Goal: Task Accomplishment & Management: Manage account settings

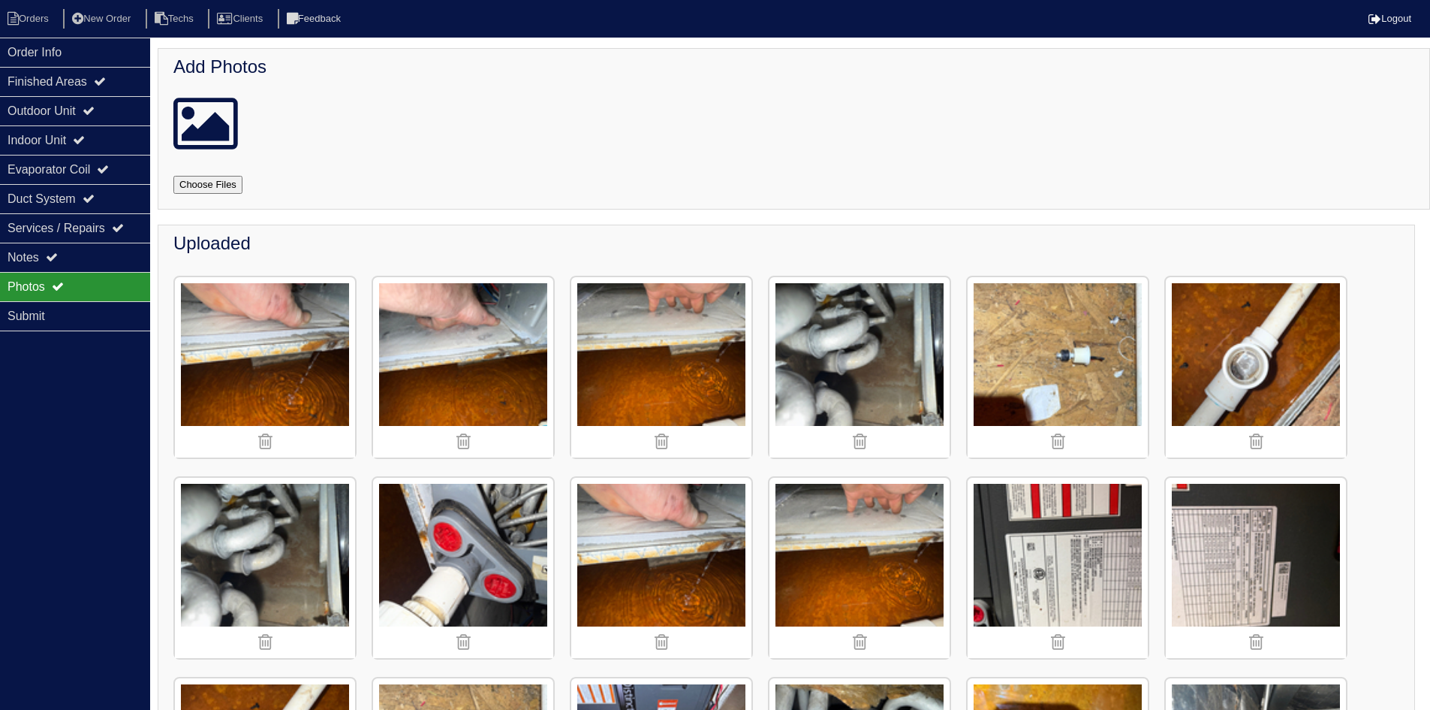
scroll to position [1379, 0]
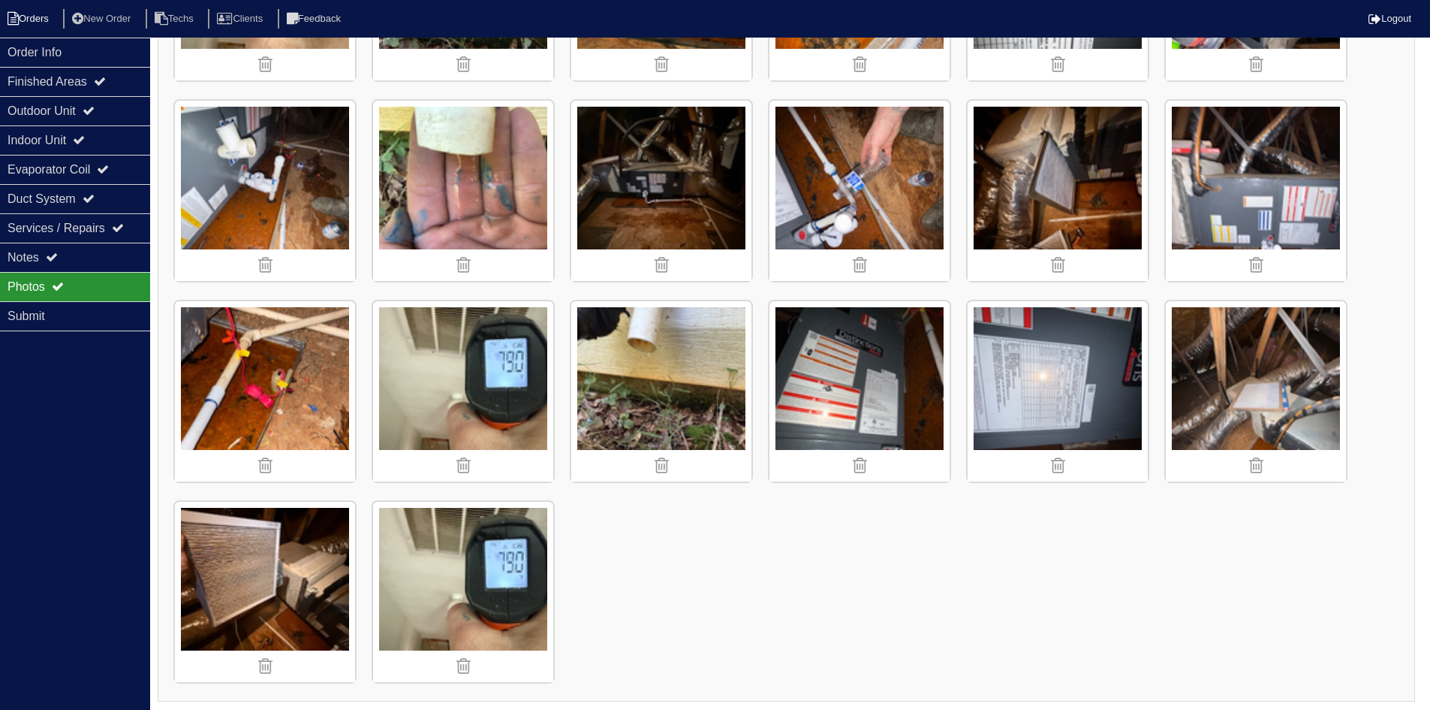
click at [41, 20] on li "Orders" at bounding box center [30, 19] width 61 height 20
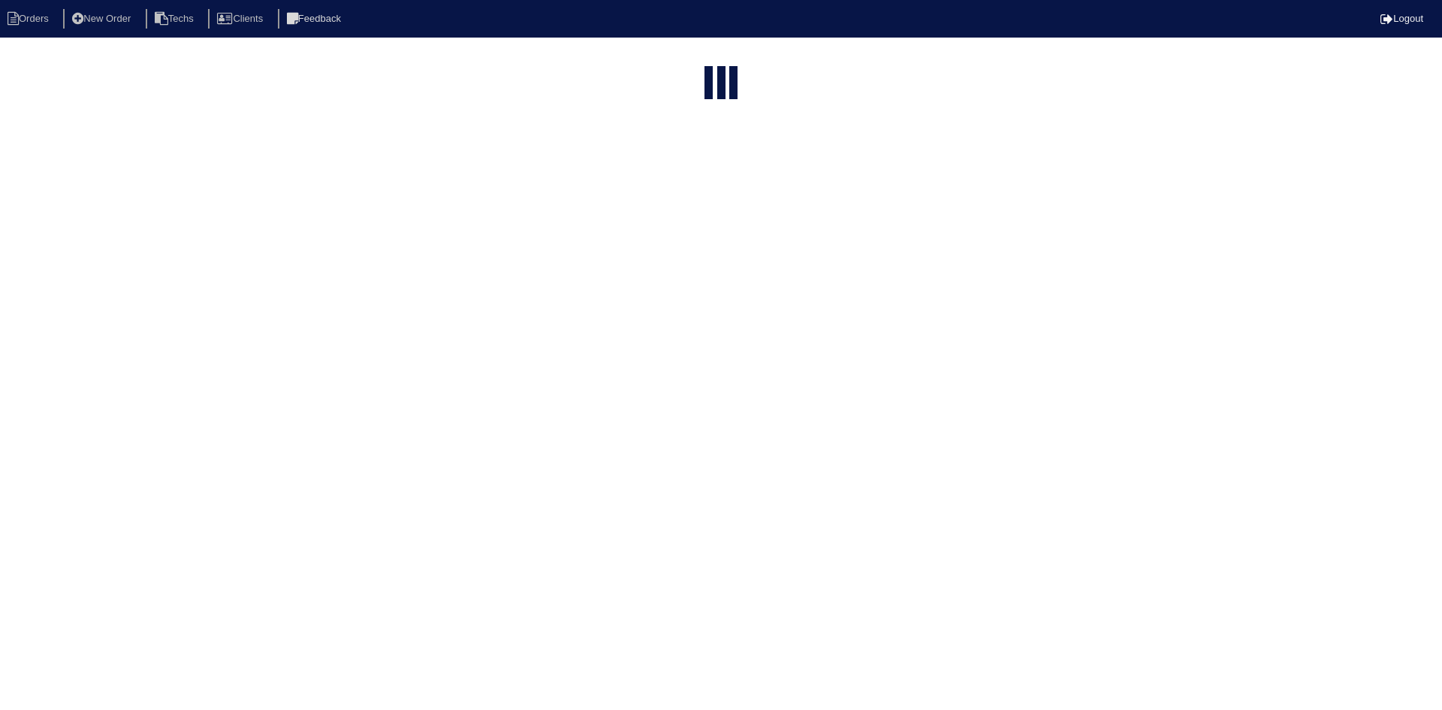
select select "15"
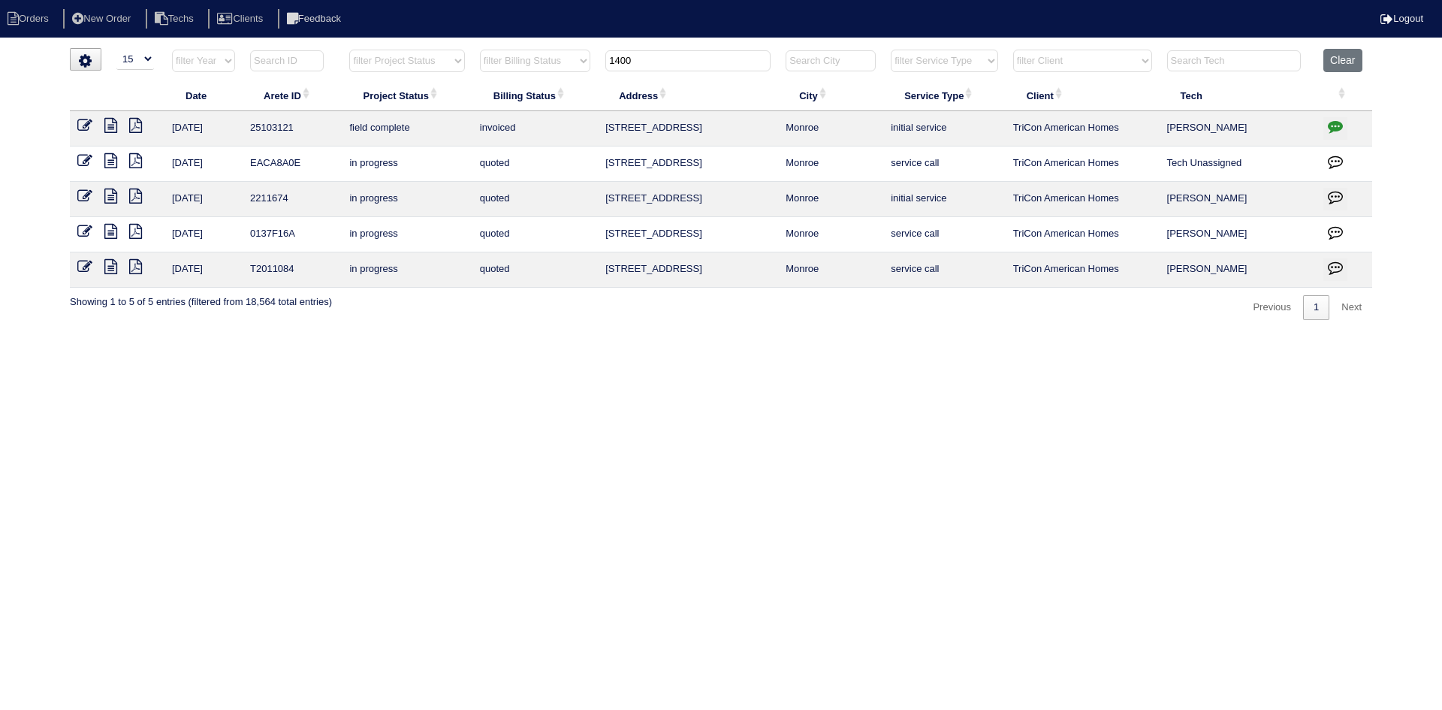
click at [654, 59] on input "1400" at bounding box center [687, 60] width 165 height 21
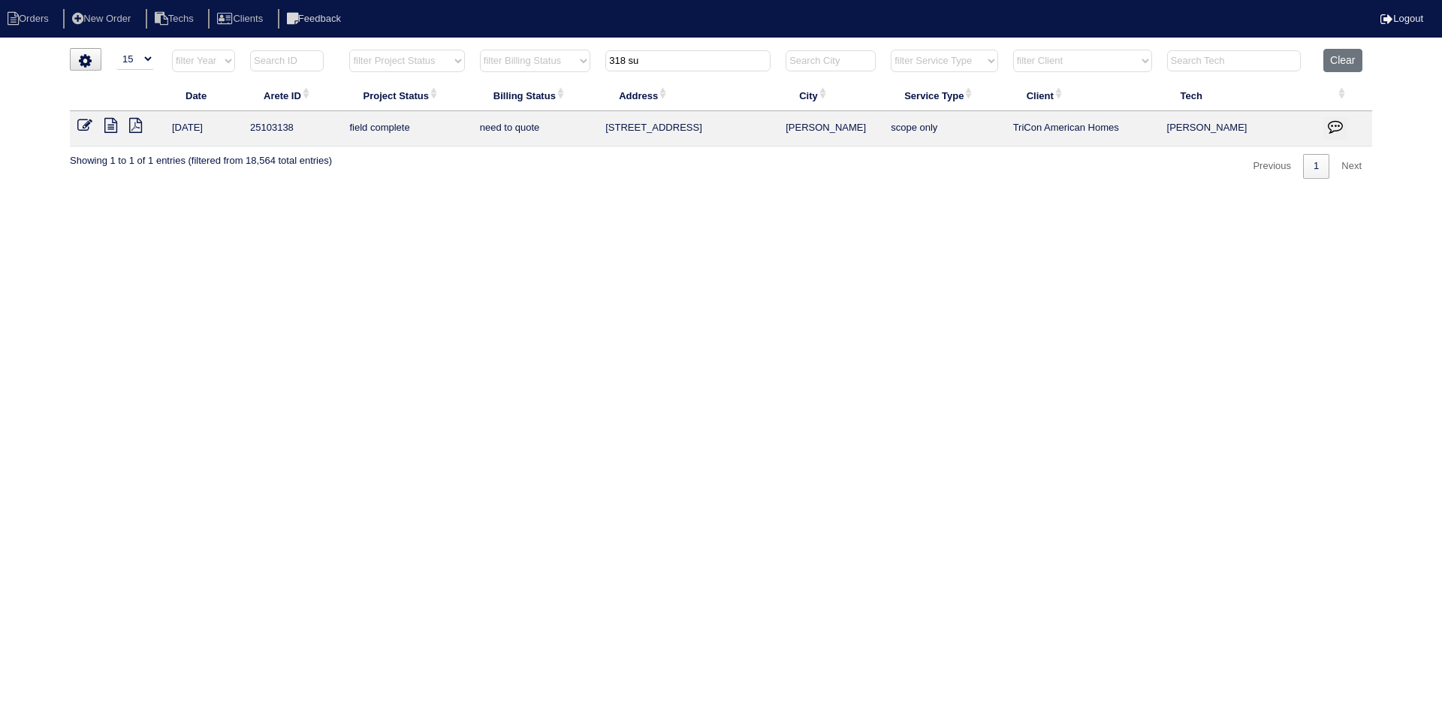
type input "318 su"
click at [106, 127] on icon at bounding box center [110, 125] width 13 height 15
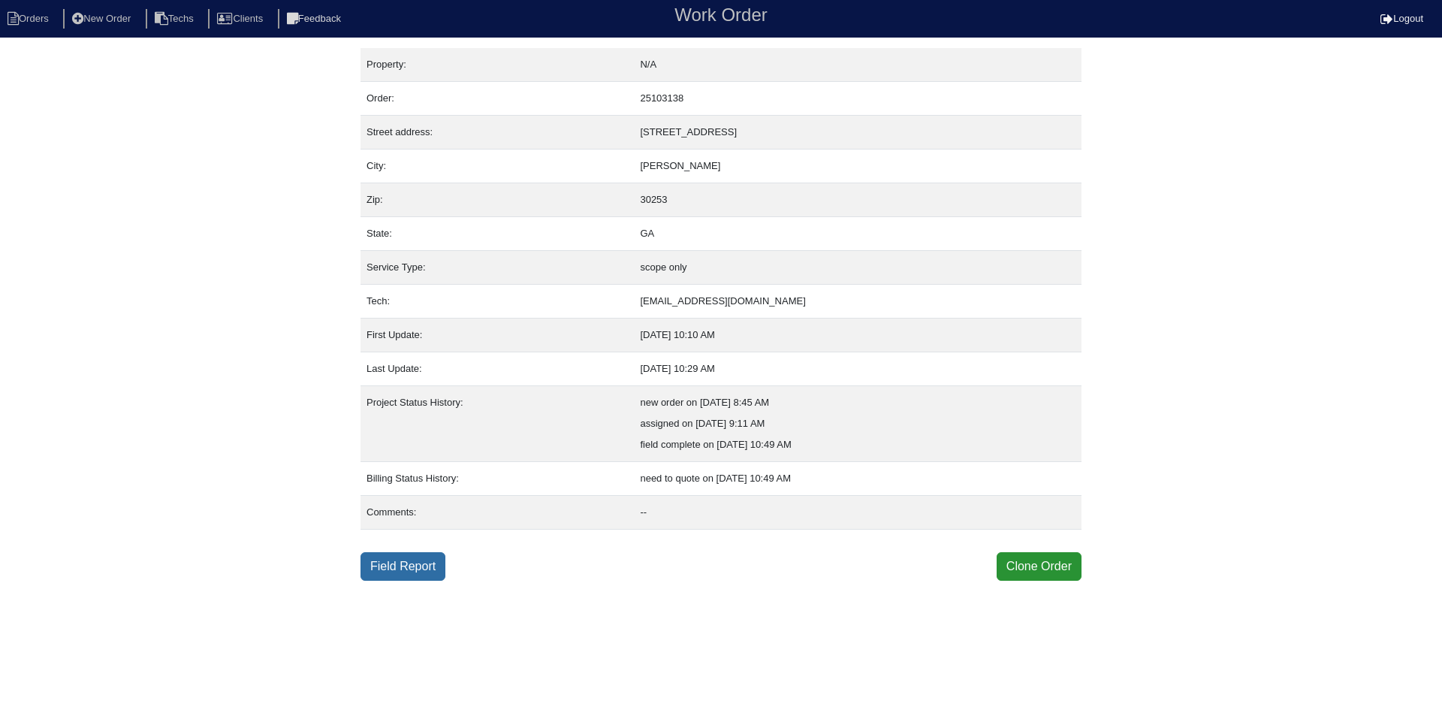
click at [428, 568] on link "Field Report" at bounding box center [402, 566] width 85 height 29
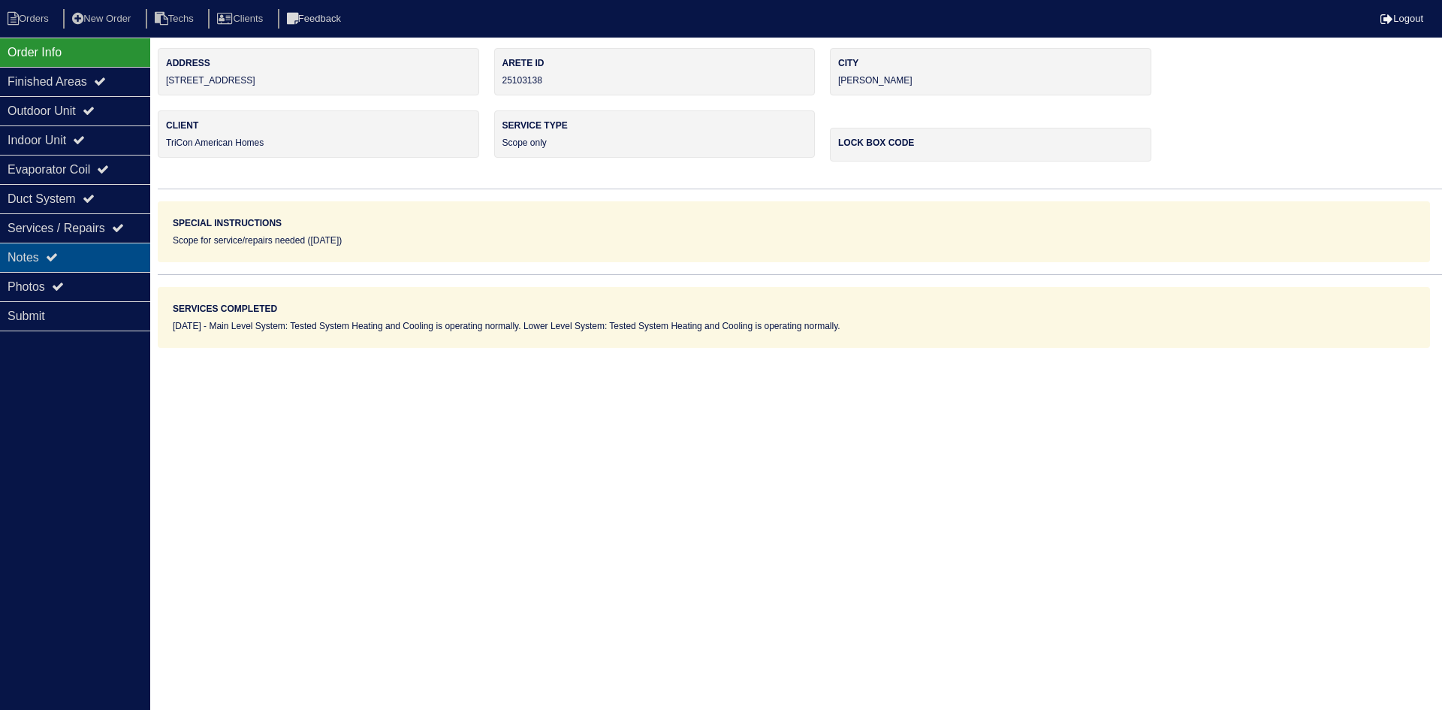
click at [64, 252] on div "Notes" at bounding box center [75, 257] width 150 height 29
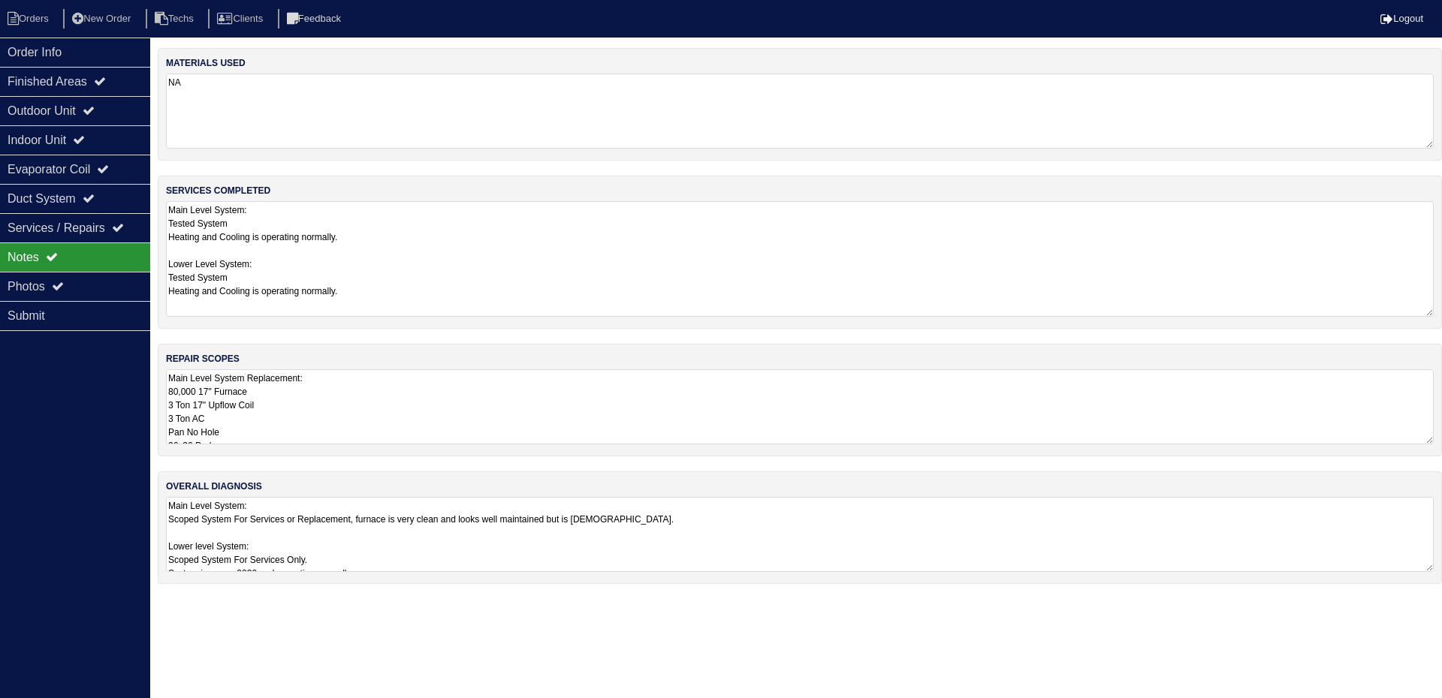
drag, startPoint x: 1430, startPoint y: 270, endPoint x: 1415, endPoint y: 310, distance: 43.2
click at [1415, 310] on textarea "Main Level System: Tested System Heating and Cooling is operating normally. Low…" at bounding box center [800, 259] width 1268 height 116
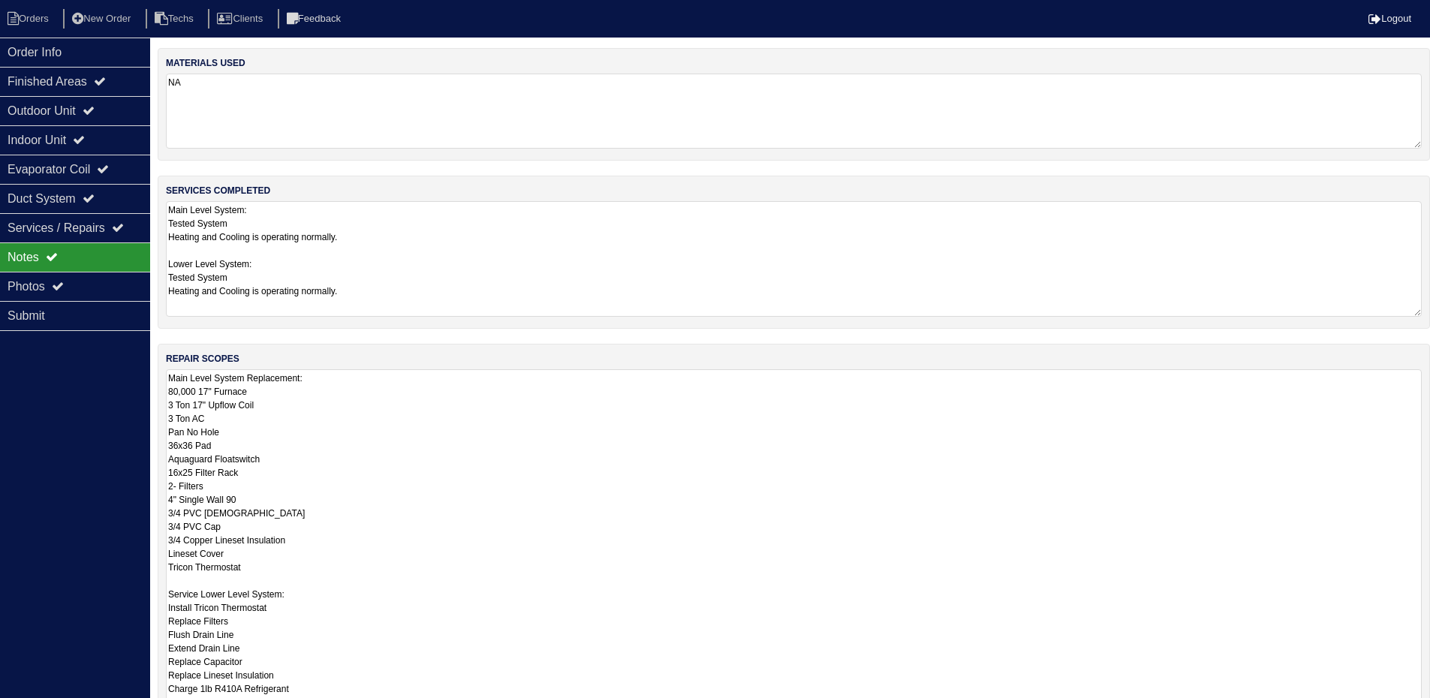
drag, startPoint x: 1429, startPoint y: 439, endPoint x: 1418, endPoint y: 743, distance: 304.3
click at [1418, 709] on html "Orders New Order Techs Clients Feedback Logout Orders New Order Users Clients M…" at bounding box center [715, 451] width 1430 height 903
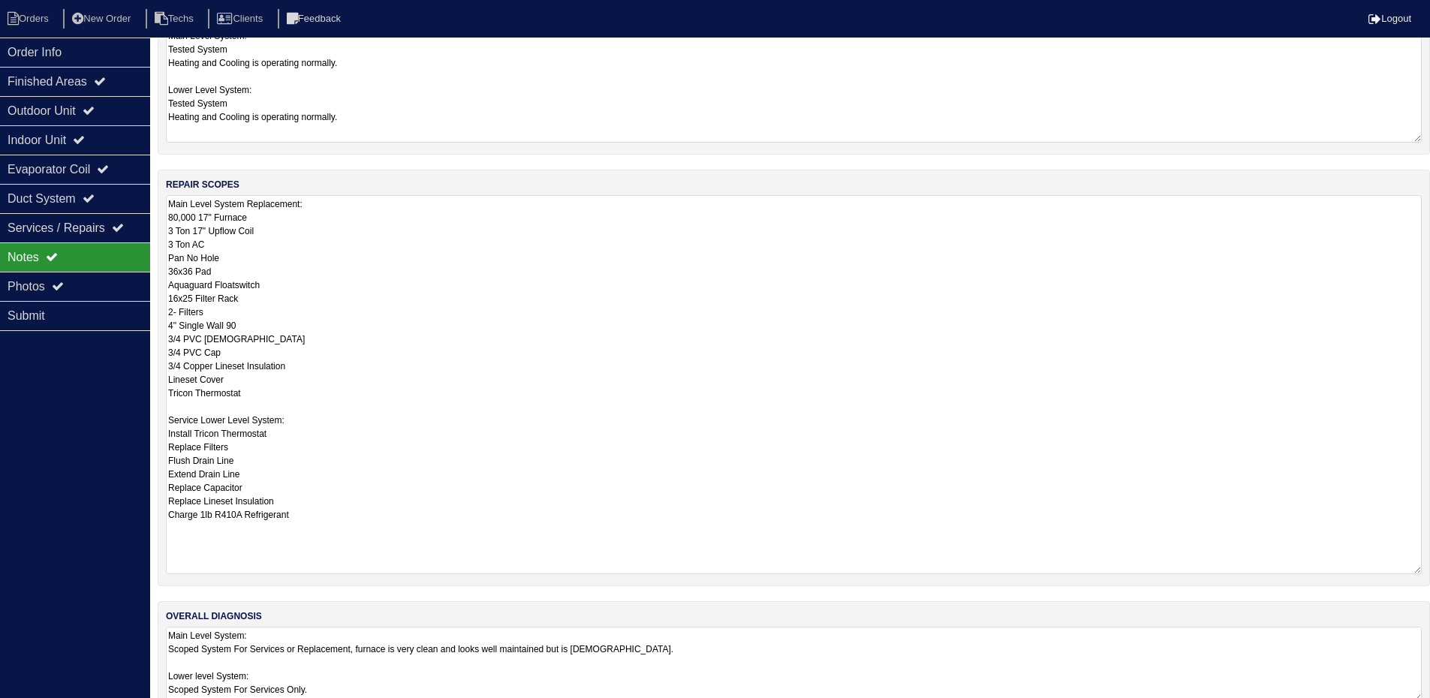
scroll to position [205, 0]
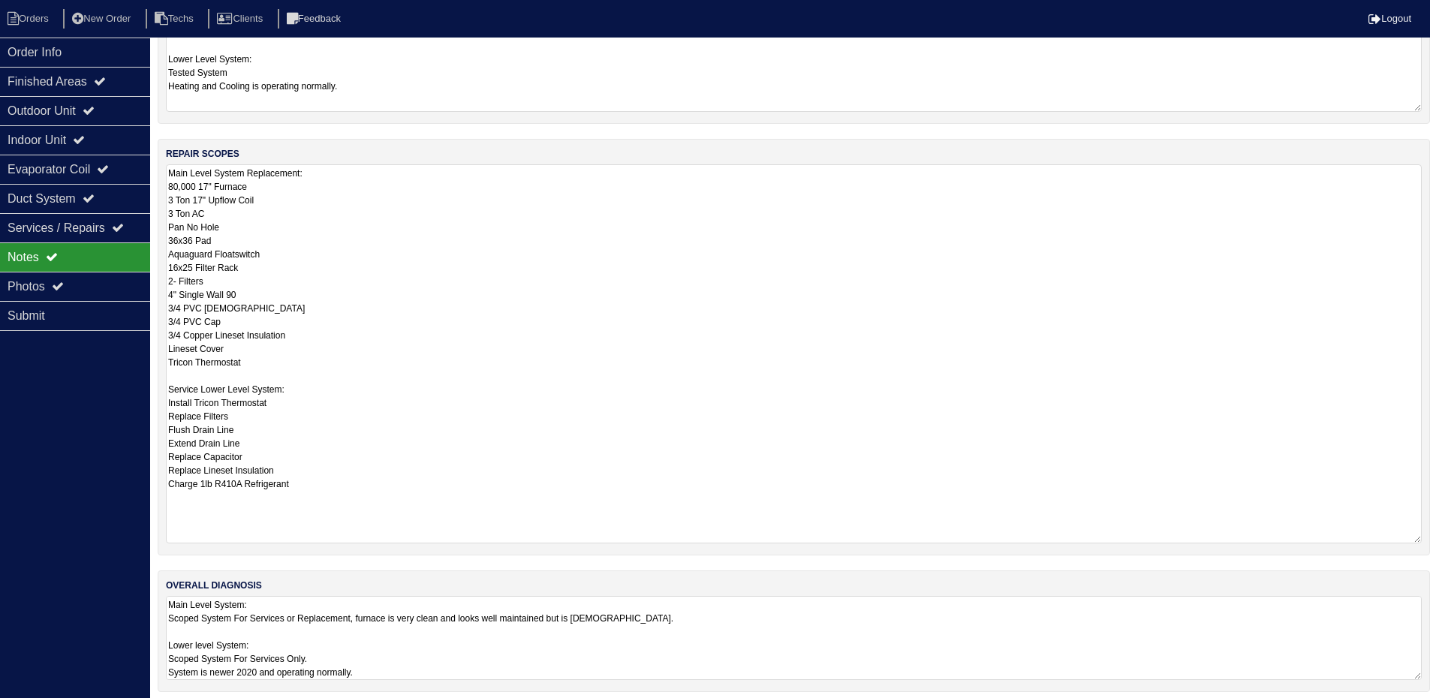
click at [829, 629] on textarea "Main Level System: Scoped System For Services or Replacement, furnace is very c…" at bounding box center [794, 638] width 1256 height 84
click at [68, 104] on div "Outdoor Unit" at bounding box center [75, 110] width 150 height 29
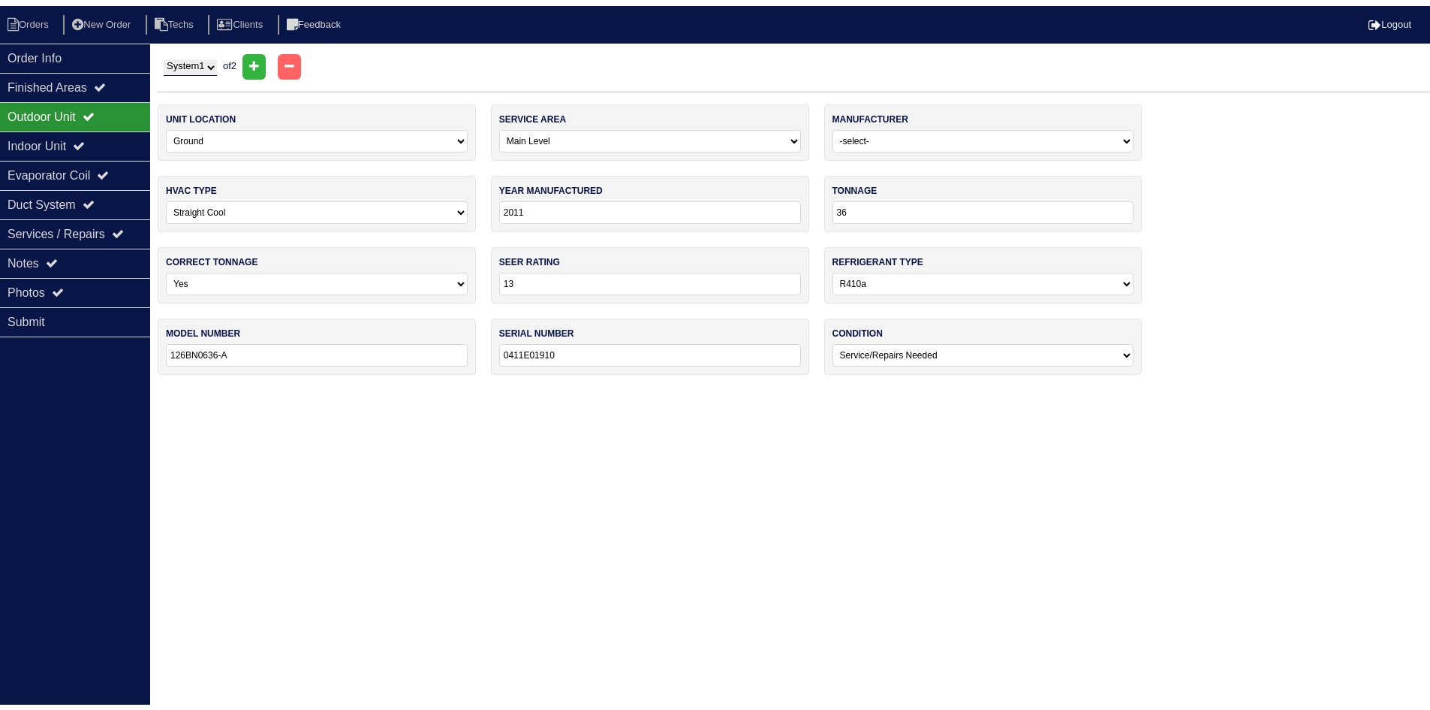
scroll to position [0, 0]
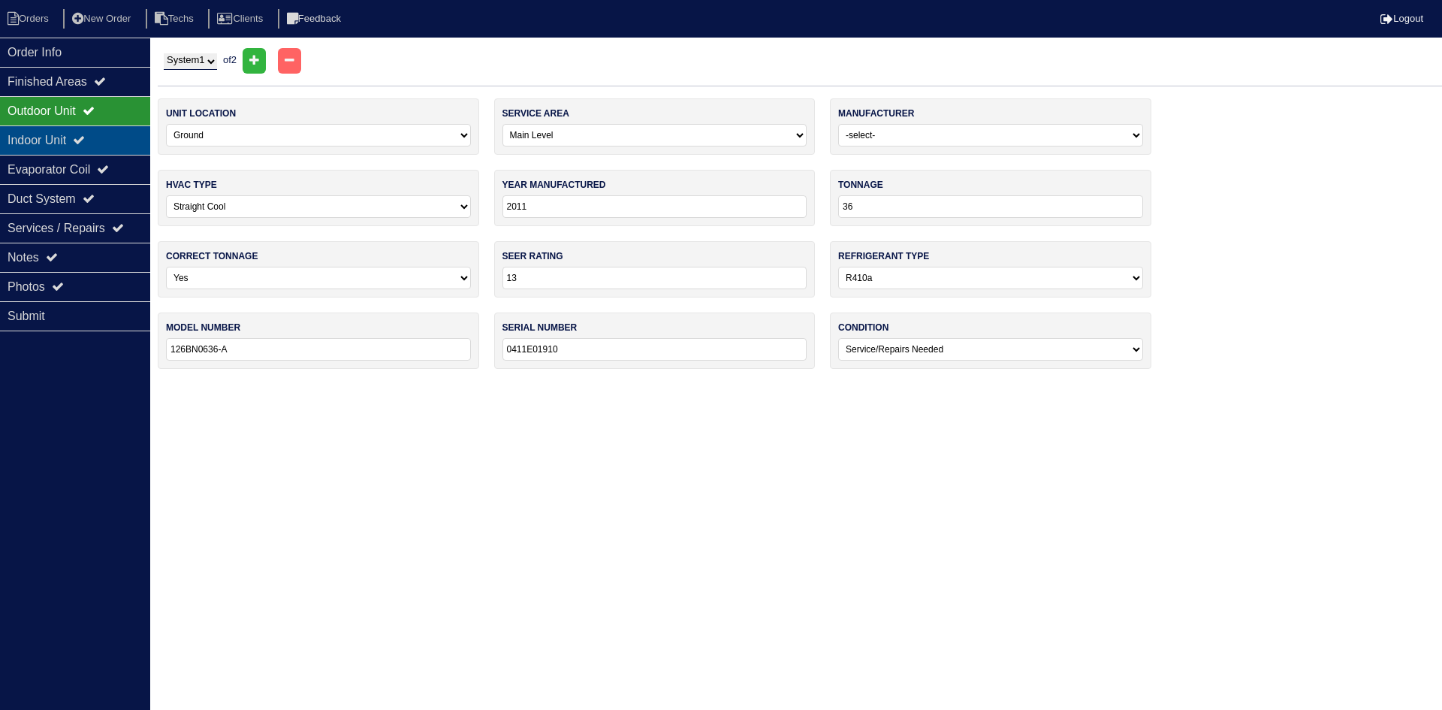
click at [85, 137] on icon at bounding box center [79, 140] width 12 height 12
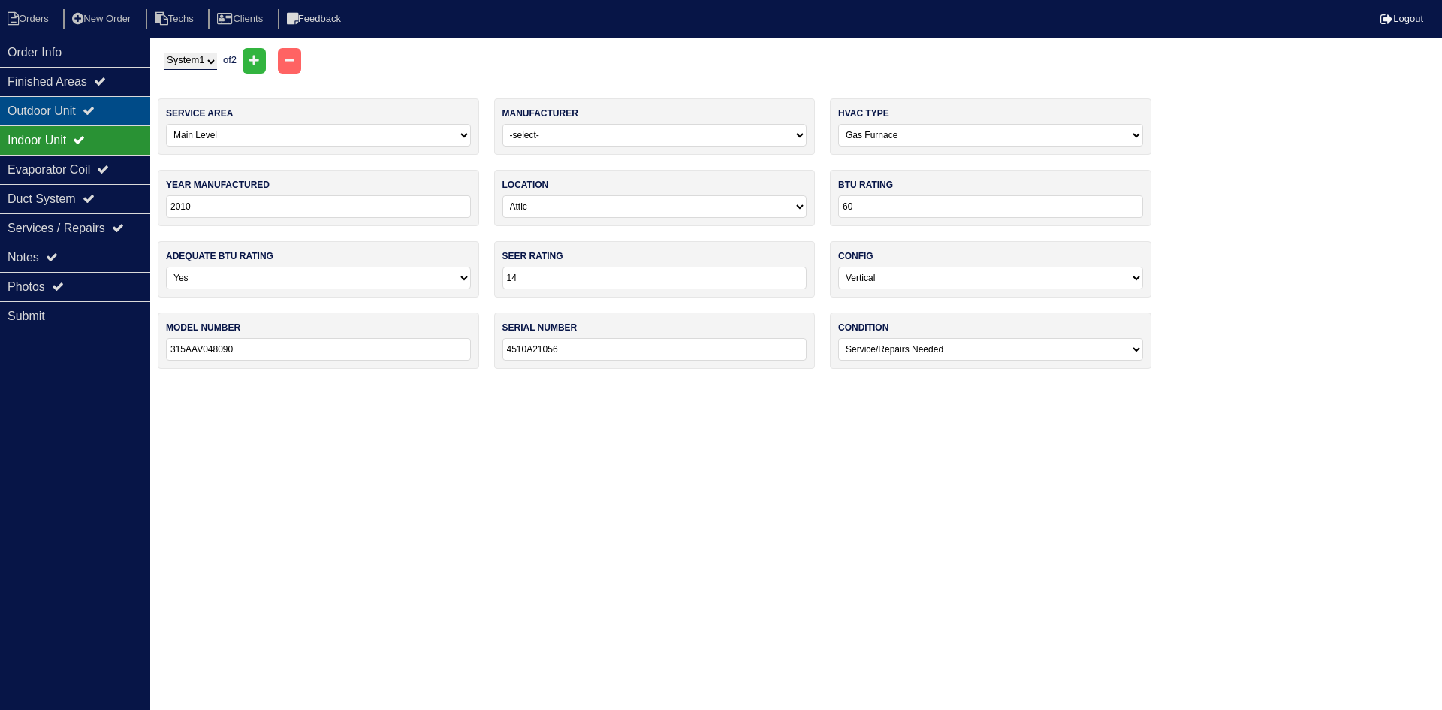
click at [88, 107] on div "Outdoor Unit" at bounding box center [75, 110] width 150 height 29
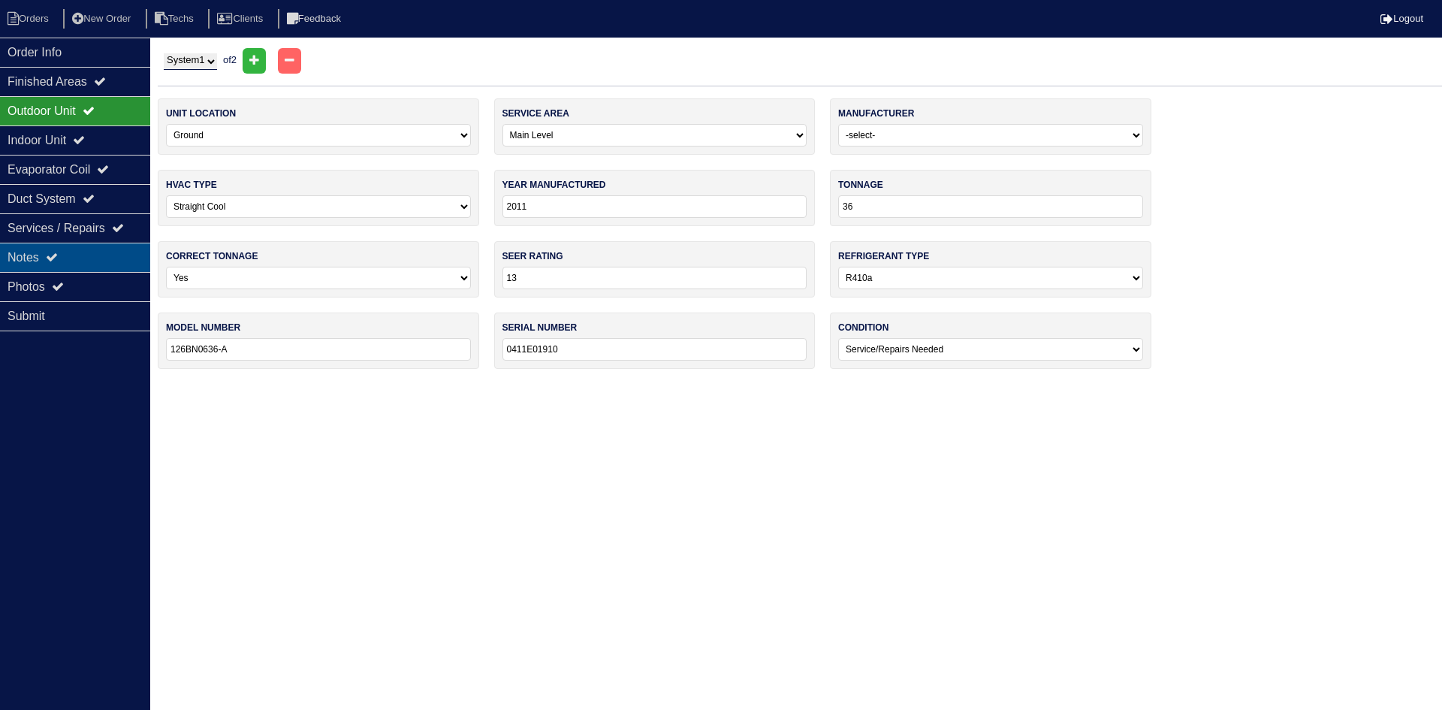
click at [67, 251] on div "Notes" at bounding box center [75, 257] width 150 height 29
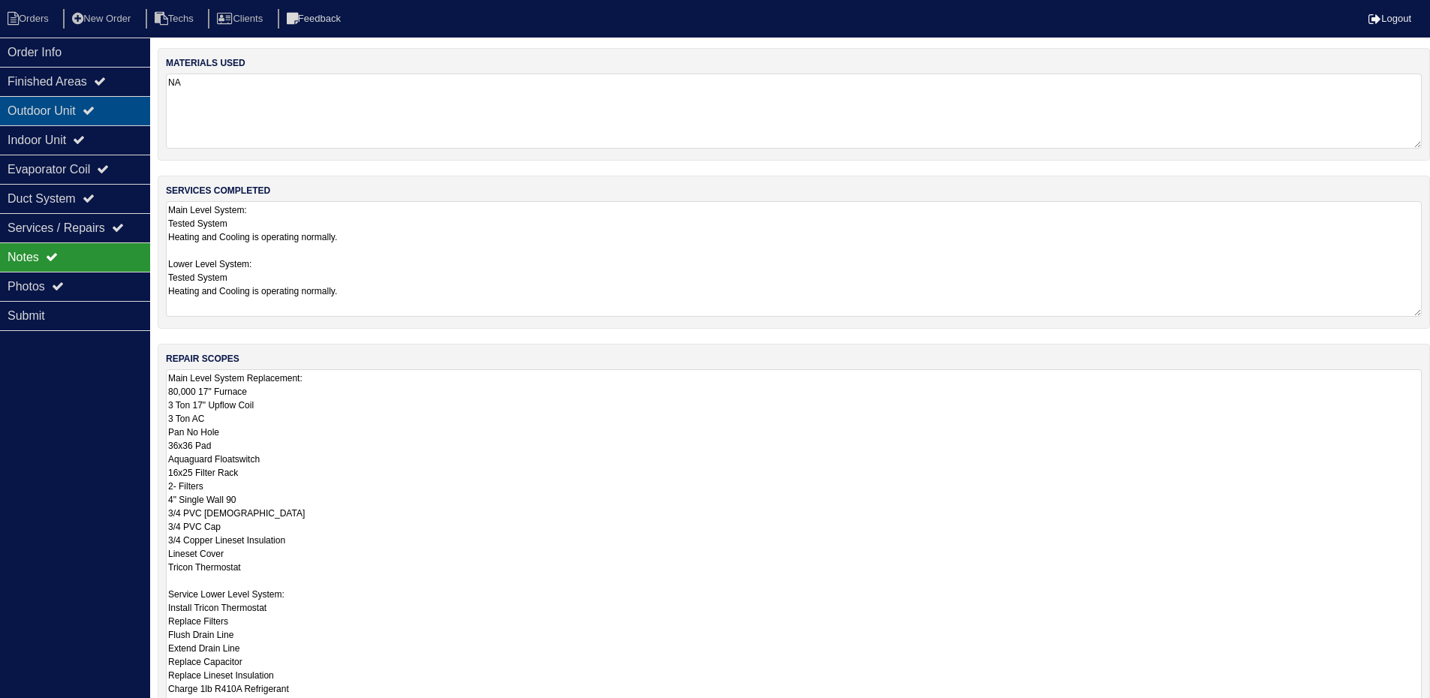
click at [45, 109] on div "Outdoor Unit" at bounding box center [75, 110] width 150 height 29
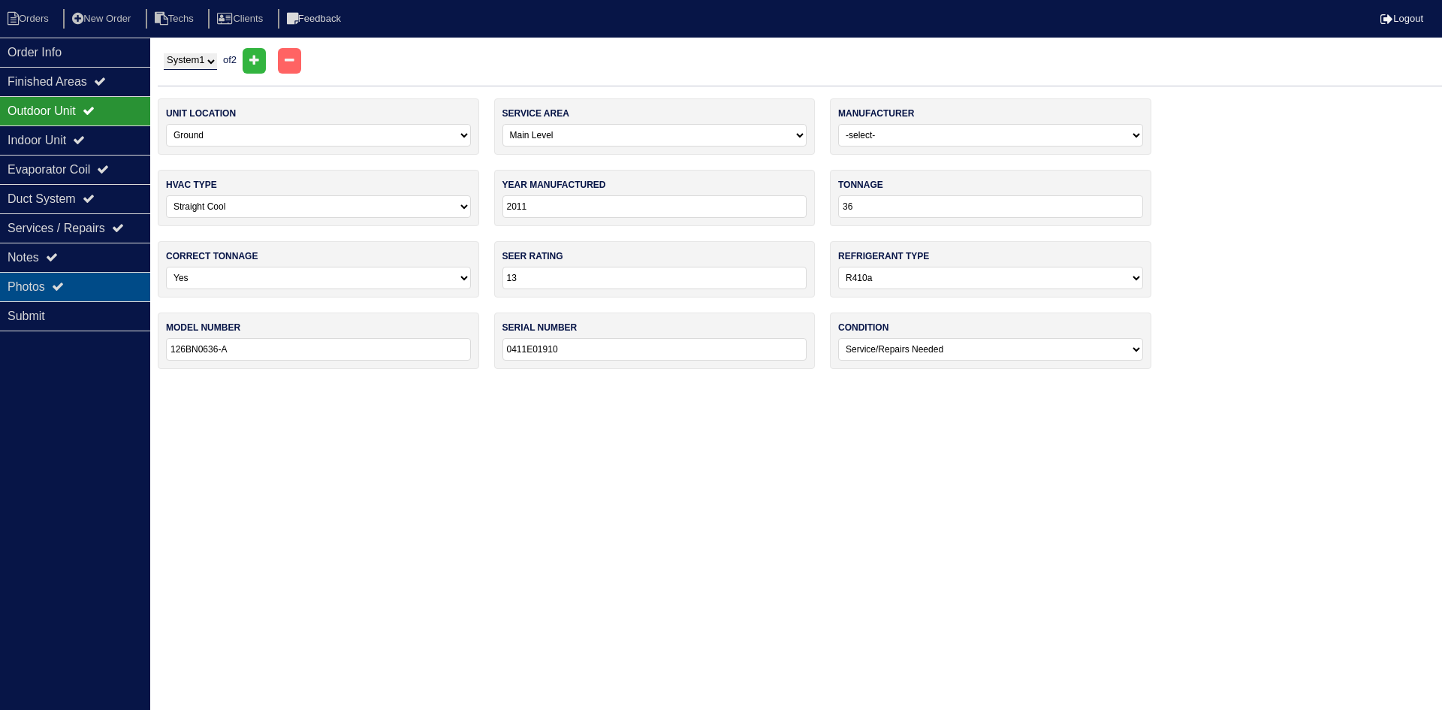
click at [69, 289] on div "Photos" at bounding box center [75, 286] width 150 height 29
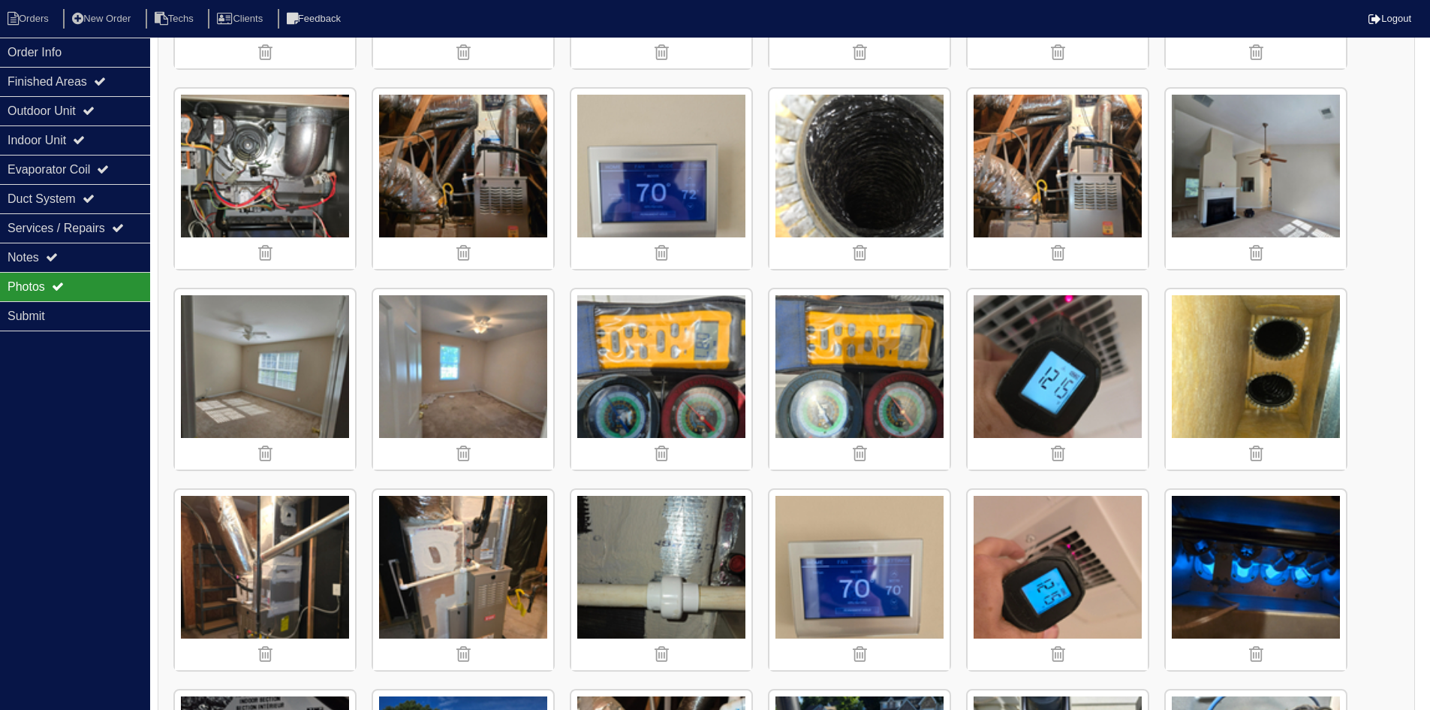
scroll to position [601, 0]
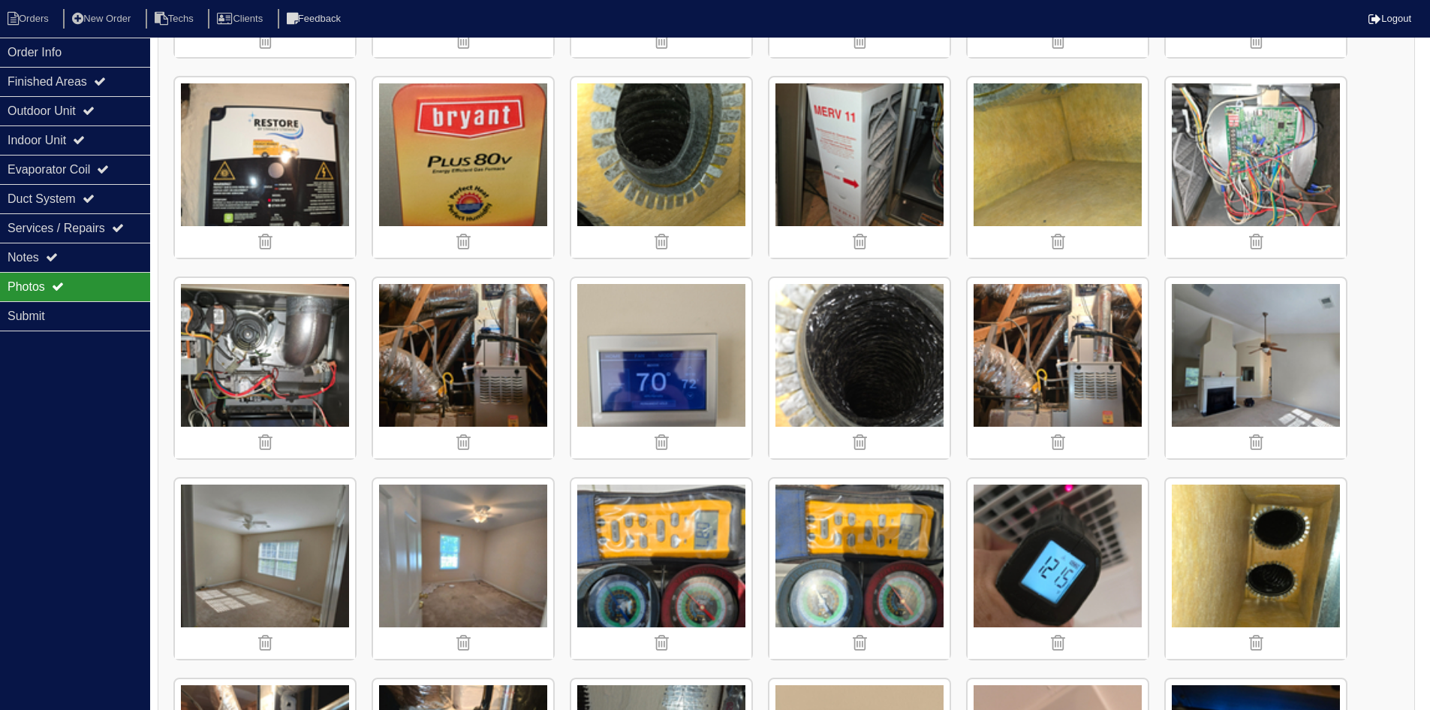
click at [294, 347] on img at bounding box center [265, 368] width 180 height 180
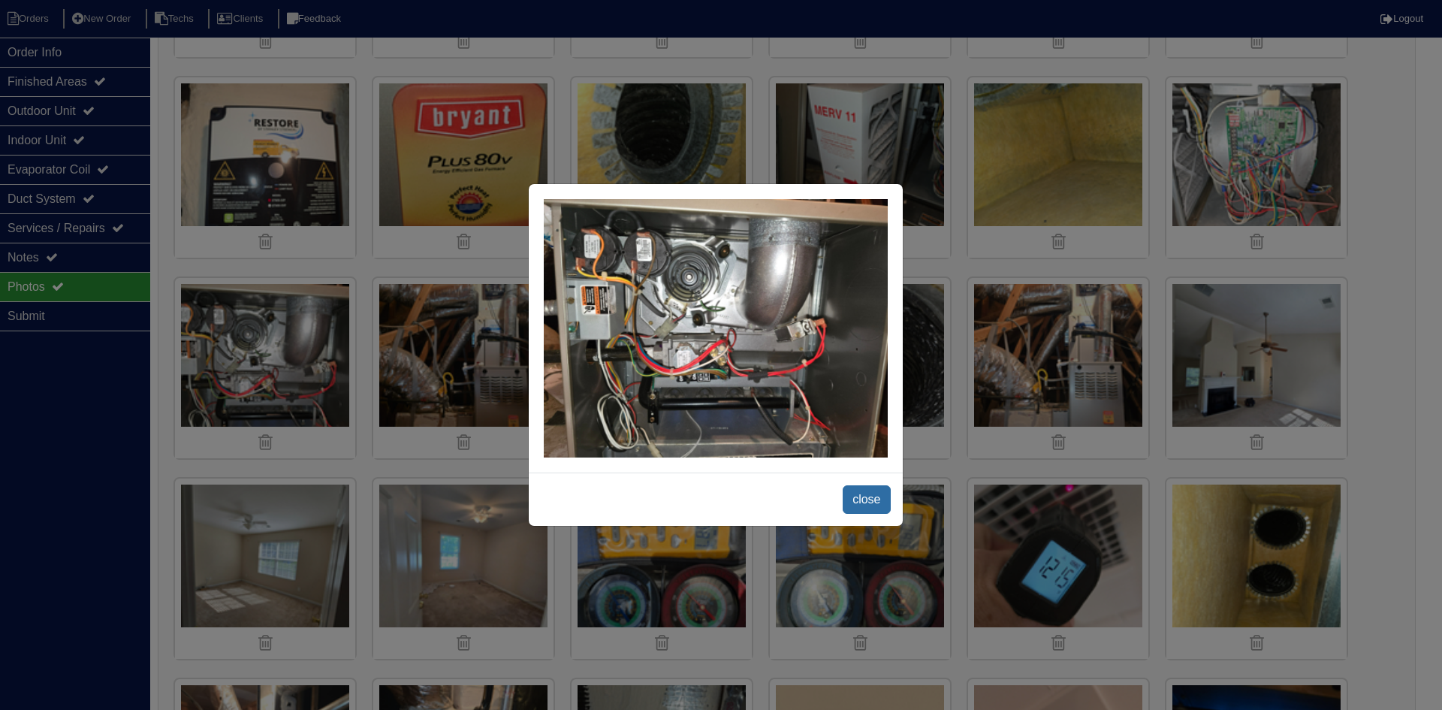
click at [856, 489] on span "close" at bounding box center [866, 499] width 47 height 29
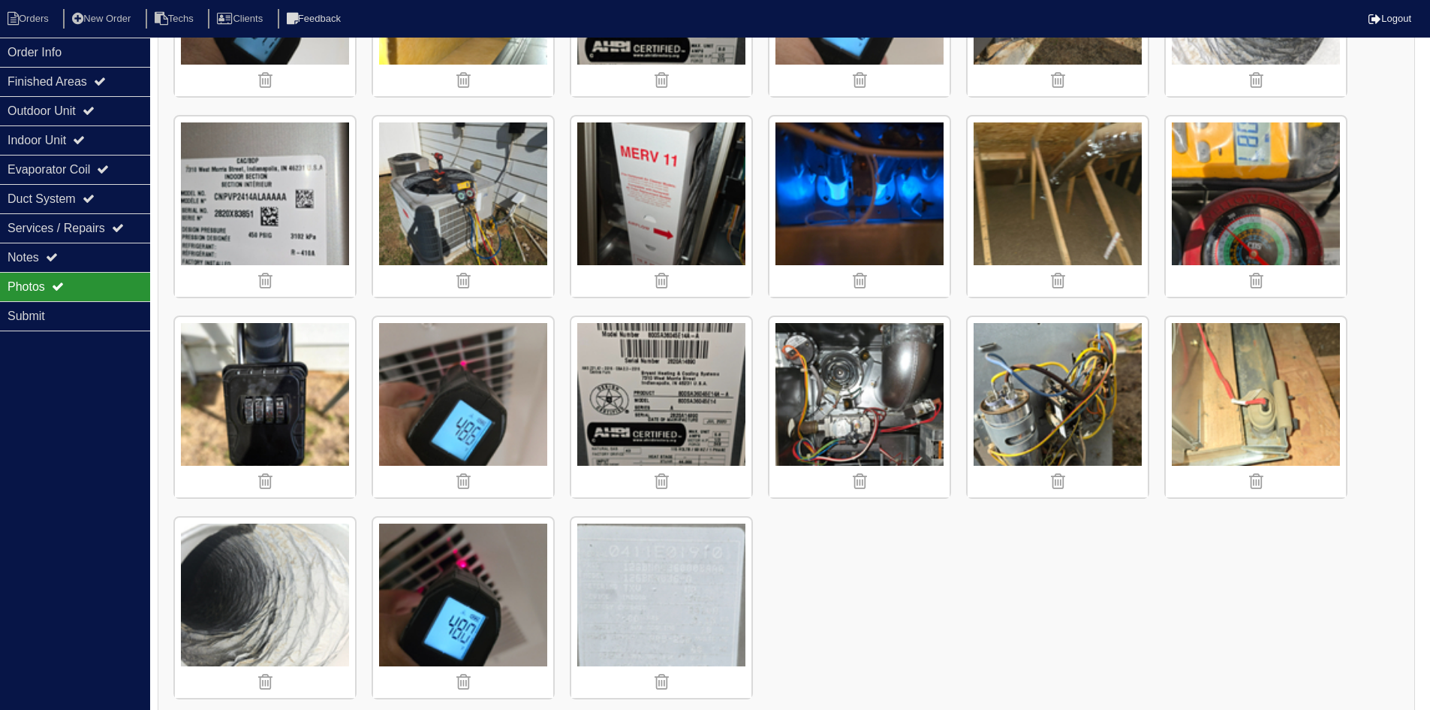
scroll to position [1779, 0]
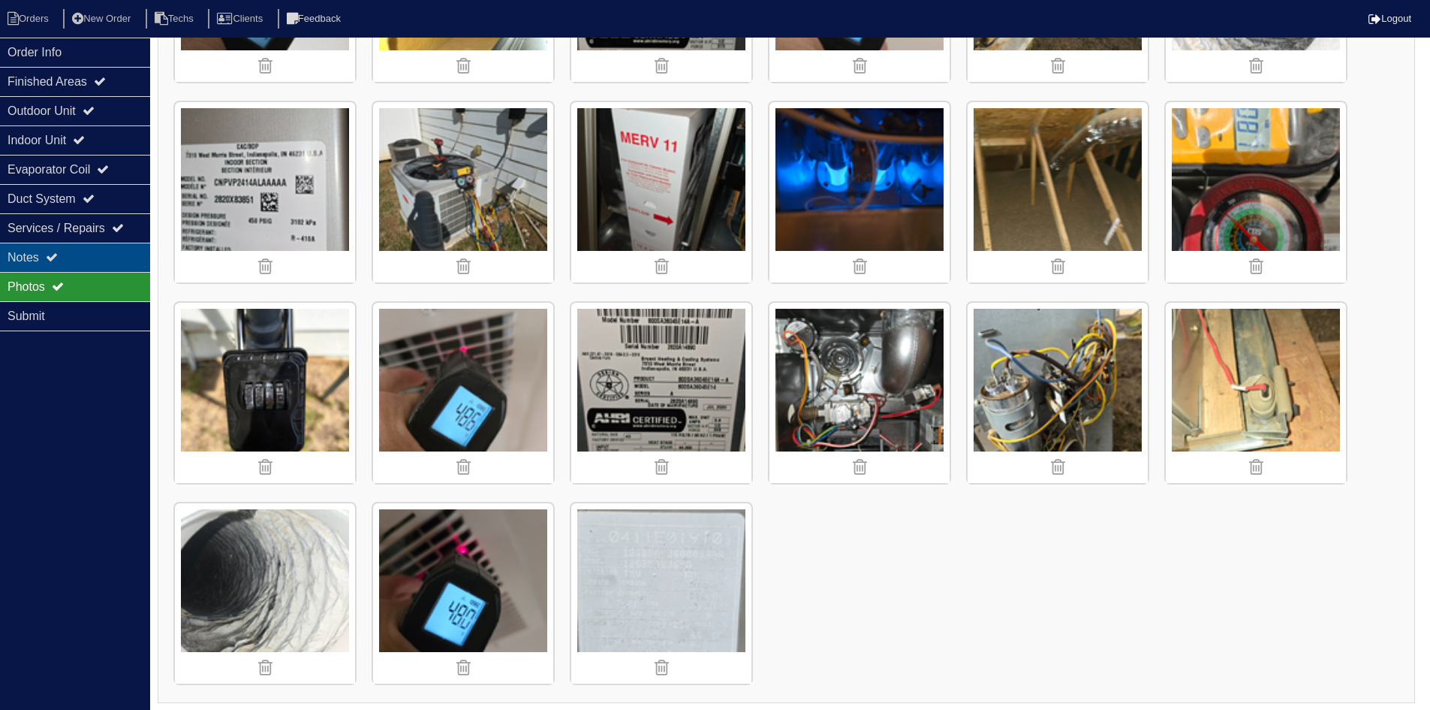
click at [86, 261] on div "Notes" at bounding box center [75, 257] width 150 height 29
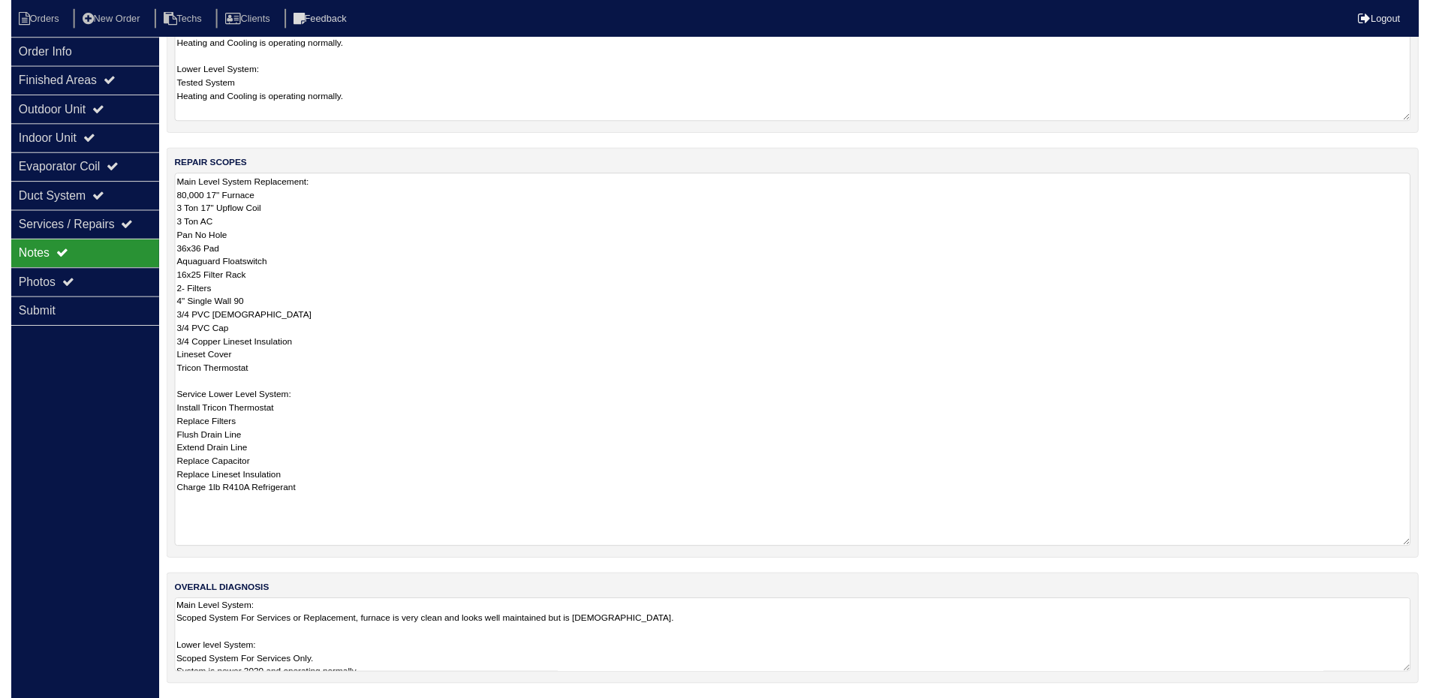
scroll to position [205, 0]
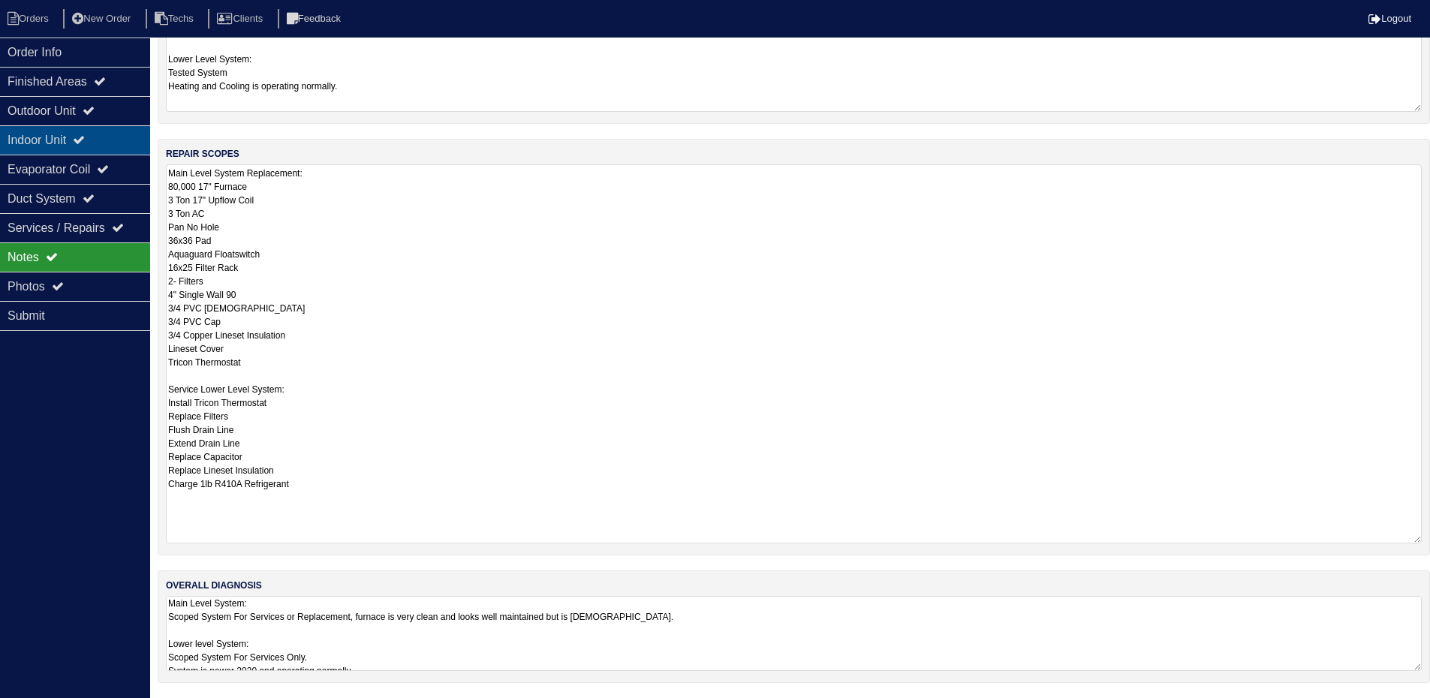
drag, startPoint x: 93, startPoint y: 110, endPoint x: 95, endPoint y: 134, distance: 24.1
click at [93, 110] on icon at bounding box center [89, 110] width 12 height 12
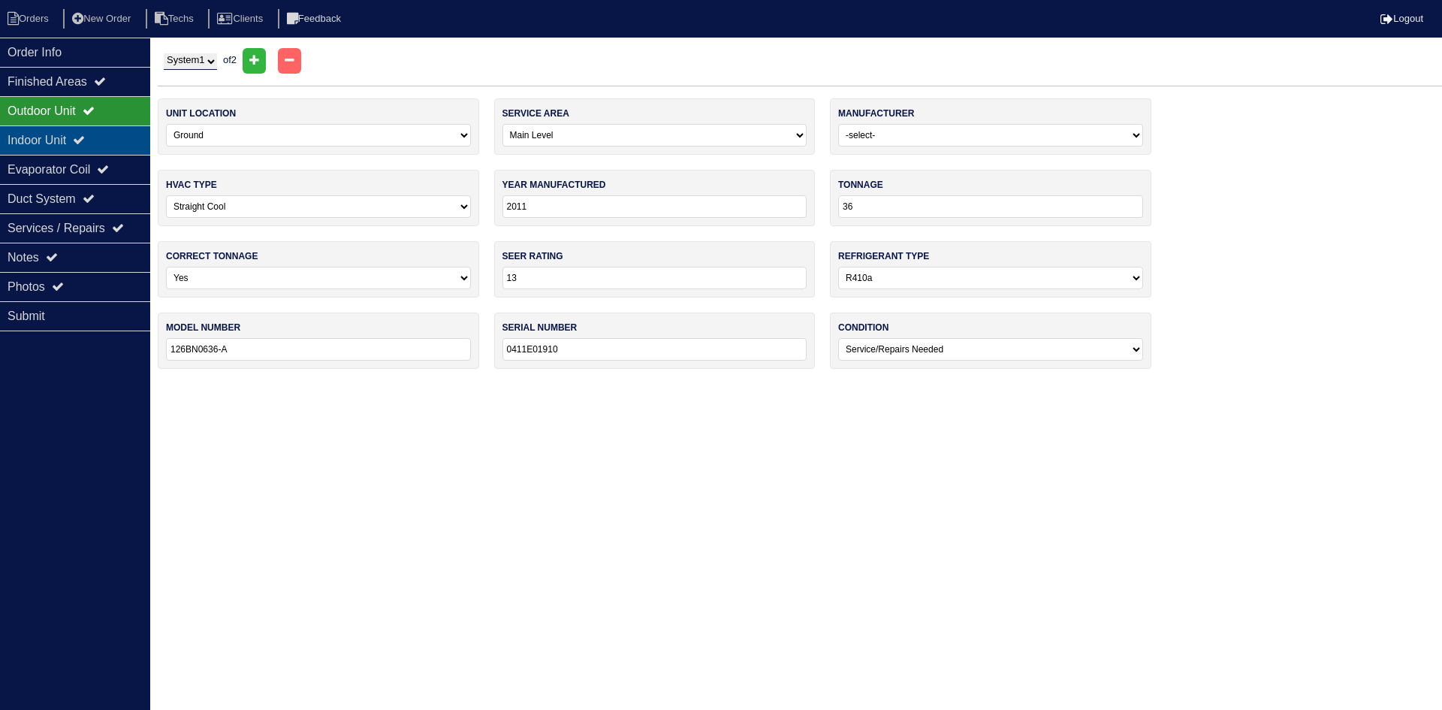
click at [85, 135] on icon at bounding box center [79, 140] width 12 height 12
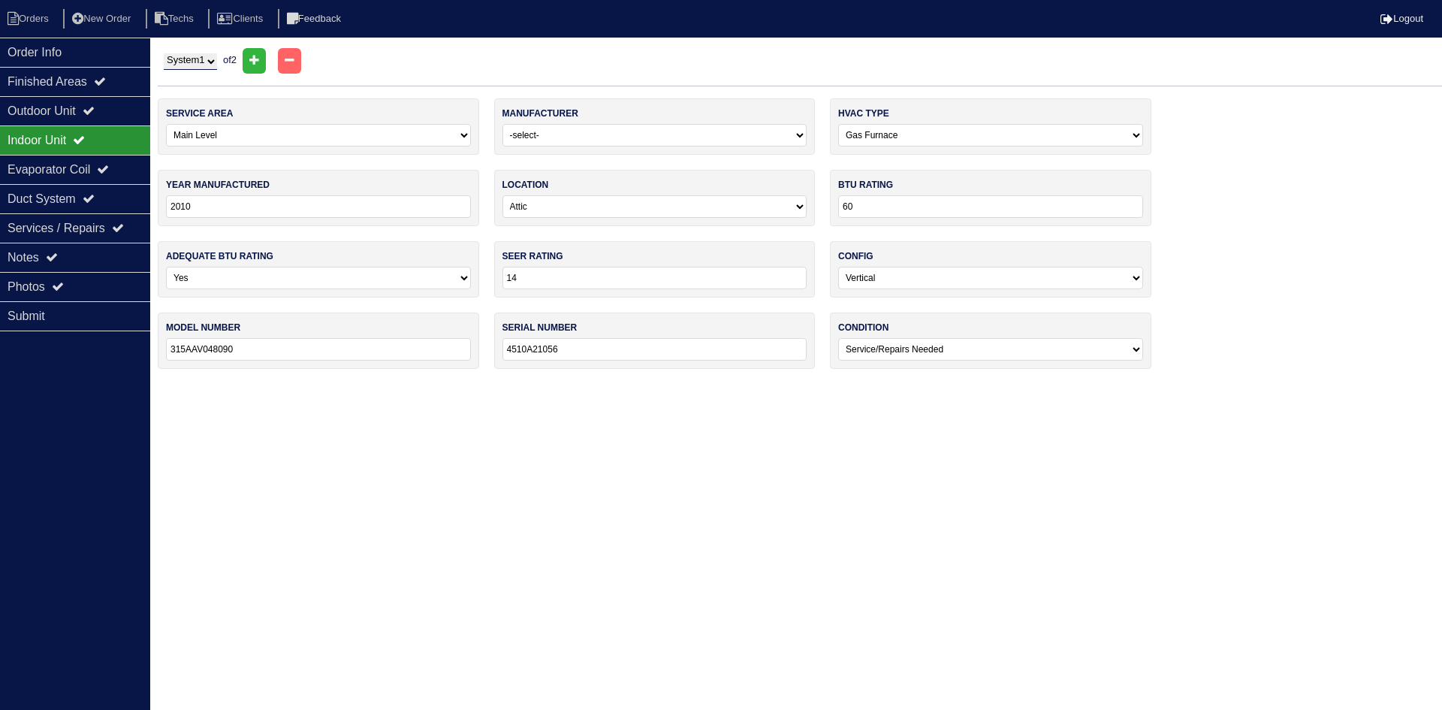
click at [225, 58] on div "System 1 System 2 of 2" at bounding box center [800, 61] width 1284 height 26
click at [209, 59] on select "System 1 System 2" at bounding box center [190, 61] width 53 height 17
select select "2"
click at [164, 53] on select "System 1 System 2" at bounding box center [190, 61] width 53 height 17
select select "2"
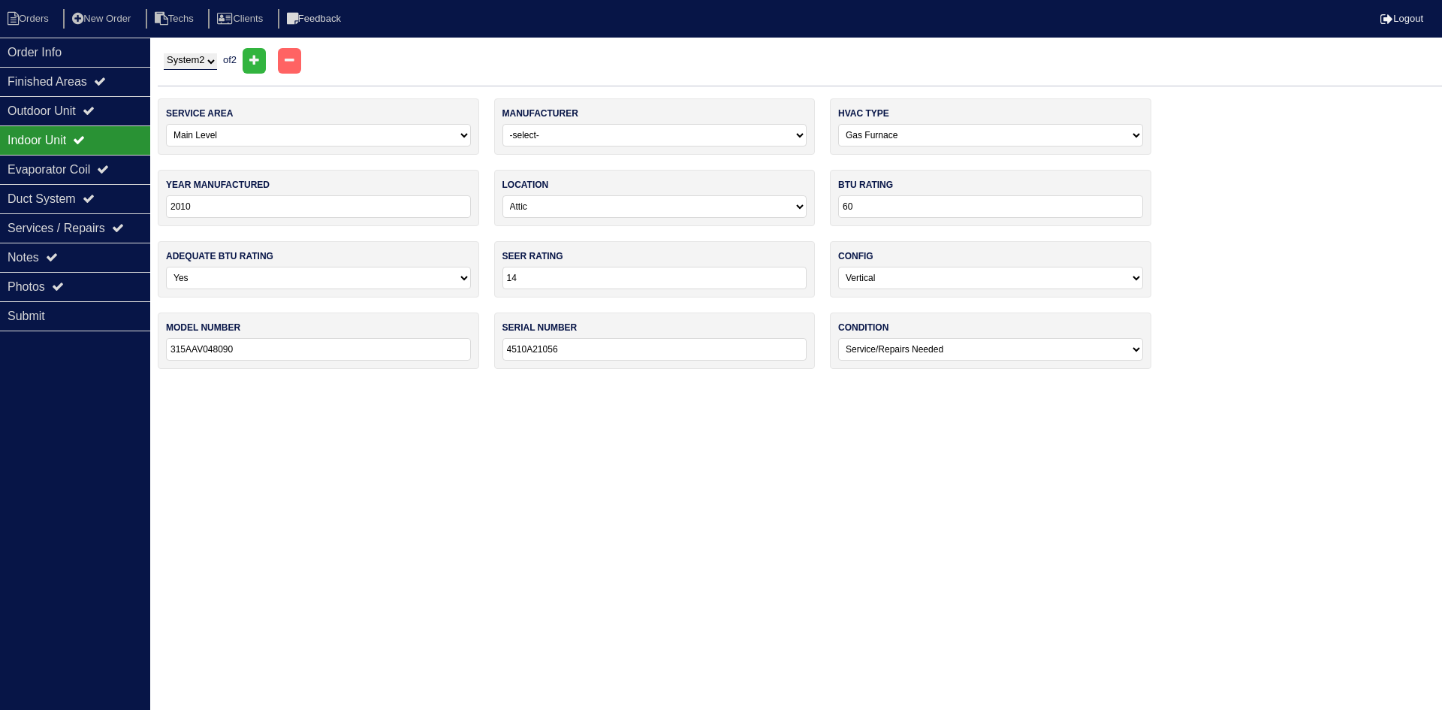
type input "2020"
type input "24"
type input "14"
type input "114CNA024-A"
type input "2920E10233"
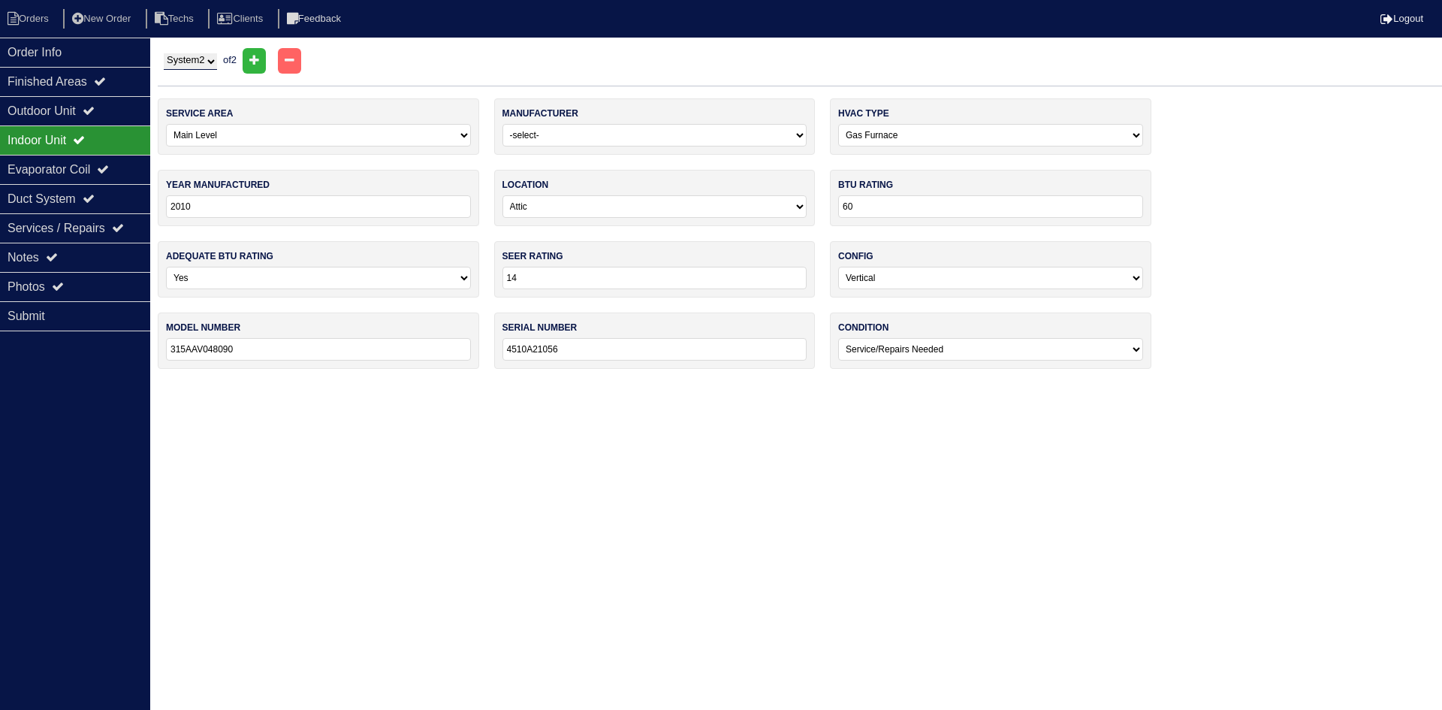
select select "2"
type input "2020"
select select "1"
type input "45"
type input "800SA36045E14"
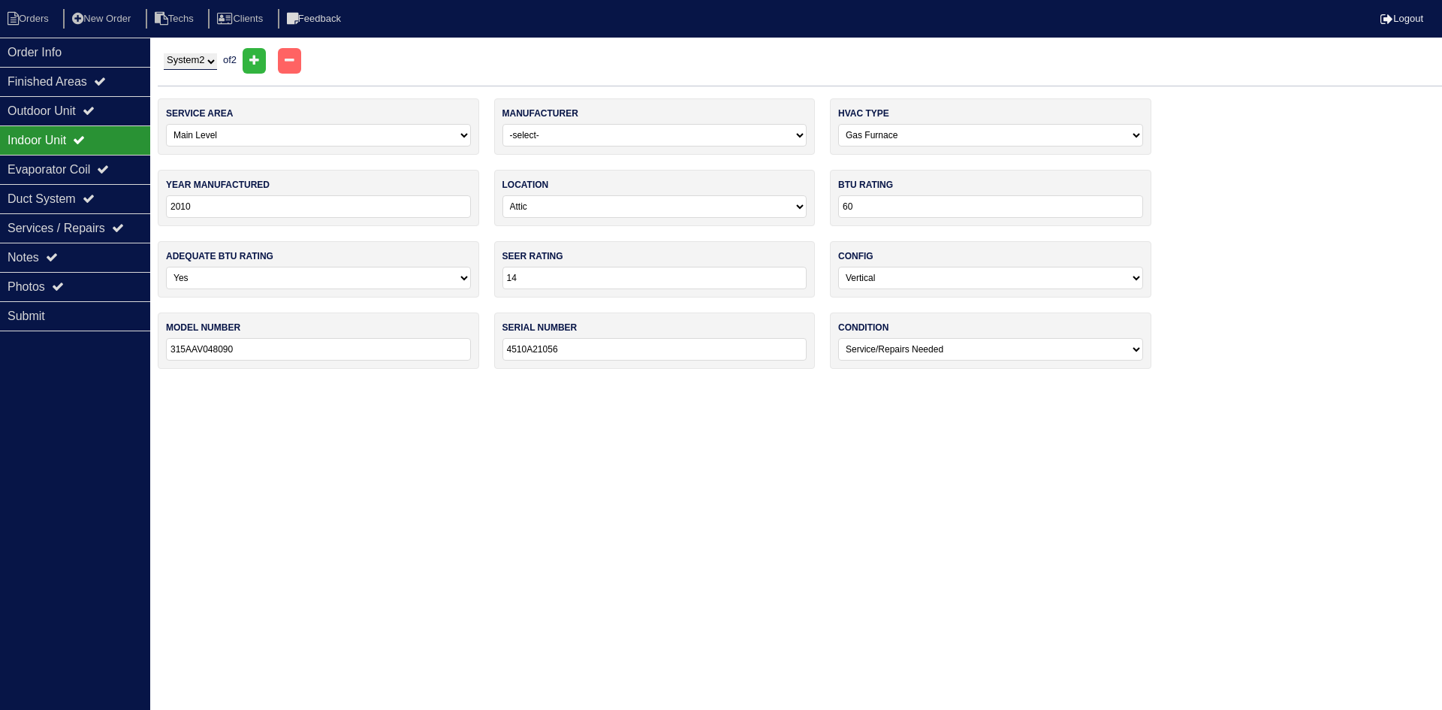
type input "2820A14890"
click at [119, 101] on div "Outdoor Unit" at bounding box center [75, 110] width 150 height 29
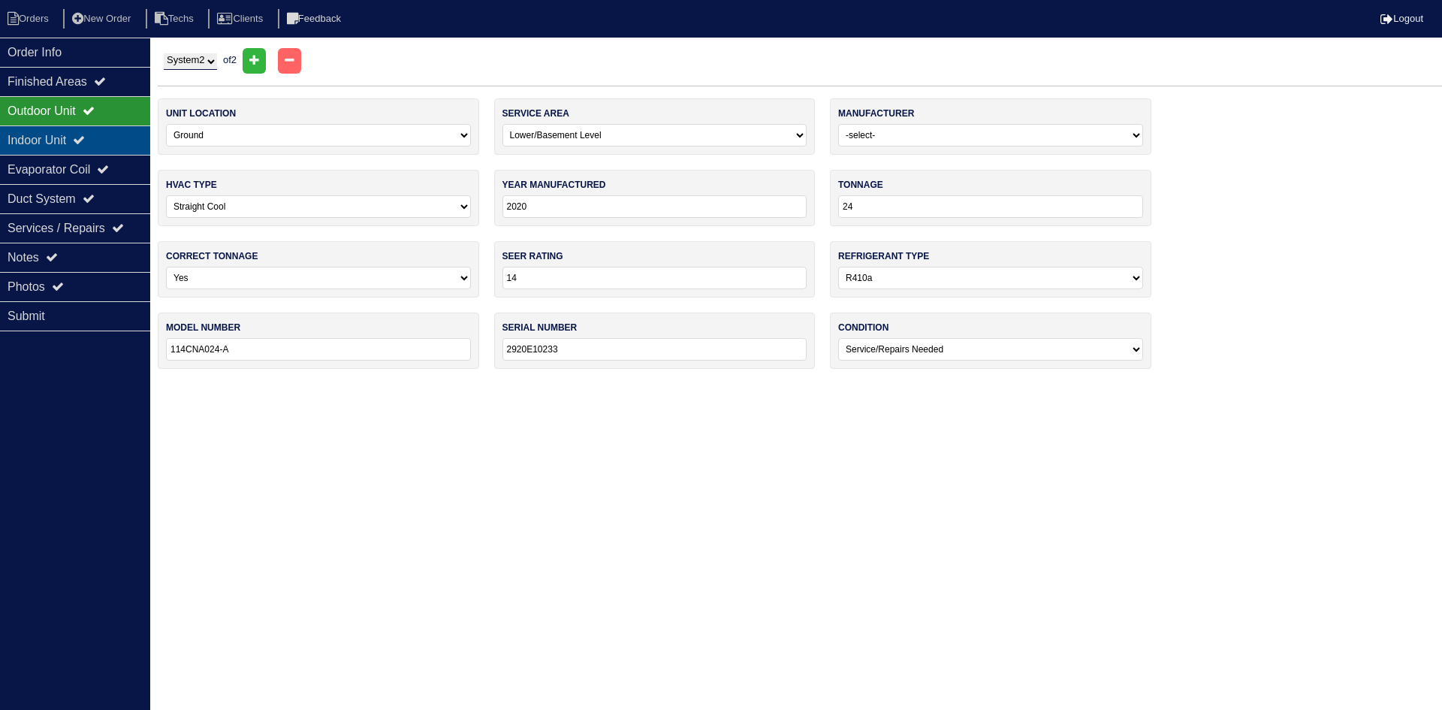
drag, startPoint x: 107, startPoint y: 134, endPoint x: 110, endPoint y: 125, distance: 8.8
click at [107, 133] on div "Indoor Unit" at bounding box center [75, 139] width 150 height 29
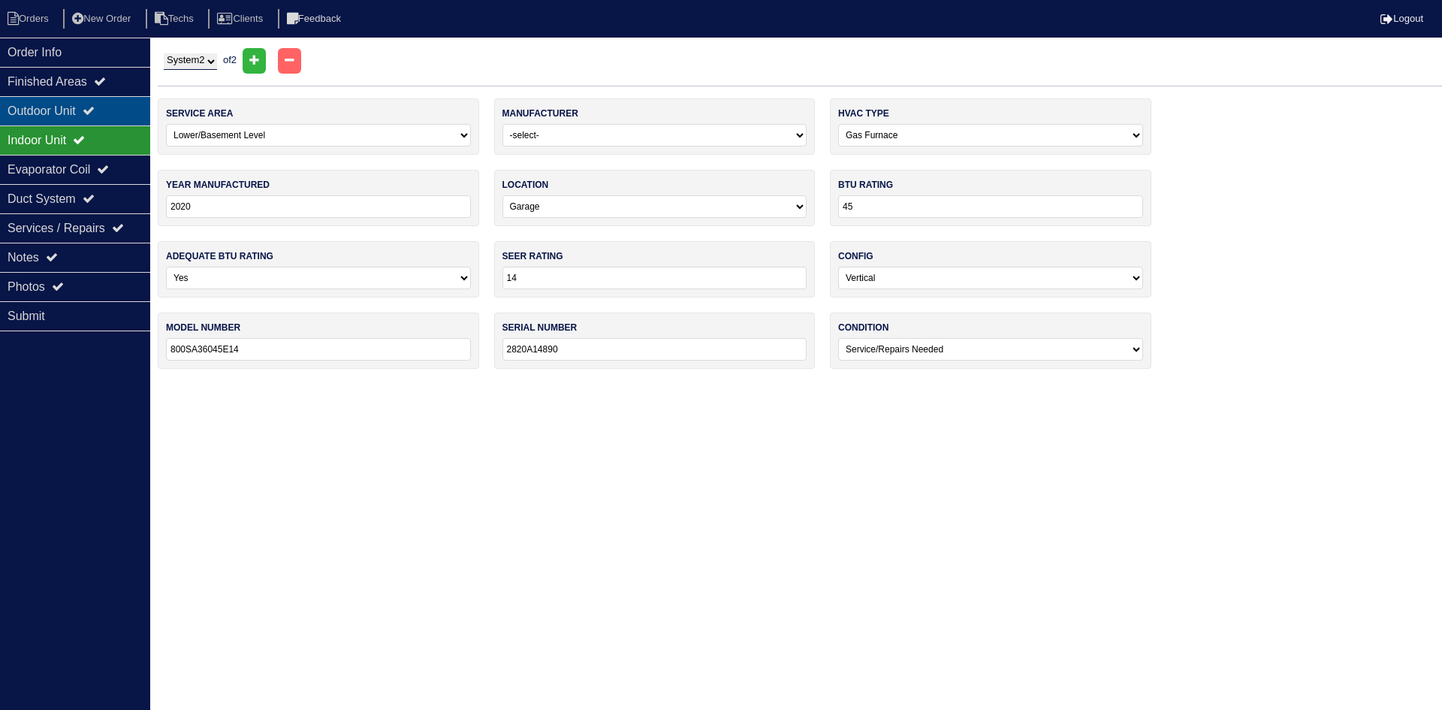
click at [112, 107] on div "Outdoor Unit" at bounding box center [75, 110] width 150 height 29
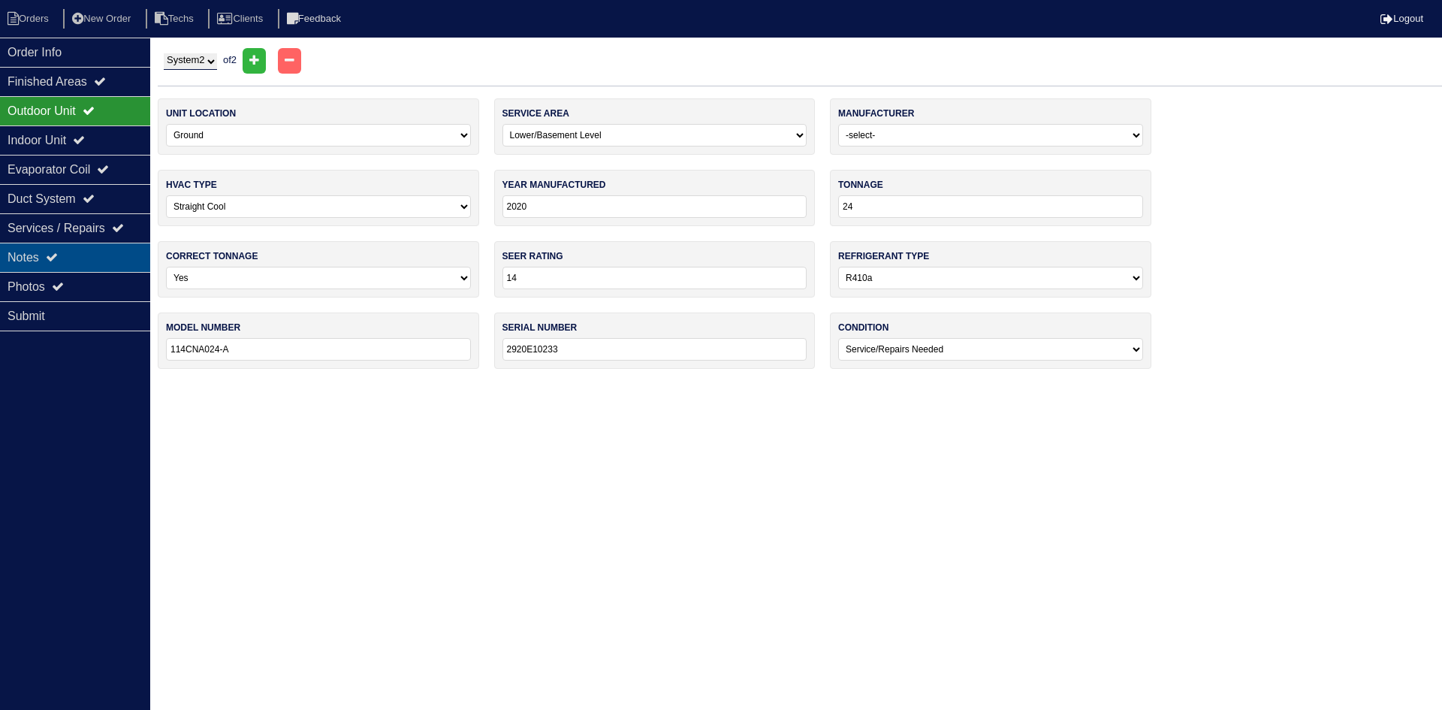
click at [52, 264] on div "Notes" at bounding box center [75, 257] width 150 height 29
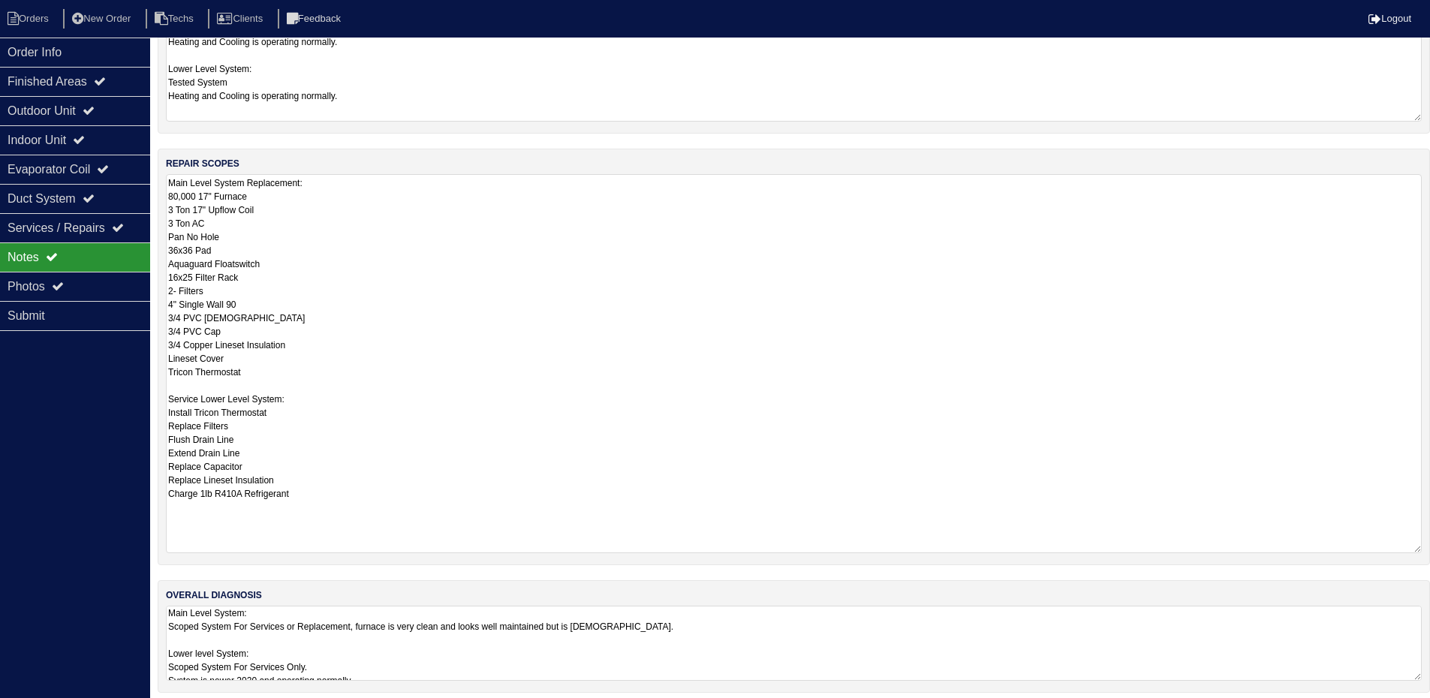
scroll to position [205, 0]
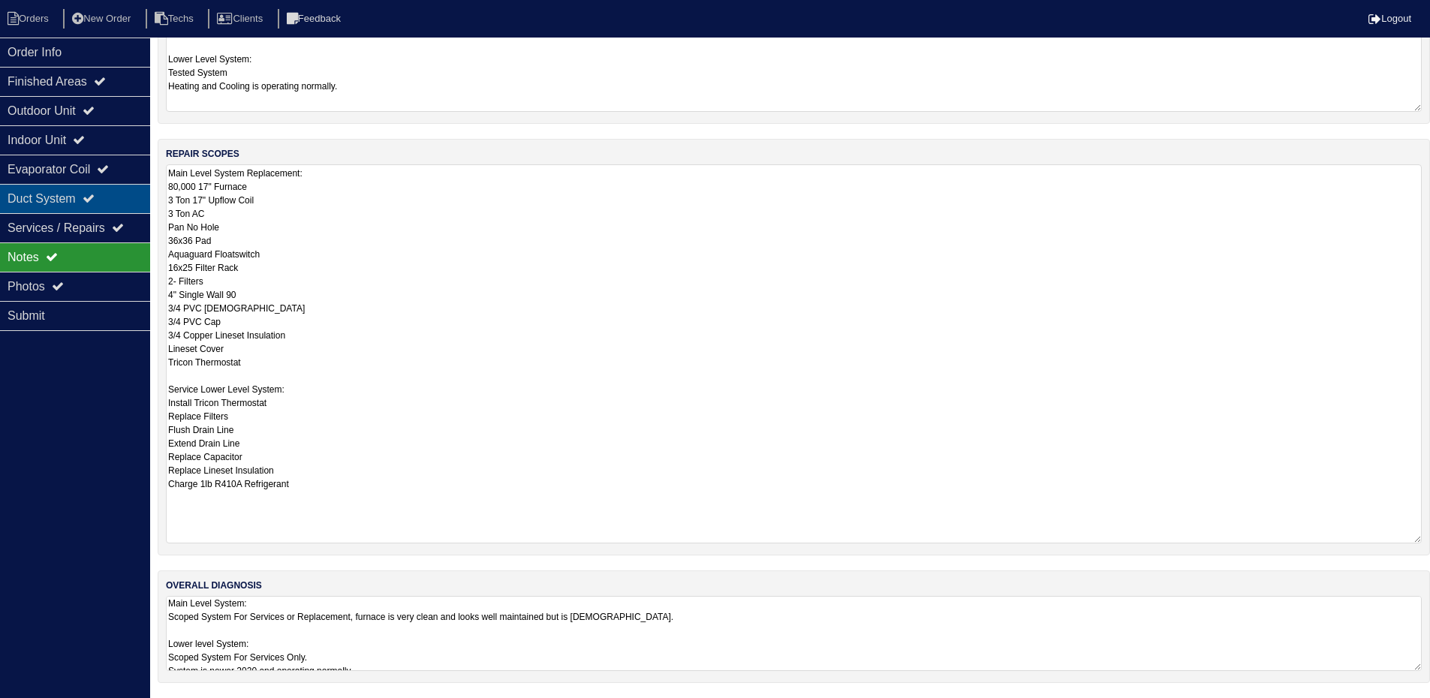
click at [92, 196] on icon at bounding box center [89, 198] width 12 height 12
select select "2"
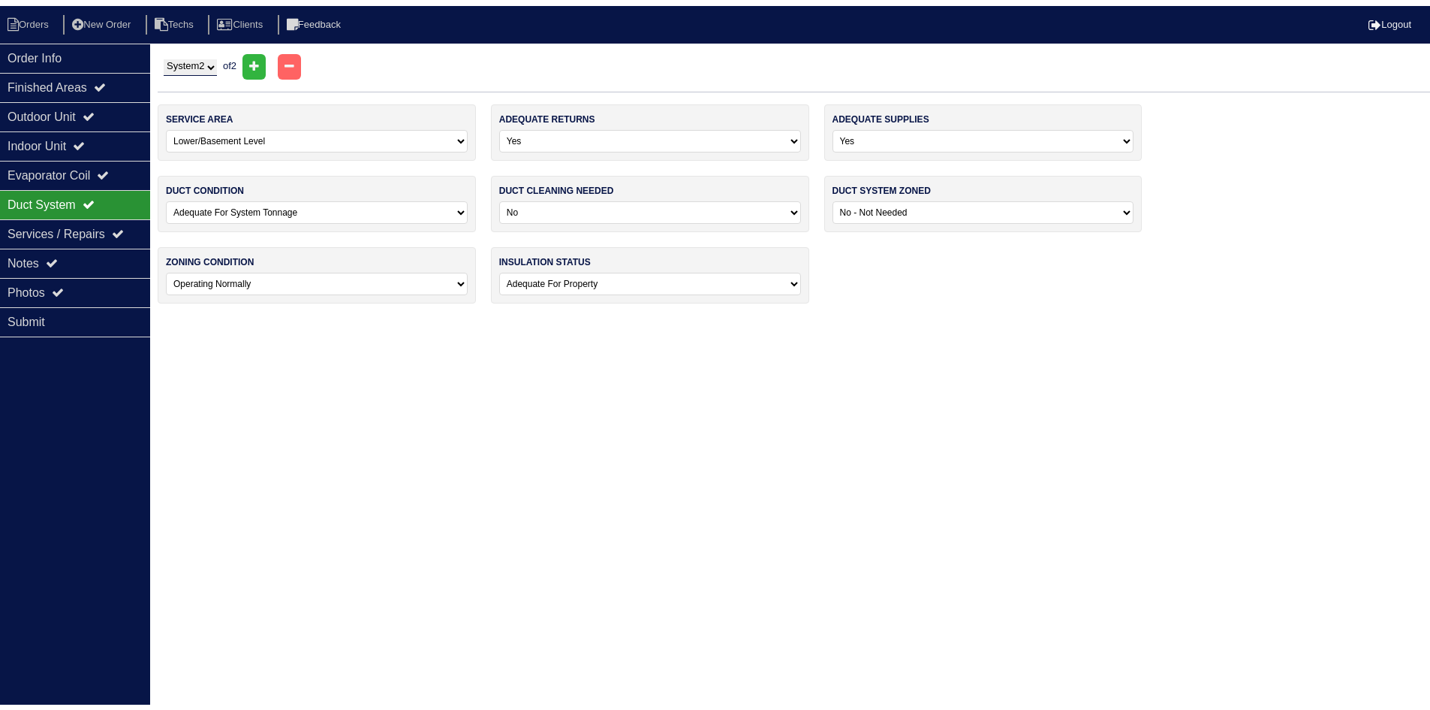
scroll to position [0, 0]
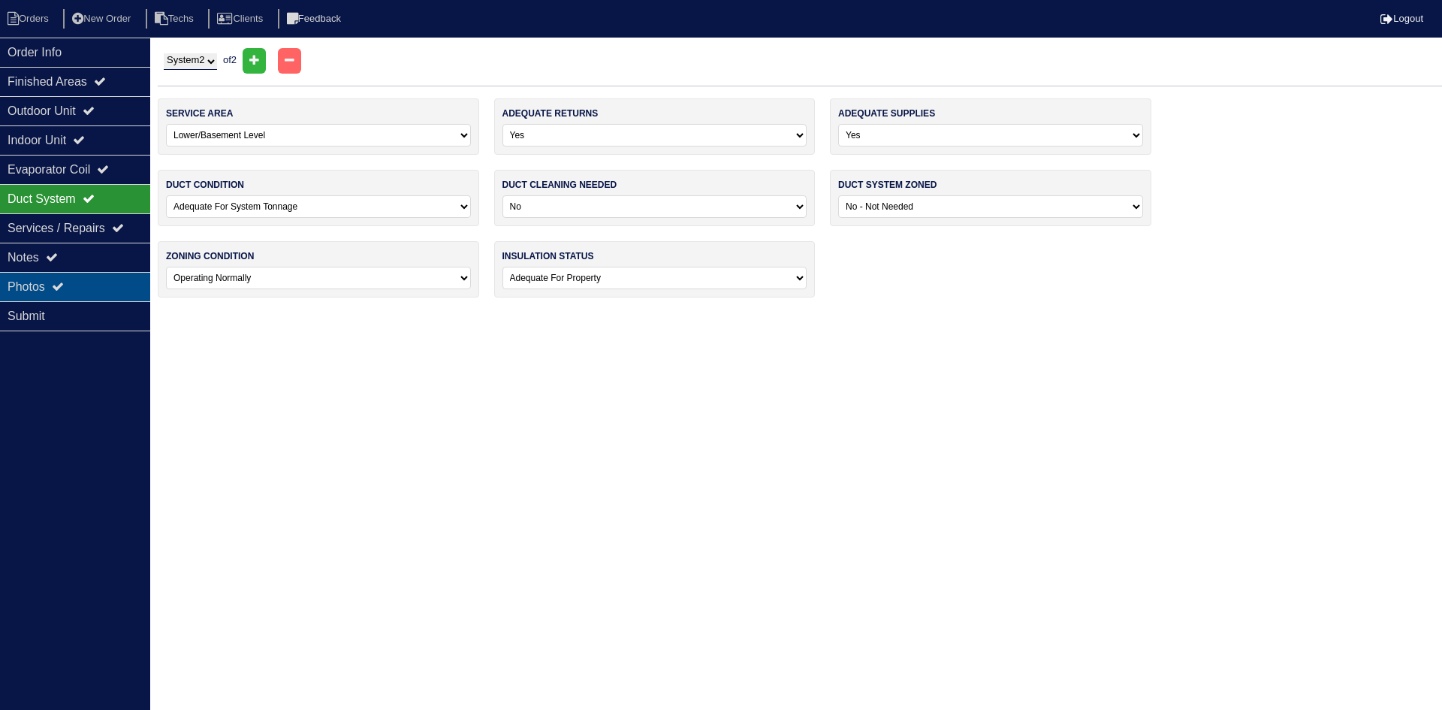
drag, startPoint x: 66, startPoint y: 290, endPoint x: 85, endPoint y: 290, distance: 18.8
click at [64, 290] on icon at bounding box center [58, 286] width 12 height 12
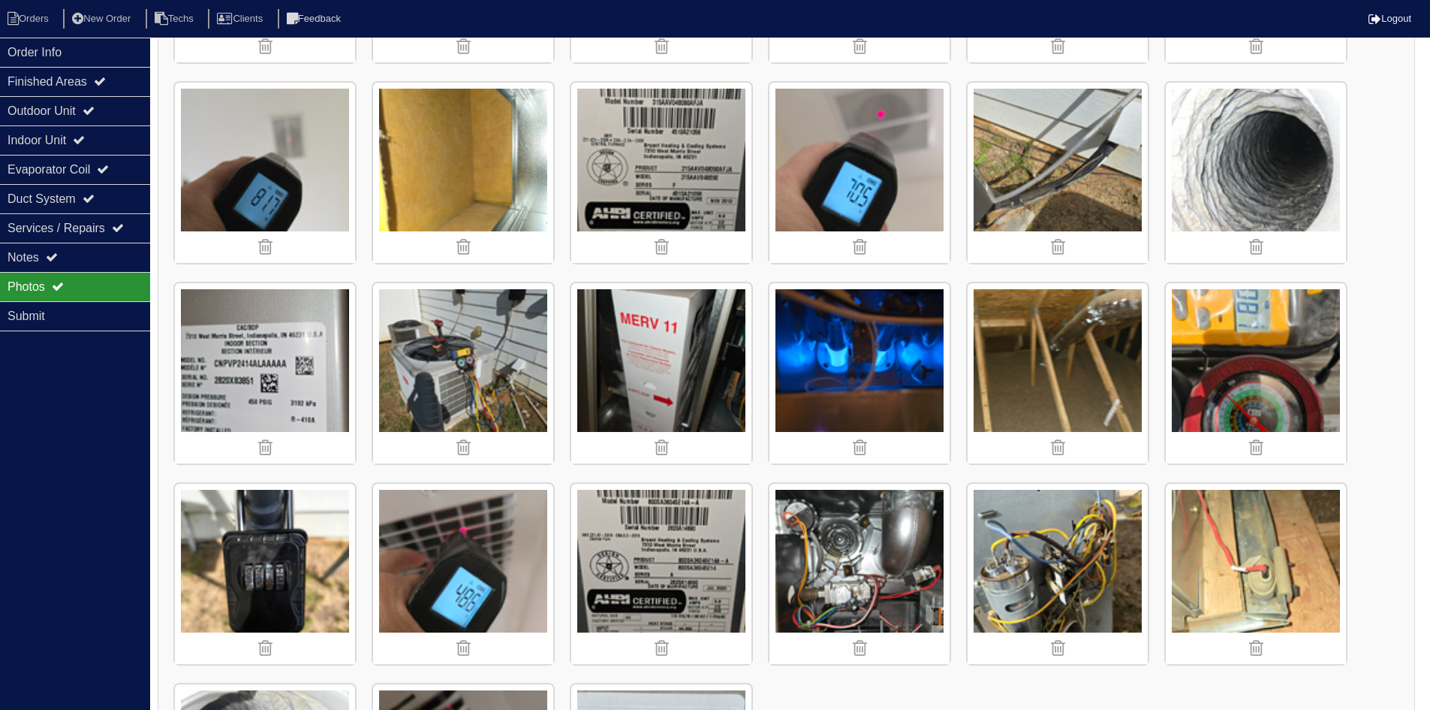
scroll to position [1779, 0]
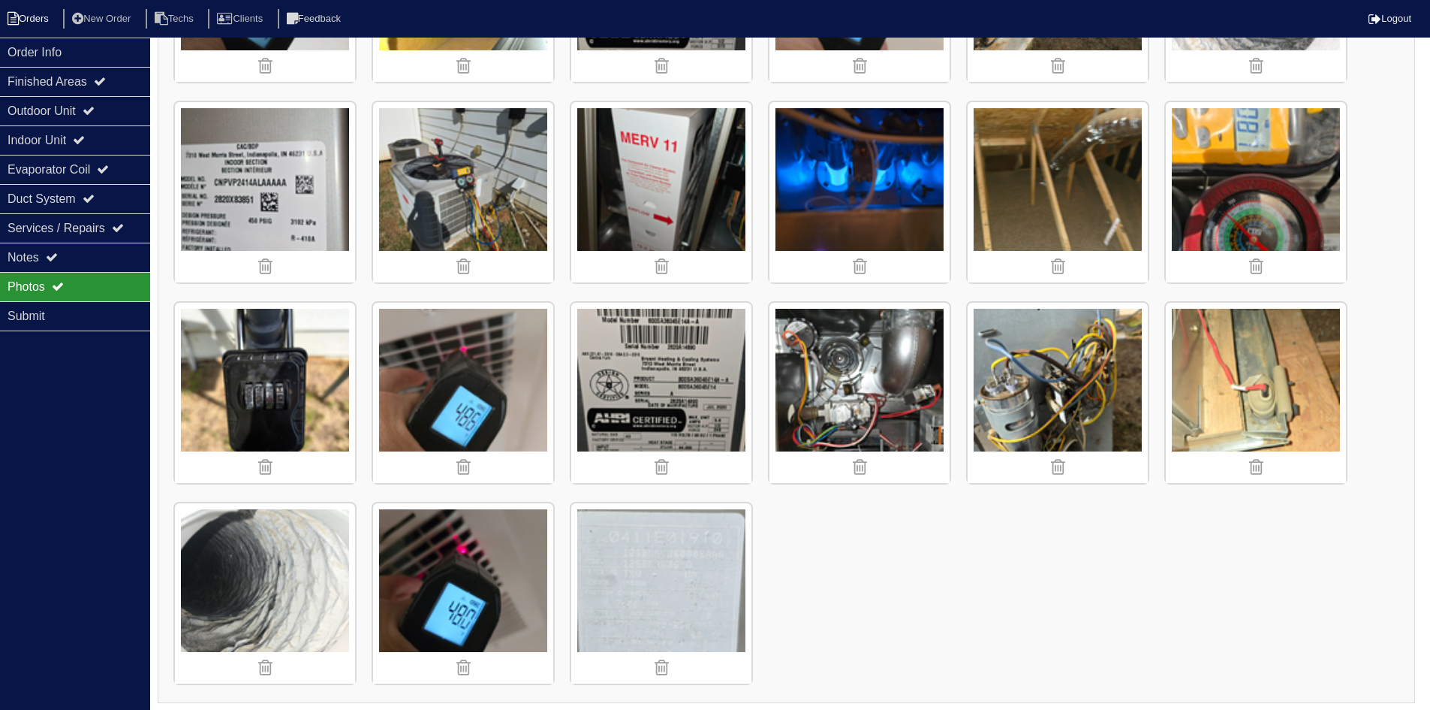
click at [20, 15] on li "Orders" at bounding box center [30, 19] width 61 height 20
select select "15"
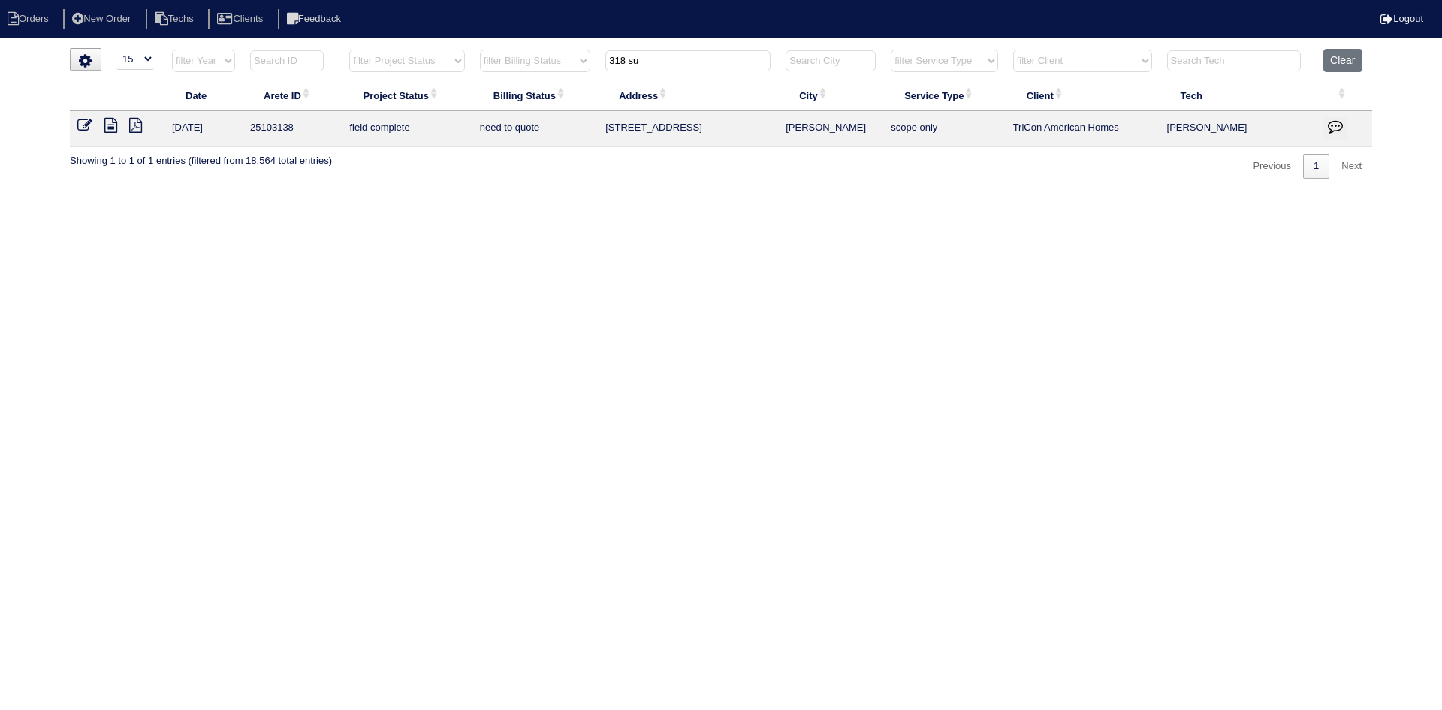
click at [656, 61] on input "318 su" at bounding box center [687, 60] width 165 height 21
click at [655, 61] on input "318 su" at bounding box center [687, 60] width 165 height 21
type input "2766"
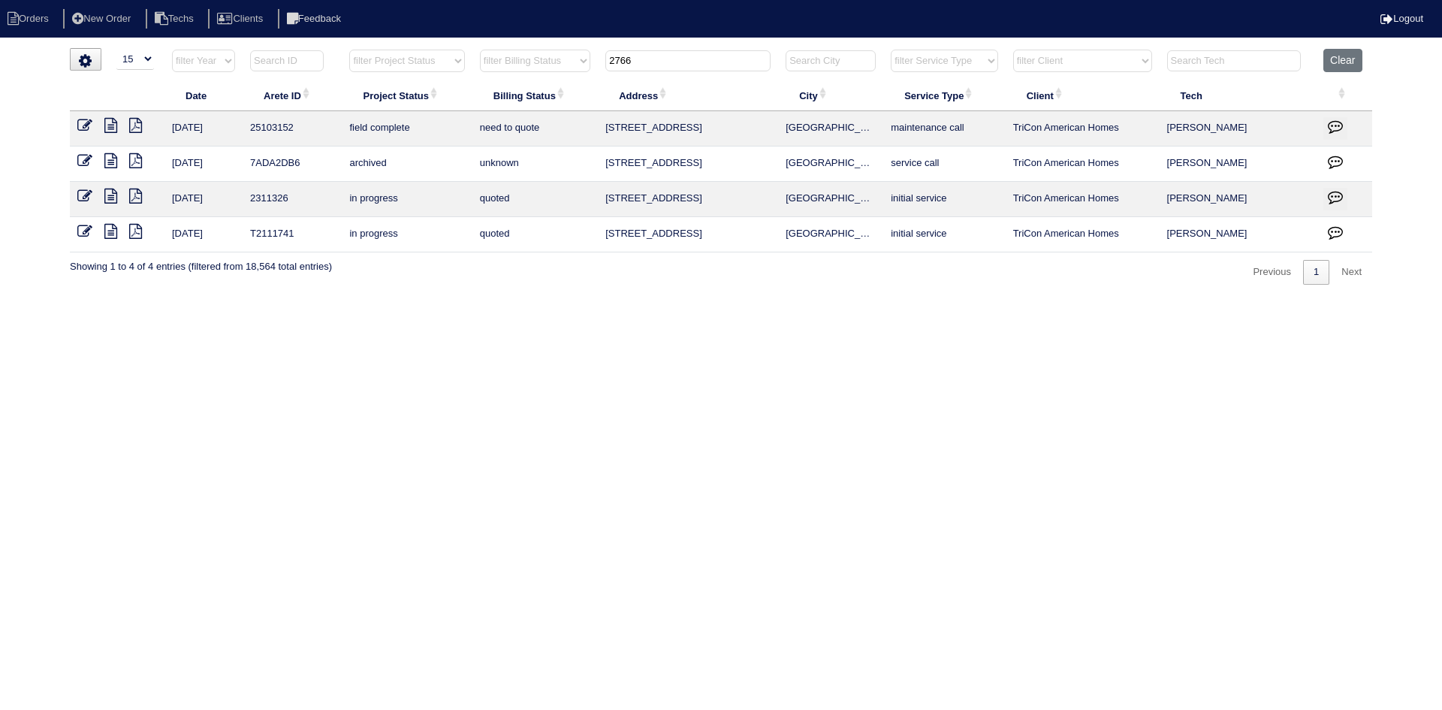
click at [109, 130] on icon at bounding box center [110, 125] width 13 height 15
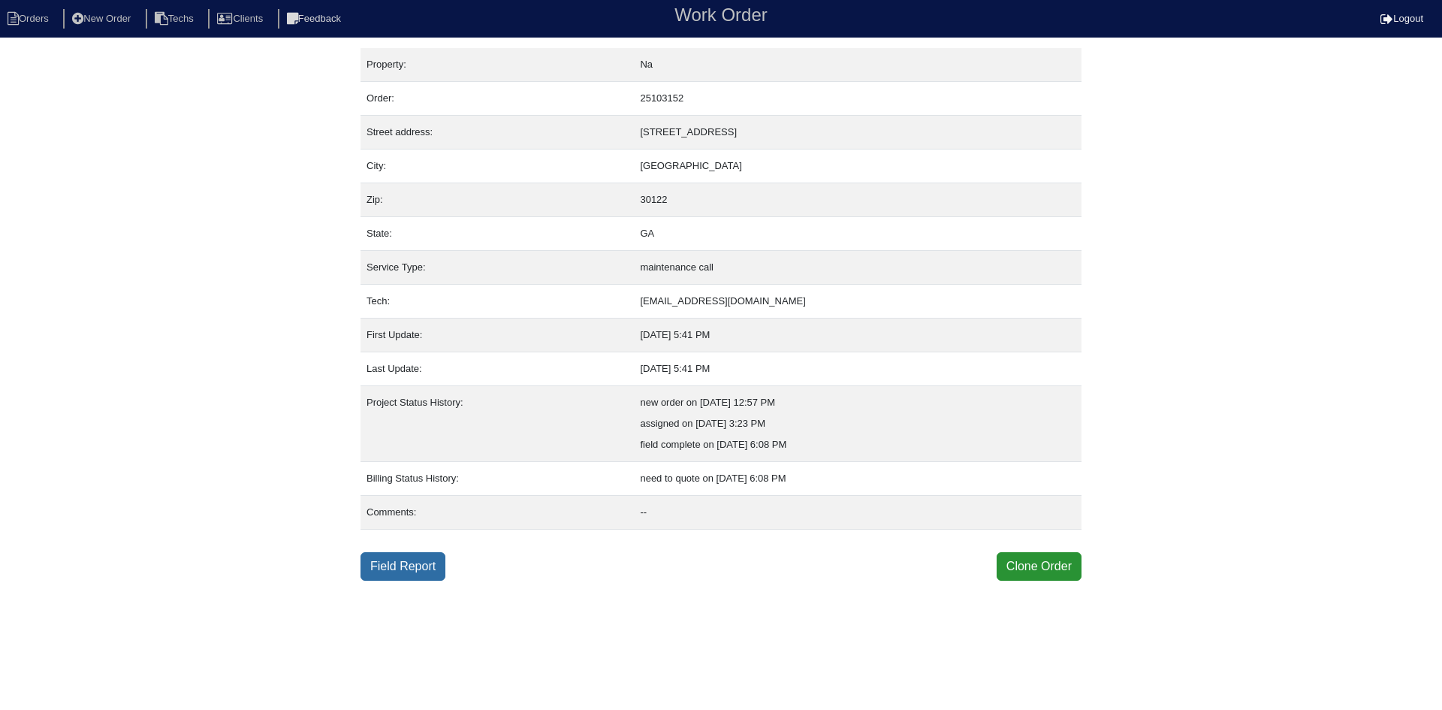
click at [413, 566] on link "Field Report" at bounding box center [402, 566] width 85 height 29
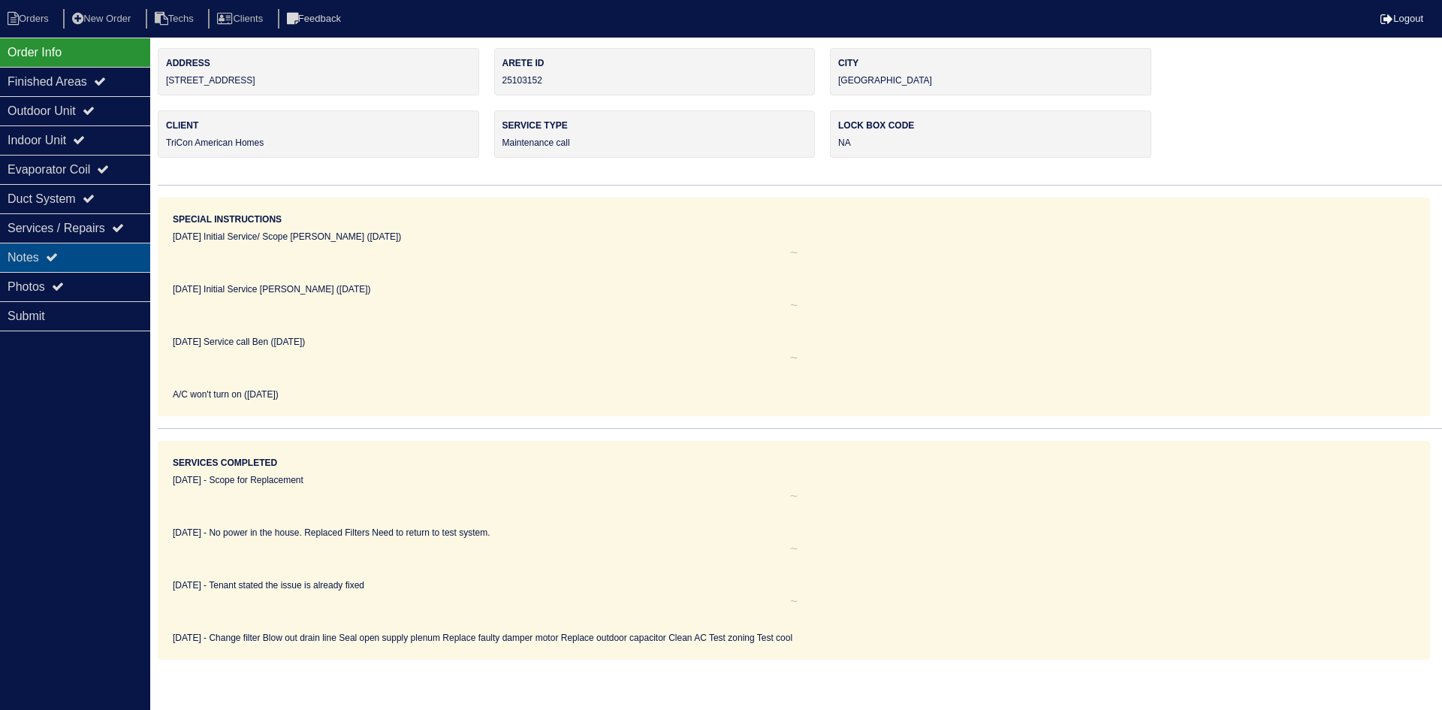
click at [88, 251] on div "Notes" at bounding box center [75, 257] width 150 height 29
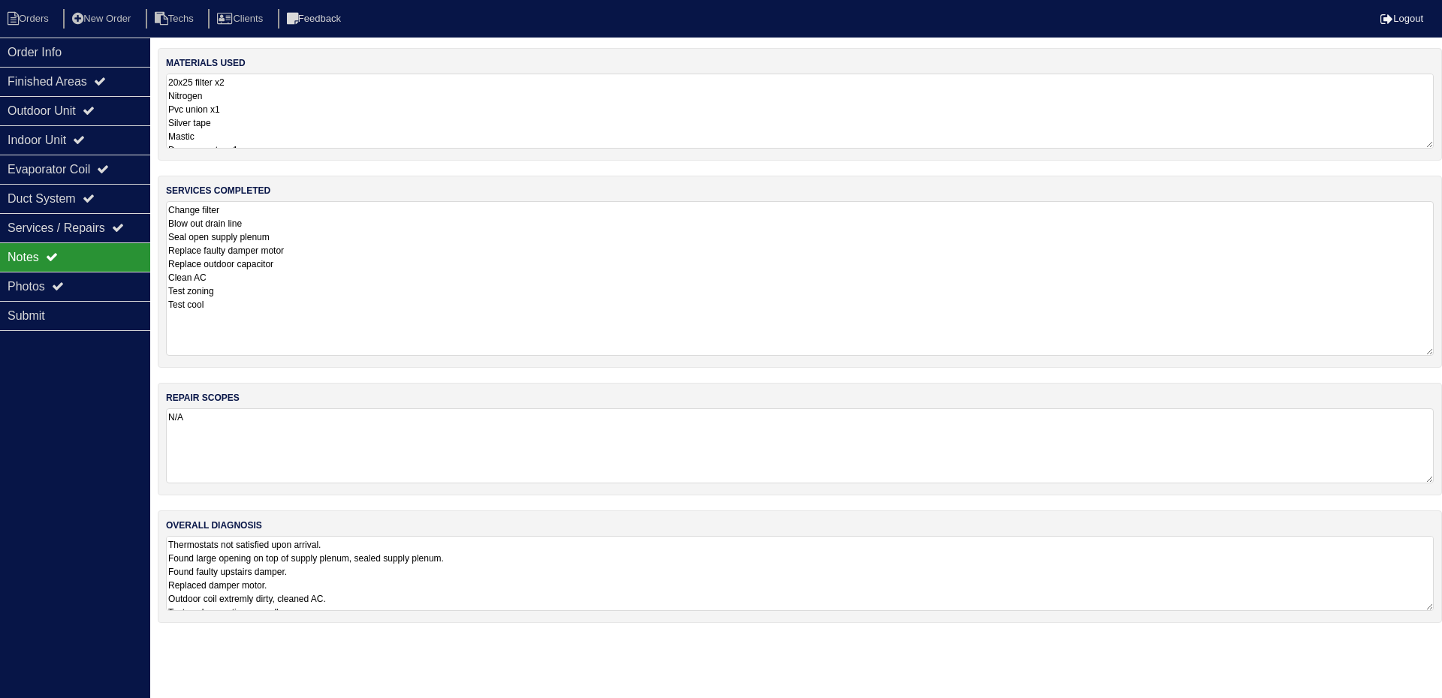
drag, startPoint x: 1428, startPoint y: 273, endPoint x: 1424, endPoint y: 306, distance: 34.1
click at [1430, 345] on textarea "Change filter Blow out drain line Seal open supply plenum Replace faulty damper…" at bounding box center [800, 278] width 1268 height 155
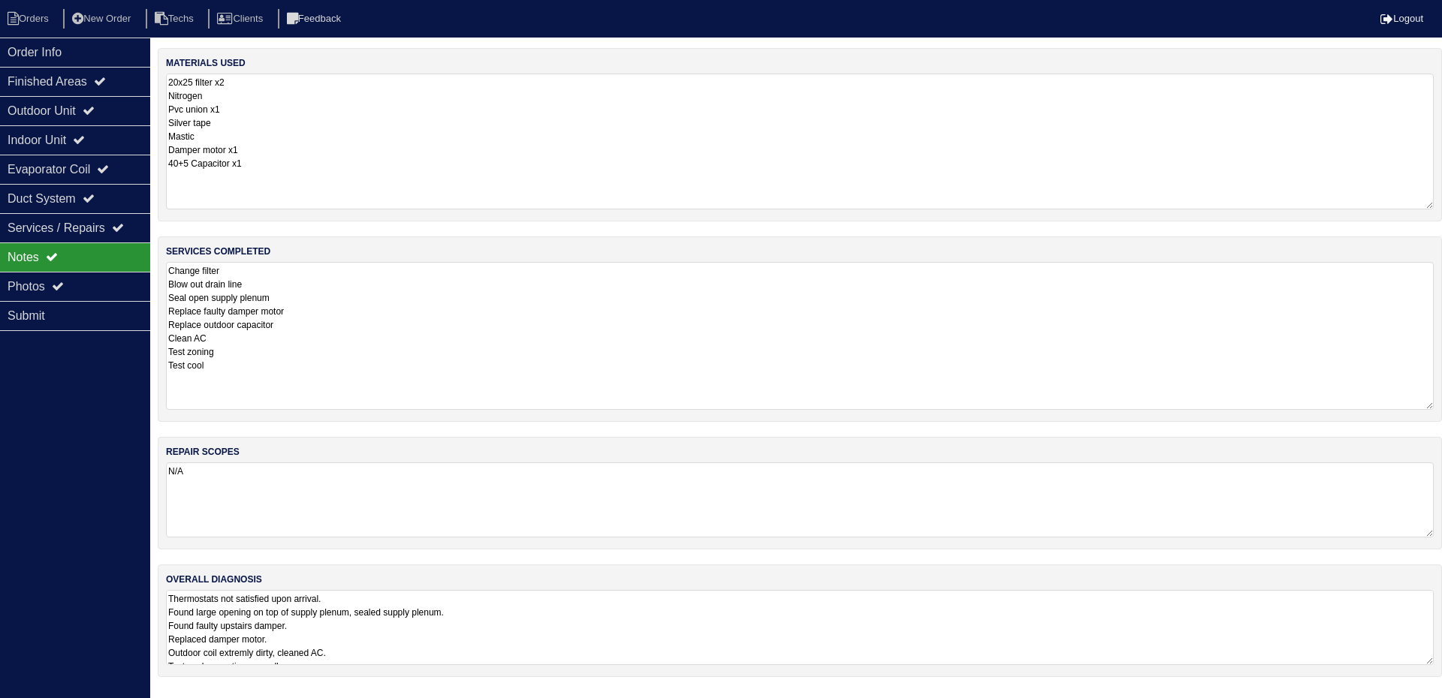
drag, startPoint x: 1424, startPoint y: 146, endPoint x: 1424, endPoint y: 206, distance: 60.8
click at [1424, 206] on textarea "20x25 filter x2 Nitrogen Pvc union x1 Silver tape Mastic Damper motor x1 40+5 C…" at bounding box center [800, 142] width 1268 height 136
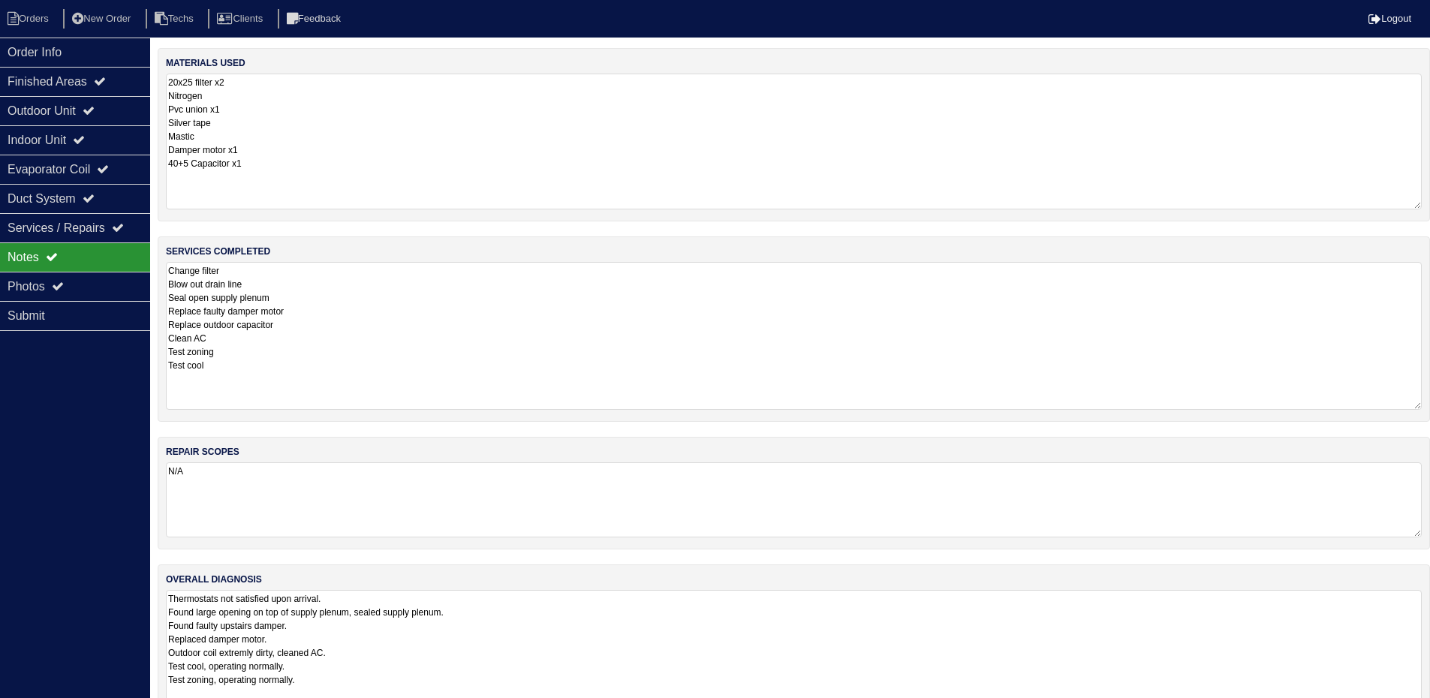
drag, startPoint x: 1427, startPoint y: 661, endPoint x: 1427, endPoint y: 704, distance: 42.8
click at [1427, 704] on html "Orders New Order Techs Clients Feedback Logout Orders New Order Users Clients M…" at bounding box center [715, 367] width 1430 height 735
click at [71, 111] on div "Outdoor Unit" at bounding box center [75, 110] width 150 height 29
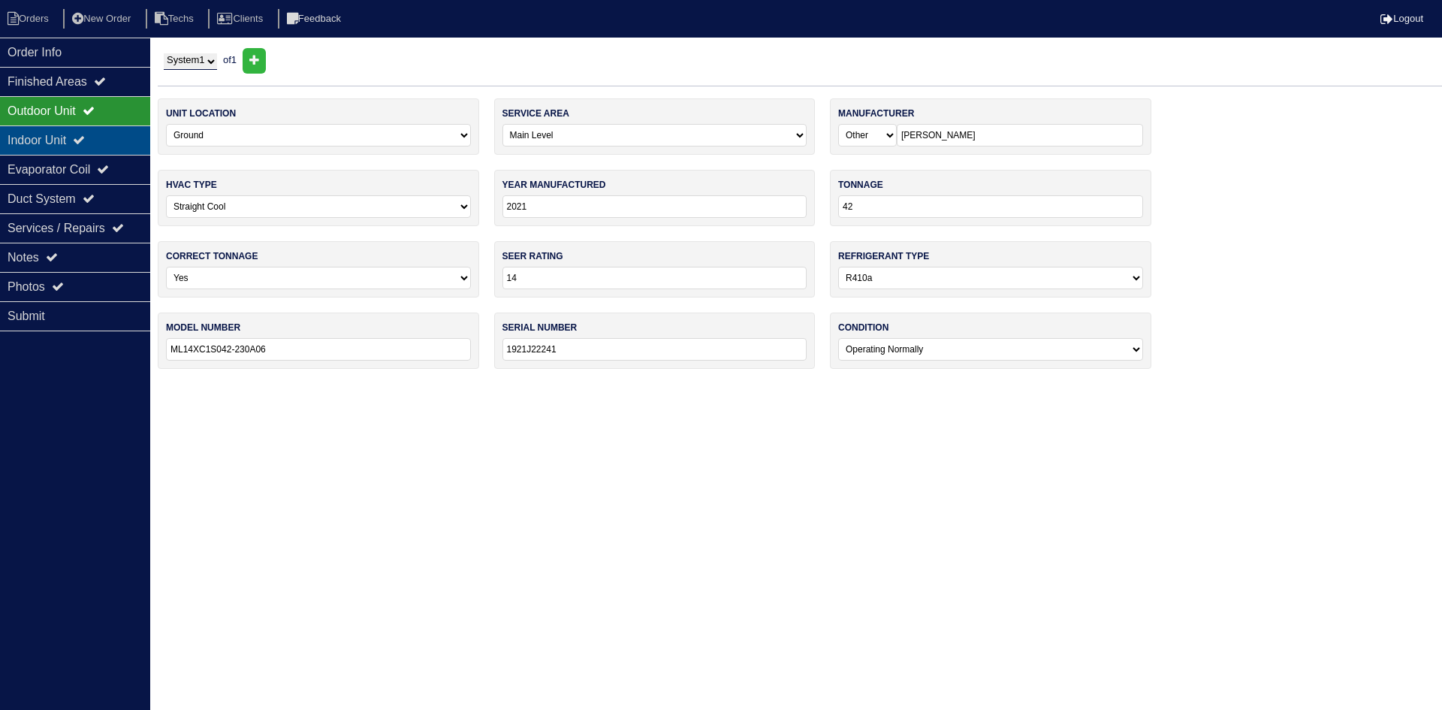
click at [76, 131] on div "Indoor Unit" at bounding box center [75, 139] width 150 height 29
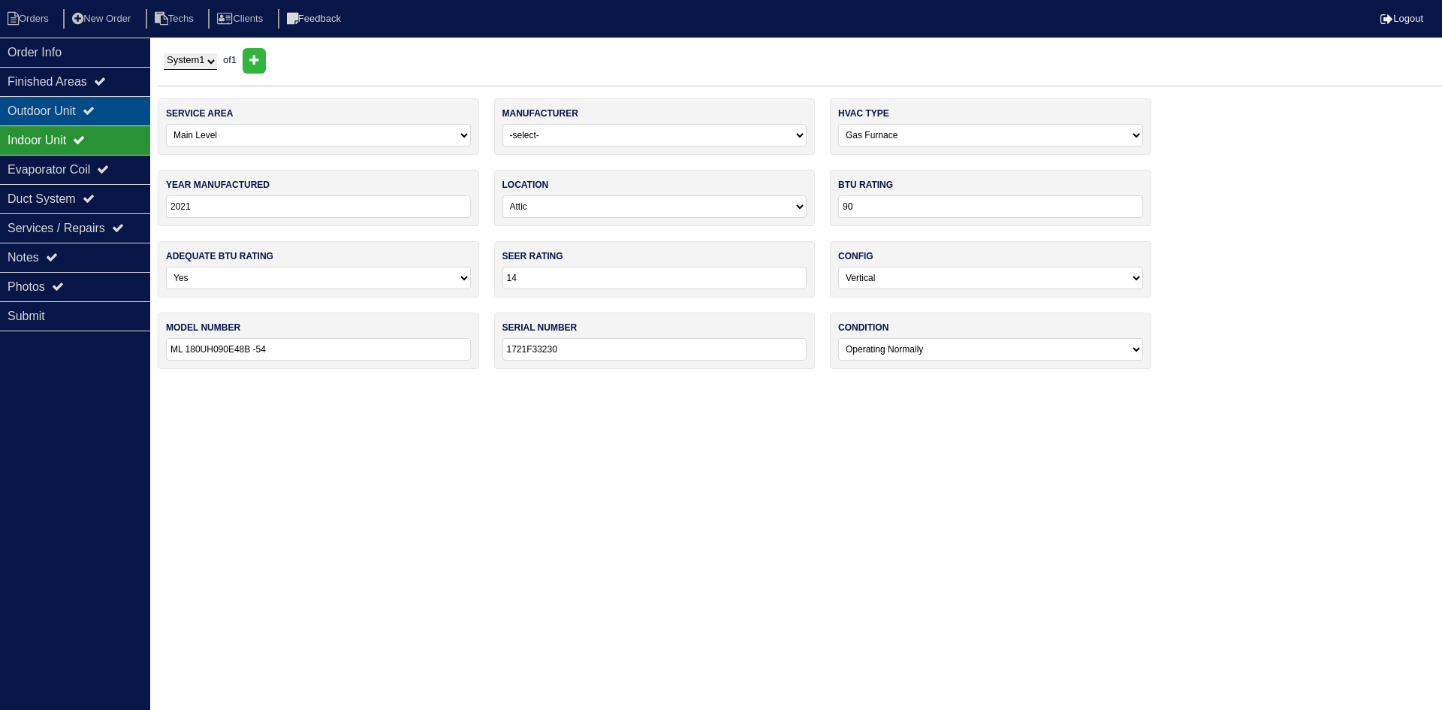
click at [88, 110] on div "Outdoor Unit" at bounding box center [75, 110] width 150 height 29
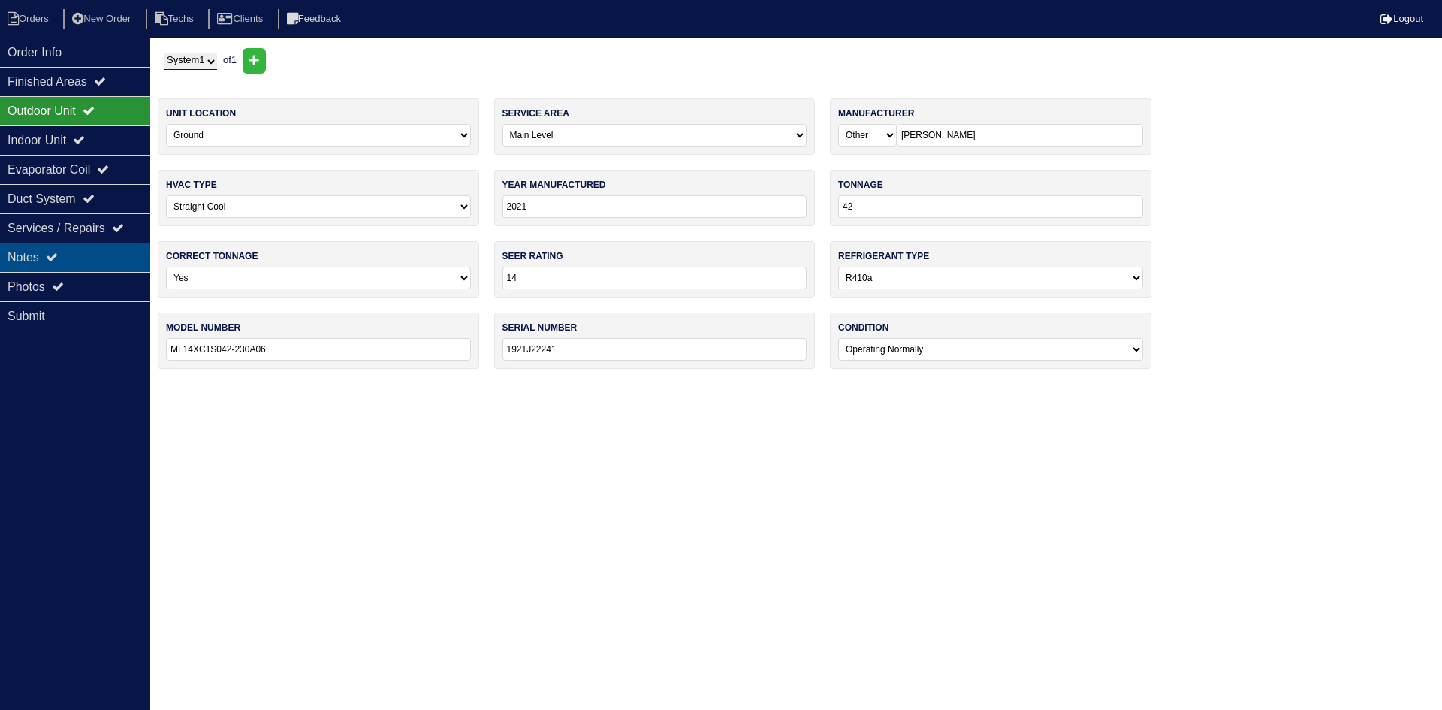
click at [86, 247] on div "Notes" at bounding box center [75, 257] width 150 height 29
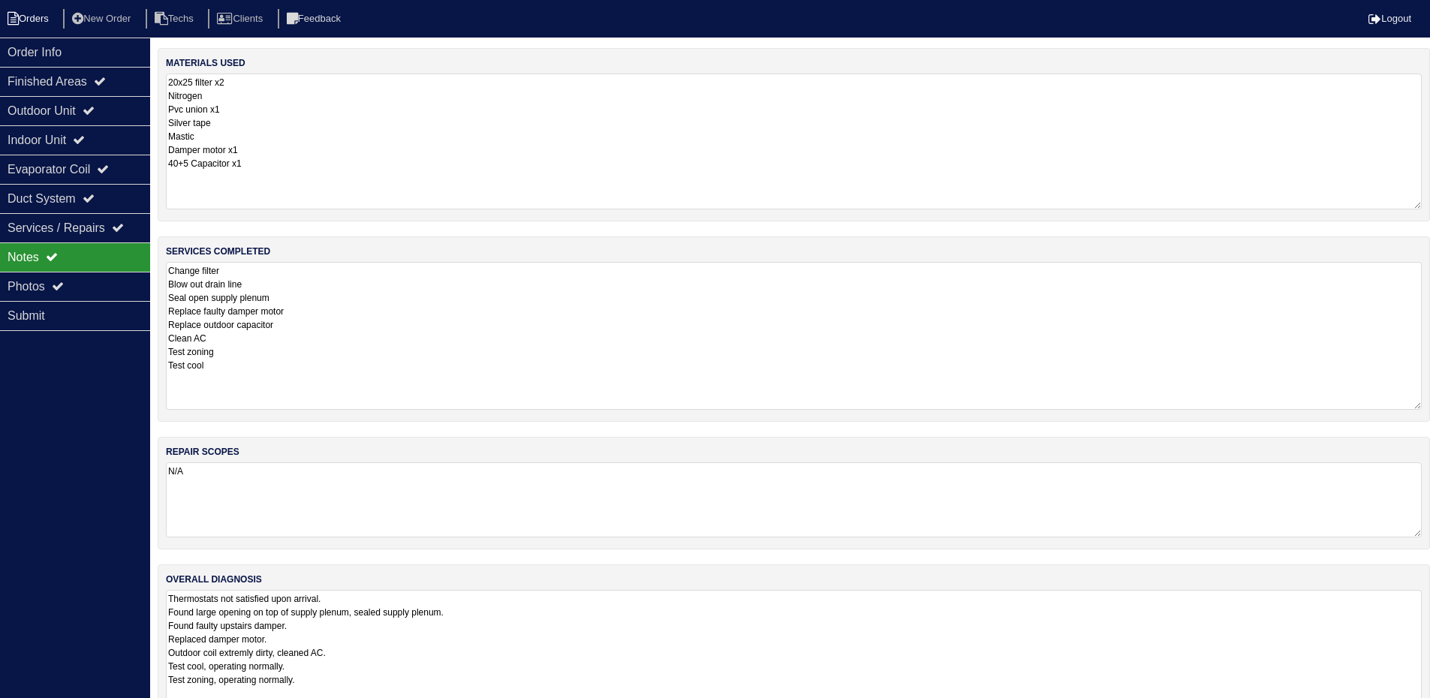
click at [36, 13] on li "Orders" at bounding box center [30, 19] width 61 height 20
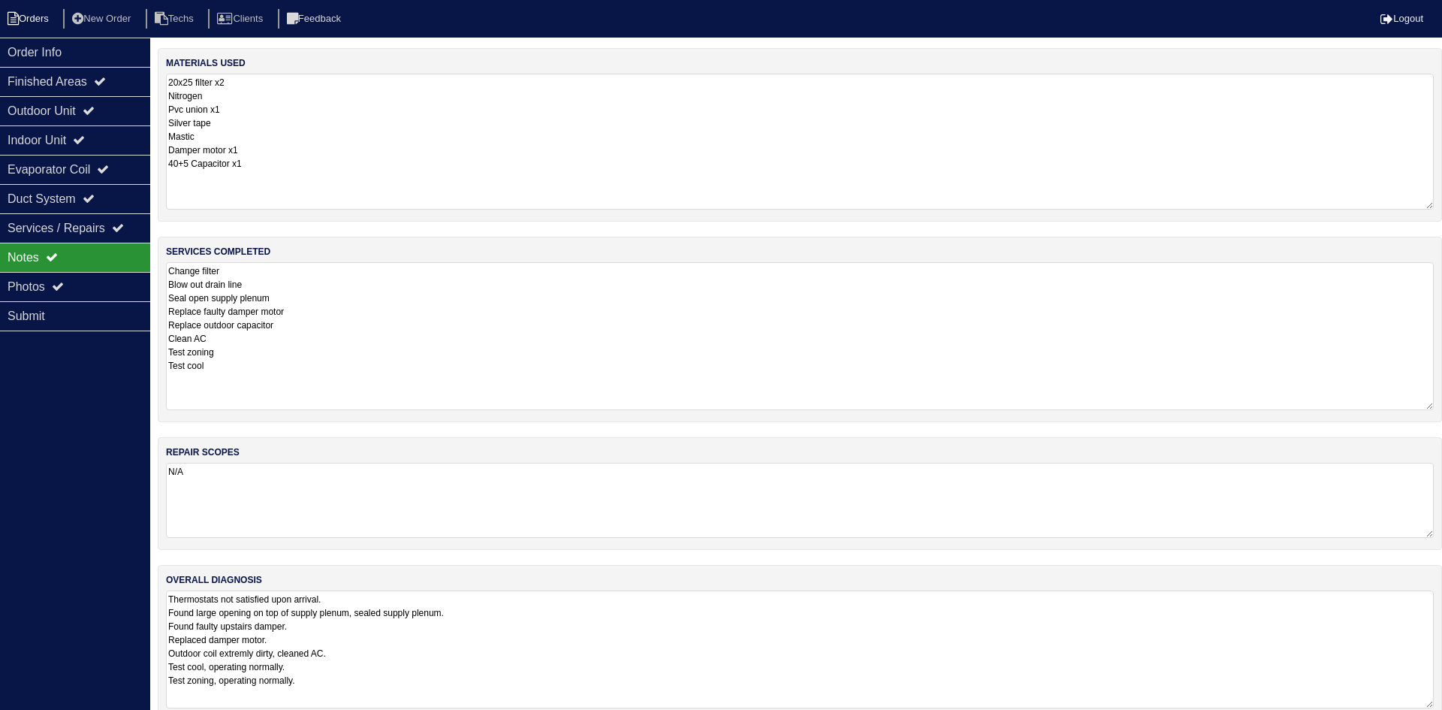
select select "15"
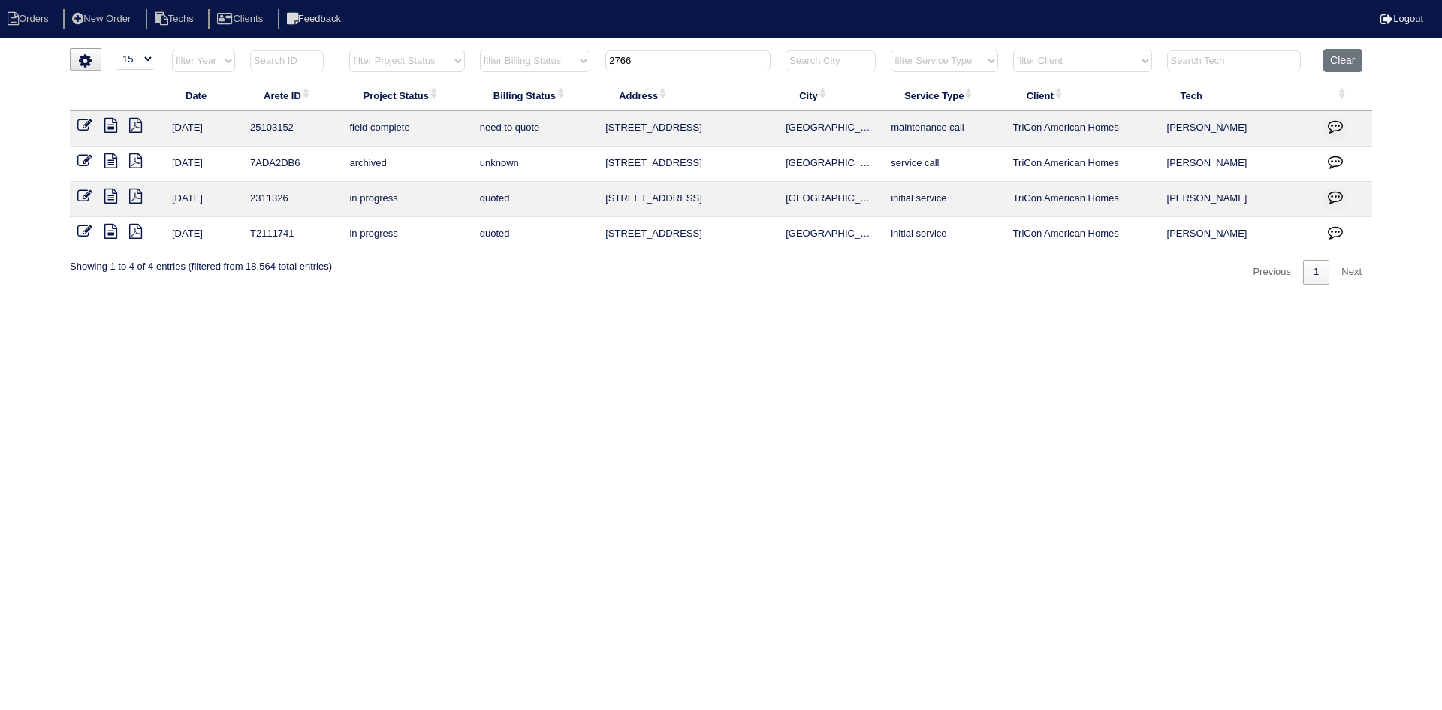
click at [656, 56] on input "2766" at bounding box center [687, 60] width 165 height 21
type input "4880"
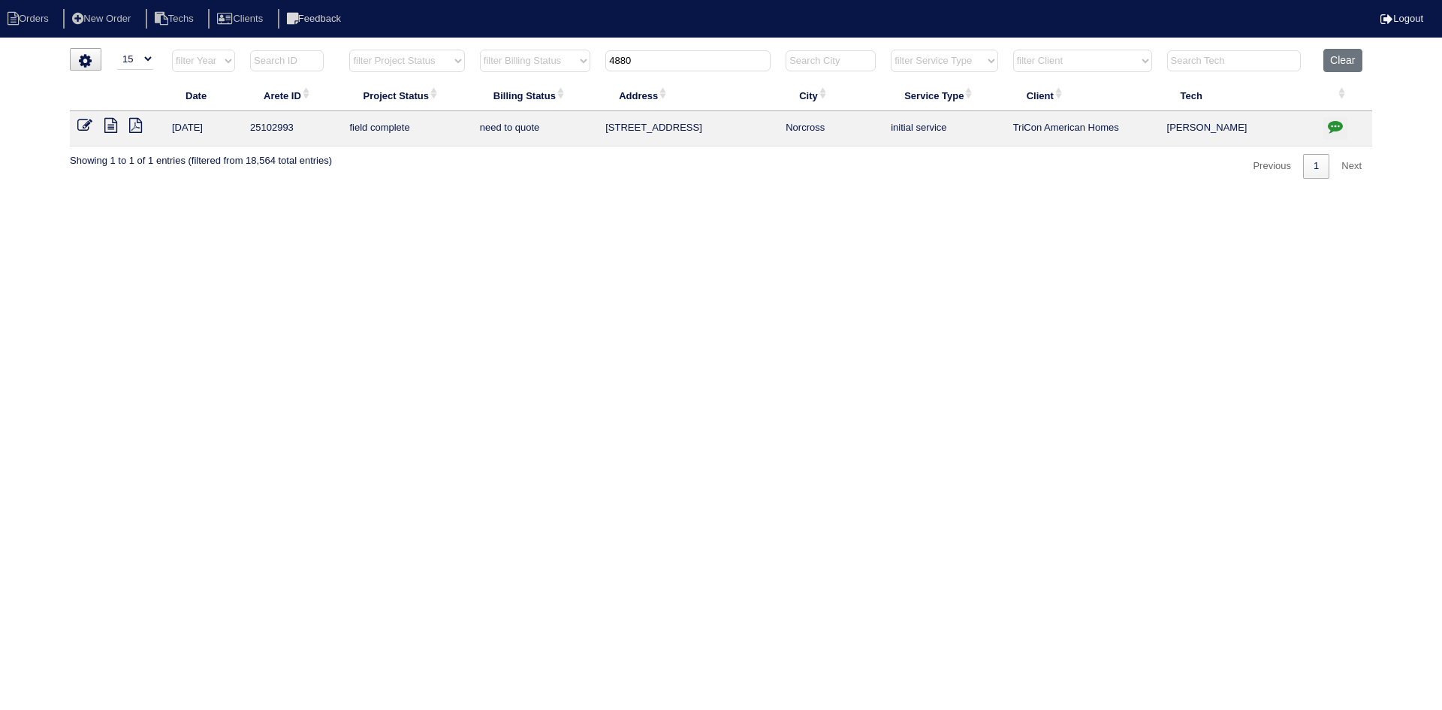
click at [110, 131] on icon at bounding box center [110, 125] width 13 height 15
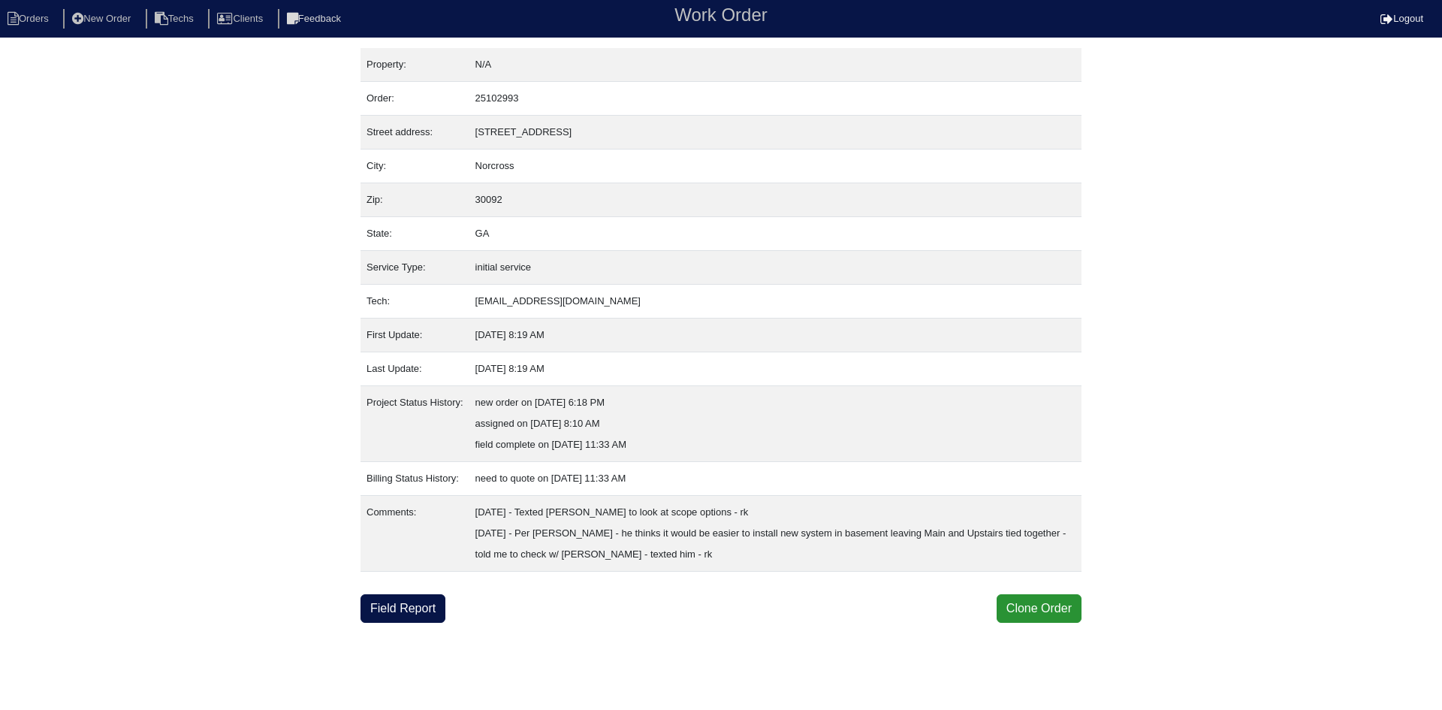
click at [380, 622] on html "Orders New Order Techs Clients Feedback Work Order Logout Work Order Orders New…" at bounding box center [721, 311] width 1442 height 622
click at [384, 616] on link "Field Report" at bounding box center [402, 608] width 85 height 29
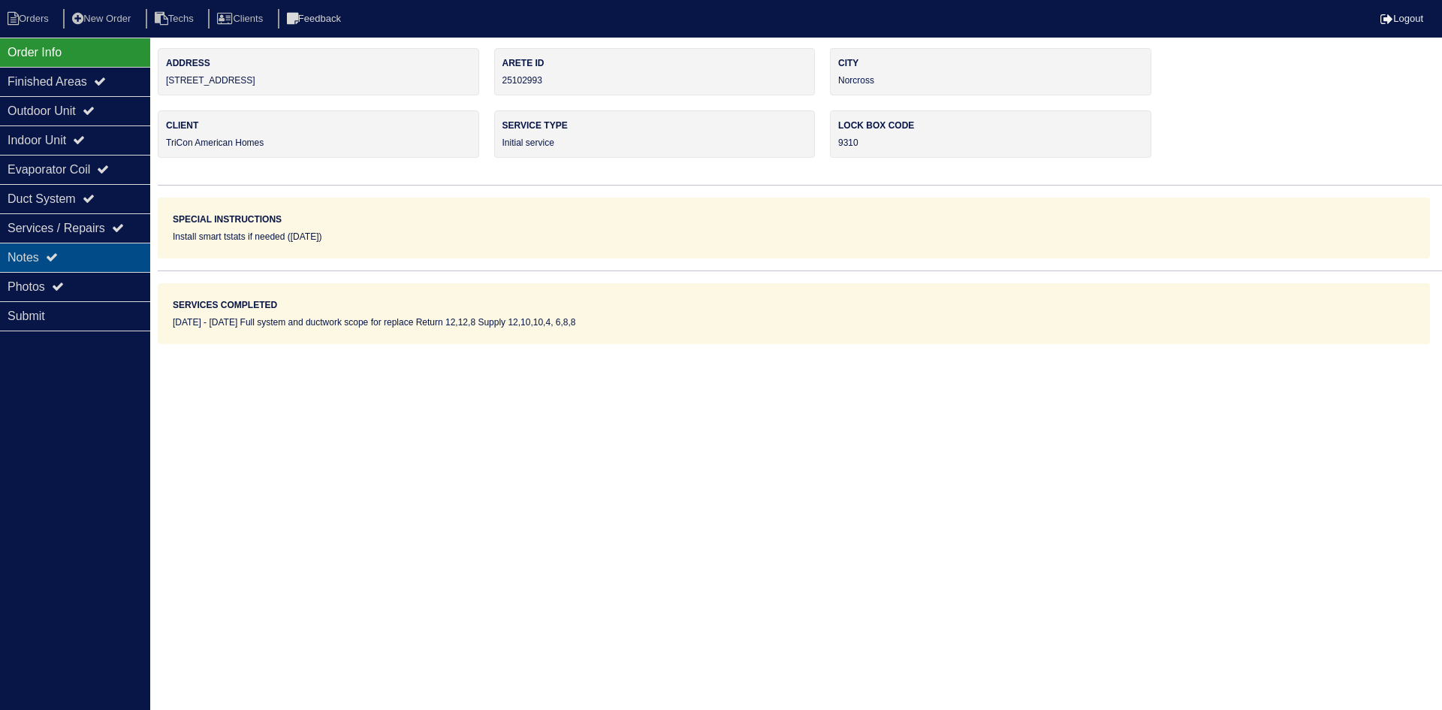
click at [98, 261] on div "Notes" at bounding box center [75, 257] width 150 height 29
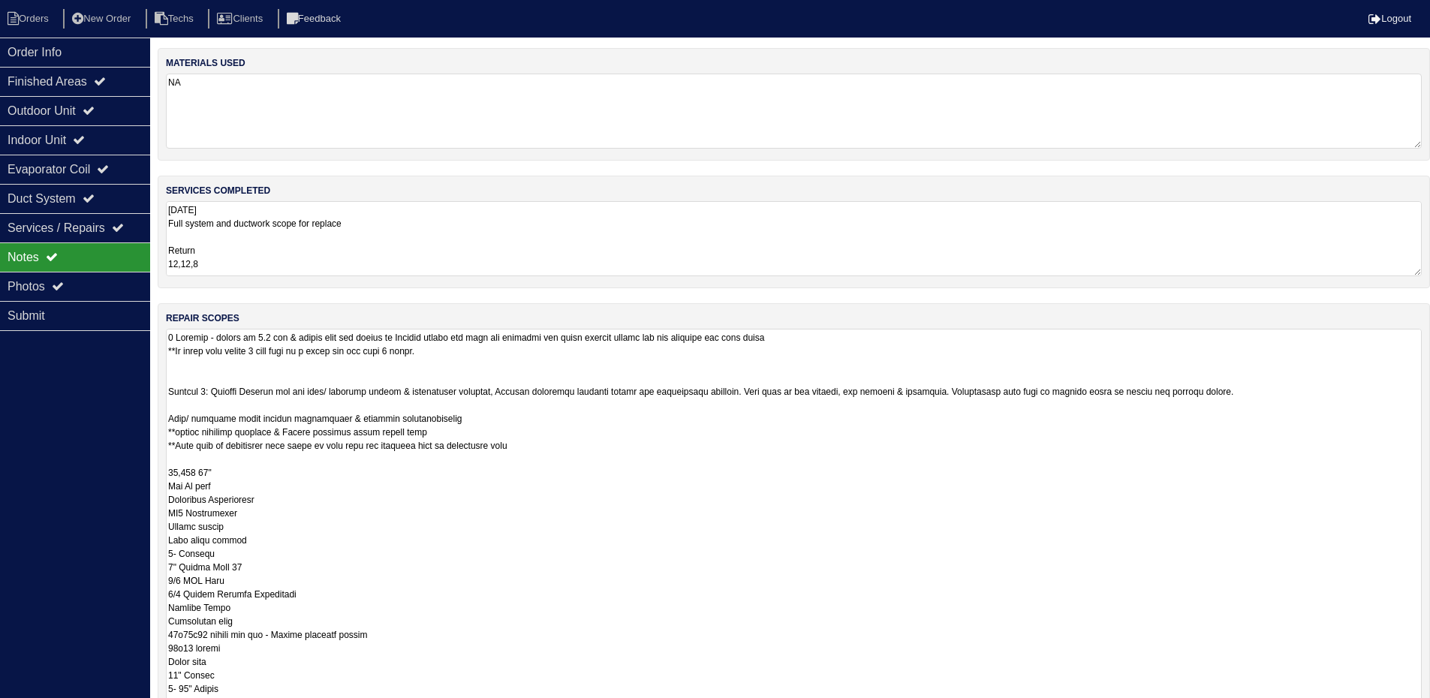
drag, startPoint x: 1426, startPoint y: 399, endPoint x: 1362, endPoint y: 745, distance: 351.3
click at [1362, 709] on html "Orders New Order Techs Clients Feedback Logout Orders New Order Users Clients M…" at bounding box center [715, 452] width 1430 height 904
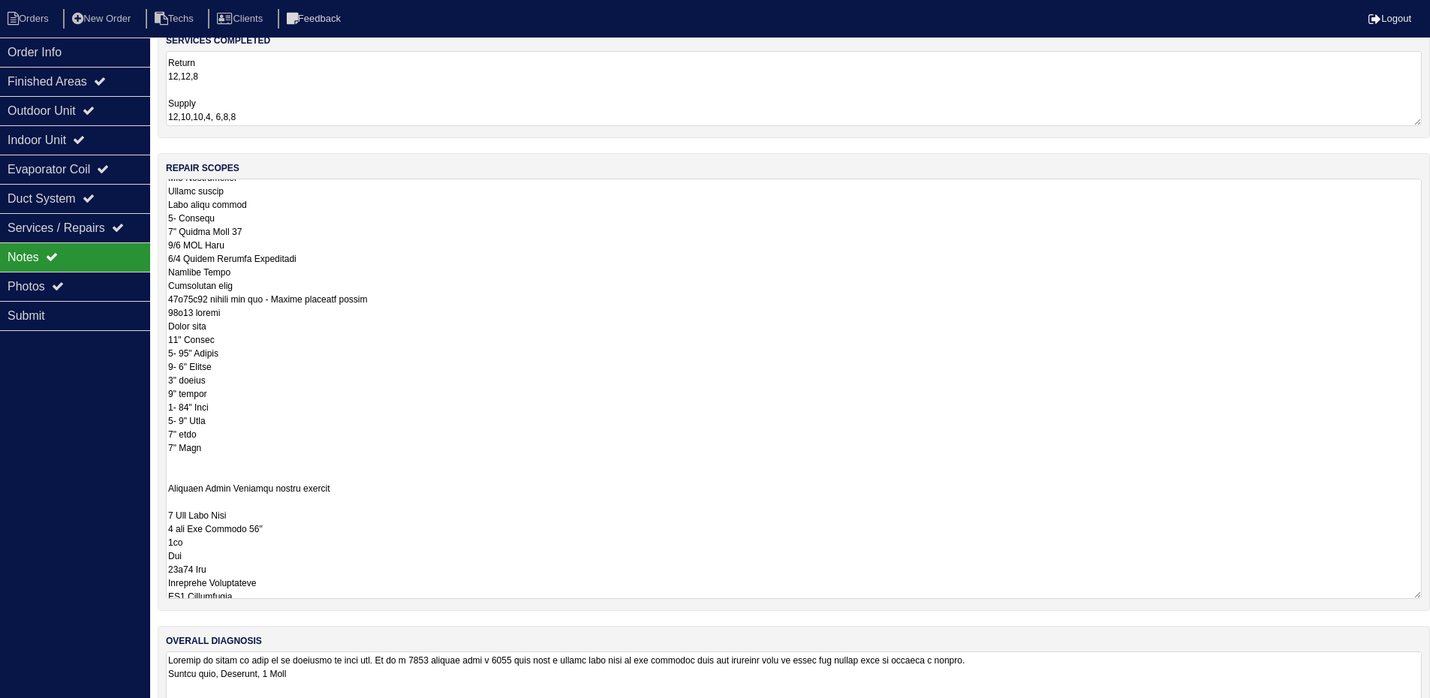
scroll to position [225, 0]
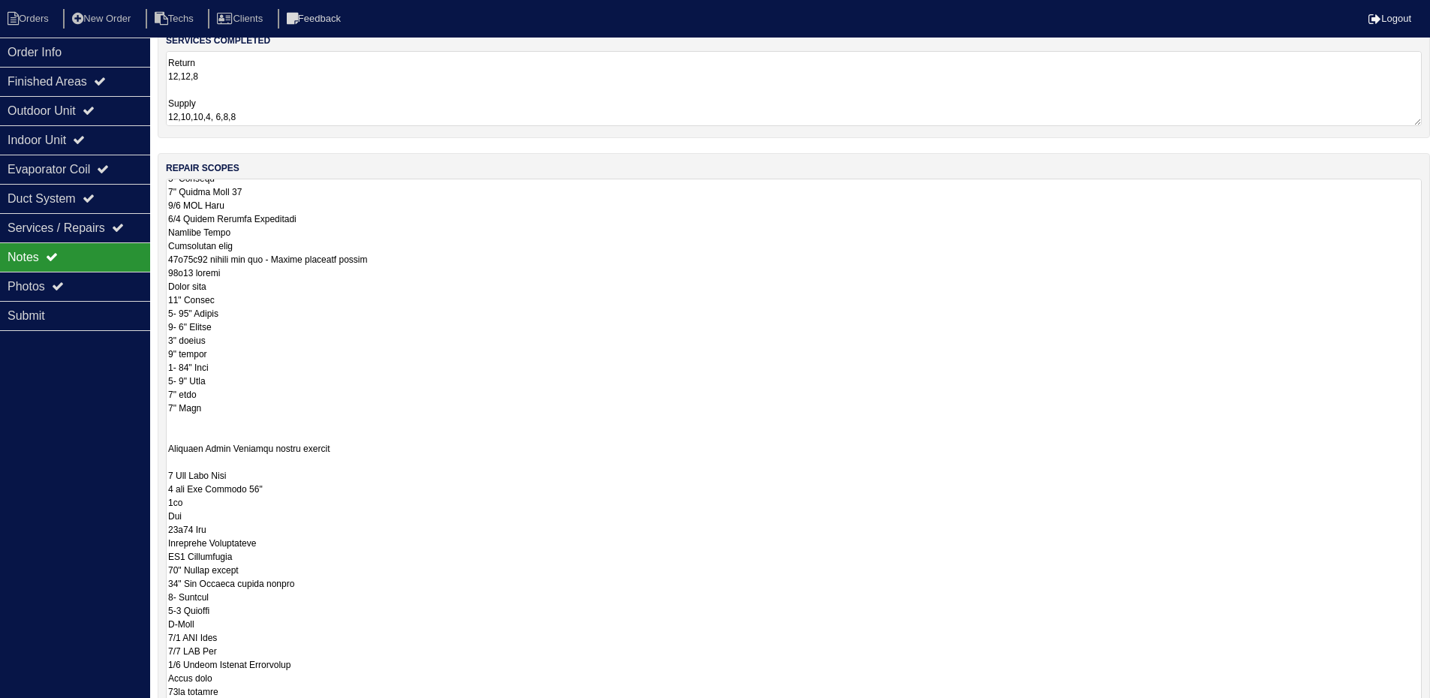
drag, startPoint x: 1417, startPoint y: 597, endPoint x: 1413, endPoint y: 743, distance: 146.5
click at [1413, 709] on html "Orders New Order Techs Clients Feedback Logout Orders New Order Users Clients M…" at bounding box center [715, 375] width 1430 height 1051
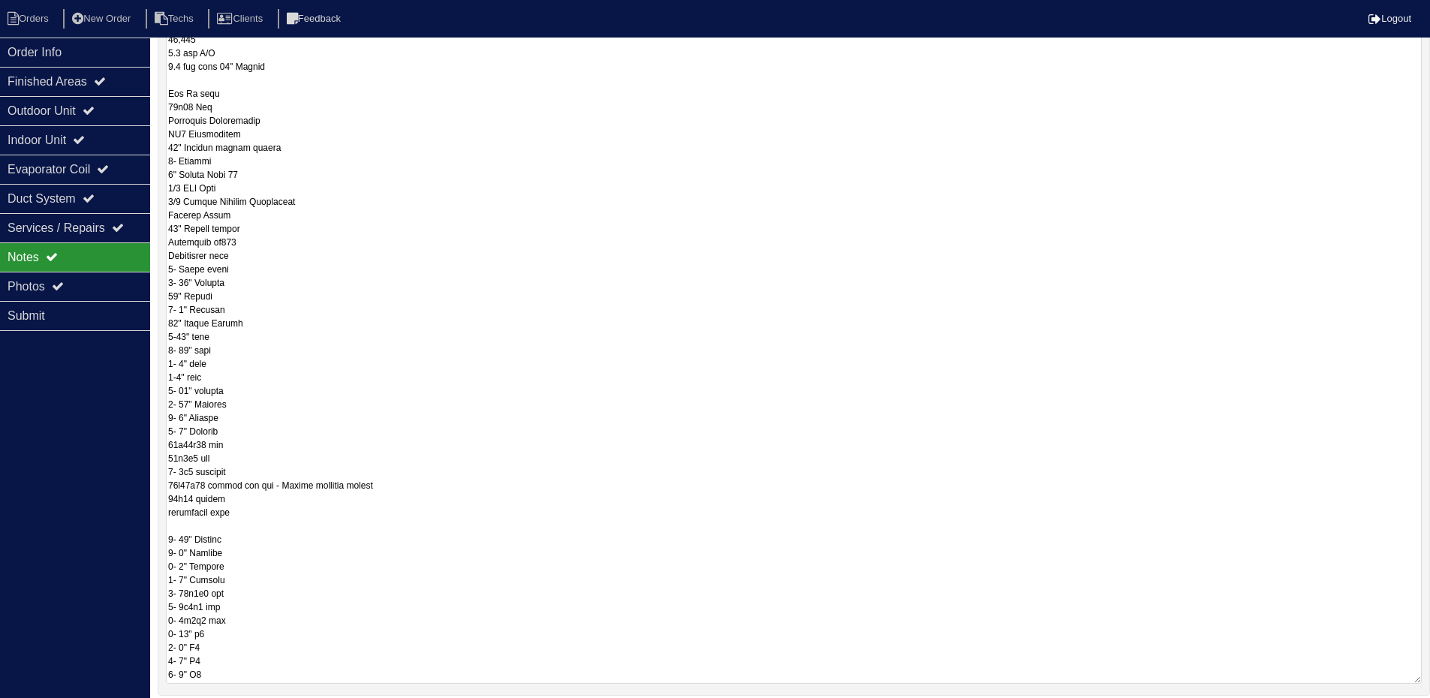
scroll to position [973, 0]
drag, startPoint x: 1415, startPoint y: 539, endPoint x: 1421, endPoint y: 680, distance: 140.5
click at [1421, 680] on textarea at bounding box center [794, 330] width 1256 height 707
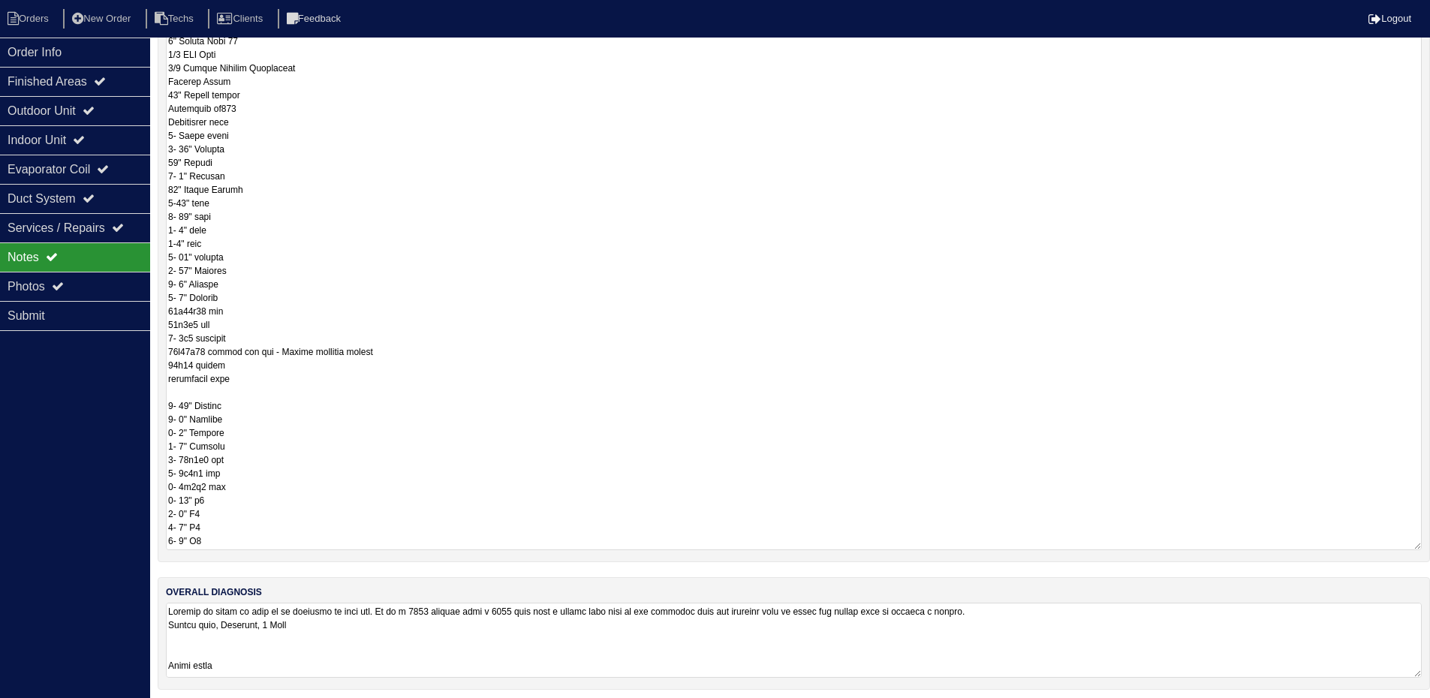
scroll to position [493, 0]
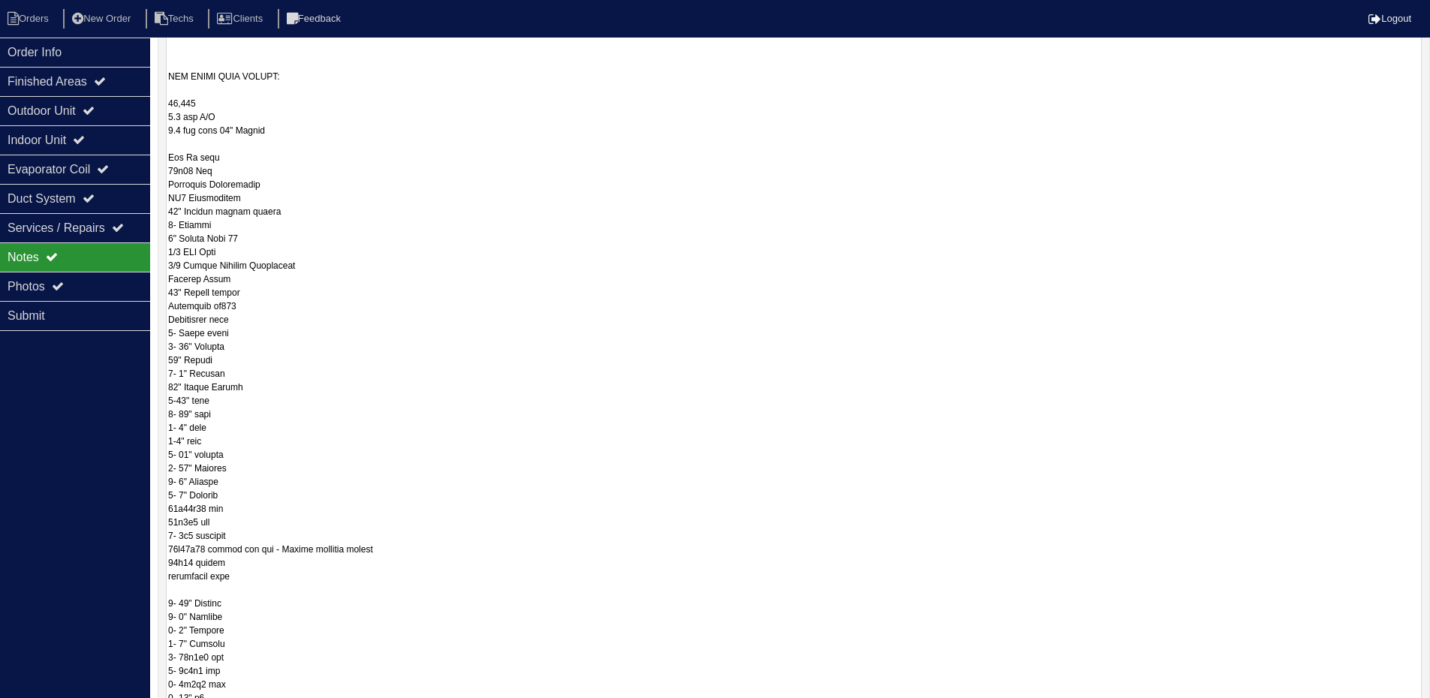
drag, startPoint x: 1415, startPoint y: 541, endPoint x: 1403, endPoint y: 744, distance: 203.9
click at [1403, 709] on html "Orders New Order Techs Clients Feedback Logout Orders New Order Users Clients M…" at bounding box center [715, 204] width 1430 height 1395
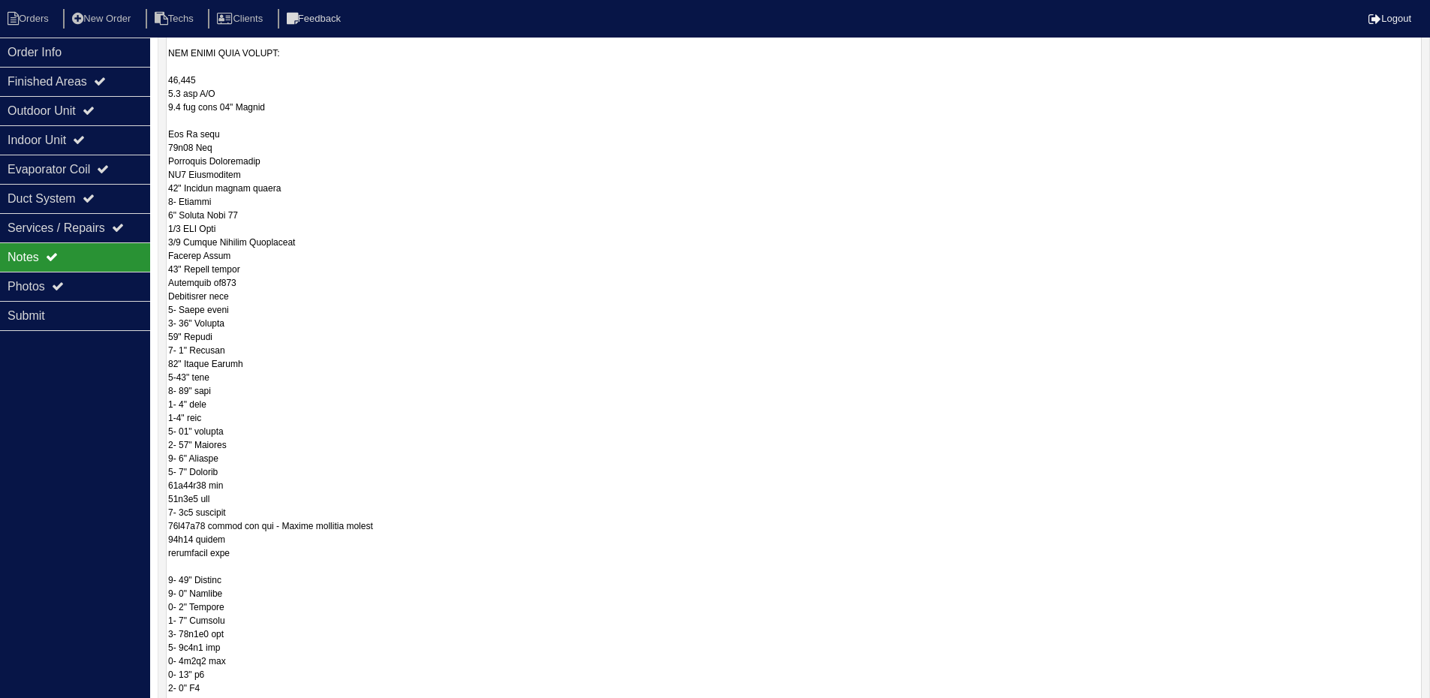
scroll to position [696, 0]
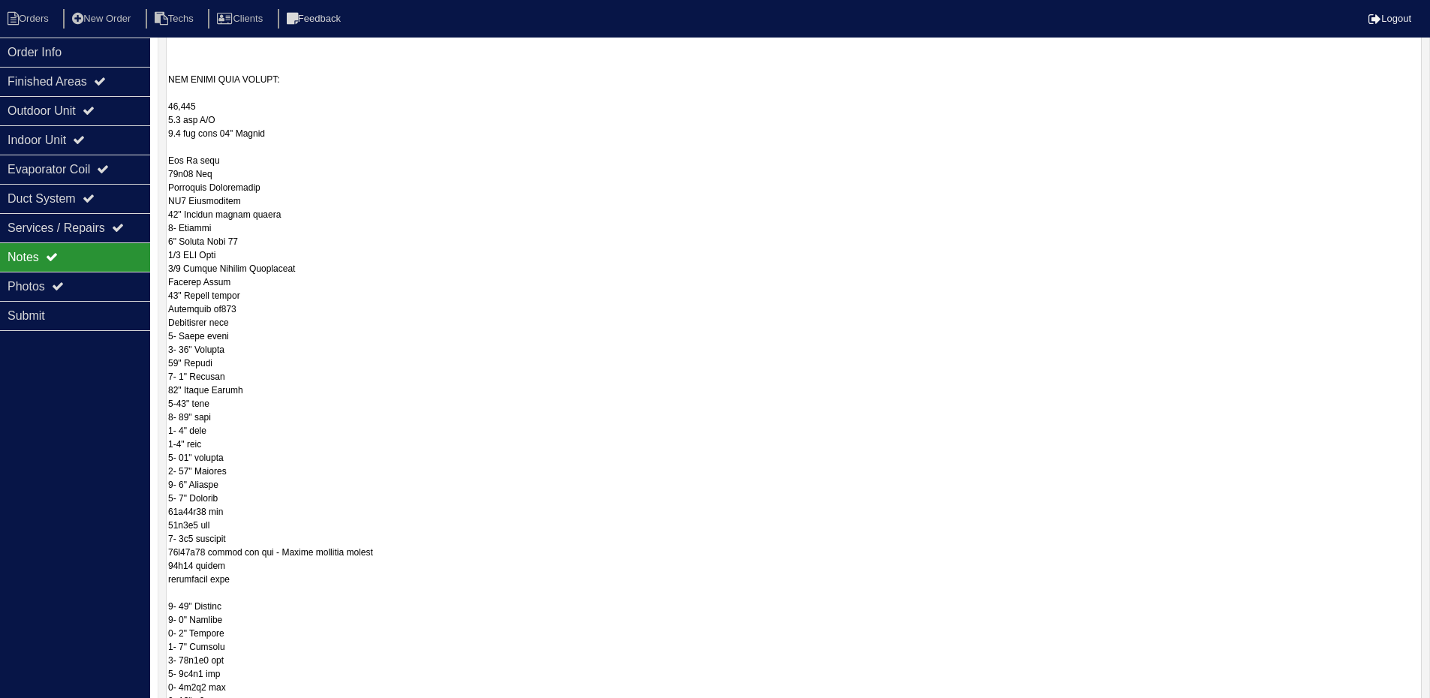
drag, startPoint x: 1415, startPoint y: 538, endPoint x: 1341, endPoint y: 576, distance: 83.0
click at [1380, 709] on html "Orders New Order Techs Clients Feedback Logout Orders New Order Users Clients M…" at bounding box center [715, 105] width 1430 height 1602
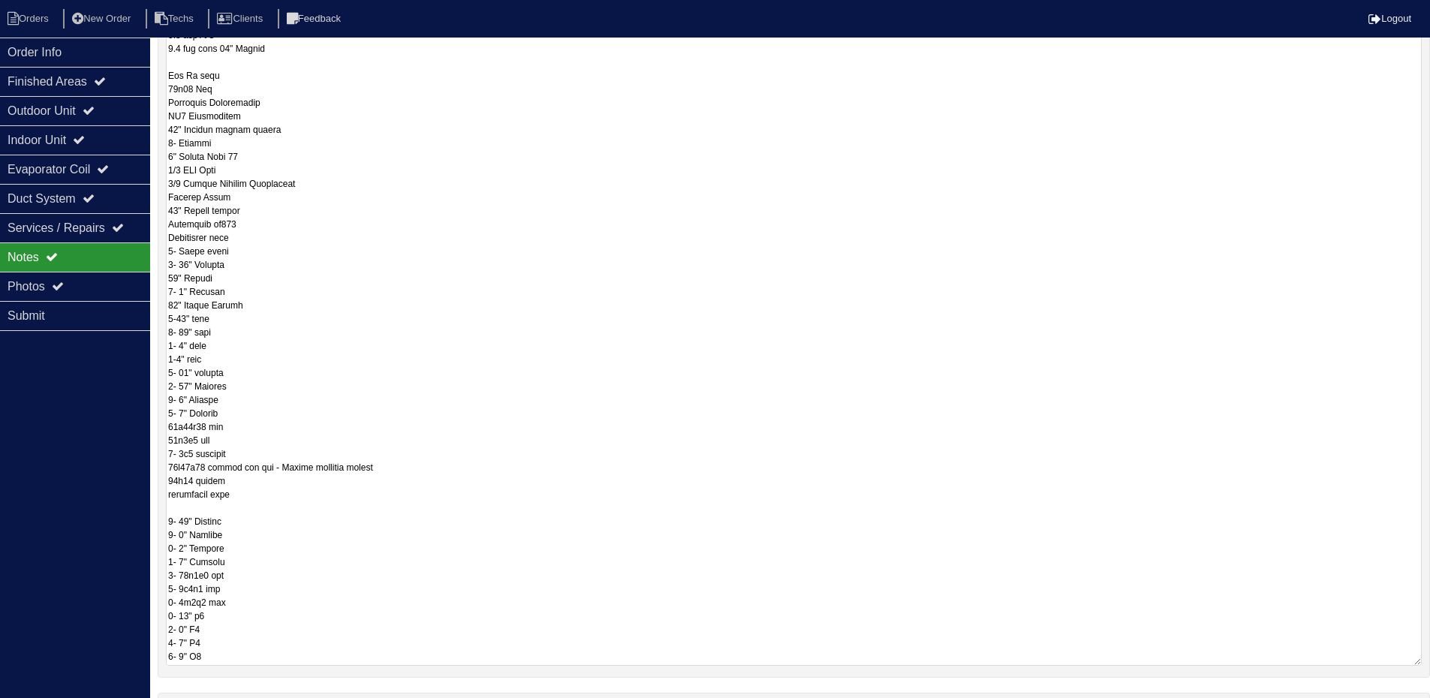
scroll to position [900, 0]
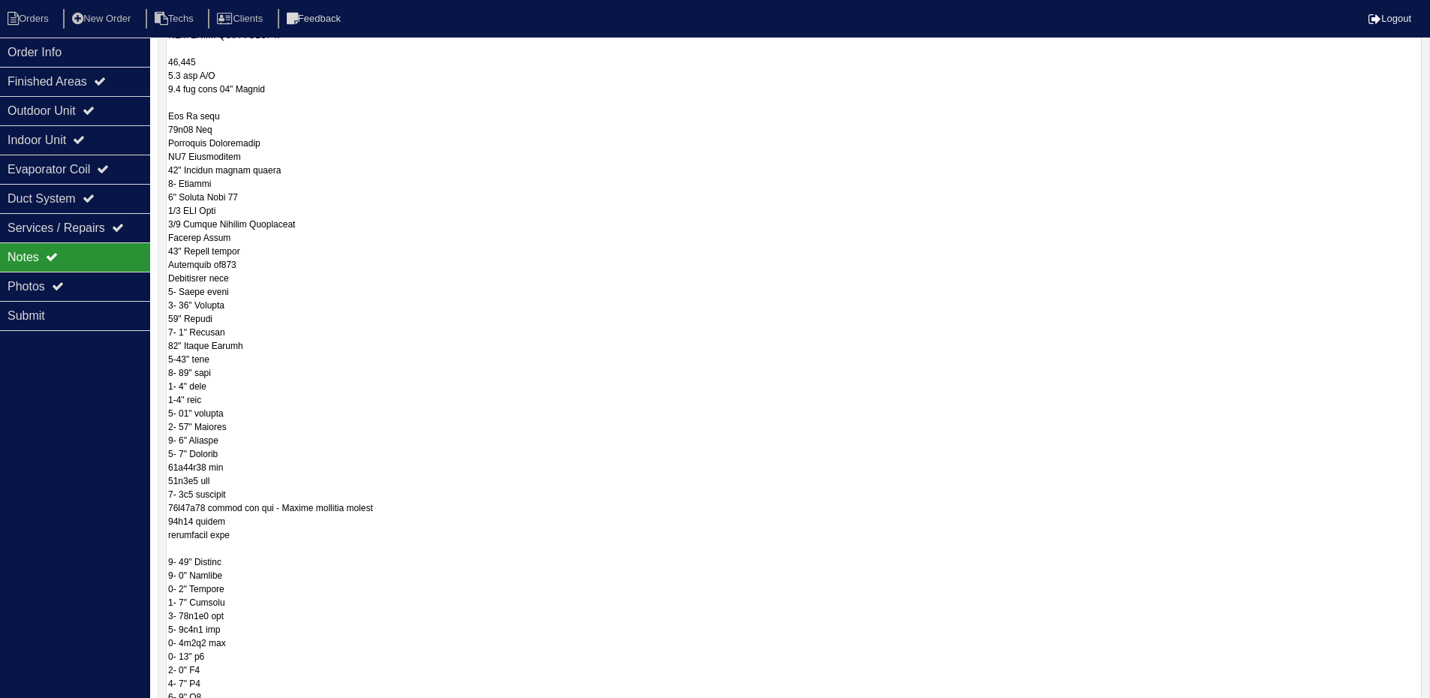
drag, startPoint x: 1418, startPoint y: 538, endPoint x: 1411, endPoint y: 693, distance: 154.8
click at [1411, 696] on textarea at bounding box center [794, 67] width 1256 height 1277
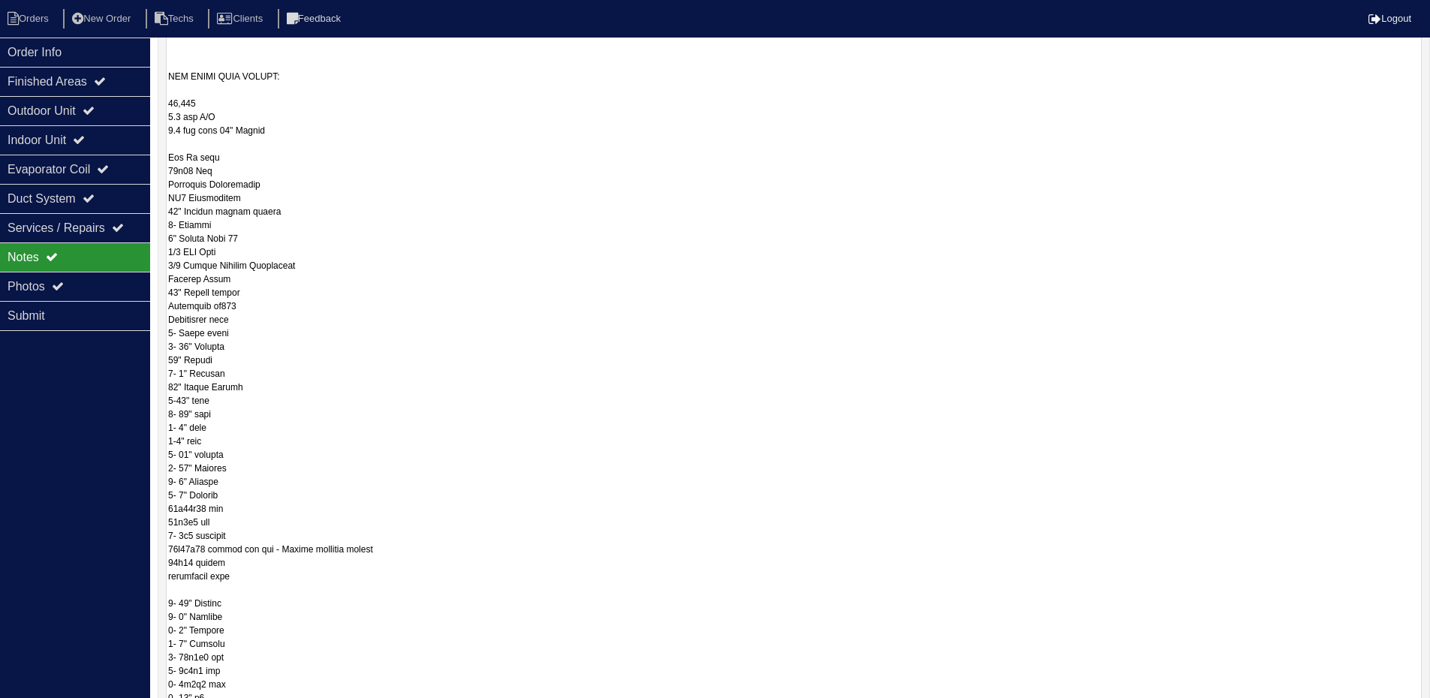
scroll to position [205, 0]
drag, startPoint x: 1417, startPoint y: 541, endPoint x: 1409, endPoint y: 744, distance: 203.7
drag, startPoint x: 1415, startPoint y: 539, endPoint x: 1425, endPoint y: 740, distance: 201.5
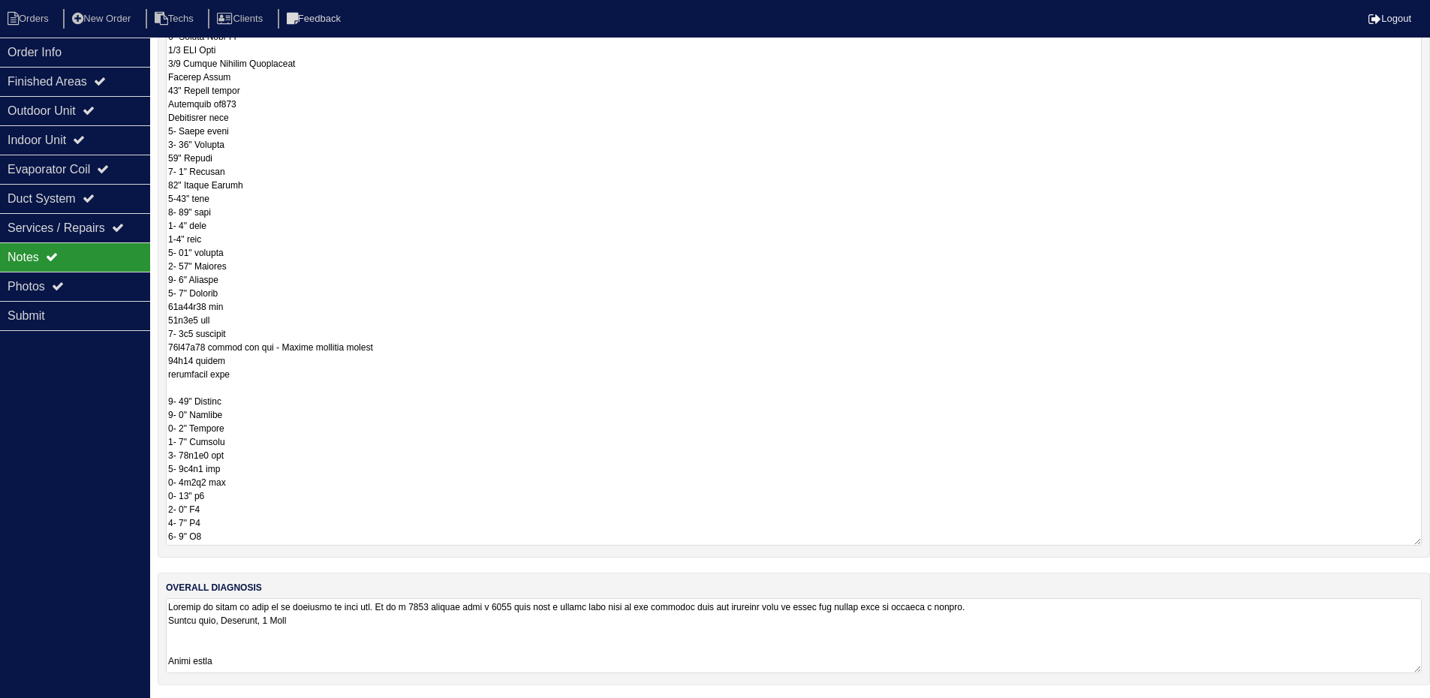
scroll to position [1462, 0]
click at [559, 629] on textarea at bounding box center [794, 633] width 1256 height 75
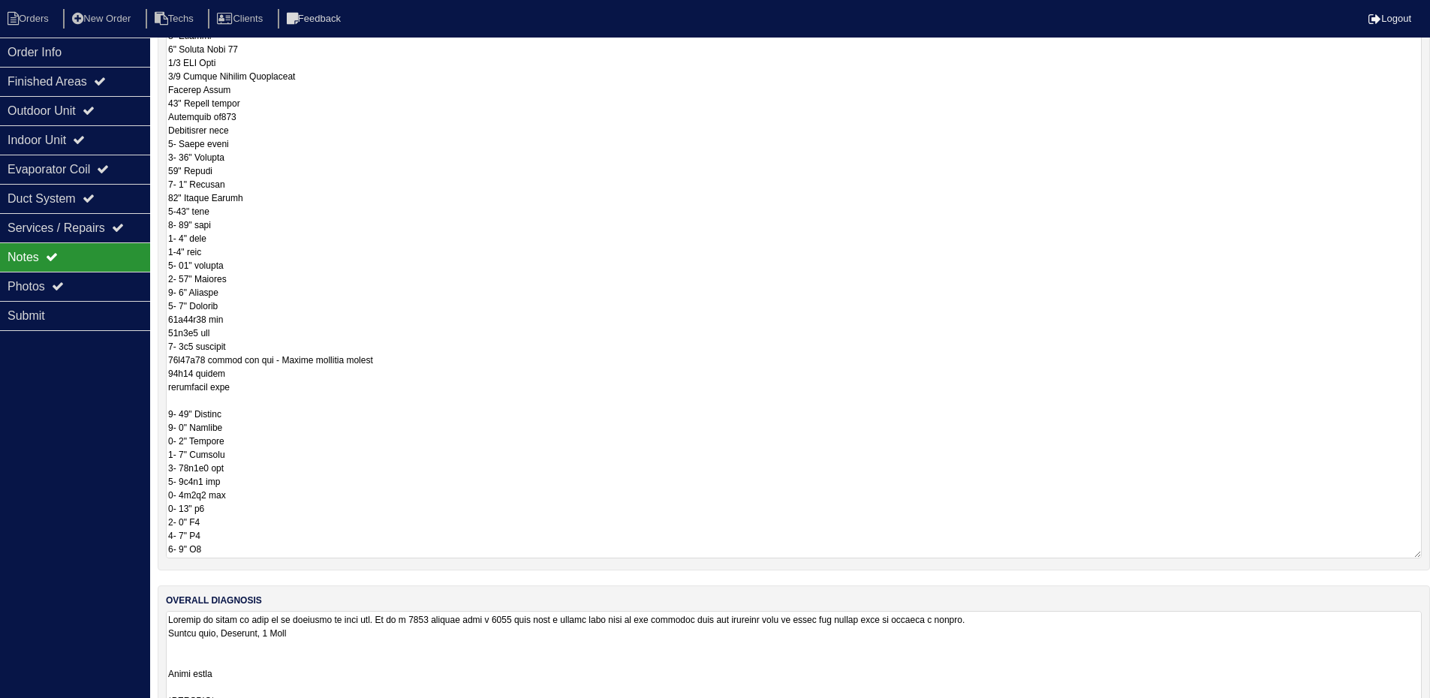
scroll to position [0, 0]
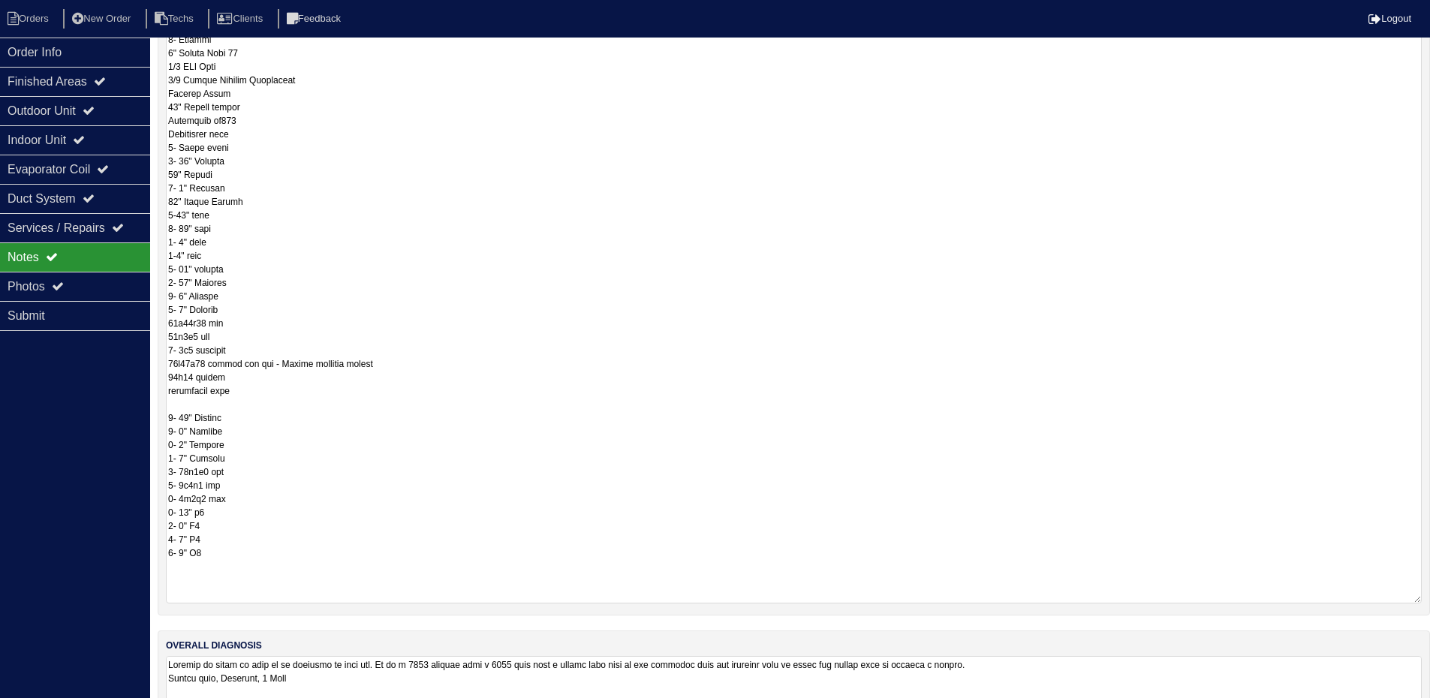
drag, startPoint x: 1418, startPoint y: 553, endPoint x: 1415, endPoint y: 598, distance: 45.2
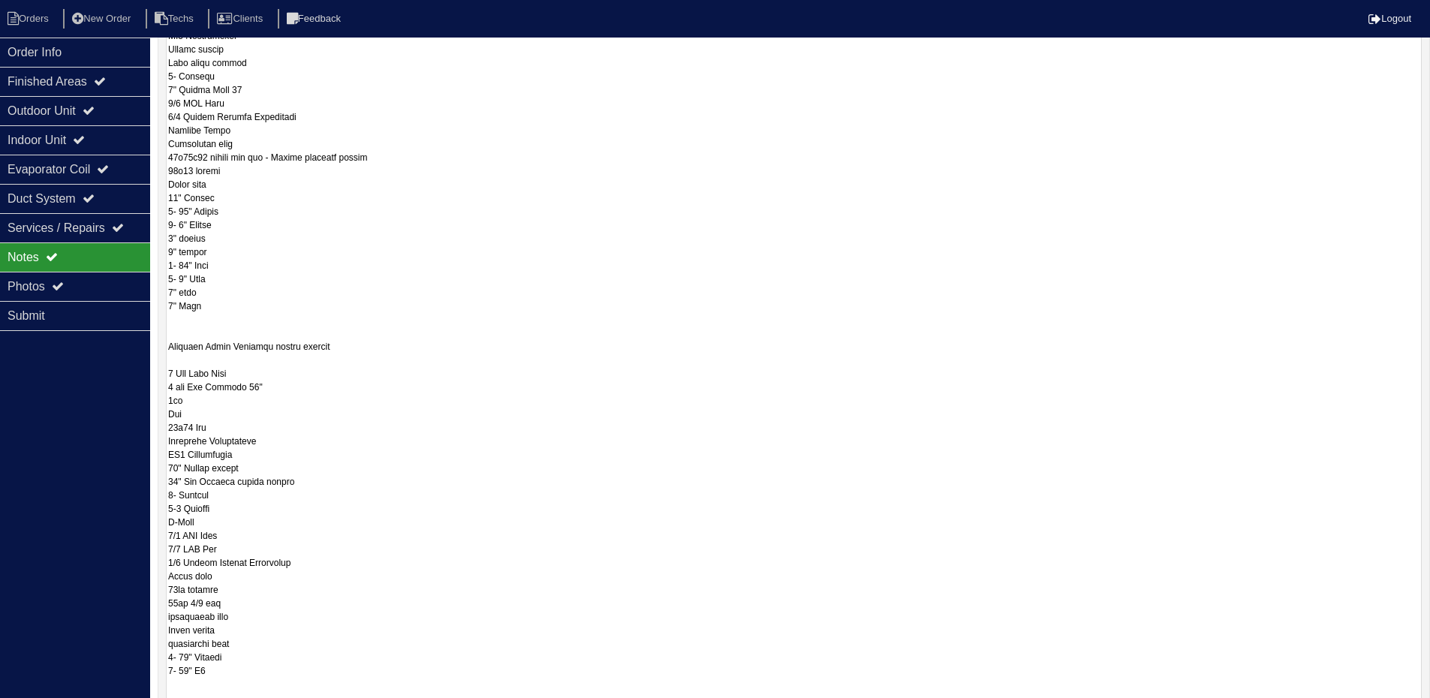
scroll to position [471, 0]
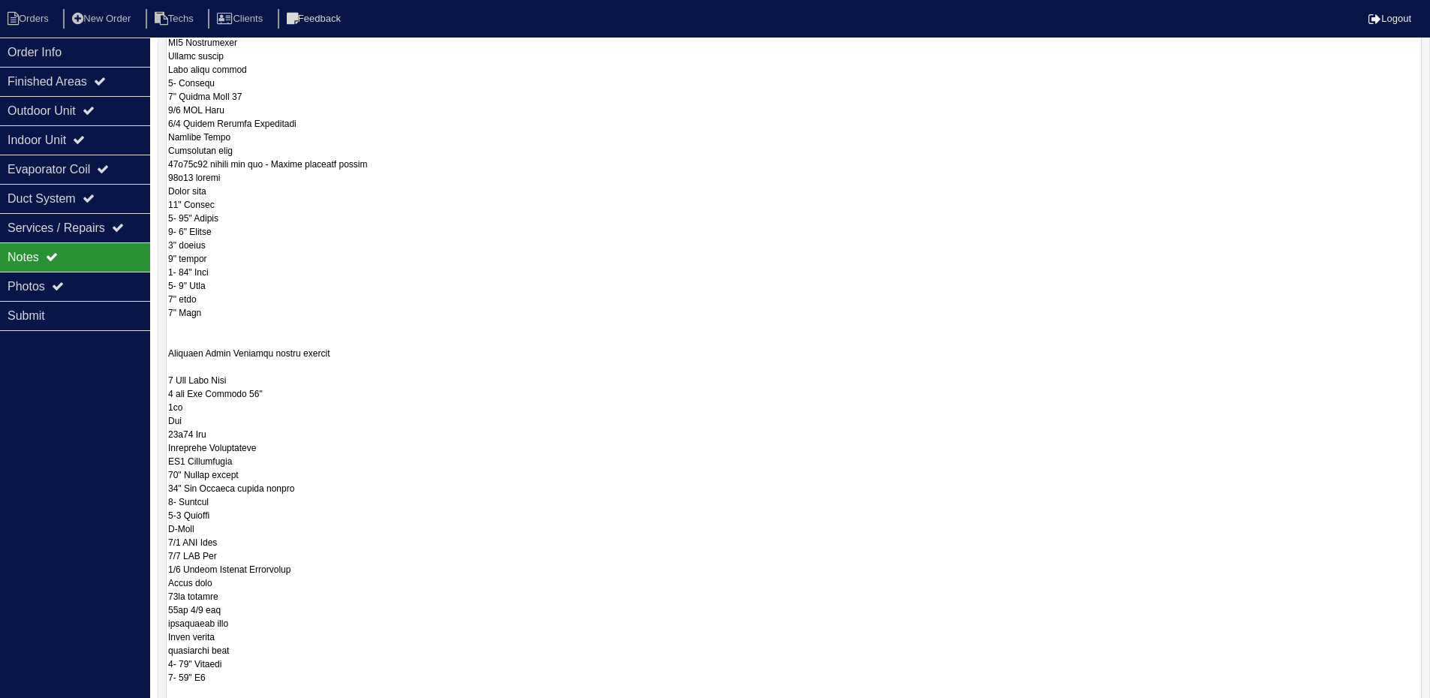
drag, startPoint x: 206, startPoint y: 354, endPoint x: 172, endPoint y: 351, distance: 34.6
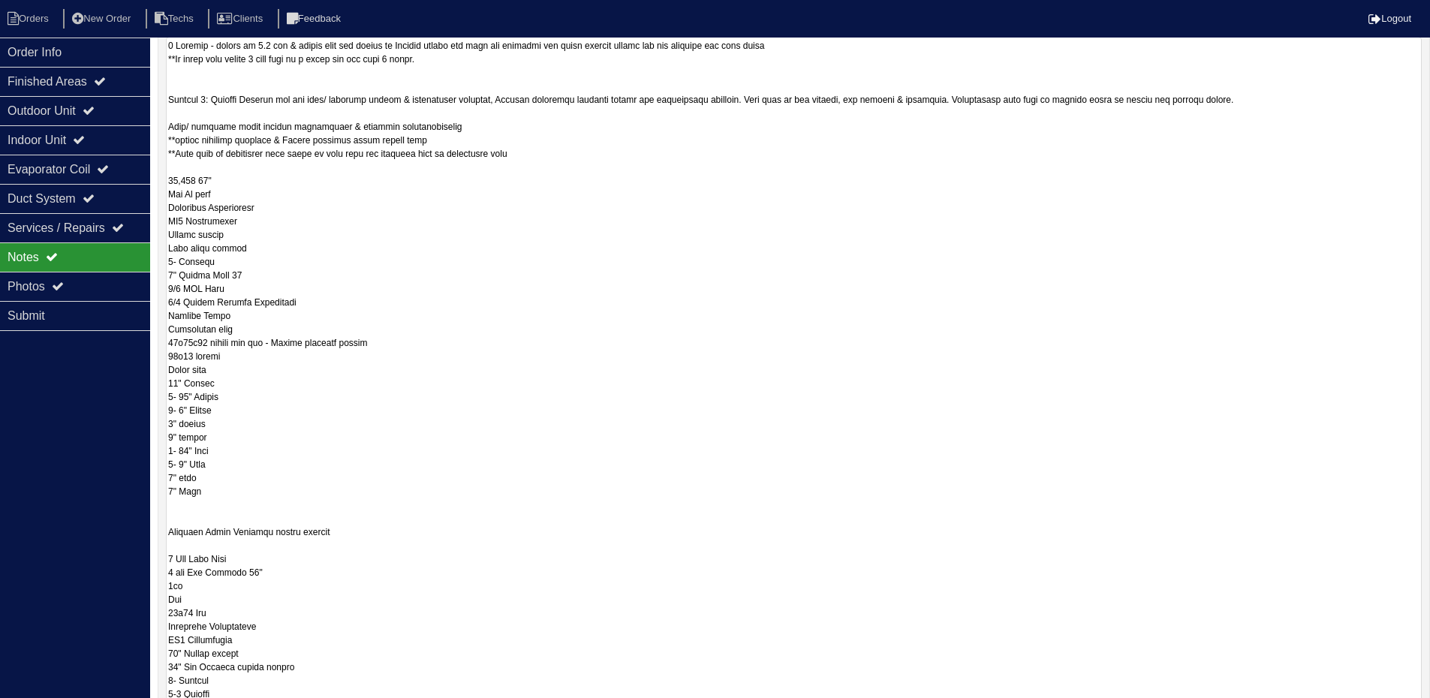
scroll to position [246, 0]
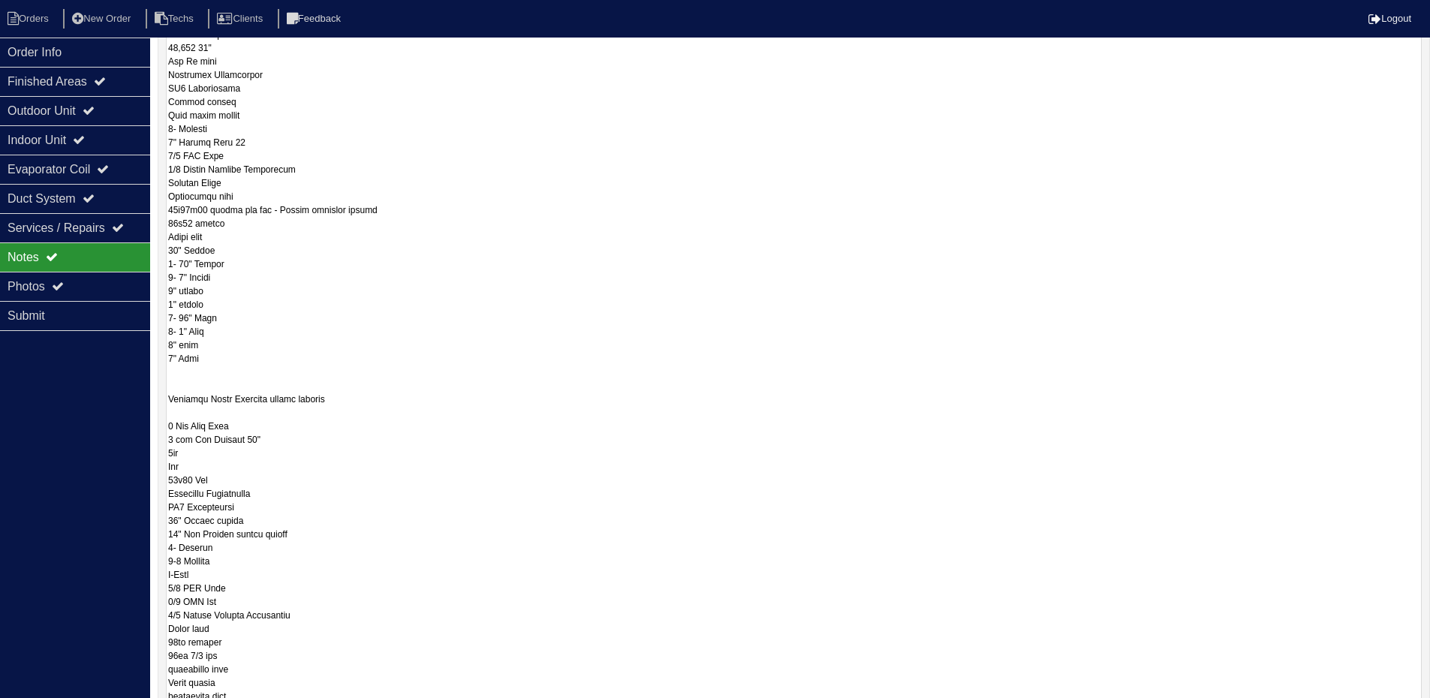
scroll to position [471, 0]
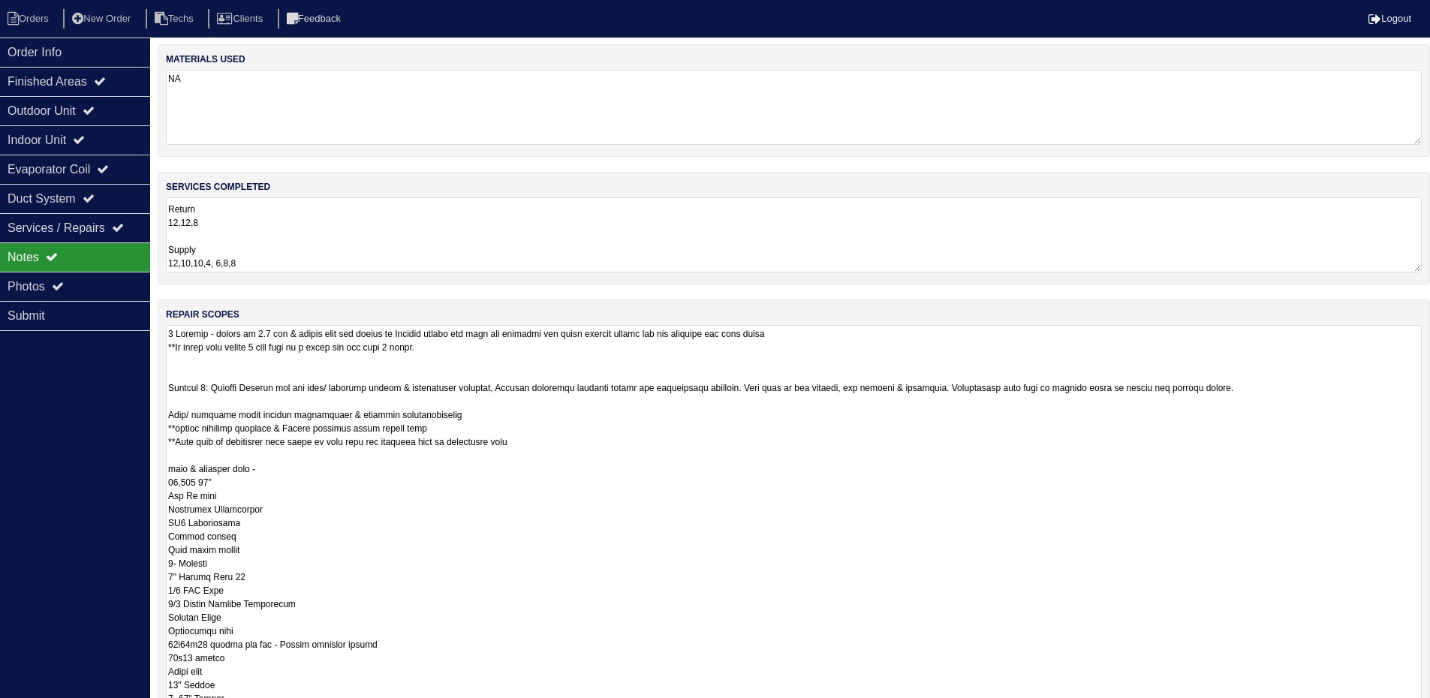
scroll to position [0, 0]
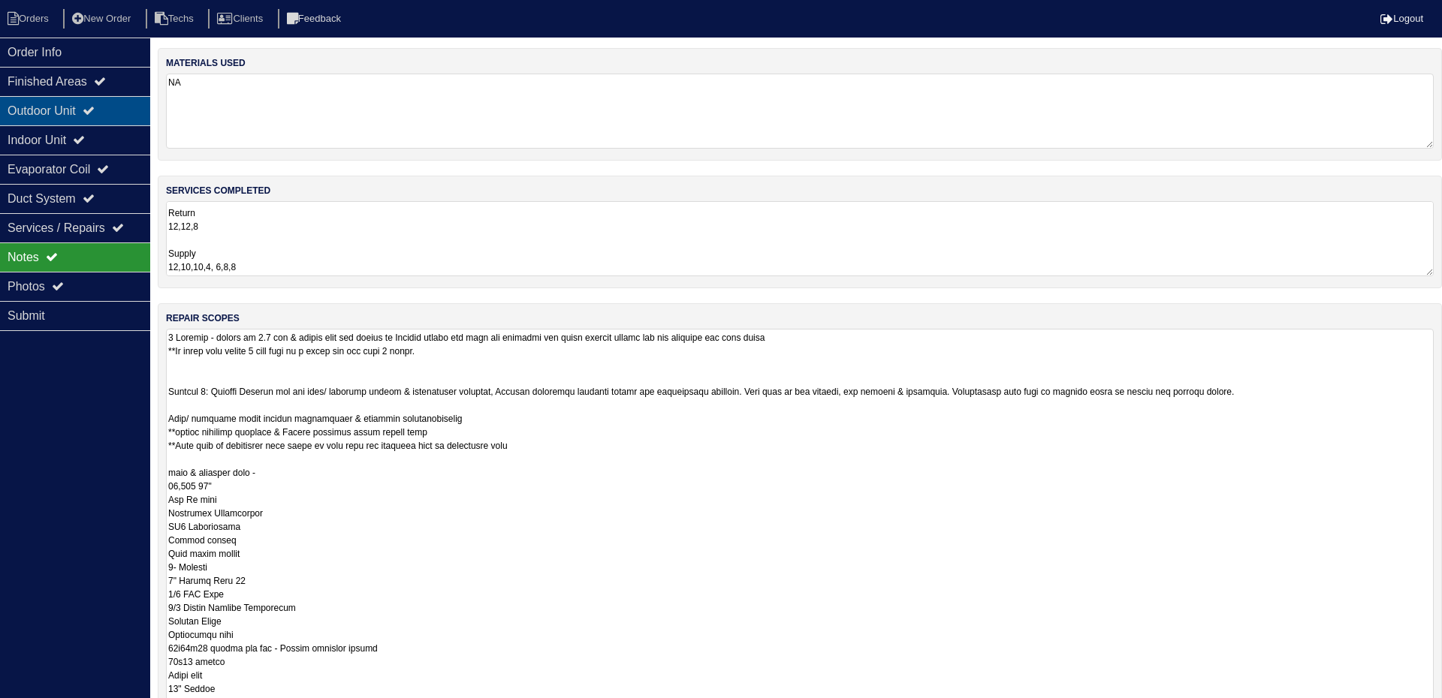
click at [107, 106] on div "Outdoor Unit" at bounding box center [75, 110] width 150 height 29
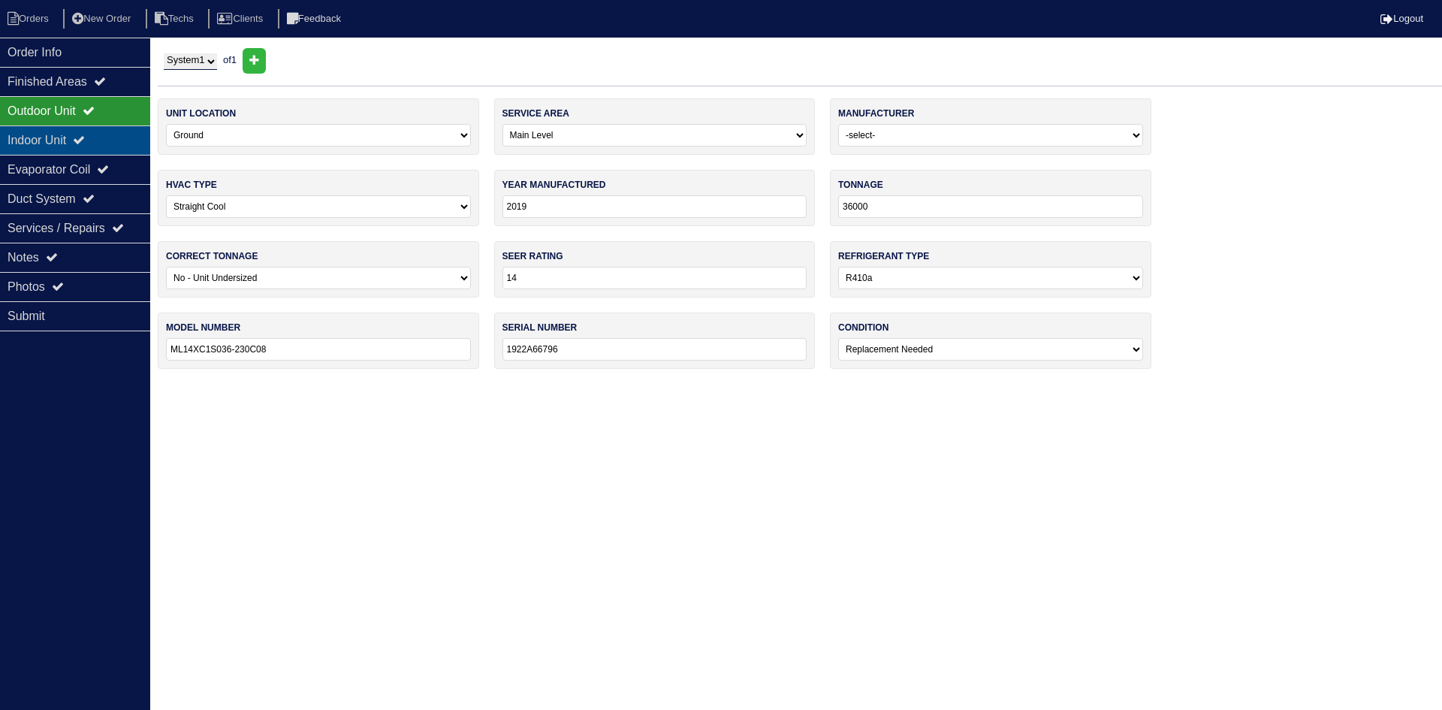
click at [85, 144] on icon at bounding box center [79, 140] width 12 height 12
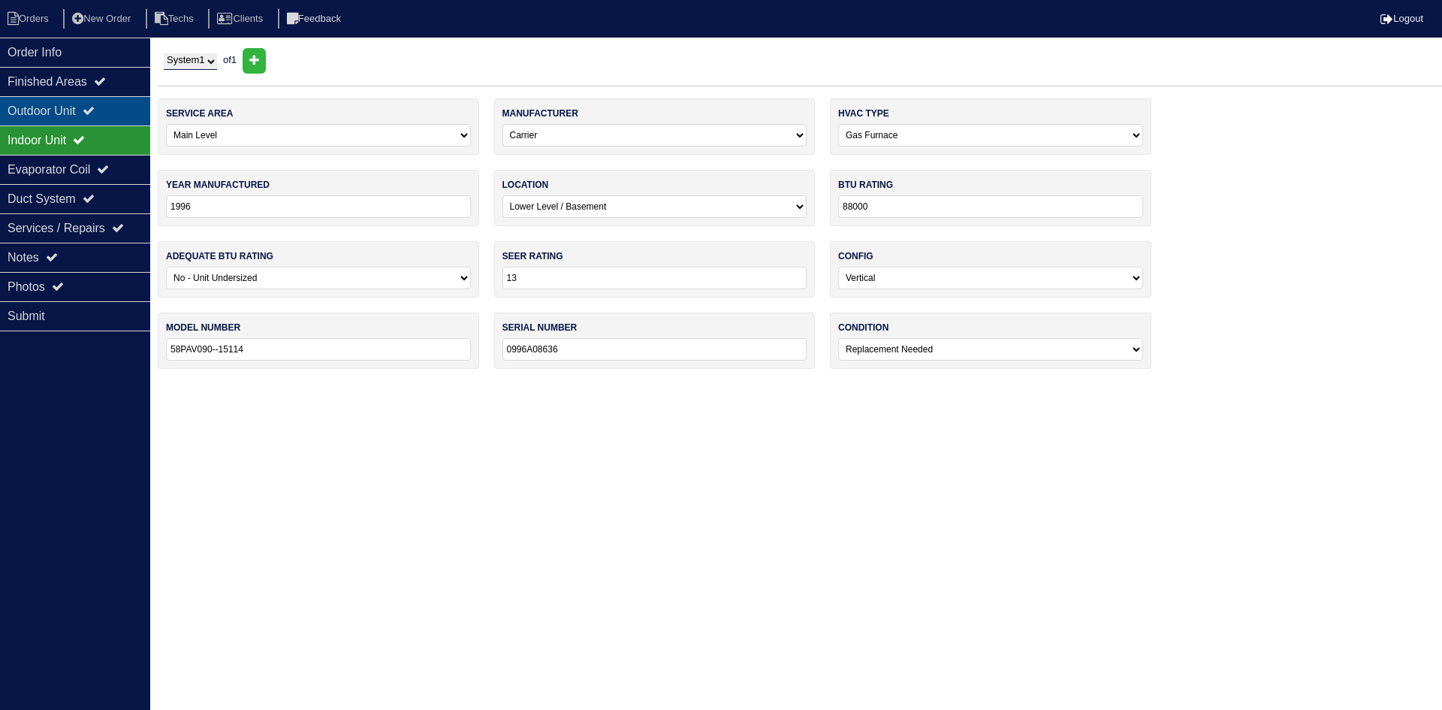
click at [95, 102] on div "Outdoor Unit" at bounding box center [75, 110] width 150 height 29
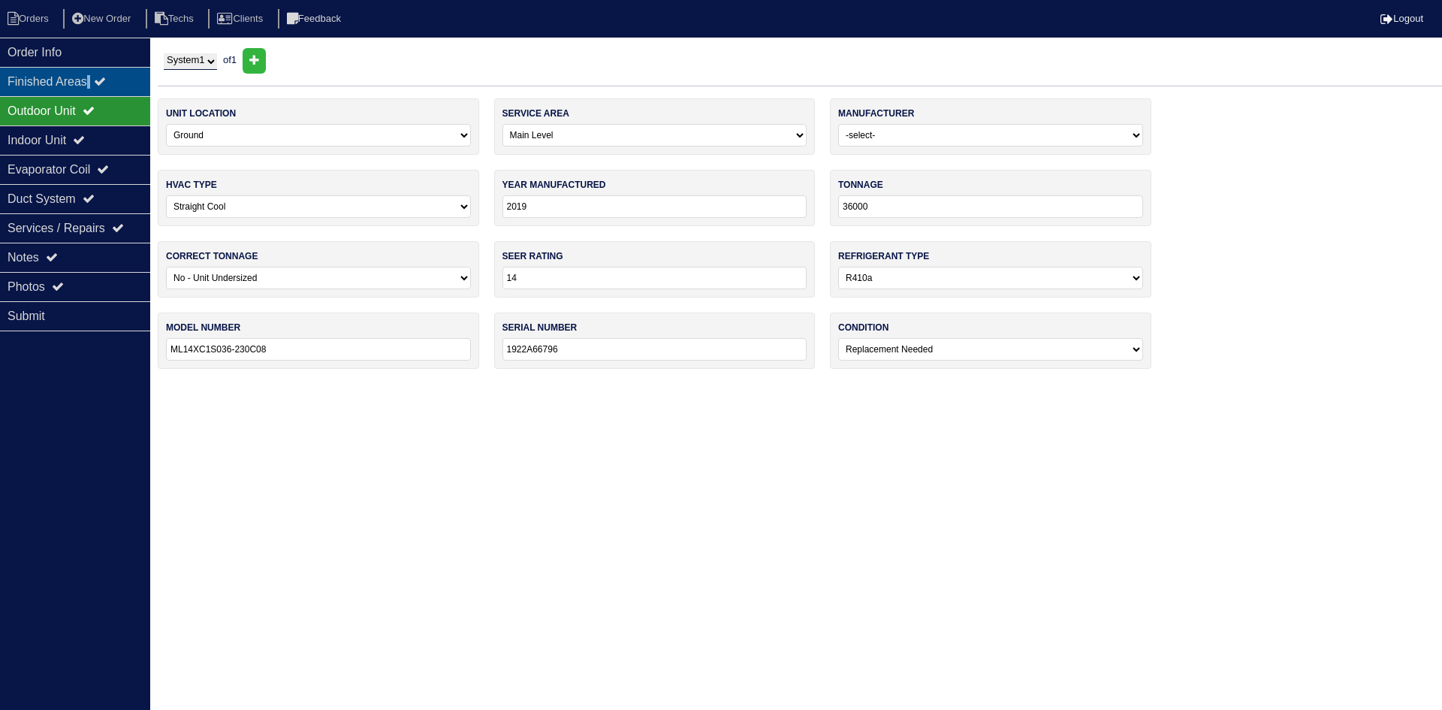
click at [97, 80] on div "Finished Areas" at bounding box center [75, 81] width 150 height 29
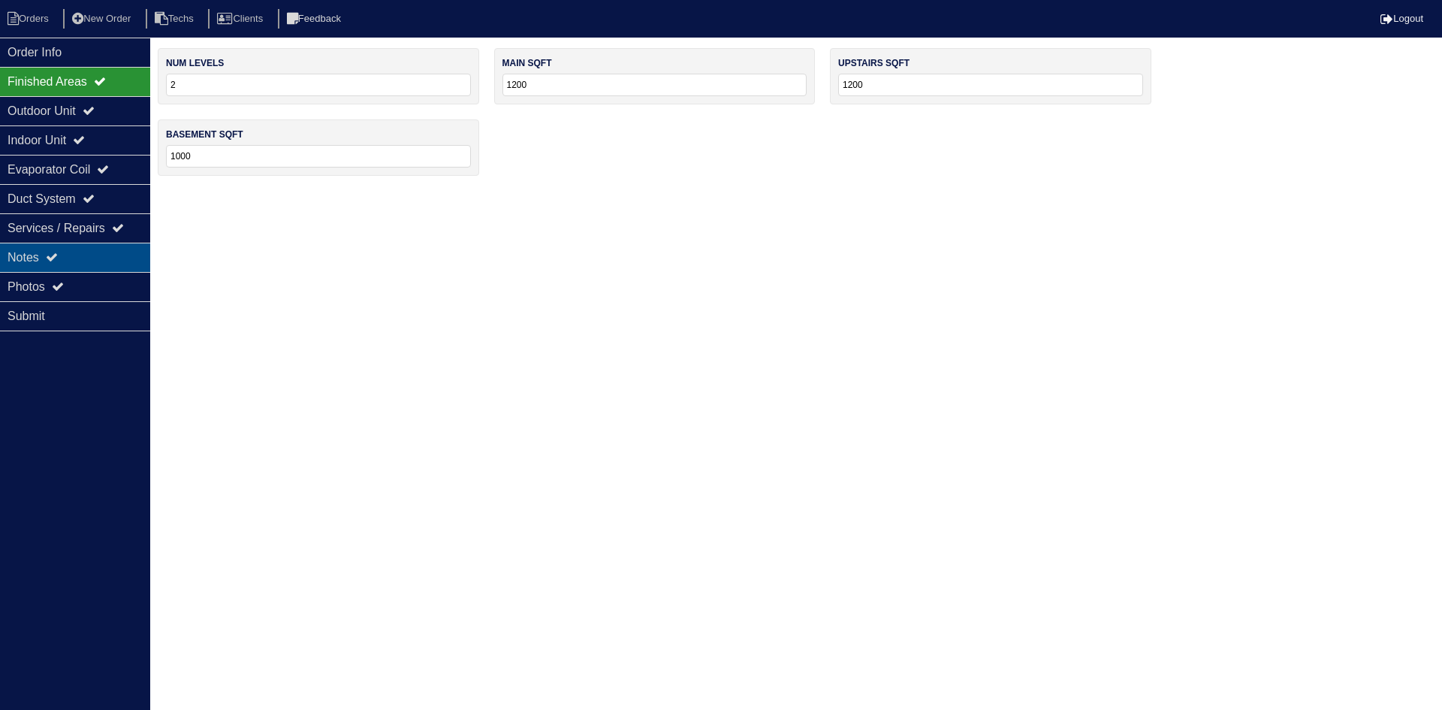
click at [78, 254] on div "Notes" at bounding box center [75, 257] width 150 height 29
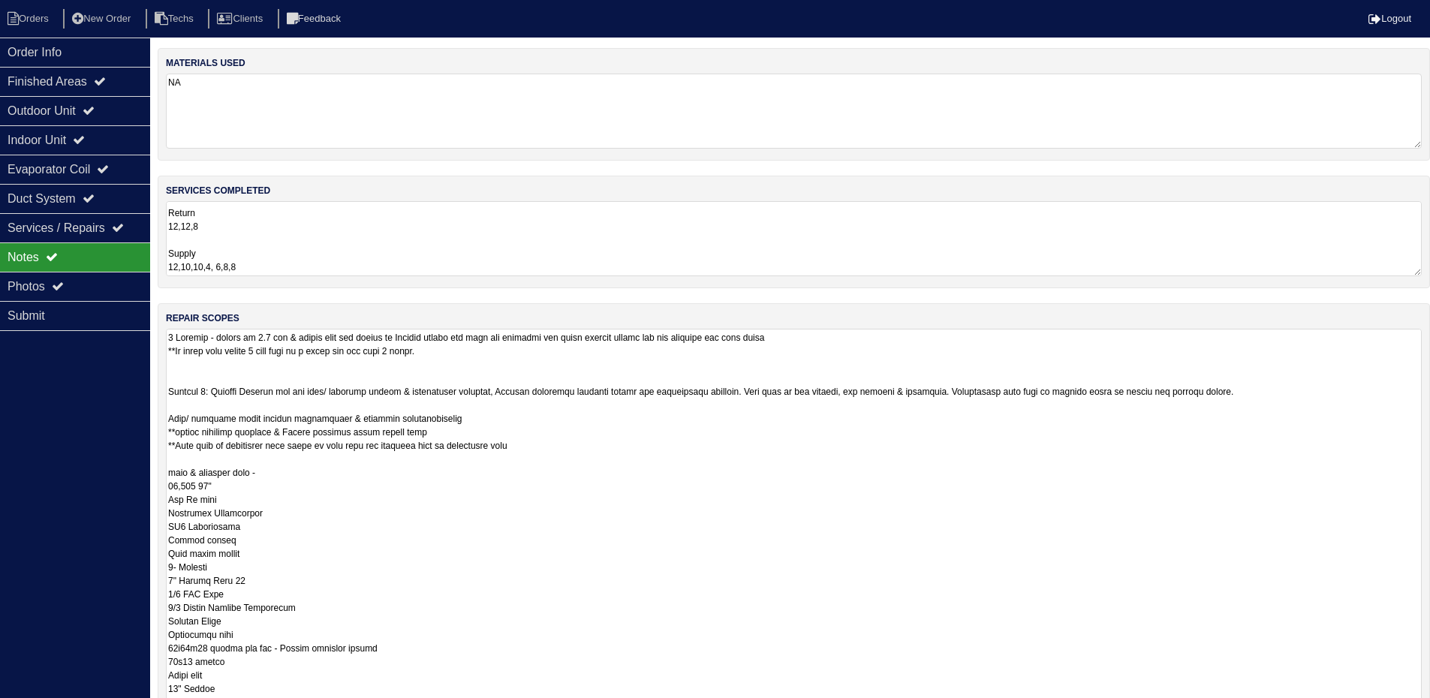
drag, startPoint x: 1428, startPoint y: 395, endPoint x: 1409, endPoint y: 586, distance: 192.4
click at [1397, 709] on html "Orders New Order Techs Clients Feedback Logout Orders New Order Users Clients M…" at bounding box center [715, 443] width 1430 height 886
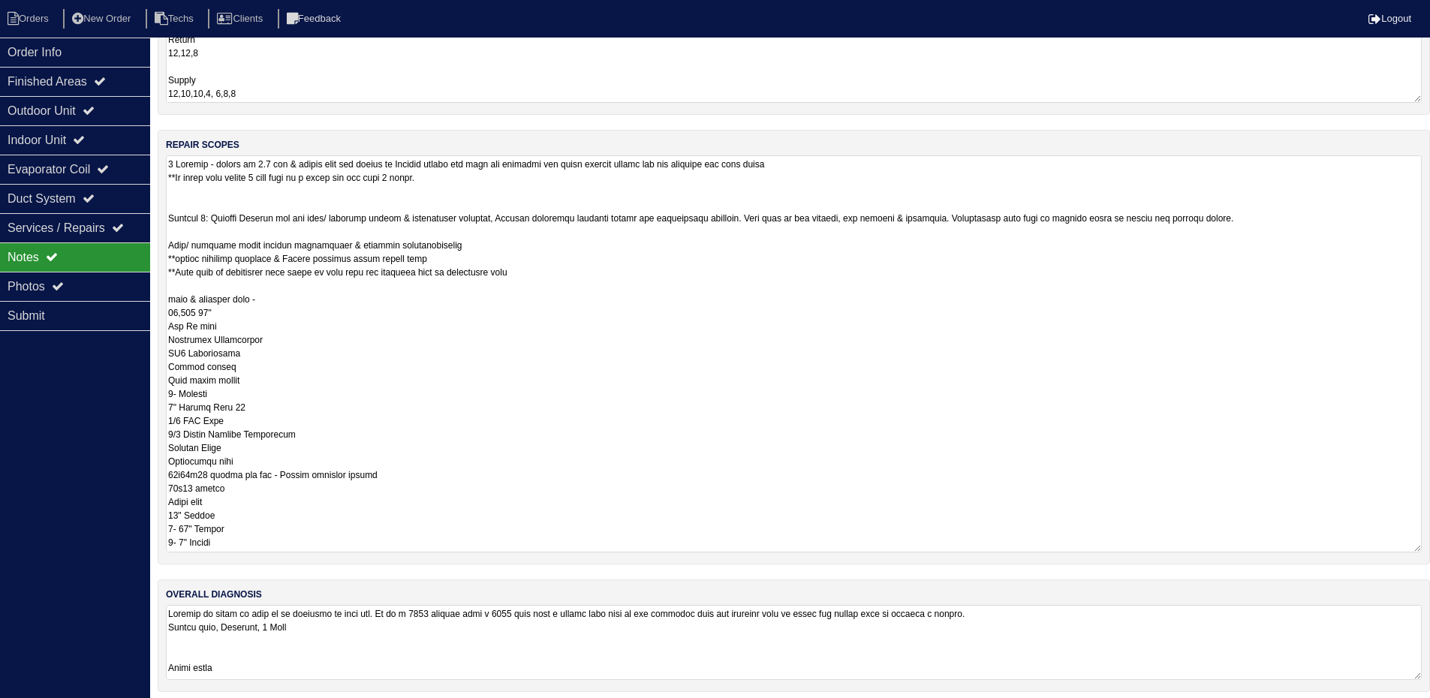
scroll to position [182, 0]
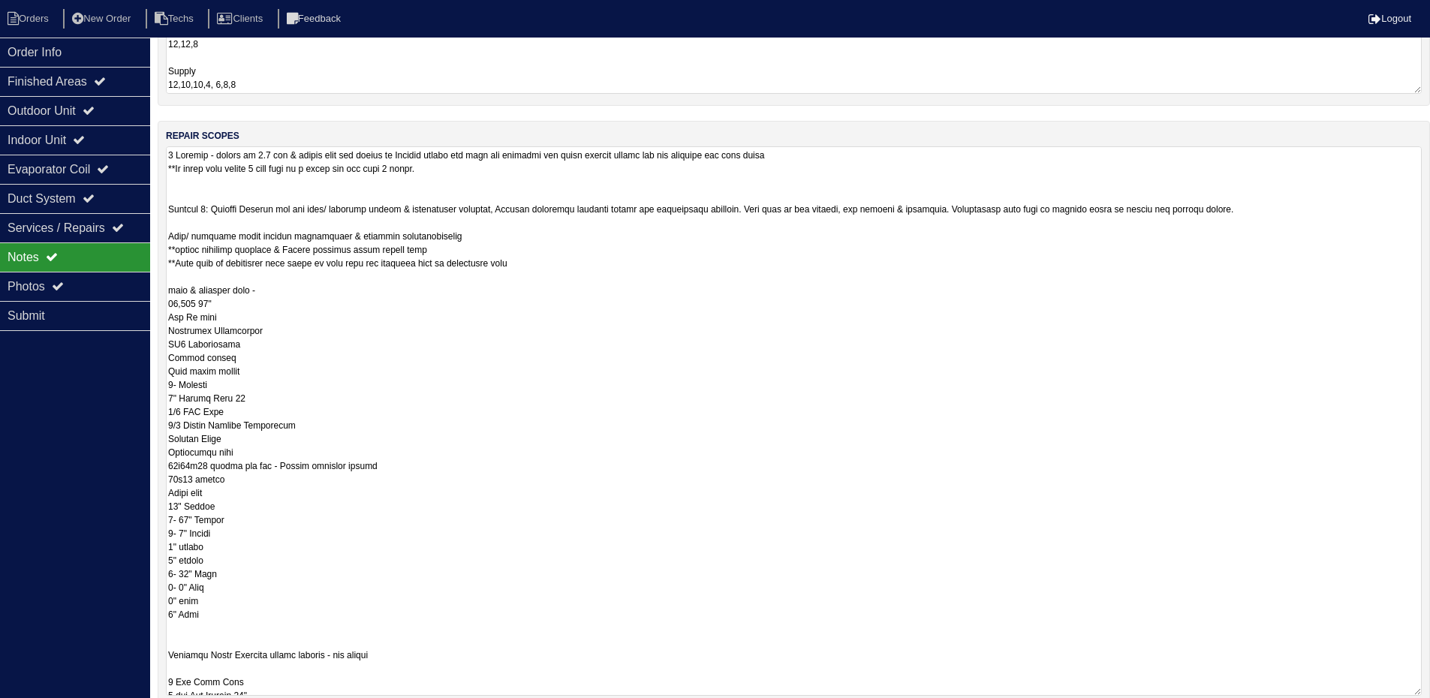
drag, startPoint x: 1419, startPoint y: 540, endPoint x: 1407, endPoint y: 731, distance: 191.1
click at [1407, 709] on html "Orders New Order Techs Clients Feedback Logout Orders New Order Users Clients M…" at bounding box center [715, 334] width 1430 height 1033
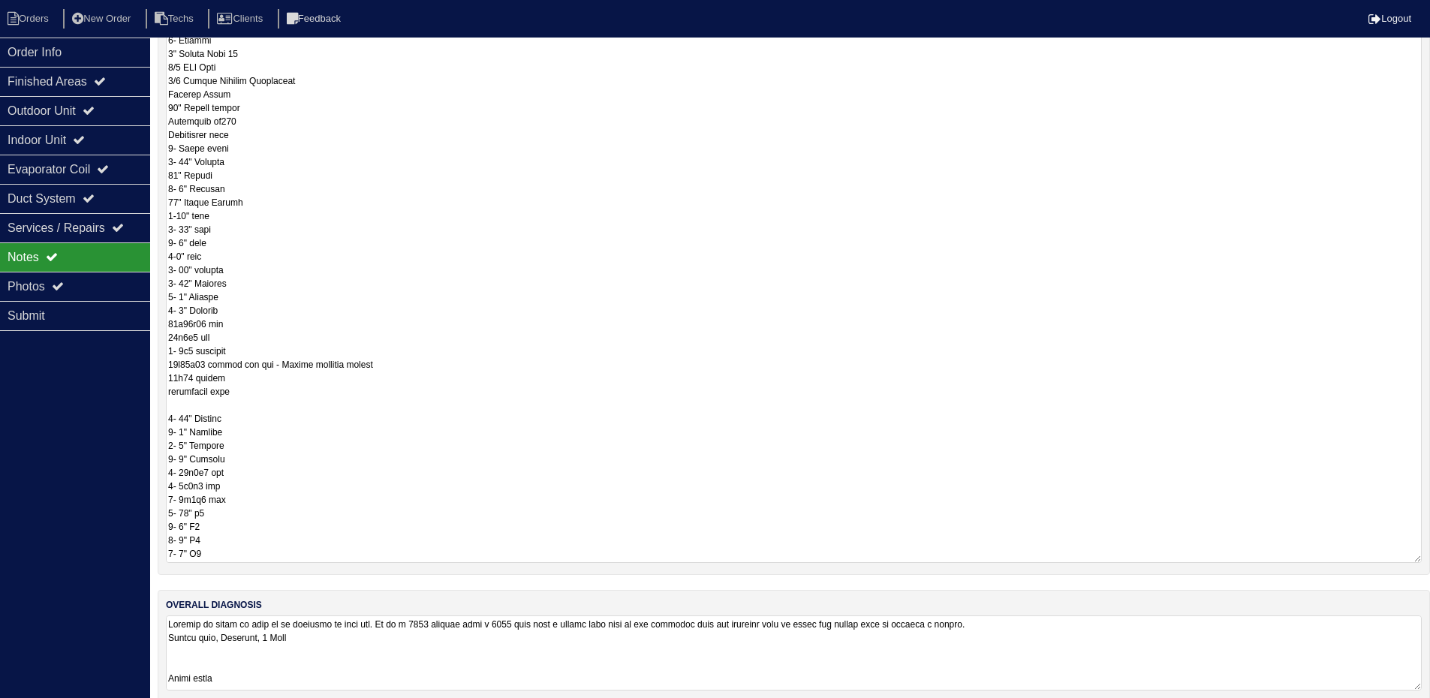
scroll to position [372, 0]
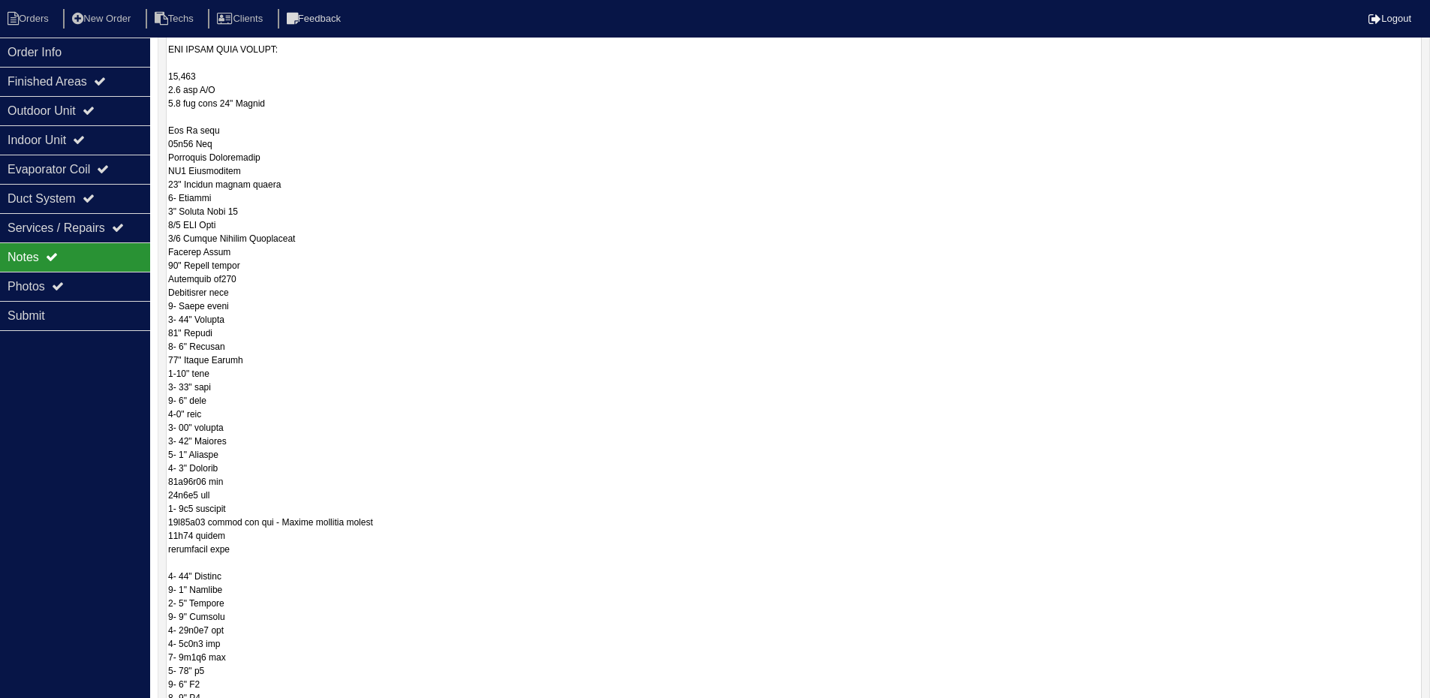
drag, startPoint x: 1418, startPoint y: 541, endPoint x: 1413, endPoint y: 520, distance: 22.2
click at [1410, 709] on html "Orders New Order Techs Clients Feedback Logout Orders New Order Users Clients M…" at bounding box center [715, 252] width 1430 height 1248
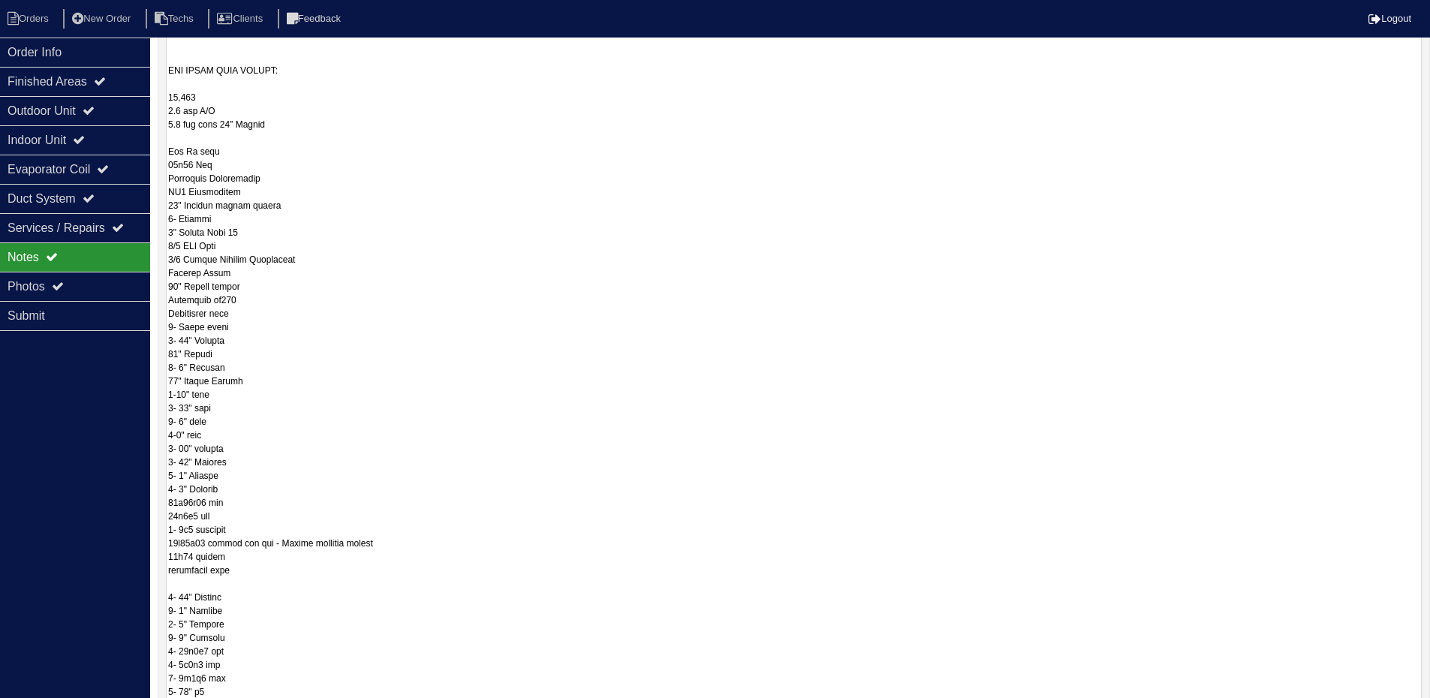
scroll to position [734, 0]
drag, startPoint x: 1419, startPoint y: 540, endPoint x: 1418, endPoint y: 739, distance: 199.0
click at [1418, 709] on html "Orders New Order Techs Clients Feedback Logout Orders New Order Users Clients M…" at bounding box center [715, 175] width 1430 height 1442
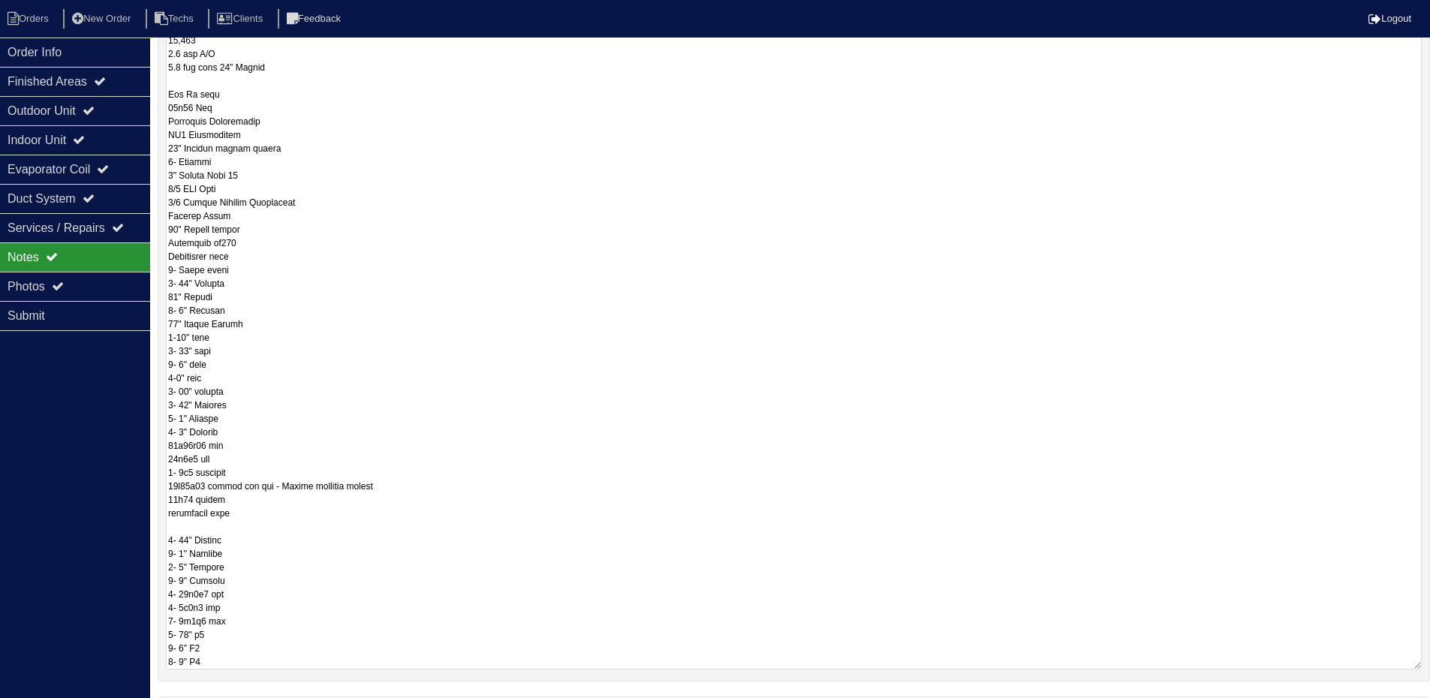
scroll to position [592, 0]
drag, startPoint x: 1417, startPoint y: 542, endPoint x: 1407, endPoint y: 684, distance: 142.3
click at [1407, 684] on textarea at bounding box center [794, 135] width 1256 height 1102
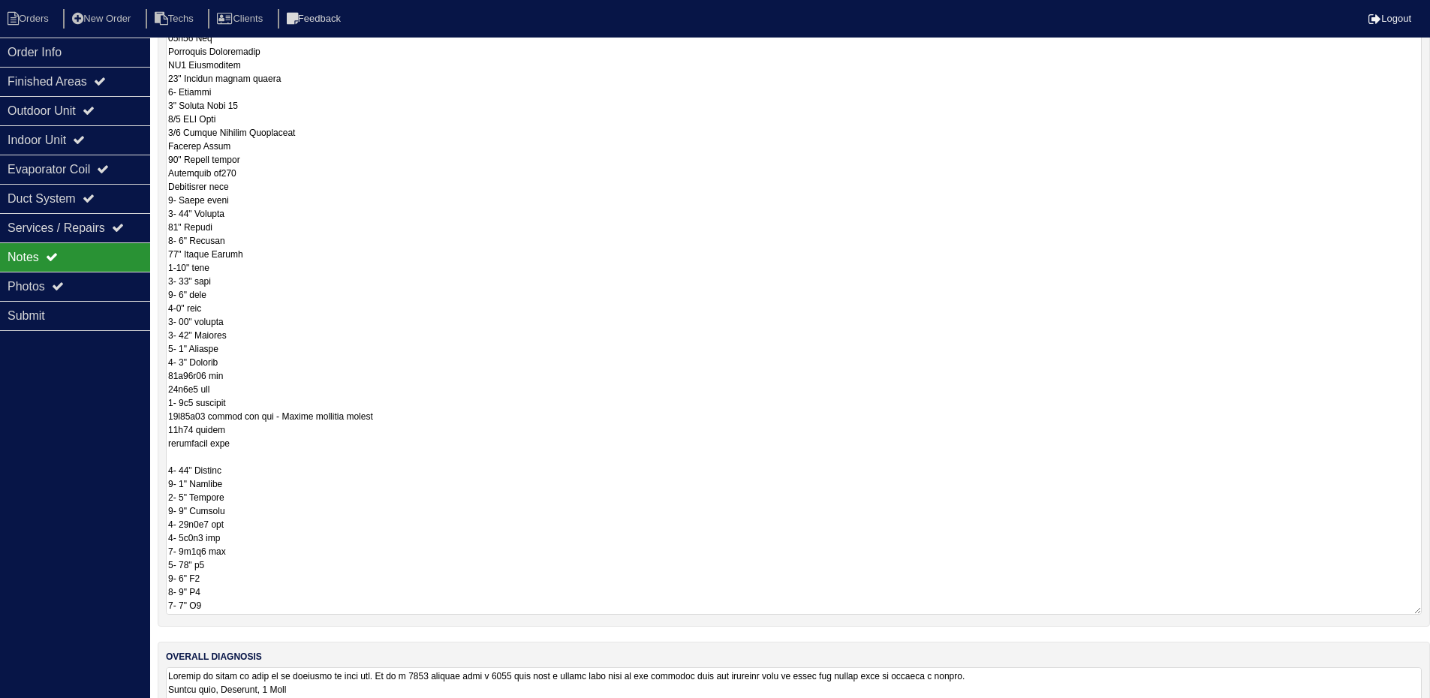
scroll to position [448, 0]
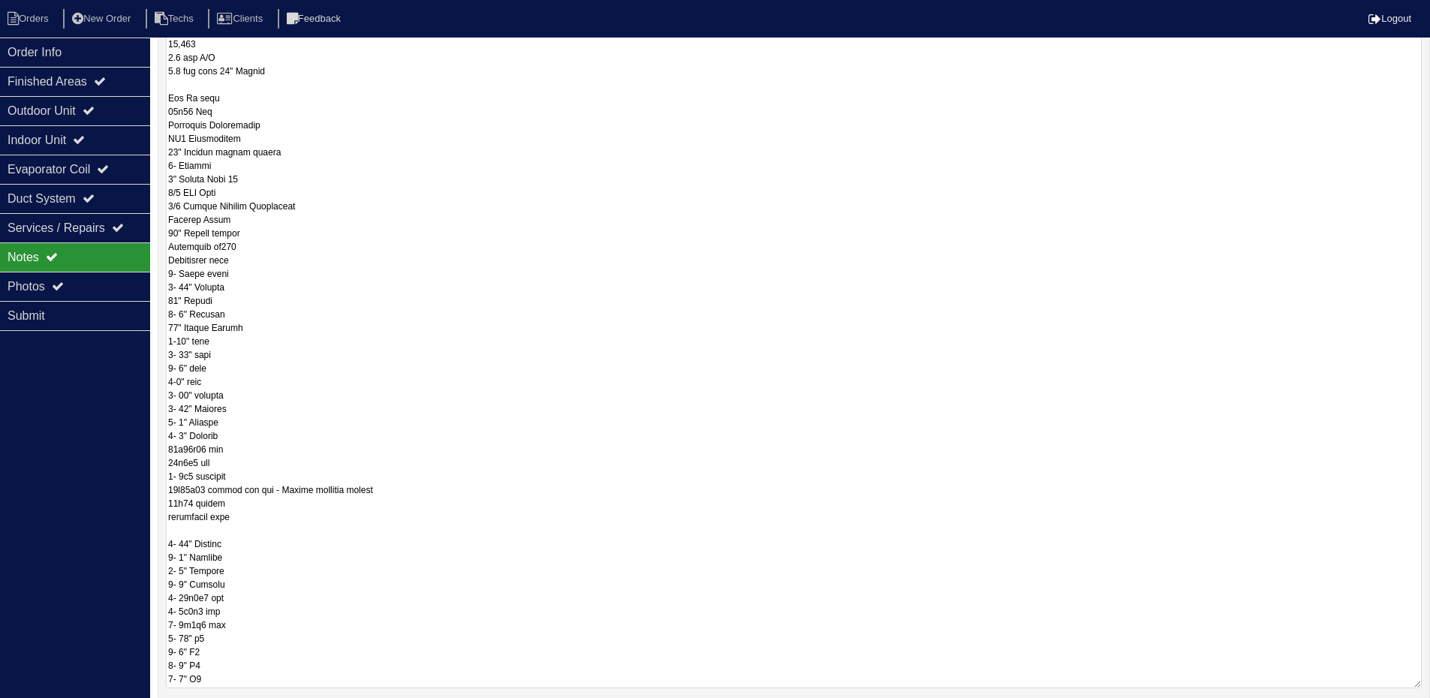
drag, startPoint x: 1417, startPoint y: 539, endPoint x: 1411, endPoint y: 684, distance: 145.0
click at [1411, 684] on textarea at bounding box center [794, 65] width 1256 height 1246
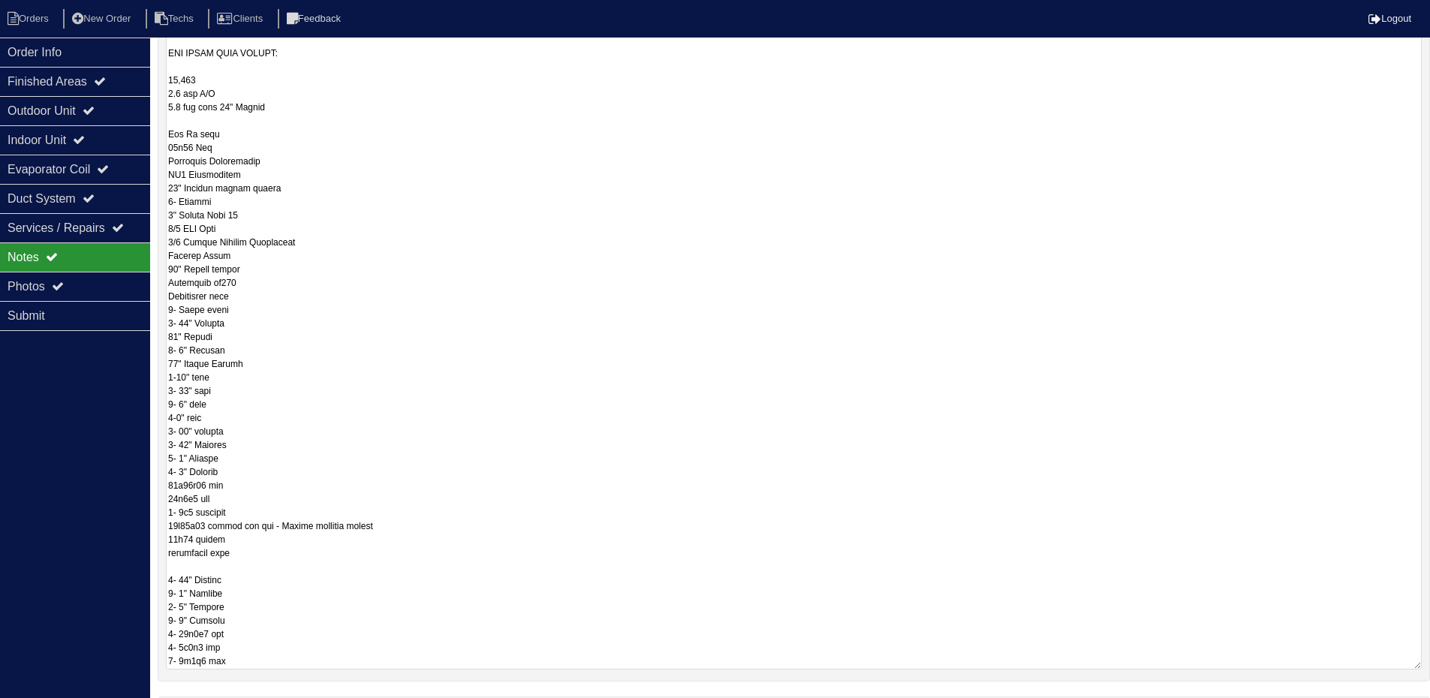
scroll to position [264, 0]
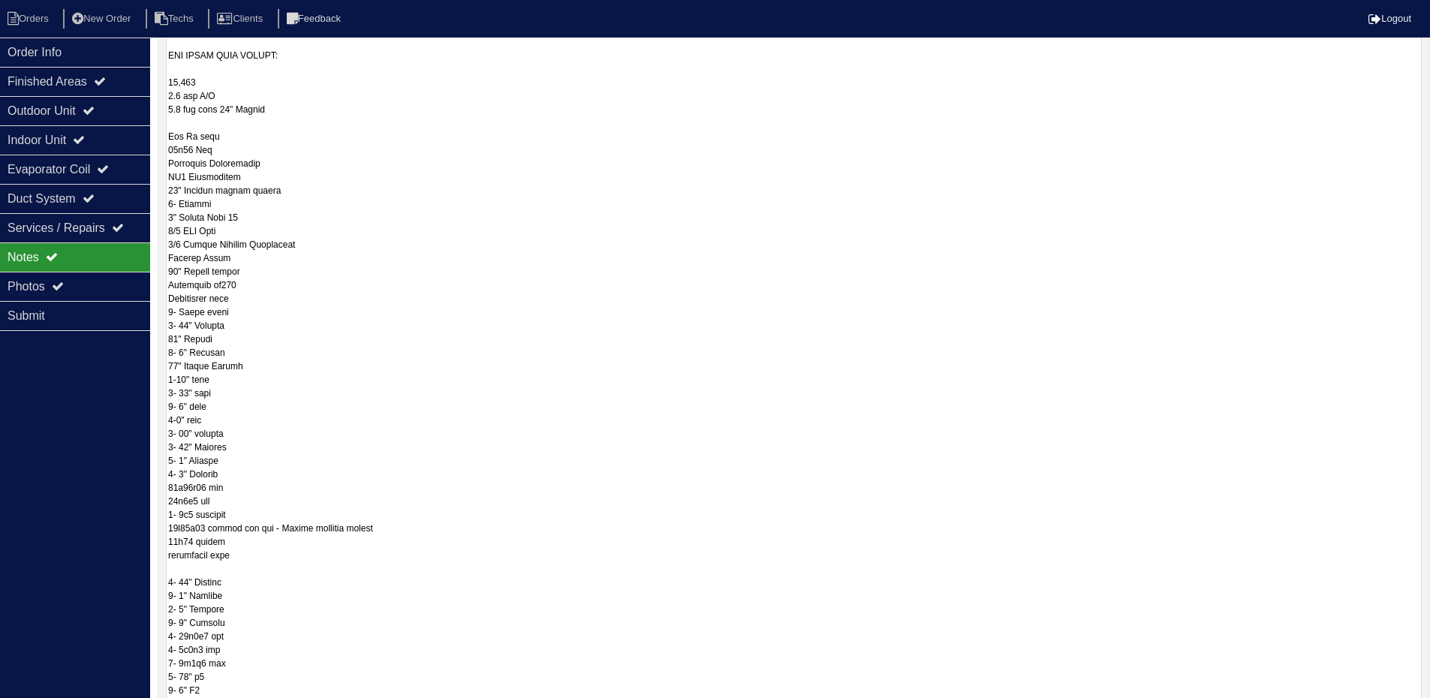
drag, startPoint x: 1416, startPoint y: 538, endPoint x: 1416, endPoint y: 721, distance: 183.2
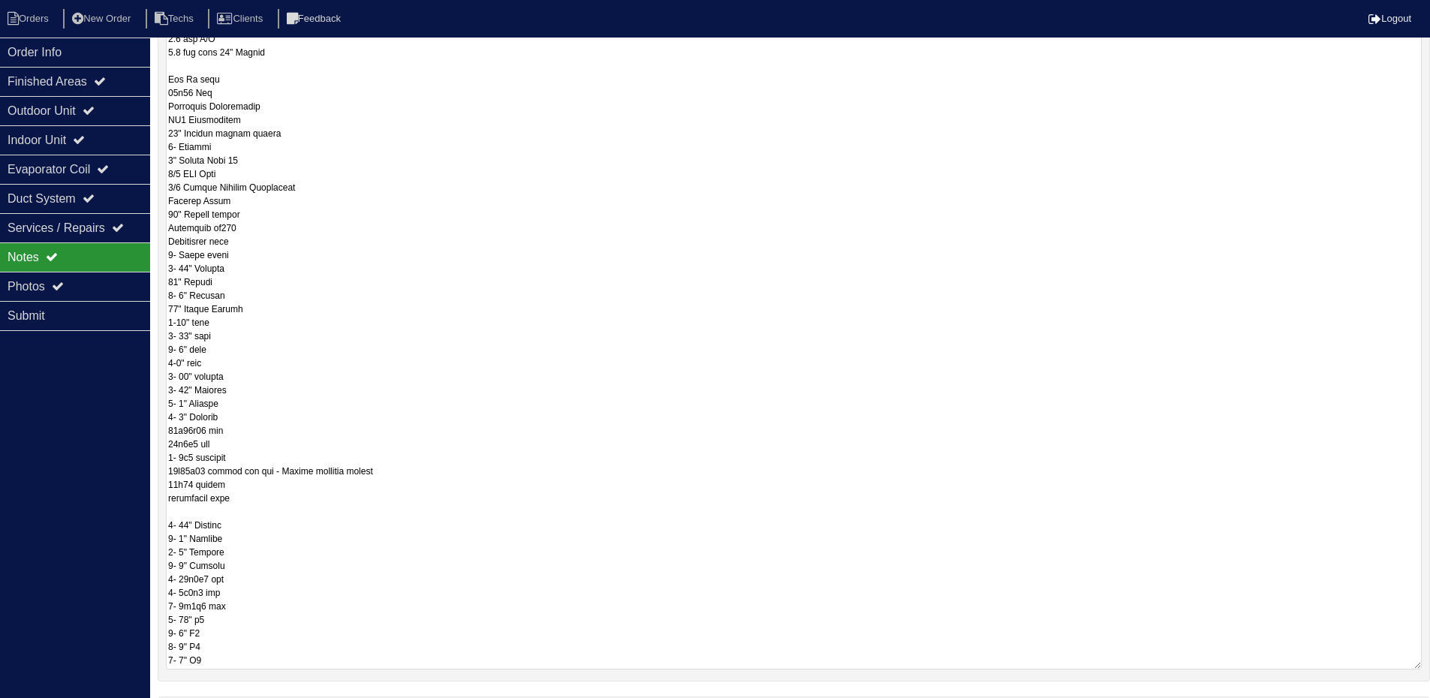
scroll to position [138, 0]
drag, startPoint x: 1419, startPoint y: 538, endPoint x: 1413, endPoint y: 665, distance: 126.3
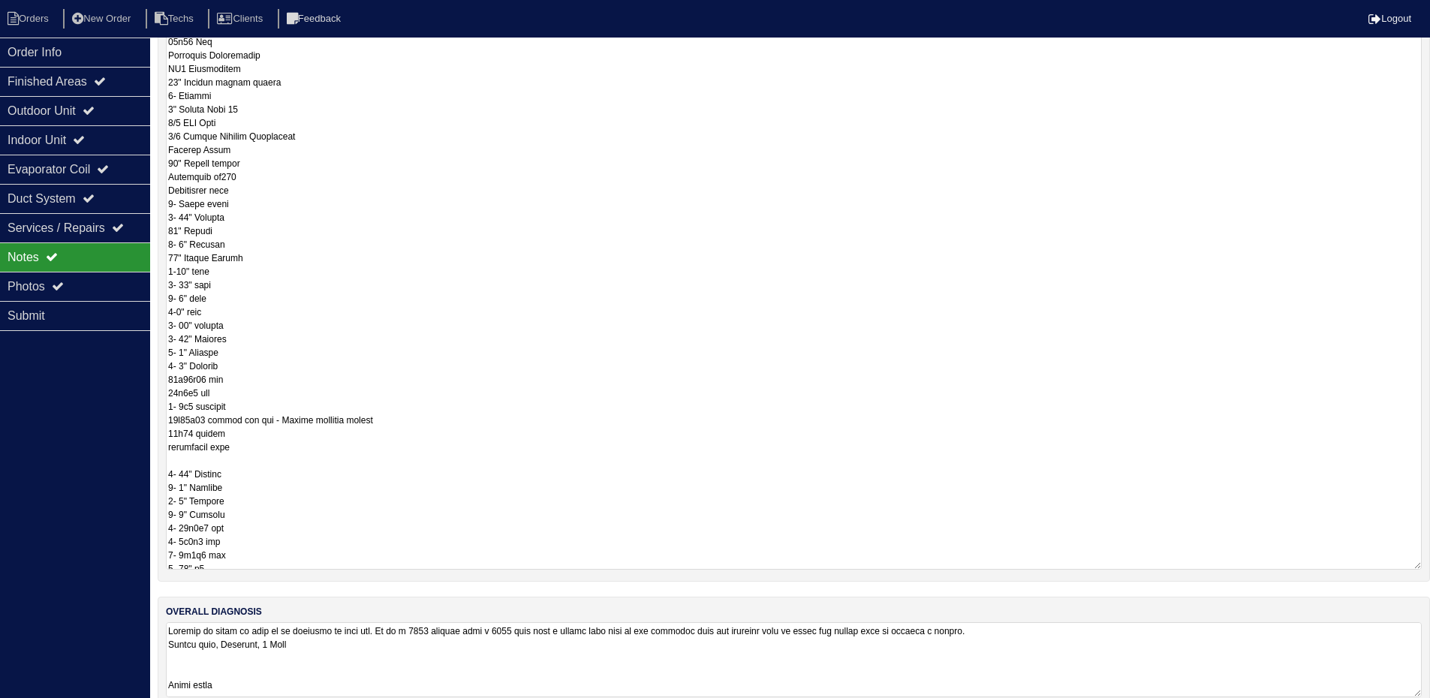
scroll to position [0, 0]
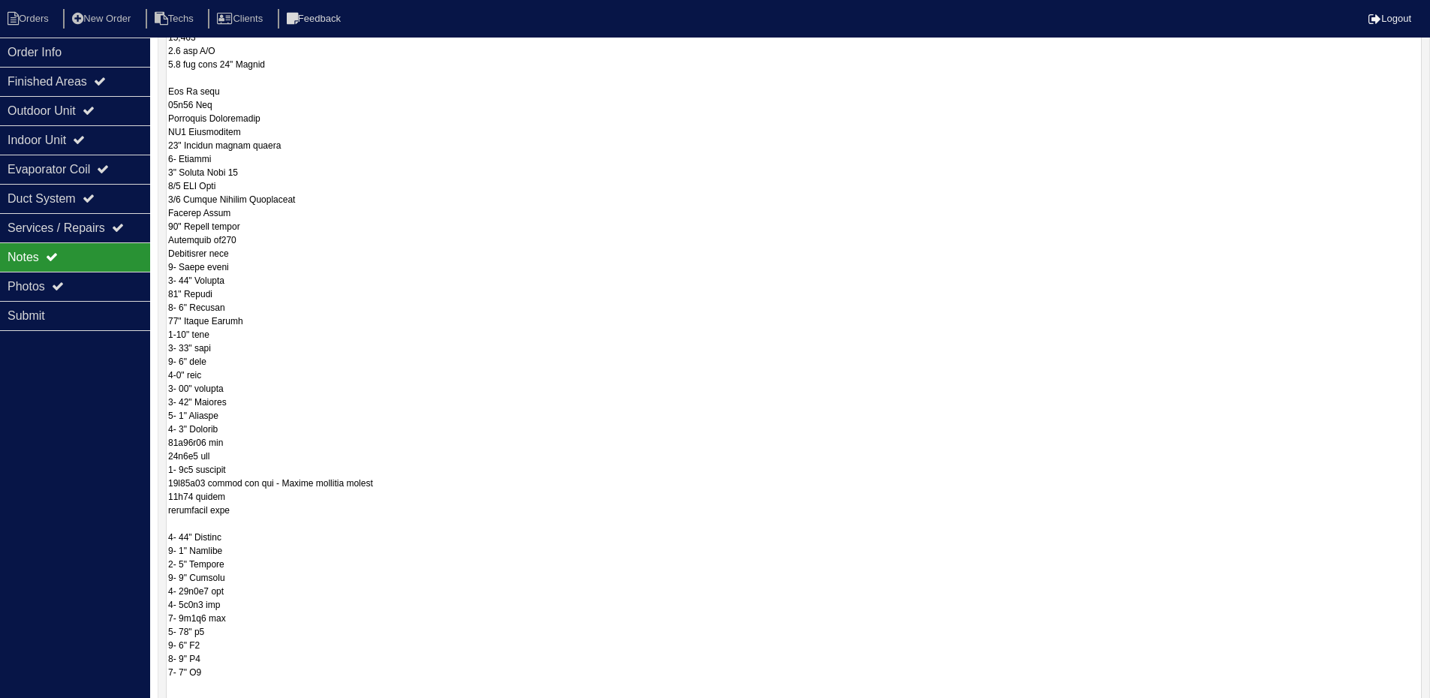
drag, startPoint x: 1415, startPoint y: 541, endPoint x: 1370, endPoint y: 611, distance: 83.7
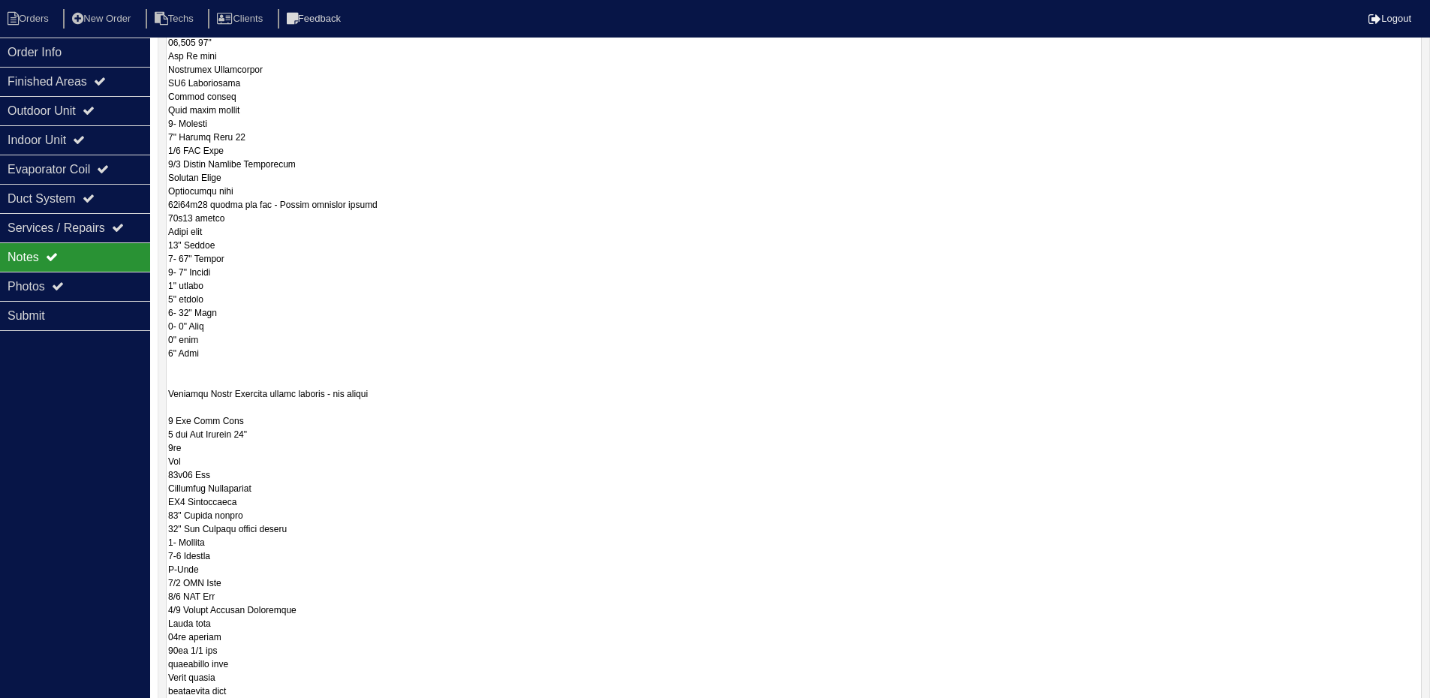
scroll to position [440, 0]
click at [42, 86] on div "Finished Areas" at bounding box center [75, 81] width 150 height 29
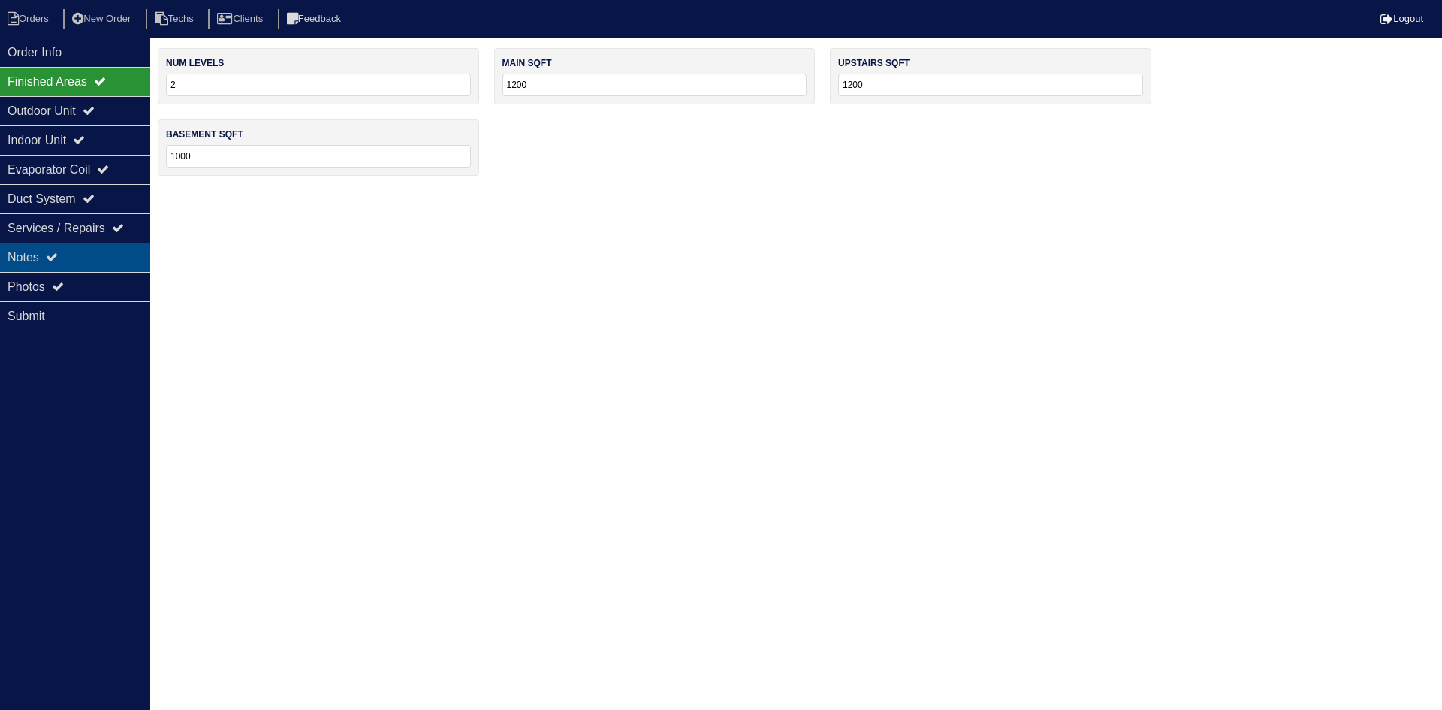
click at [47, 258] on div "Notes" at bounding box center [75, 257] width 150 height 29
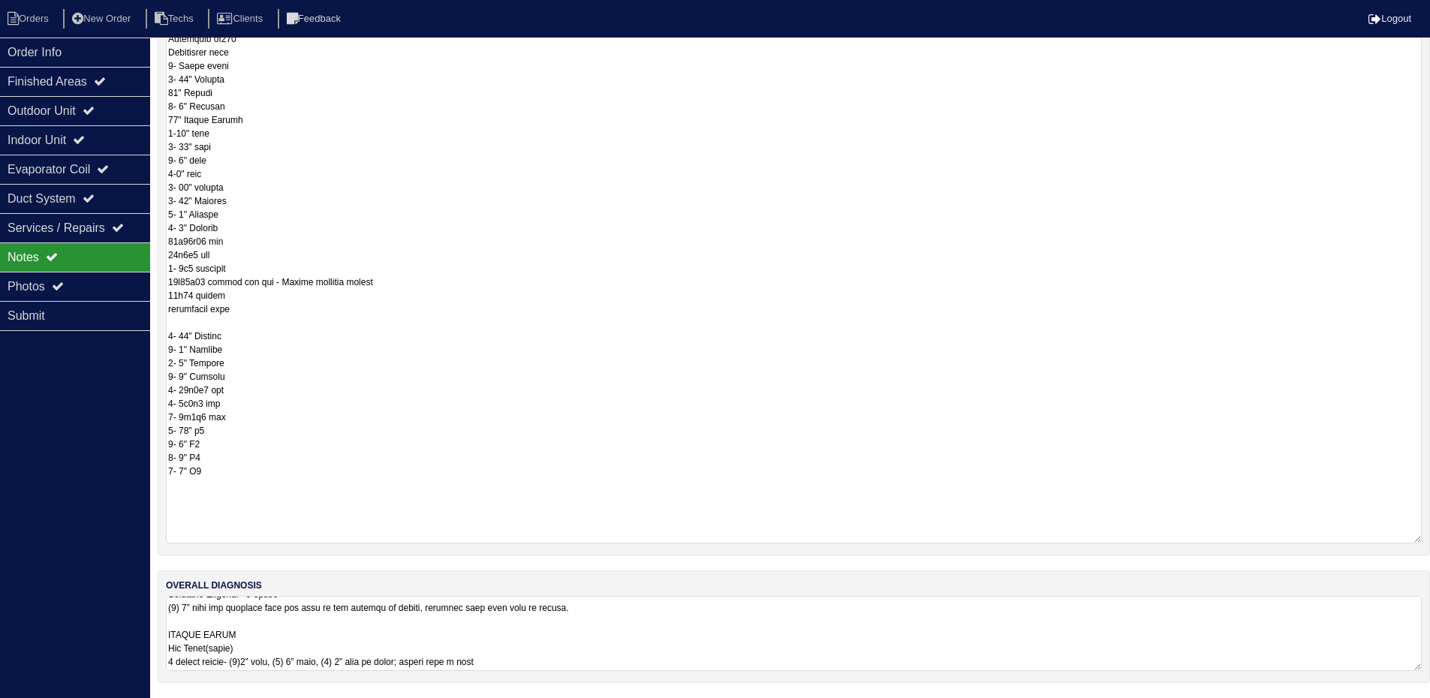
scroll to position [225, 0]
click at [998, 619] on textarea at bounding box center [794, 633] width 1256 height 75
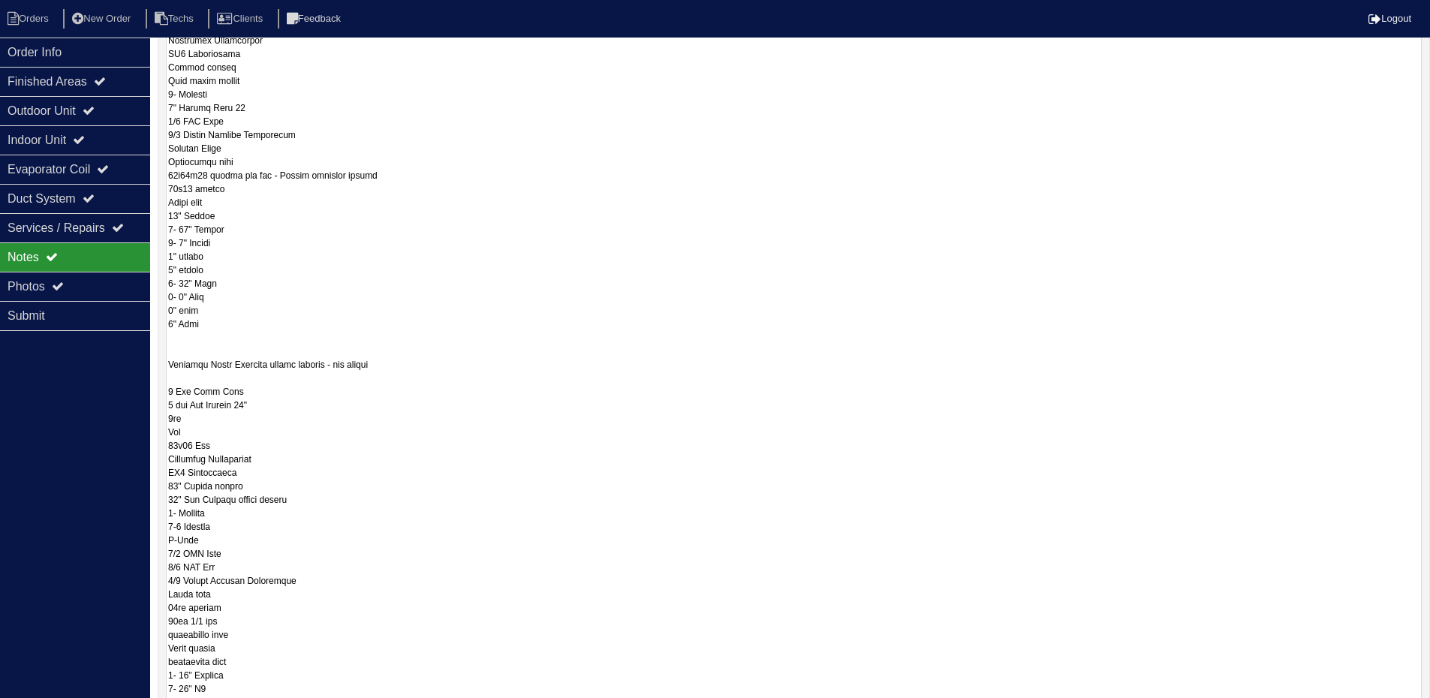
scroll to position [476, 0]
click at [61, 113] on div "Outdoor Unit" at bounding box center [75, 110] width 150 height 29
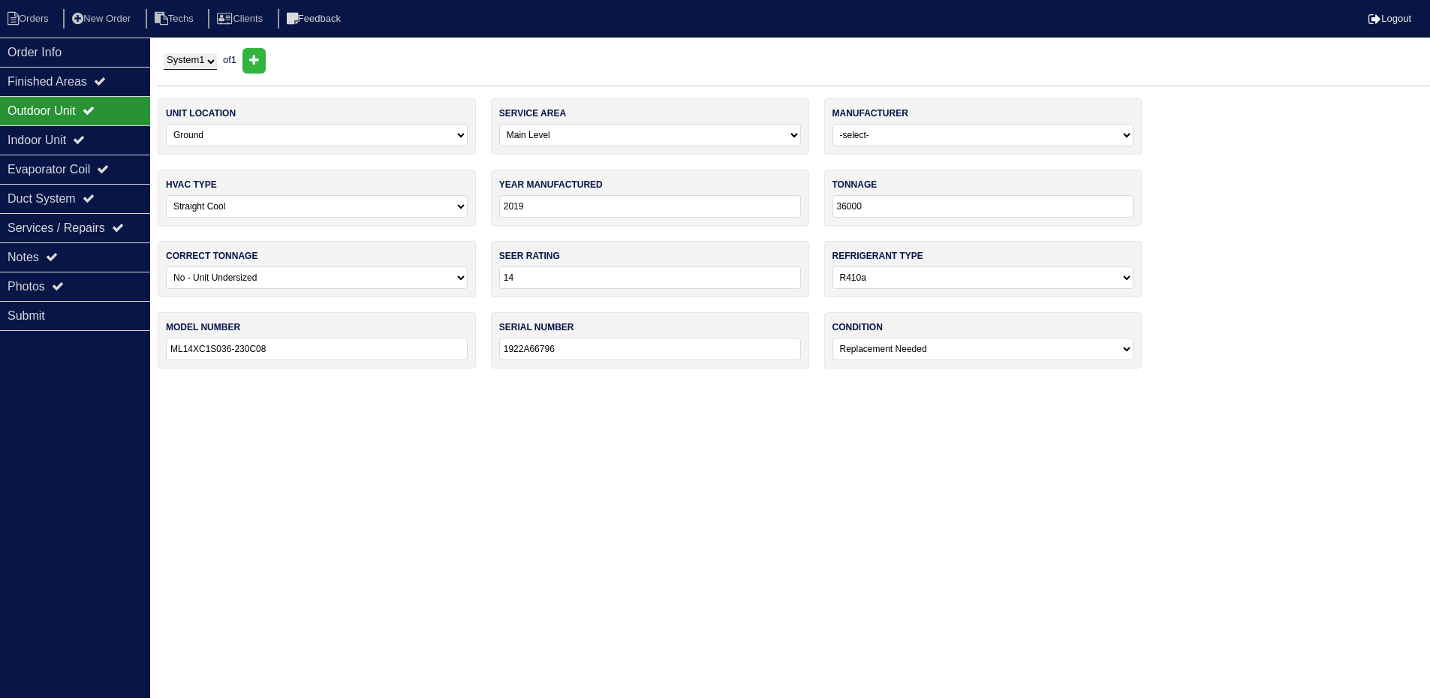
scroll to position [0, 0]
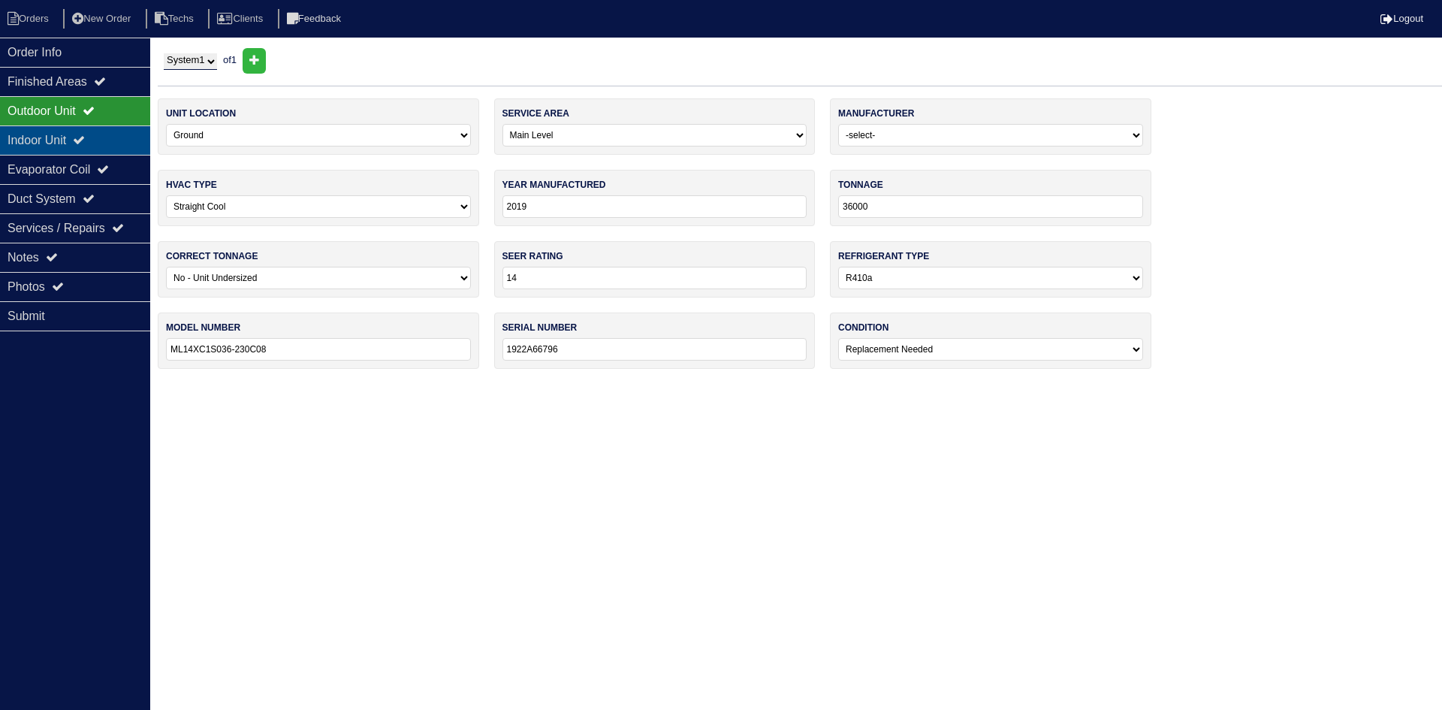
click at [57, 143] on div "Indoor Unit" at bounding box center [75, 139] width 150 height 29
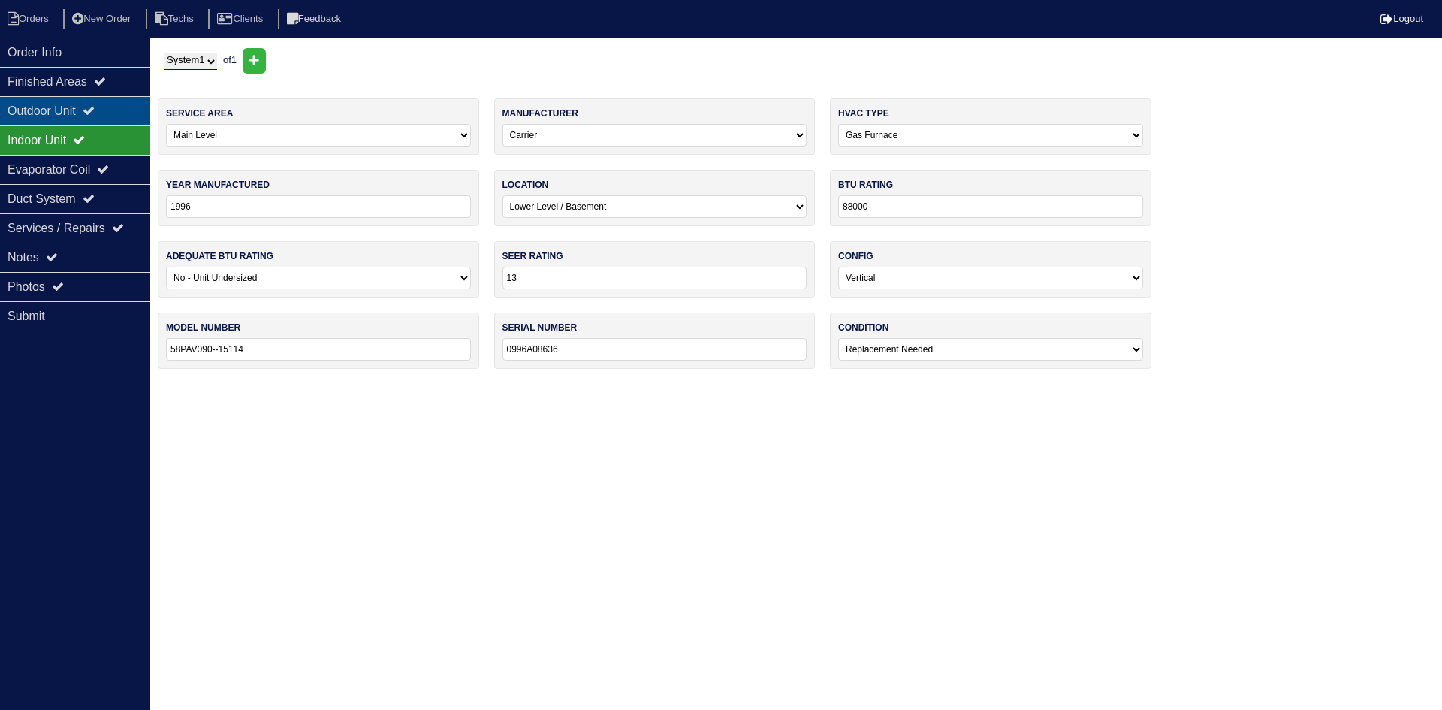
click at [57, 112] on div "Outdoor Unit" at bounding box center [75, 110] width 150 height 29
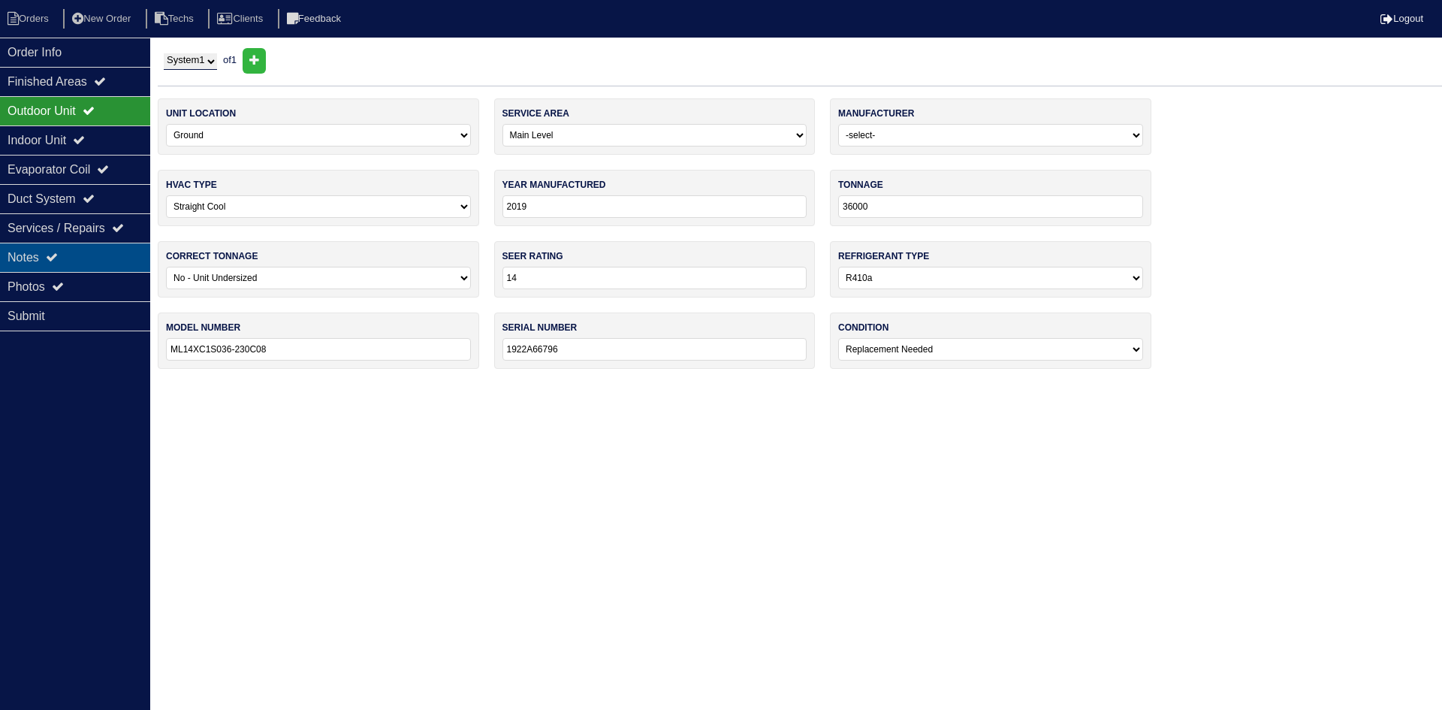
click at [44, 261] on div "Notes" at bounding box center [75, 257] width 150 height 29
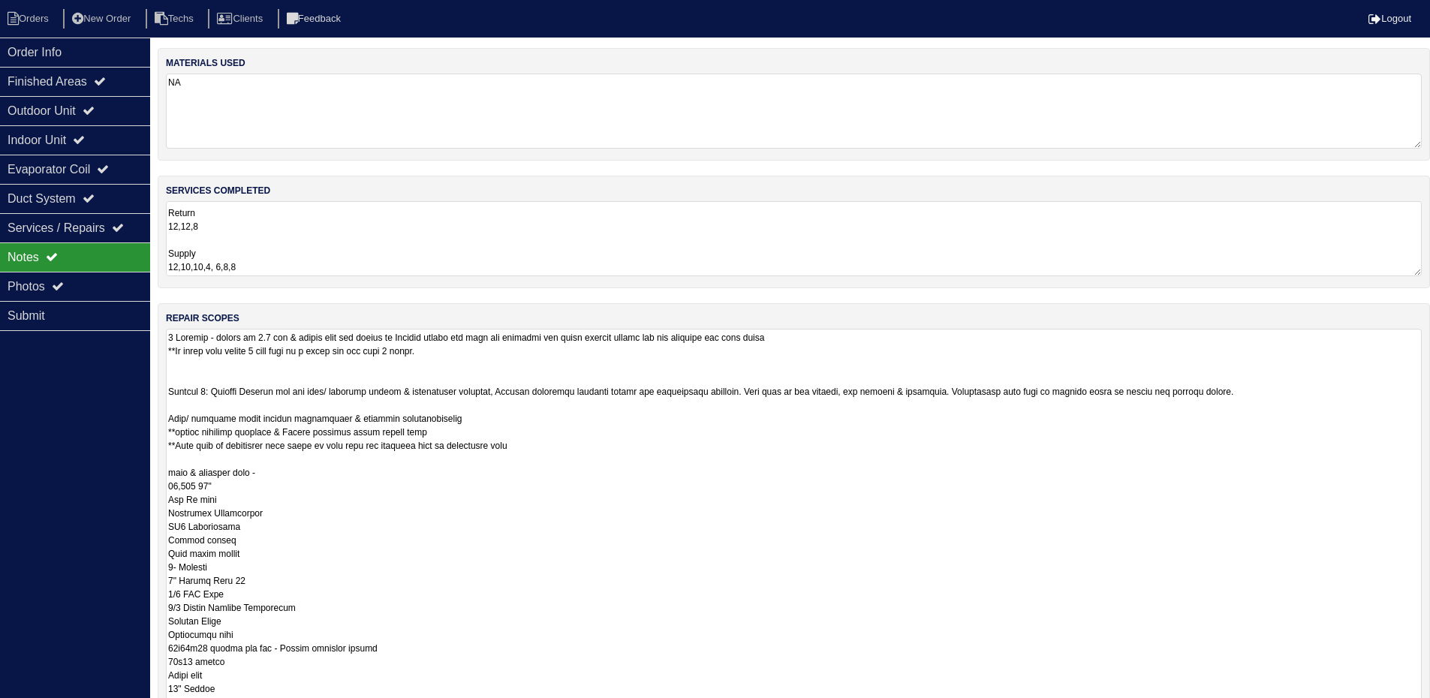
click at [414, 242] on textarea "8.18.25 Full system and ductwork scope for replace Return 12,12,8 Supply 12,10,…" at bounding box center [794, 238] width 1256 height 75
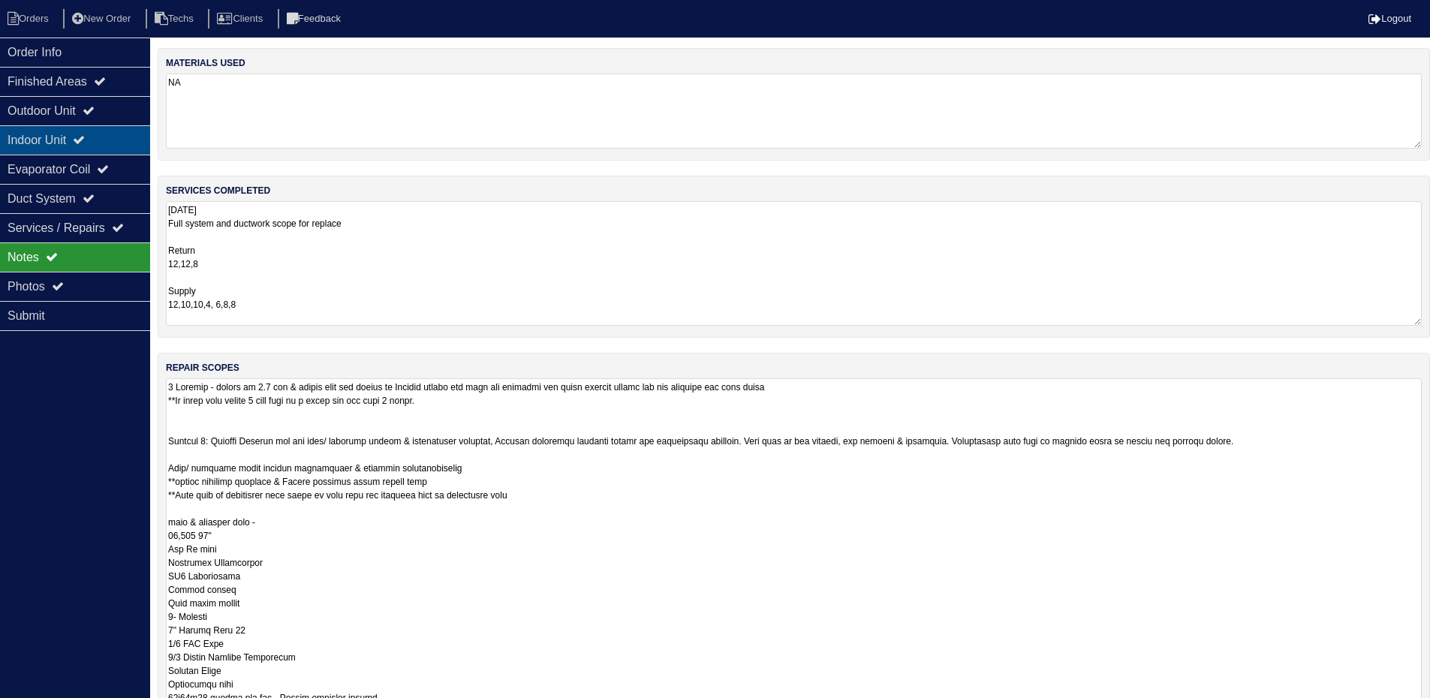
click at [55, 141] on div "Indoor Unit" at bounding box center [75, 139] width 150 height 29
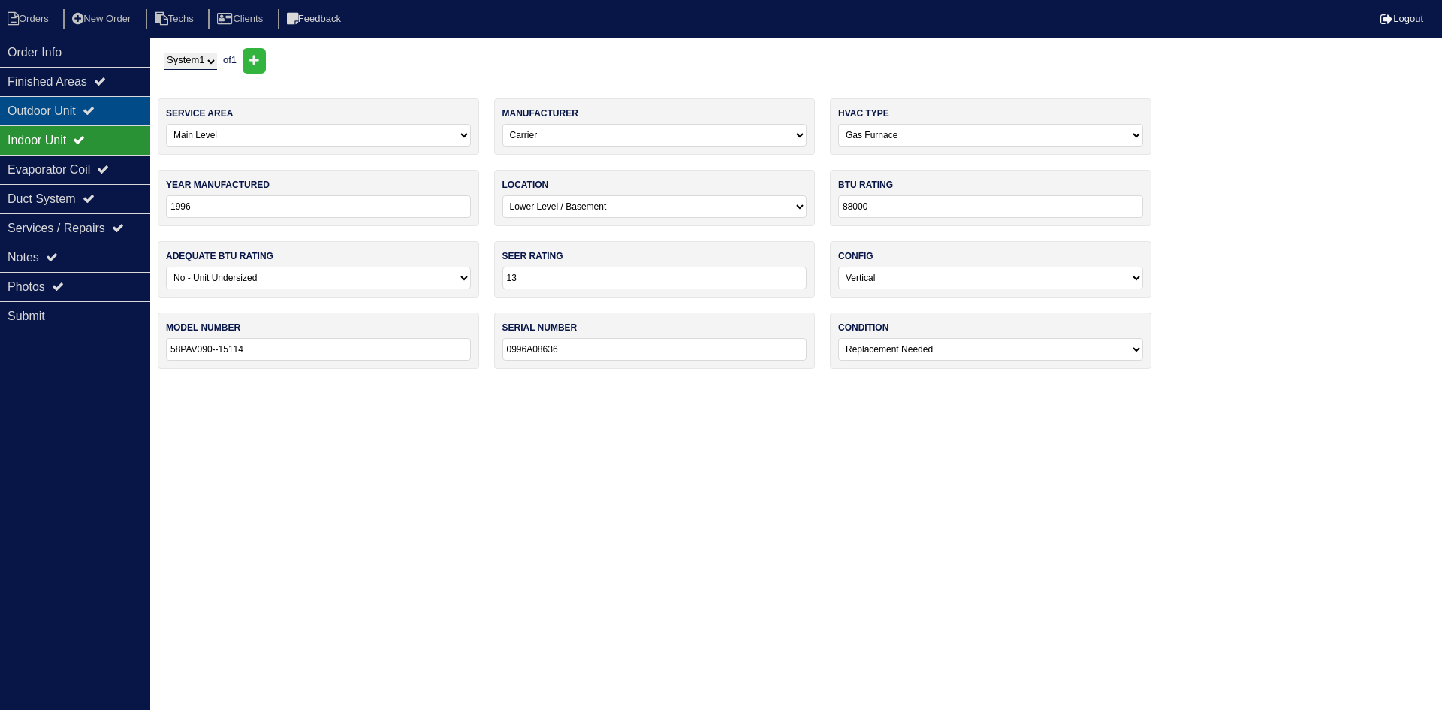
click at [50, 108] on div "Outdoor Unit" at bounding box center [75, 110] width 150 height 29
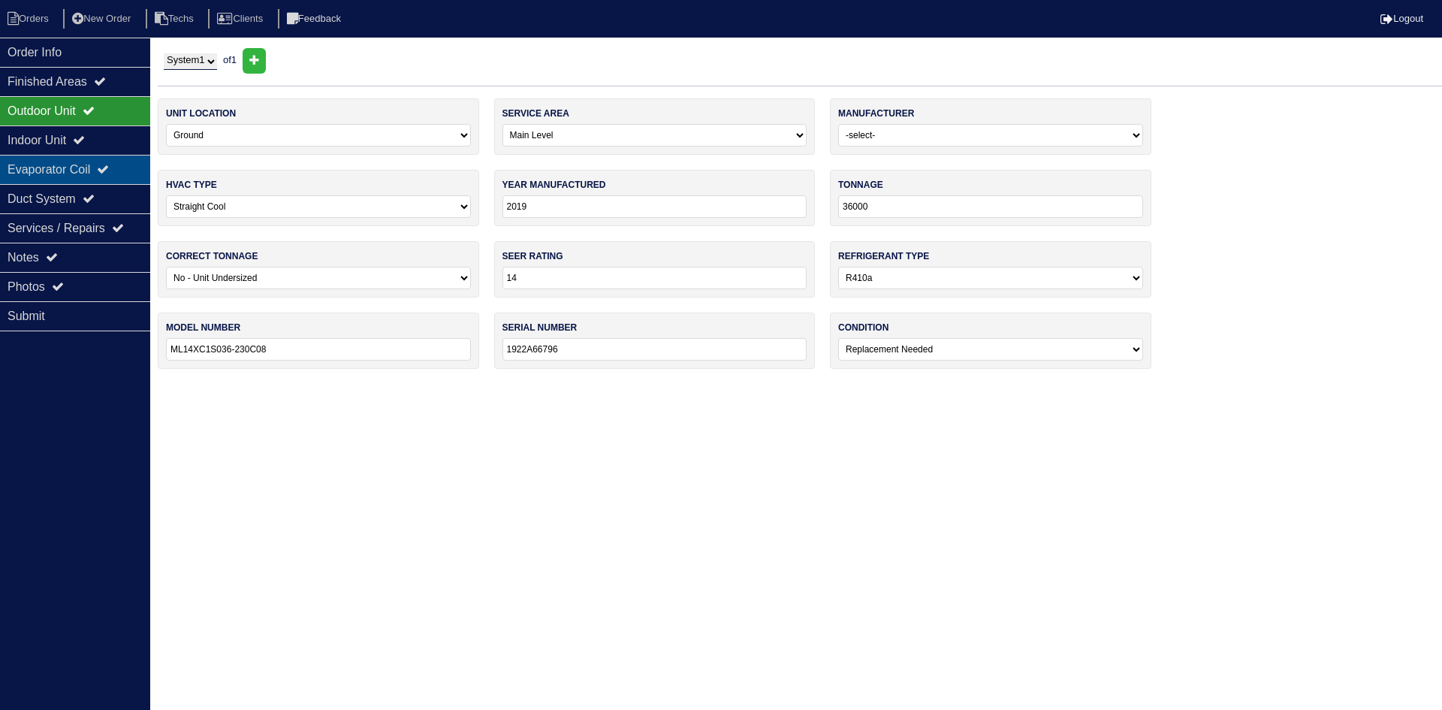
click at [50, 173] on div "Evaporator Coil" at bounding box center [75, 169] width 150 height 29
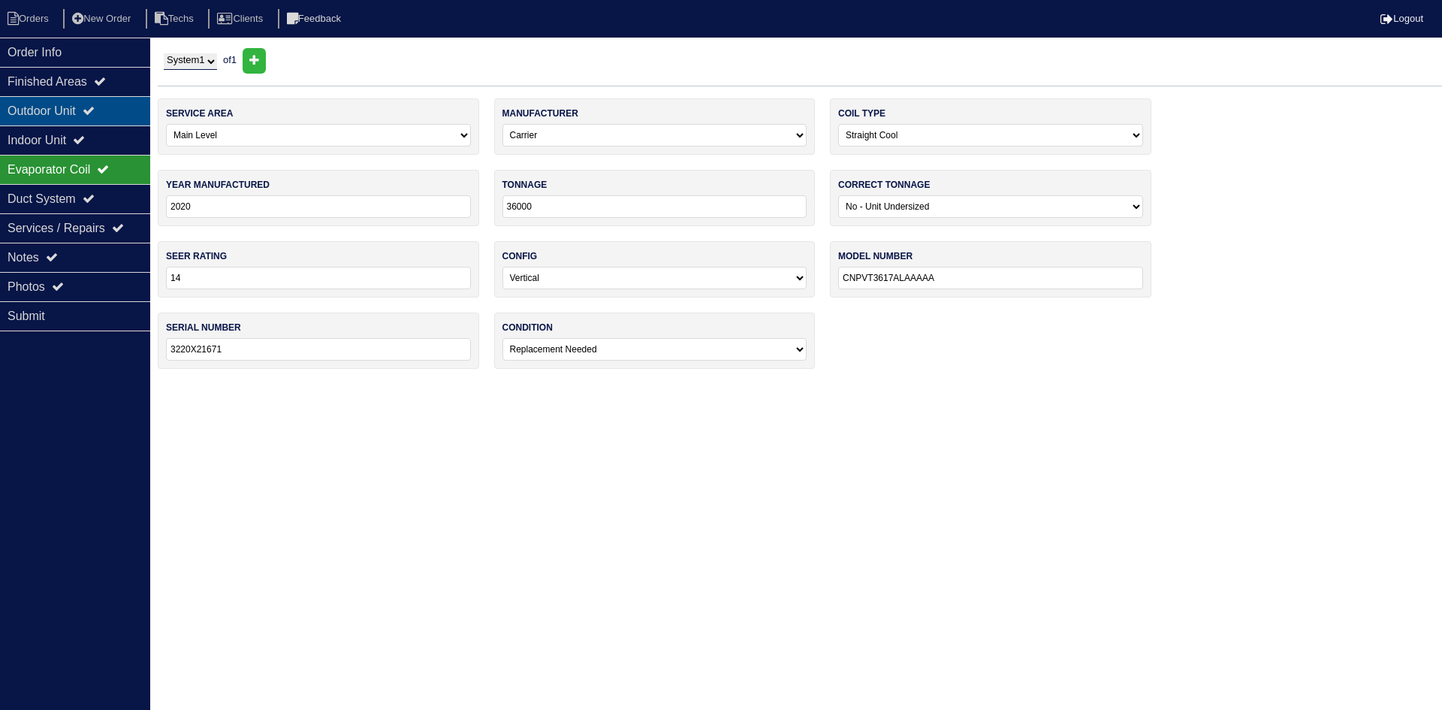
click at [62, 110] on div "Outdoor Unit" at bounding box center [75, 110] width 150 height 29
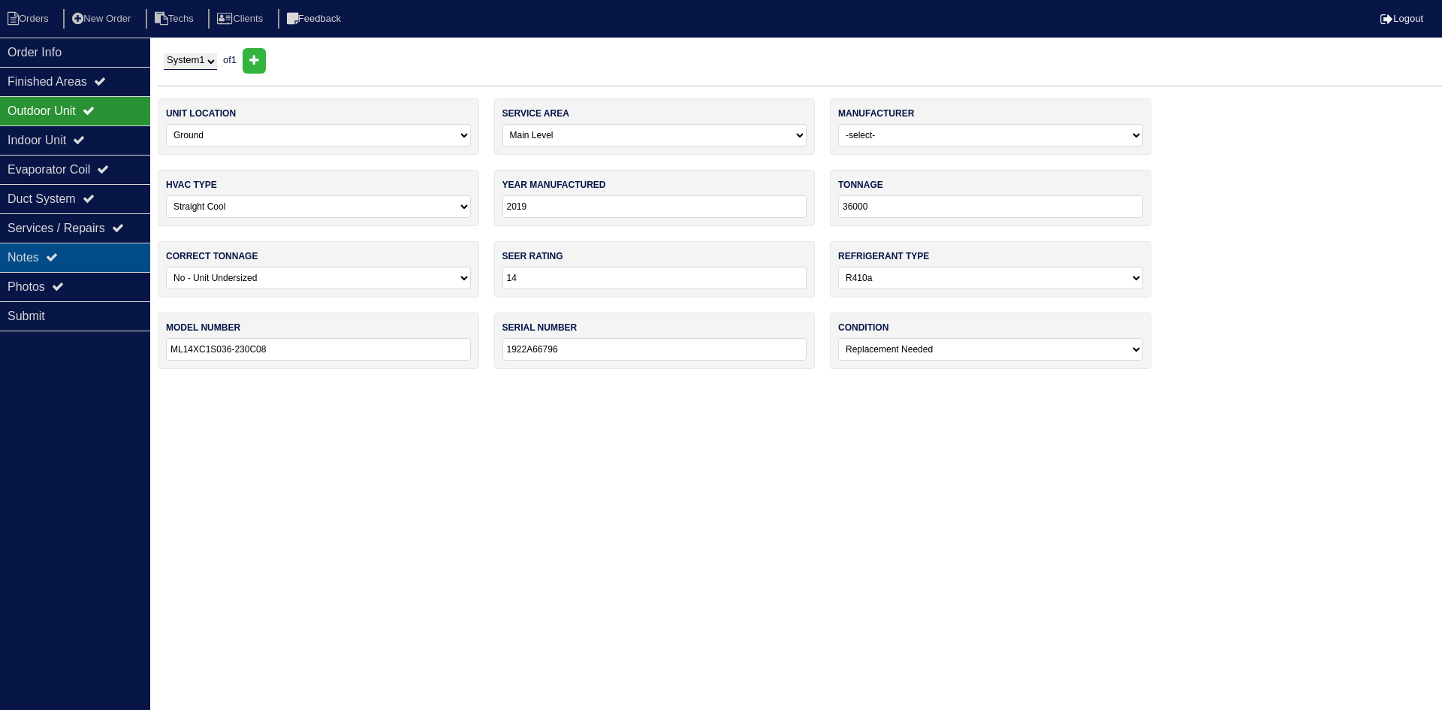
click at [81, 254] on div "Notes" at bounding box center [75, 257] width 150 height 29
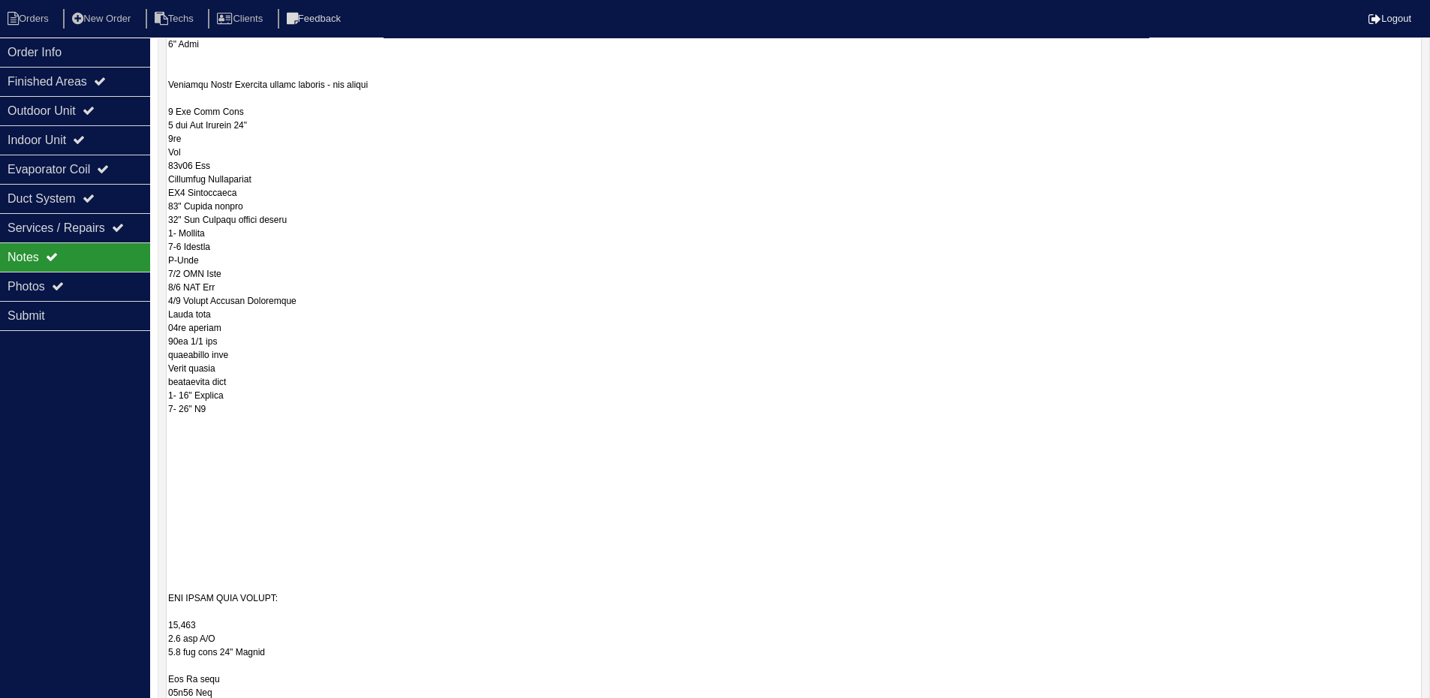
scroll to position [826, 0]
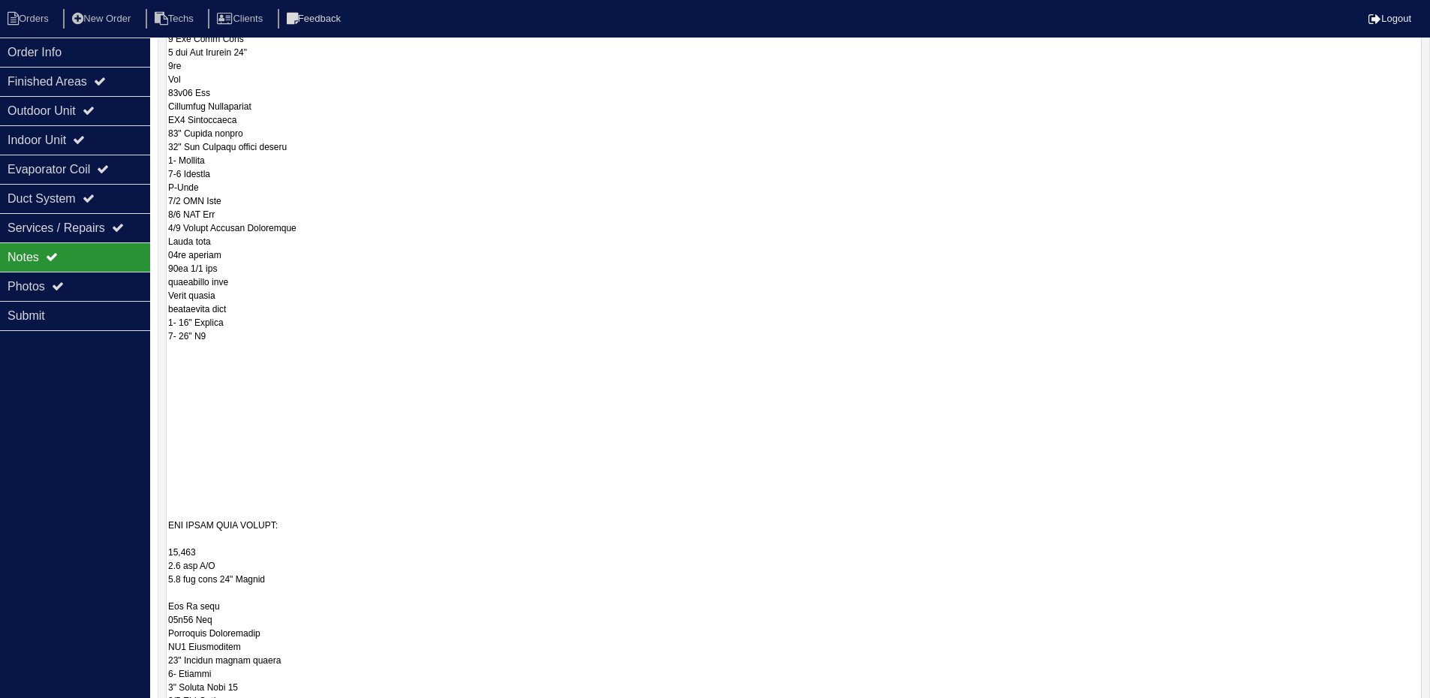
click at [173, 387] on textarea at bounding box center [794, 381] width 1256 height 1757
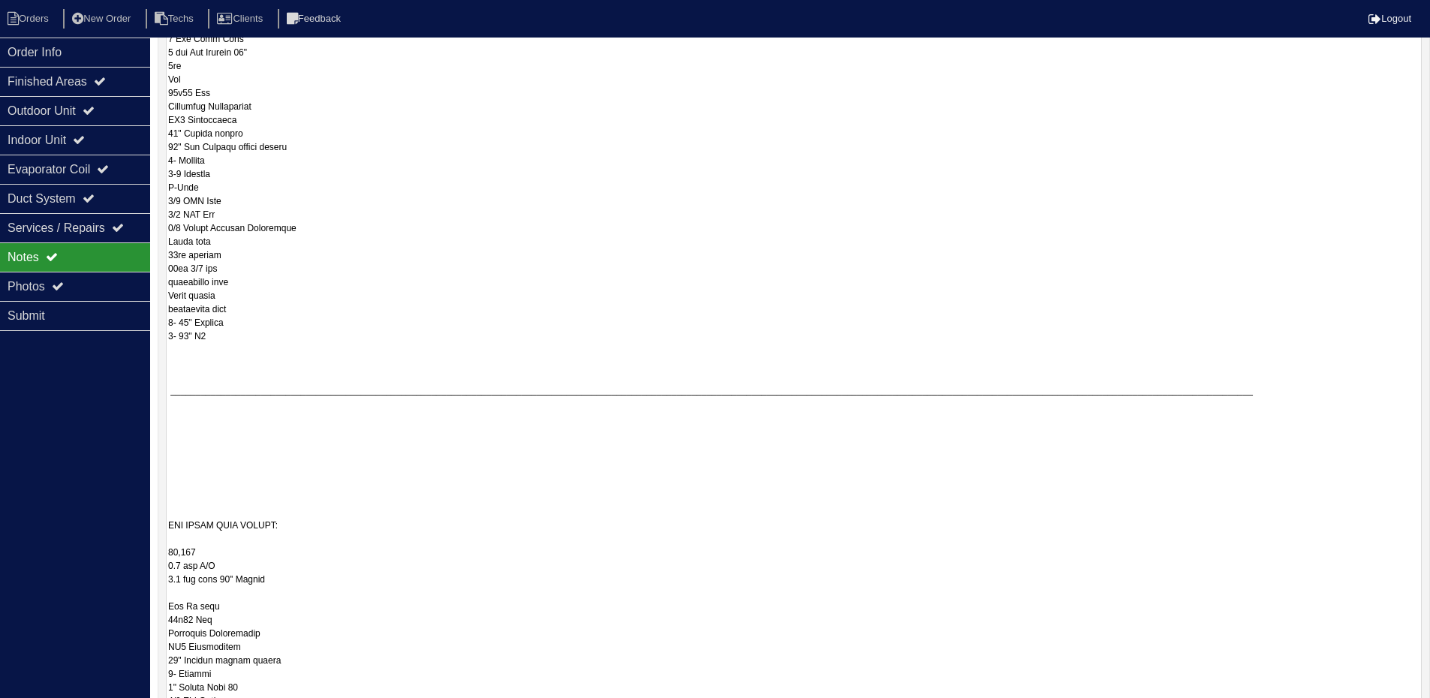
click at [202, 421] on textarea at bounding box center [794, 381] width 1256 height 1756
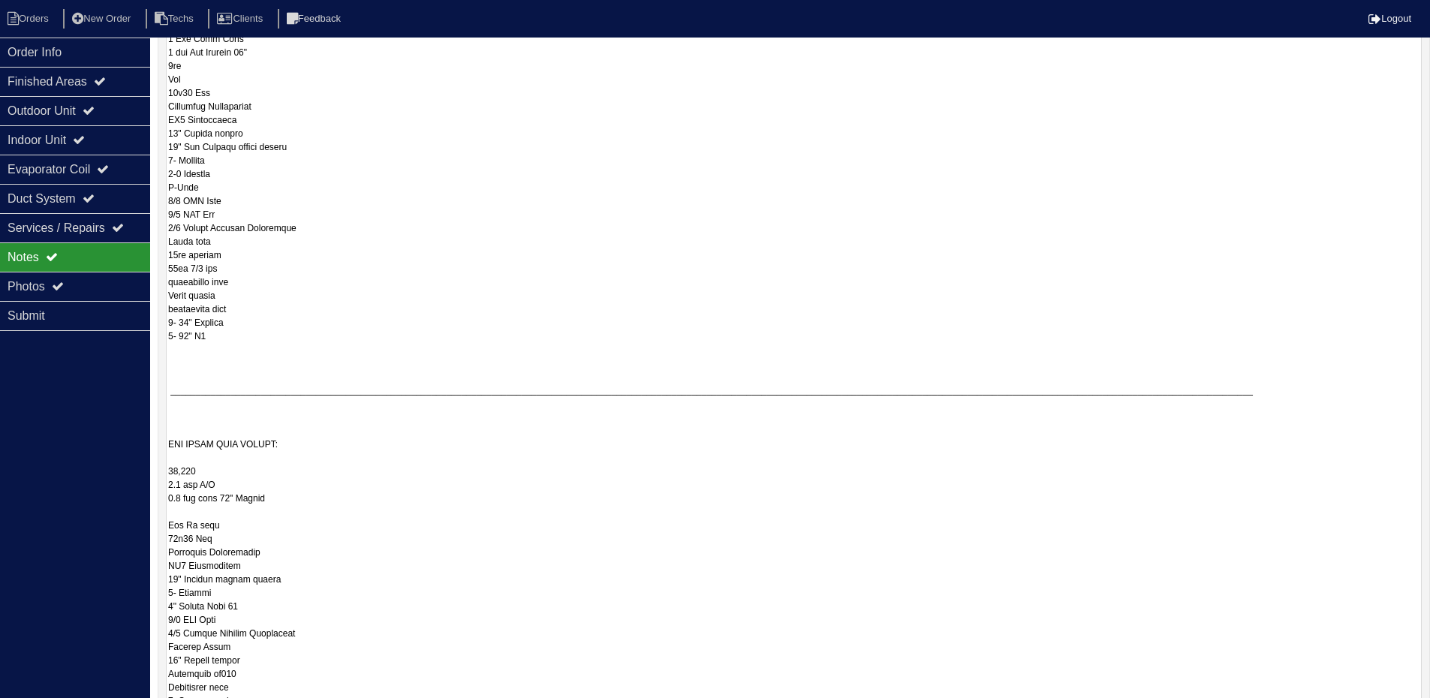
click at [179, 369] on textarea at bounding box center [794, 381] width 1256 height 1756
click at [173, 385] on textarea at bounding box center [794, 381] width 1256 height 1756
click at [173, 382] on textarea at bounding box center [794, 381] width 1256 height 1756
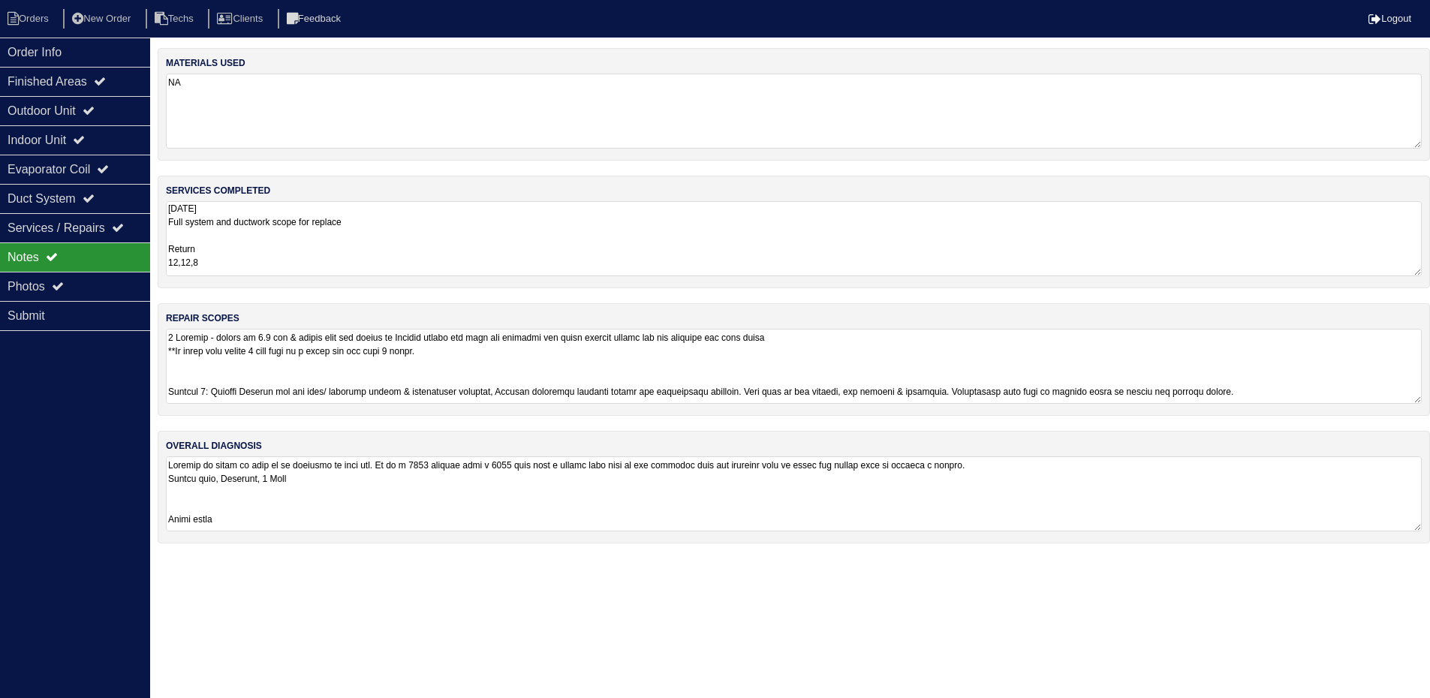
scroll to position [0, 0]
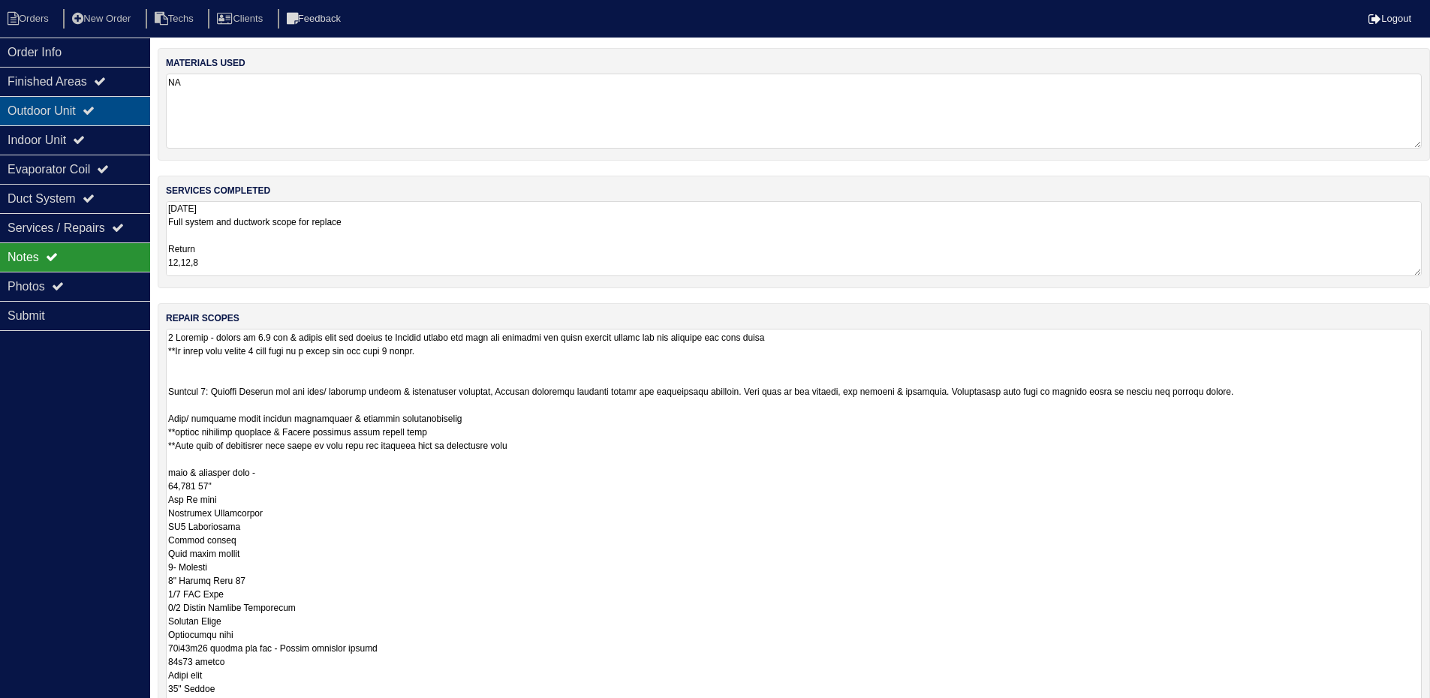
click at [94, 116] on icon at bounding box center [89, 110] width 12 height 12
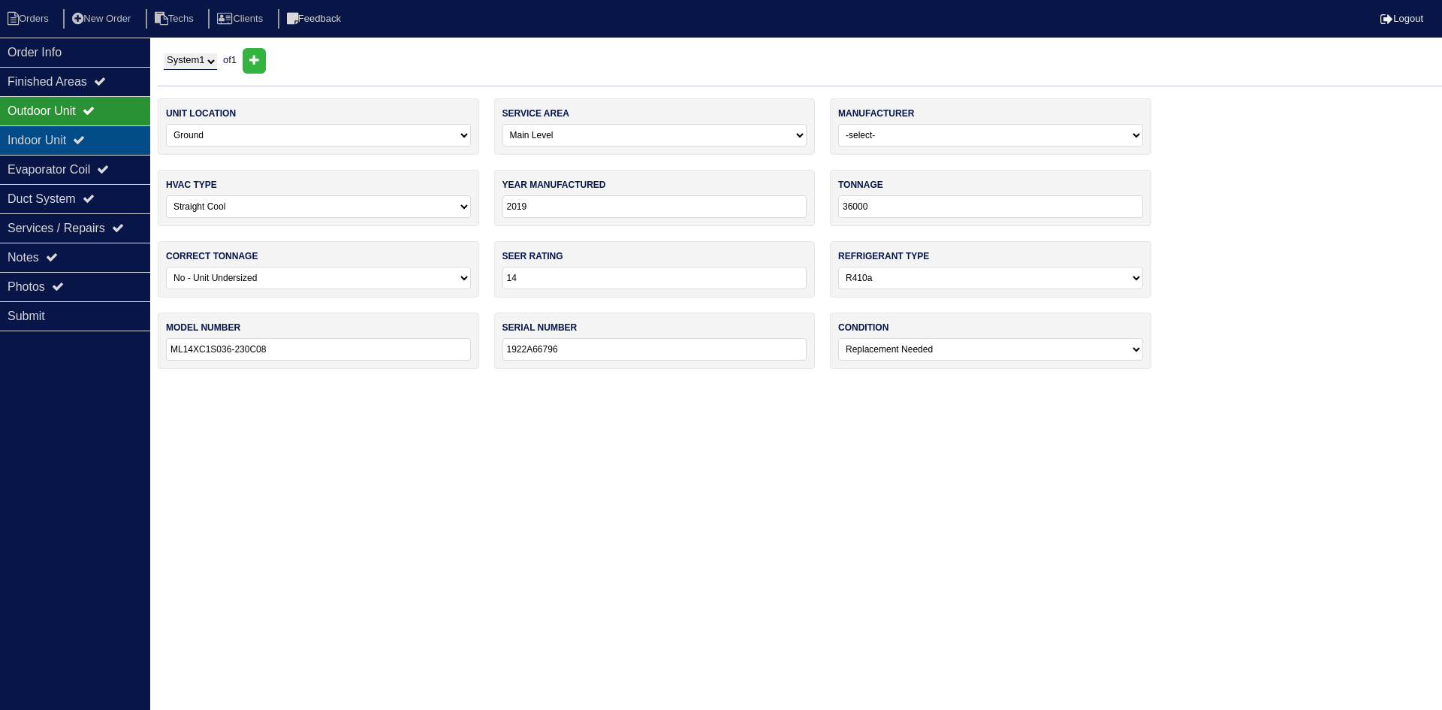
click at [85, 144] on icon at bounding box center [79, 140] width 12 height 12
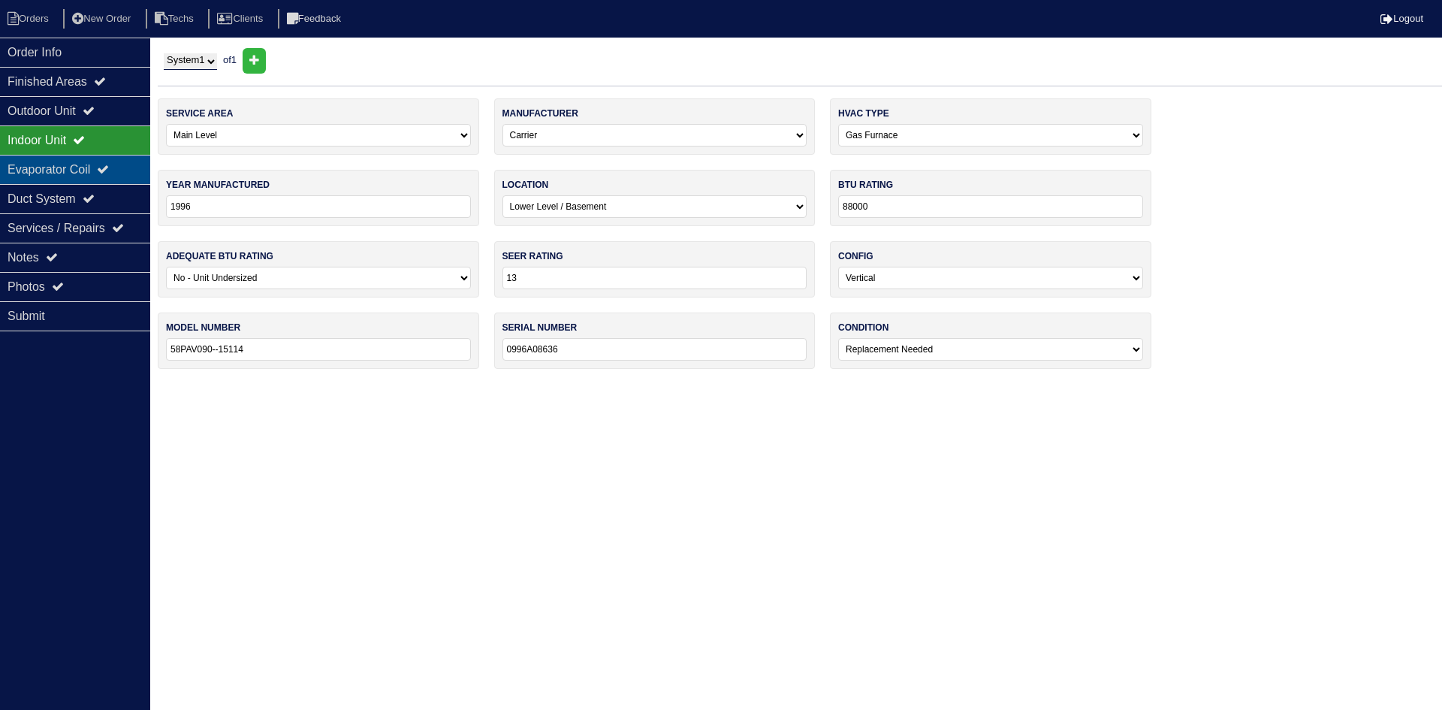
click at [77, 171] on div "Evaporator Coil" at bounding box center [75, 169] width 150 height 29
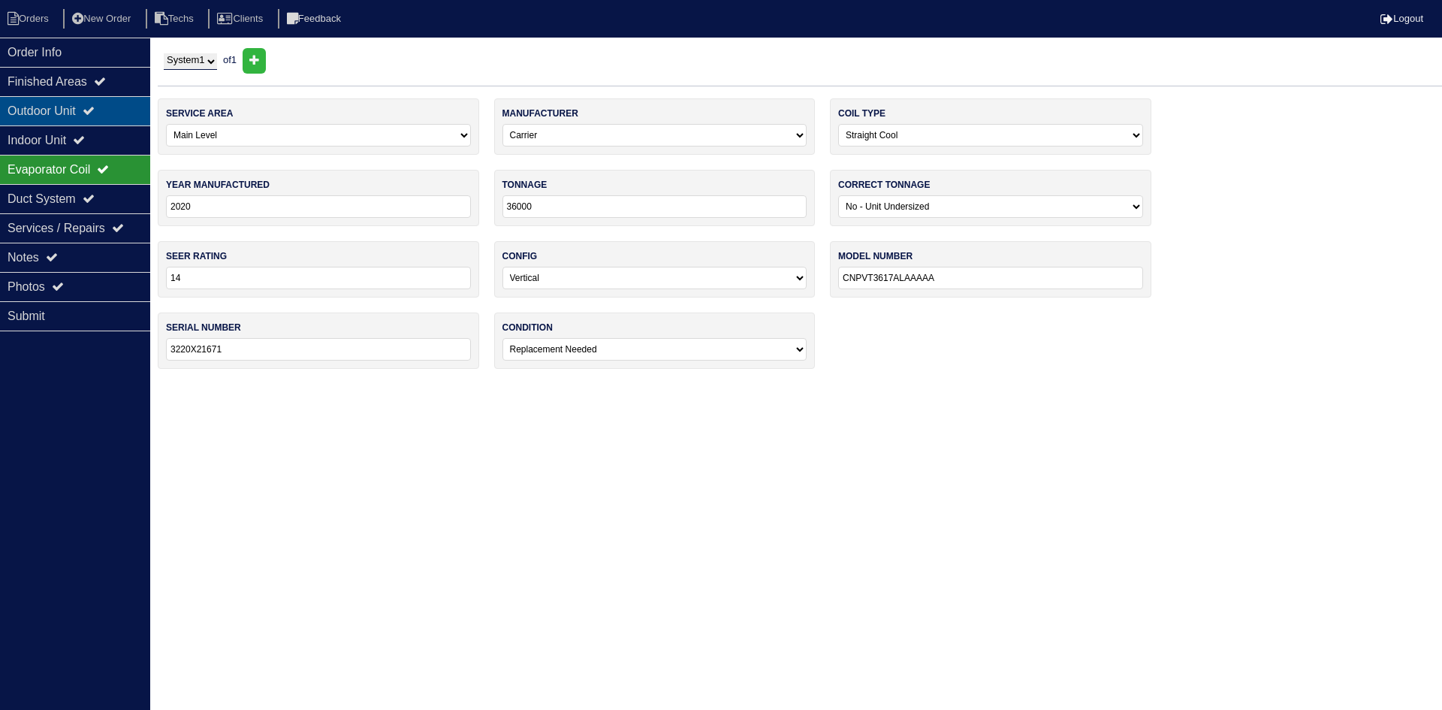
click at [77, 113] on div "Outdoor Unit" at bounding box center [75, 110] width 150 height 29
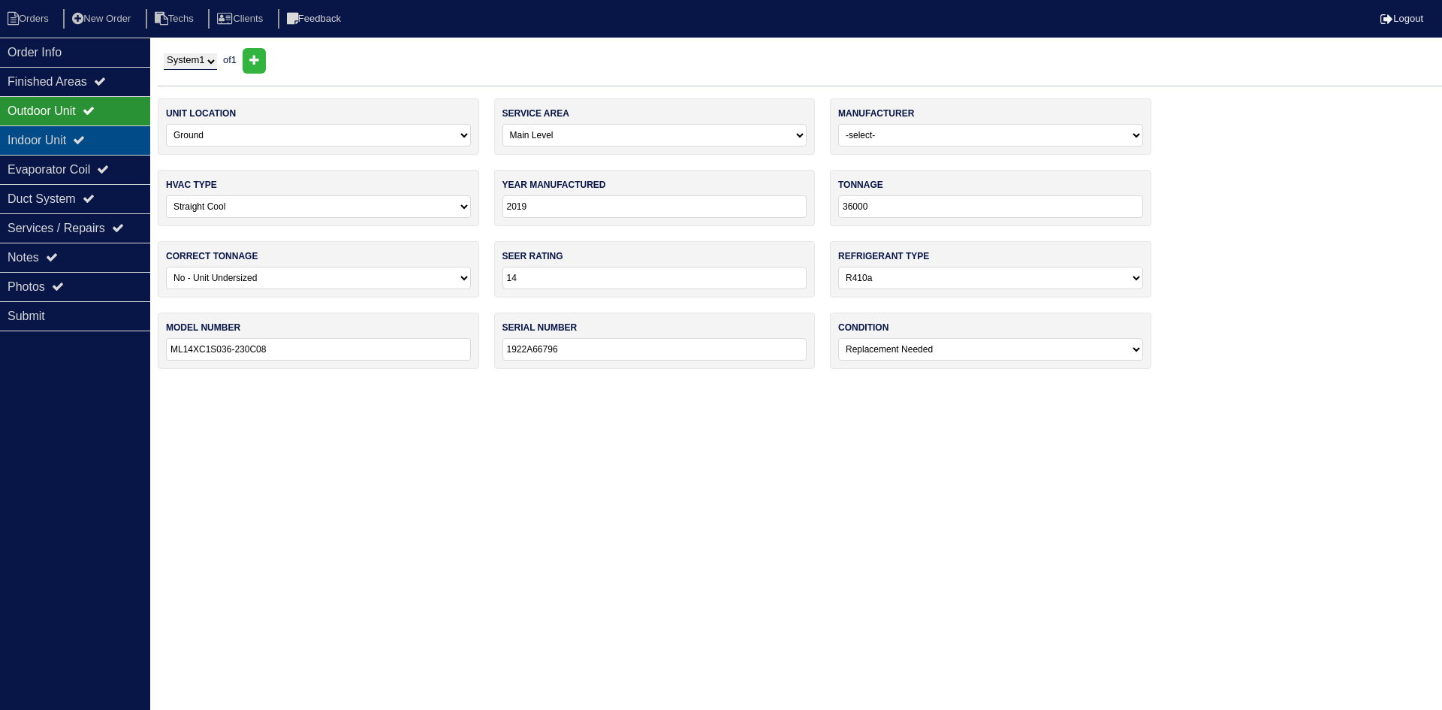
click at [98, 133] on div "Indoor Unit" at bounding box center [75, 139] width 150 height 29
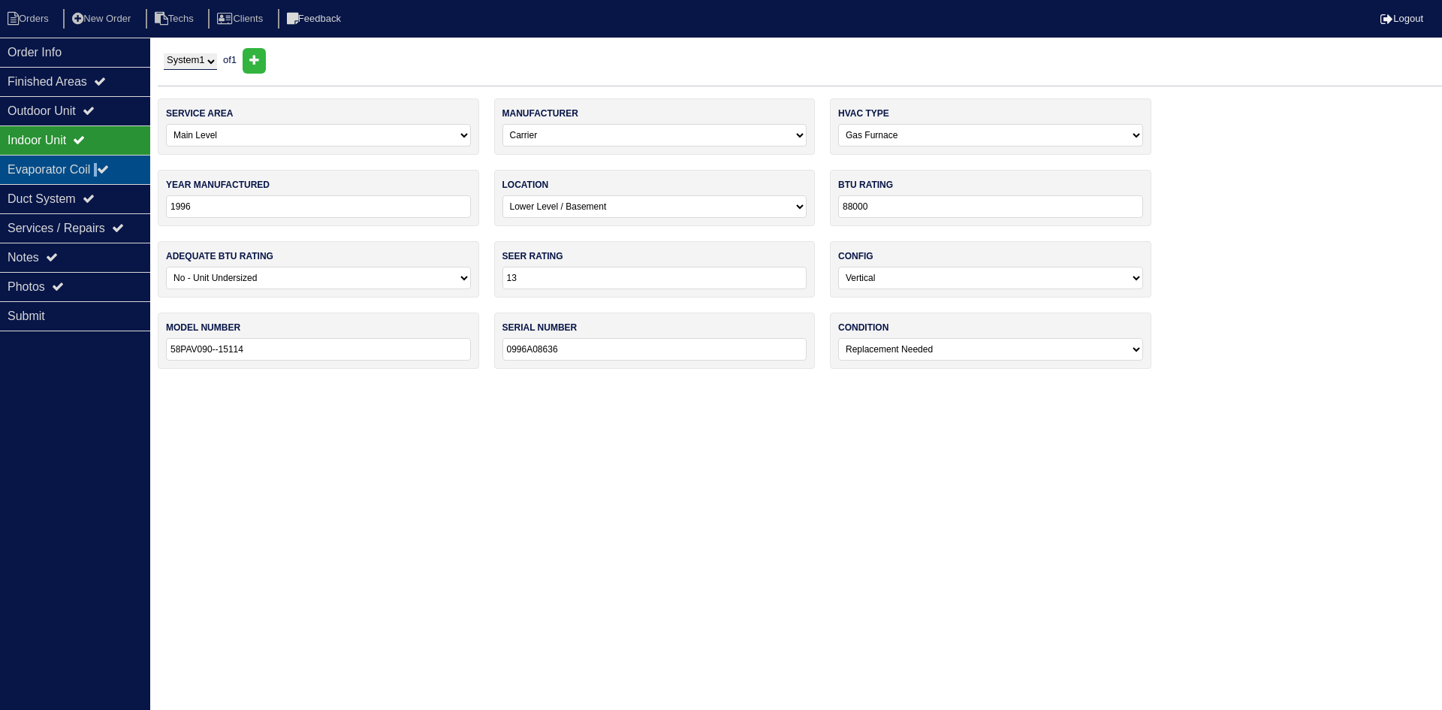
click at [106, 163] on div "Evaporator Coil" at bounding box center [75, 169] width 150 height 29
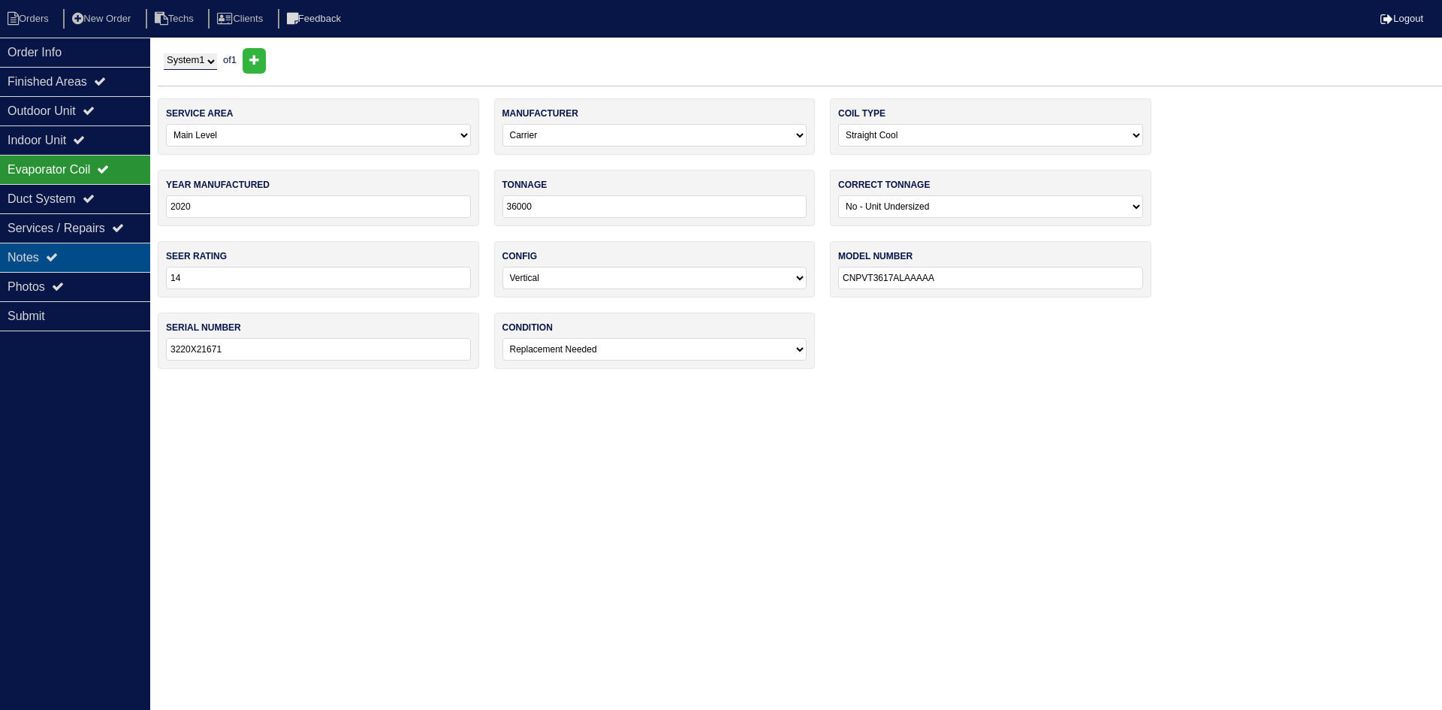
click at [67, 258] on div "Notes" at bounding box center [75, 257] width 150 height 29
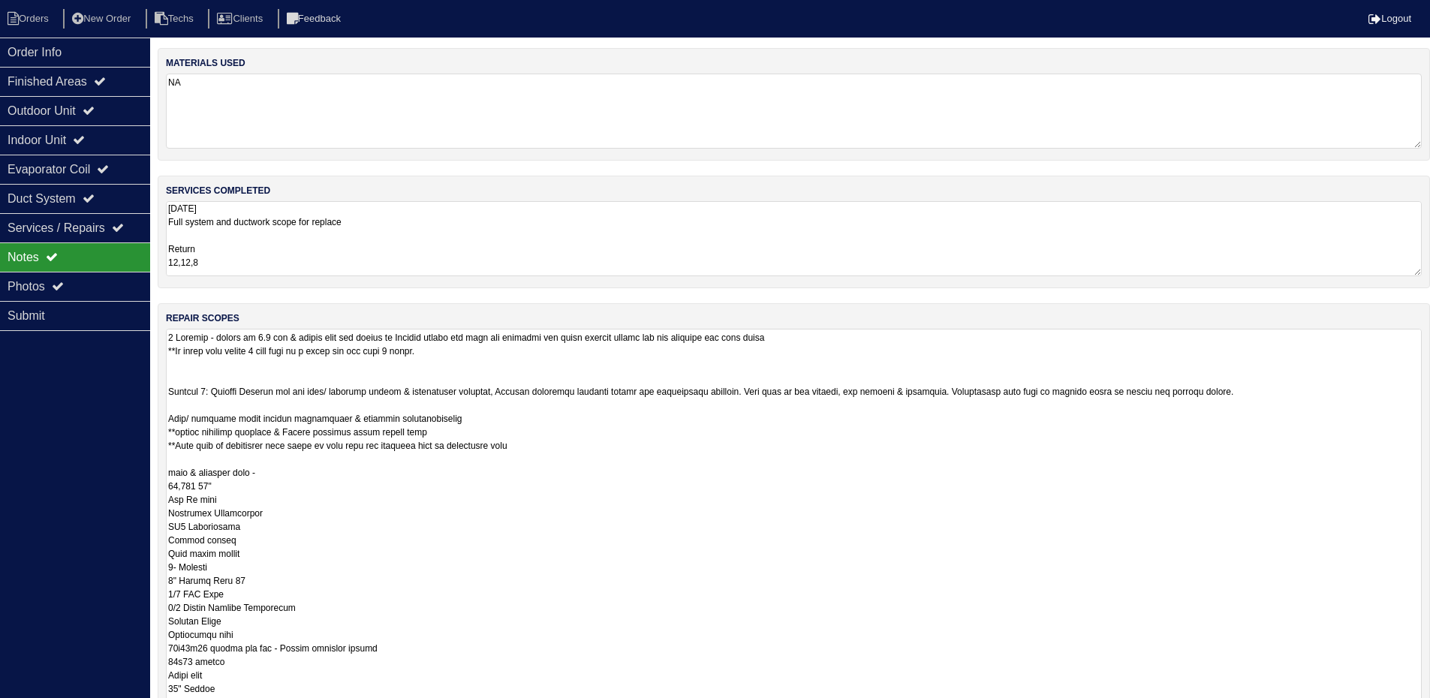
drag, startPoint x: 1427, startPoint y: 395, endPoint x: 1436, endPoint y: 745, distance: 350.0
click at [1430, 709] on html "Orders New Order Techs Clients Feedback Logout Orders New Order Users Clients M…" at bounding box center [715, 454] width 1430 height 909
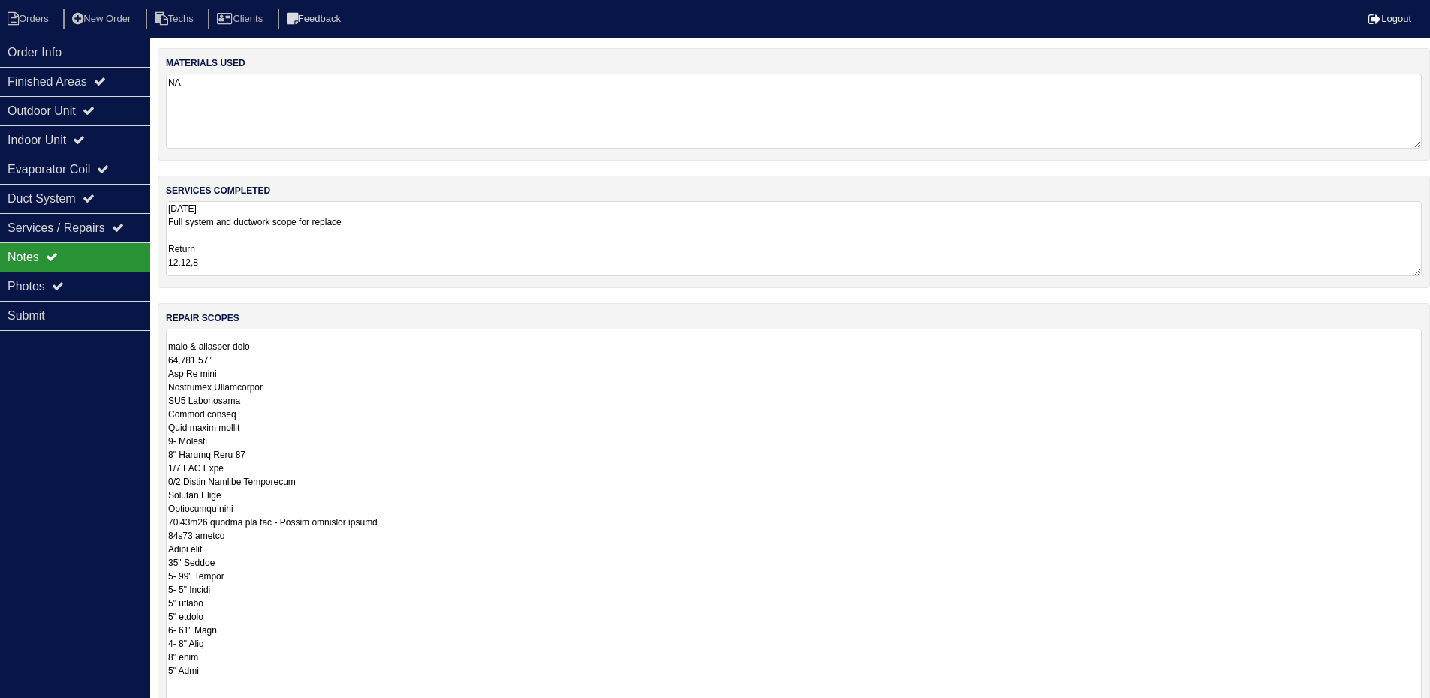
scroll to position [75, 0]
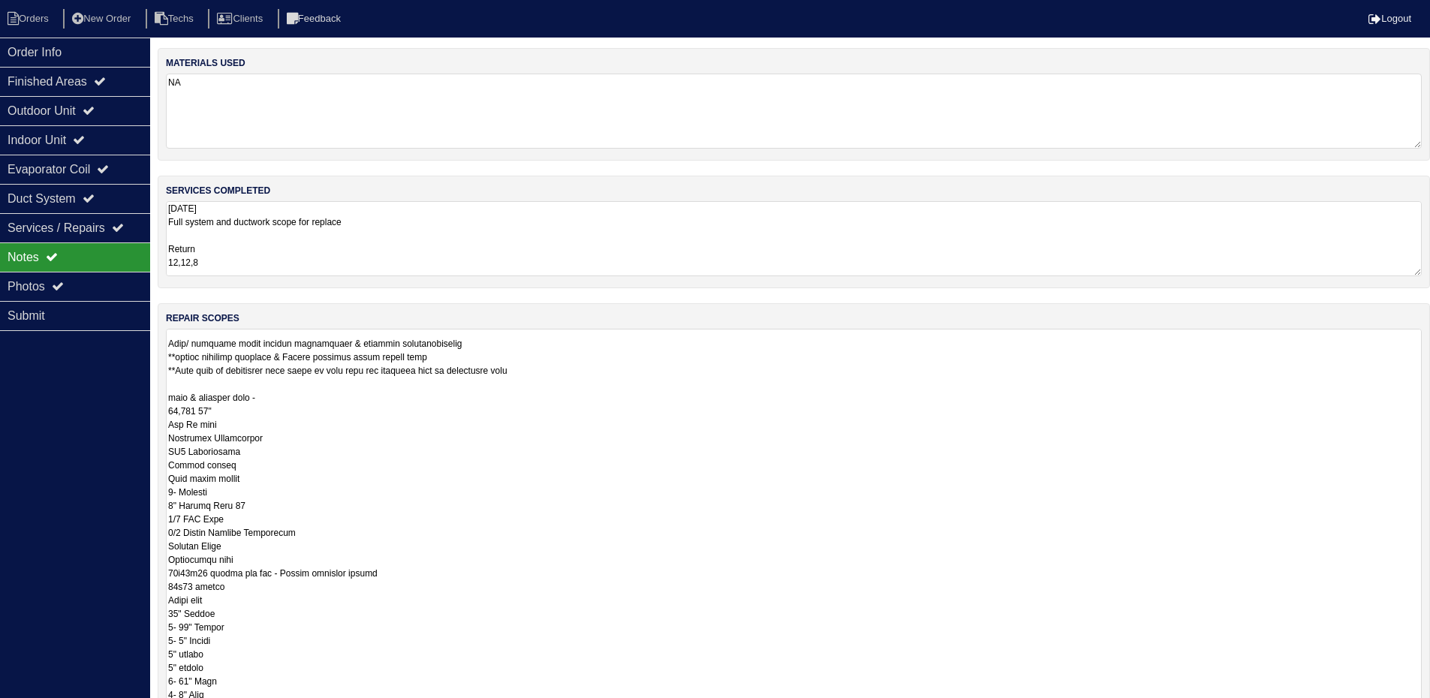
click at [585, 372] on textarea at bounding box center [794, 541] width 1256 height 425
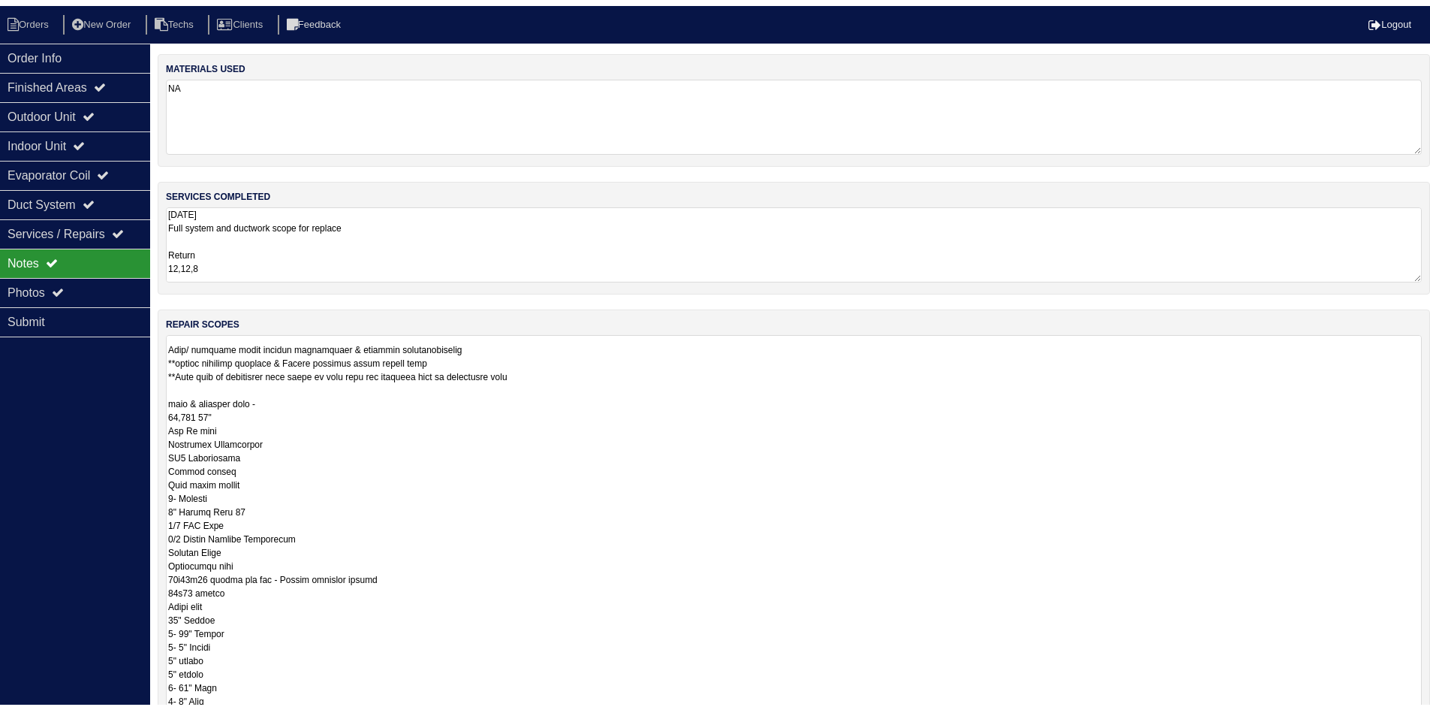
scroll to position [2, 0]
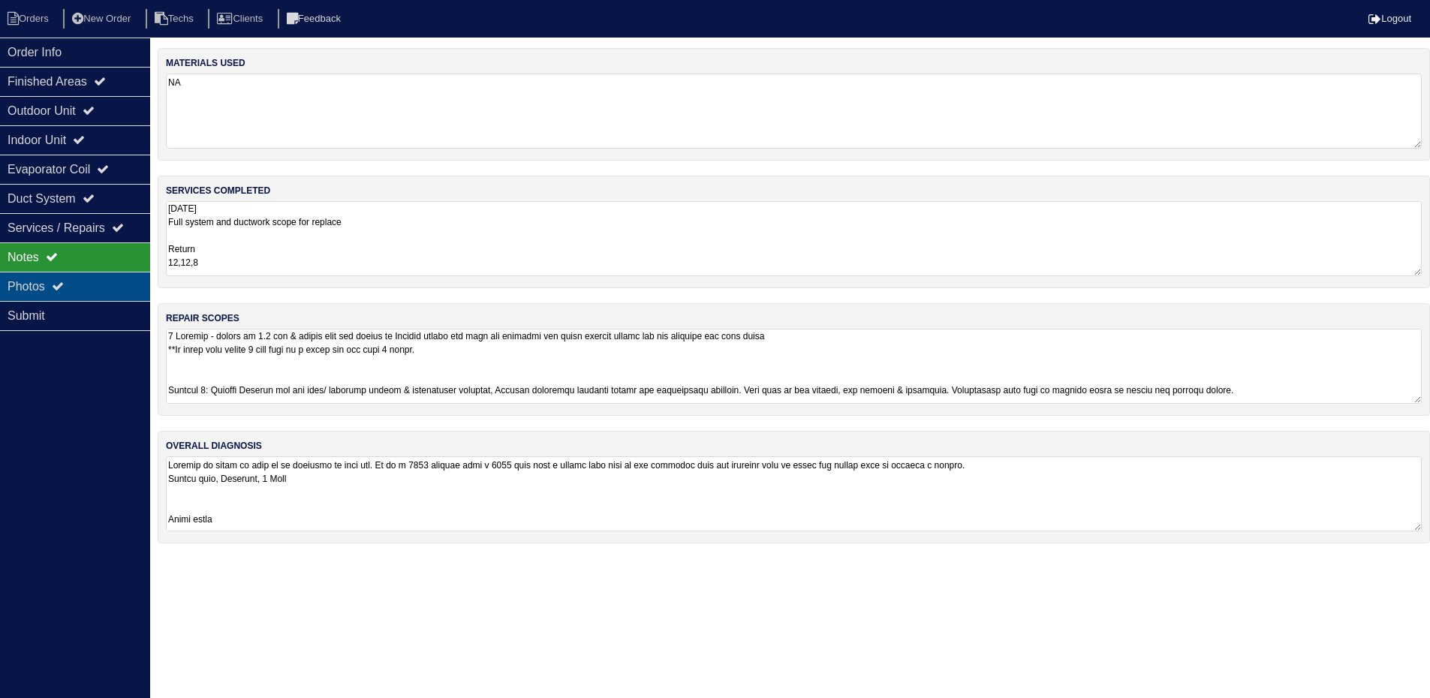
click at [78, 290] on div "Photos" at bounding box center [75, 286] width 150 height 29
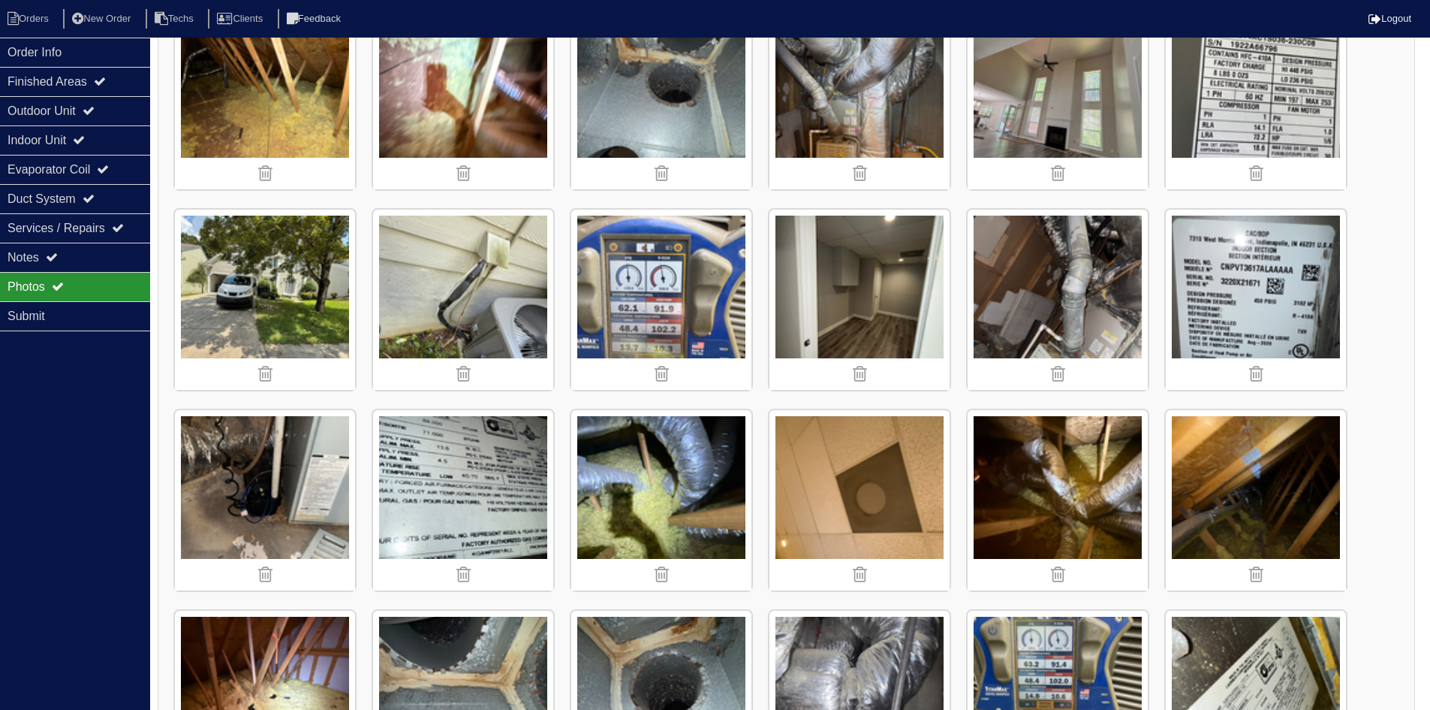
scroll to position [1171, 0]
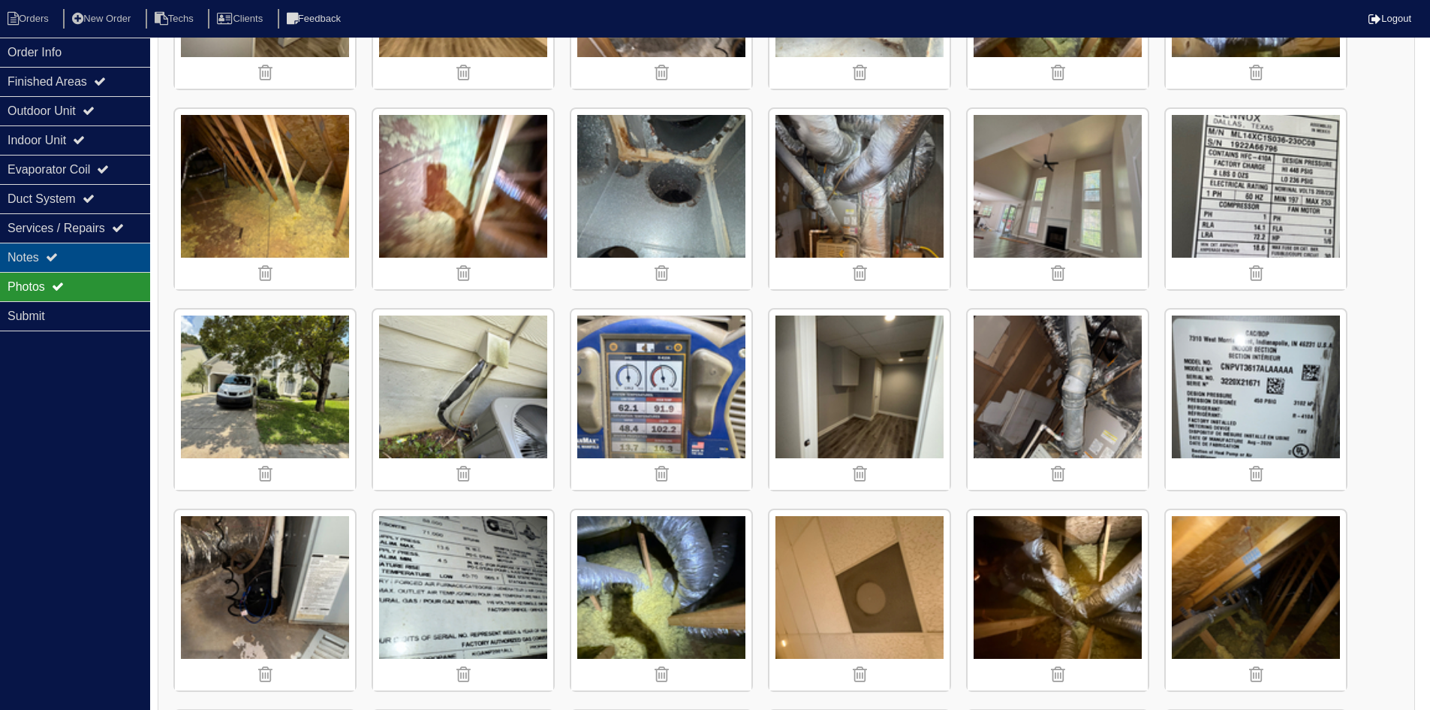
click at [66, 256] on div "Notes" at bounding box center [75, 257] width 150 height 29
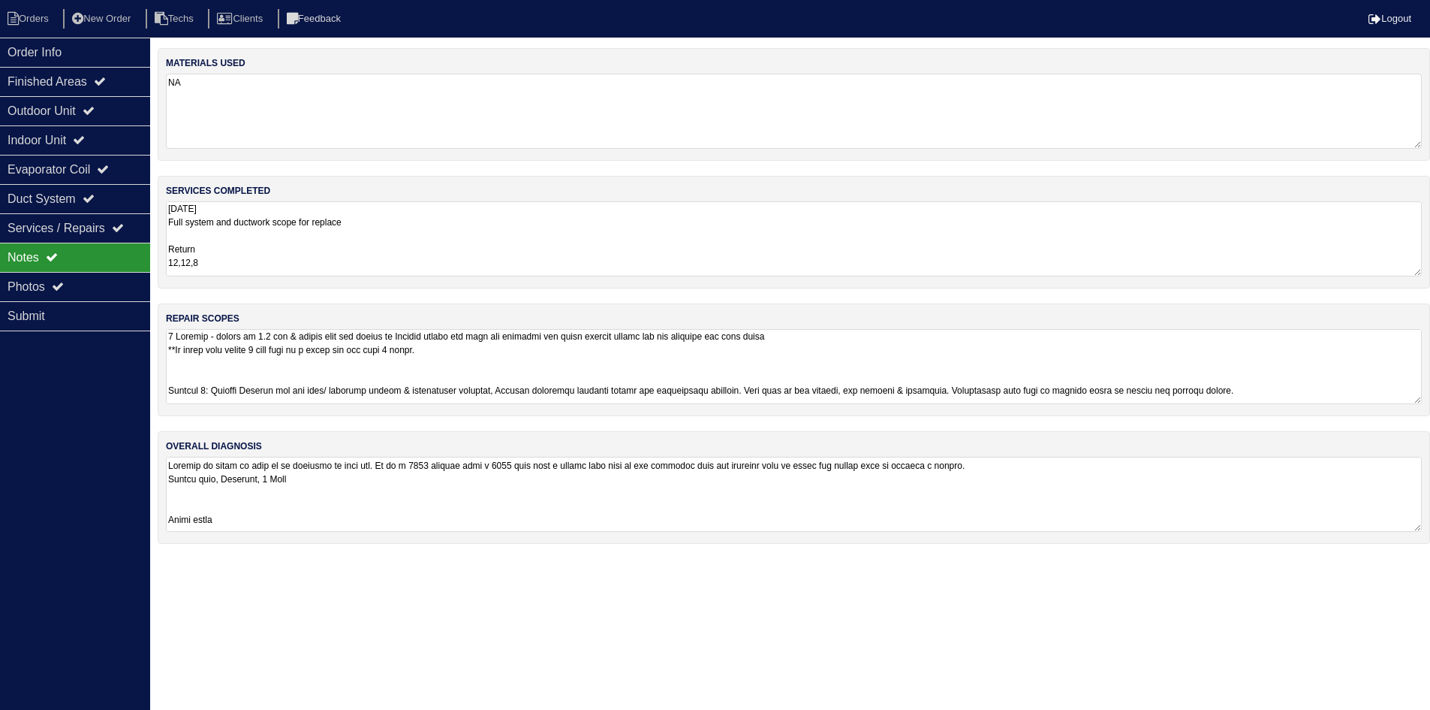
scroll to position [0, 0]
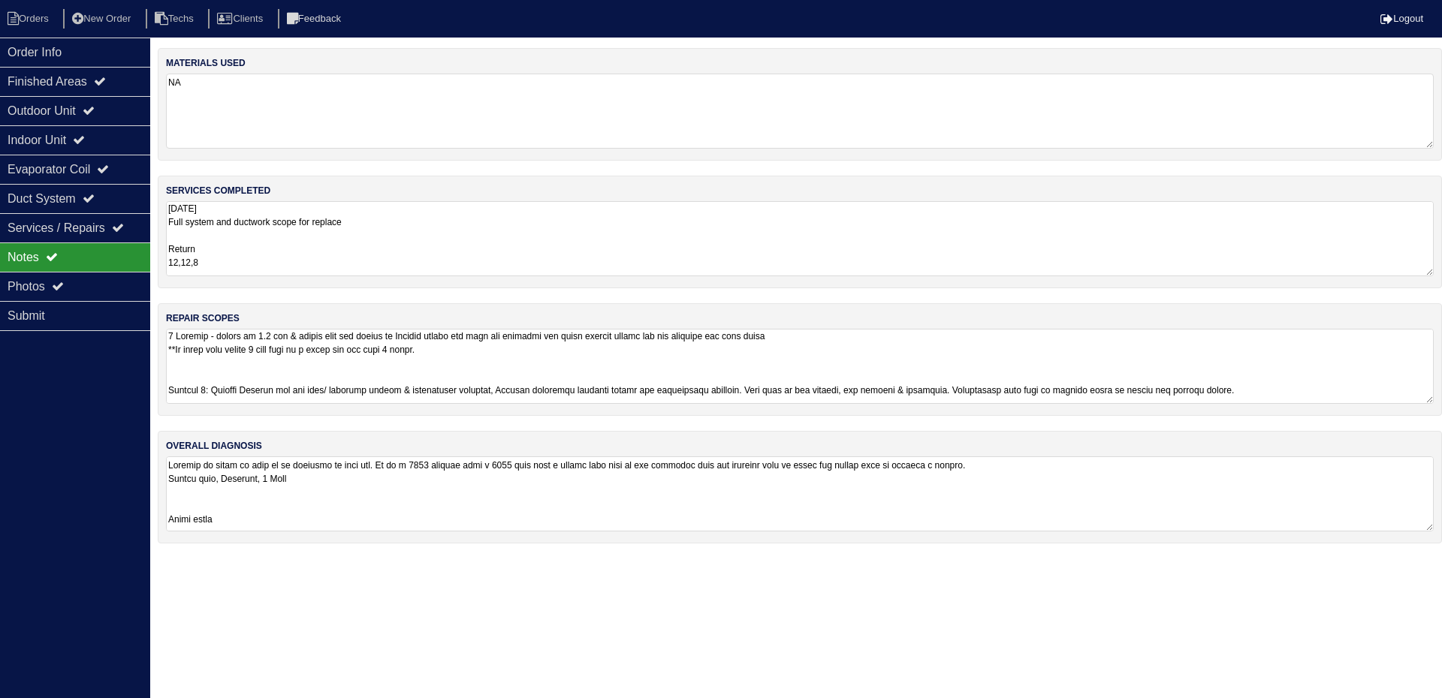
click at [832, 357] on textarea at bounding box center [800, 366] width 1268 height 75
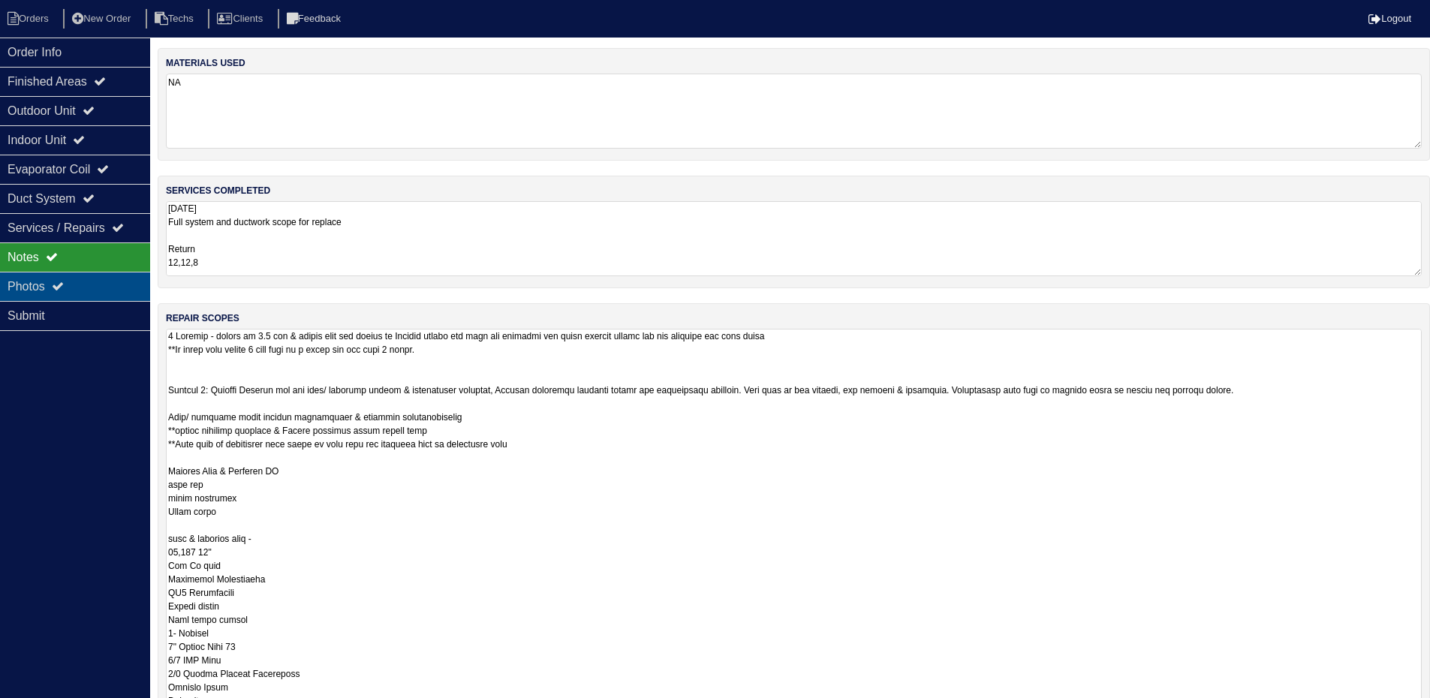
type textarea "2 Options - upsize to 3.5 ton & triple zone the system or Install system for ju…"
click at [108, 276] on div "Photos" at bounding box center [75, 286] width 150 height 29
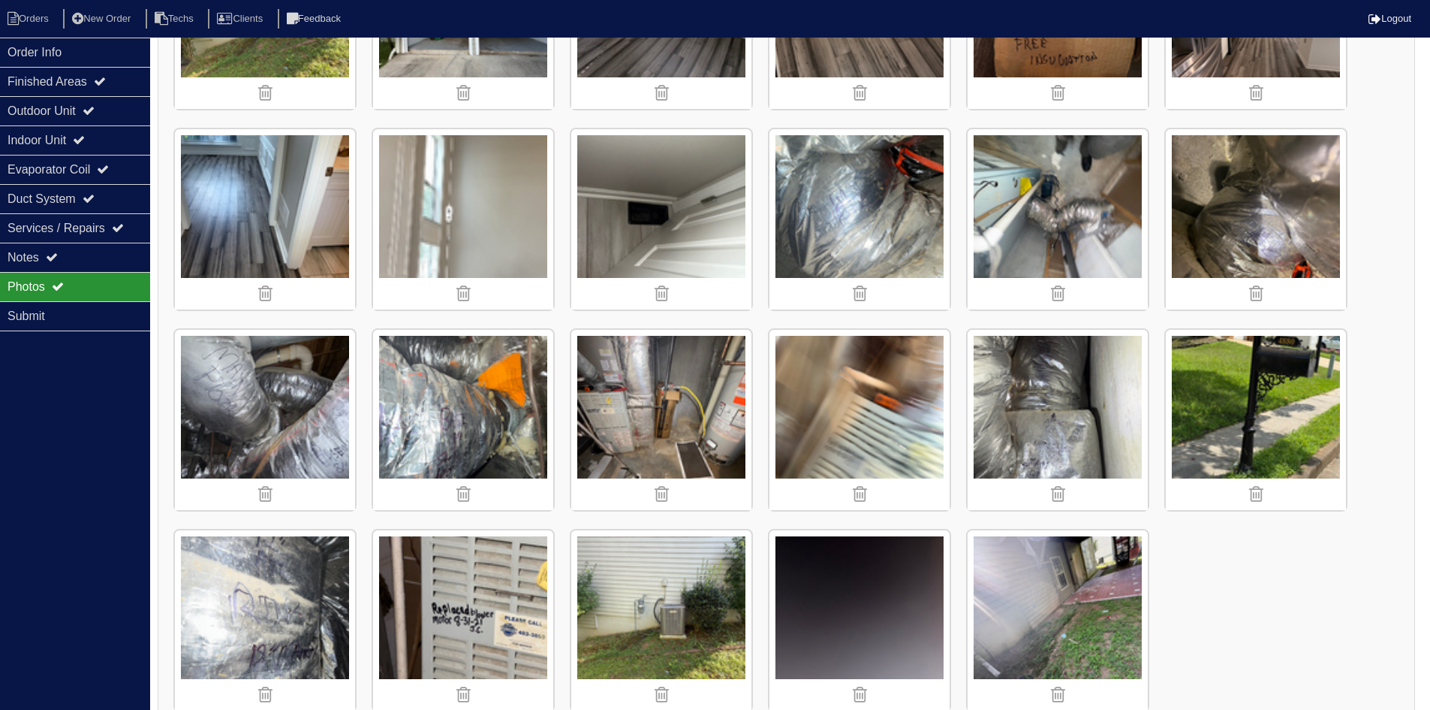
scroll to position [4775, 0]
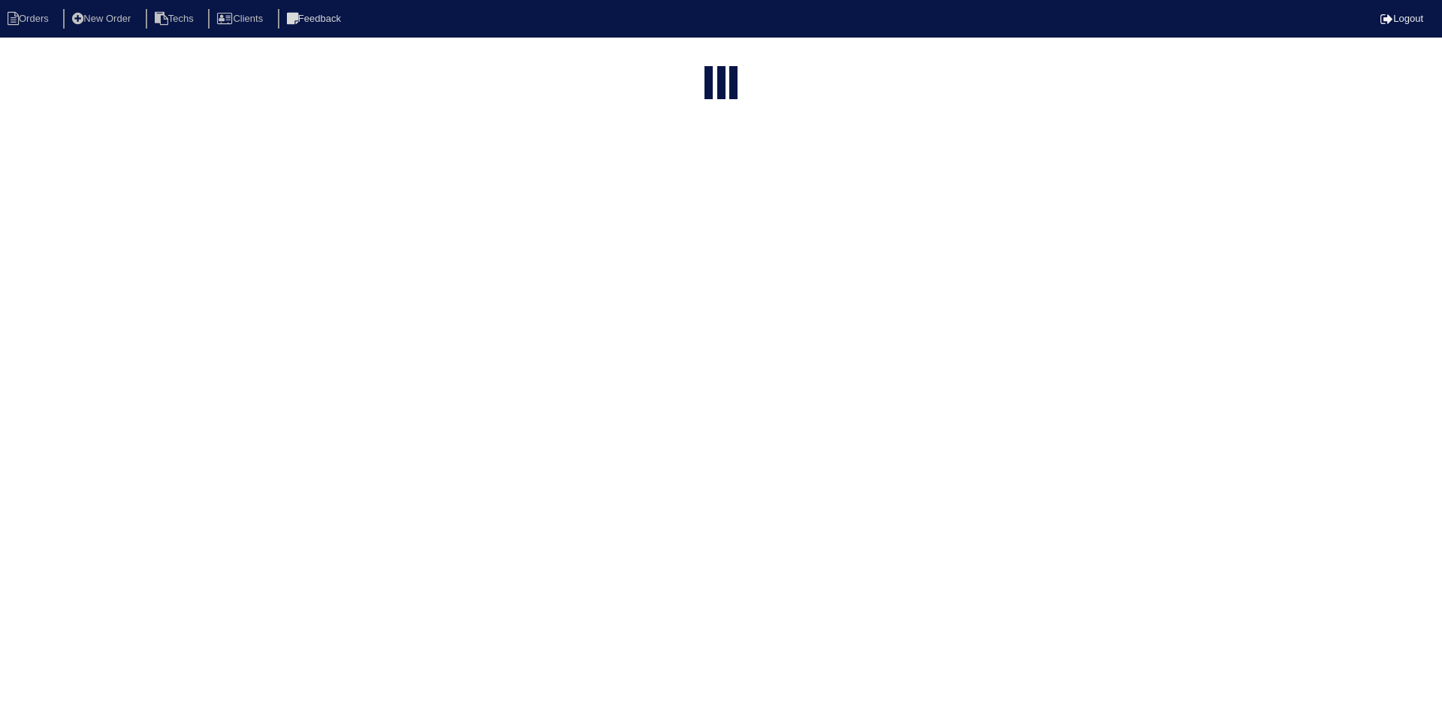
select select "15"
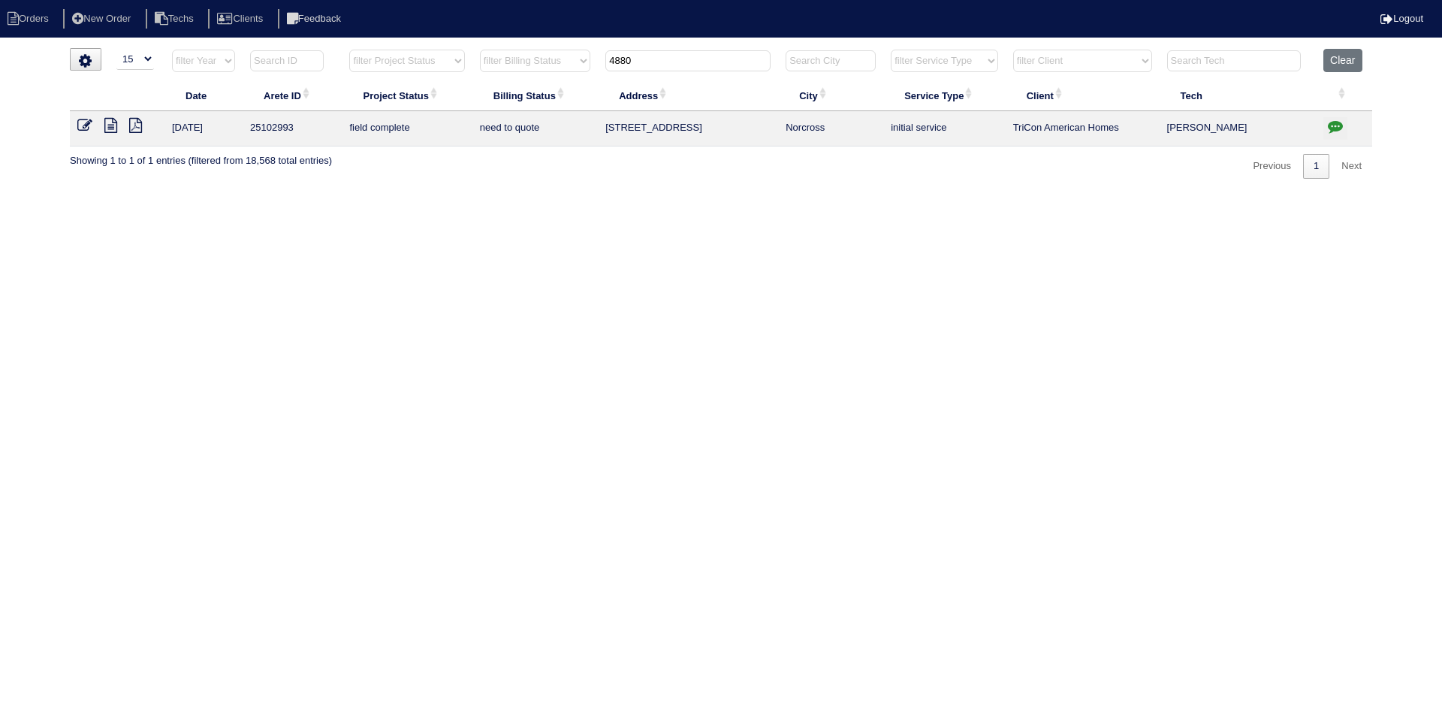
click at [1334, 128] on icon "button" at bounding box center [1335, 126] width 15 height 15
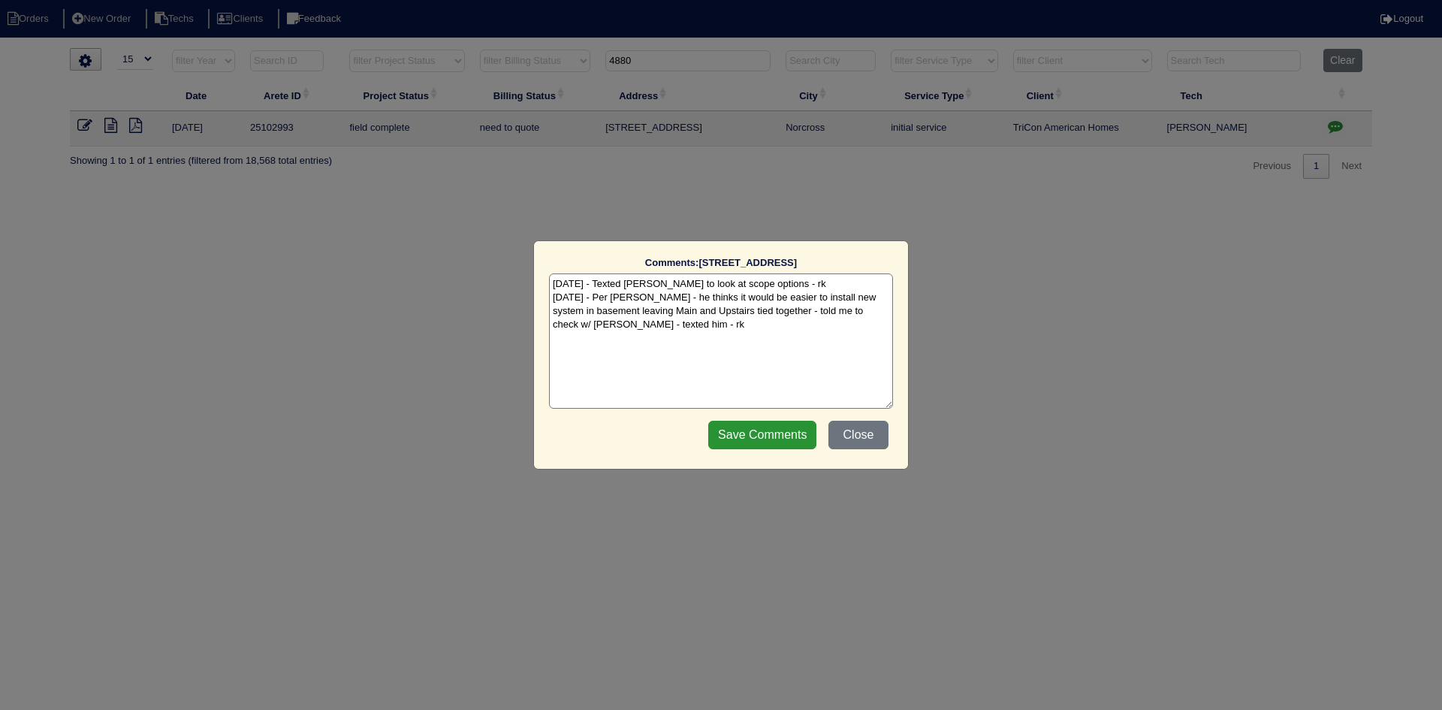
click at [696, 328] on textarea "[DATE] - Texted [PERSON_NAME] to look at scope options - rk [DATE] - Per [PERSO…" at bounding box center [721, 340] width 344 height 135
type textarea "[DATE] - Texted [PERSON_NAME] to look at scope options - rk [DATE] - Per [PERSO…"
click at [739, 430] on input "Save Comments" at bounding box center [762, 435] width 108 height 29
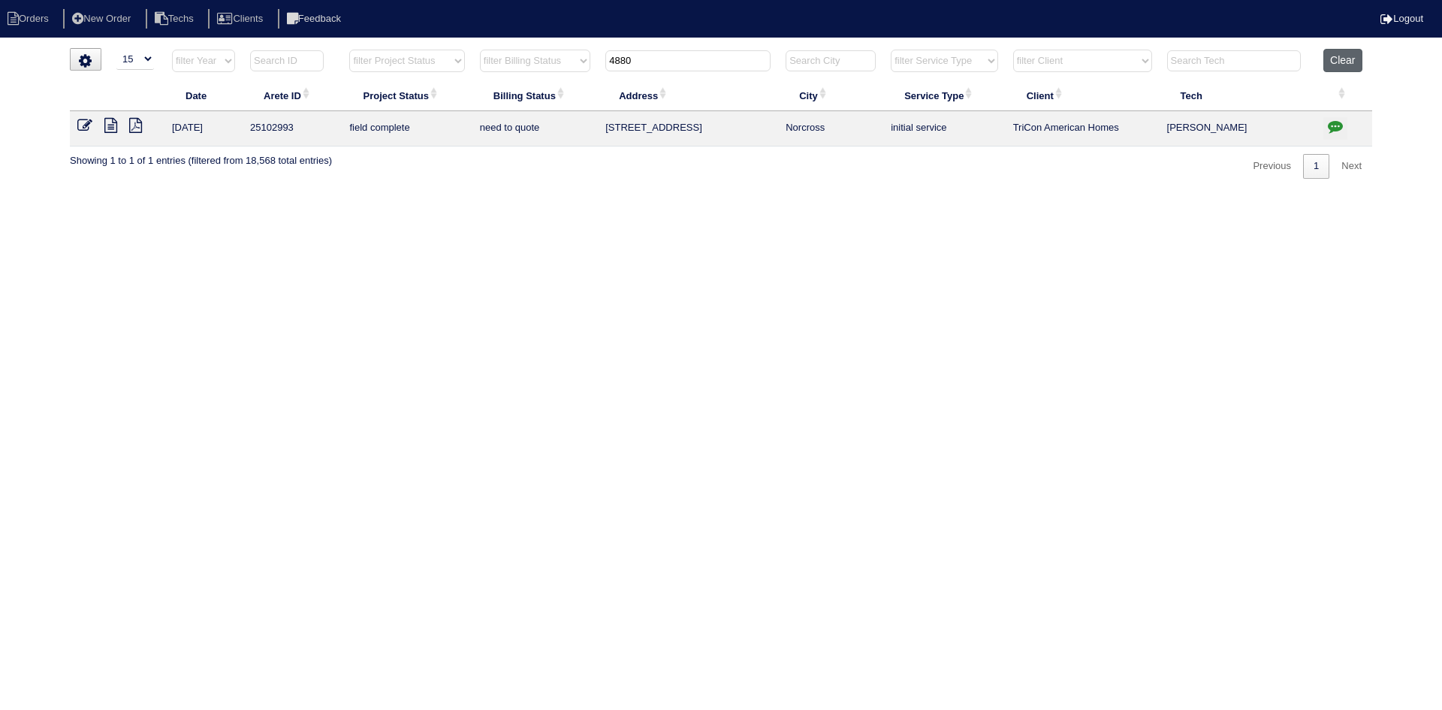
click at [1349, 60] on button "Clear" at bounding box center [1342, 60] width 38 height 23
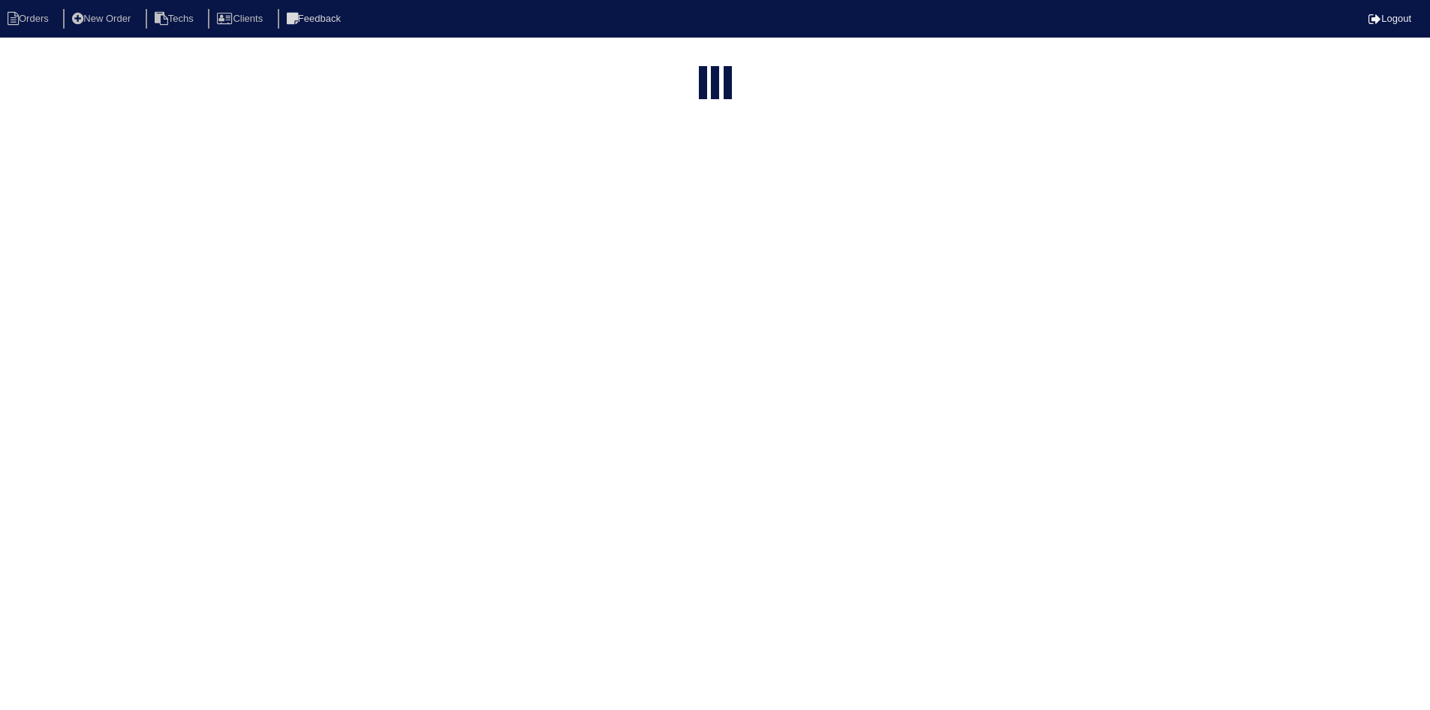
select select "15"
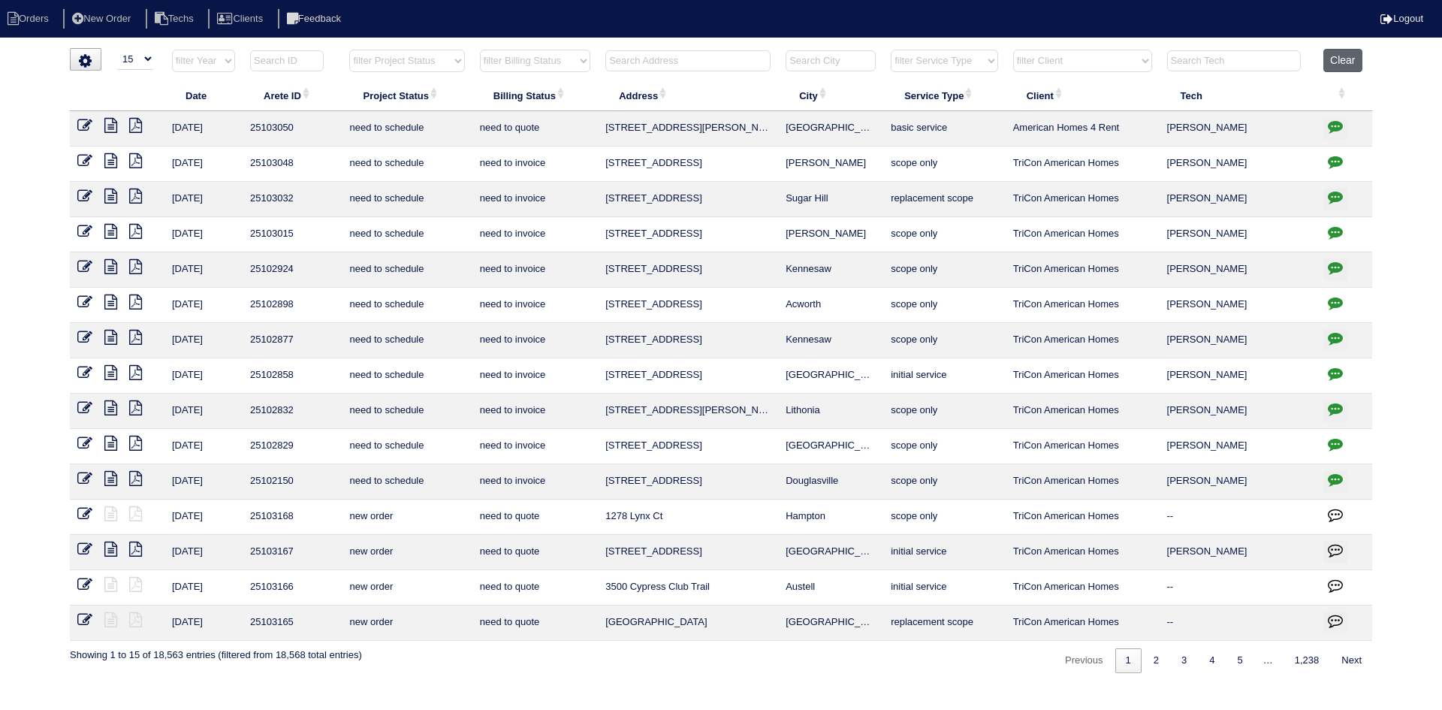
click at [1349, 59] on button "Clear" at bounding box center [1342, 60] width 38 height 23
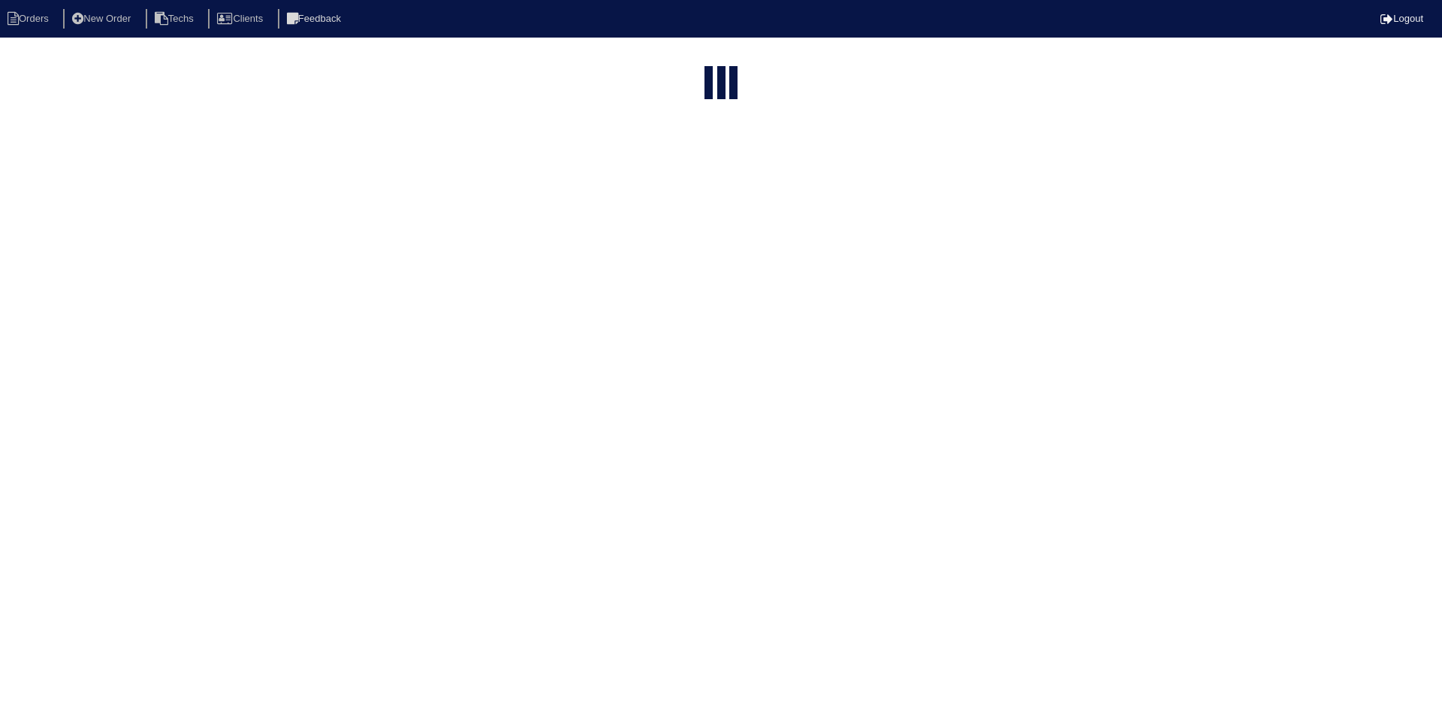
select select "15"
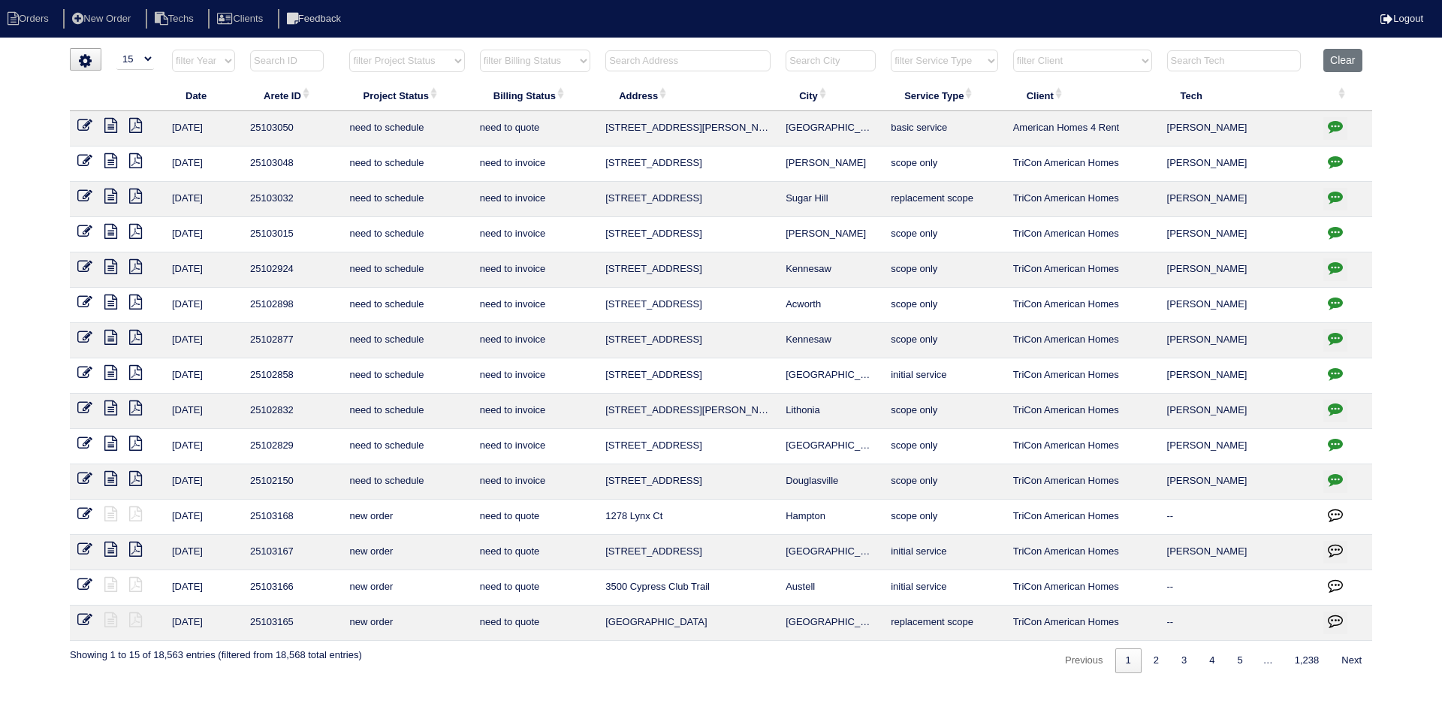
click at [459, 62] on select "filter Project Status -- Any Project Status -- new order assigned in progress f…" at bounding box center [406, 61] width 115 height 23
click at [349, 50] on select "filter Project Status -- Any Project Status -- new order assigned in progress f…" at bounding box center [406, 61] width 115 height 23
select select "field complete"
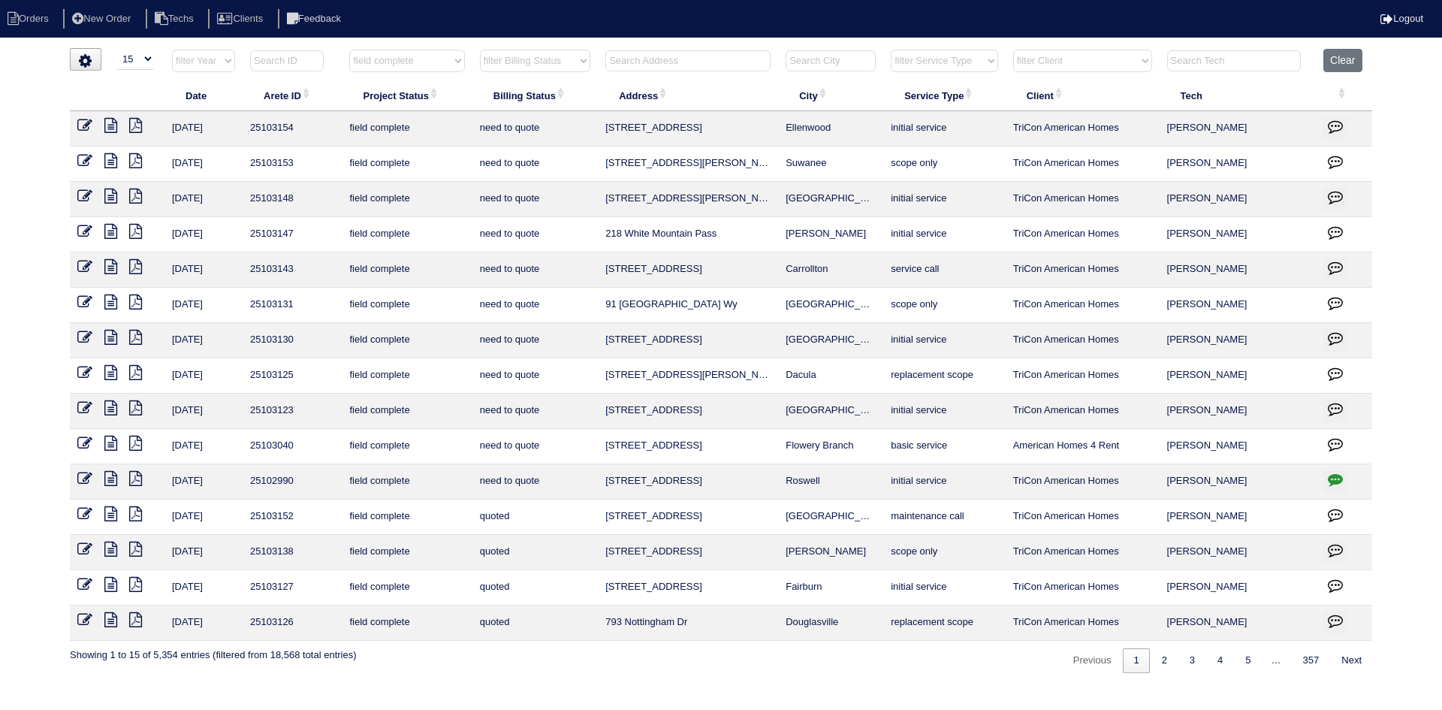
click at [580, 59] on select "filter Billing Status -- Any Billing Status -- need to quote quoted need to inv…" at bounding box center [535, 61] width 110 height 23
select select "need to quote"
click at [480, 50] on select "filter Billing Status -- Any Billing Status -- need to quote quoted need to inv…" at bounding box center [535, 61] width 110 height 23
select select "field complete"
select select "need to quote"
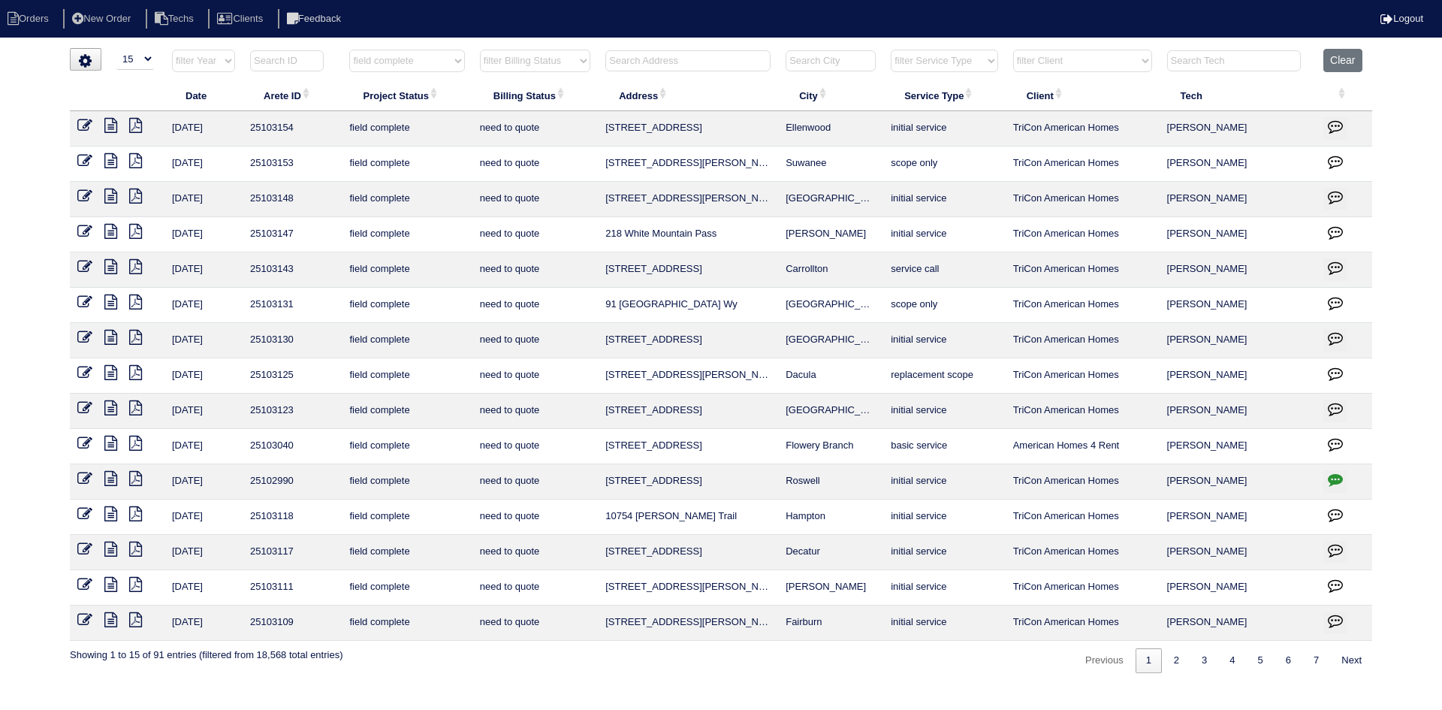
drag, startPoint x: 1172, startPoint y: 666, endPoint x: 1085, endPoint y: 699, distance: 93.2
click at [1172, 666] on link "2" at bounding box center [1176, 660] width 26 height 25
select select "field complete"
select select "need to quote"
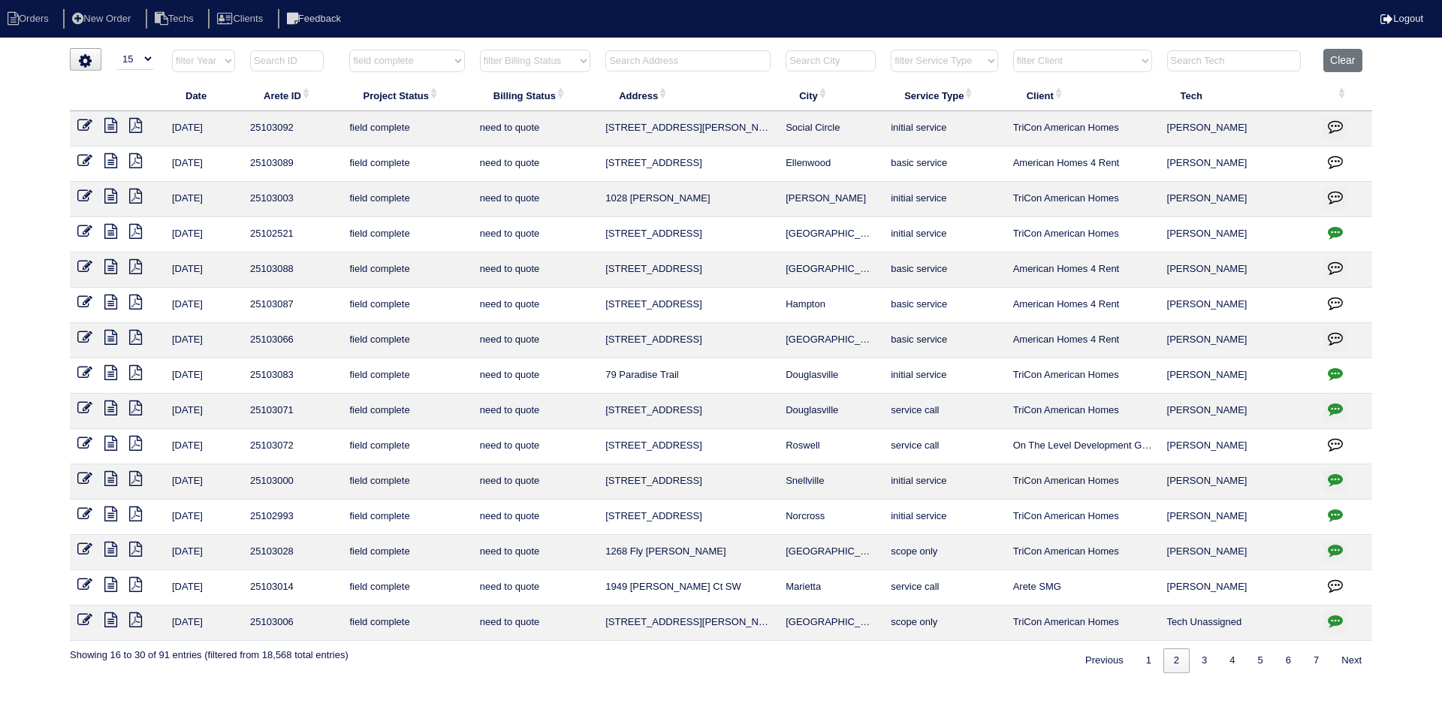
click at [1340, 229] on icon "button" at bounding box center [1335, 232] width 15 height 15
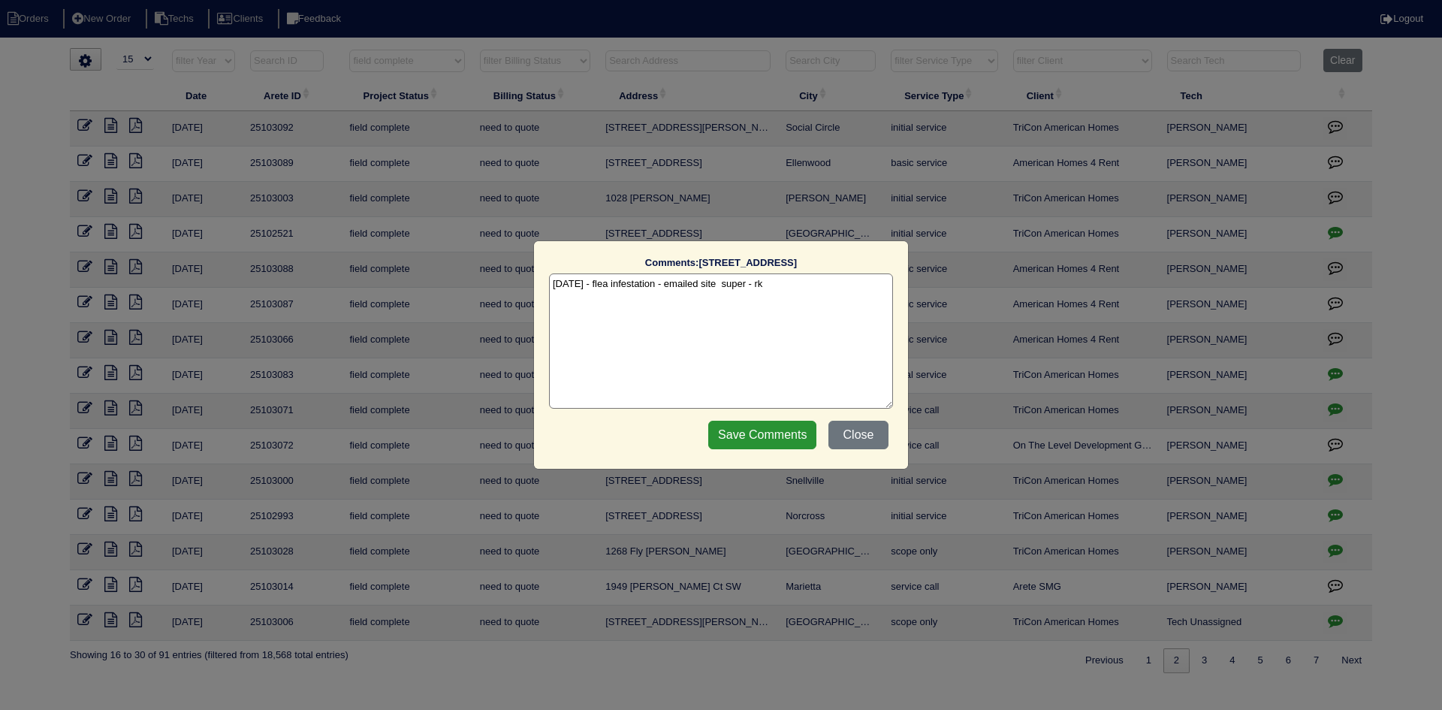
click at [856, 433] on button "Close" at bounding box center [858, 435] width 60 height 29
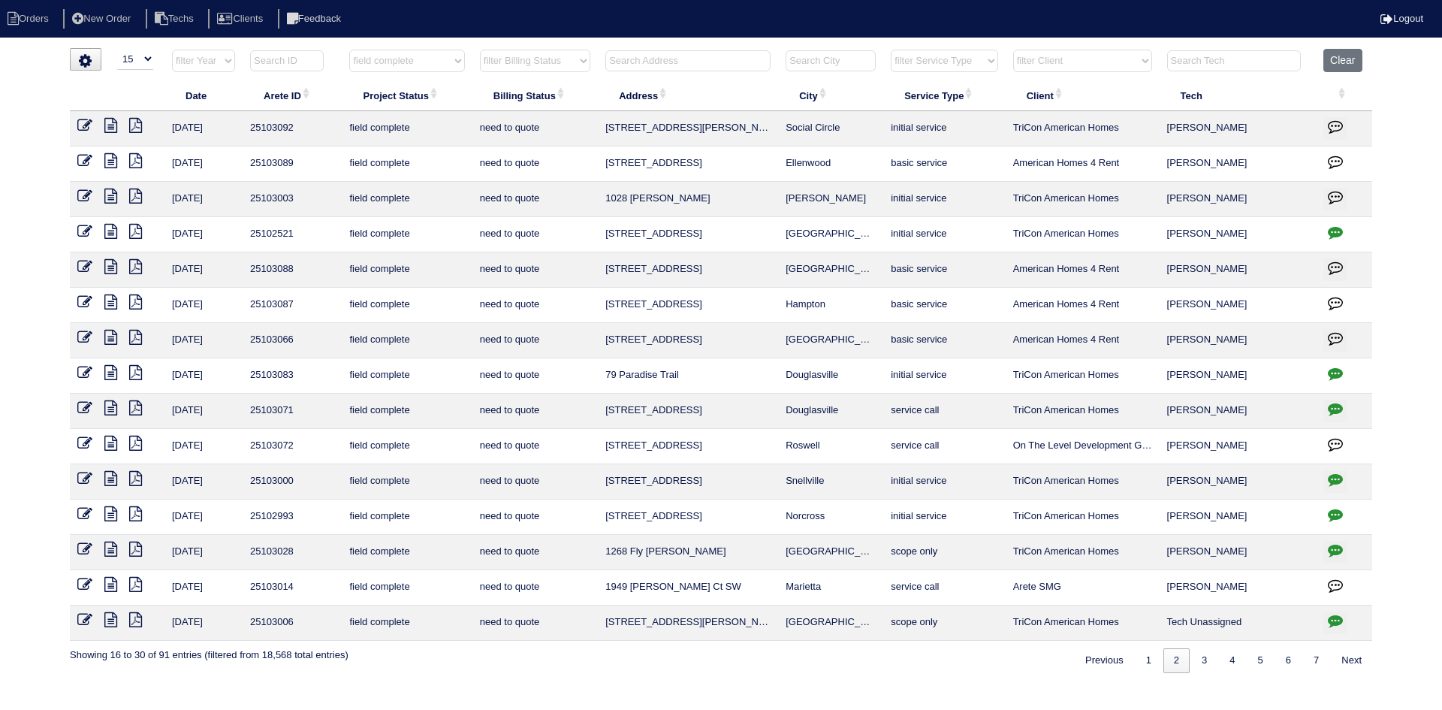
click at [108, 227] on icon at bounding box center [110, 231] width 13 height 15
click at [139, 231] on icon at bounding box center [135, 231] width 13 height 15
click at [1334, 230] on icon "button" at bounding box center [1335, 232] width 15 height 15
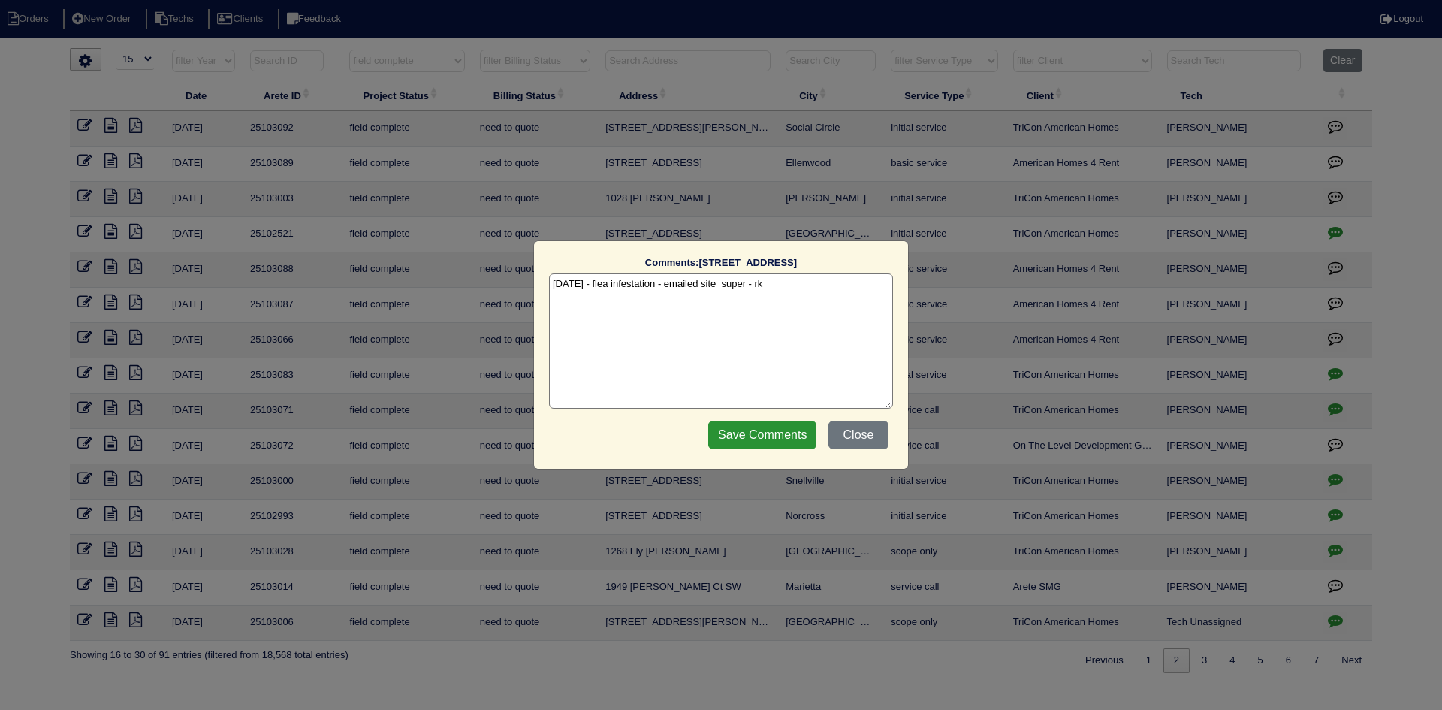
click at [785, 283] on textarea "7/21/25 - flea infestation - emailed site super - rk" at bounding box center [721, 340] width 344 height 135
type textarea "7/21/25 - flea infestation - emailed site super - rk 8/27/25 - -property still …"
click at [737, 438] on input "Save Comments" at bounding box center [762, 435] width 108 height 29
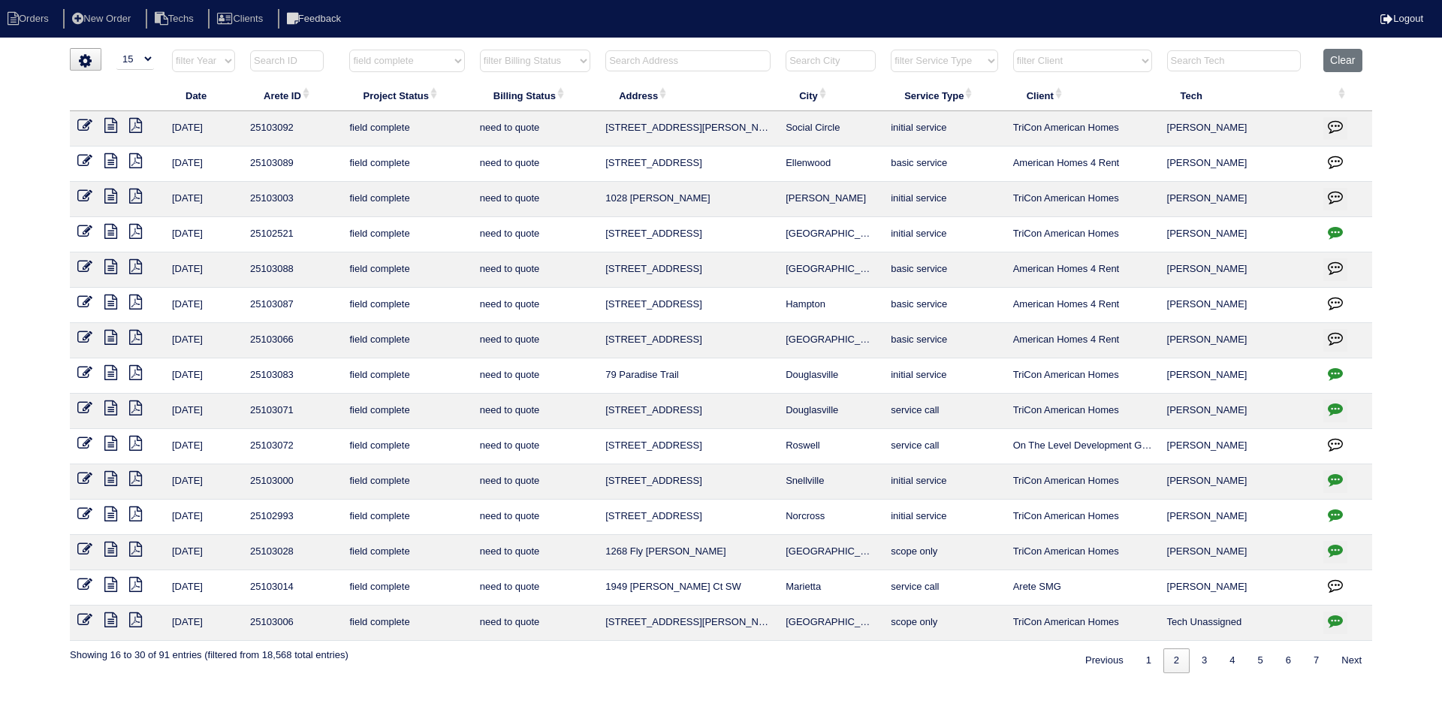
click at [109, 193] on icon at bounding box center [110, 195] width 13 height 15
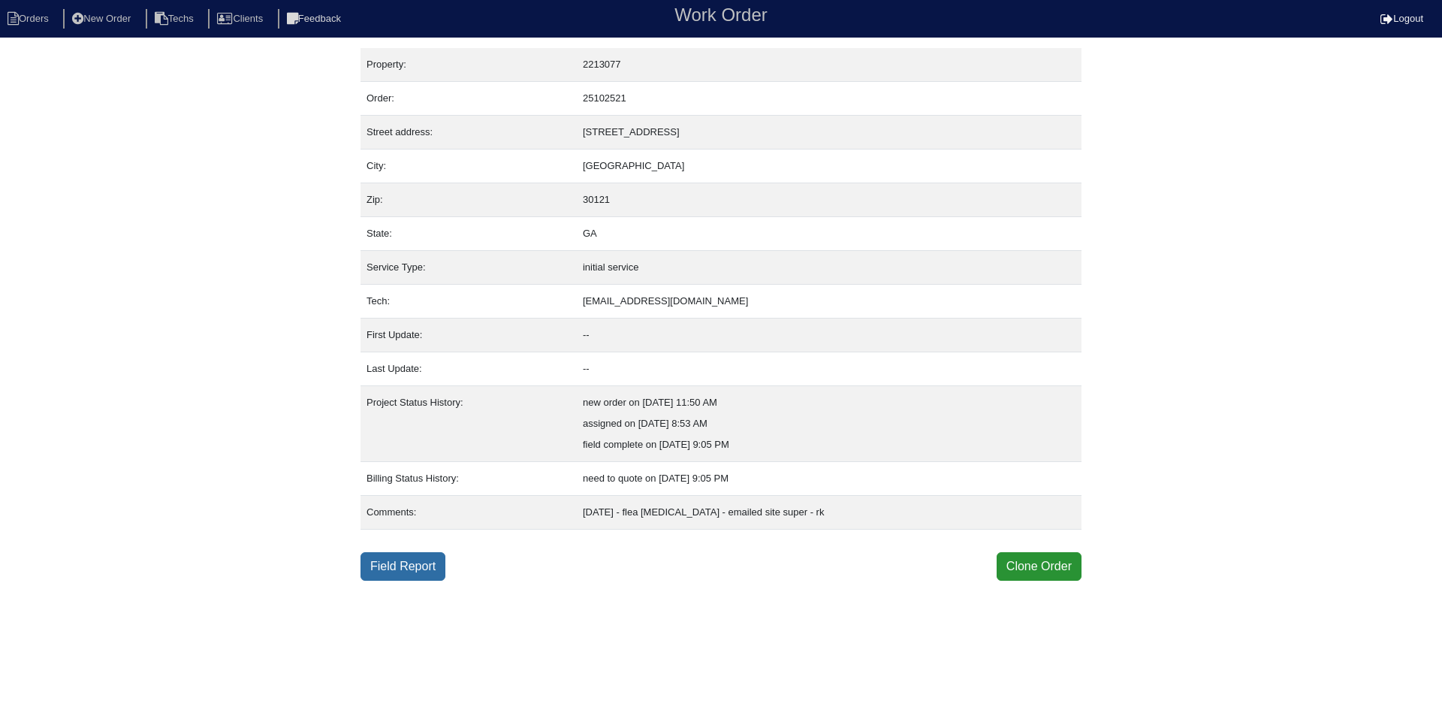
click at [395, 572] on link "Field Report" at bounding box center [402, 566] width 85 height 29
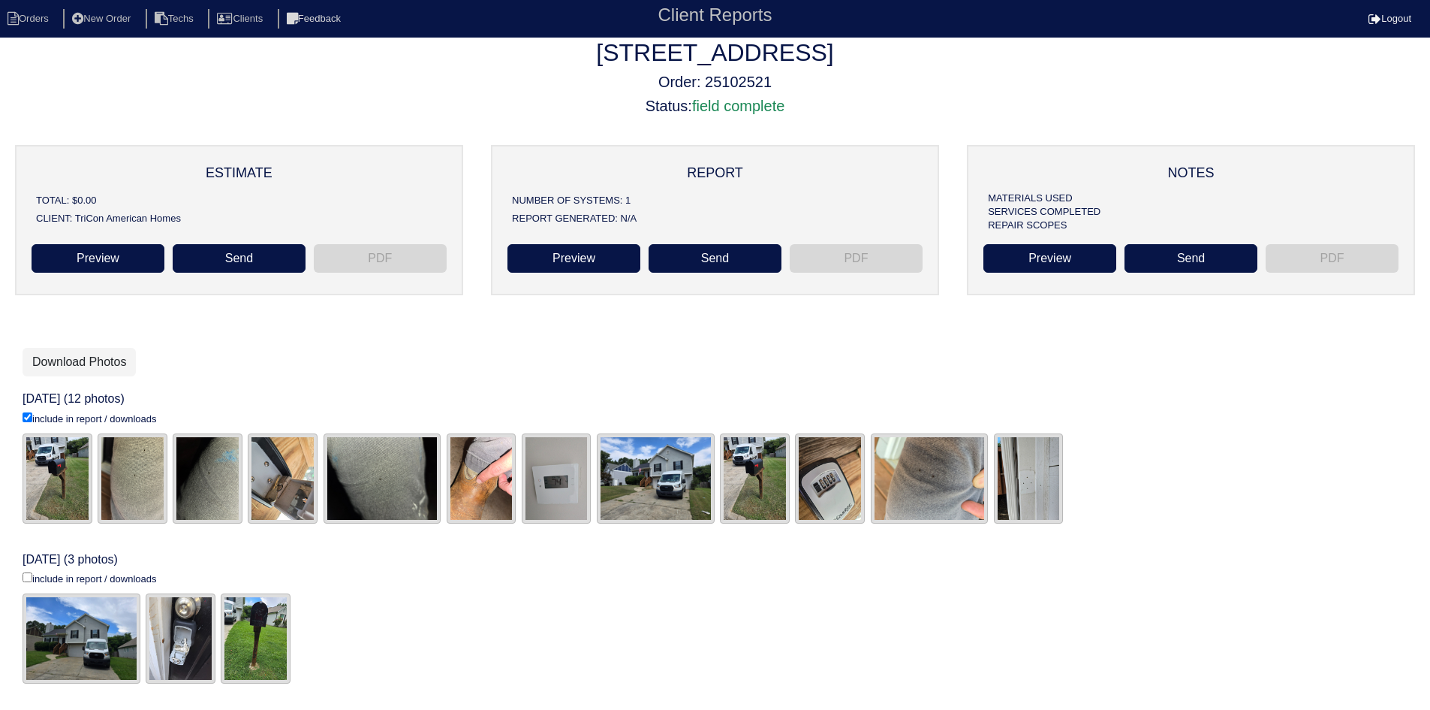
scroll to position [12, 0]
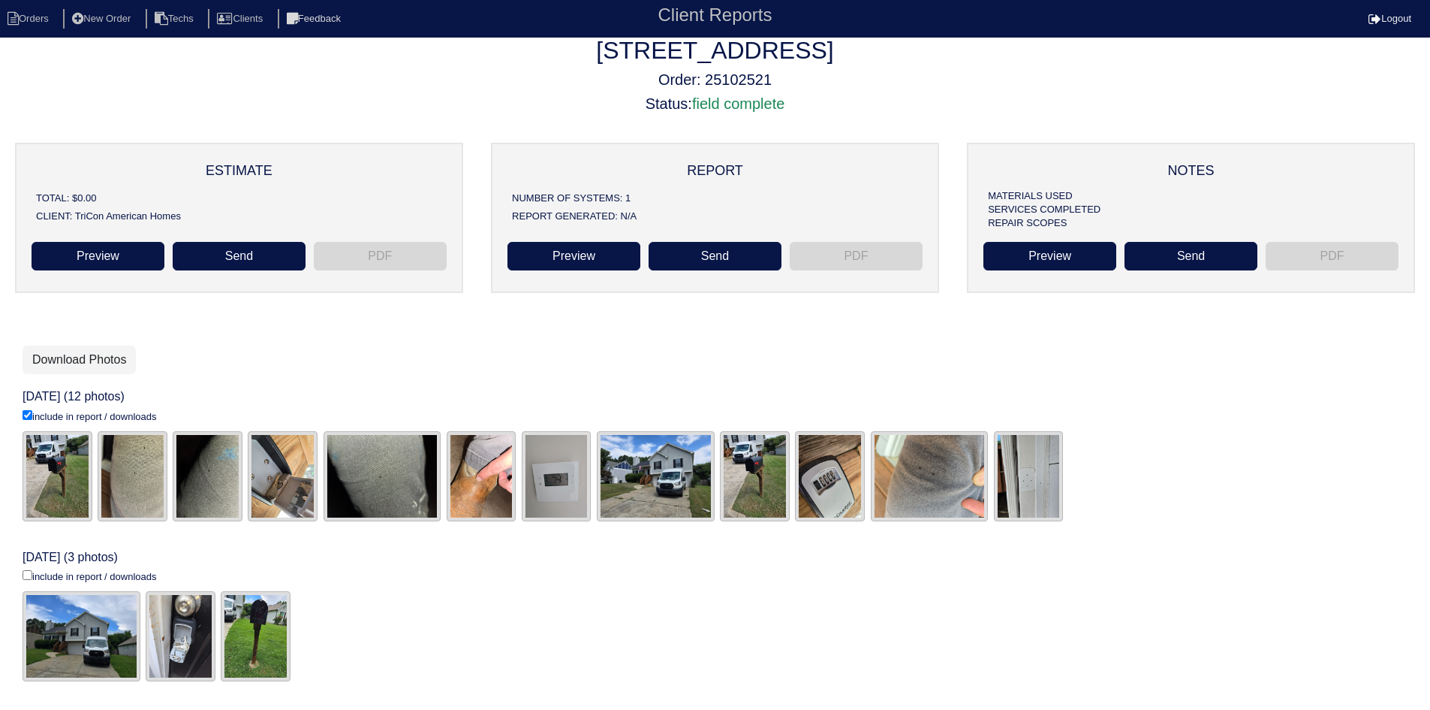
click at [29, 420] on input "include in report / downloads" at bounding box center [28, 415] width 10 height 10
checkbox input "true"
click at [107, 357] on link "Download Photos" at bounding box center [79, 359] width 113 height 29
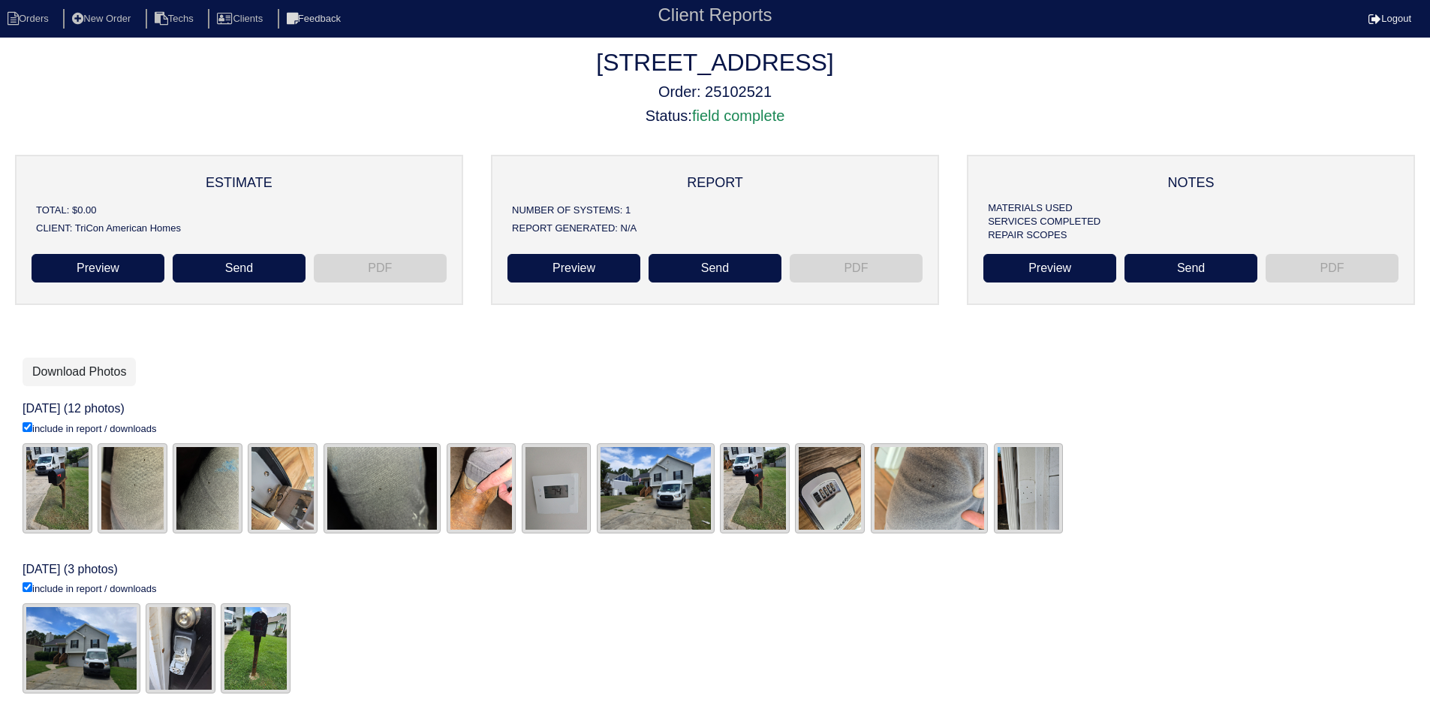
scroll to position [12, 0]
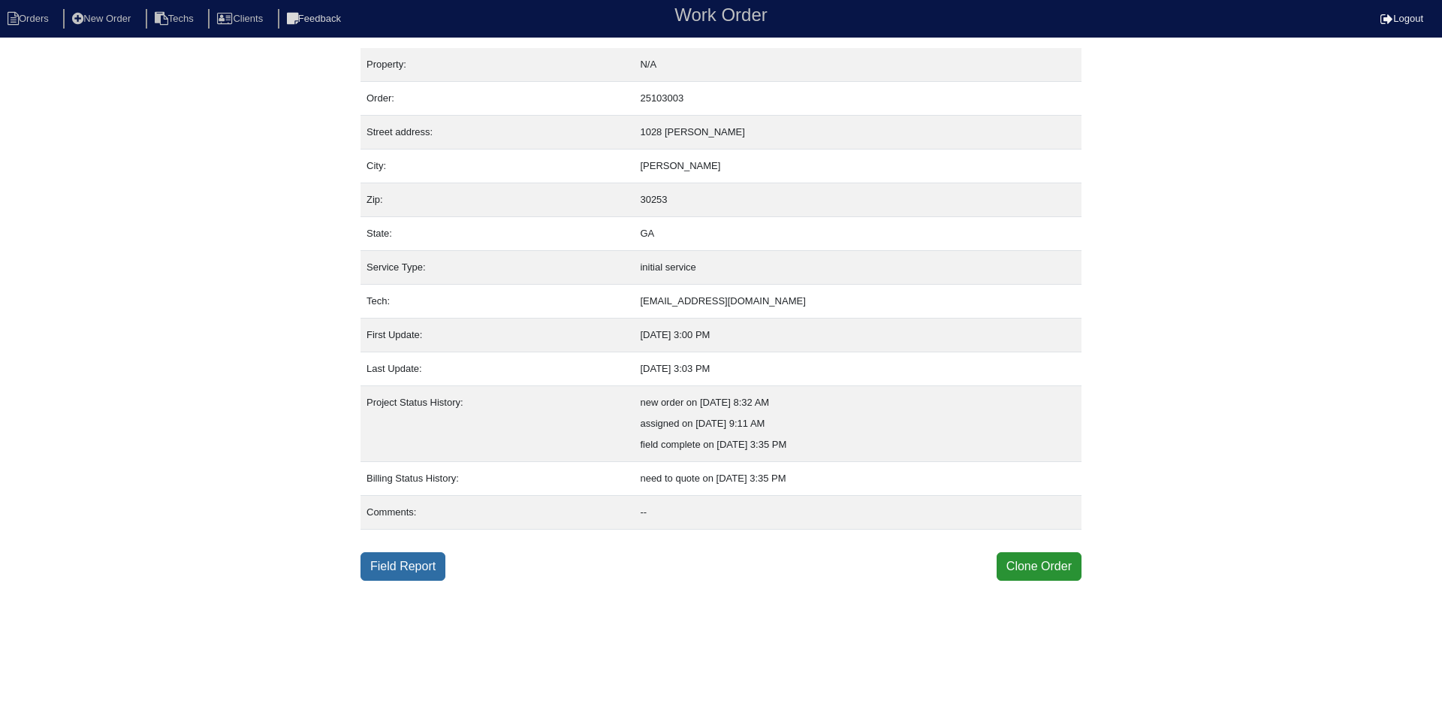
click at [391, 563] on link "Field Report" at bounding box center [402, 566] width 85 height 29
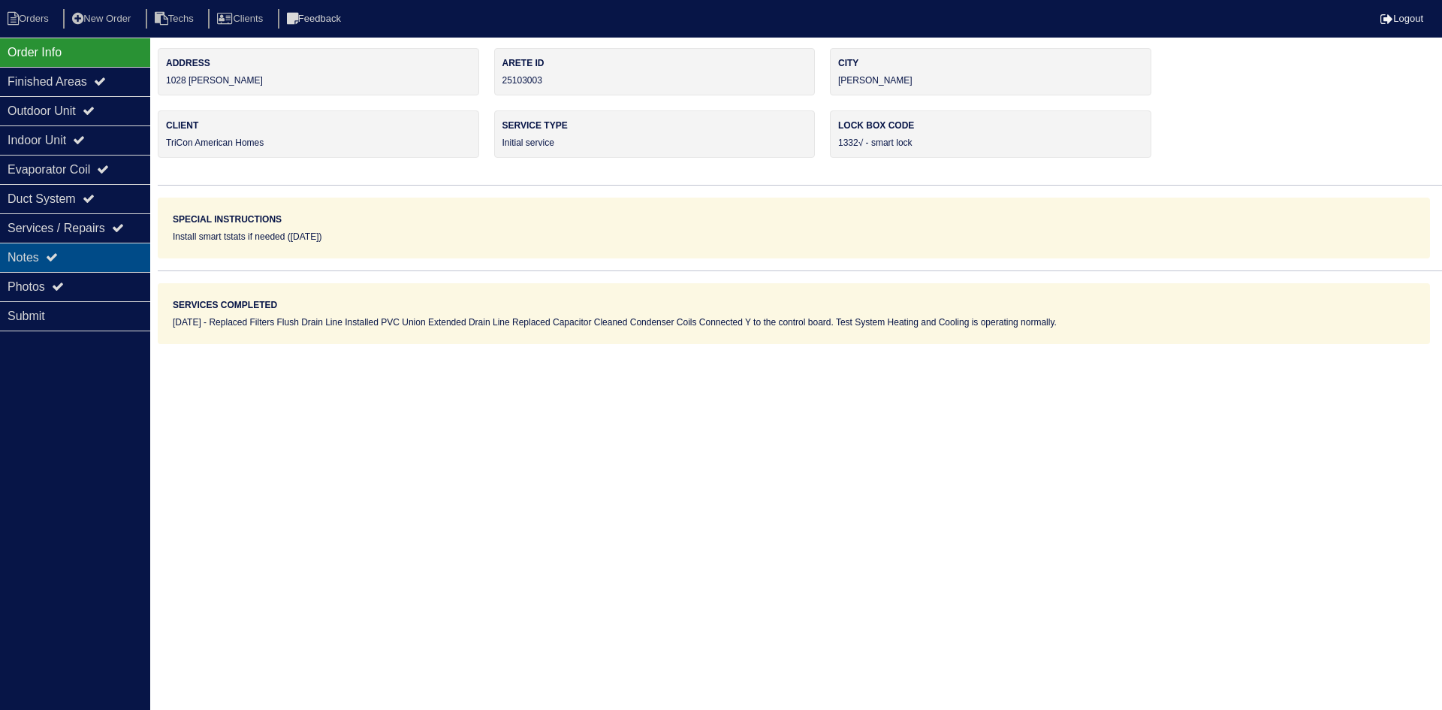
click at [62, 246] on div "Notes" at bounding box center [75, 257] width 150 height 29
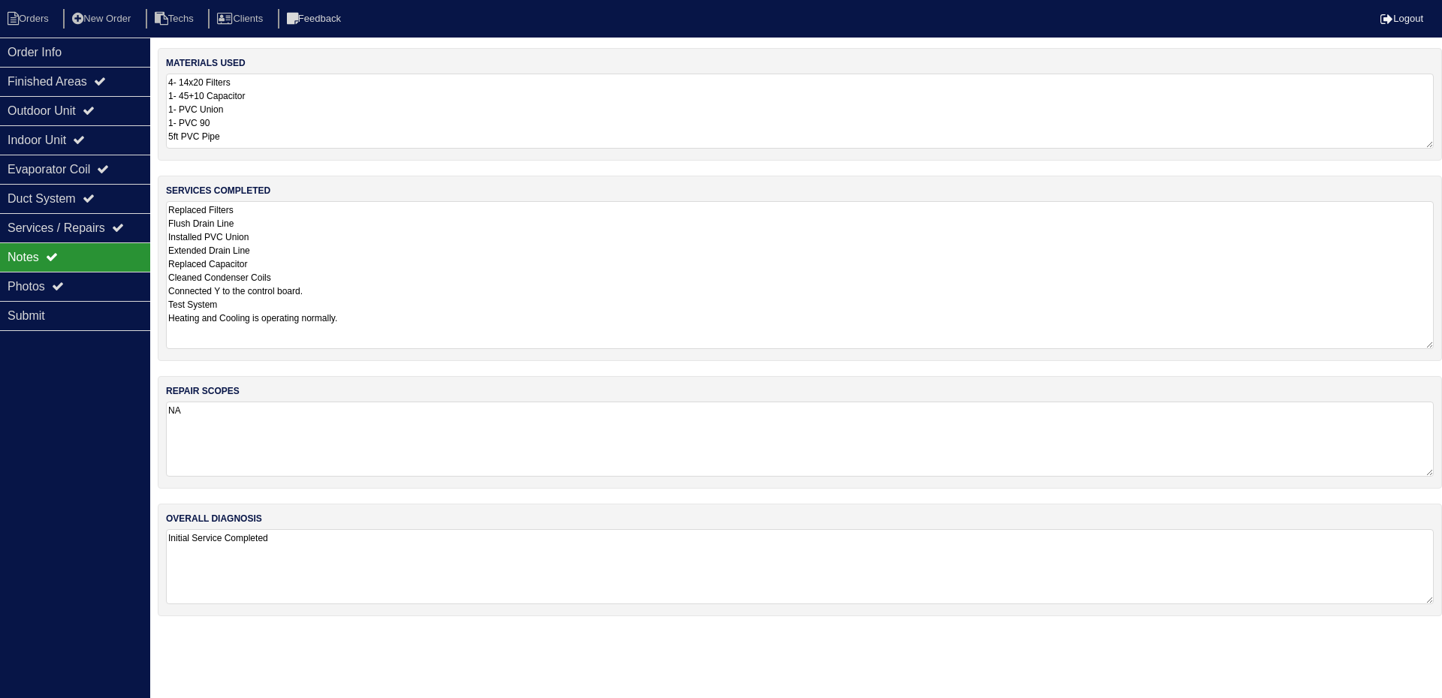
drag, startPoint x: 1431, startPoint y: 275, endPoint x: 1425, endPoint y: 348, distance: 73.8
click at [1425, 348] on textarea "Replaced Filters Flush Drain Line Installed PVC Union Extended Drain Line Repla…" at bounding box center [800, 275] width 1268 height 148
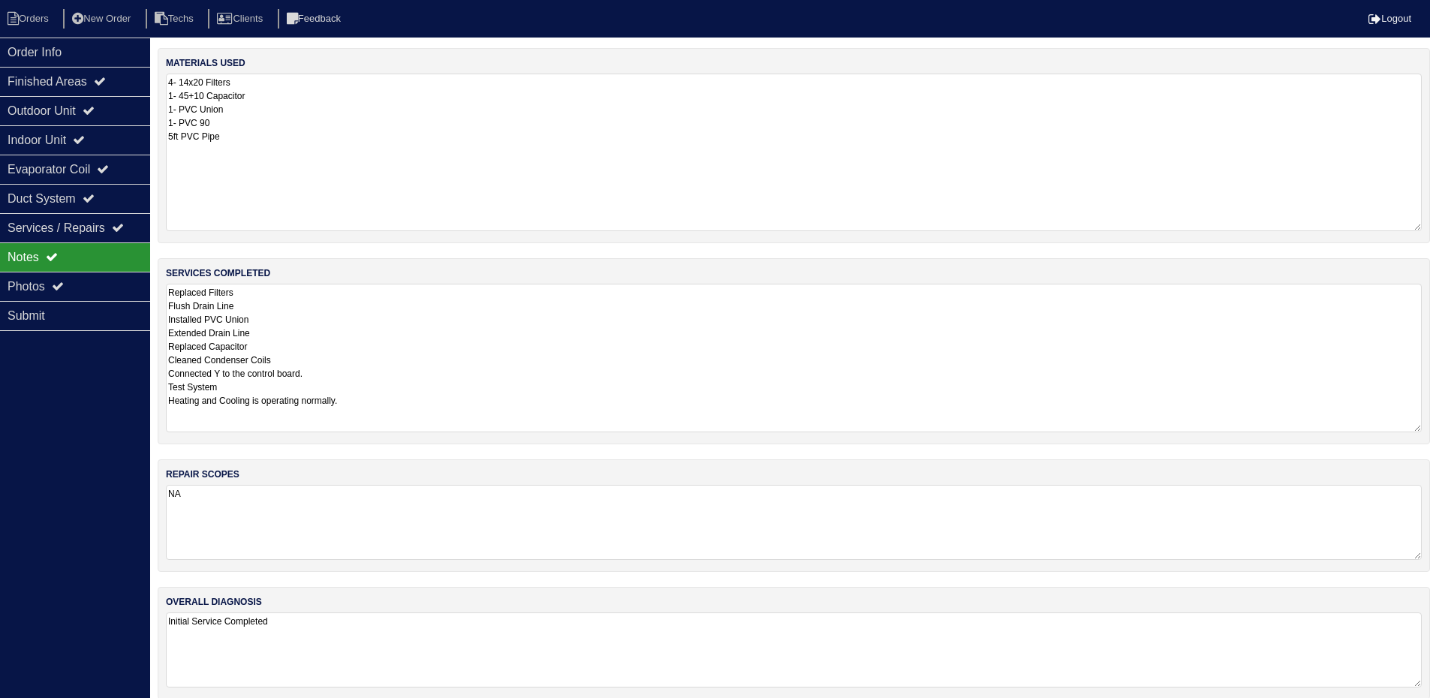
drag, startPoint x: 1428, startPoint y: 140, endPoint x: 1423, endPoint y: 222, distance: 82.8
click at [1423, 222] on div "materials used 4- 14x20 Filters 1- 45+10 Capacitor 1- PVC Union 1- PVC 90 5ft P…" at bounding box center [794, 145] width 1273 height 195
click at [81, 114] on div "Outdoor Unit" at bounding box center [75, 110] width 150 height 29
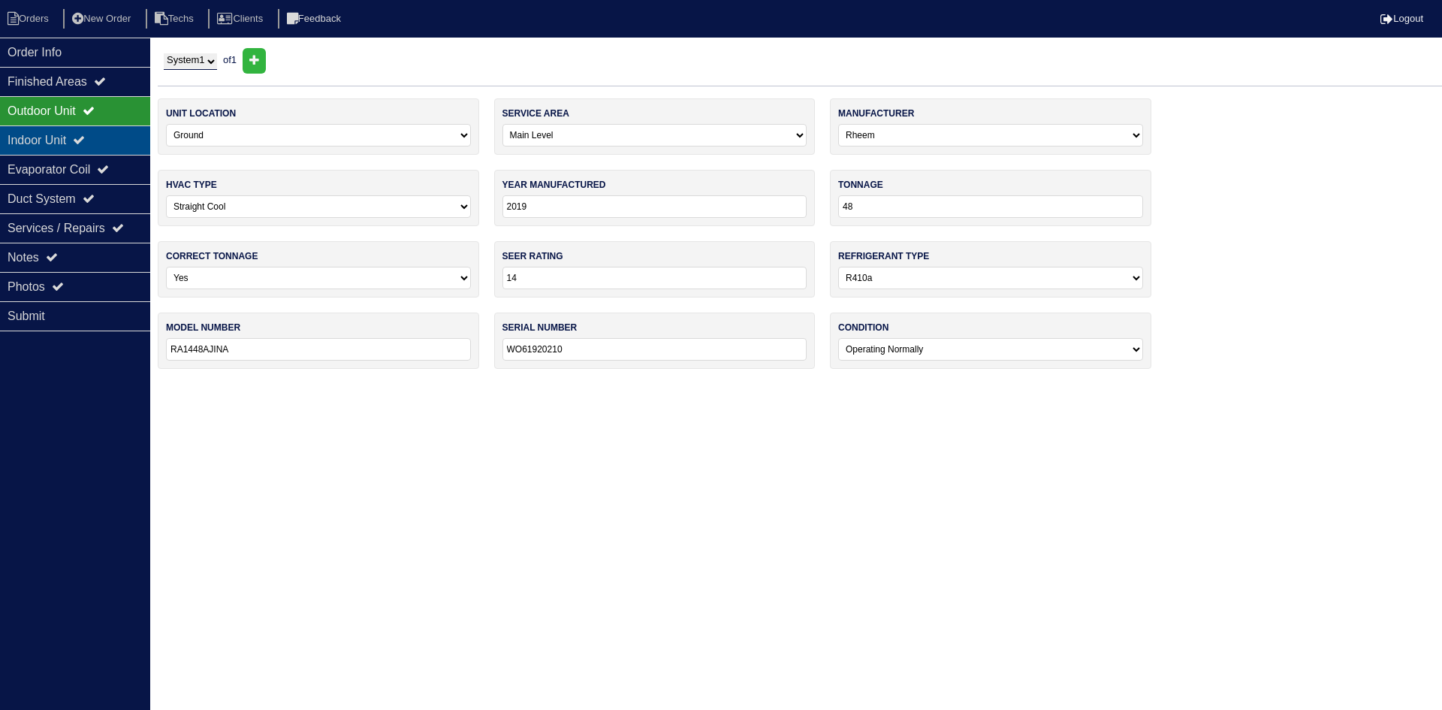
click at [75, 132] on div "Indoor Unit" at bounding box center [75, 139] width 150 height 29
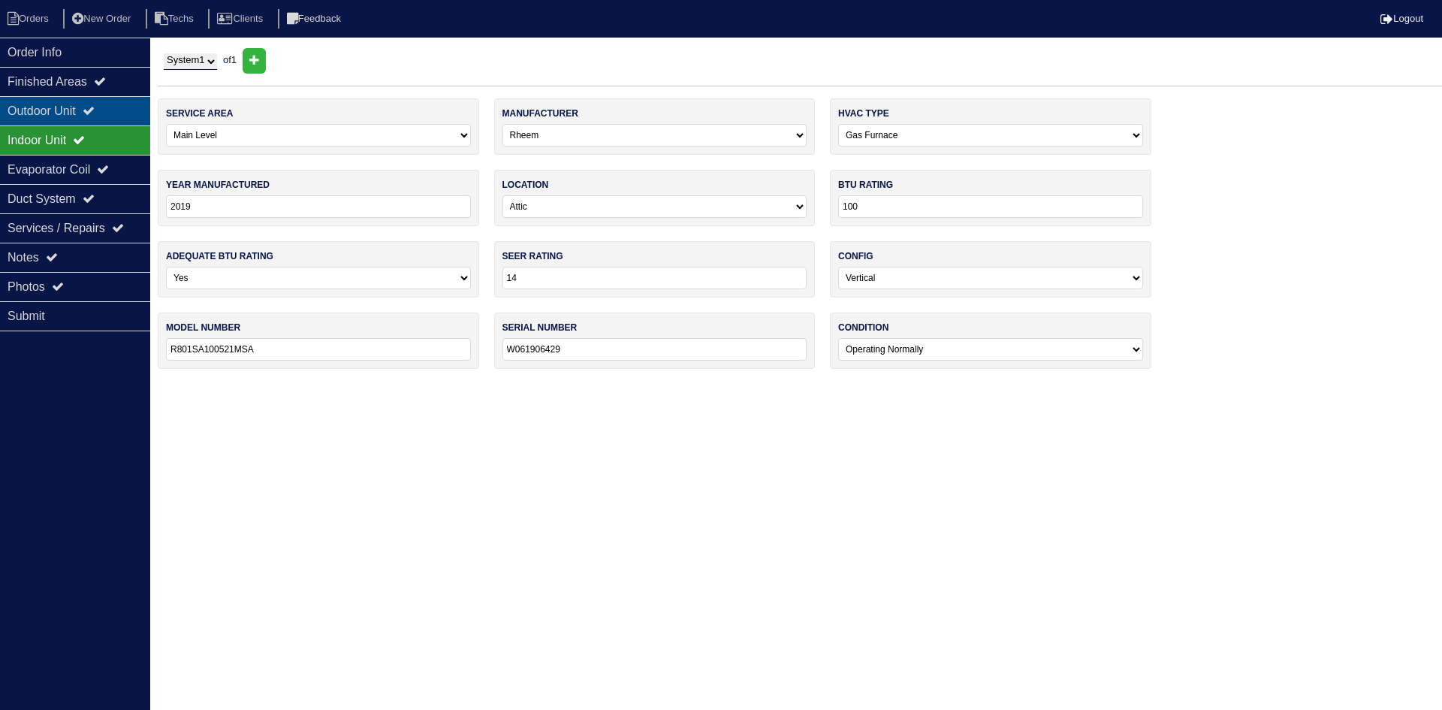
click at [76, 108] on div "Outdoor Unit" at bounding box center [75, 110] width 150 height 29
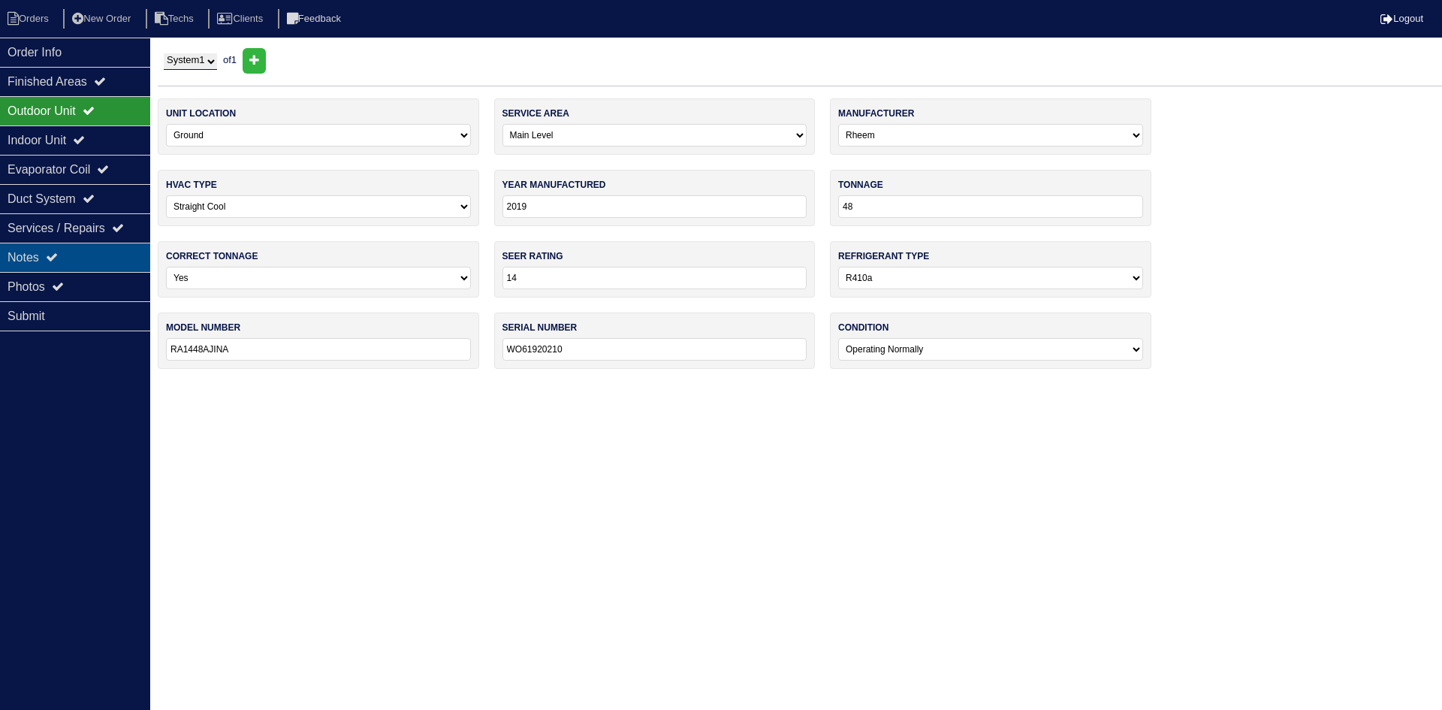
click at [29, 257] on div "Notes" at bounding box center [75, 257] width 150 height 29
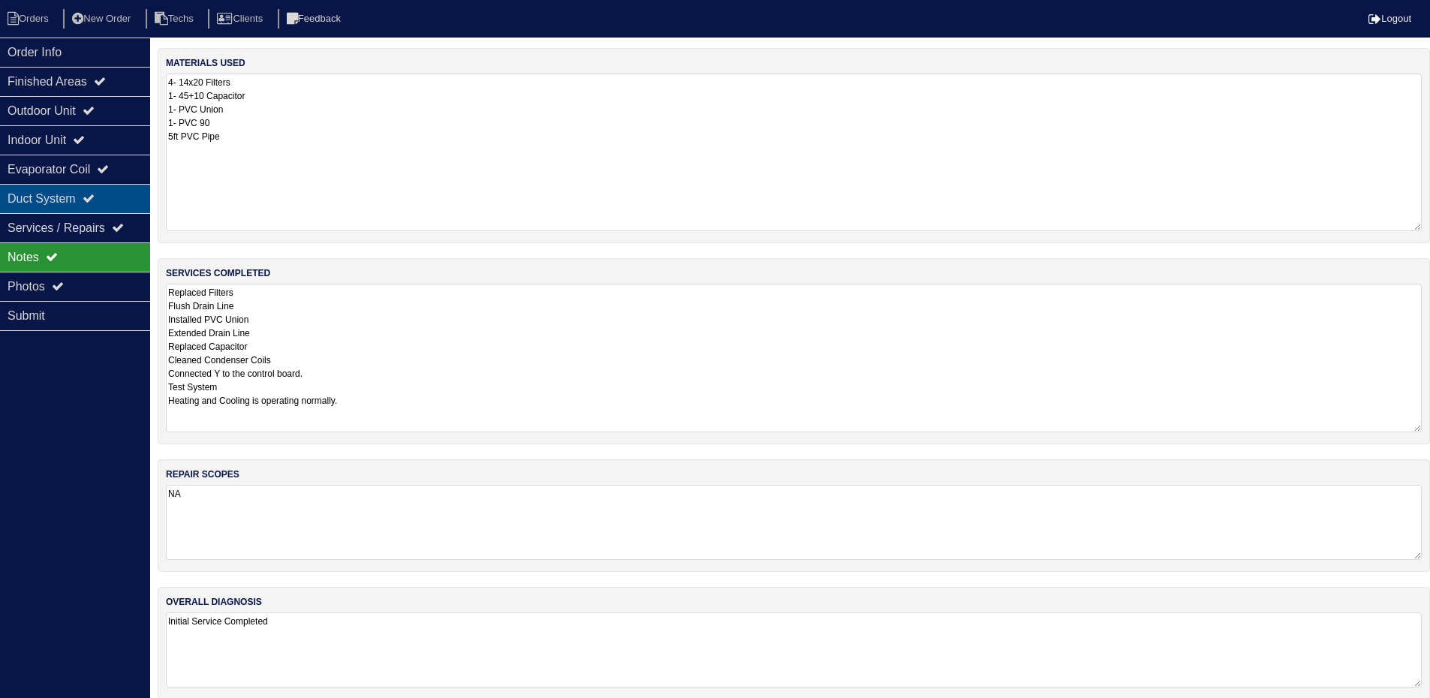
click at [127, 191] on div "Duct System" at bounding box center [75, 198] width 150 height 29
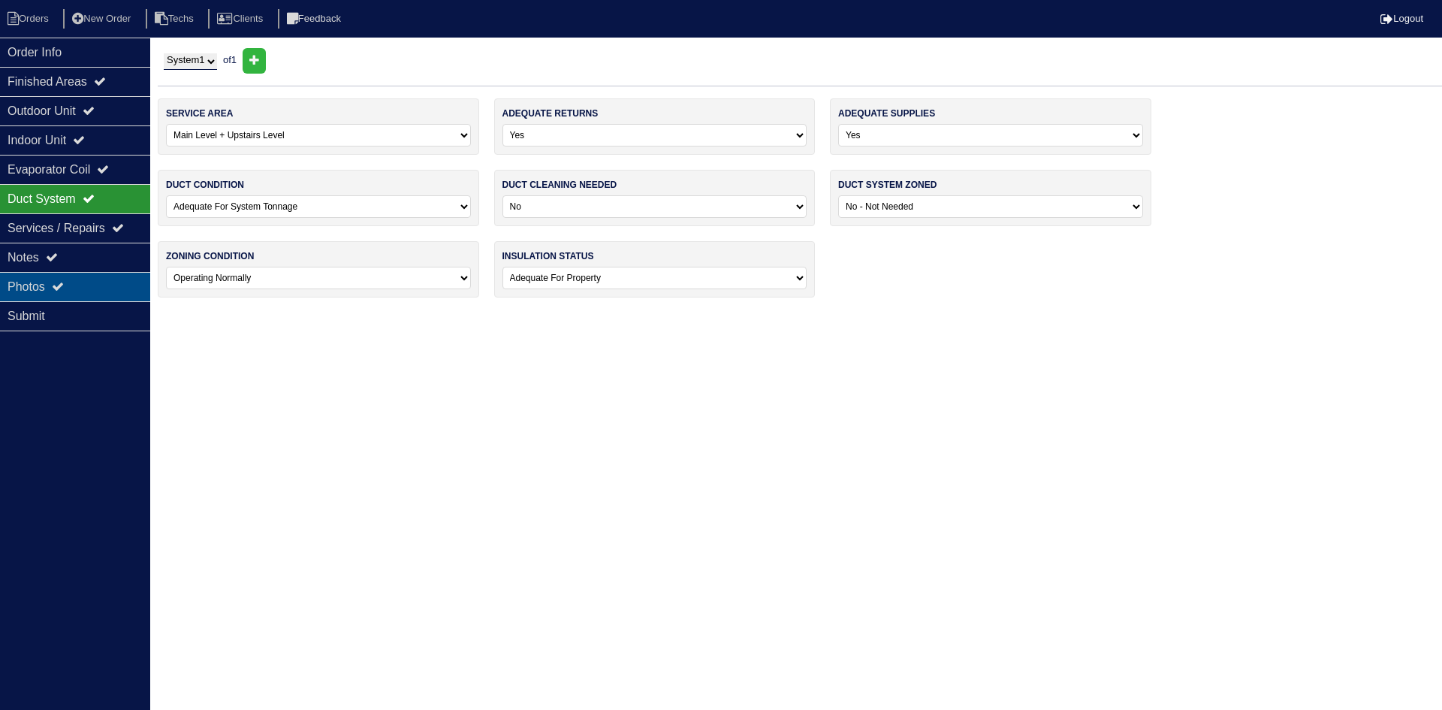
click at [83, 284] on div "Photos" at bounding box center [75, 286] width 150 height 29
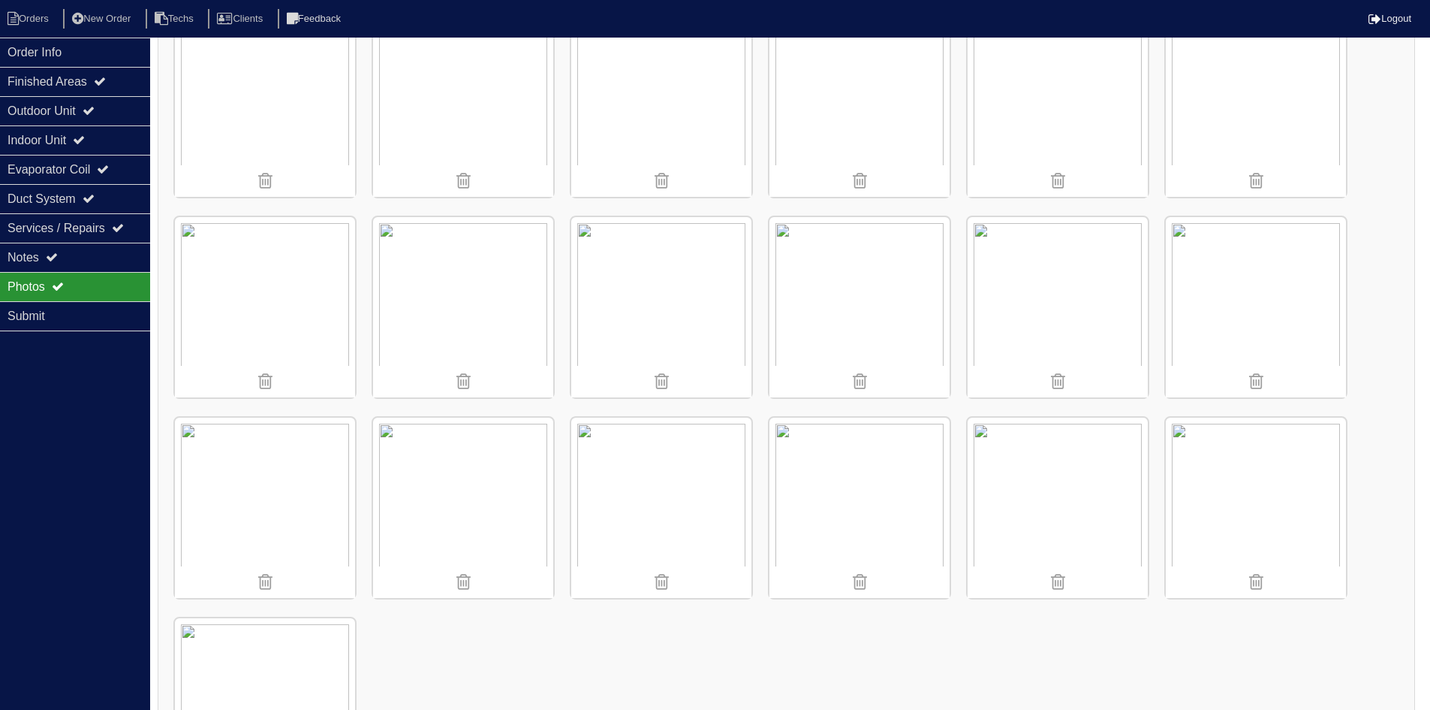
scroll to position [1126, 0]
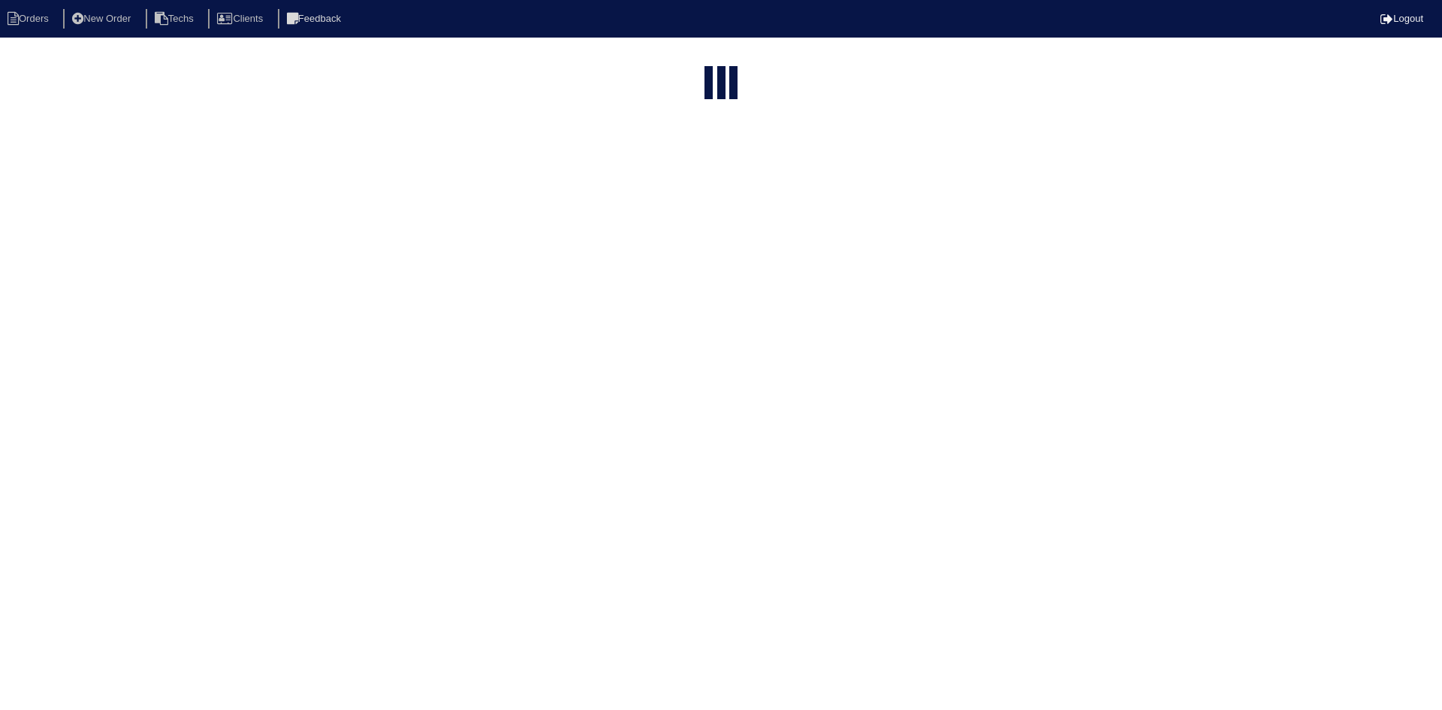
select select "15"
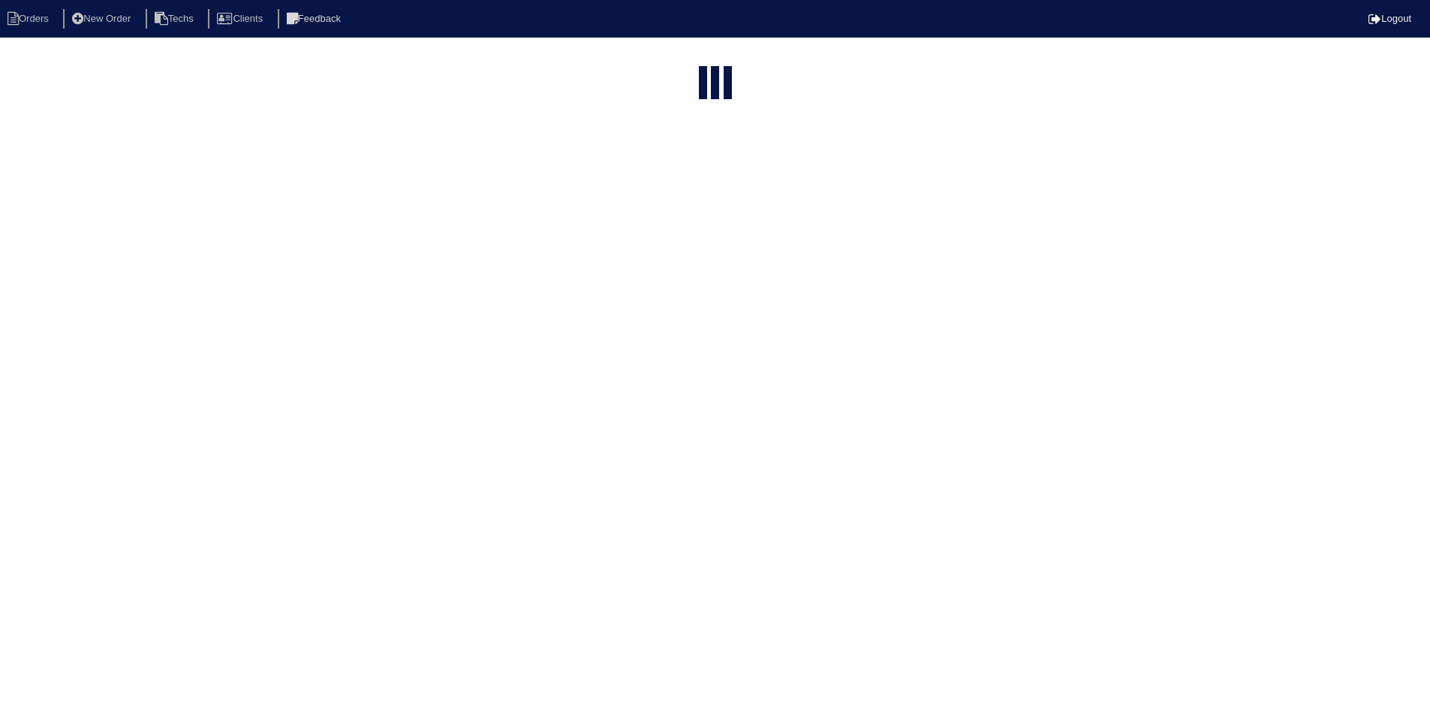
select select "field complete"
select select "need to quote"
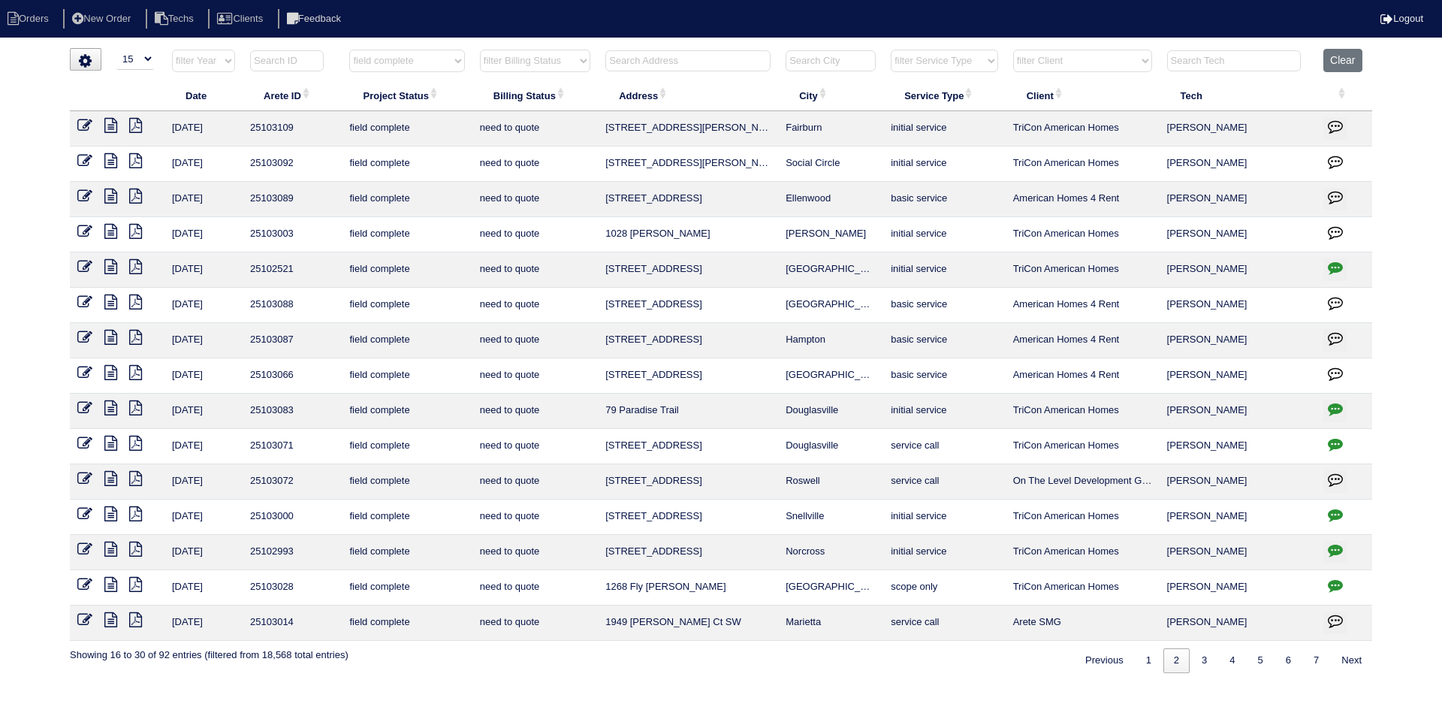
click at [109, 193] on icon at bounding box center [110, 195] width 13 height 15
click at [137, 161] on icon at bounding box center [135, 160] width 13 height 15
click at [107, 160] on icon at bounding box center [110, 160] width 13 height 15
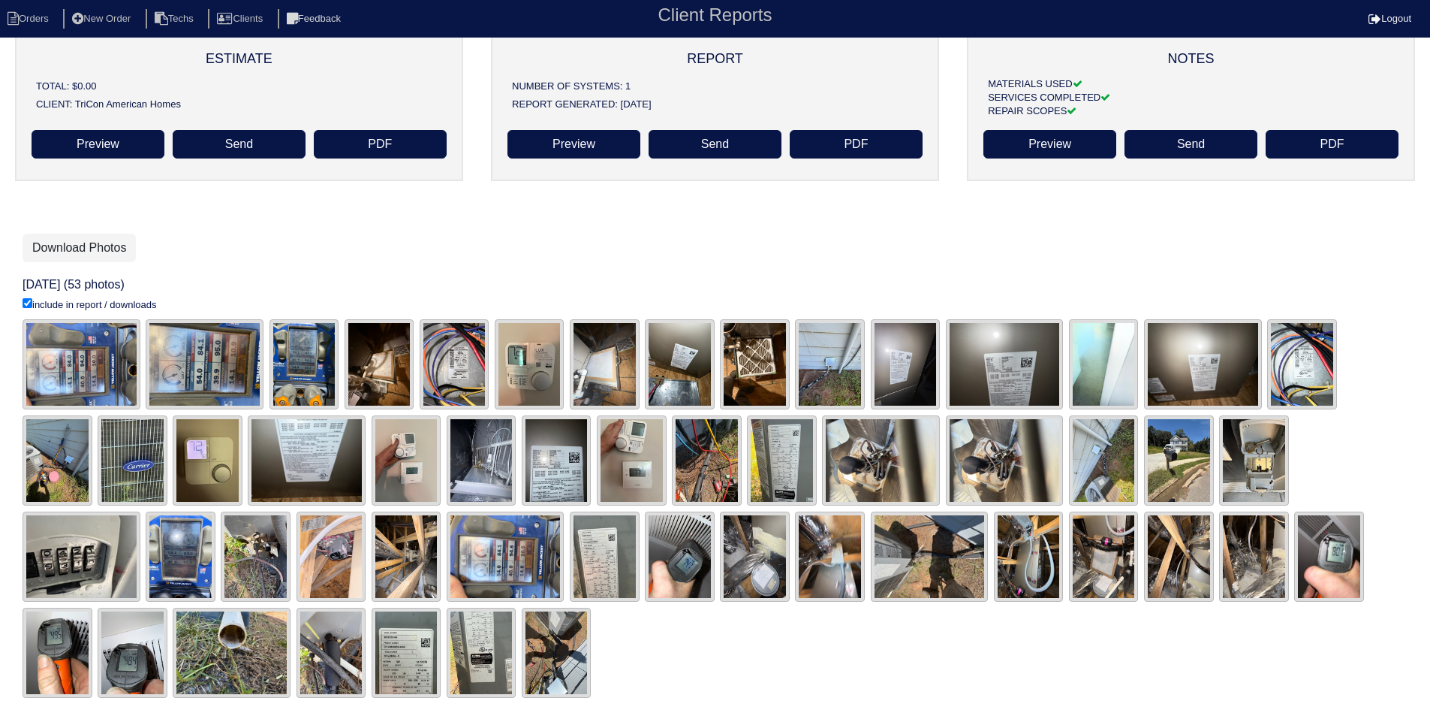
scroll to position [140, 0]
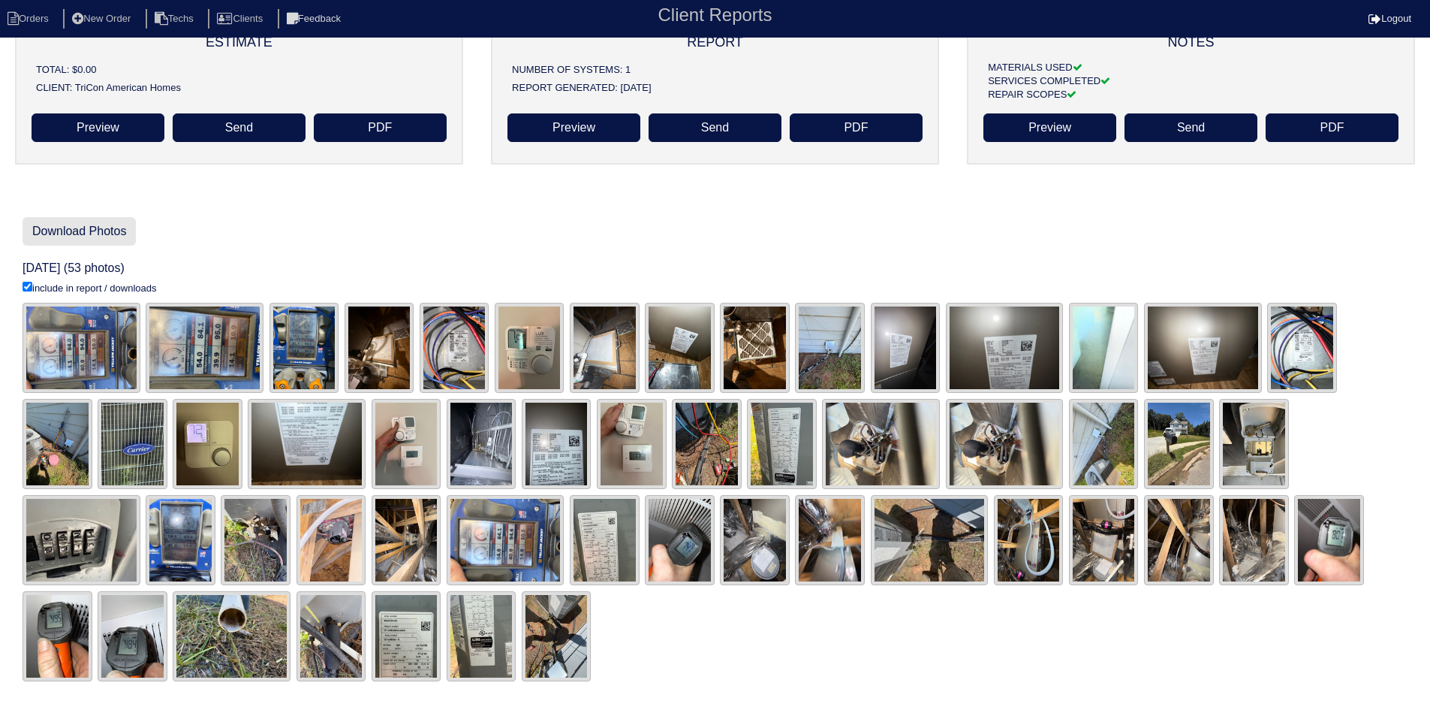
click at [102, 230] on link "Download Photos" at bounding box center [79, 231] width 113 height 29
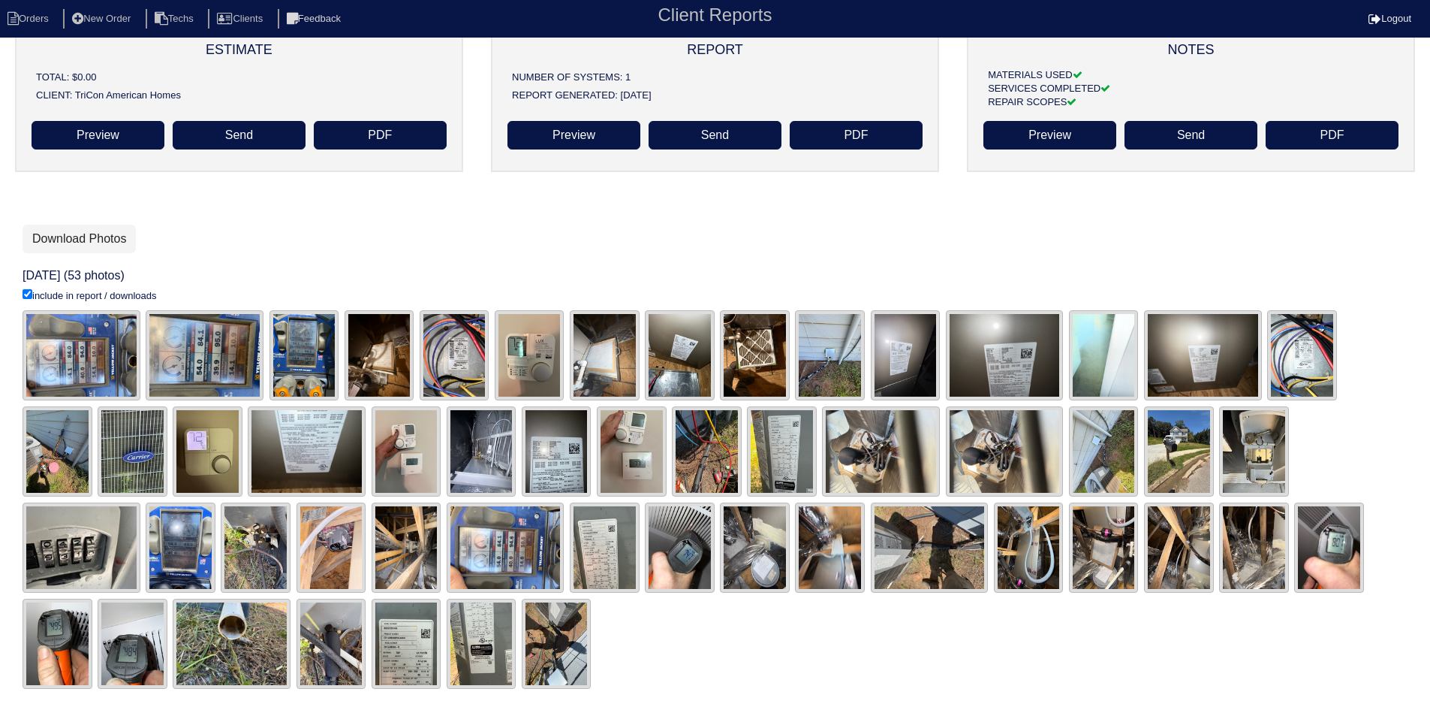
scroll to position [140, 0]
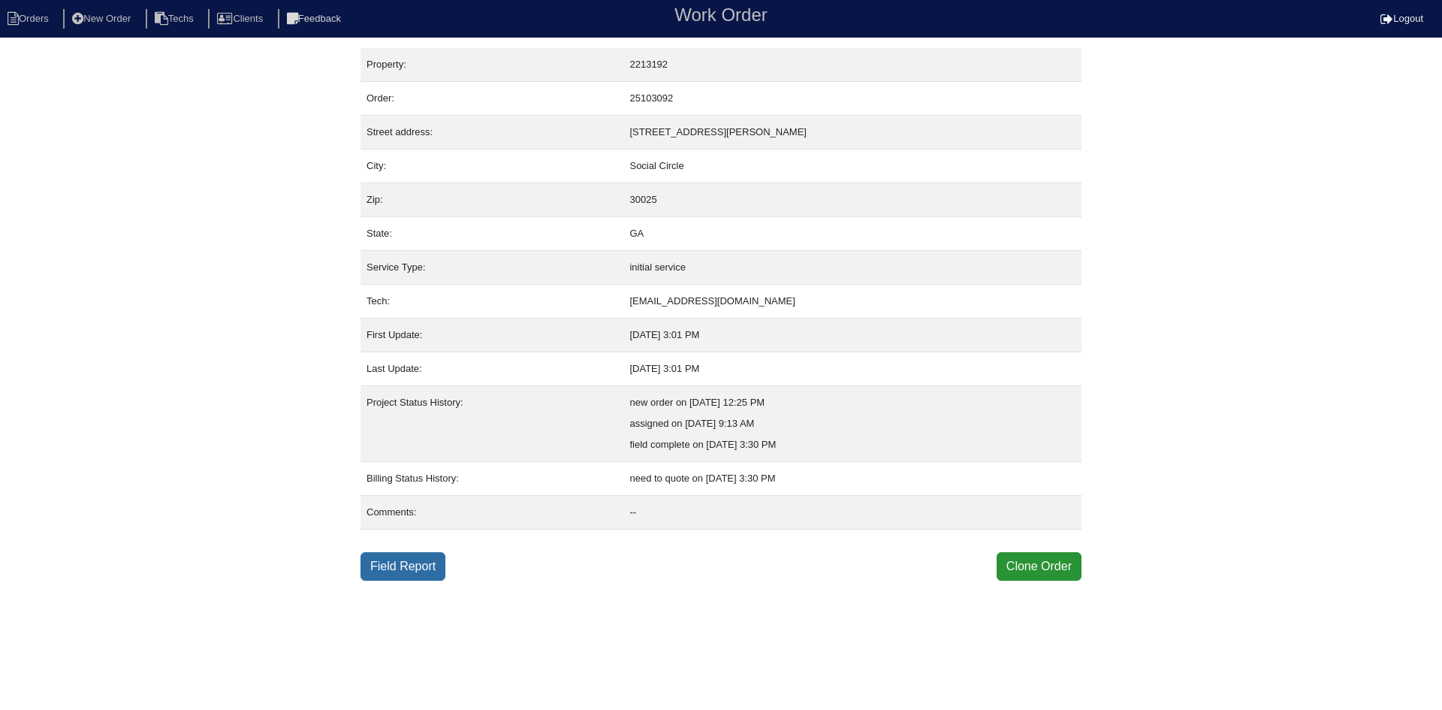
click at [384, 565] on link "Field Report" at bounding box center [402, 566] width 85 height 29
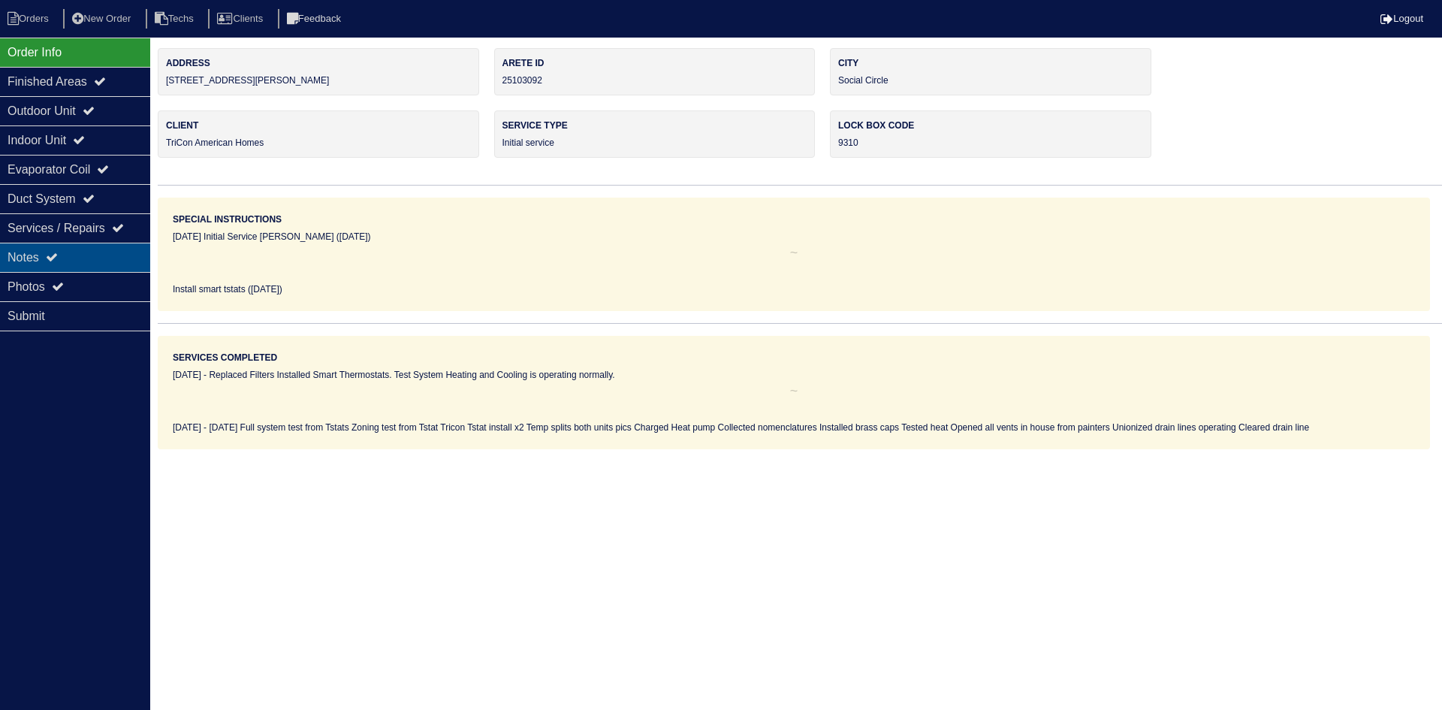
click at [74, 255] on div "Notes" at bounding box center [75, 257] width 150 height 29
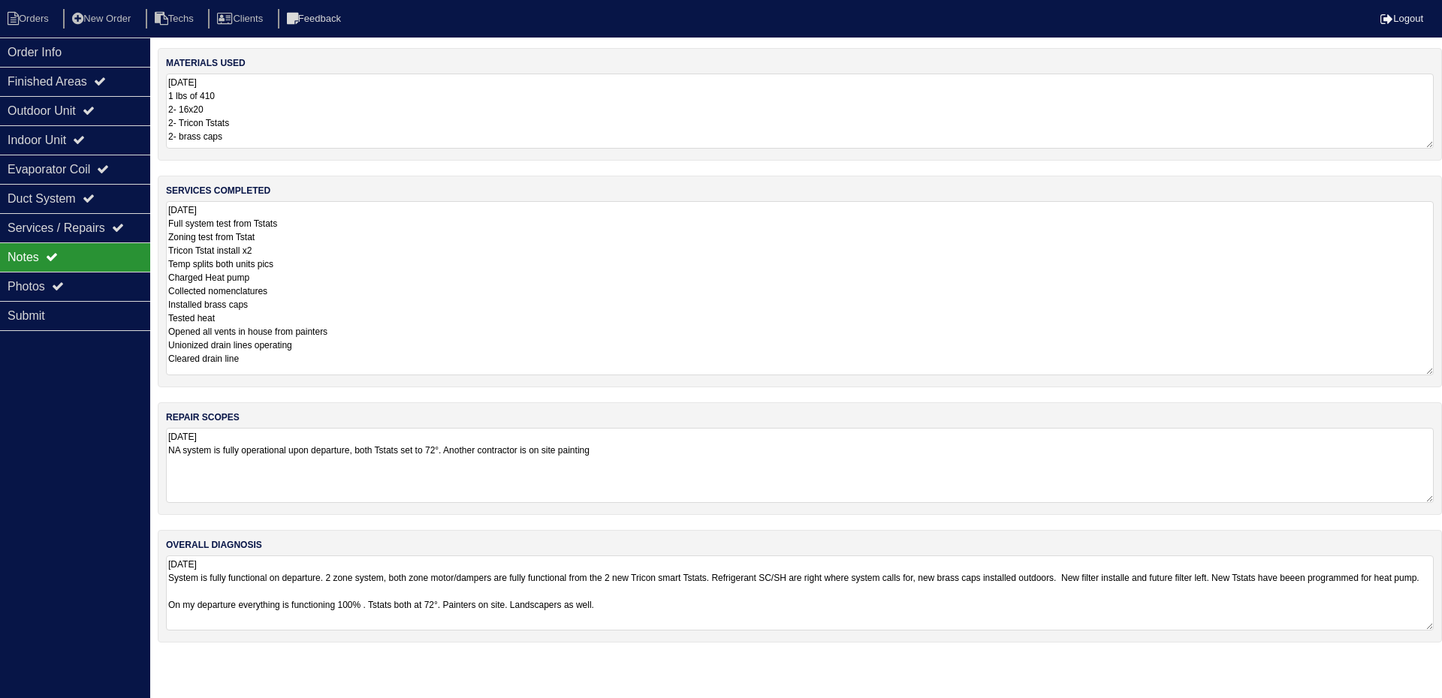
drag, startPoint x: 1430, startPoint y: 273, endPoint x: 1441, endPoint y: 372, distance: 99.8
click at [1441, 372] on div "services completed 8.26.25 Full system test from Tstats Zoning test from Tstat …" at bounding box center [800, 282] width 1284 height 212
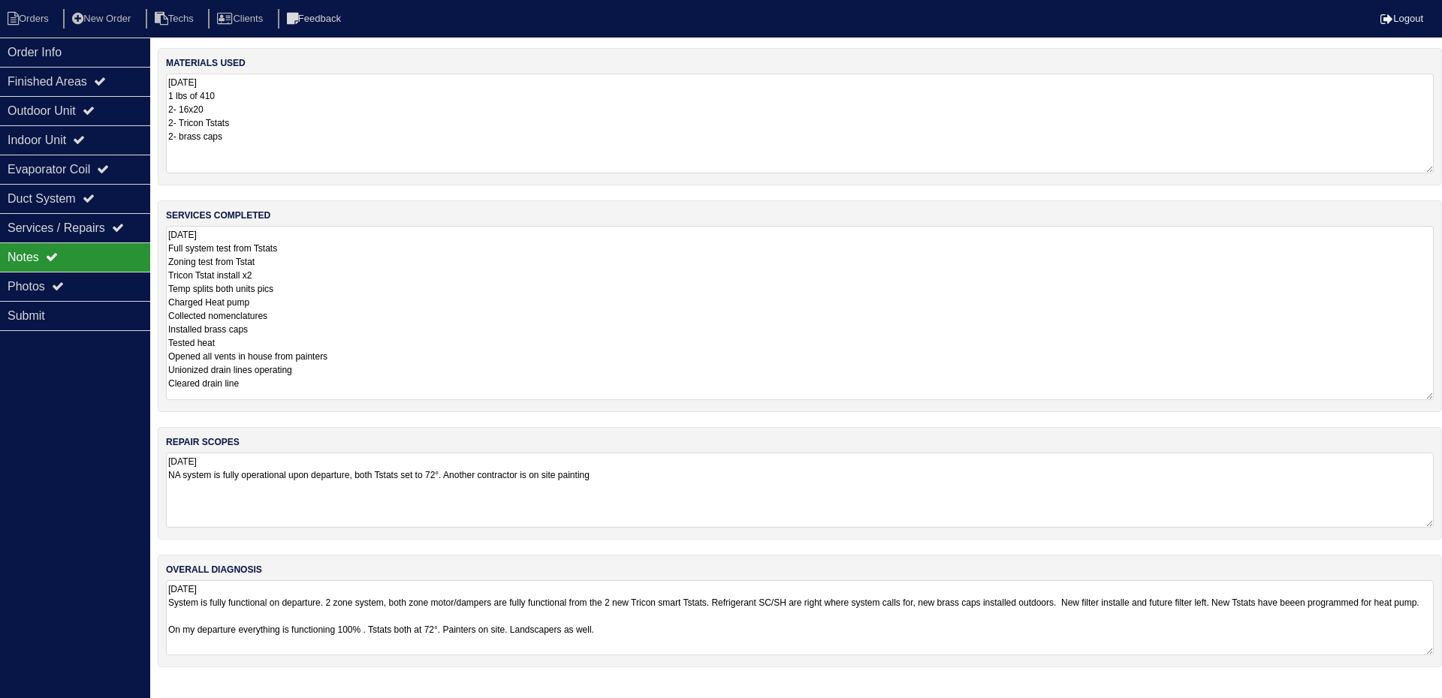
drag, startPoint x: 1427, startPoint y: 145, endPoint x: 1434, endPoint y: 170, distance: 25.9
click at [1434, 170] on div "materials used 8.26.25 1 lbs of 410 2- 16x20 2- Tricon Tstats 2- brass caps" at bounding box center [800, 116] width 1284 height 137
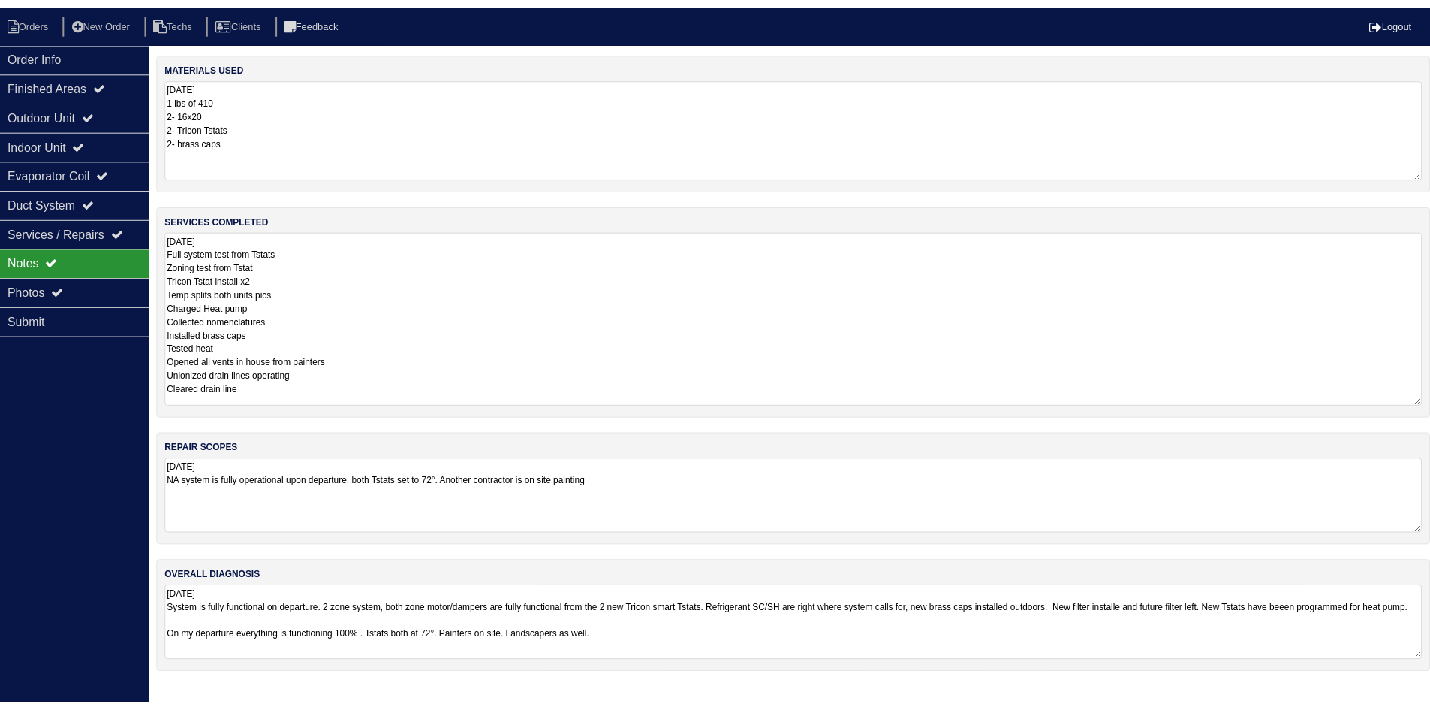
scroll to position [6, 0]
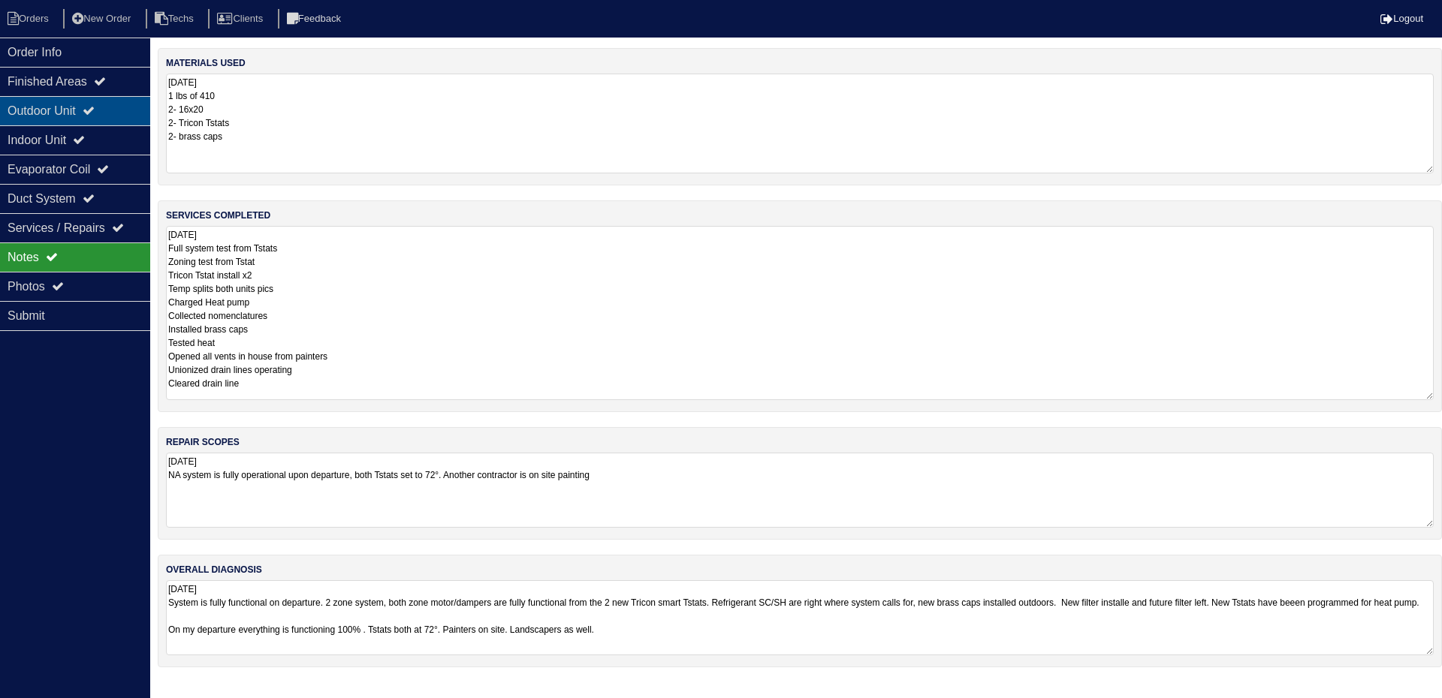
click at [61, 104] on div "Outdoor Unit" at bounding box center [75, 110] width 150 height 29
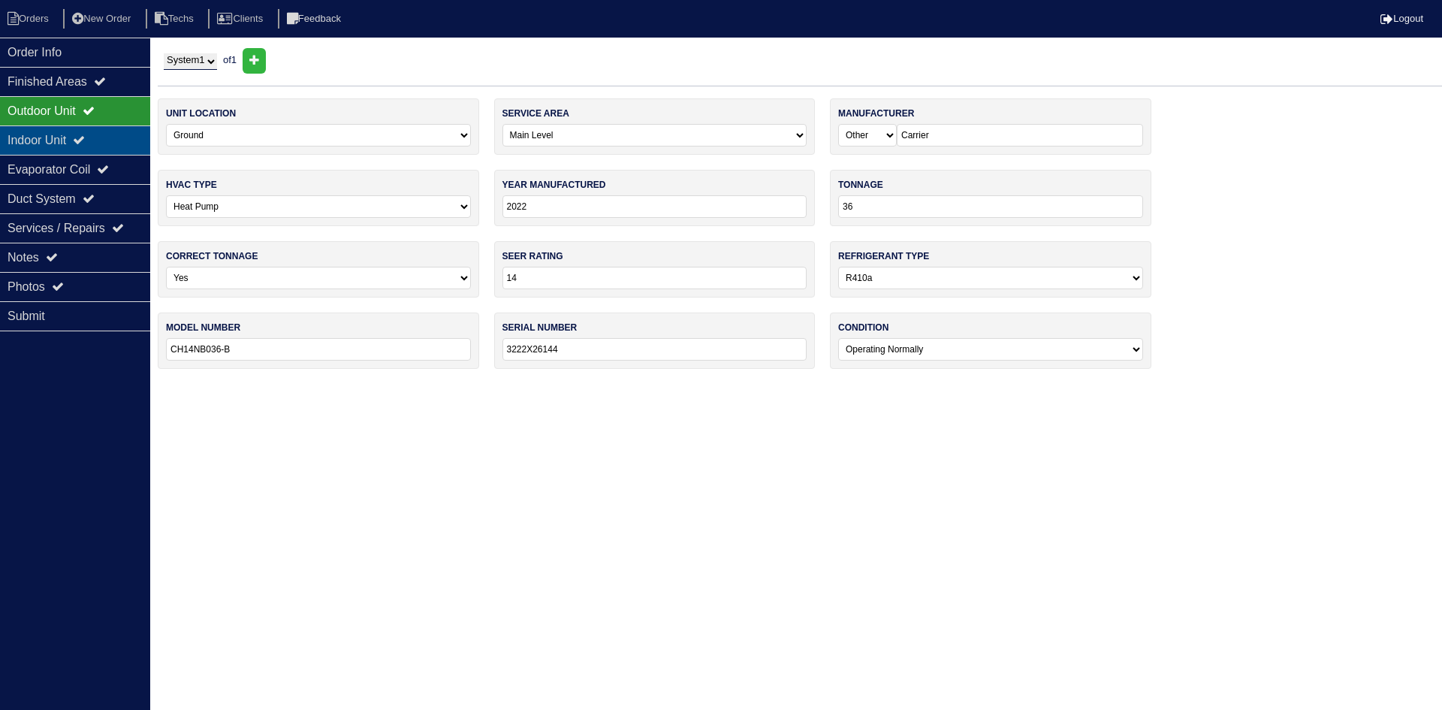
click at [128, 140] on div "Indoor Unit" at bounding box center [75, 139] width 150 height 29
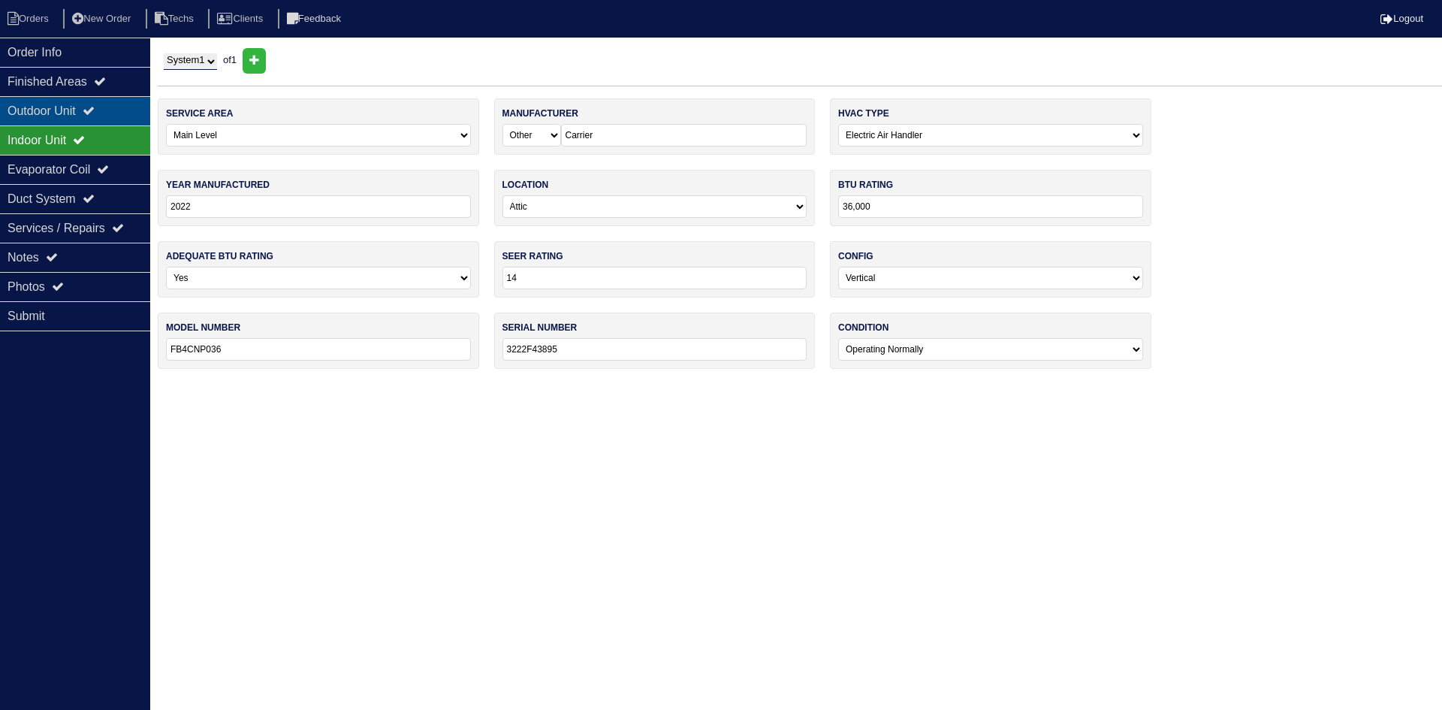
click at [113, 116] on div "Outdoor Unit" at bounding box center [75, 110] width 150 height 29
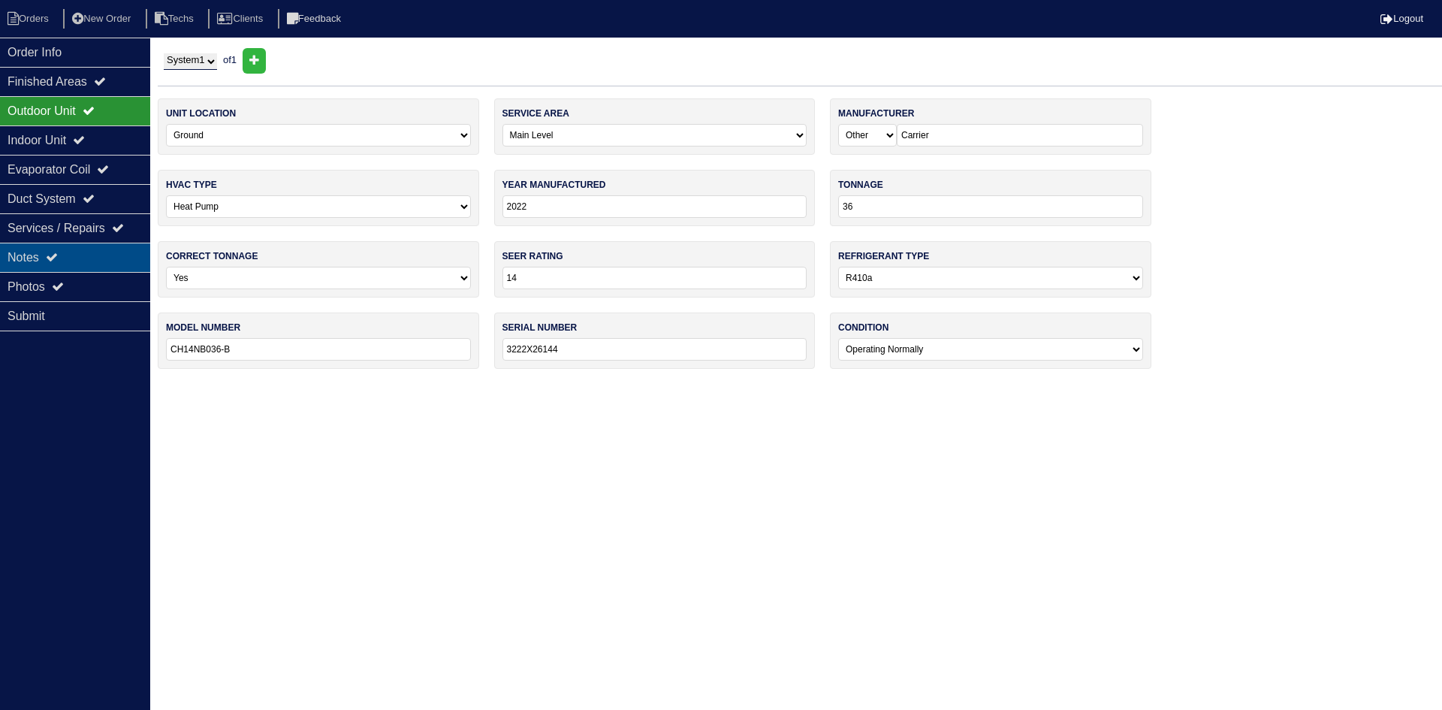
click at [59, 250] on div "Notes" at bounding box center [75, 257] width 150 height 29
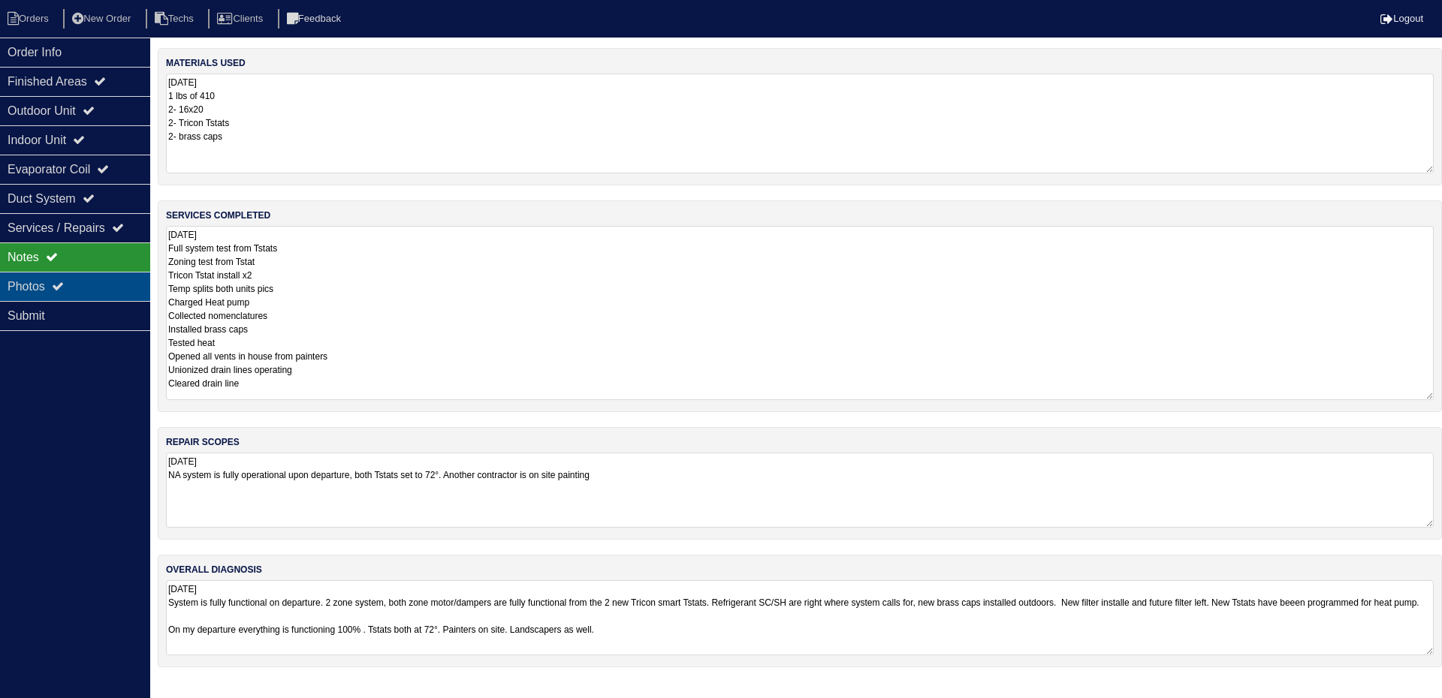
click at [137, 290] on div "Photos" at bounding box center [75, 286] width 150 height 29
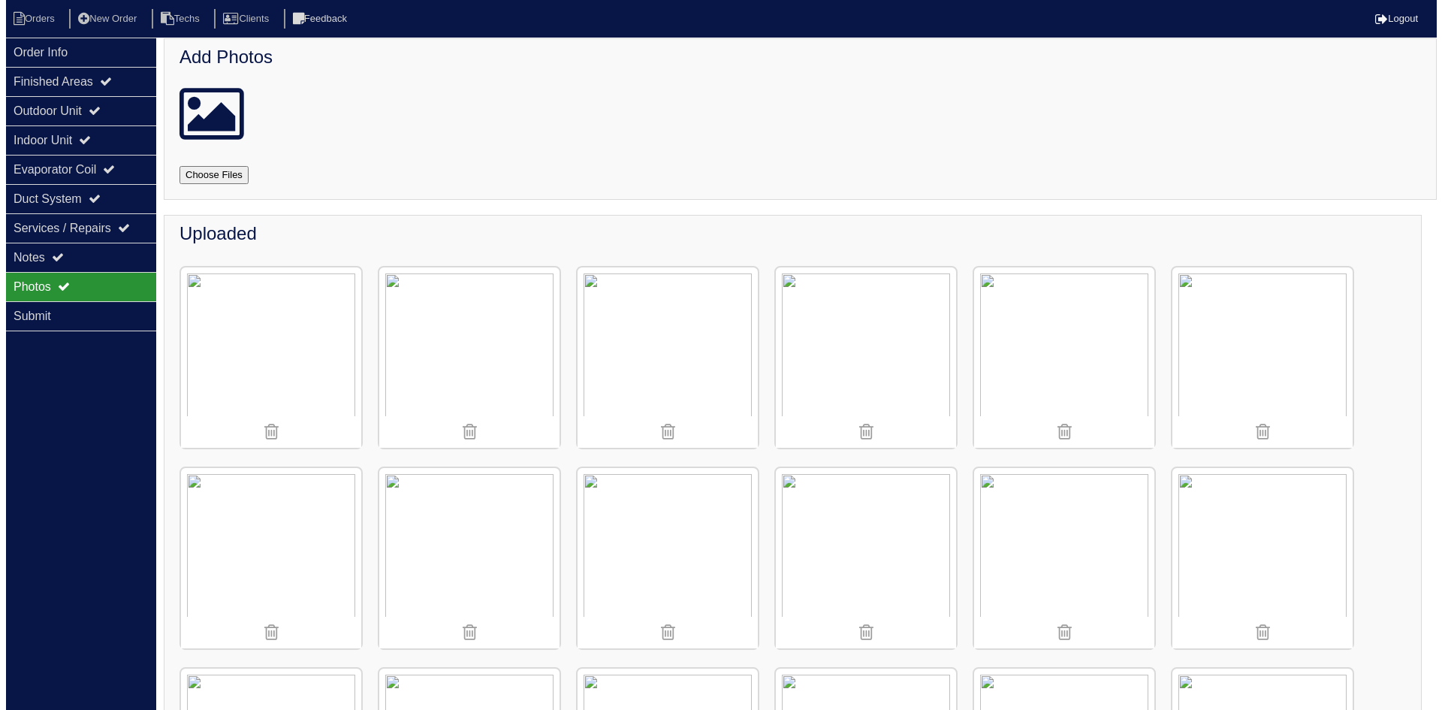
scroll to position [0, 0]
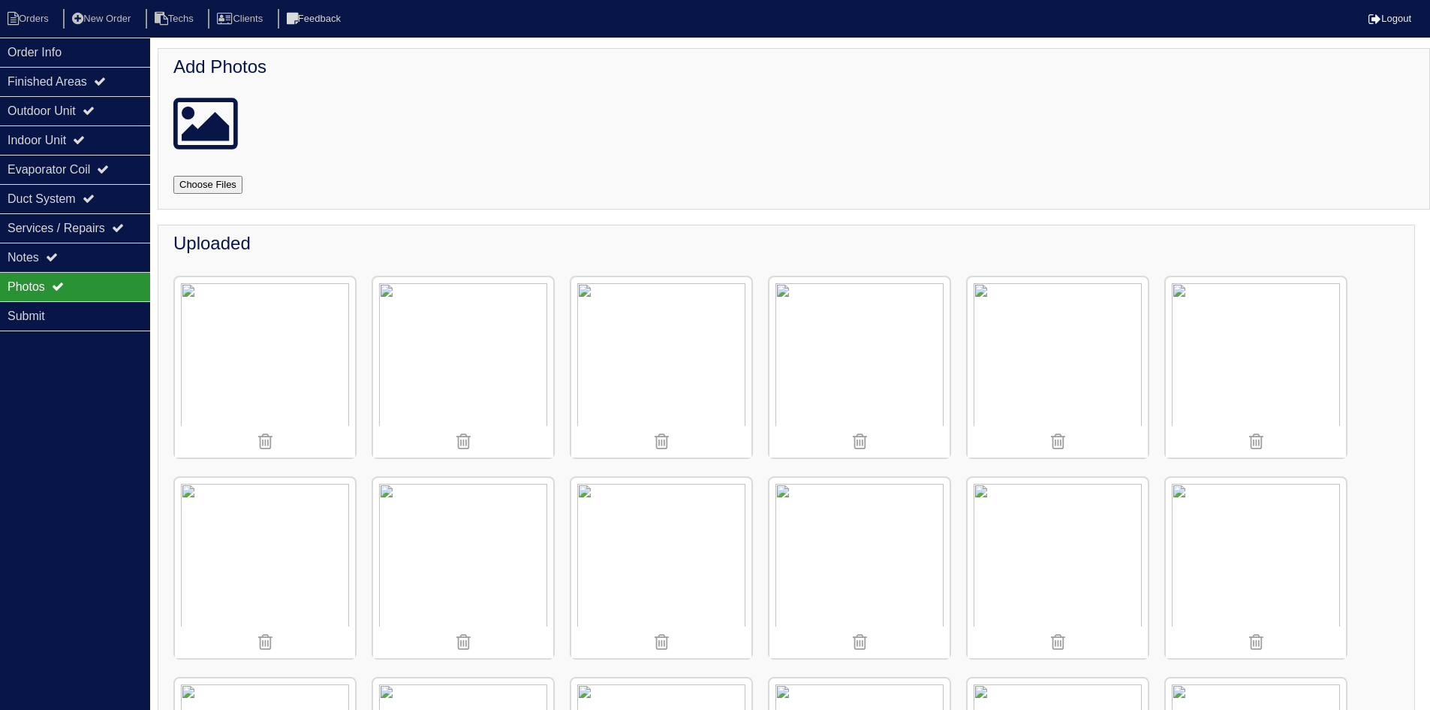
click at [281, 357] on img at bounding box center [265, 367] width 180 height 180
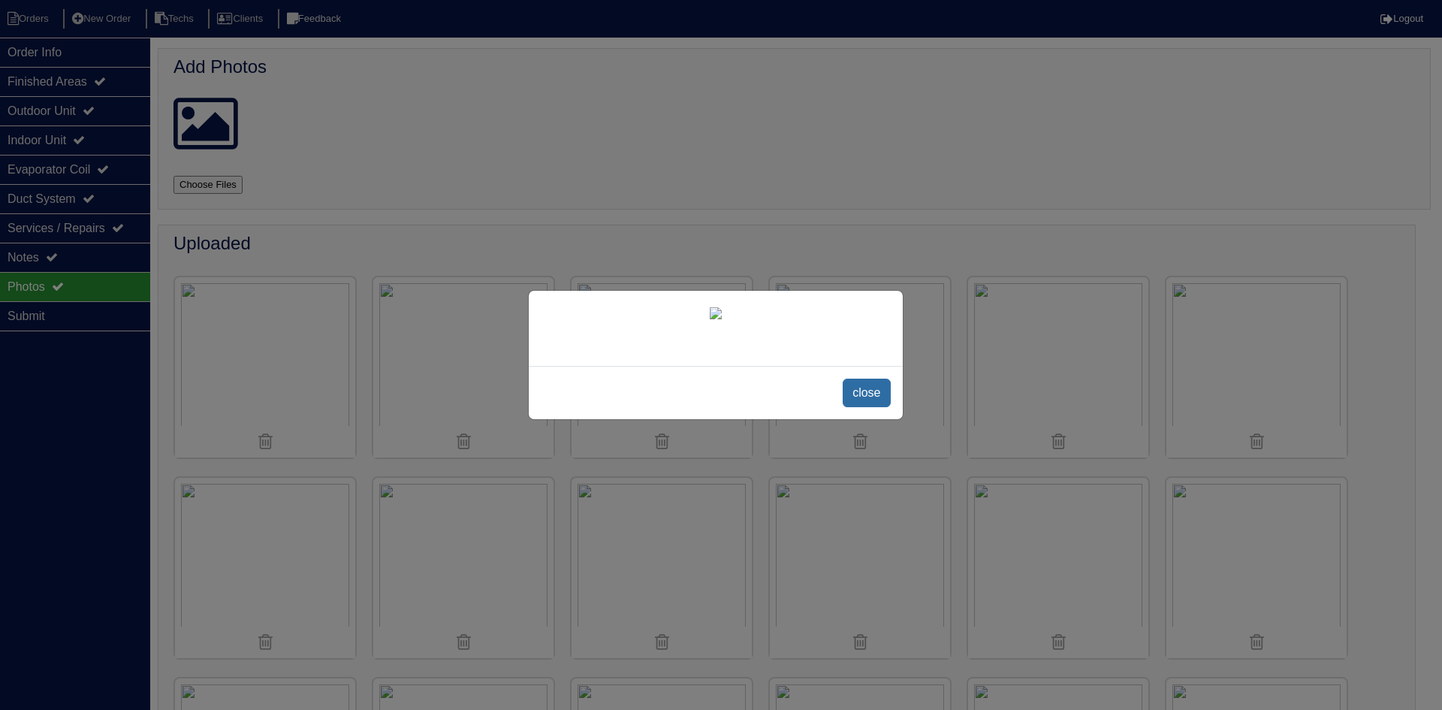
click at [866, 407] on span "close" at bounding box center [866, 392] width 47 height 29
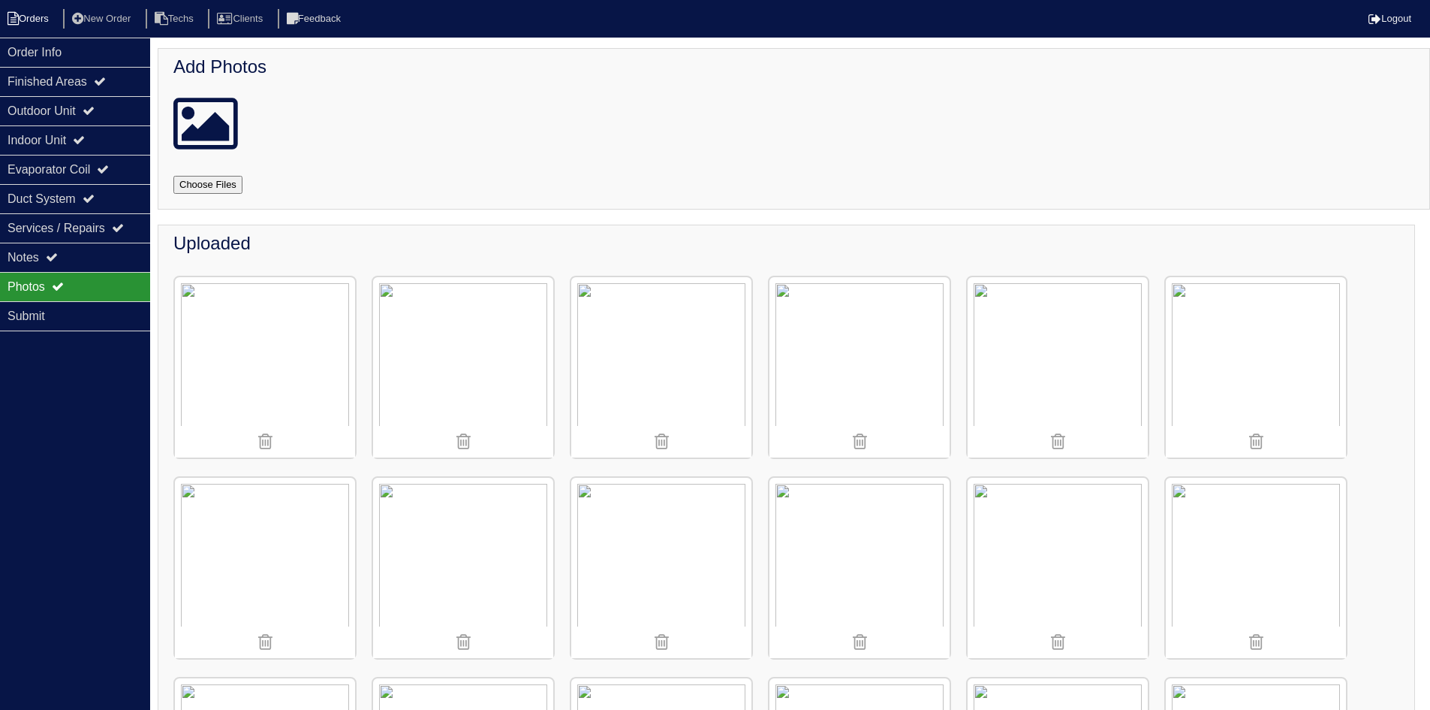
click at [50, 17] on li "Orders" at bounding box center [30, 19] width 61 height 20
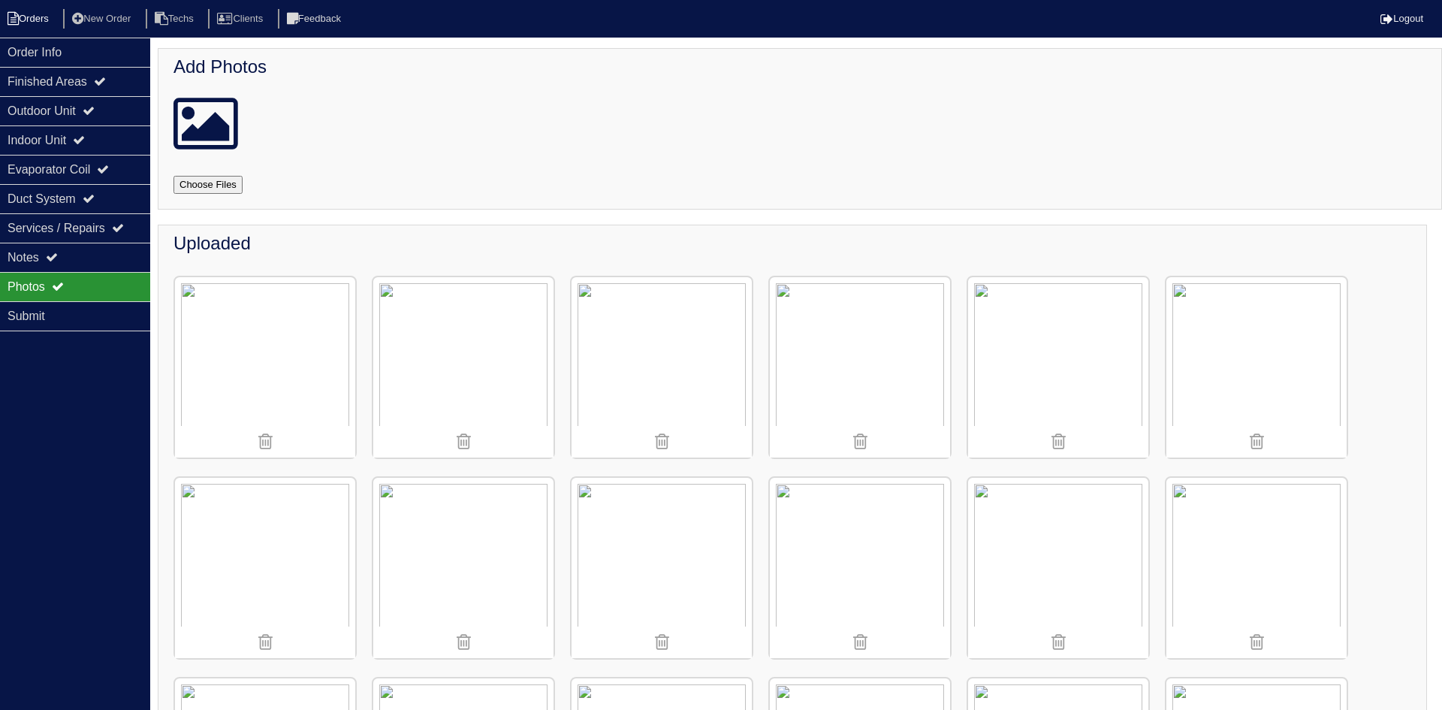
select select "15"
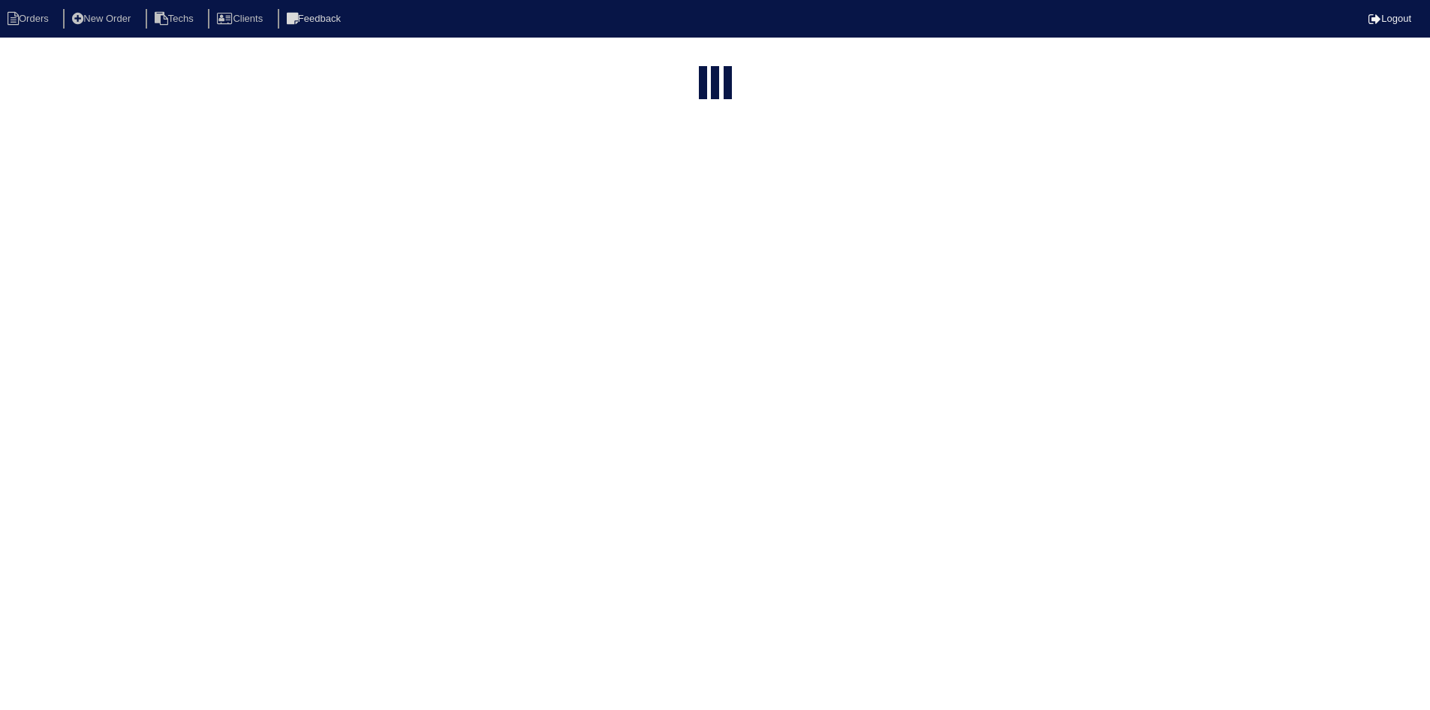
select select "field complete"
select select "need to quote"
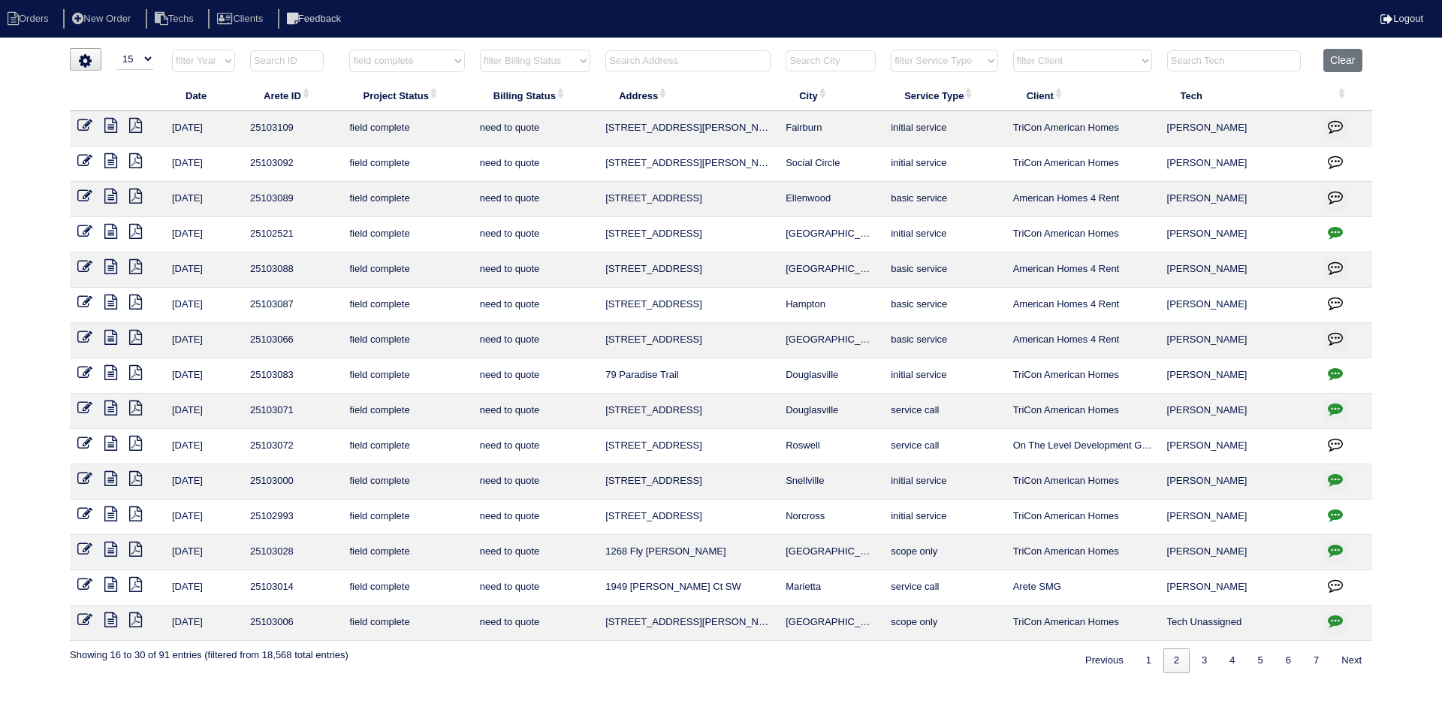
click at [113, 125] on icon at bounding box center [110, 125] width 13 height 15
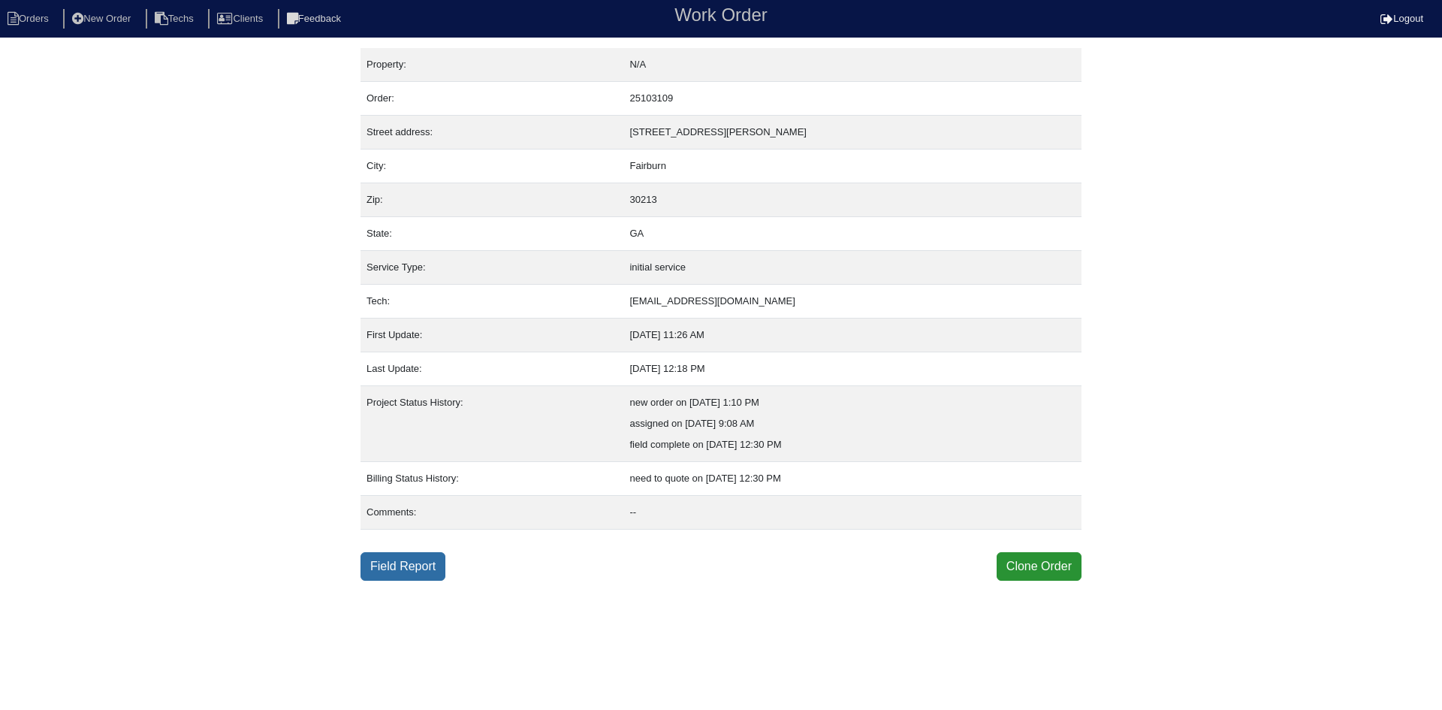
click at [404, 564] on link "Field Report" at bounding box center [402, 566] width 85 height 29
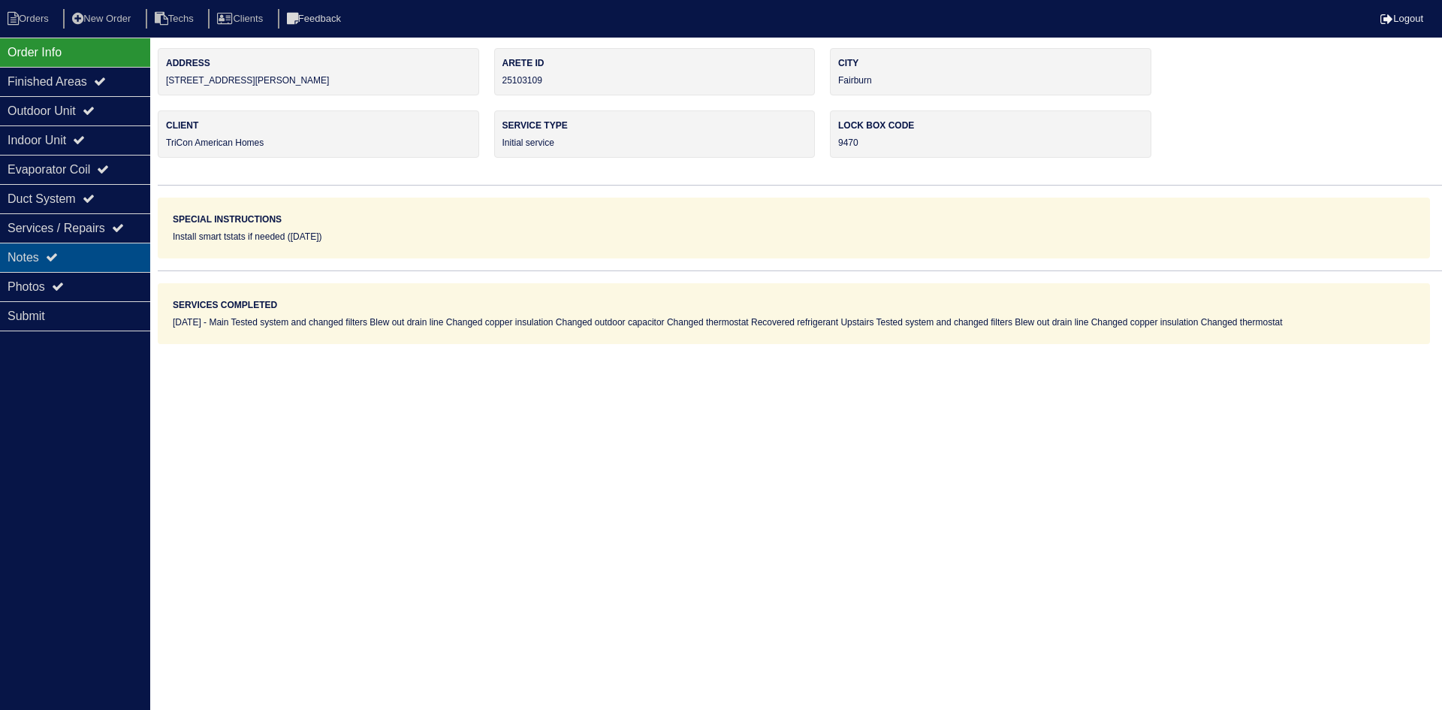
click at [70, 257] on div "Notes" at bounding box center [75, 257] width 150 height 29
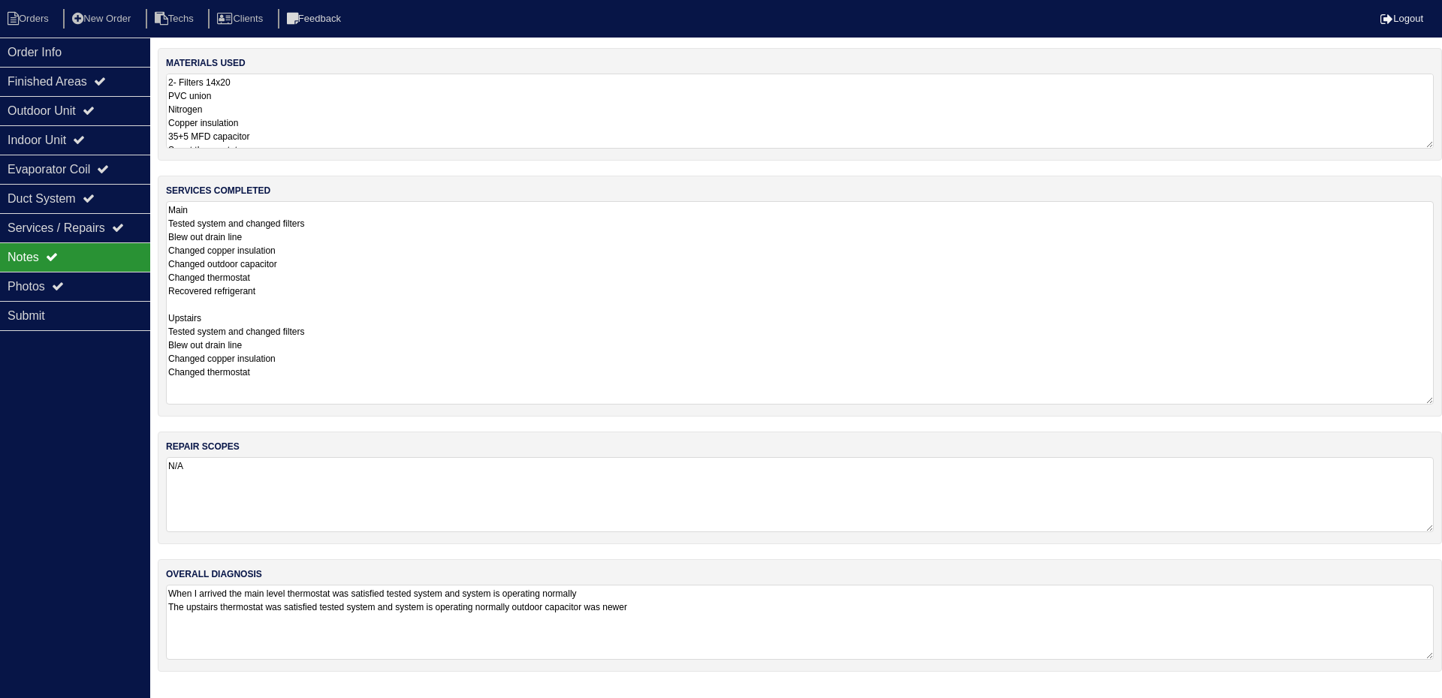
drag, startPoint x: 1424, startPoint y: 270, endPoint x: 1423, endPoint y: 398, distance: 128.4
click at [1423, 398] on textarea "Main Tested system and changed filters Blew out drain line Changed copper insul…" at bounding box center [800, 302] width 1268 height 203
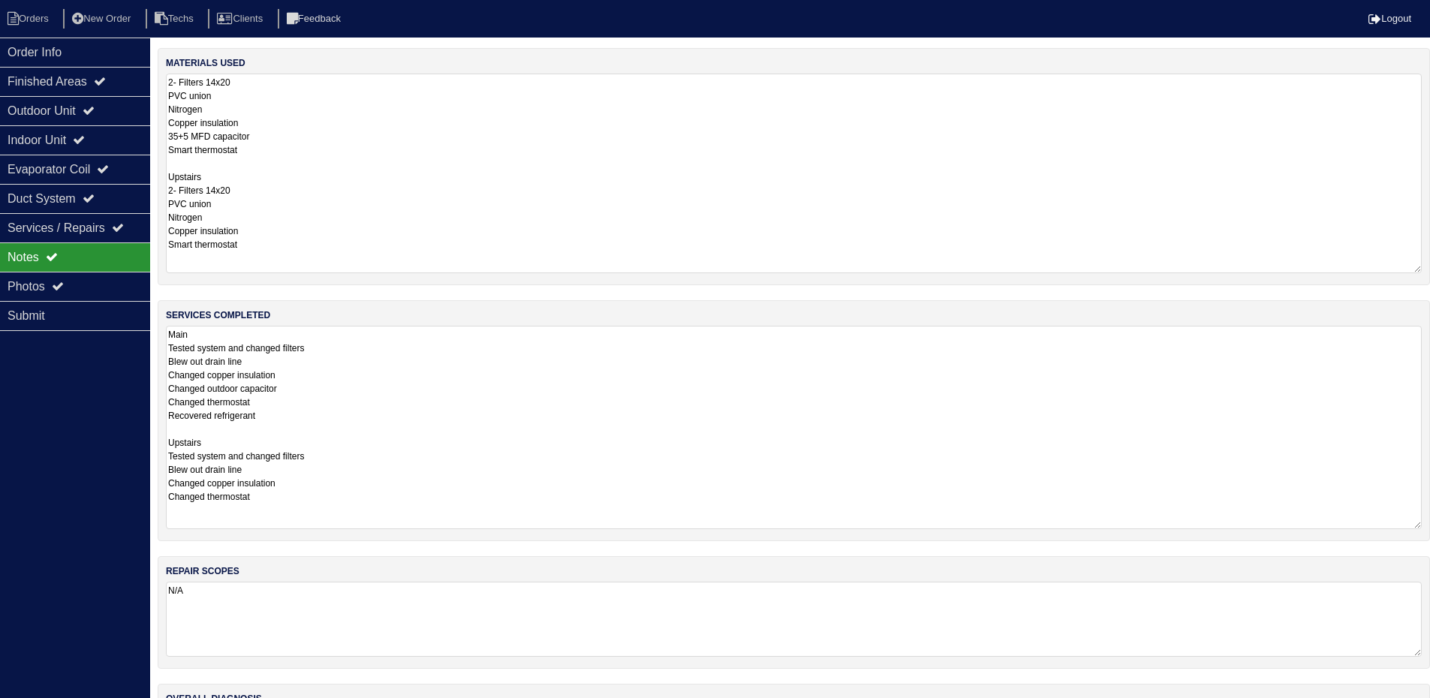
drag, startPoint x: 1430, startPoint y: 146, endPoint x: 1427, endPoint y: 270, distance: 124.7
click at [1427, 270] on div "materials used 2- Filters 14x20 PVC union Nitrogen Copper insulation 35+5 MFD c…" at bounding box center [794, 166] width 1273 height 237
click at [95, 113] on icon at bounding box center [89, 110] width 12 height 12
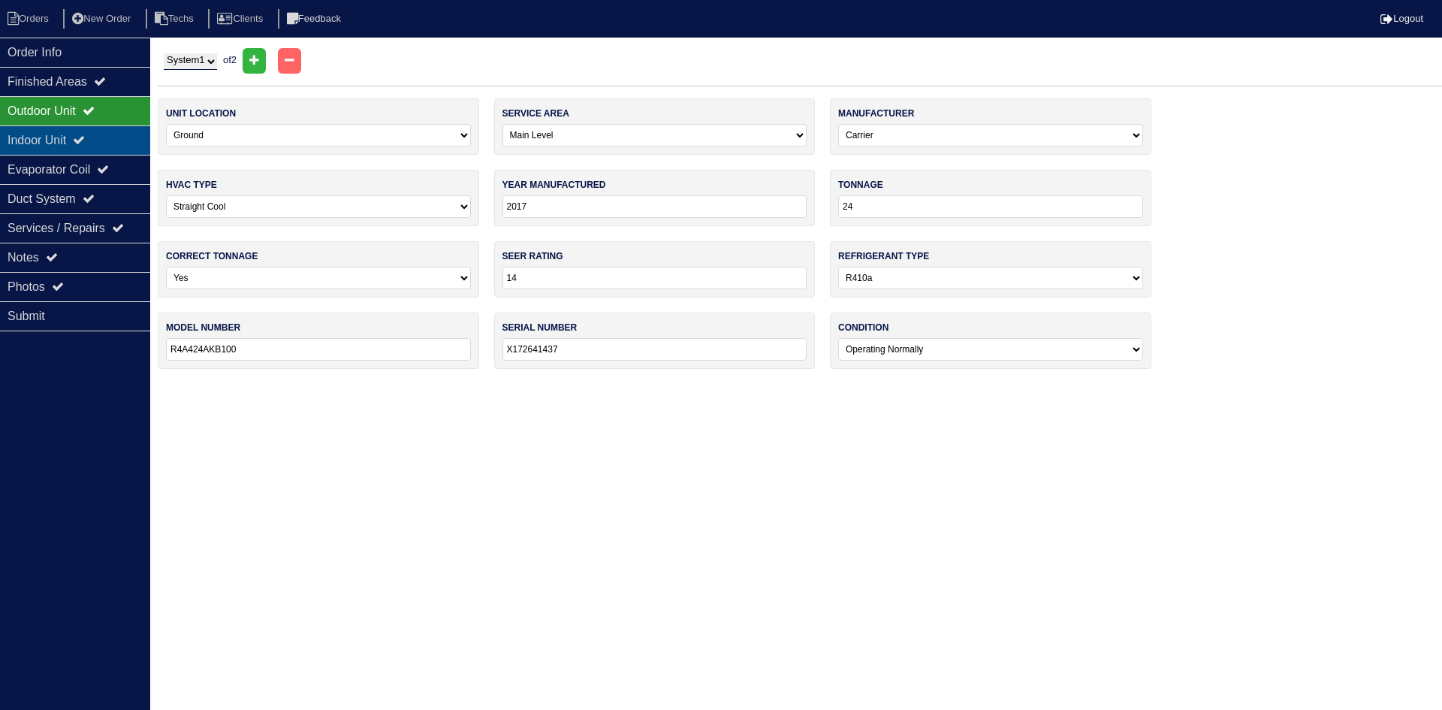
click at [116, 141] on div "Indoor Unit" at bounding box center [75, 139] width 150 height 29
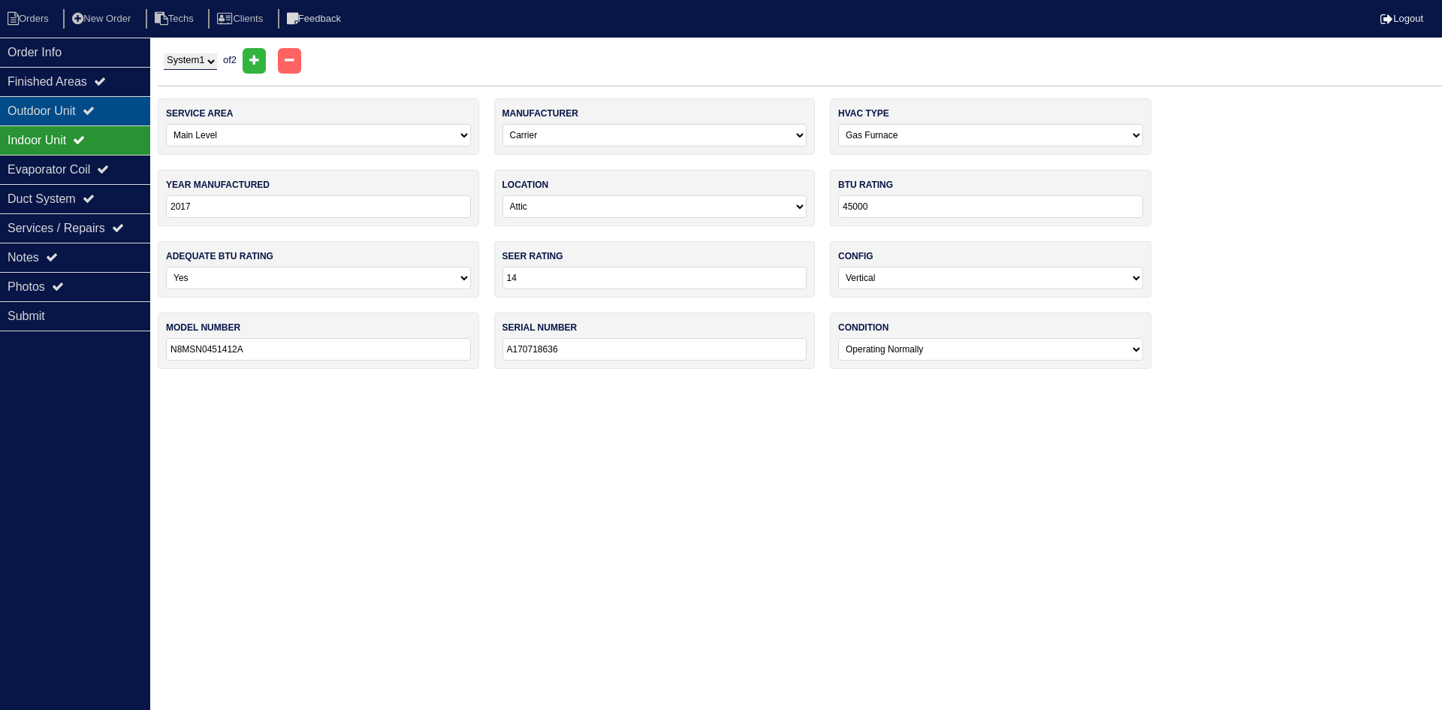
click at [110, 106] on div "Outdoor Unit" at bounding box center [75, 110] width 150 height 29
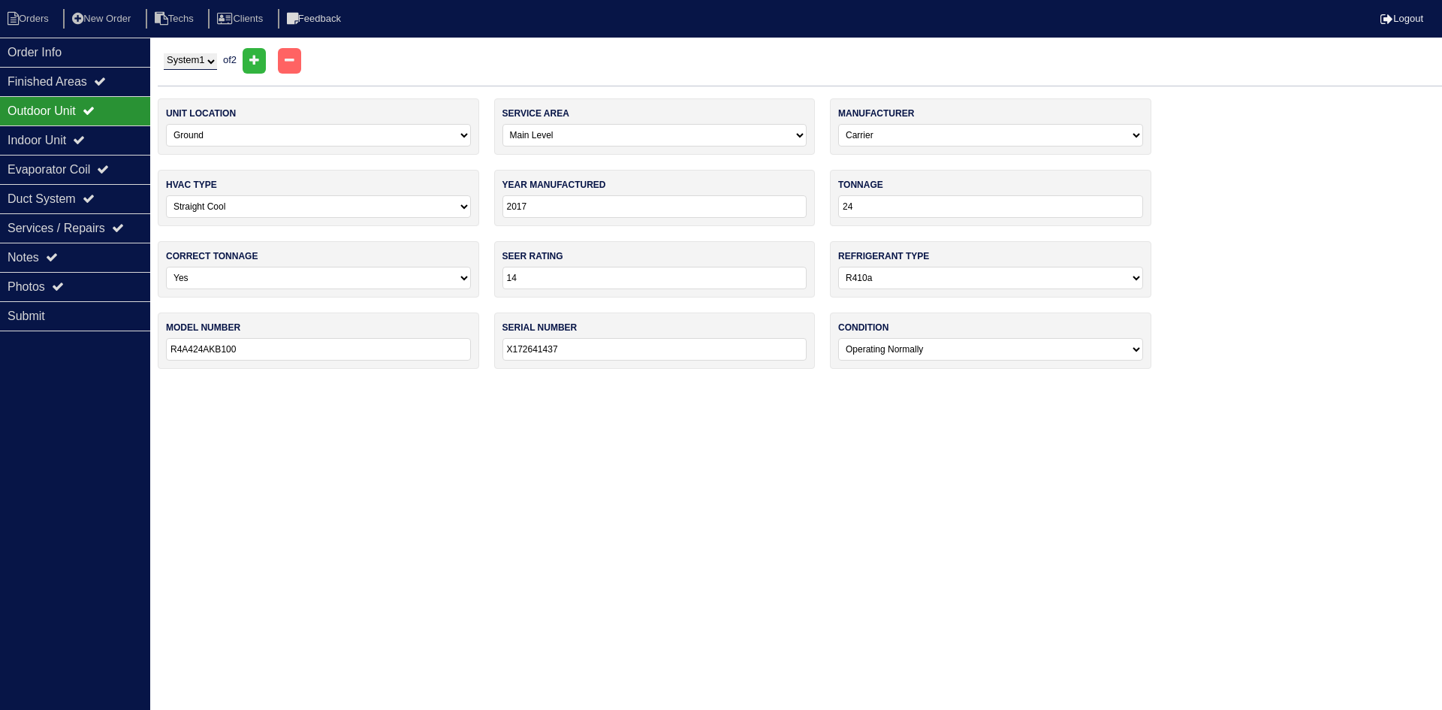
drag, startPoint x: 181, startPoint y: 59, endPoint x: 184, endPoint y: 69, distance: 10.9
click at [181, 59] on select "System 1 System 2" at bounding box center [190, 61] width 53 height 17
select select "2"
click at [164, 53] on select "System 1 System 2" at bounding box center [190, 61] width 53 height 17
select select "1"
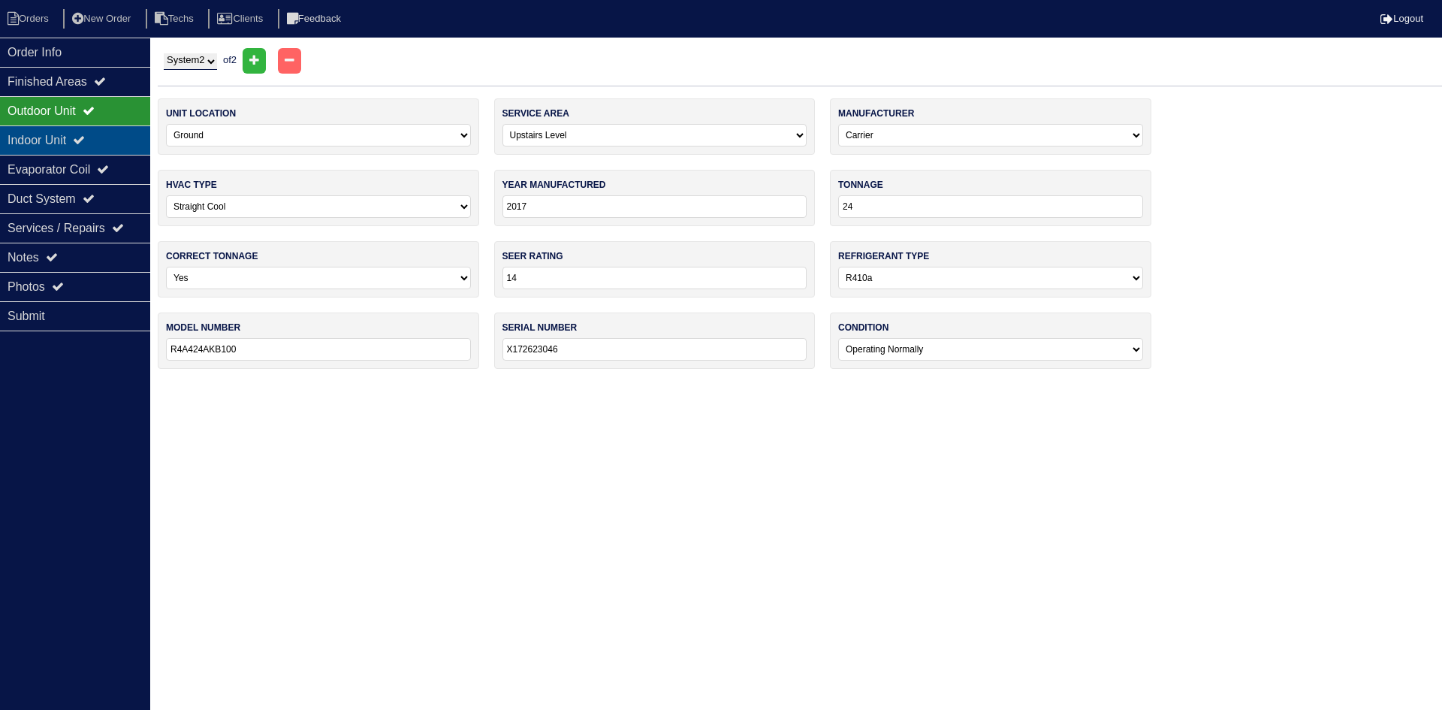
click at [114, 141] on div "Indoor Unit" at bounding box center [75, 139] width 150 height 29
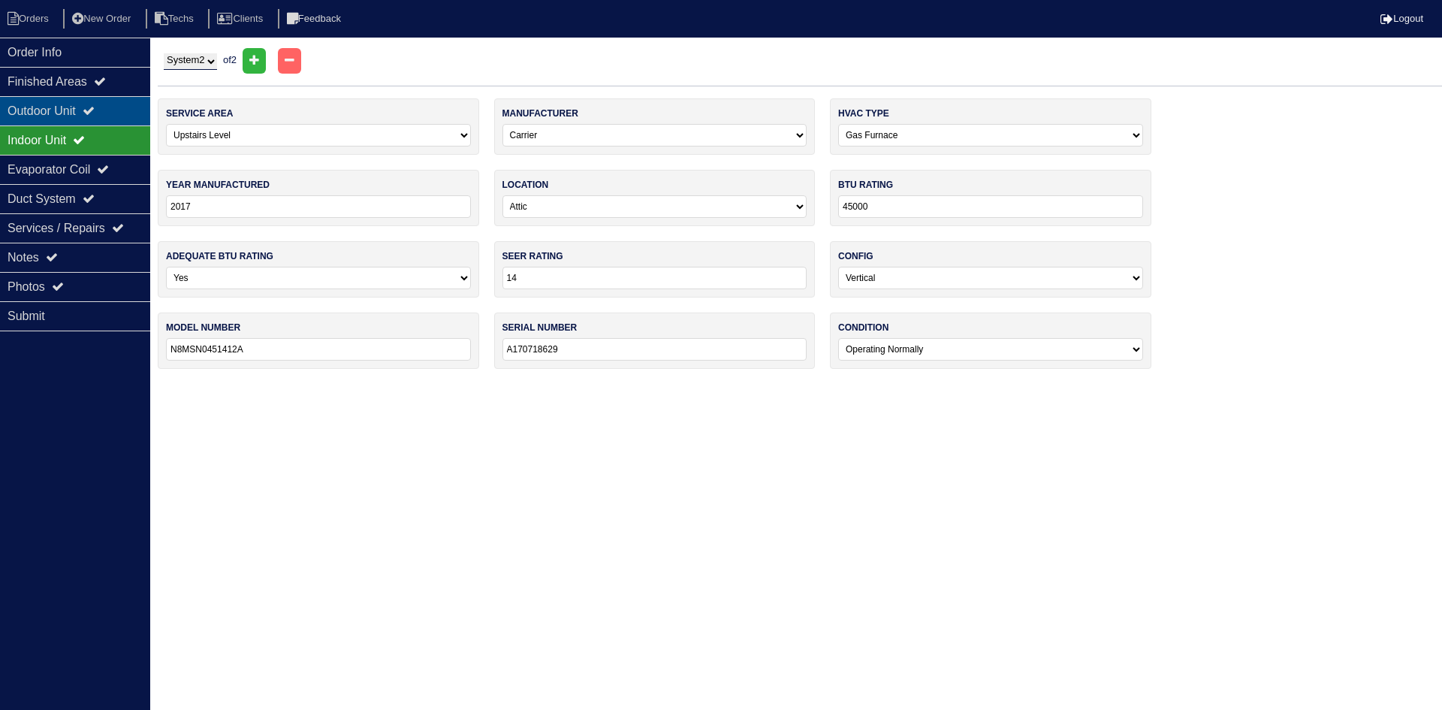
click at [95, 113] on icon at bounding box center [89, 110] width 12 height 12
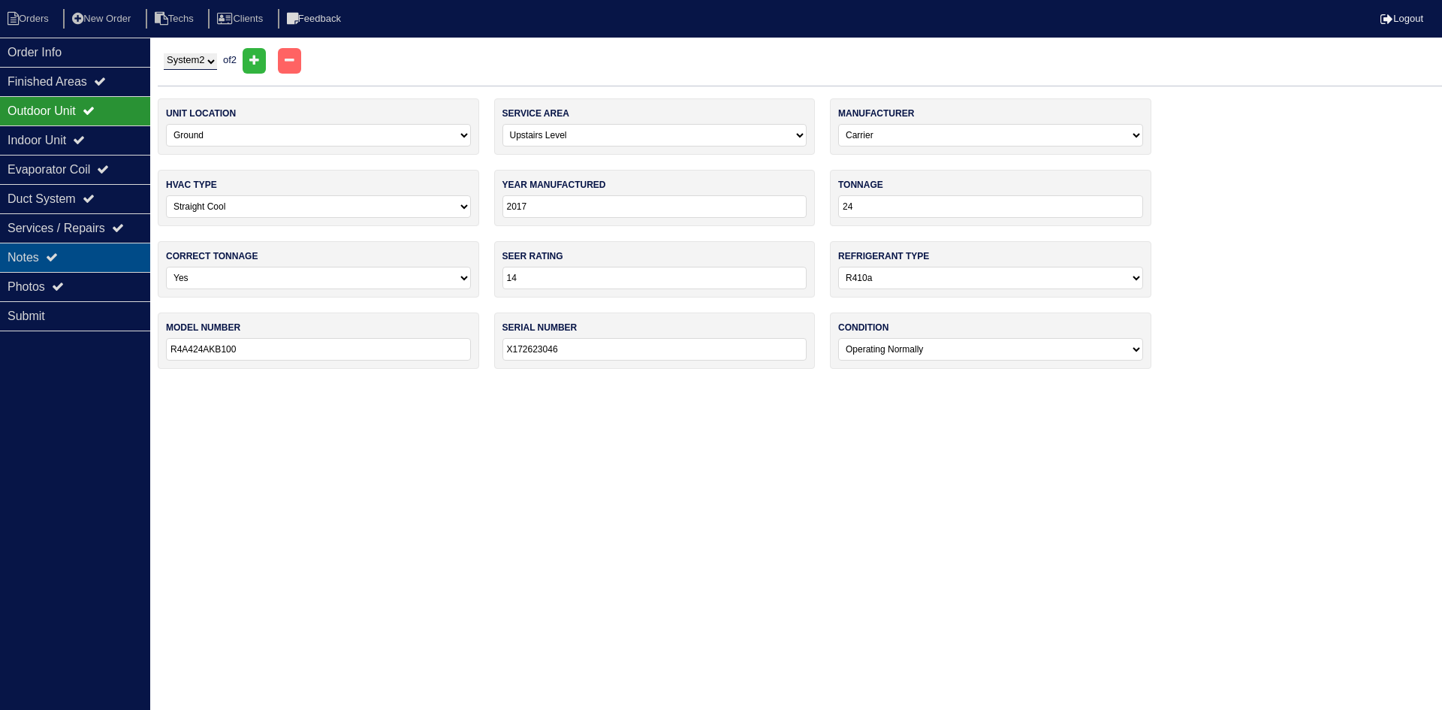
click at [57, 256] on icon at bounding box center [52, 257] width 12 height 12
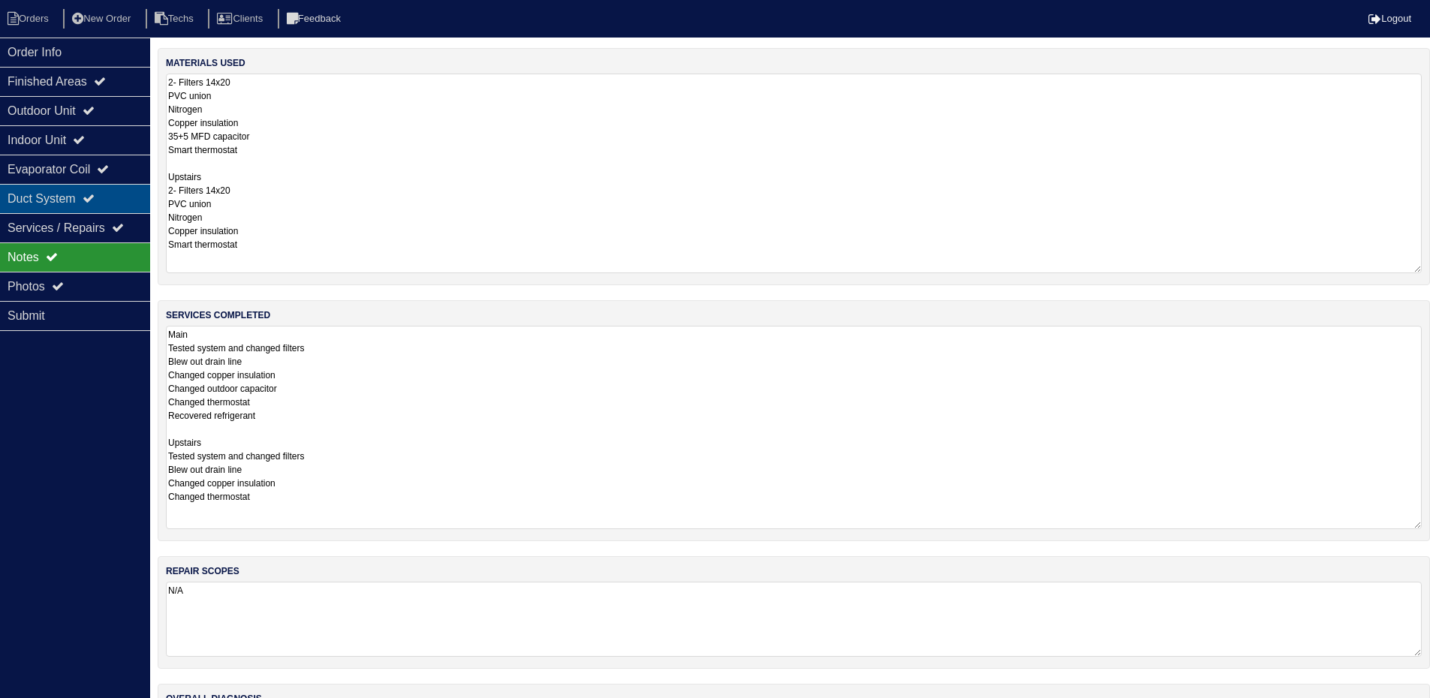
click at [92, 188] on div "Duct System" at bounding box center [75, 198] width 150 height 29
select select "2"
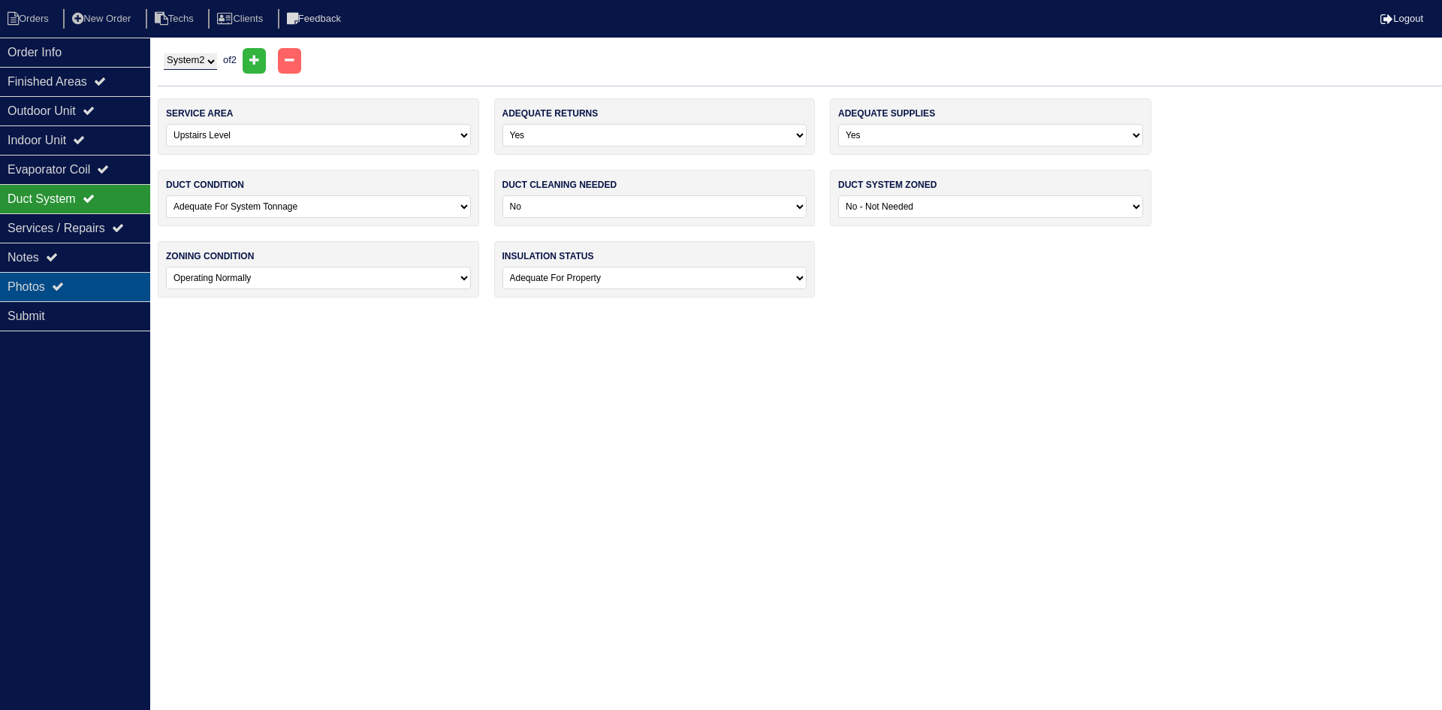
click at [76, 281] on div "Photos" at bounding box center [75, 286] width 150 height 29
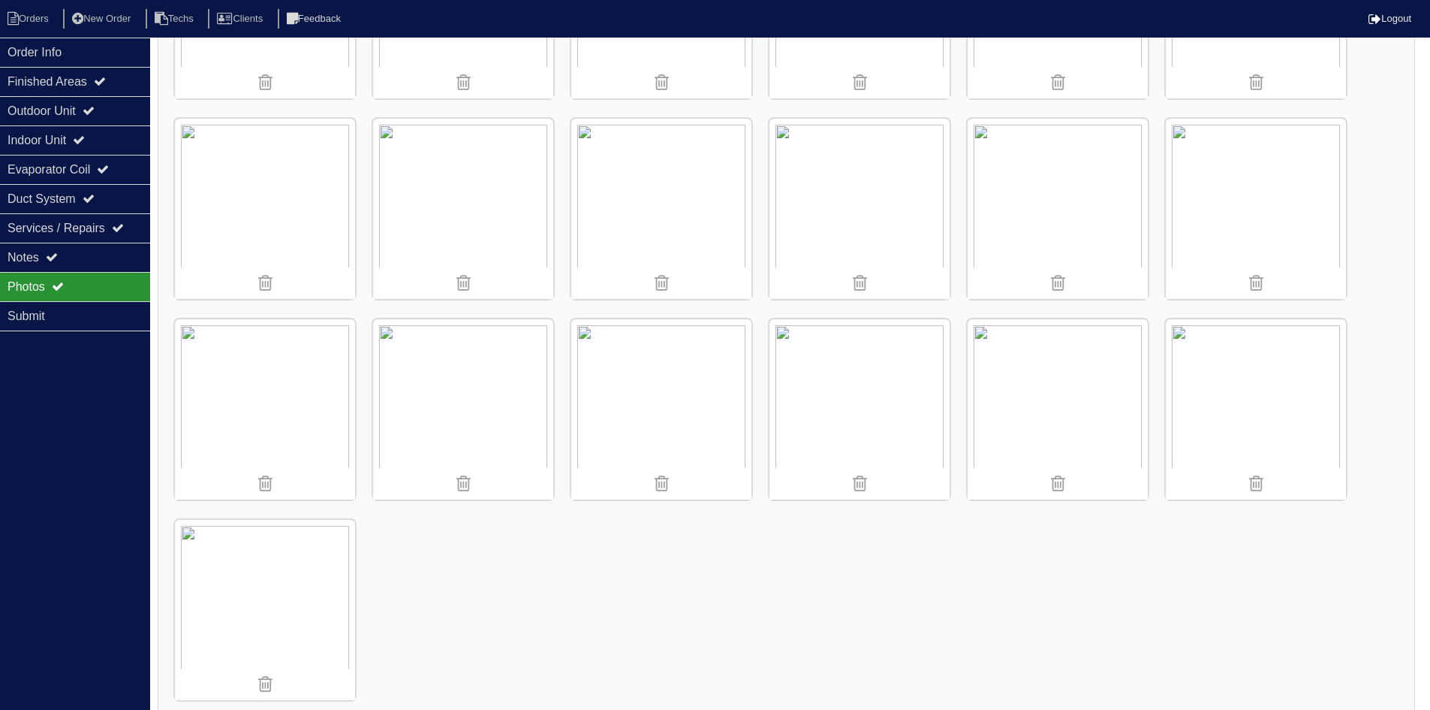
scroll to position [1579, 0]
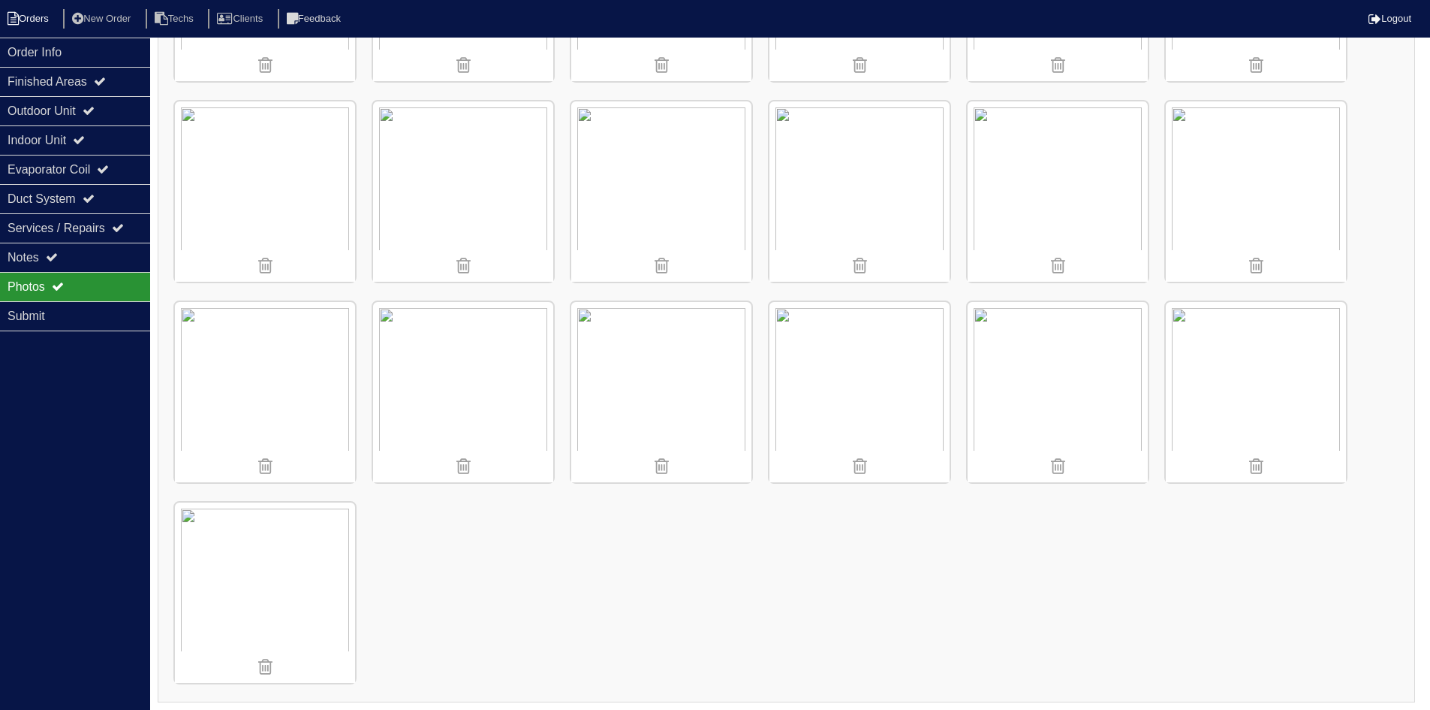
click at [33, 16] on li "Orders" at bounding box center [30, 19] width 61 height 20
select select "15"
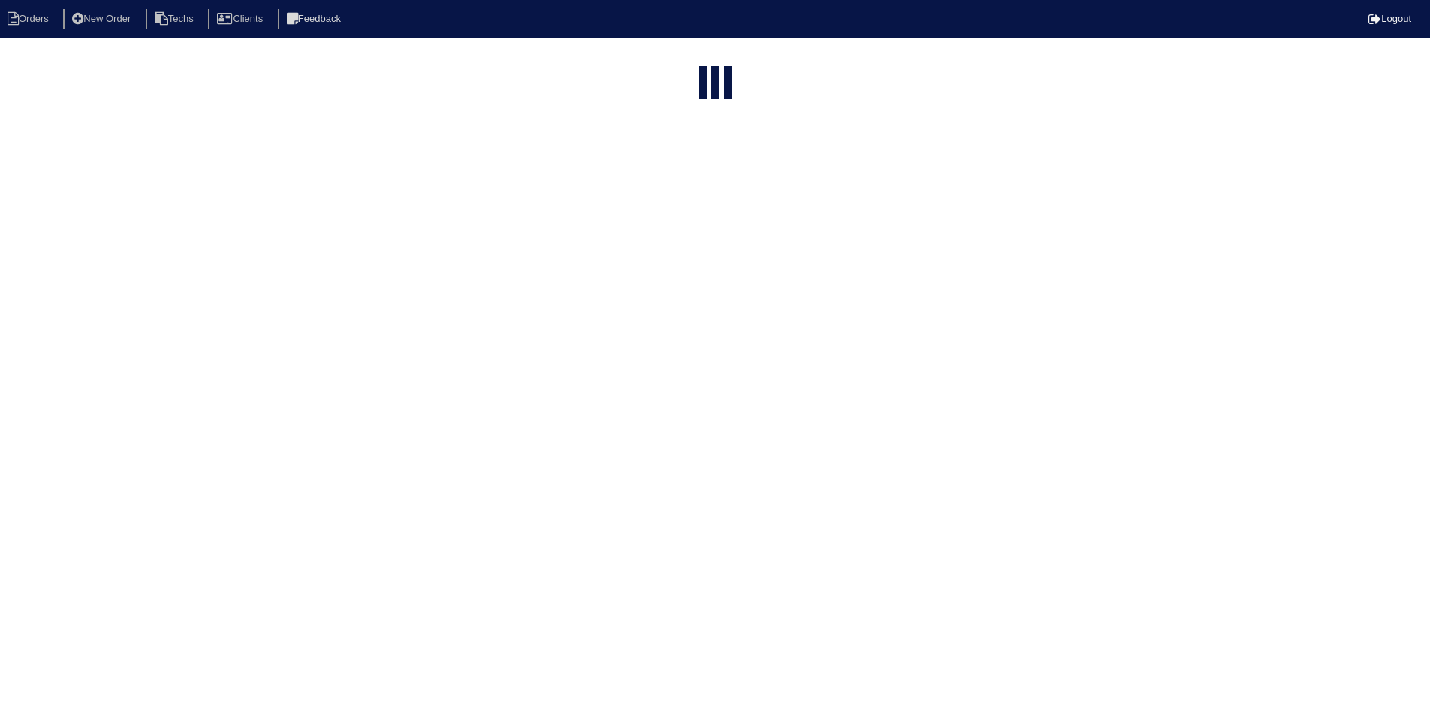
select select "field complete"
select select "need to quote"
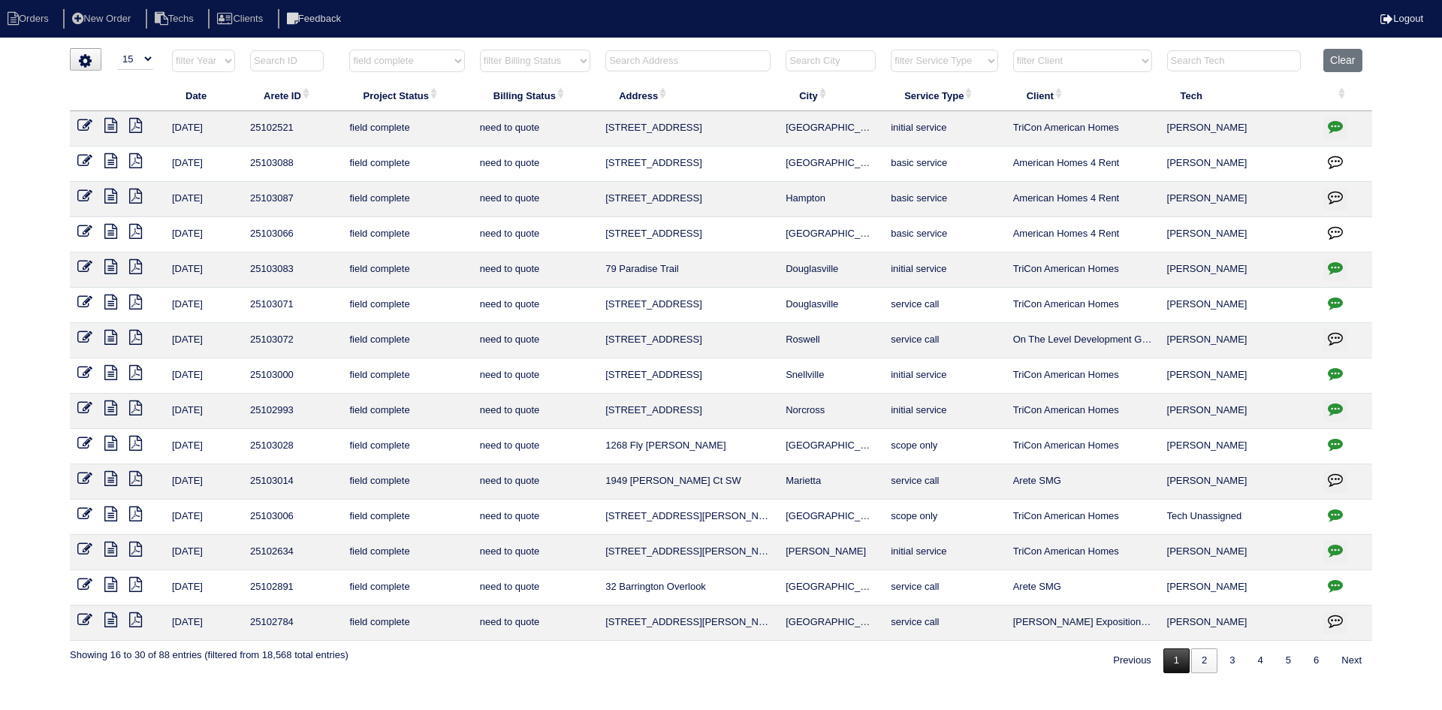
click at [1167, 660] on link "1" at bounding box center [1176, 660] width 26 height 25
select select "field complete"
select select "need to quote"
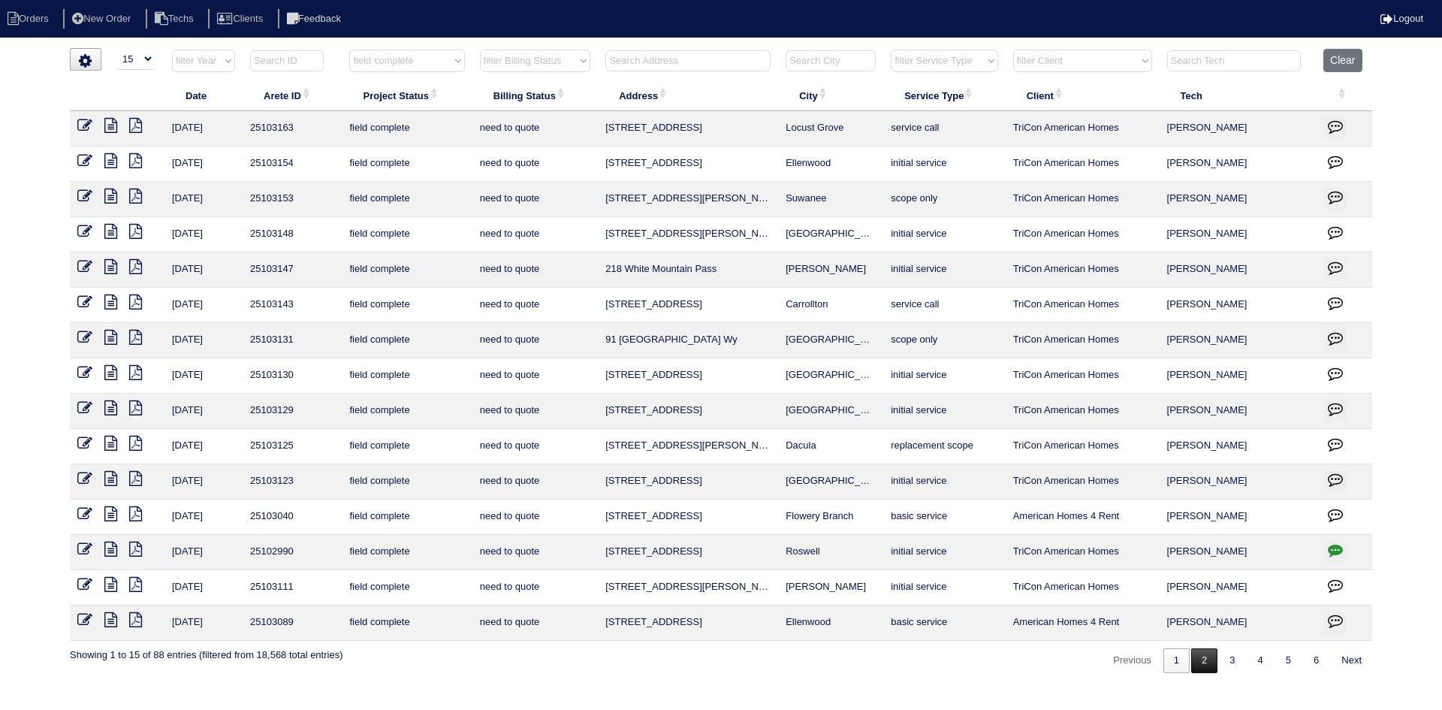
click at [1206, 660] on link "2" at bounding box center [1204, 660] width 26 height 25
select select "field complete"
select select "need to quote"
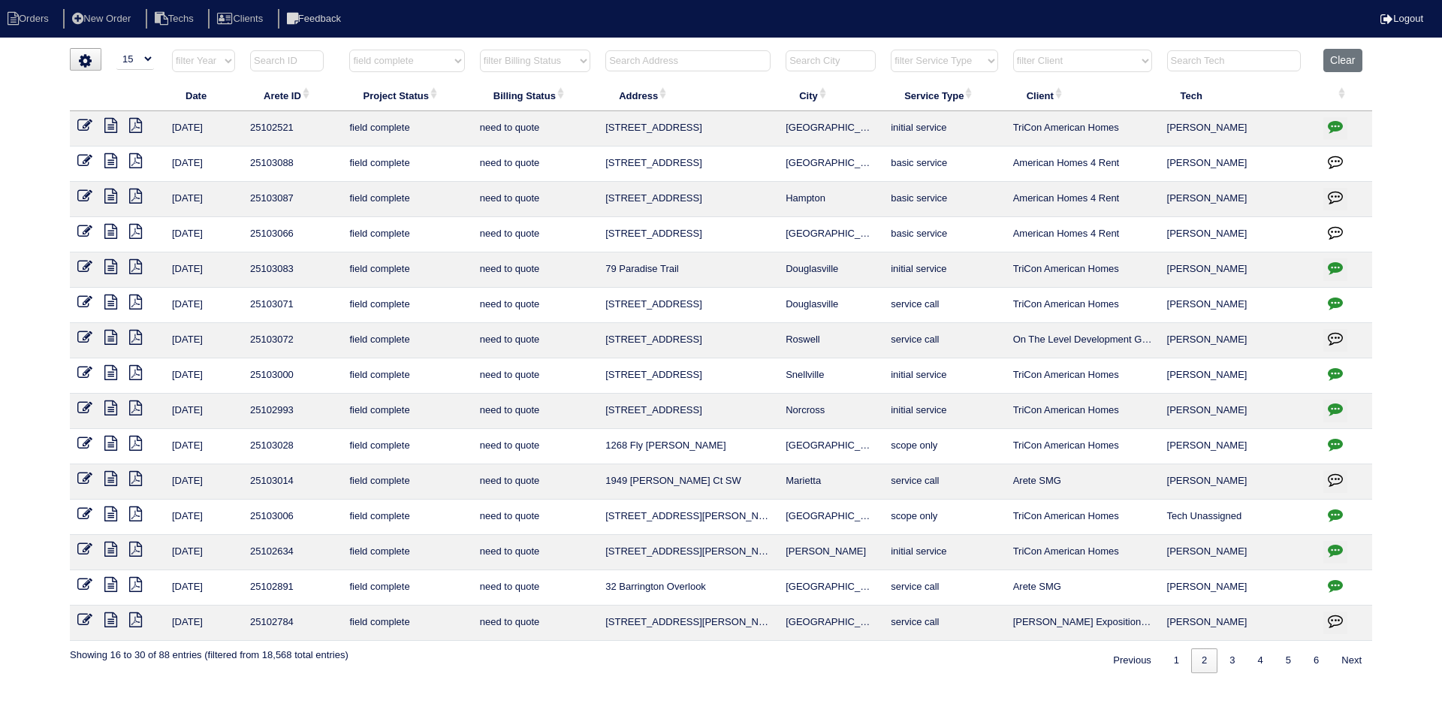
click at [1332, 131] on icon "button" at bounding box center [1335, 126] width 15 height 15
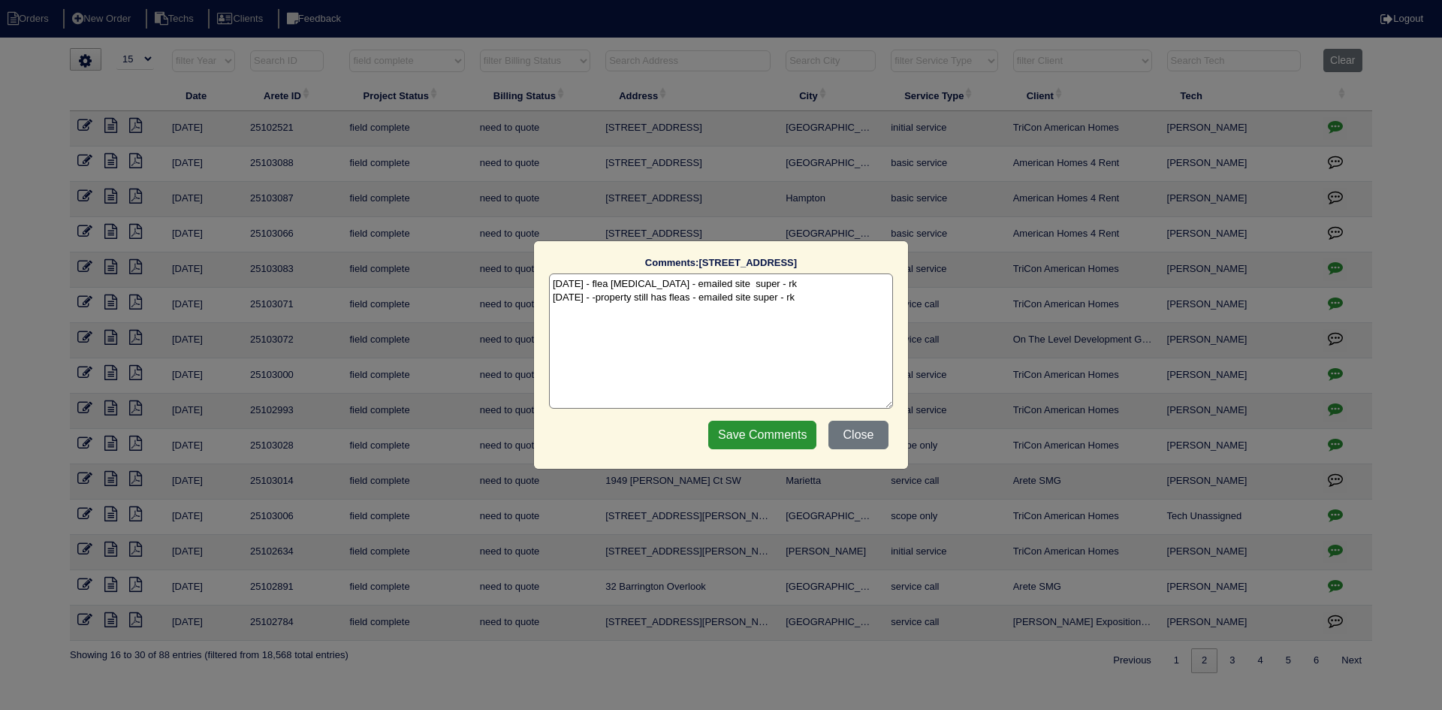
click at [808, 297] on textarea "7/21/25 - flea infestation - emailed site super - rk 8/27/25 - -property still …" at bounding box center [721, 340] width 344 height 135
type textarea "[DATE] - flea infestation - emailed site super - rk [DATE] - -property still ha…"
click at [764, 426] on input "Save Comments" at bounding box center [762, 435] width 108 height 29
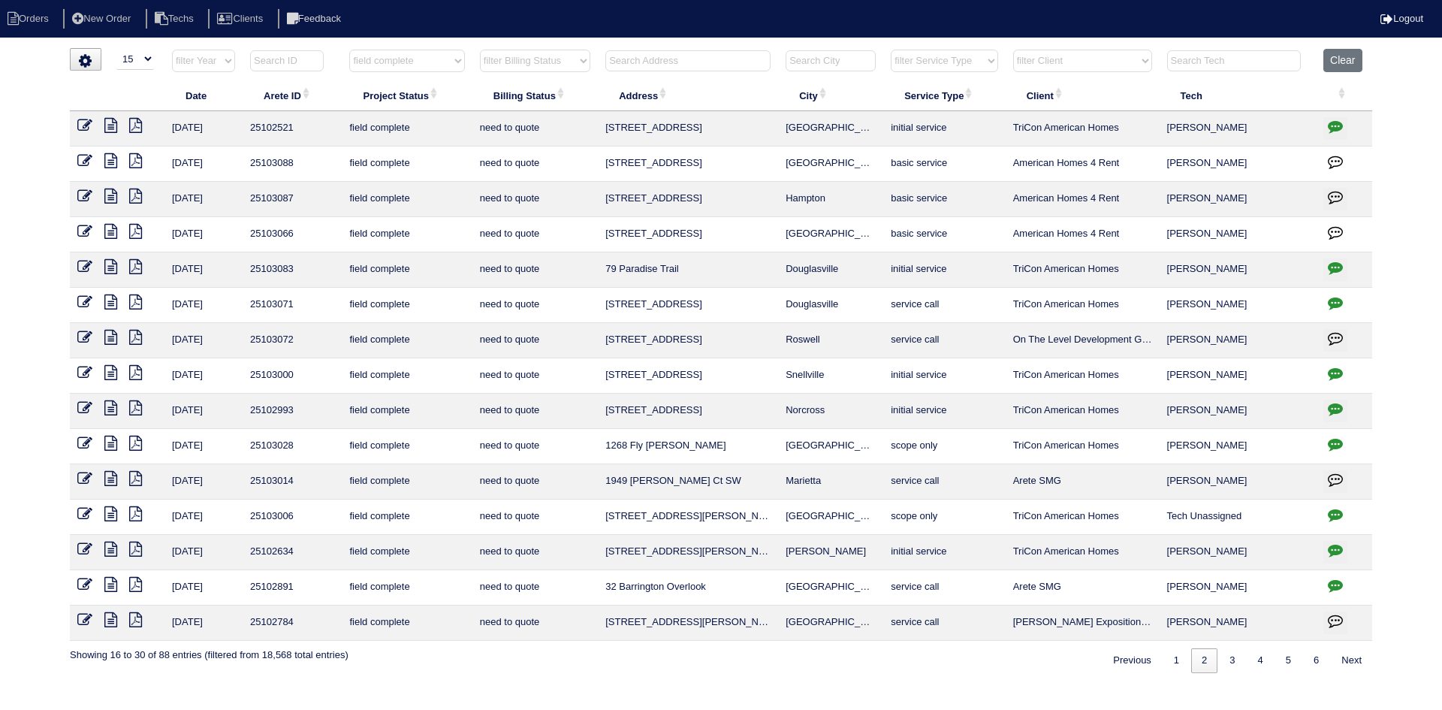
drag, startPoint x: 1072, startPoint y: 58, endPoint x: 1078, endPoint y: 70, distance: 13.4
click at [1072, 58] on select "filter Client -- Any Client -- Alan Luther American Homes 4 Rent Arete Personal…" at bounding box center [1082, 61] width 139 height 23
select select "American Homes 4 Rent"
click at [1014, 50] on select "filter Client -- Any Client -- Alan Luther American Homes 4 Rent Arete Personal…" at bounding box center [1082, 61] width 139 height 23
select select "field complete"
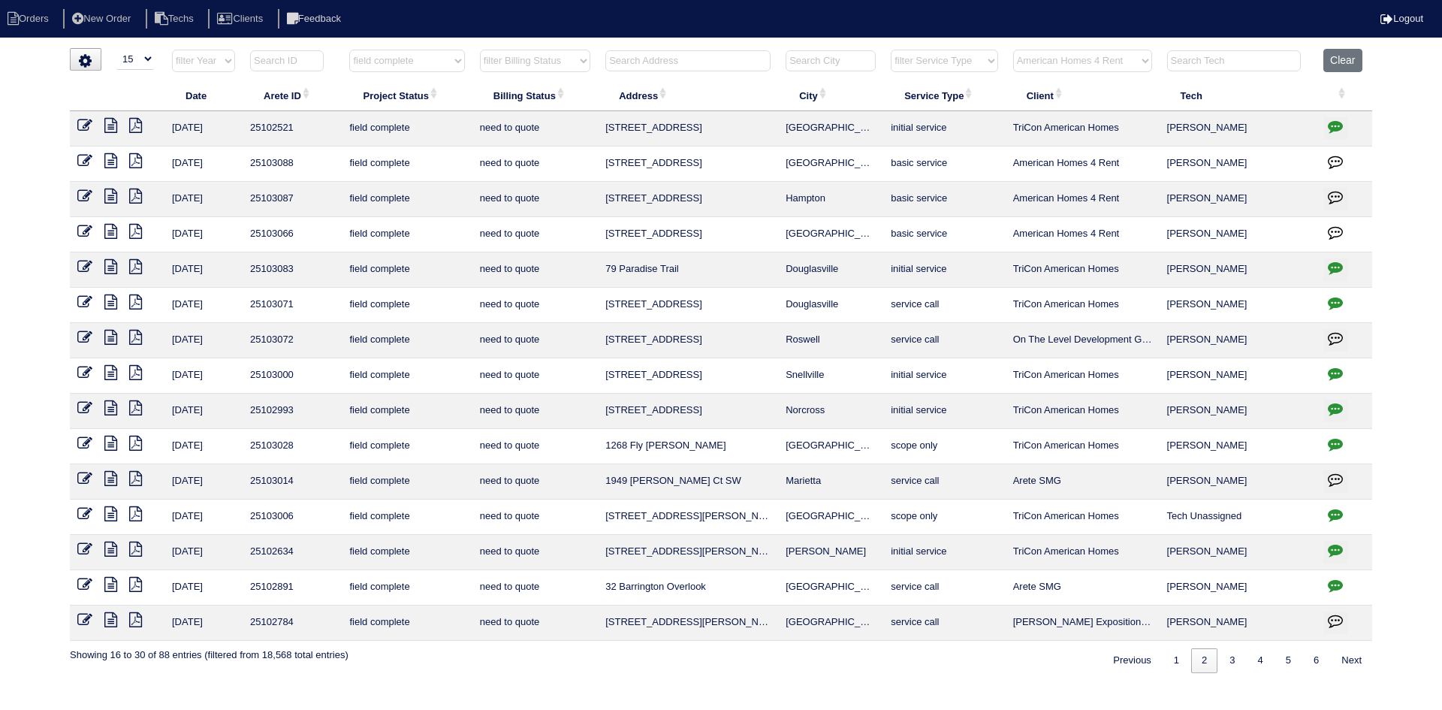
select select "need to quote"
select select "American Homes 4 Rent"
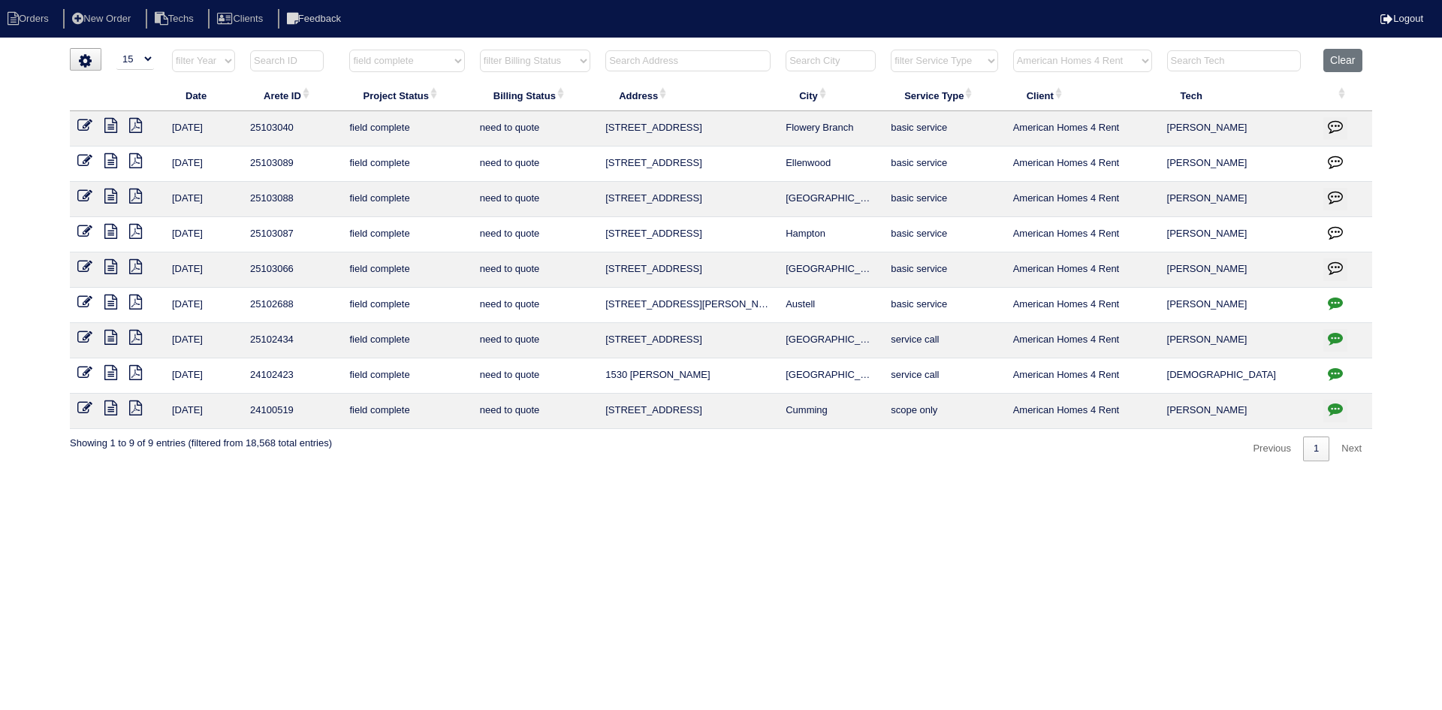
click at [107, 230] on icon at bounding box center [110, 231] width 13 height 15
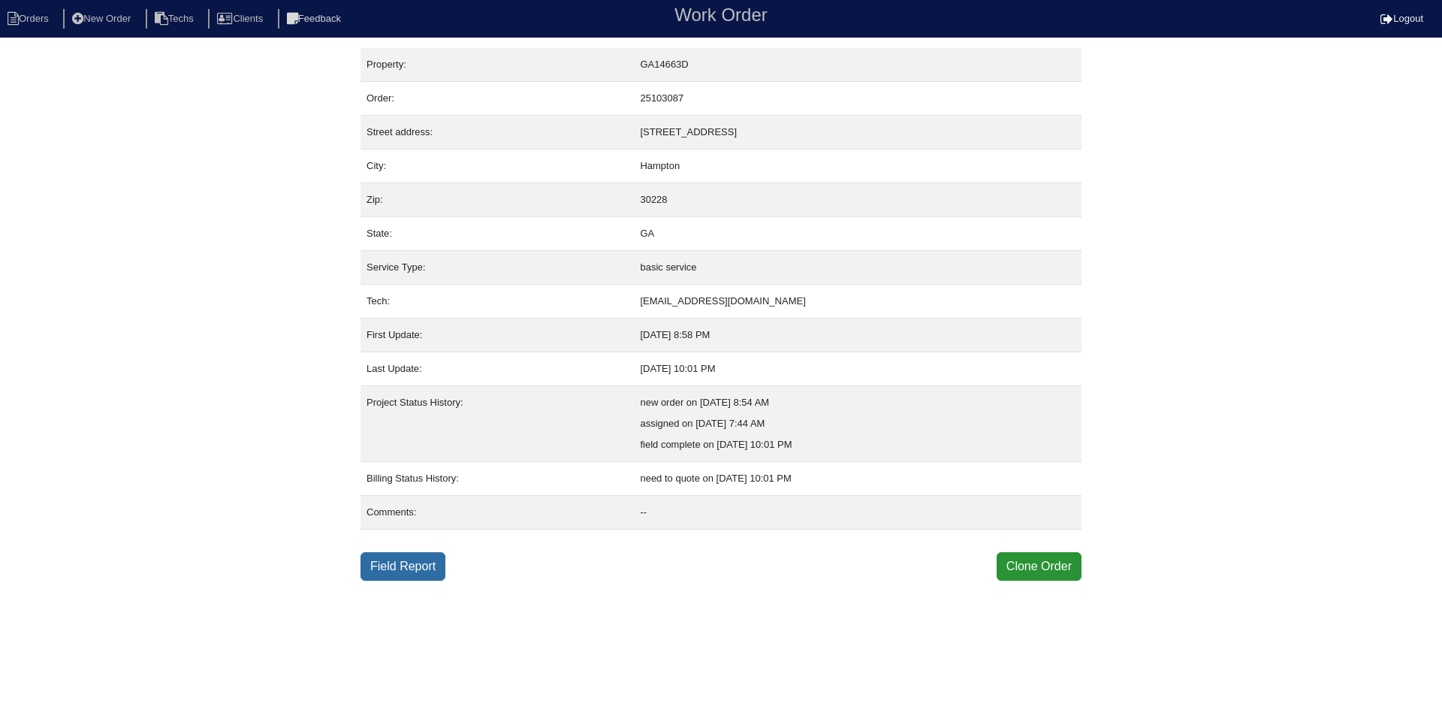
click at [392, 565] on link "Field Report" at bounding box center [402, 566] width 85 height 29
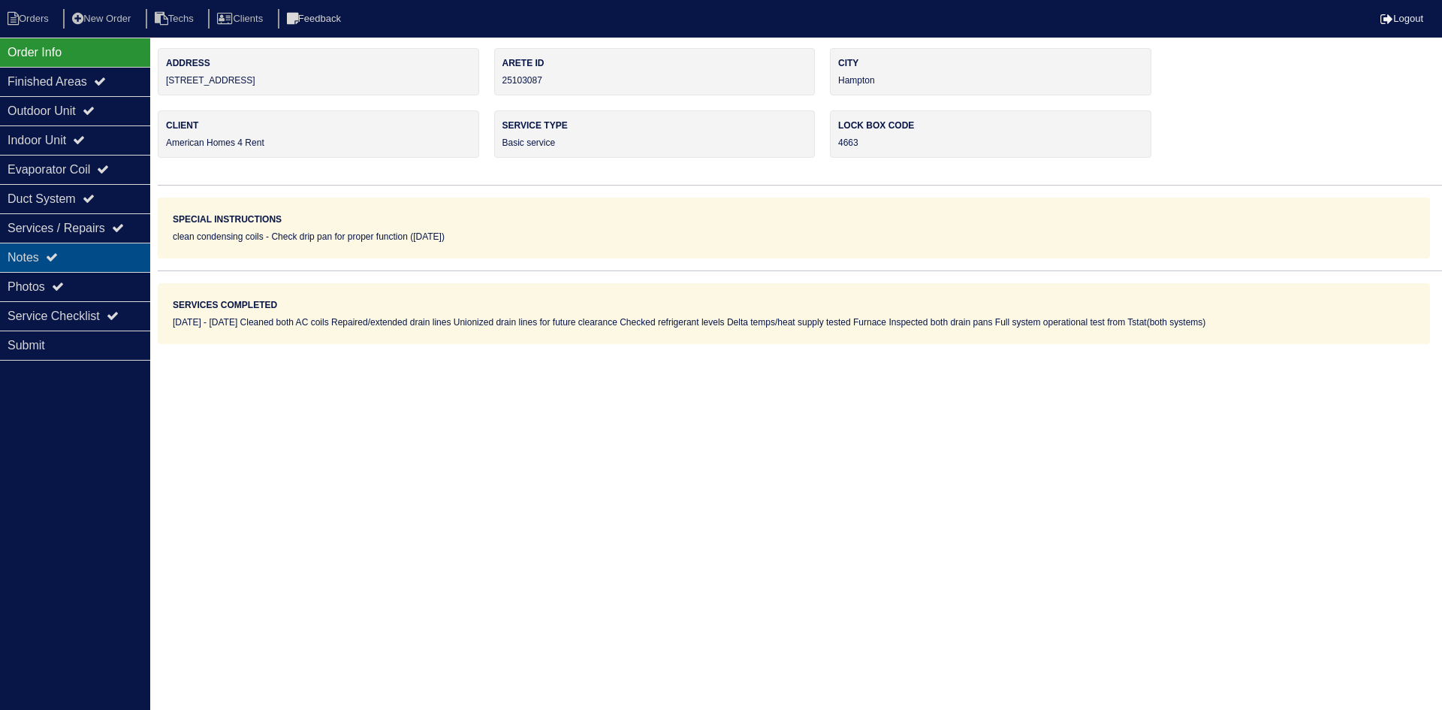
click at [101, 253] on div "Notes" at bounding box center [75, 257] width 150 height 29
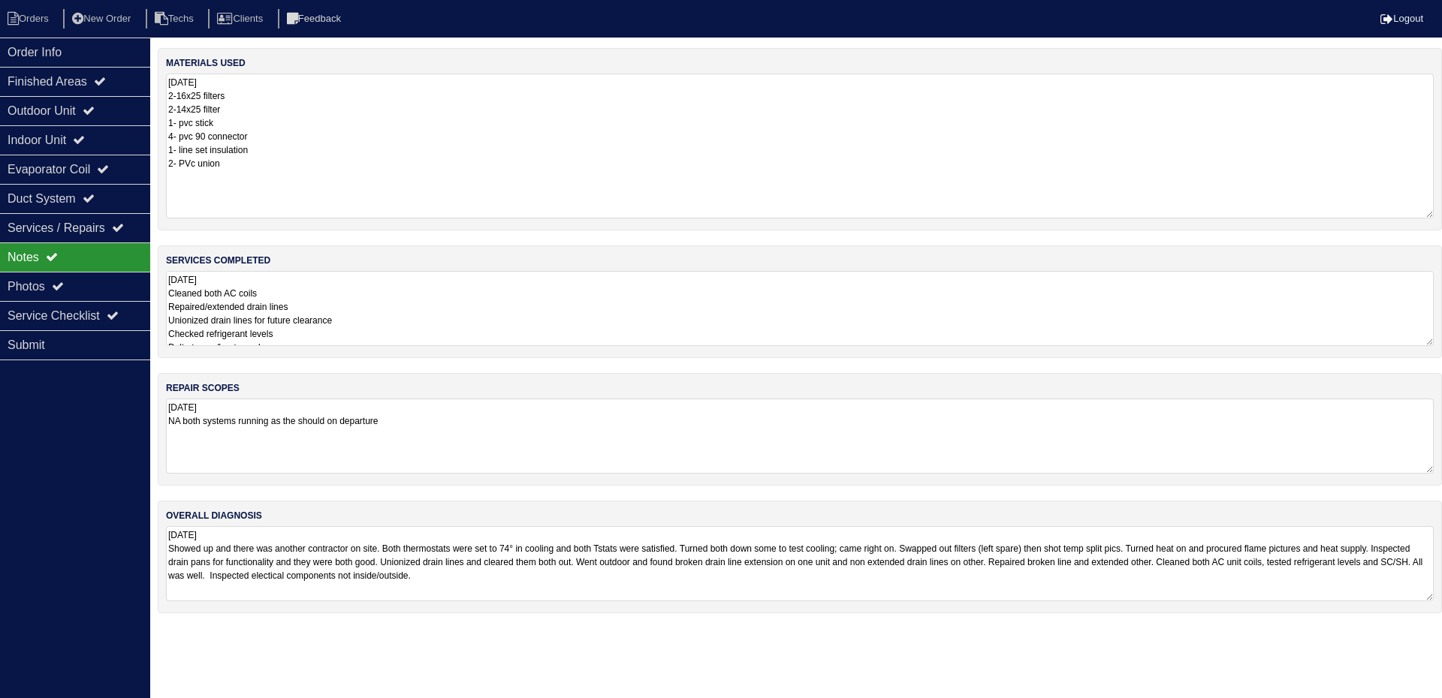
drag, startPoint x: 1429, startPoint y: 146, endPoint x: 1428, endPoint y: 216, distance: 69.8
click at [1428, 216] on textarea "[DATE] 2-16x25 filters 2-14x25 filter 1- pvc stick 4- pvc 90 connector 1- line …" at bounding box center [800, 146] width 1268 height 145
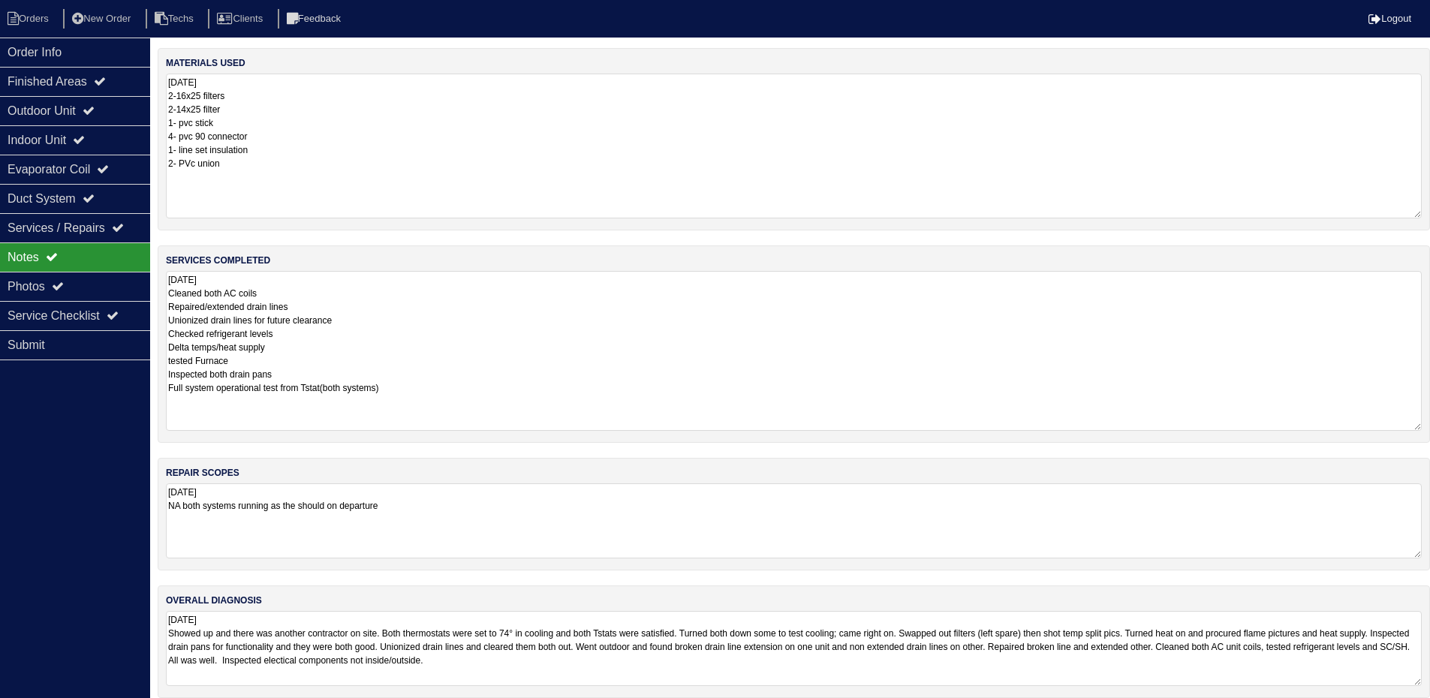
drag, startPoint x: 1430, startPoint y: 337, endPoint x: 1433, endPoint y: 422, distance: 84.9
click at [1430, 422] on html "Orders New Order Techs Clients Feedback Logout Orders New Order Users Clients M…" at bounding box center [715, 356] width 1430 height 713
click at [95, 109] on icon at bounding box center [89, 110] width 12 height 12
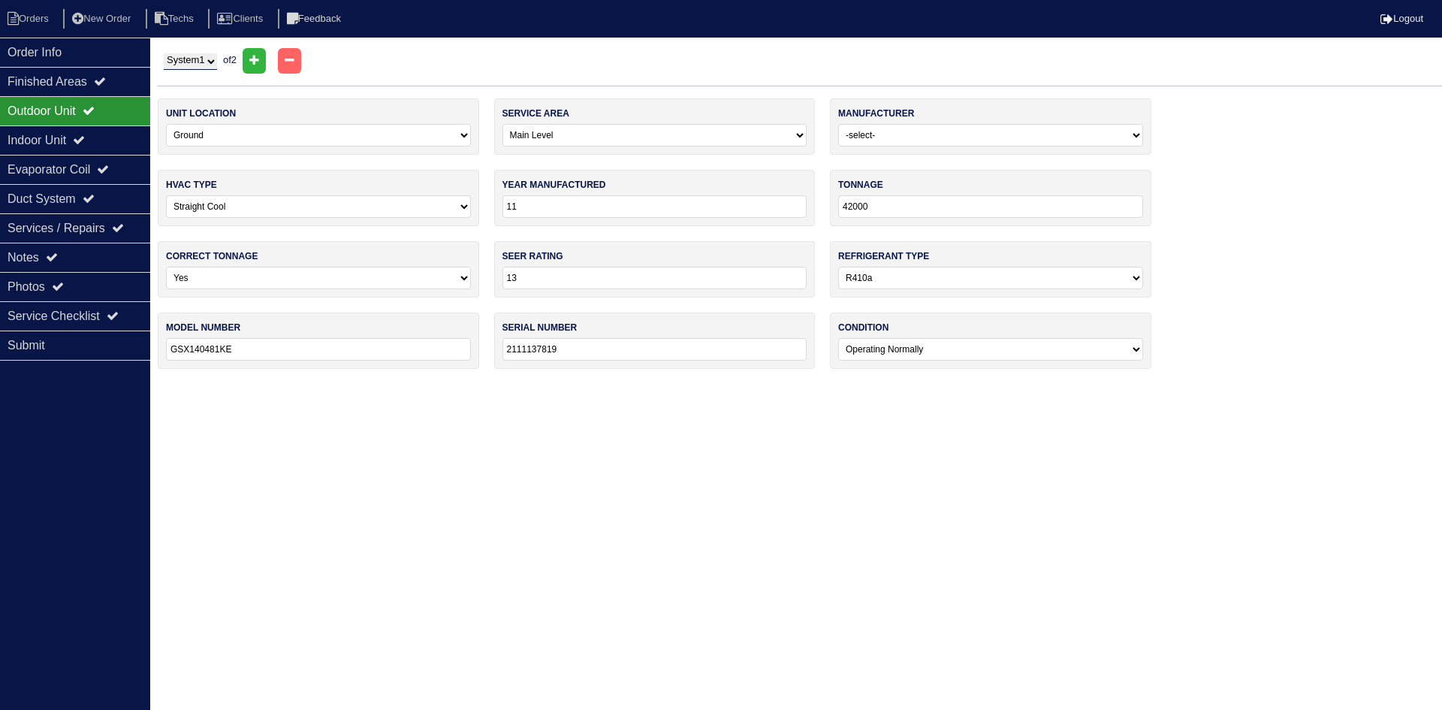
click at [536, 202] on input "11" at bounding box center [654, 206] width 305 height 23
click at [388, 384] on html "Orders New Order Techs Clients Feedback Logout Orders New Order Users Clients M…" at bounding box center [721, 192] width 1442 height 384
click at [72, 240] on div "Services / Repairs" at bounding box center [75, 227] width 150 height 29
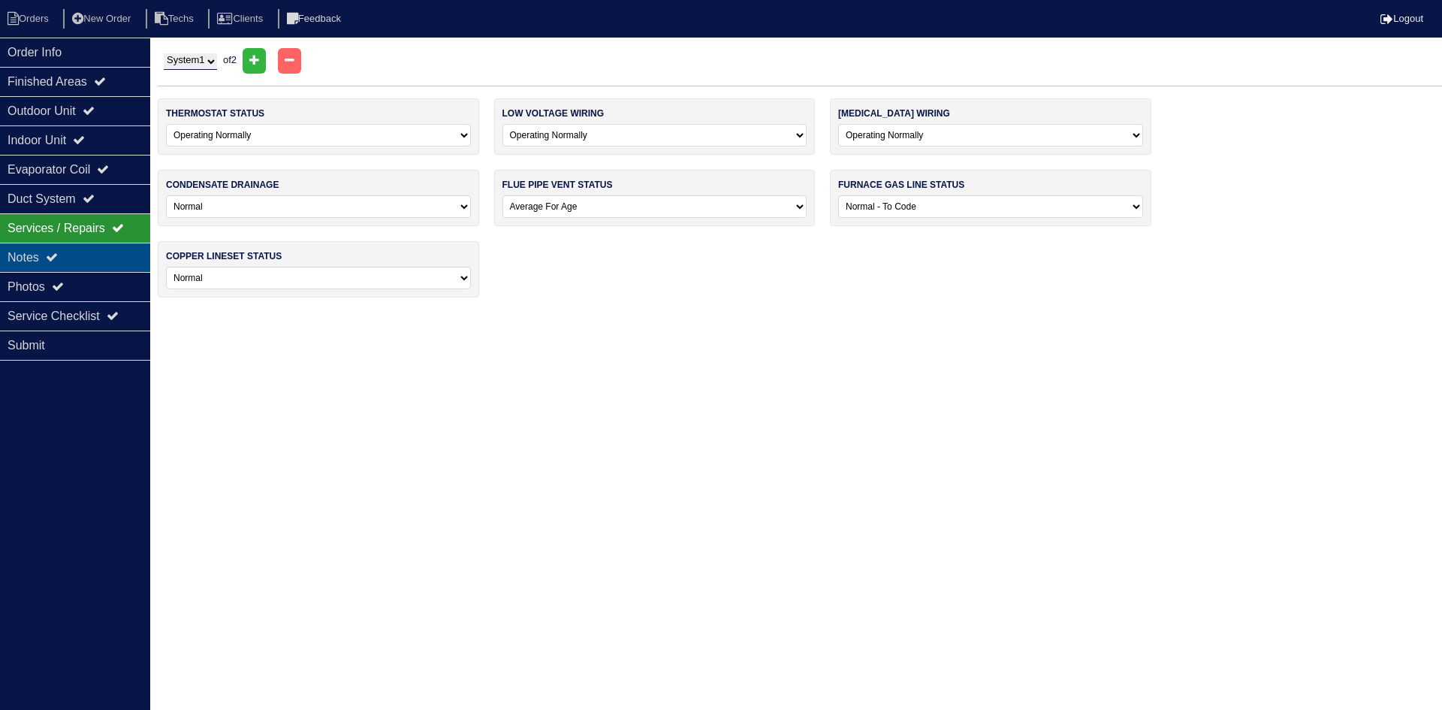
click at [71, 251] on div "Notes" at bounding box center [75, 257] width 150 height 29
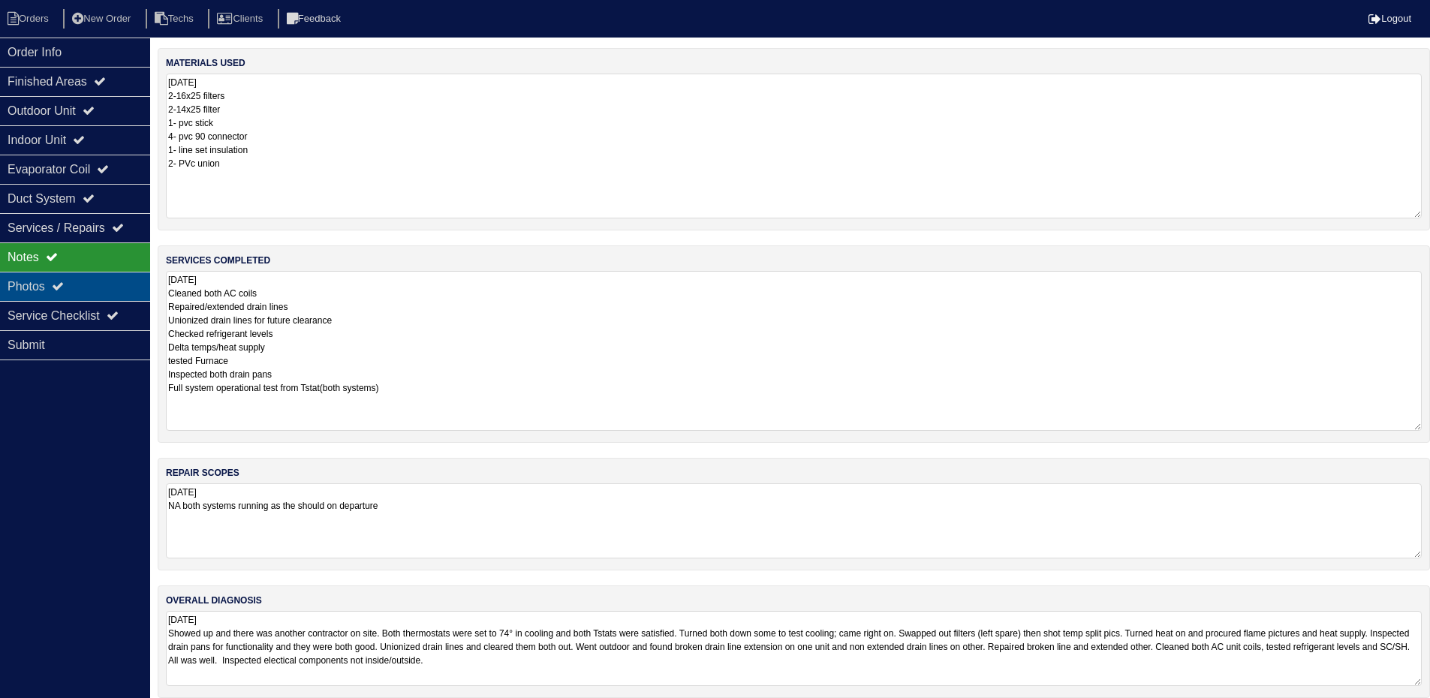
click at [47, 279] on div "Photos" at bounding box center [75, 286] width 150 height 29
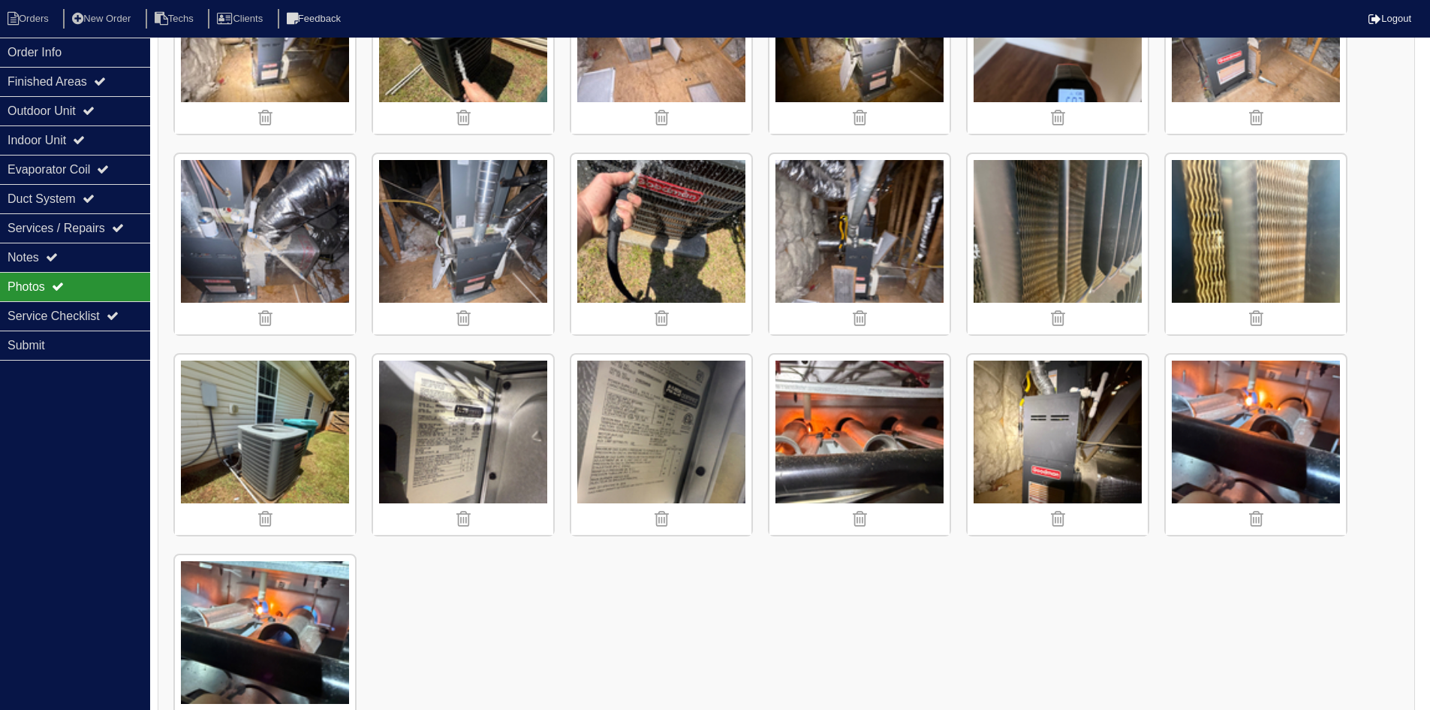
scroll to position [1779, 0]
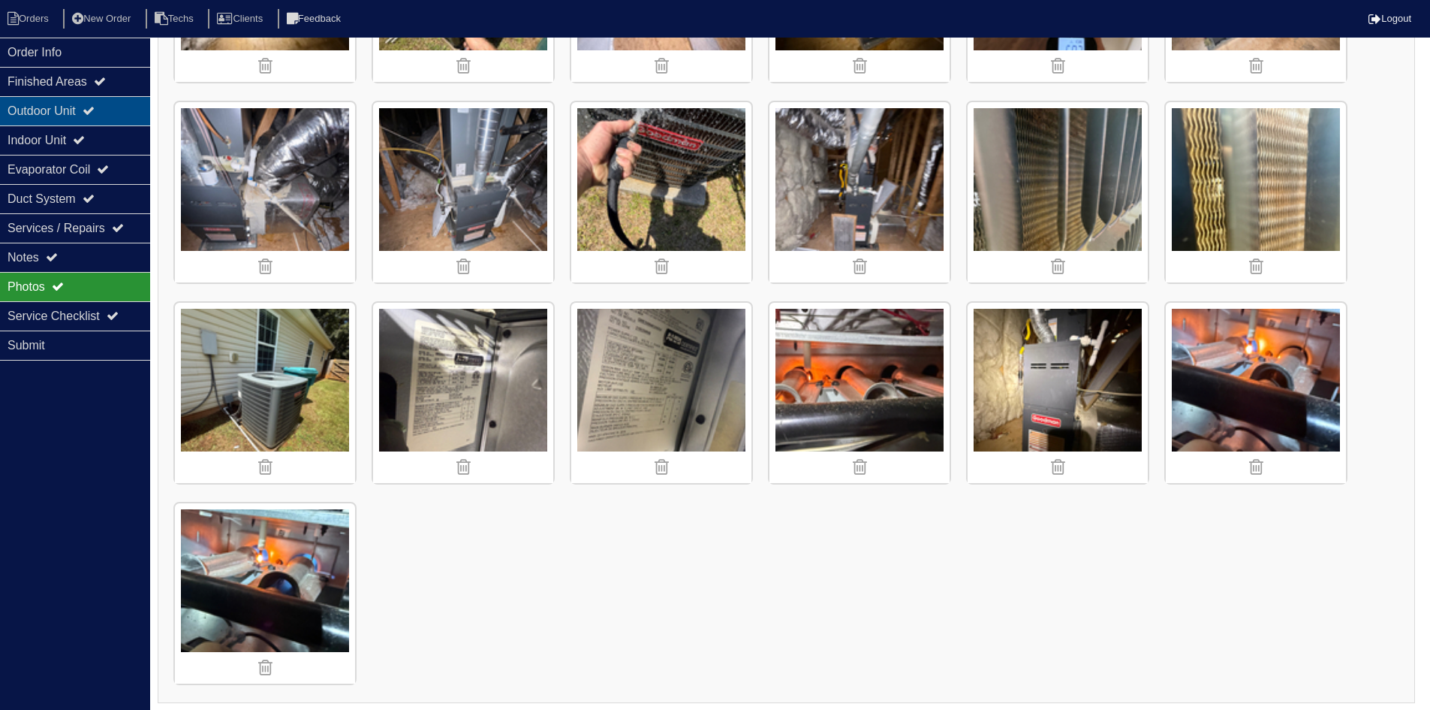
click at [117, 112] on div "Outdoor Unit" at bounding box center [75, 110] width 150 height 29
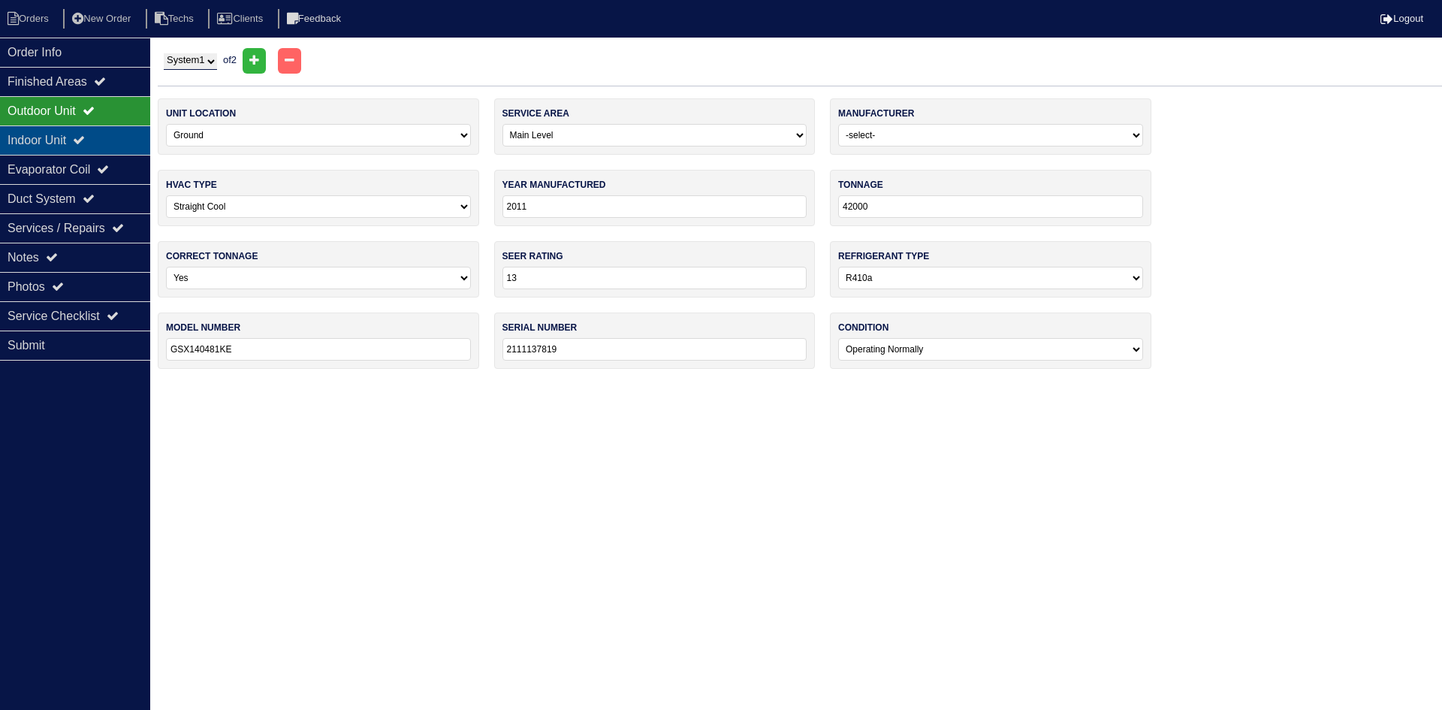
click at [101, 138] on div "Indoor Unit" at bounding box center [75, 139] width 150 height 29
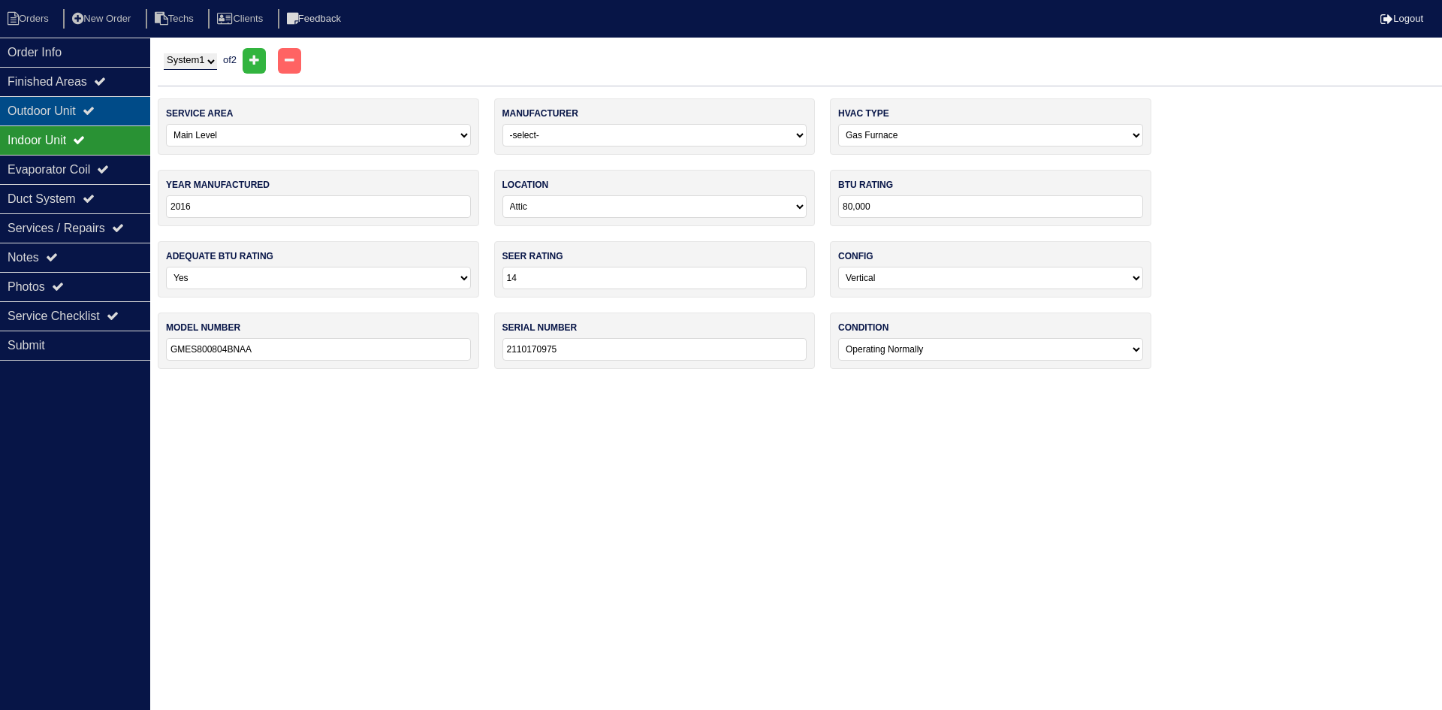
click at [95, 107] on icon at bounding box center [89, 110] width 12 height 12
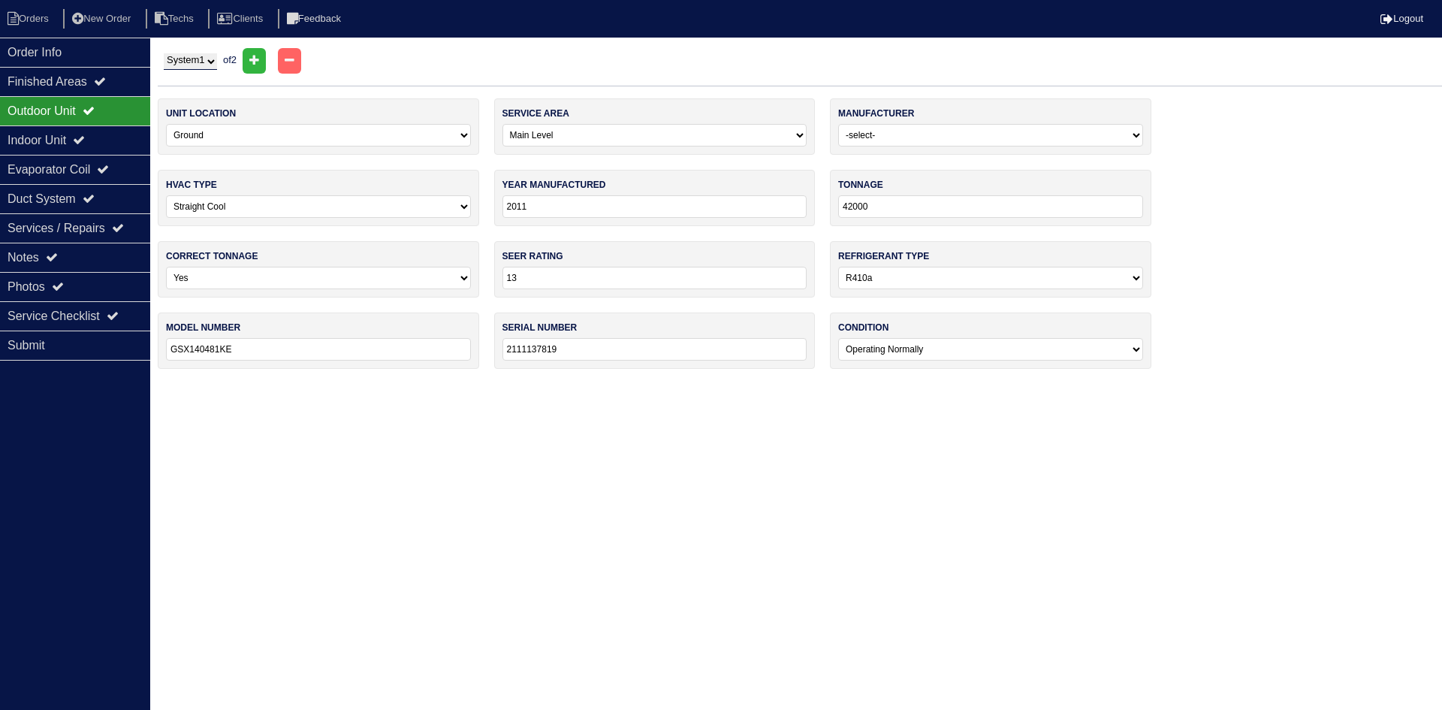
click at [535, 205] on input "2011" at bounding box center [654, 206] width 305 height 23
type input "2021"
click at [375, 384] on html "Orders New Order Techs Clients Feedback Logout Orders New Order Users Clients M…" at bounding box center [721, 192] width 1442 height 384
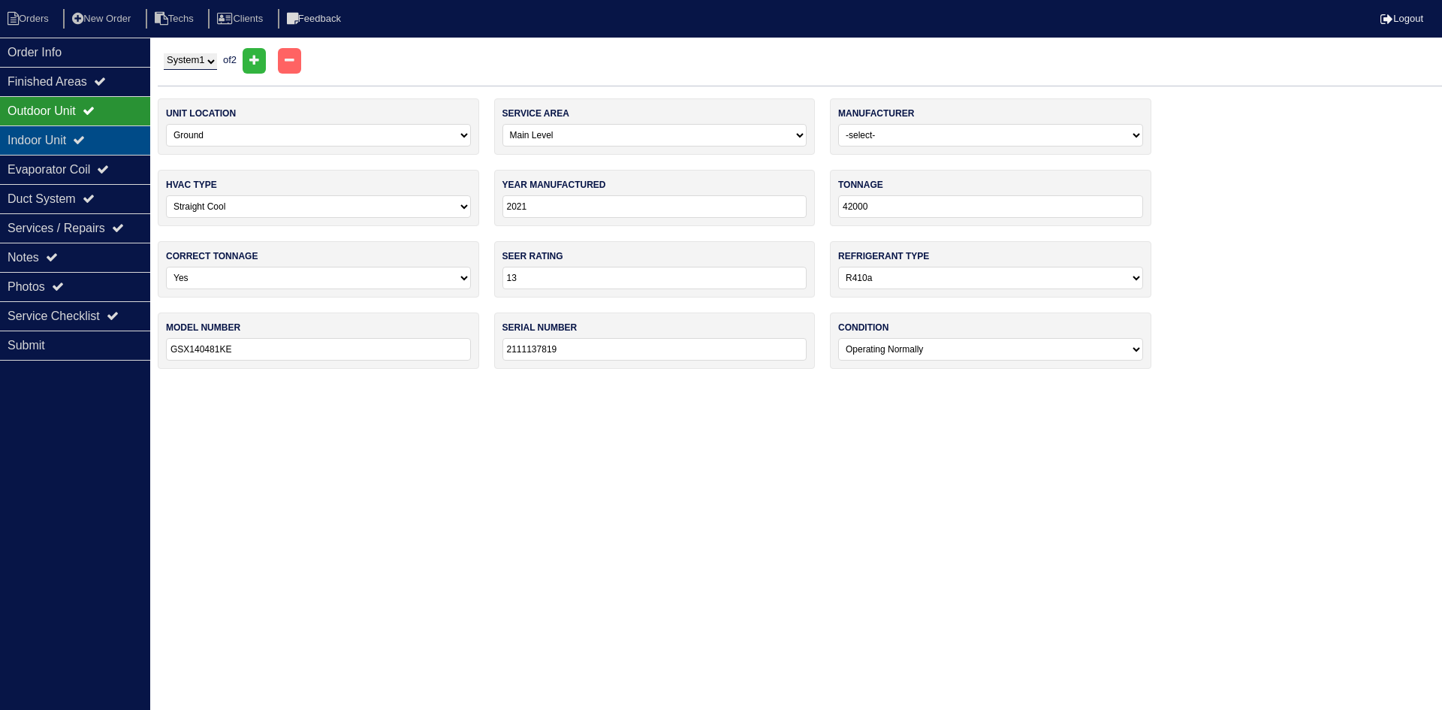
click at [99, 137] on div "Indoor Unit" at bounding box center [75, 139] width 150 height 29
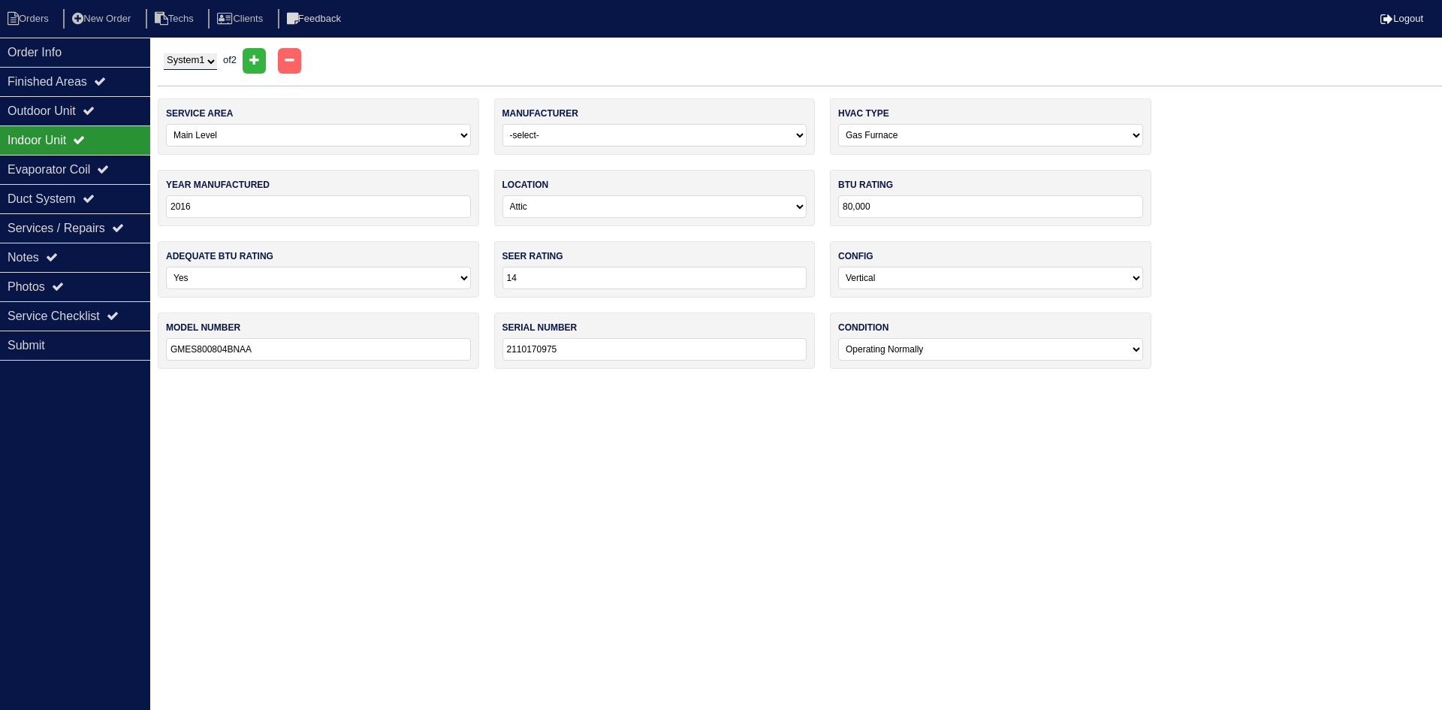
click at [207, 208] on input "2016" at bounding box center [318, 206] width 305 height 23
type input "2021"
click at [229, 384] on html "Orders New Order Techs Clients Feedback Logout Orders New Order Users Clients M…" at bounding box center [721, 192] width 1442 height 384
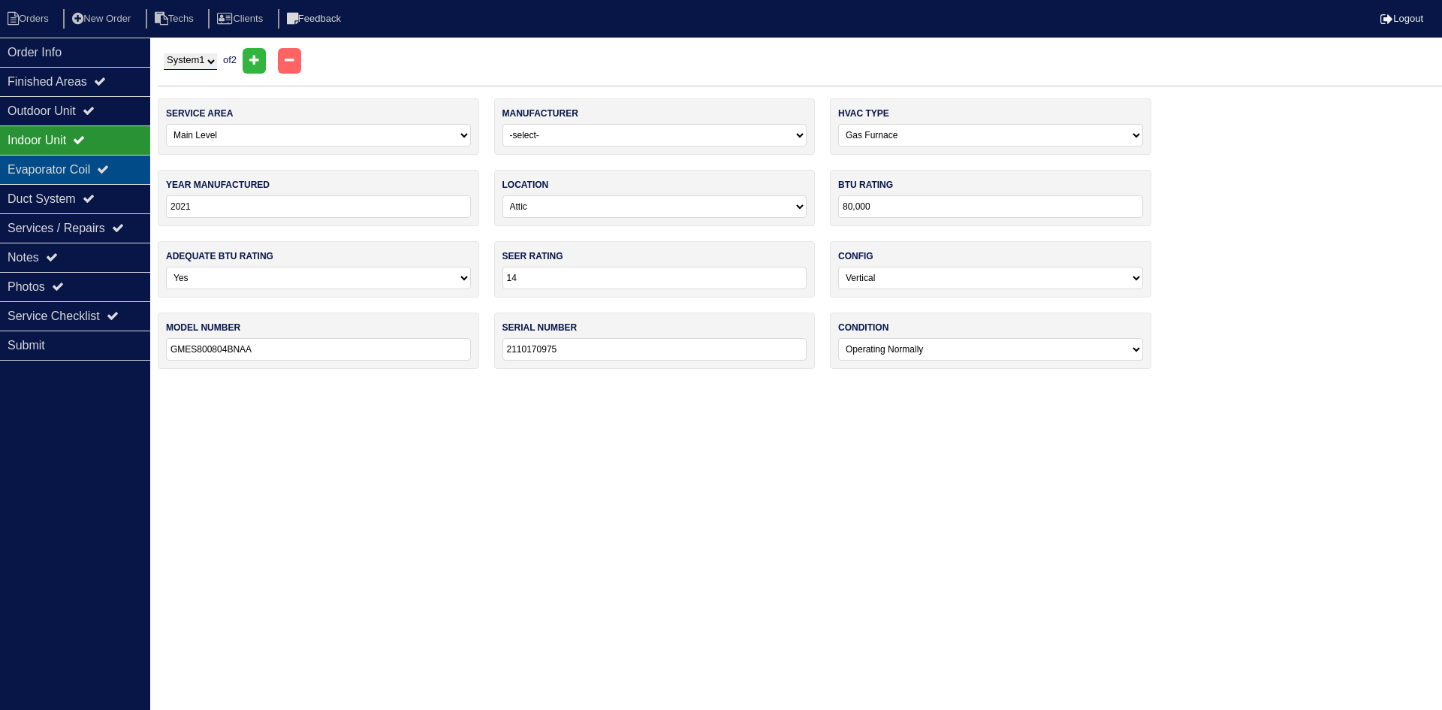
click at [88, 171] on div "Evaporator Coil" at bounding box center [75, 169] width 150 height 29
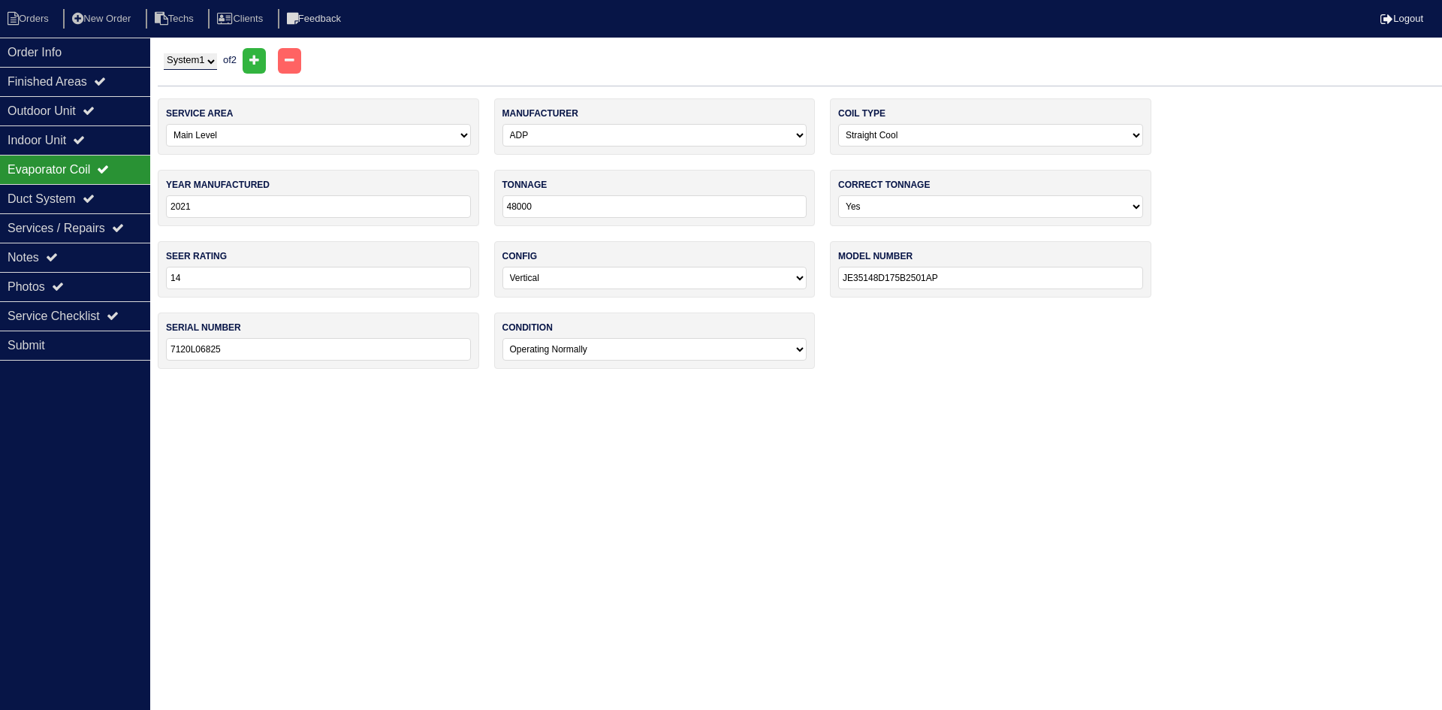
click at [196, 65] on select "System 1 System 2" at bounding box center [190, 61] width 53 height 17
select select "2"
click at [164, 53] on select "System 1 System 2" at bounding box center [190, 61] width 53 height 17
type input "21"
type input "24000"
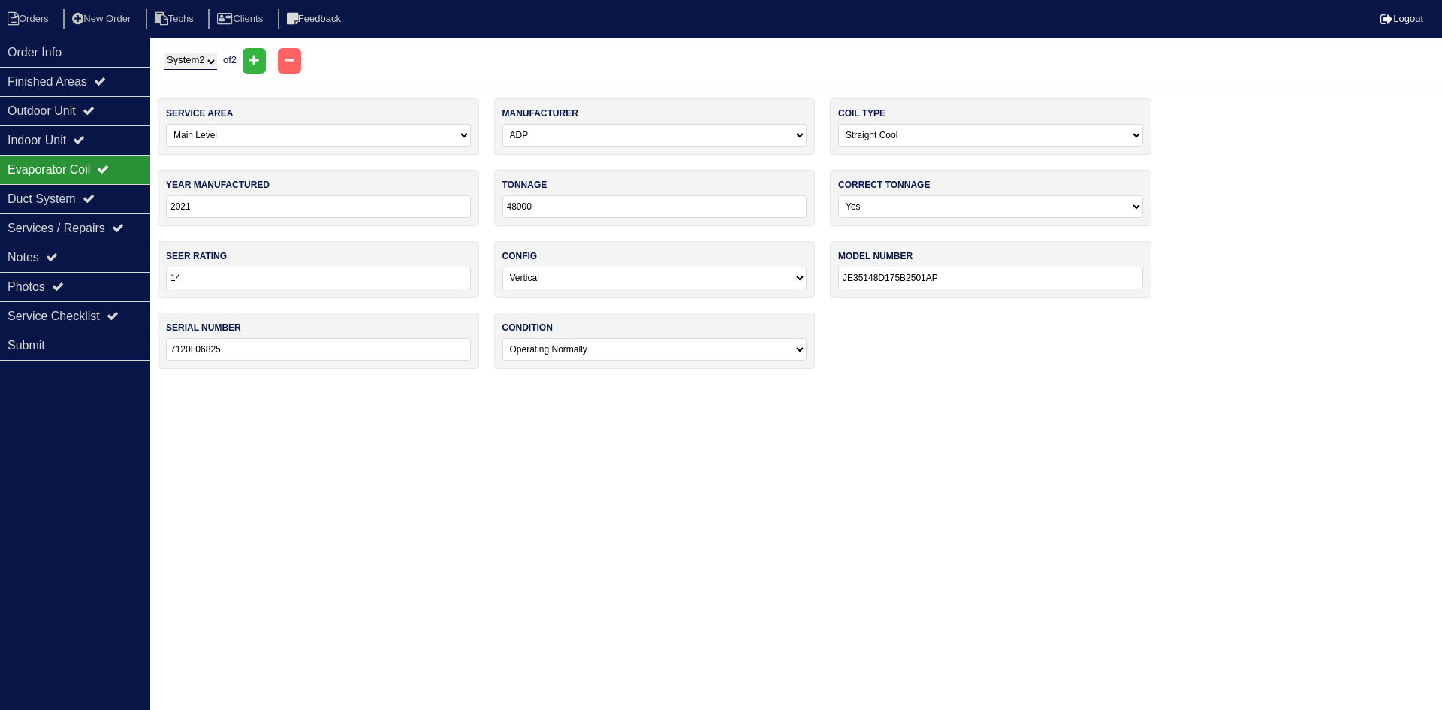
type input "GSX140241LE"
type input "2109031430"
select select "Goodman"
type input "24000"
type input "CAPFA2418A6BA"
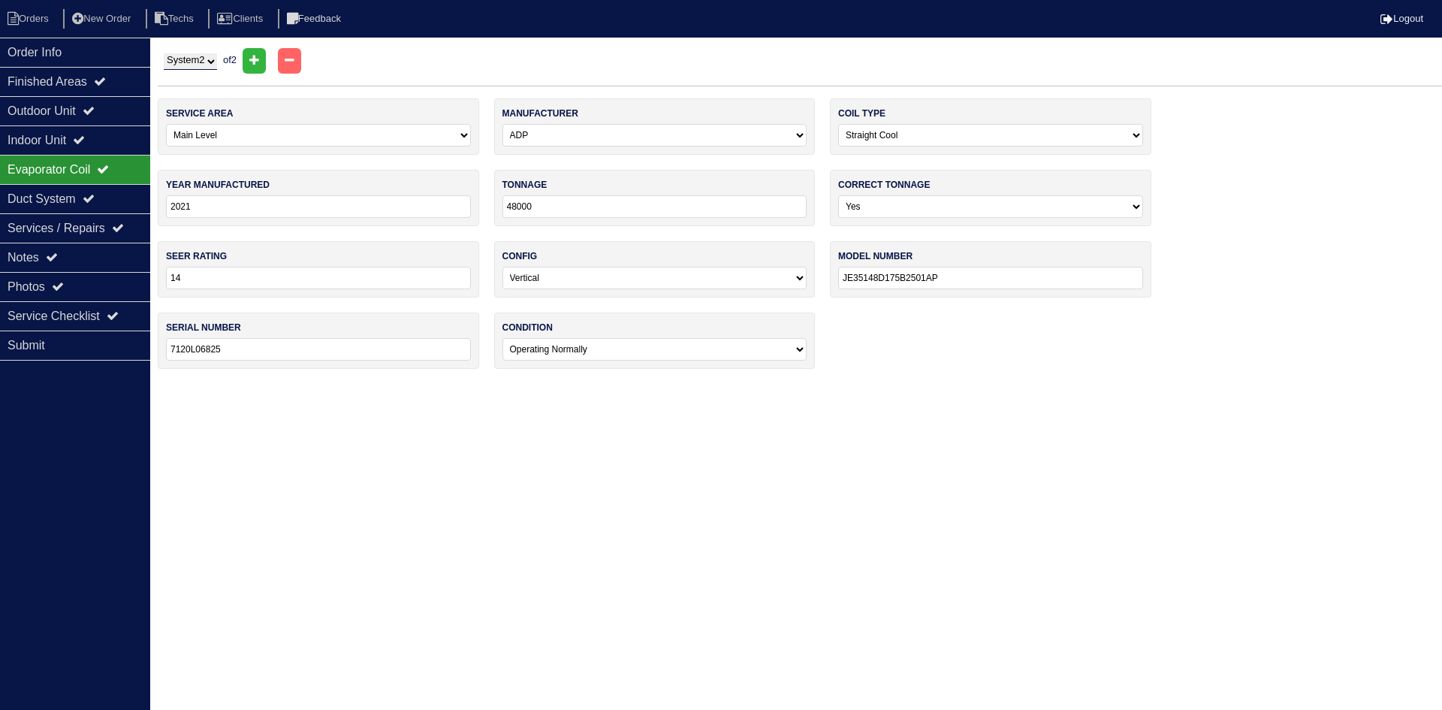
type input "2109190180"
click at [26, 111] on div "Outdoor Unit" at bounding box center [75, 110] width 150 height 29
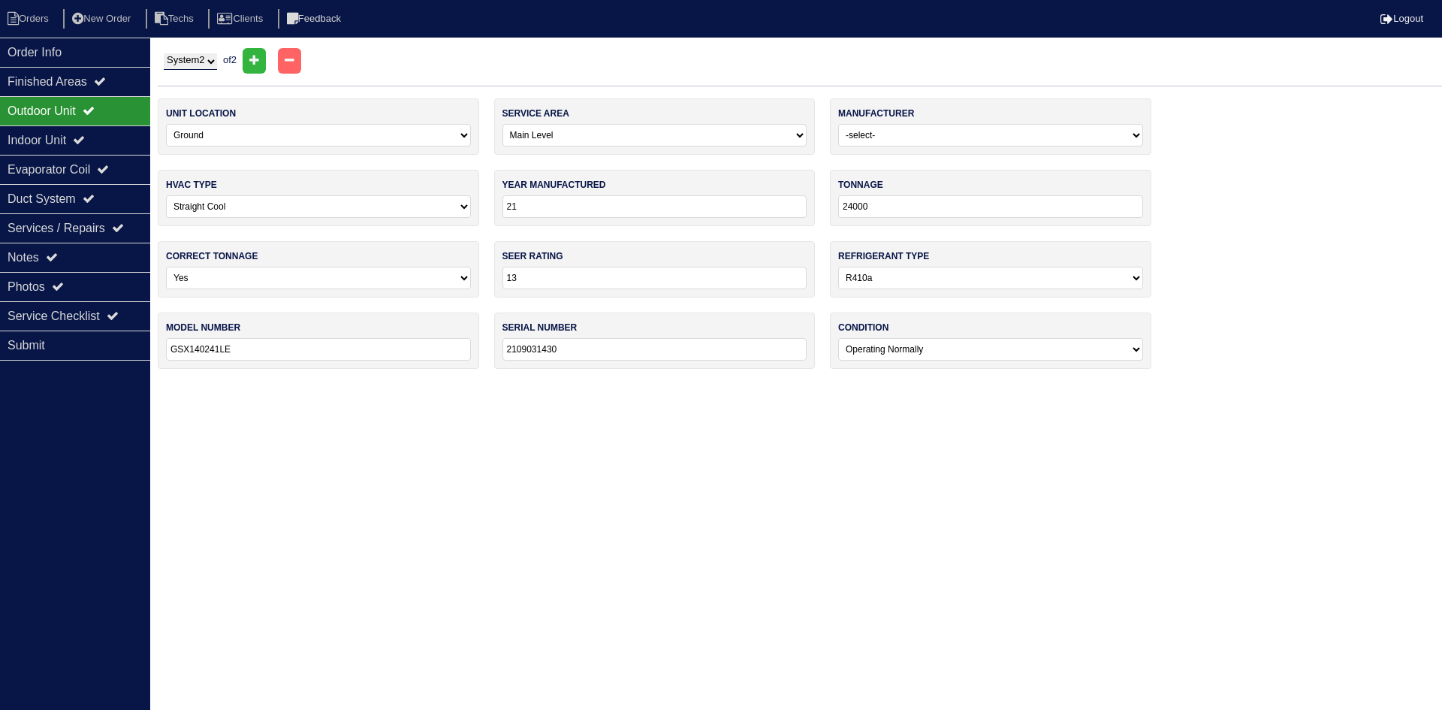
click at [523, 209] on input "21" at bounding box center [654, 206] width 305 height 23
type input "2021"
click at [108, 142] on div "Indoor Unit" at bounding box center [75, 139] width 150 height 29
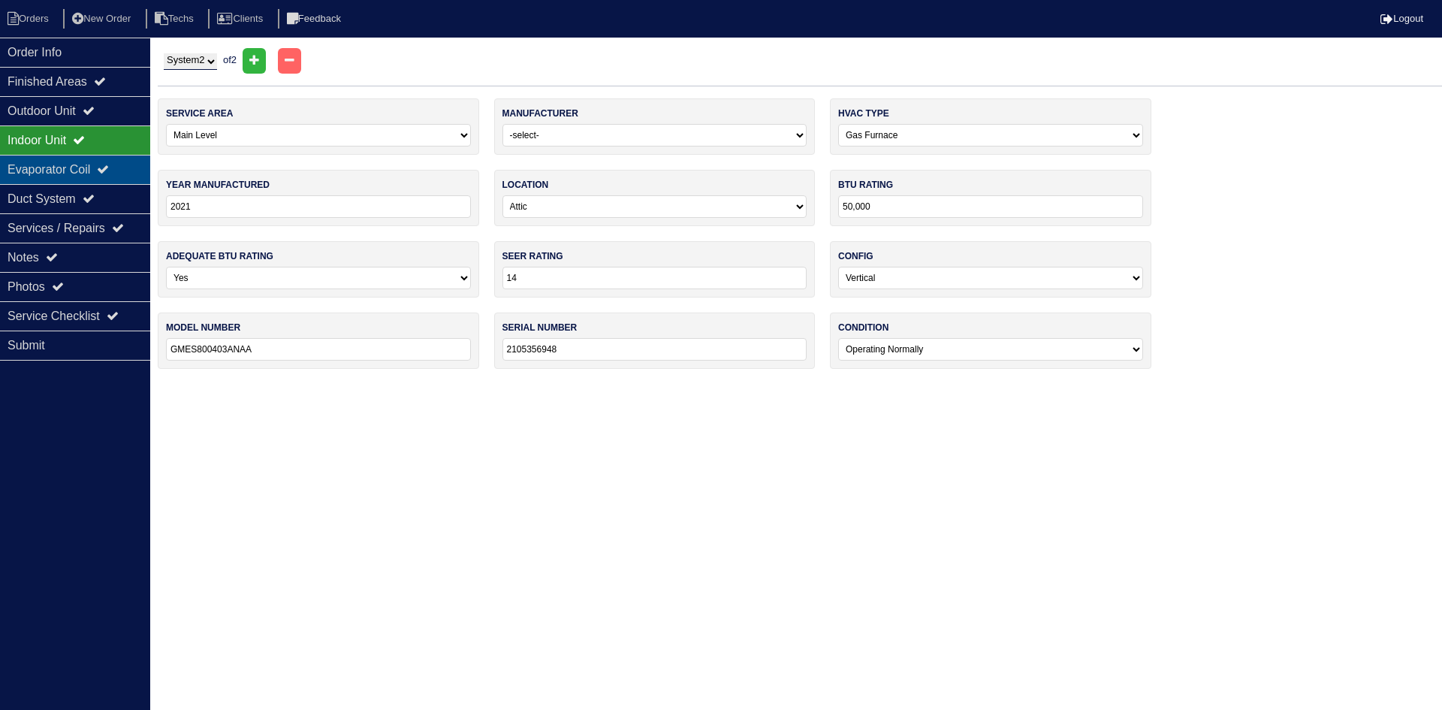
click at [101, 161] on div "Evaporator Coil" at bounding box center [75, 169] width 150 height 29
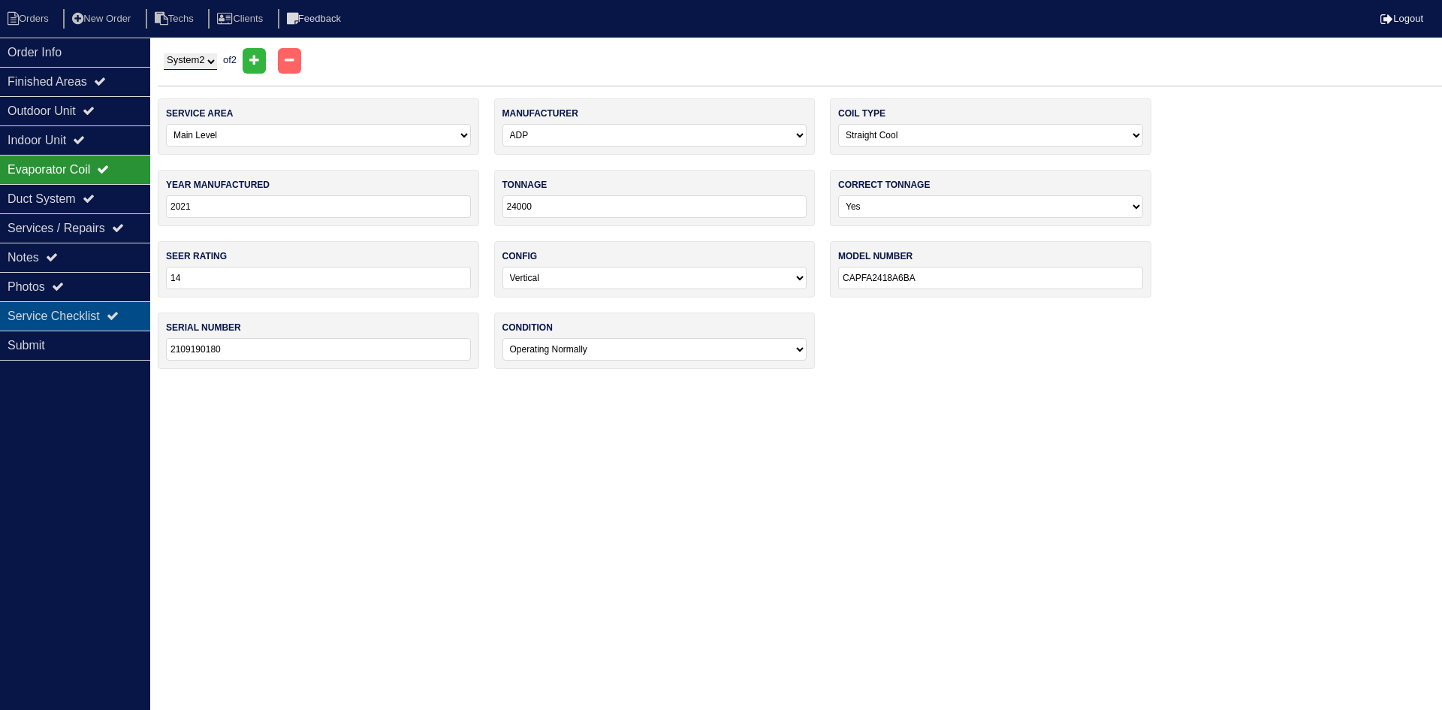
click at [66, 312] on div "Service Checklist" at bounding box center [75, 315] width 150 height 29
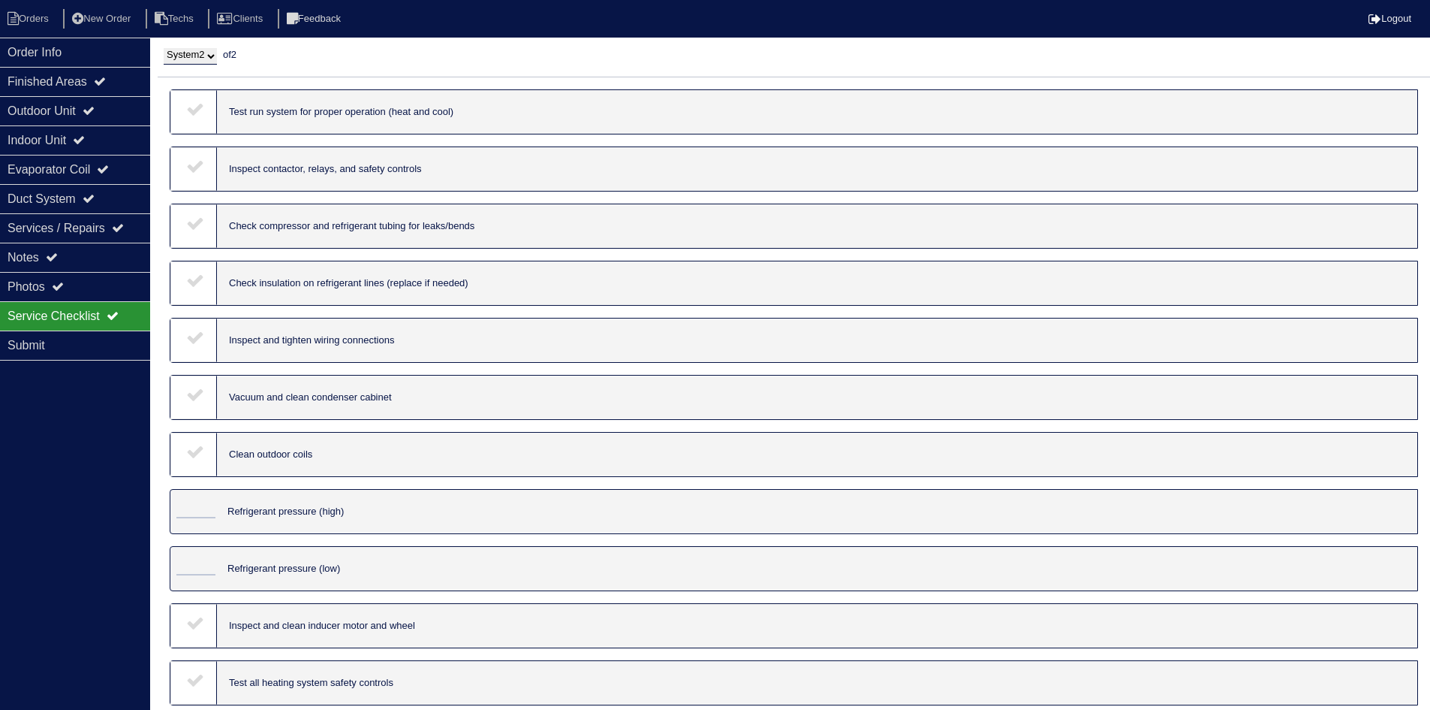
click at [211, 56] on select "System 1 System 2" at bounding box center [190, 56] width 53 height 17
click at [164, 48] on select "System 1 System 2" at bounding box center [190, 56] width 53 height 17
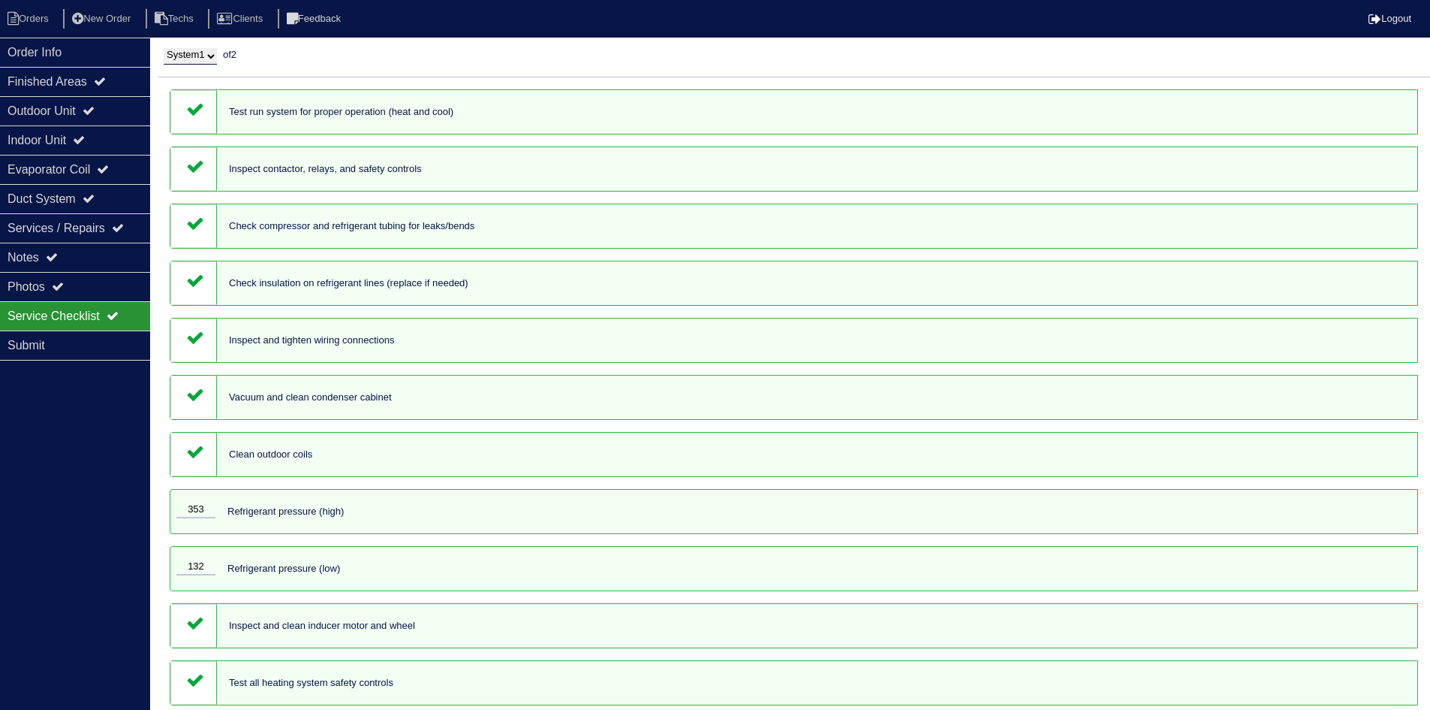
click at [193, 53] on select "System 1 System 2" at bounding box center [190, 56] width 53 height 17
click at [164, 48] on select "System 1 System 2" at bounding box center [190, 56] width 53 height 17
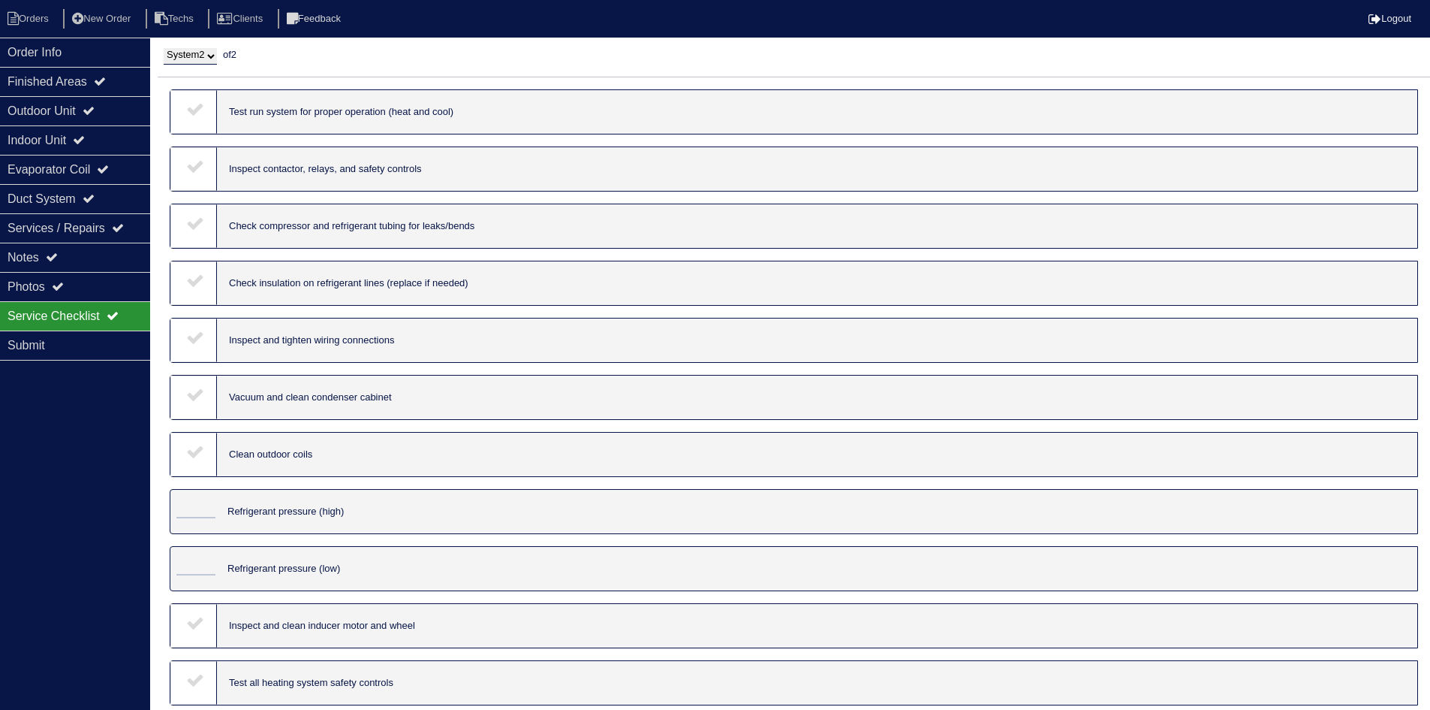
click at [199, 116] on icon at bounding box center [195, 109] width 18 height 18
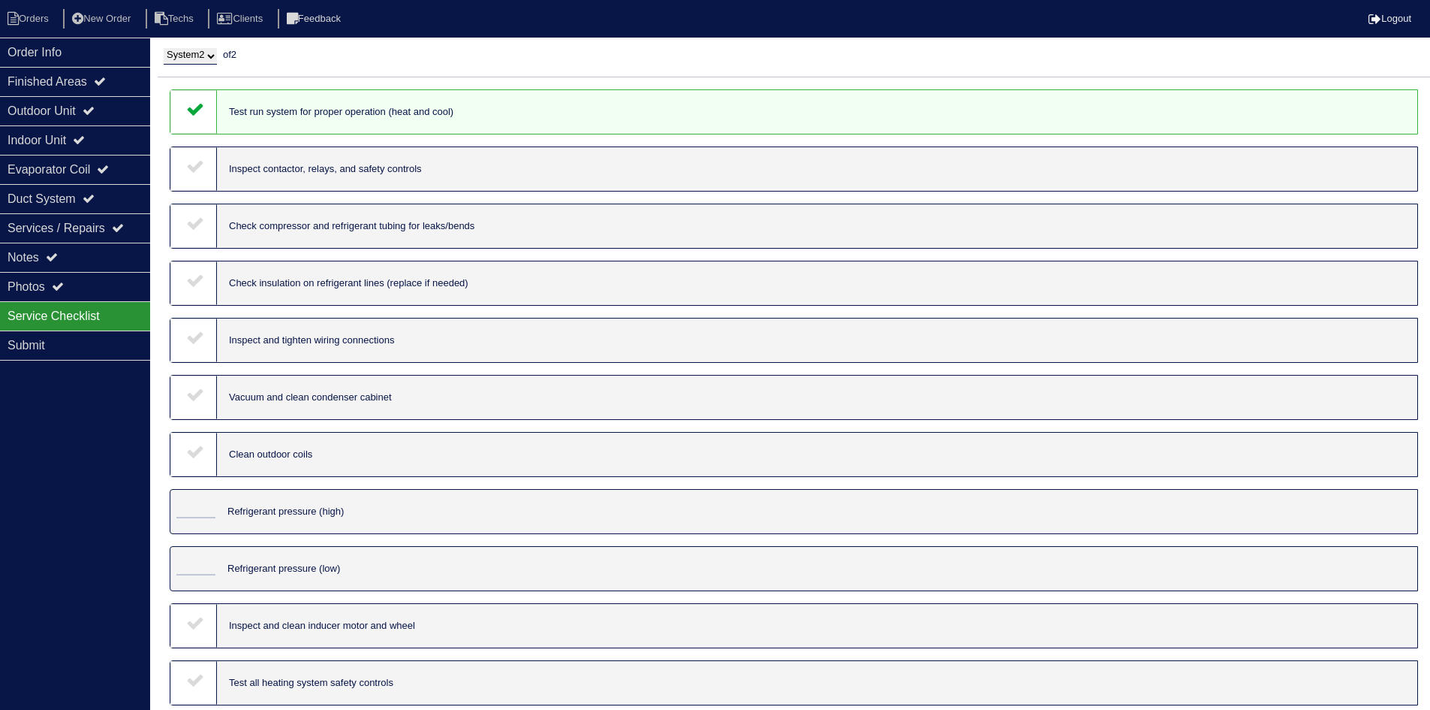
click at [199, 161] on icon at bounding box center [195, 166] width 18 height 18
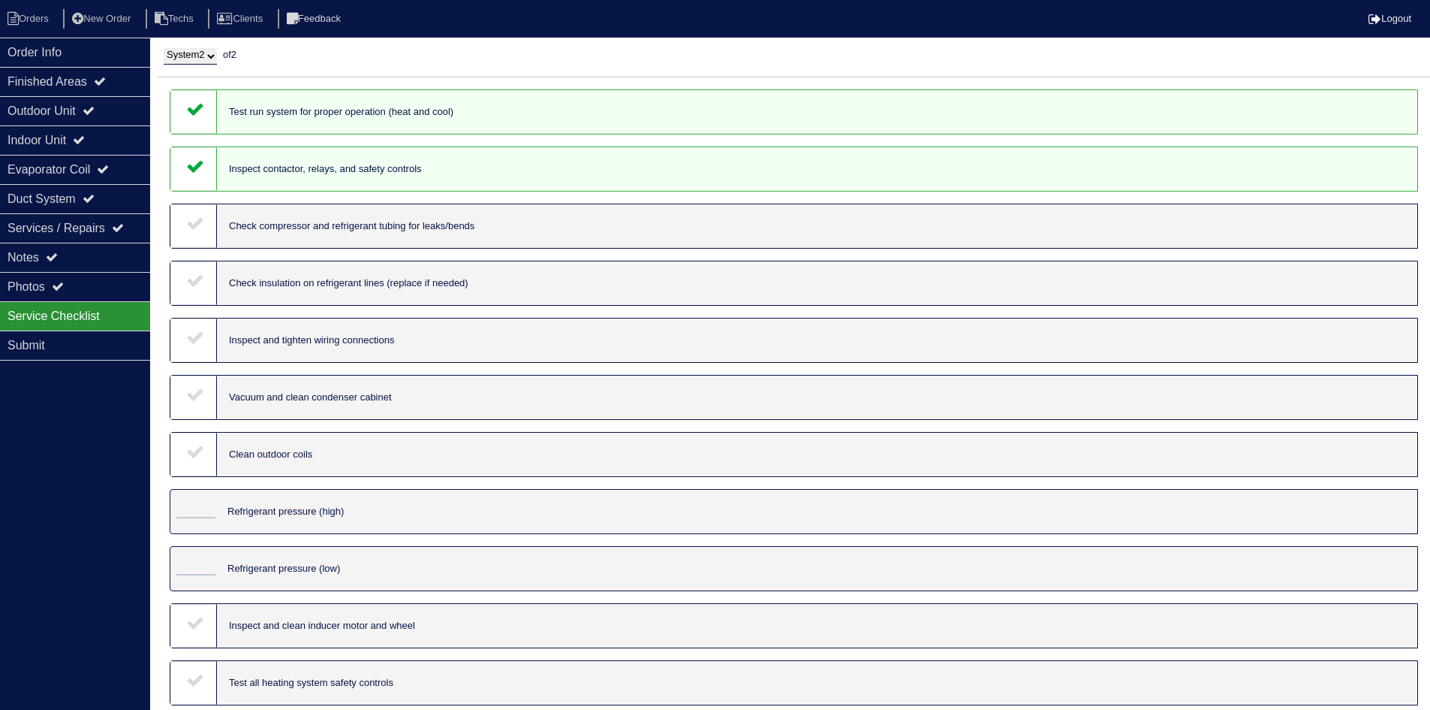
click at [191, 211] on div at bounding box center [193, 226] width 47 height 44
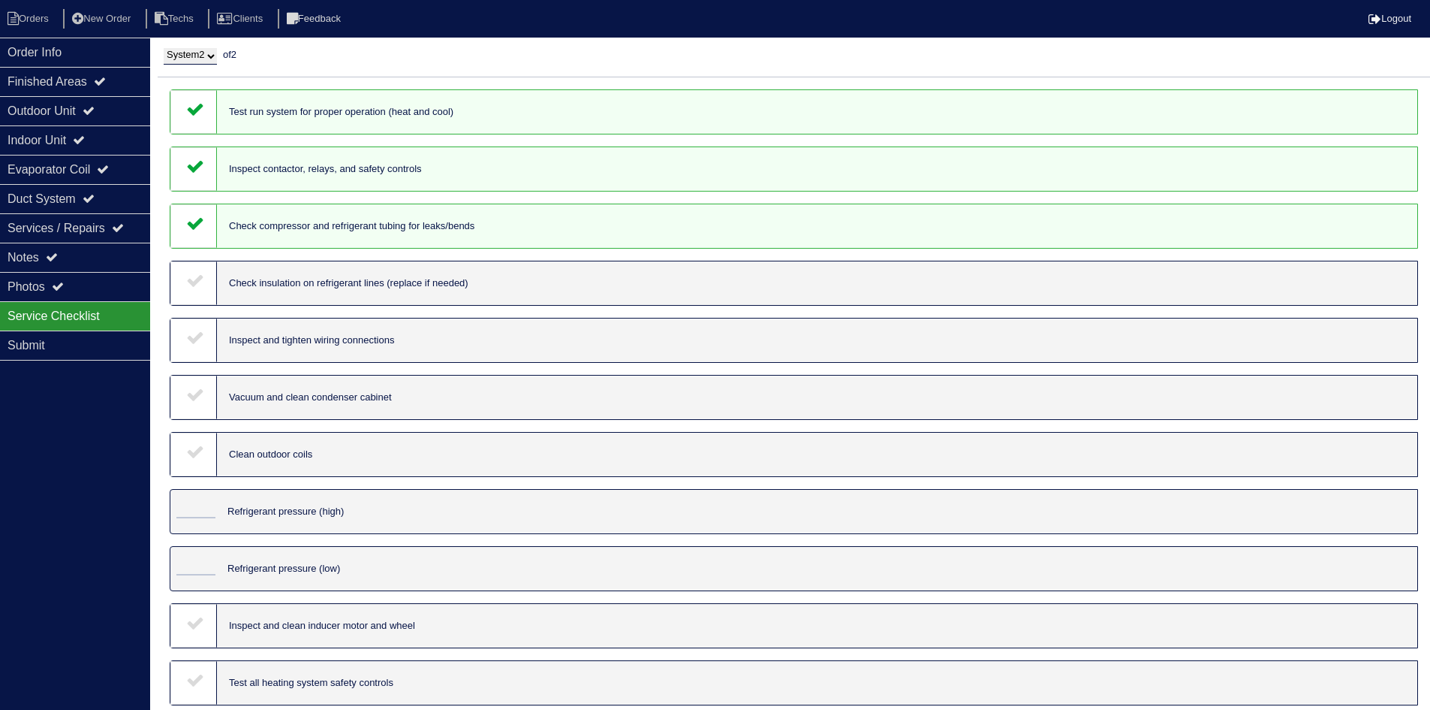
click at [195, 273] on icon at bounding box center [195, 280] width 18 height 18
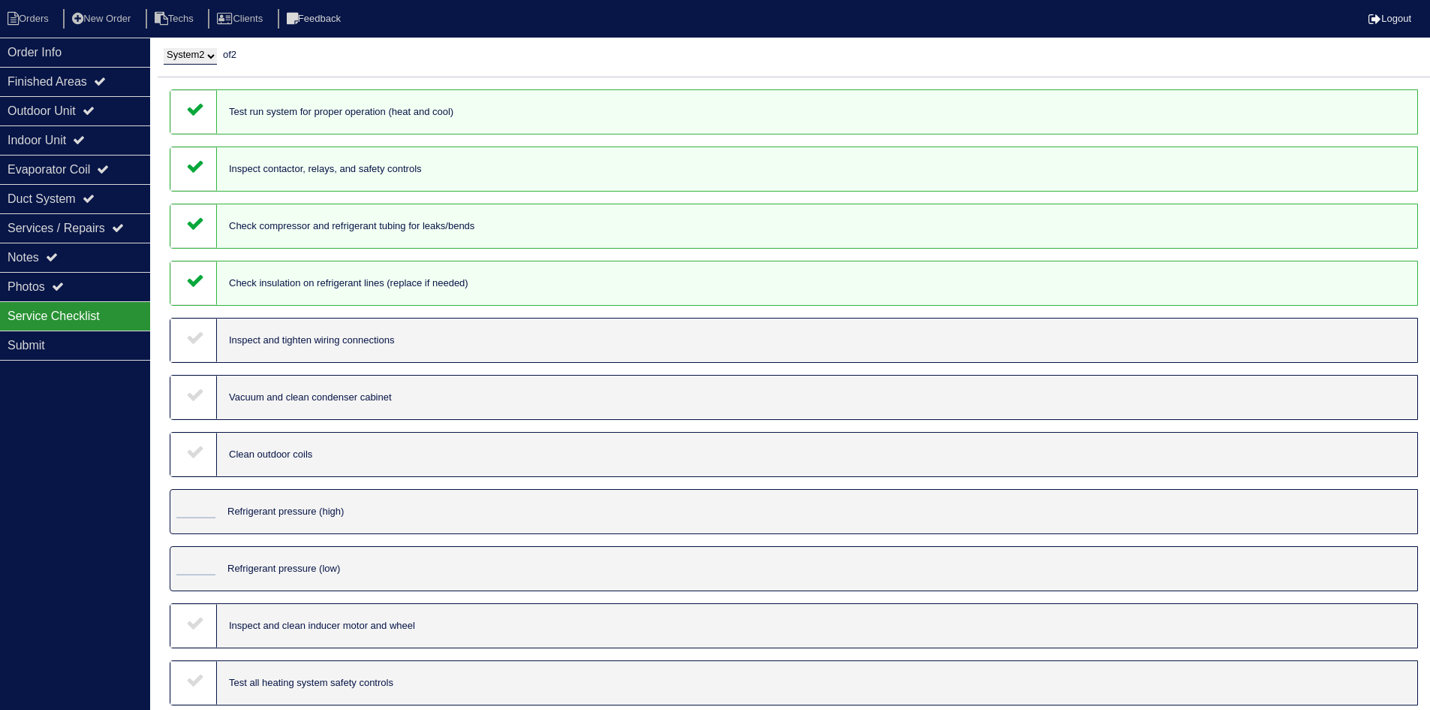
click at [192, 340] on icon at bounding box center [195, 337] width 18 height 18
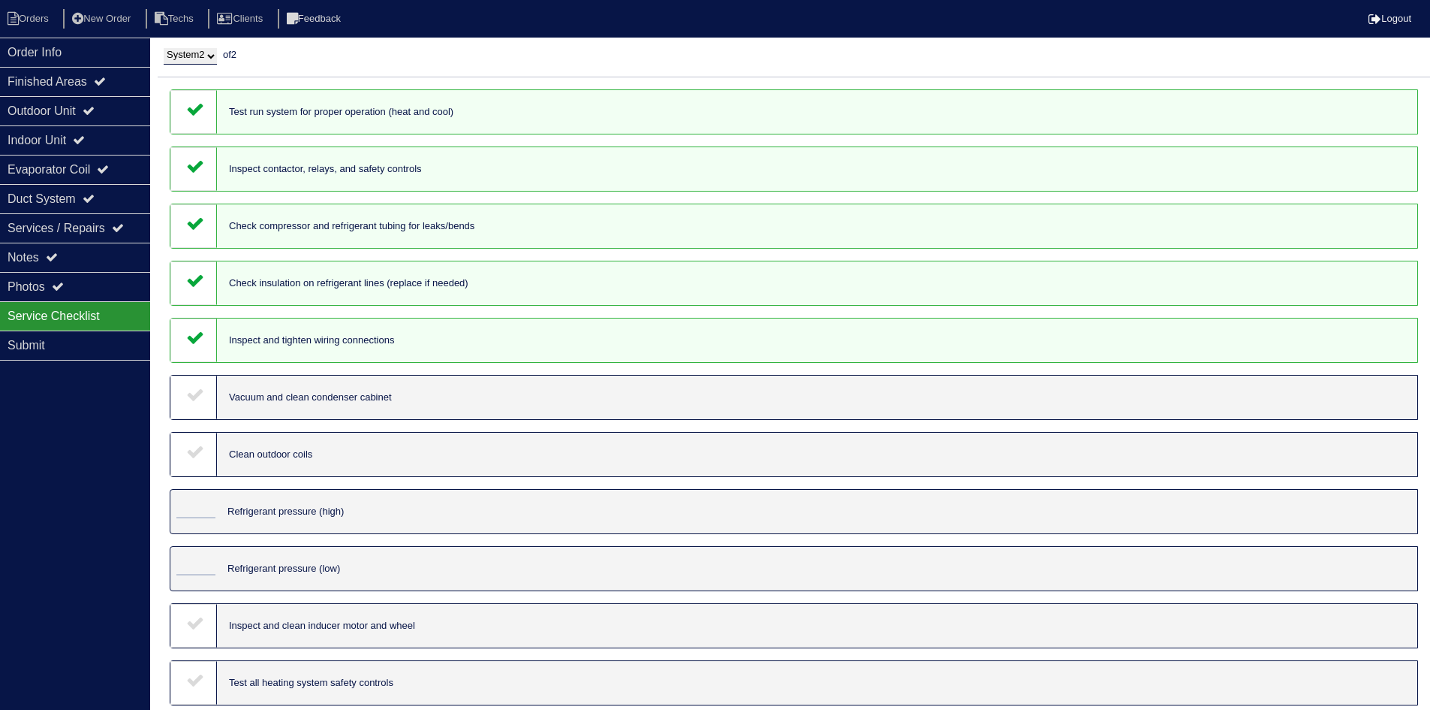
click at [195, 391] on icon at bounding box center [195, 394] width 18 height 18
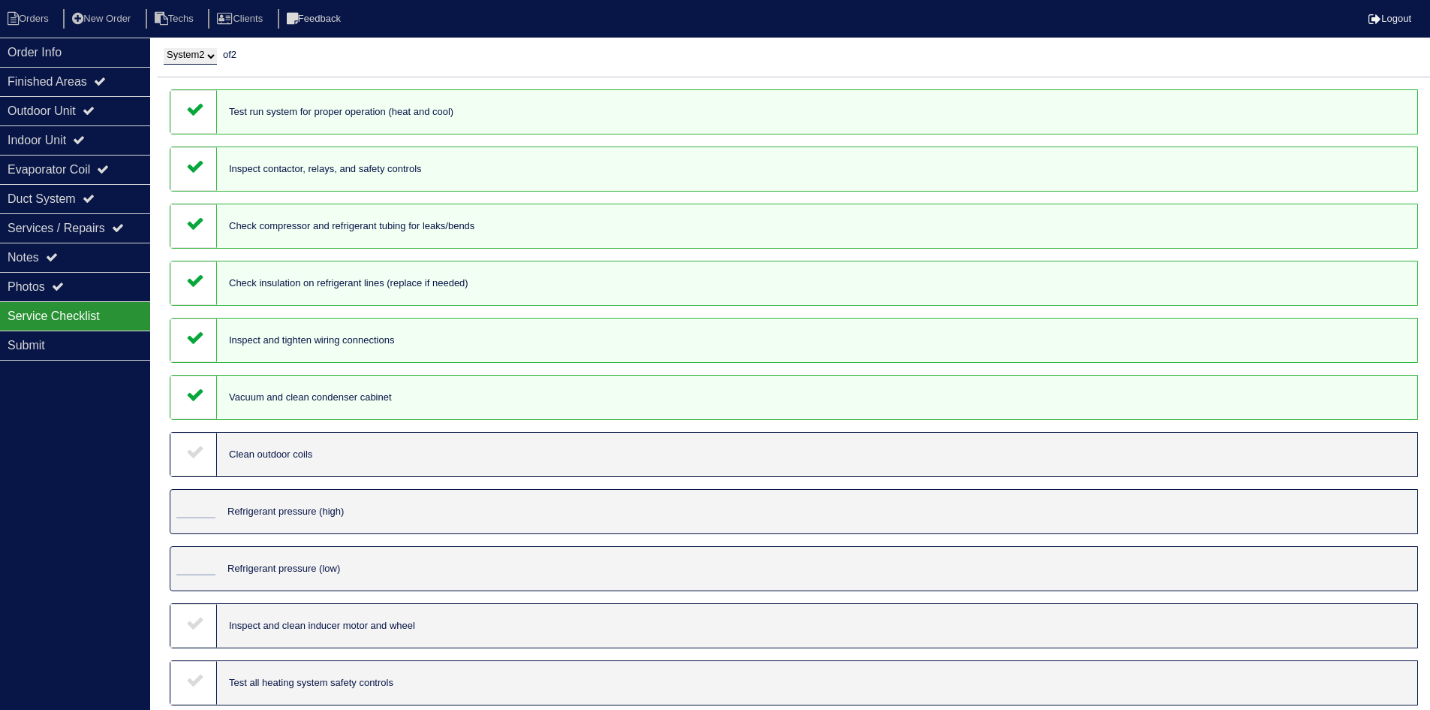
click at [198, 439] on div at bounding box center [193, 455] width 47 height 44
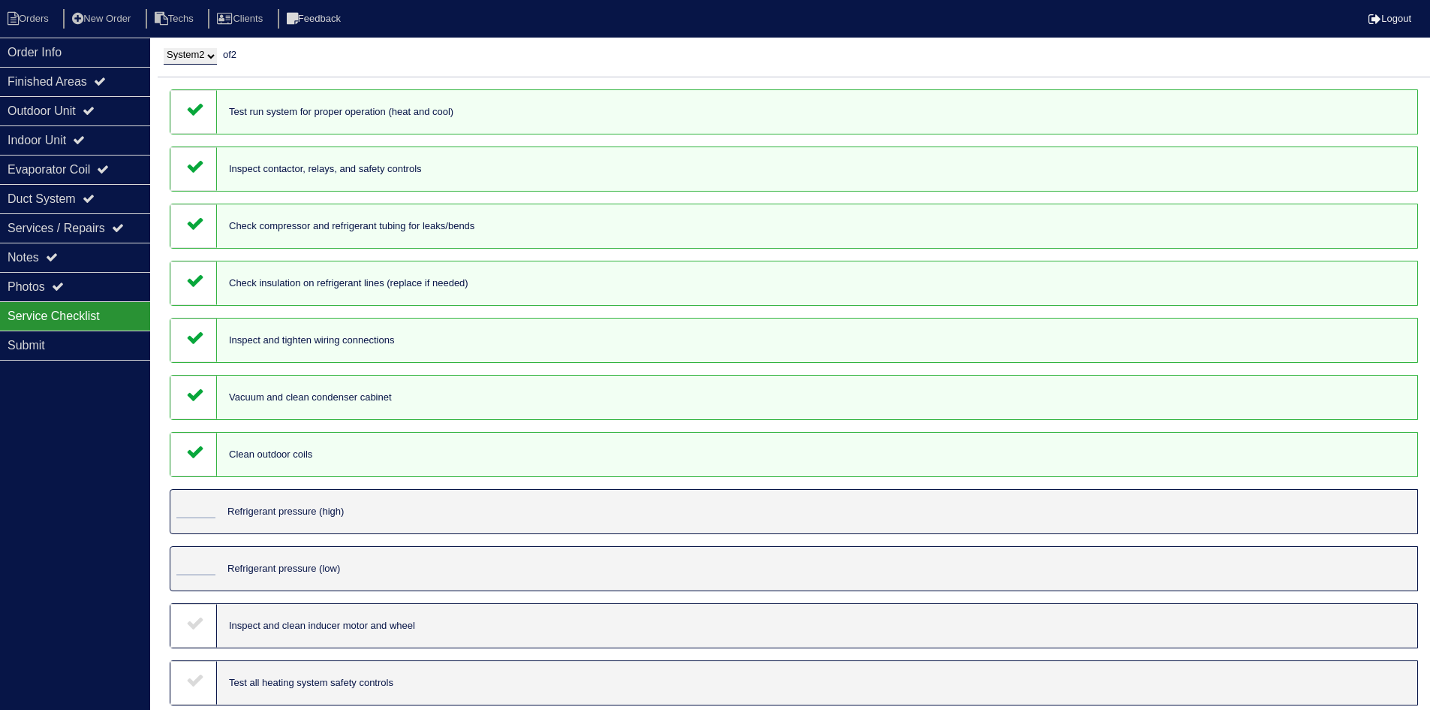
click at [182, 59] on select "System 1 System 2" at bounding box center [190, 56] width 53 height 17
select select "1"
click at [164, 48] on select "System 1 System 2" at bounding box center [190, 56] width 53 height 17
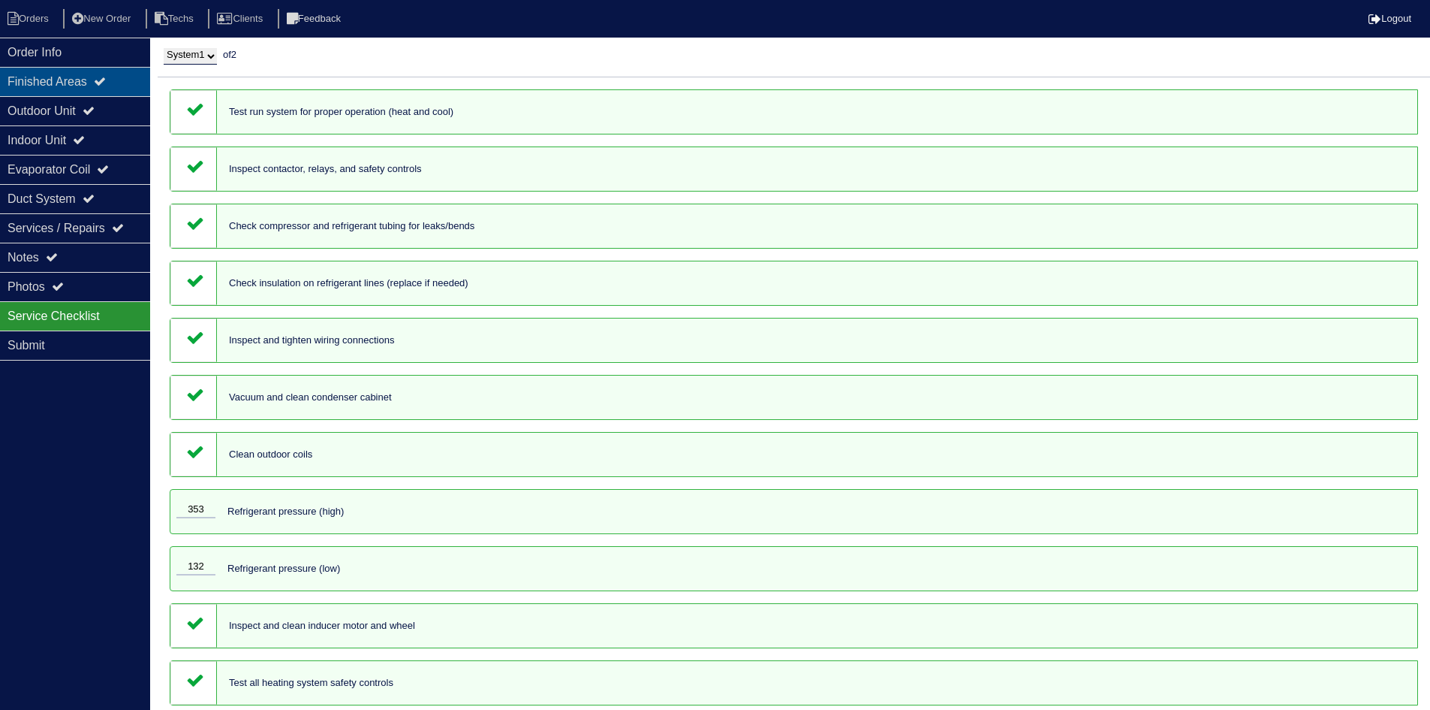
click at [89, 86] on div "Finished Areas" at bounding box center [75, 81] width 150 height 29
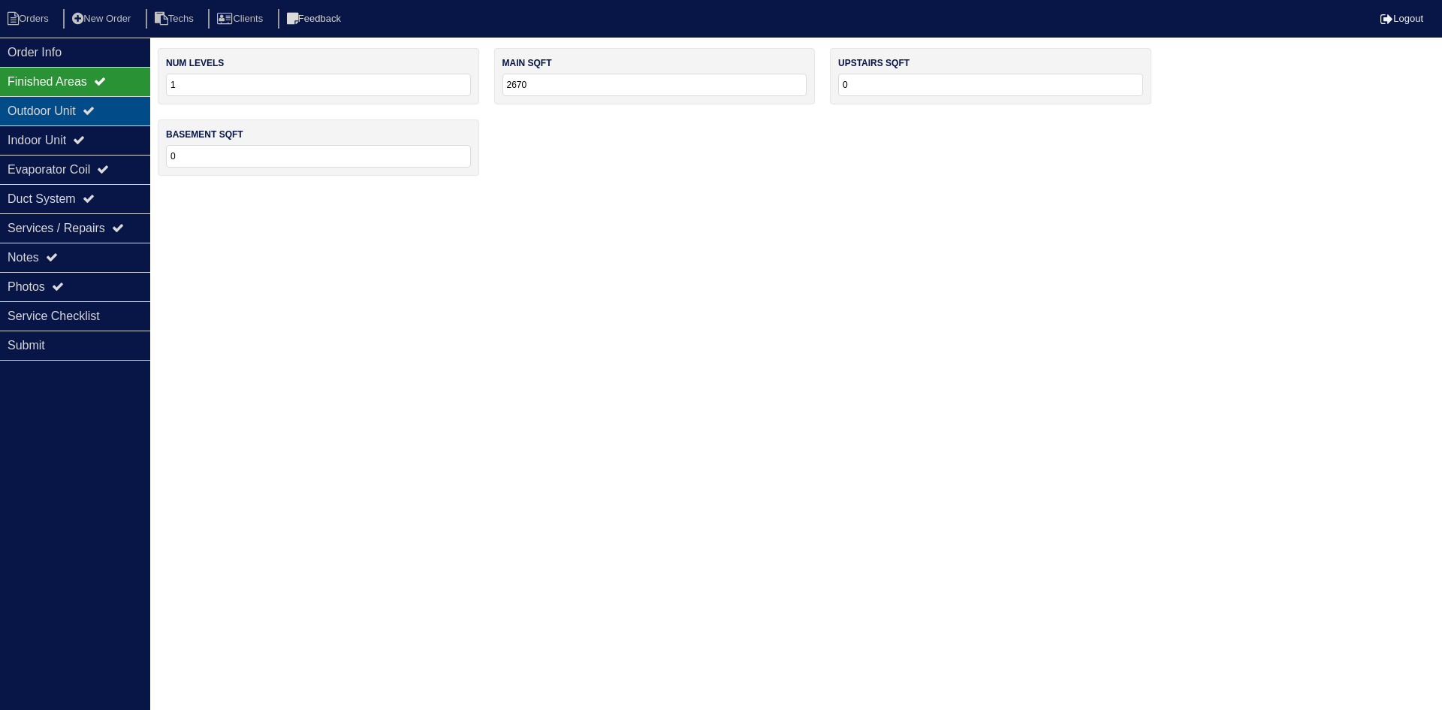
click at [91, 113] on div "Outdoor Unit" at bounding box center [75, 110] width 150 height 29
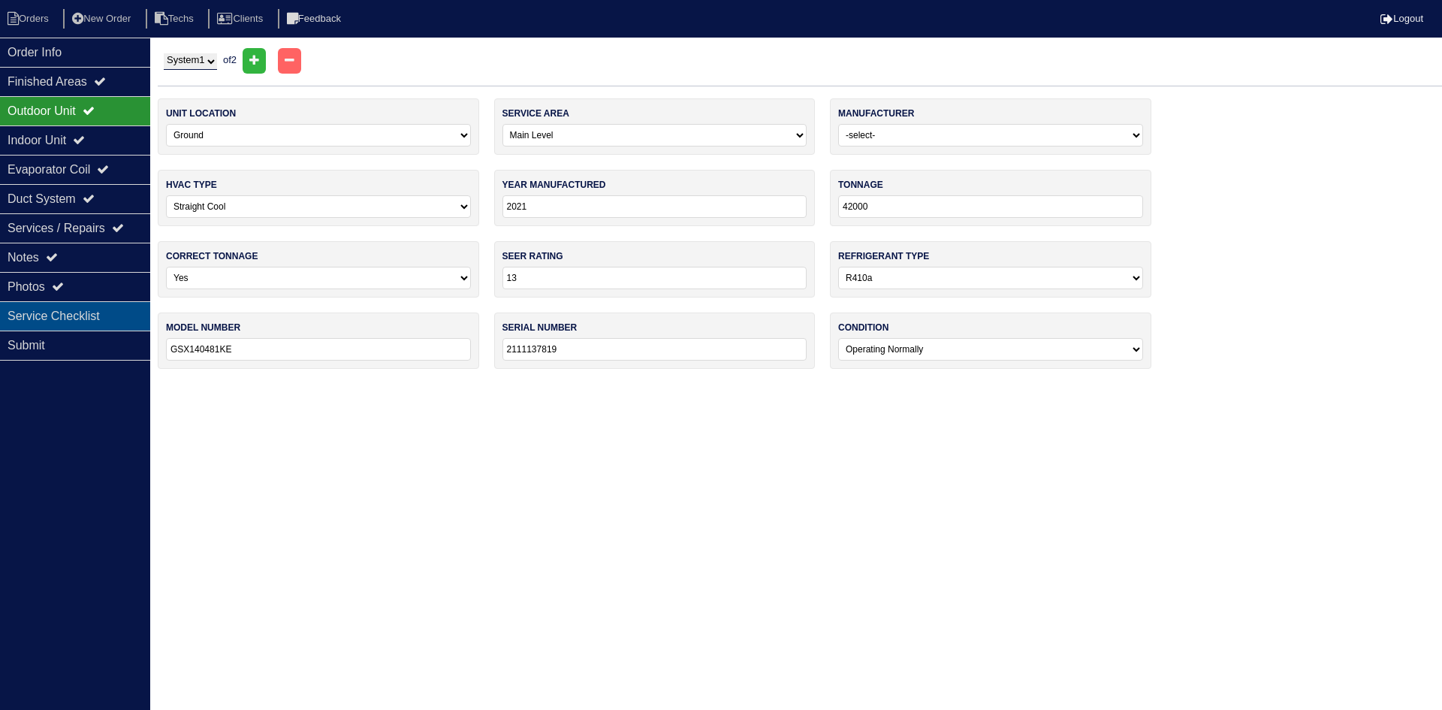
click at [90, 304] on div "Service Checklist" at bounding box center [75, 315] width 150 height 29
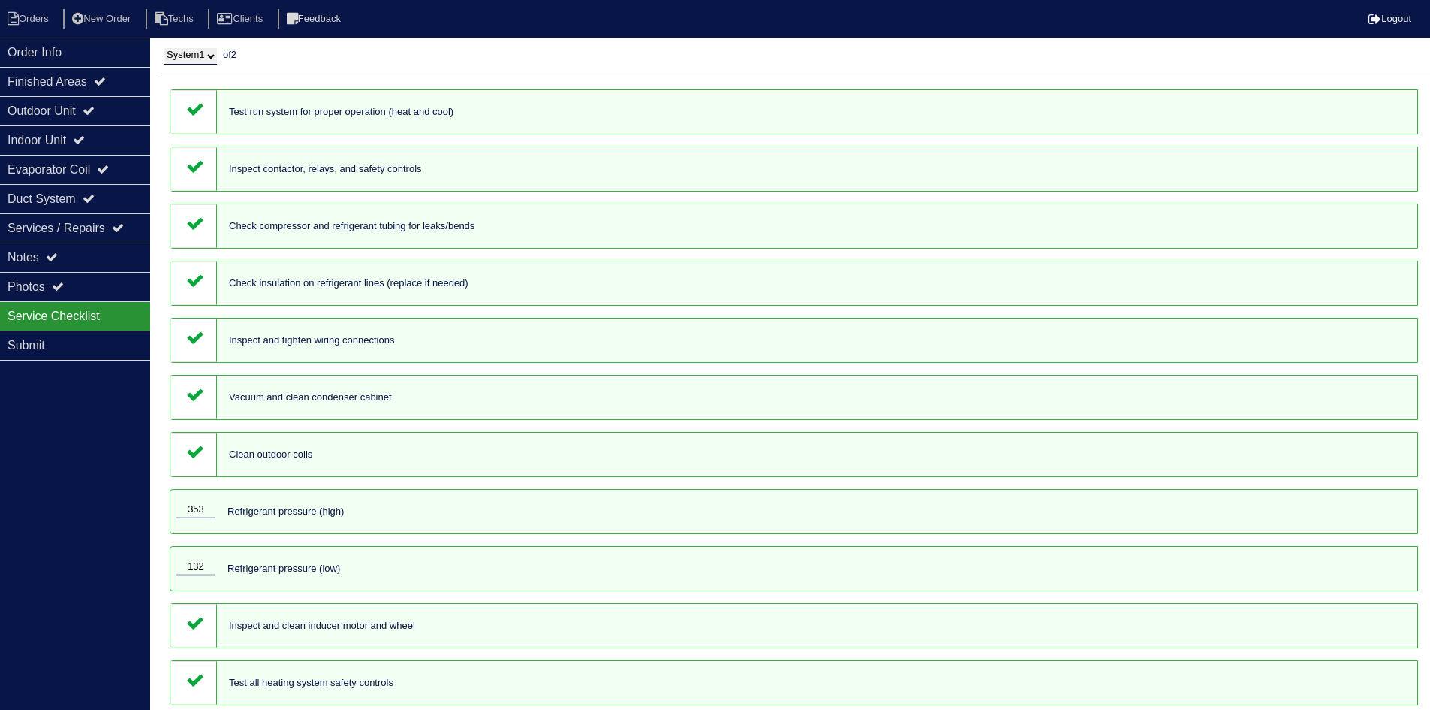
click at [204, 53] on select "System 1 System 2" at bounding box center [190, 56] width 53 height 17
select select "2"
click at [164, 48] on select "System 1 System 2" at bounding box center [190, 56] width 53 height 17
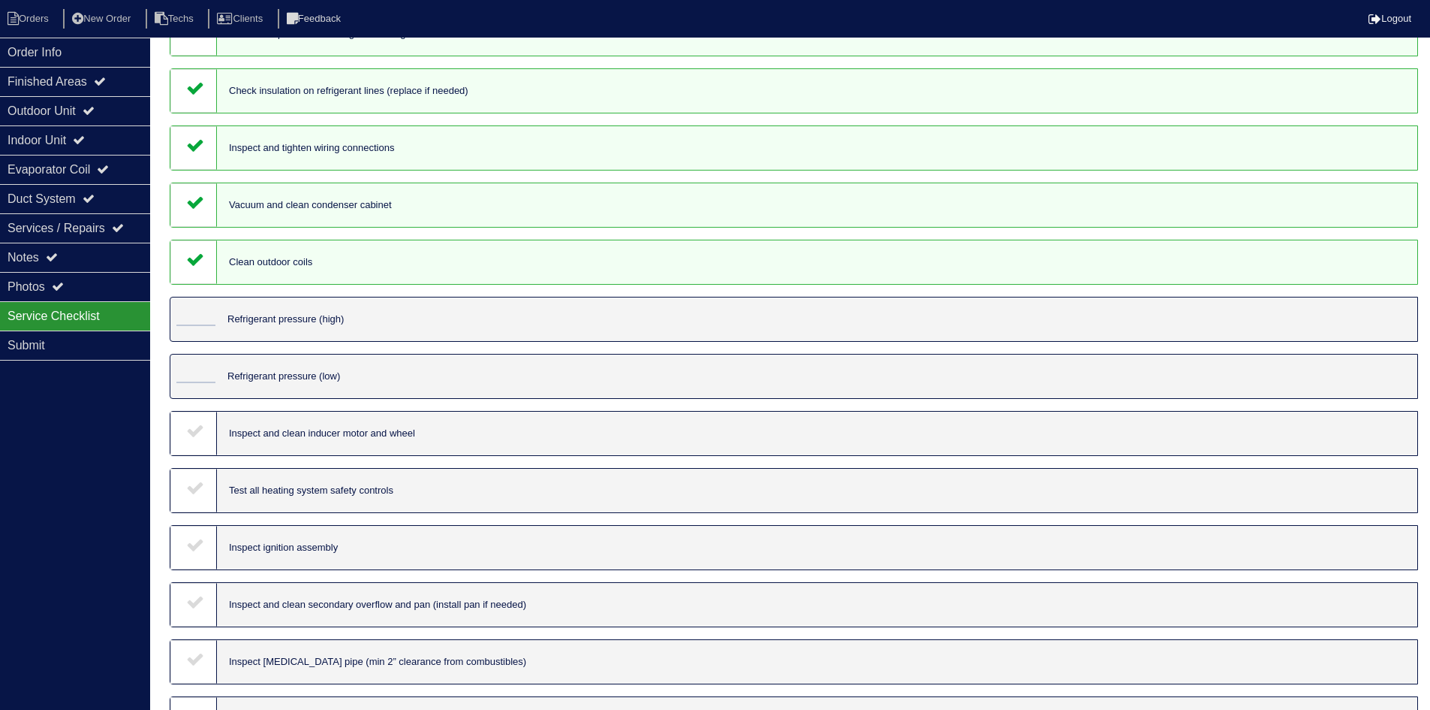
scroll to position [225, 0]
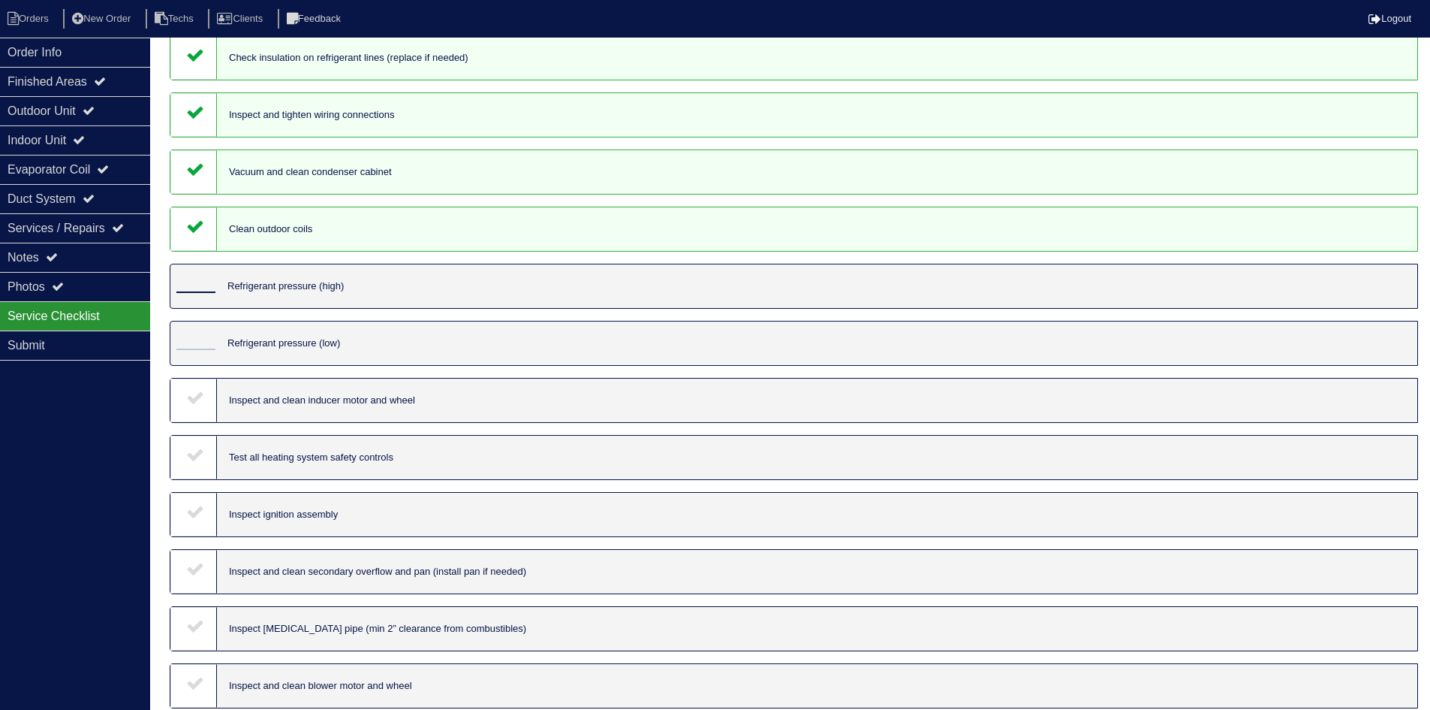
click at [189, 285] on input "tel" at bounding box center [195, 284] width 39 height 17
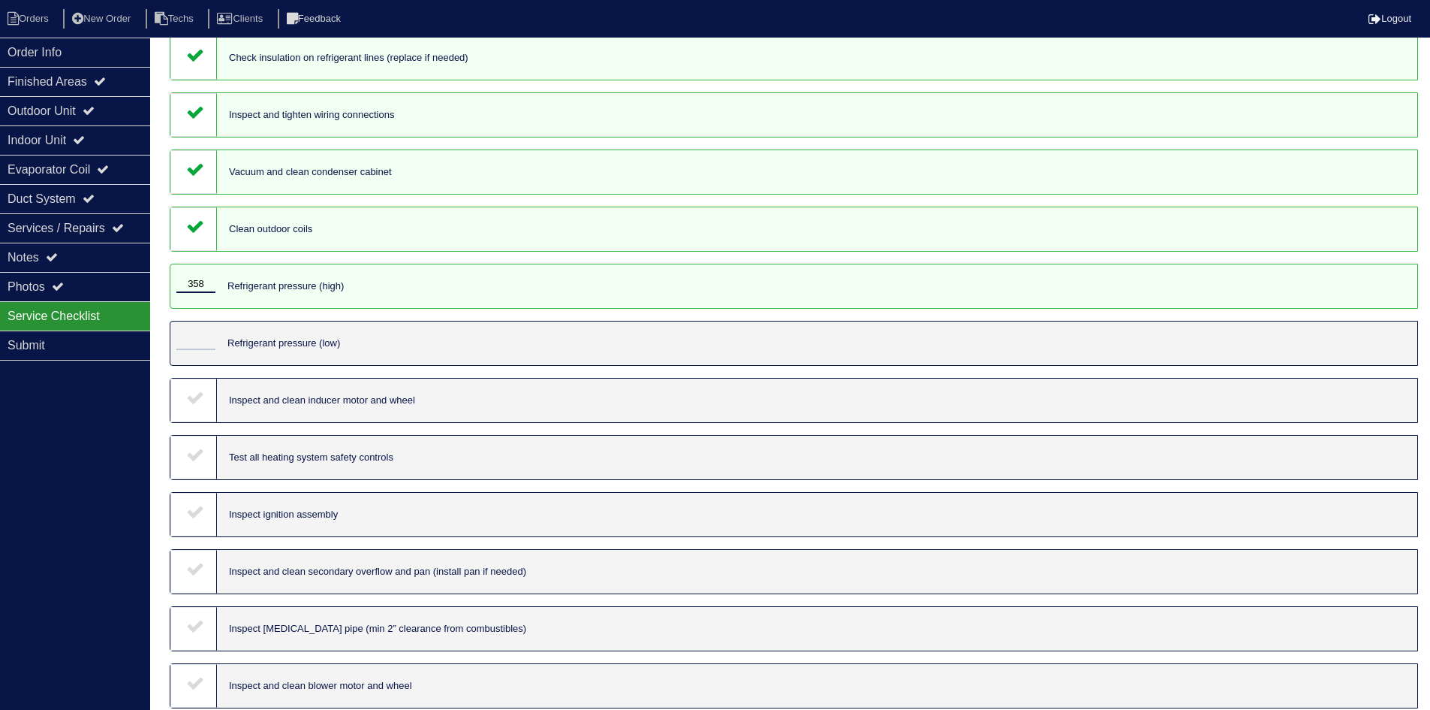
type input "358"
click at [205, 334] on input "tel" at bounding box center [195, 341] width 39 height 17
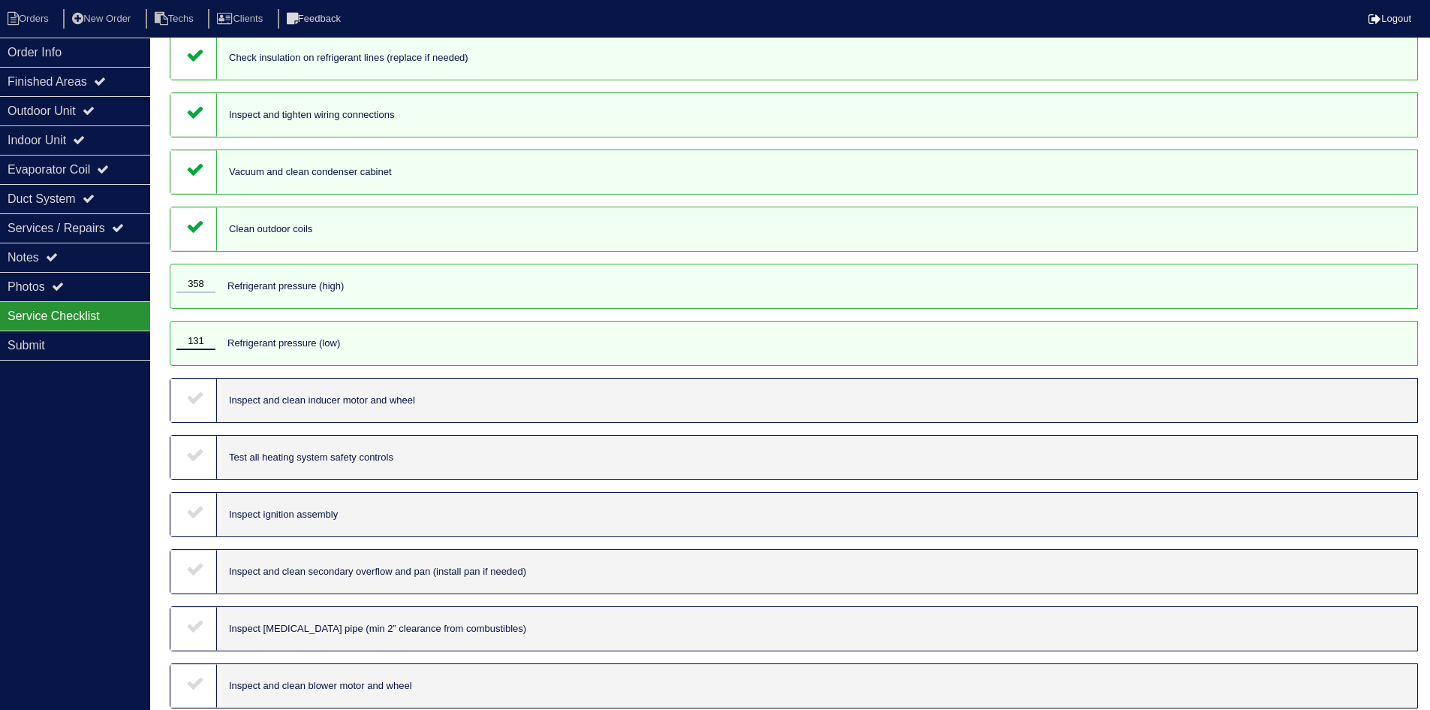
type input "131"
click at [196, 394] on icon at bounding box center [195, 397] width 18 height 18
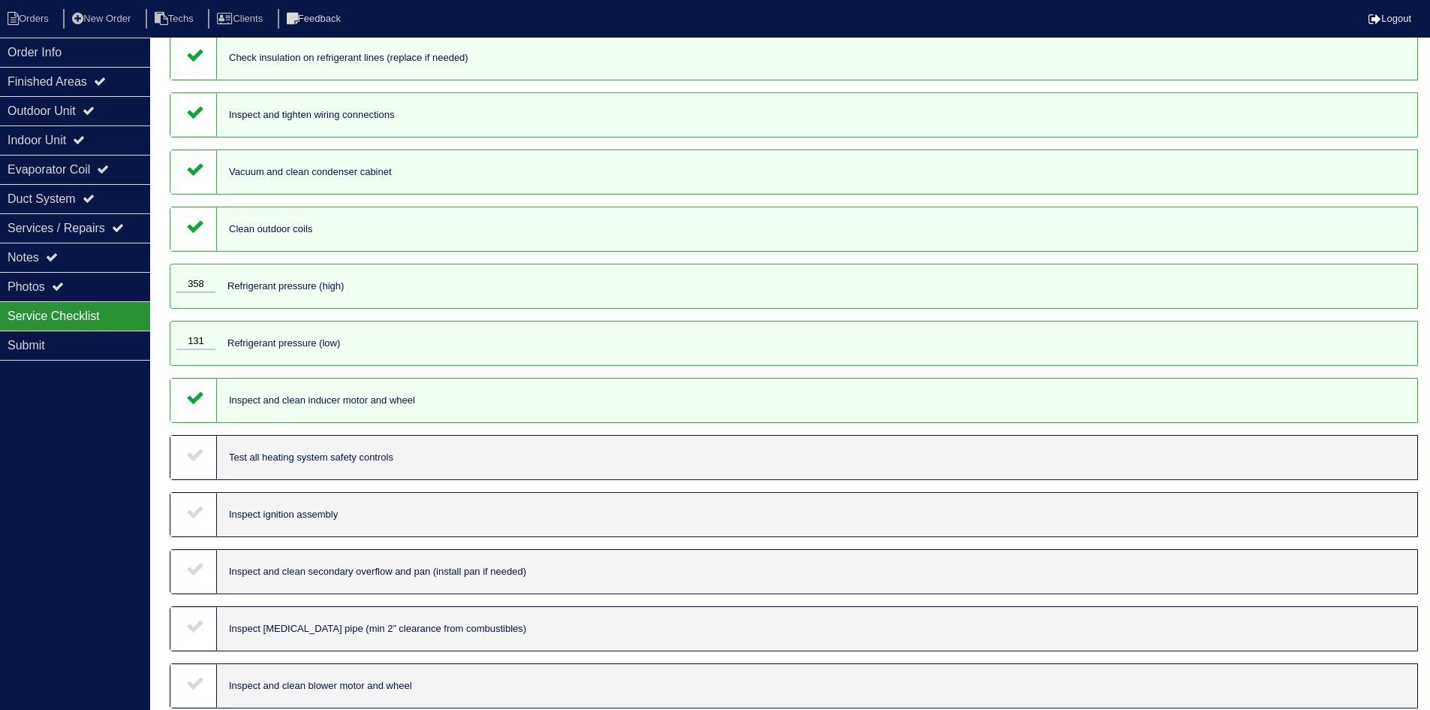
drag, startPoint x: 188, startPoint y: 448, endPoint x: 203, endPoint y: 480, distance: 34.9
click at [190, 451] on icon at bounding box center [195, 454] width 18 height 18
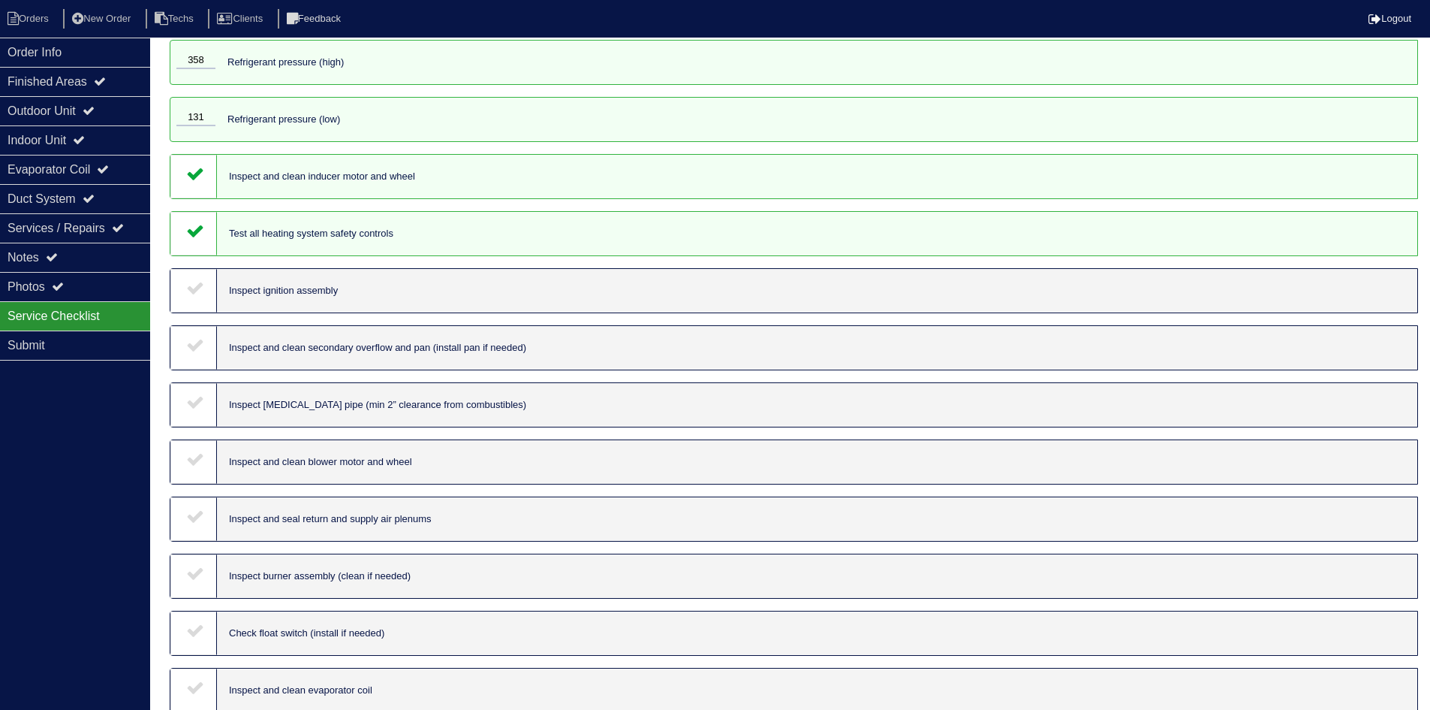
scroll to position [451, 0]
click at [194, 301] on div at bounding box center [193, 289] width 47 height 44
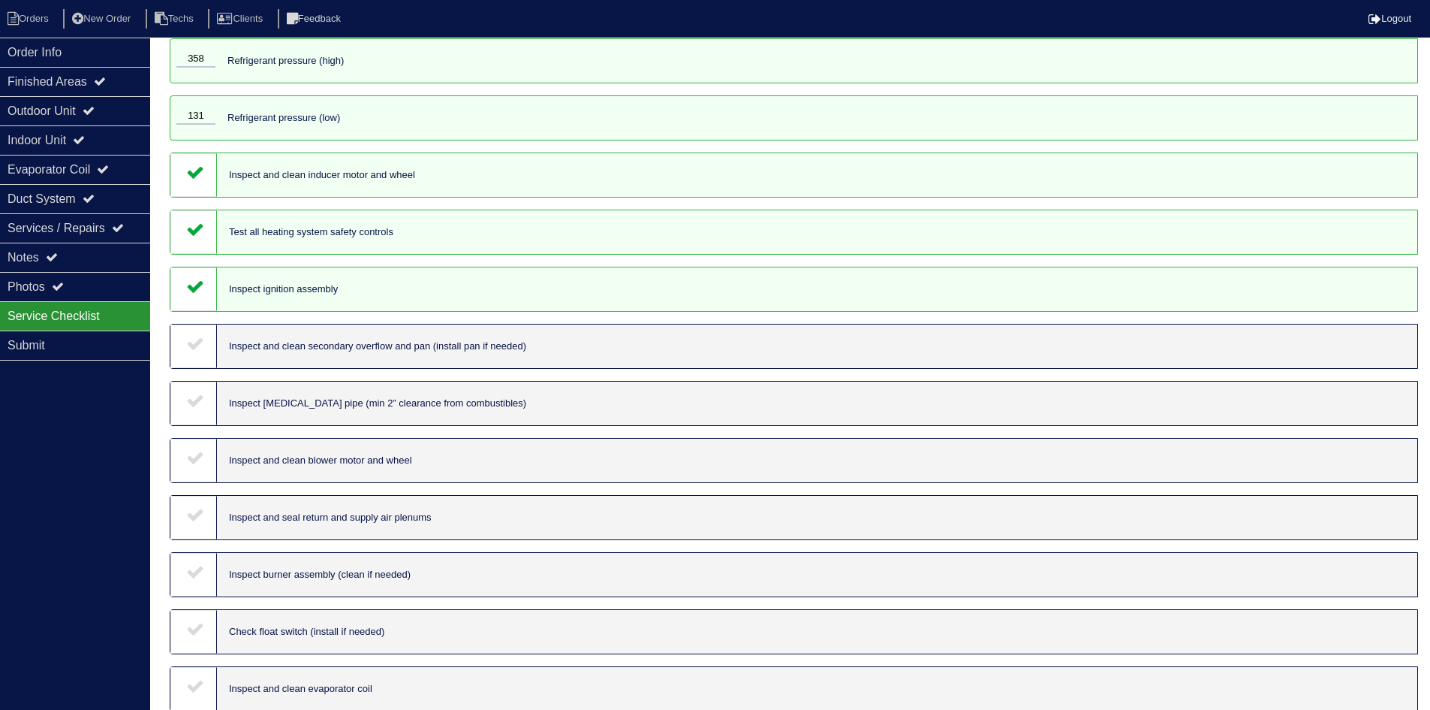
click at [194, 334] on div at bounding box center [193, 346] width 47 height 44
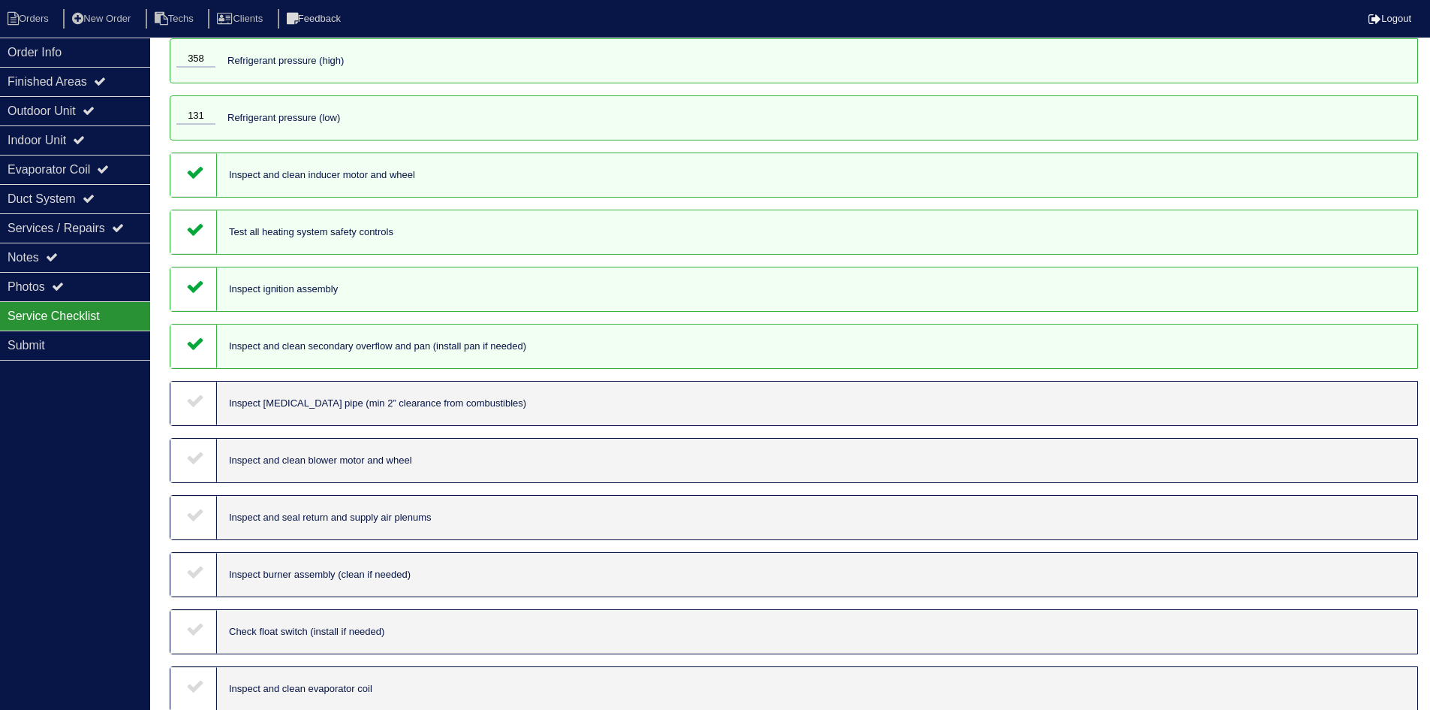
click at [198, 415] on div at bounding box center [193, 403] width 47 height 44
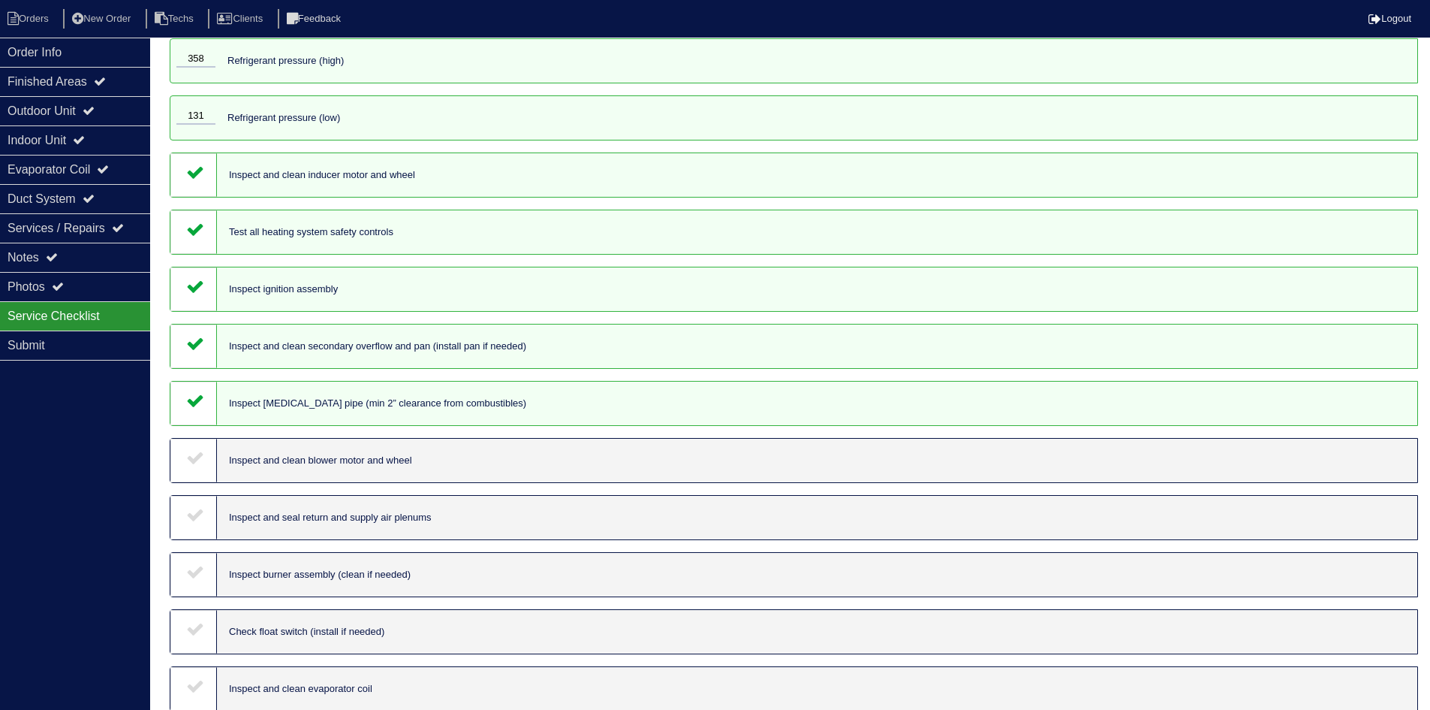
drag, startPoint x: 196, startPoint y: 457, endPoint x: 197, endPoint y: 496, distance: 38.3
click at [196, 458] on icon at bounding box center [195, 457] width 18 height 18
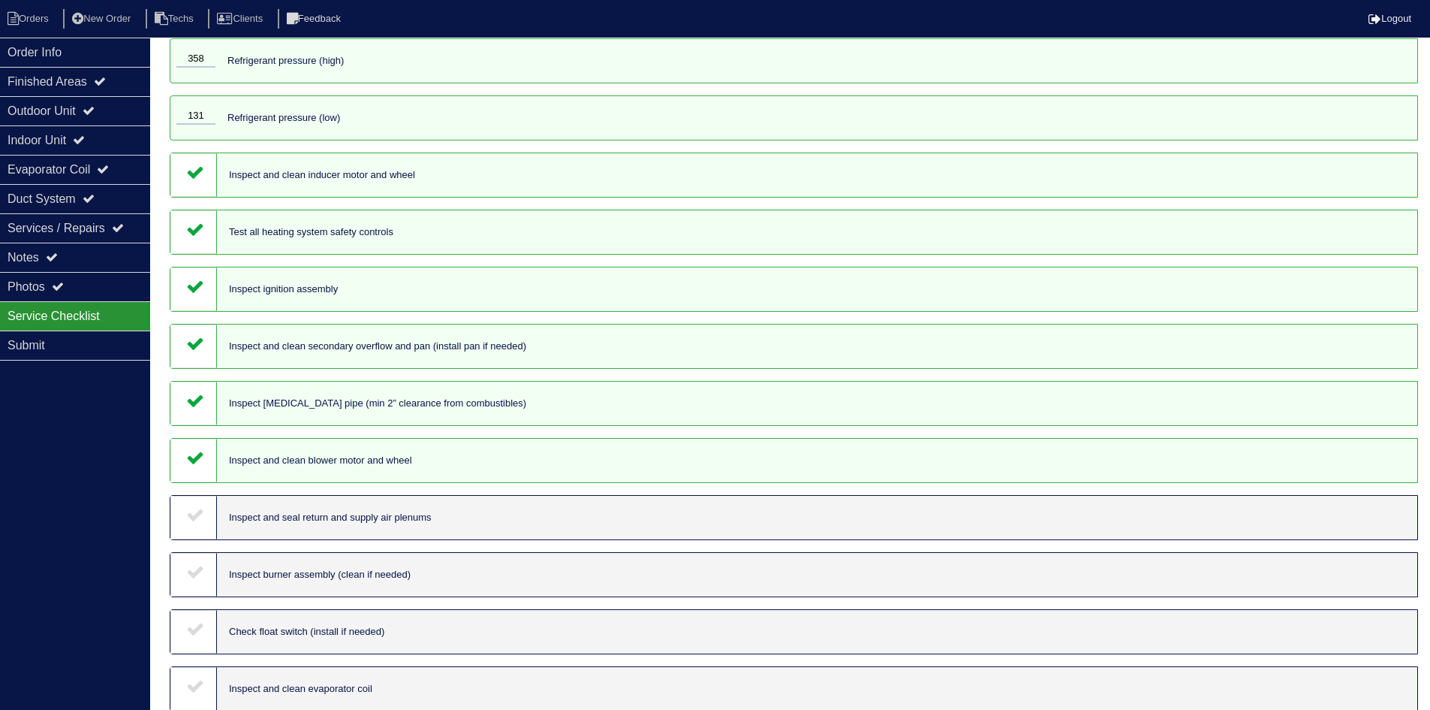
click at [197, 514] on icon at bounding box center [195, 514] width 18 height 18
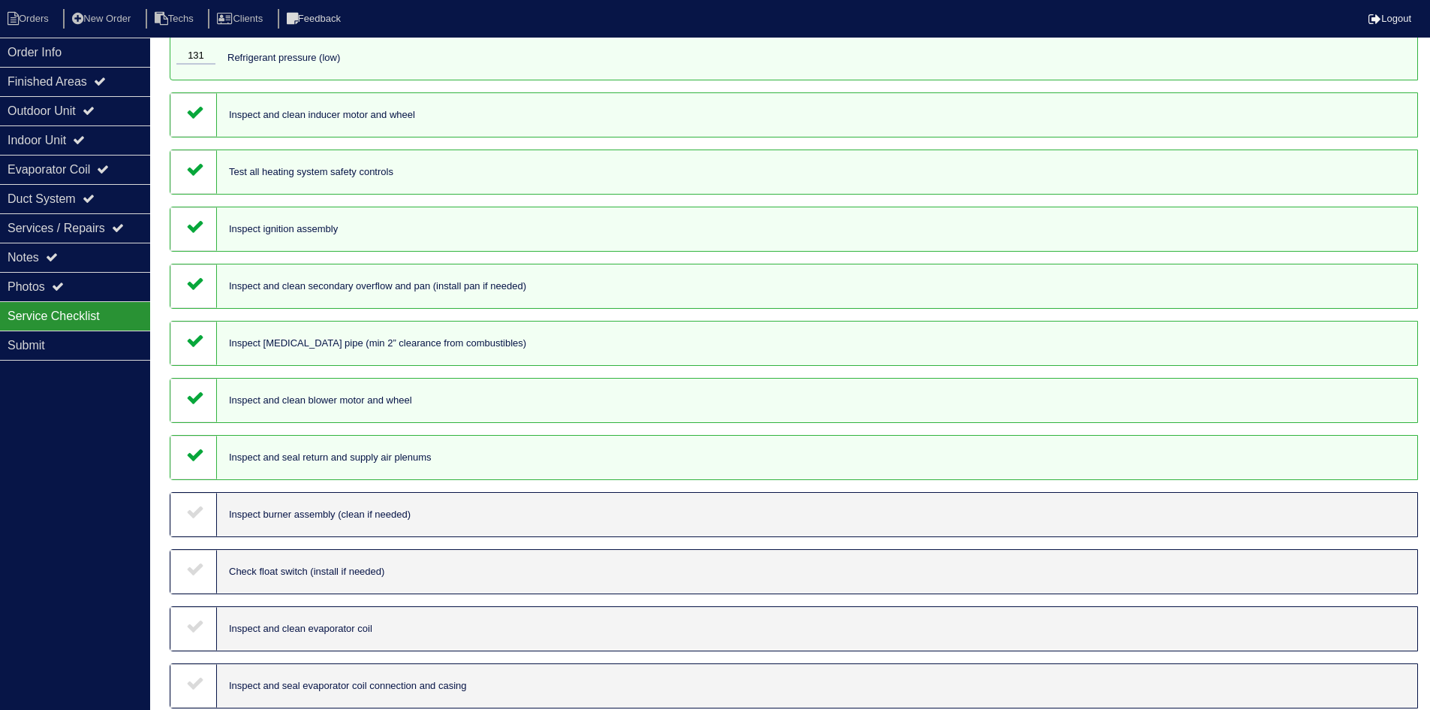
scroll to position [601, 0]
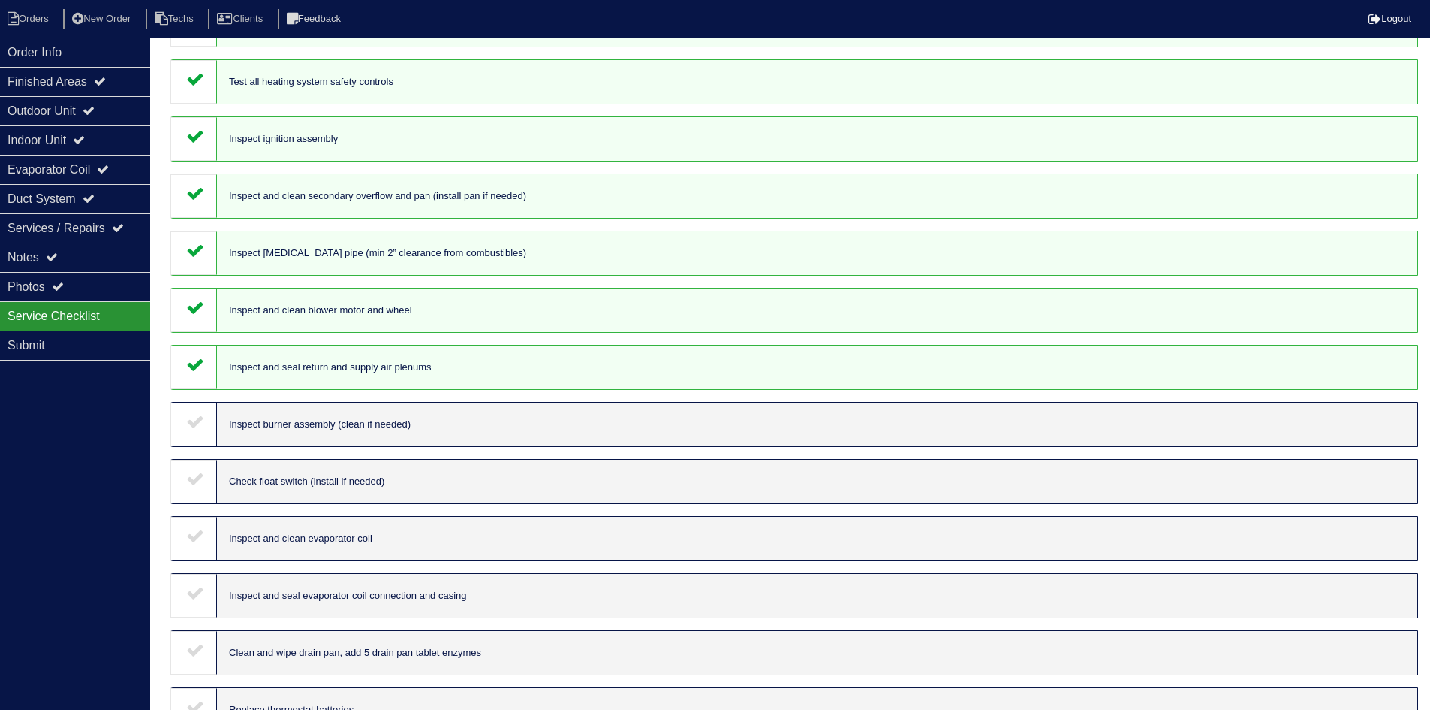
click at [193, 419] on icon at bounding box center [195, 421] width 18 height 18
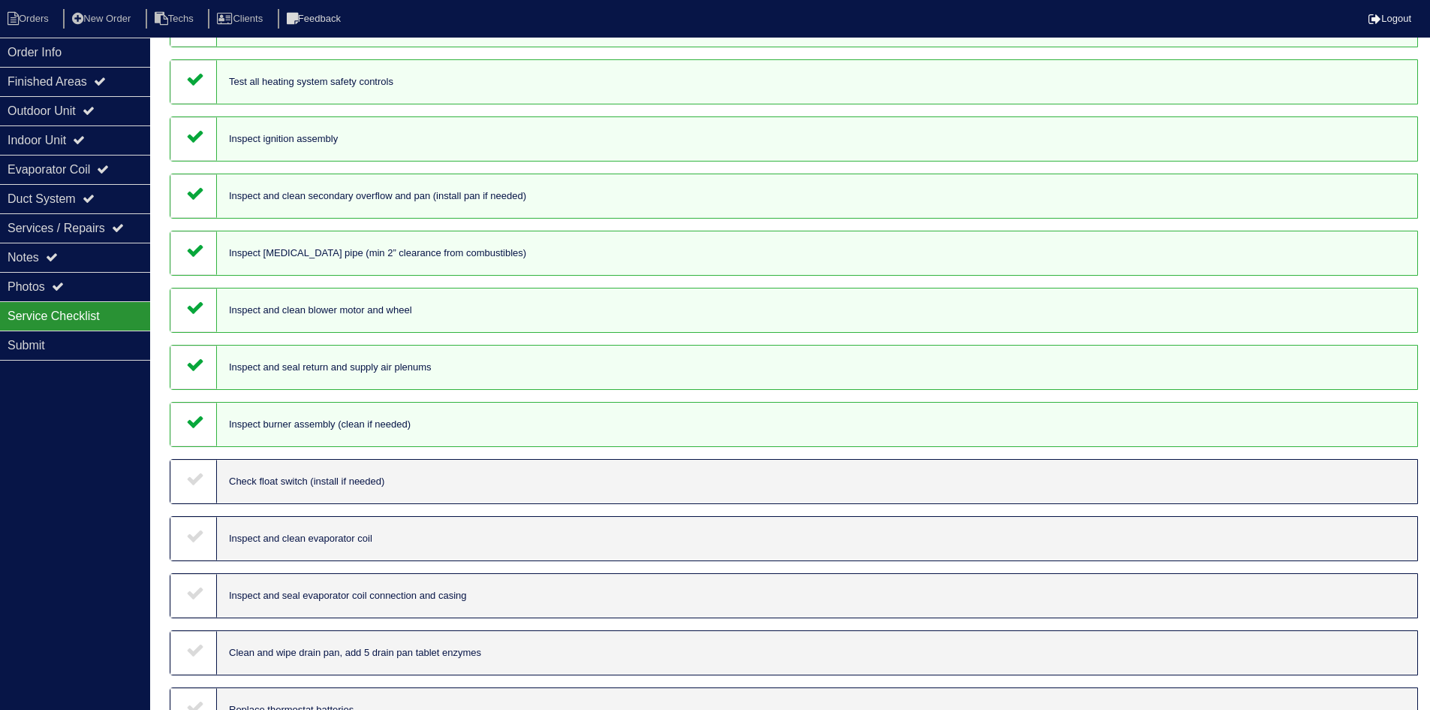
click at [200, 471] on icon at bounding box center [195, 478] width 18 height 18
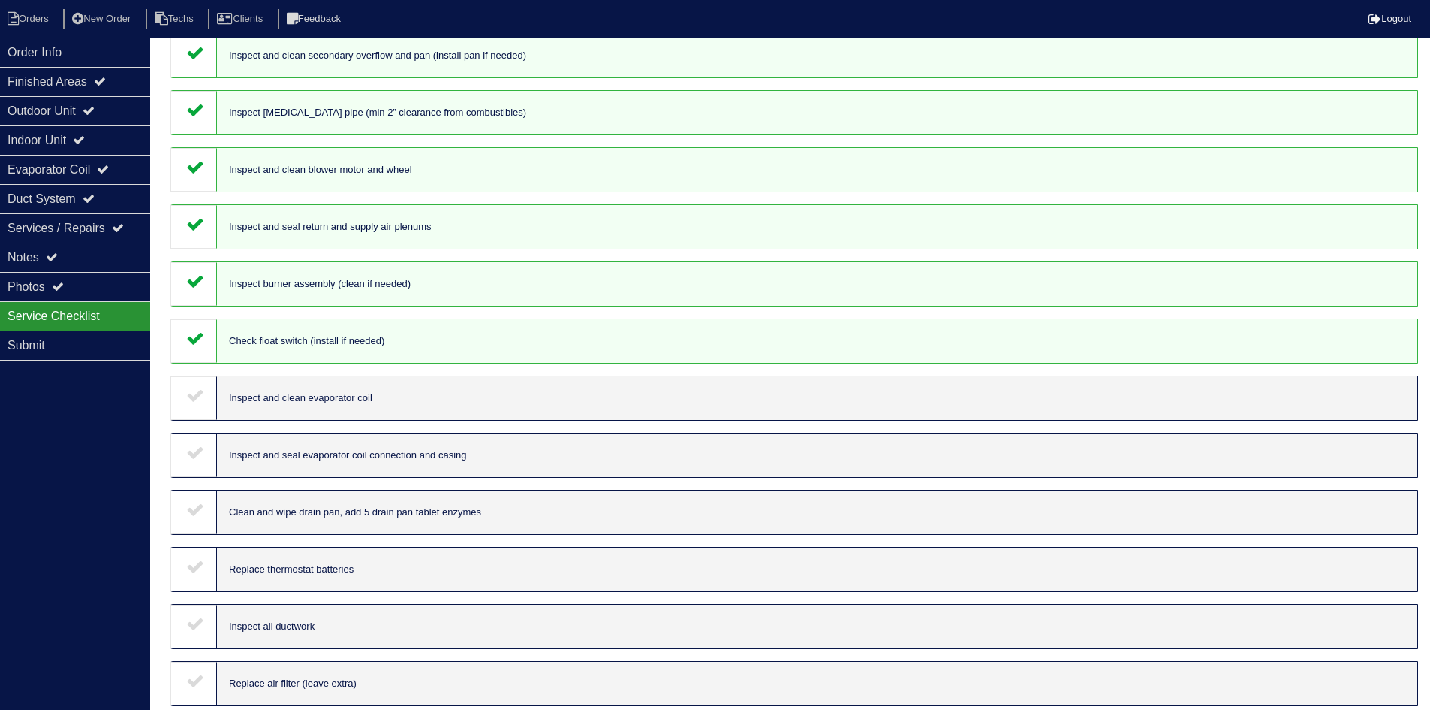
scroll to position [751, 0]
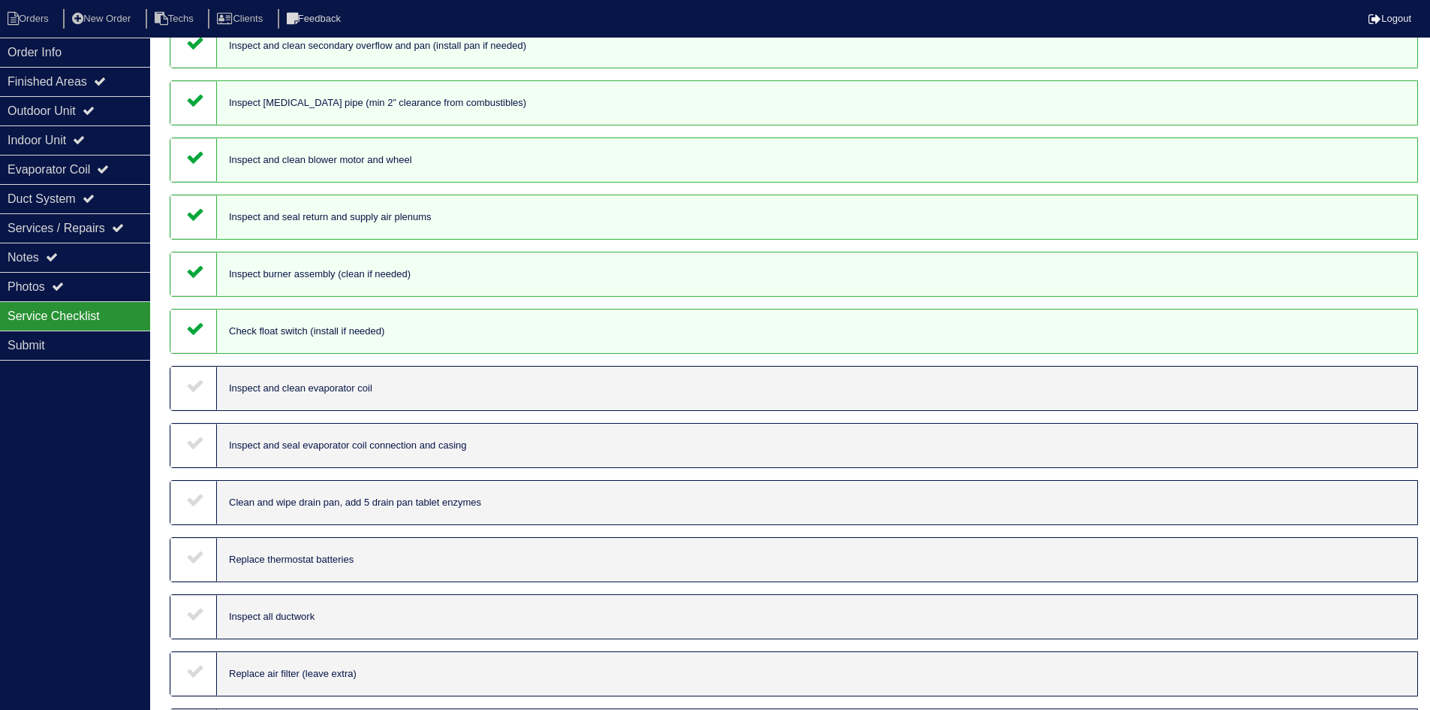
click at [201, 375] on div at bounding box center [193, 388] width 47 height 44
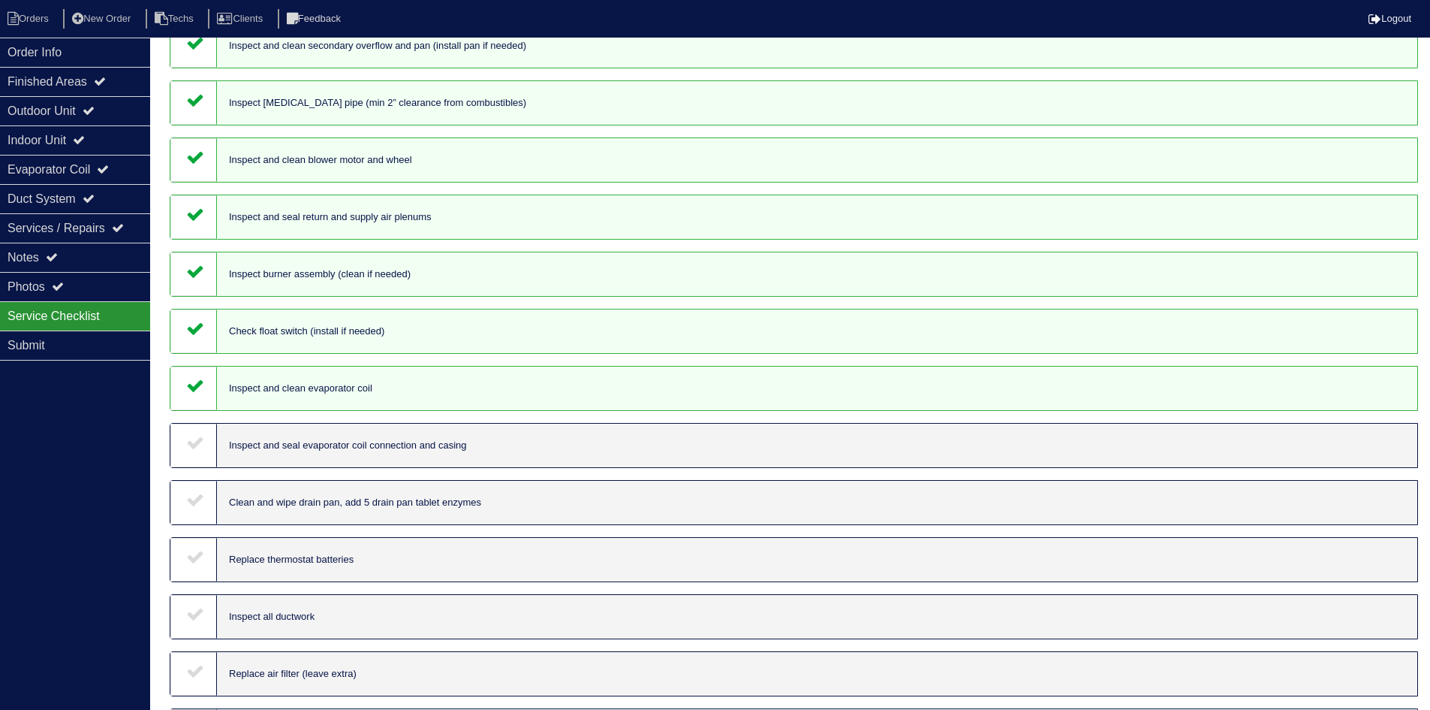
click at [189, 439] on icon at bounding box center [195, 442] width 18 height 18
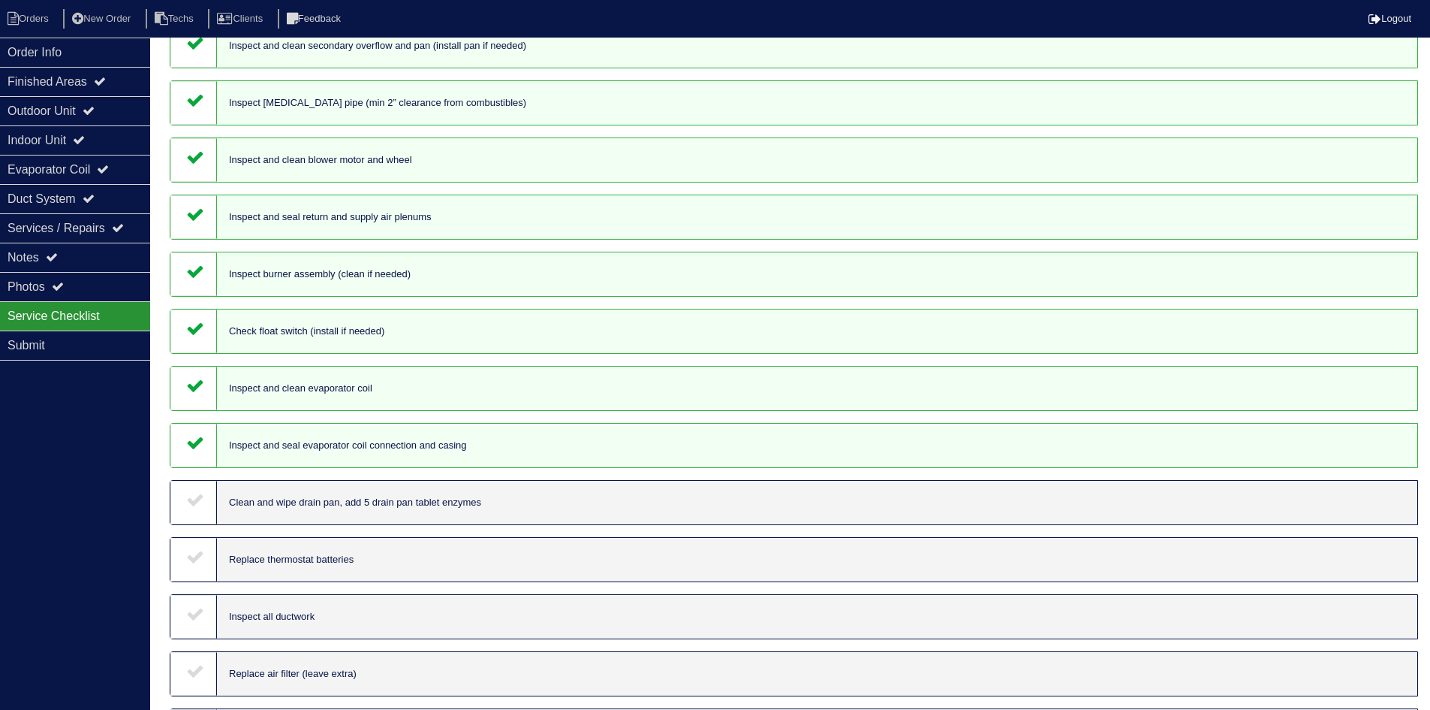
click at [198, 493] on icon at bounding box center [195, 499] width 18 height 18
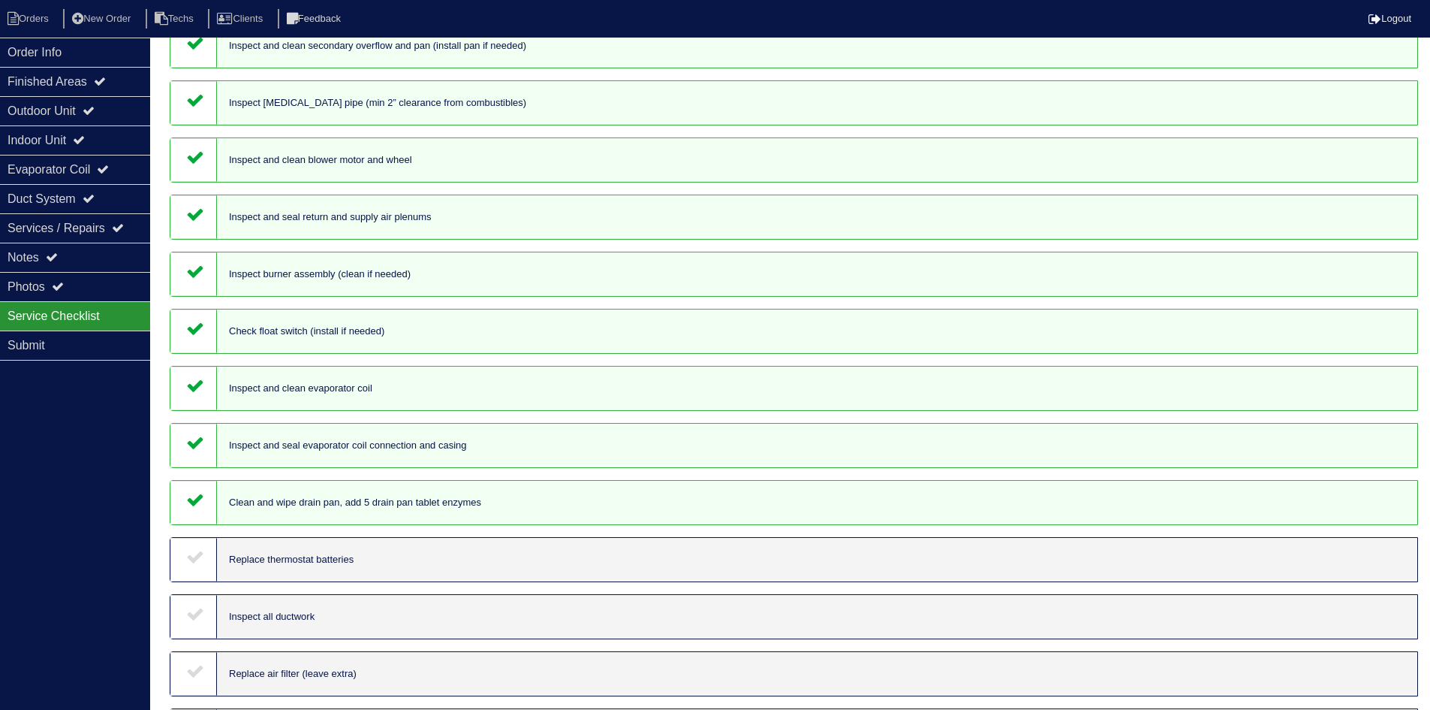
click at [194, 553] on icon at bounding box center [195, 556] width 18 height 18
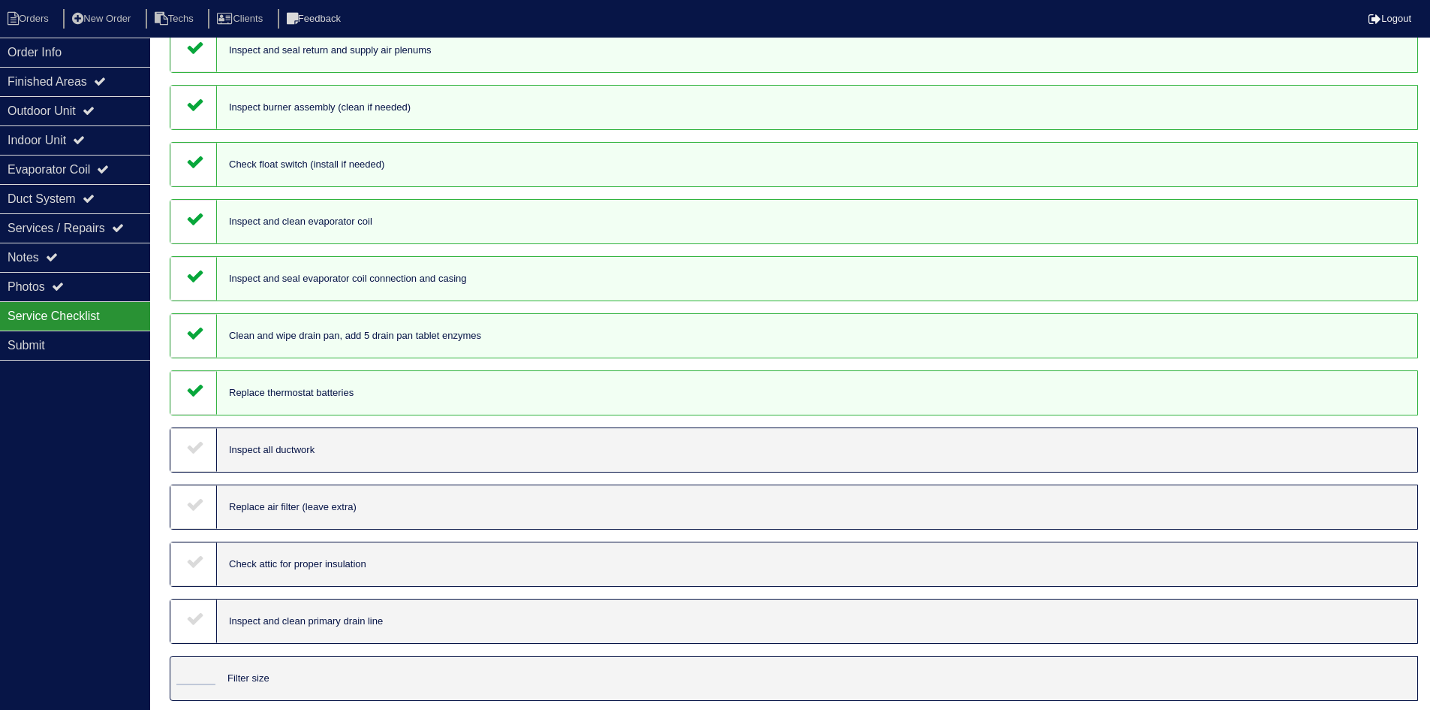
scroll to position [976, 0]
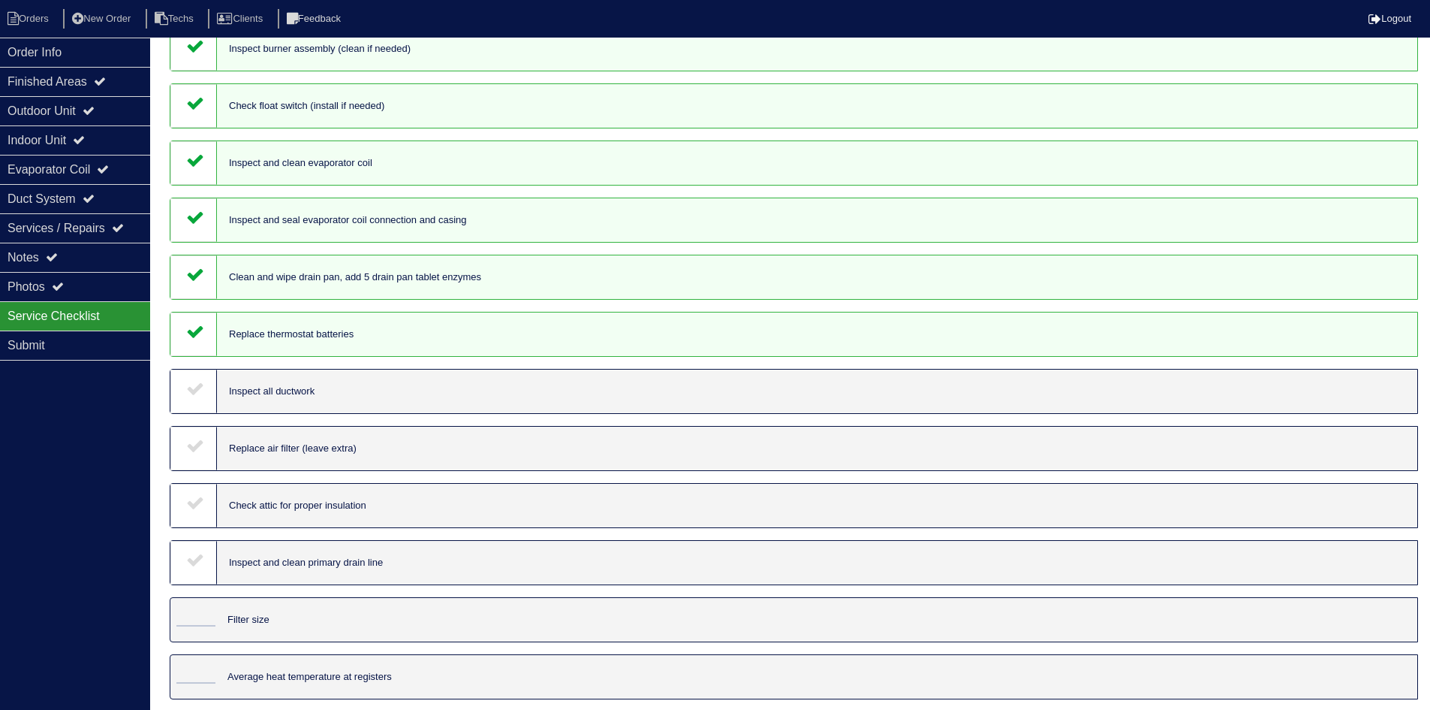
click at [199, 372] on div at bounding box center [193, 391] width 47 height 44
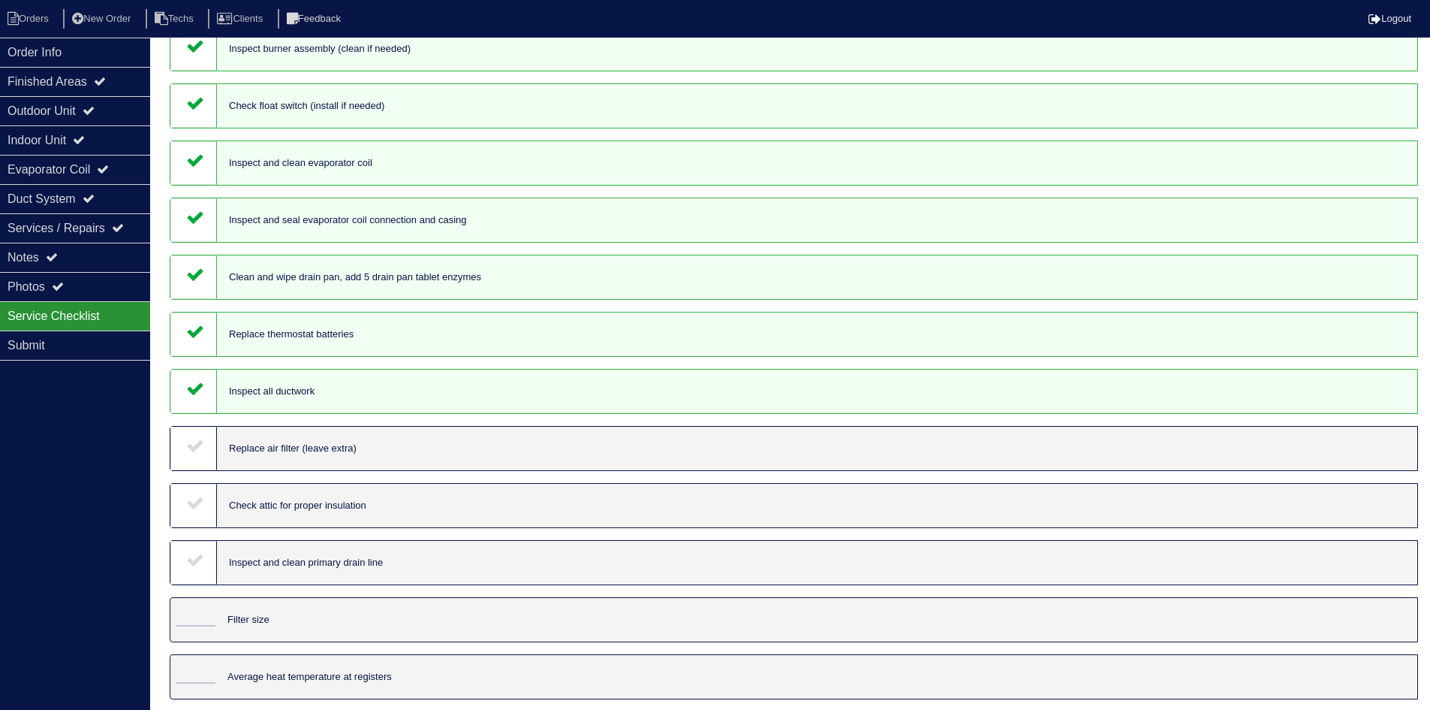
click at [191, 451] on icon at bounding box center [195, 445] width 18 height 18
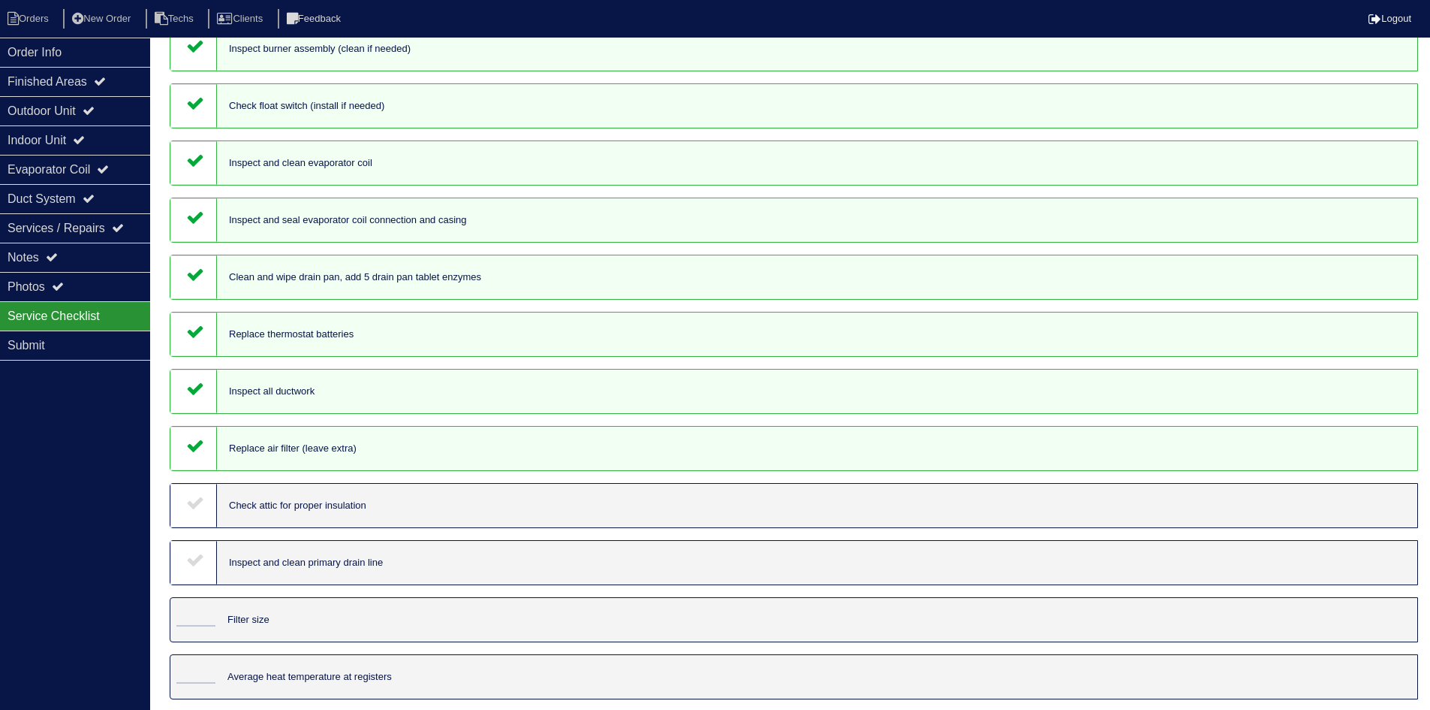
click at [197, 496] on div at bounding box center [193, 506] width 47 height 44
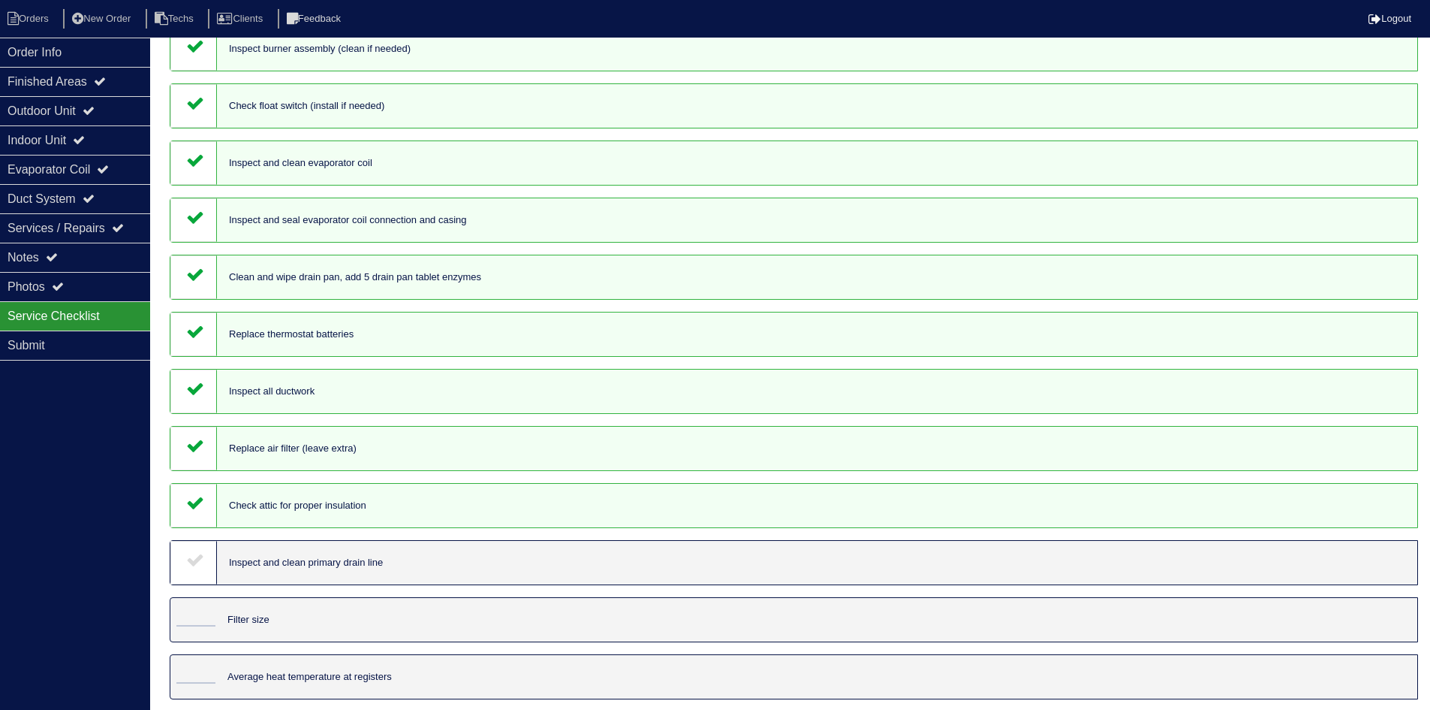
click at [192, 567] on icon at bounding box center [195, 559] width 18 height 18
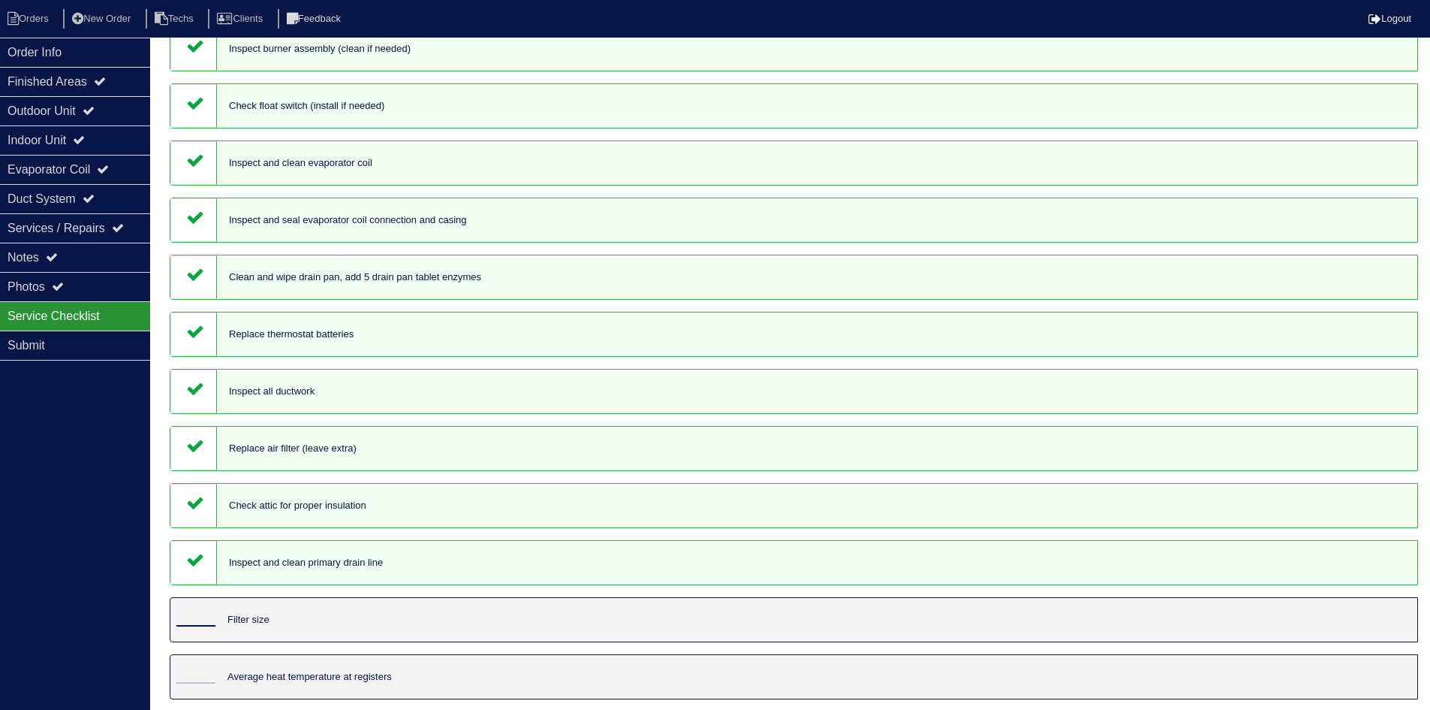
click at [202, 615] on input "tel" at bounding box center [195, 618] width 39 height 17
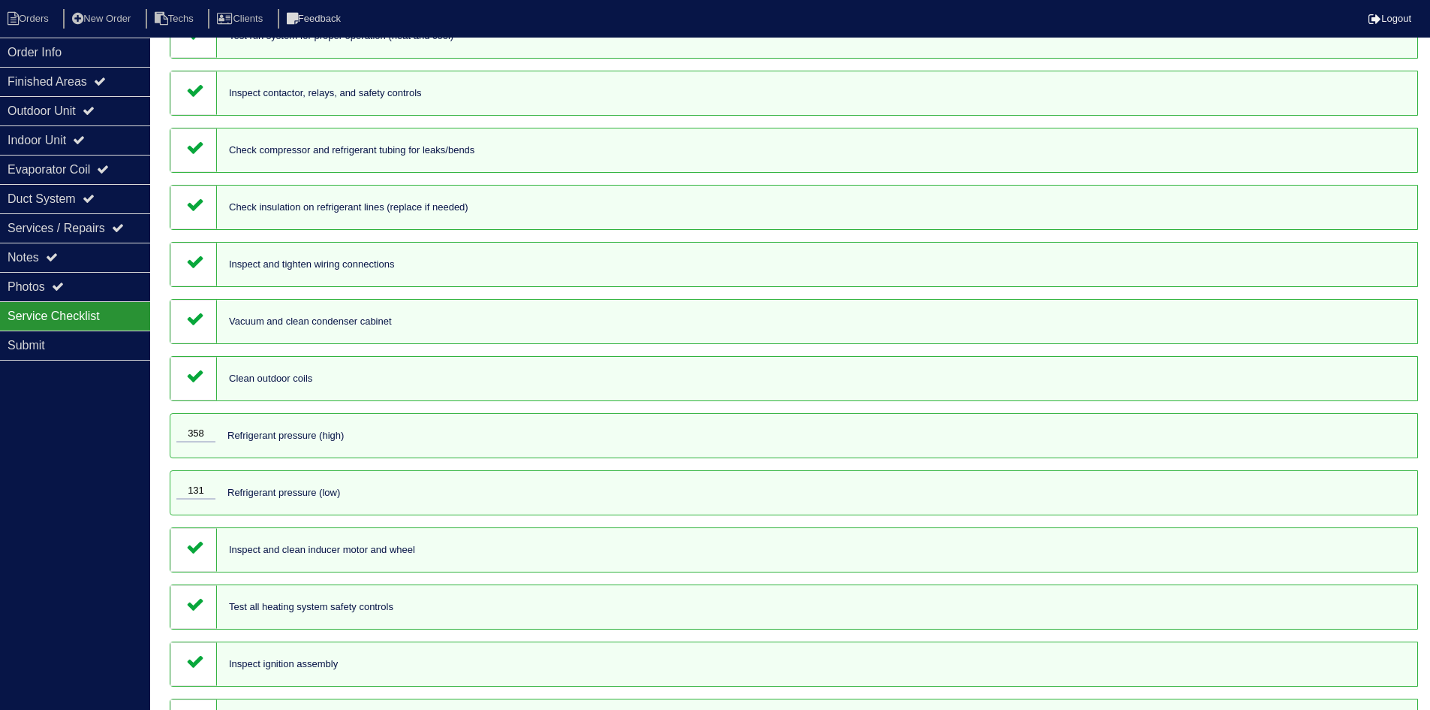
scroll to position [0, 0]
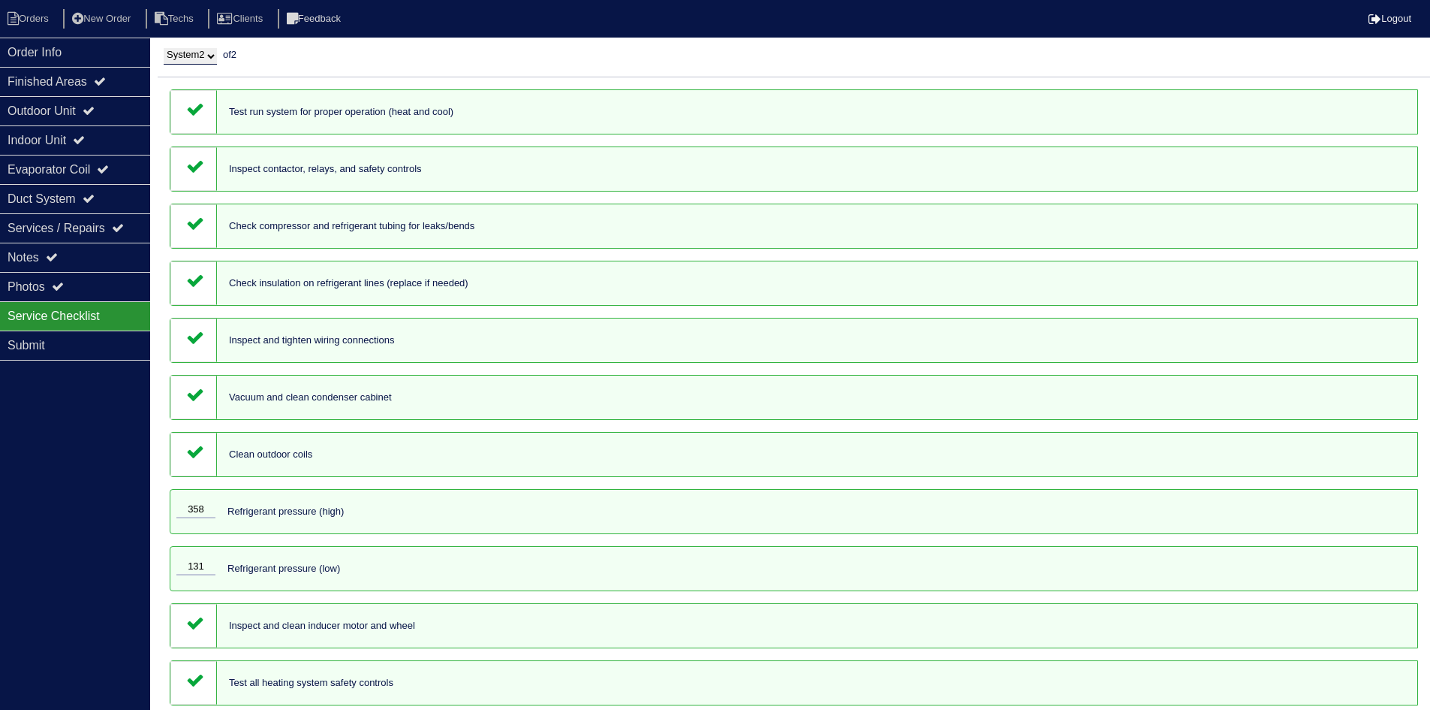
click at [206, 57] on select "System 1 System 2" at bounding box center [190, 56] width 53 height 17
click at [164, 48] on select "System 1 System 2" at bounding box center [190, 56] width 53 height 17
click at [210, 57] on select "System 1 System 2" at bounding box center [190, 56] width 53 height 17
select select "2"
click at [164, 48] on select "System 1 System 2" at bounding box center [190, 56] width 53 height 17
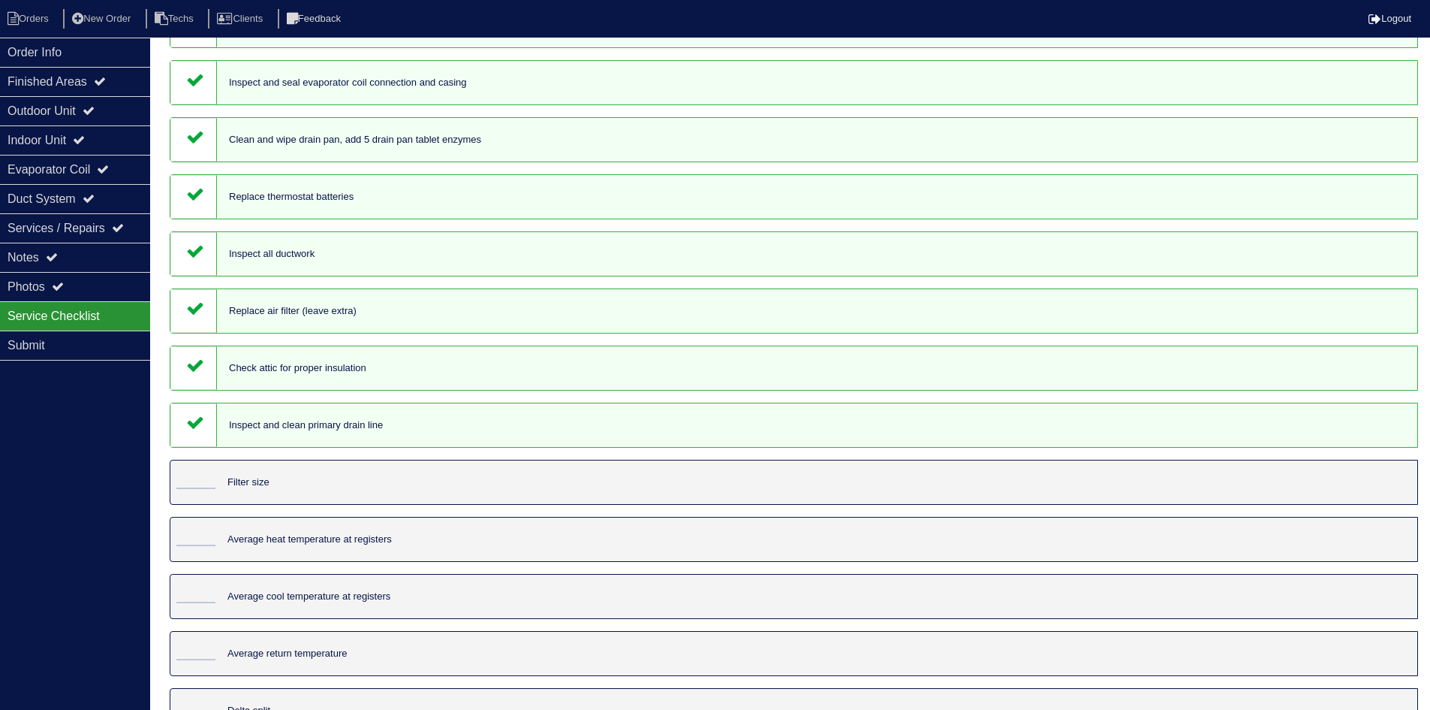
scroll to position [1207, 0]
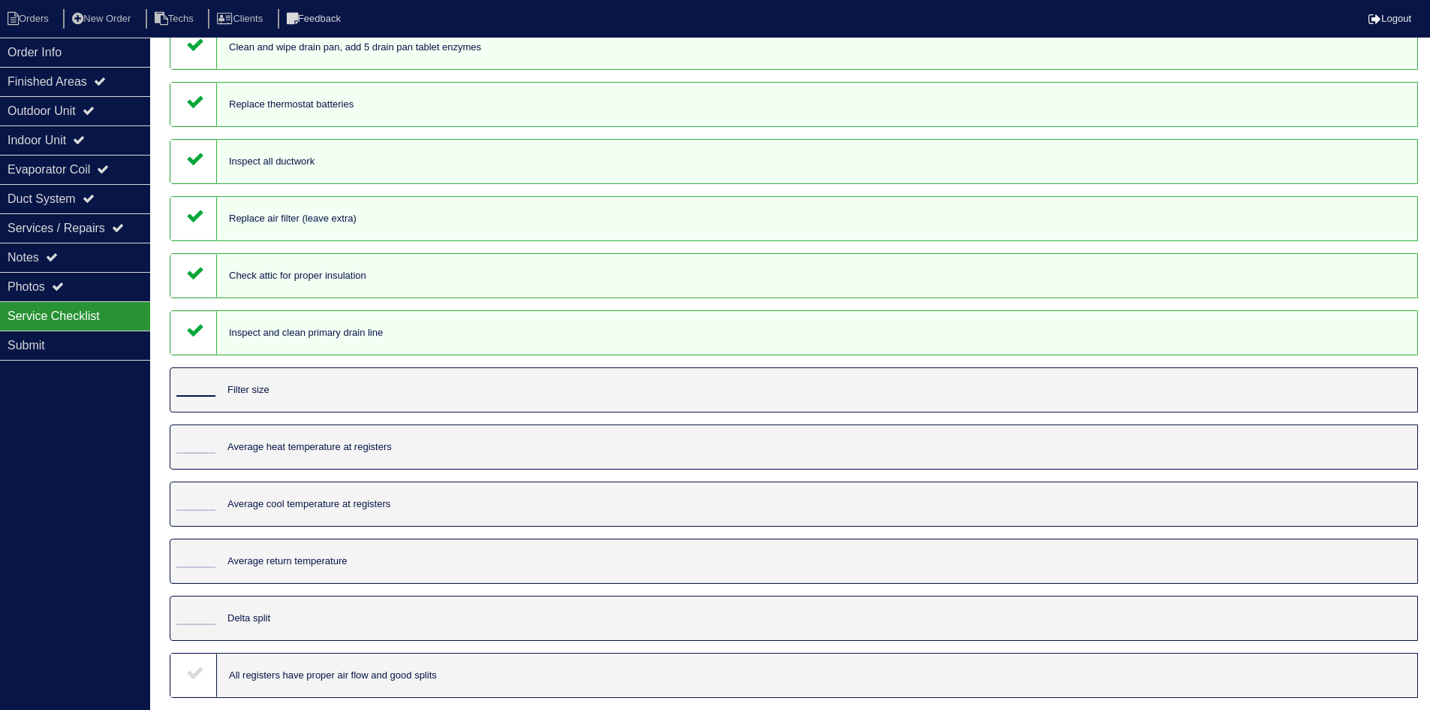
click at [191, 387] on input "tel" at bounding box center [195, 388] width 39 height 17
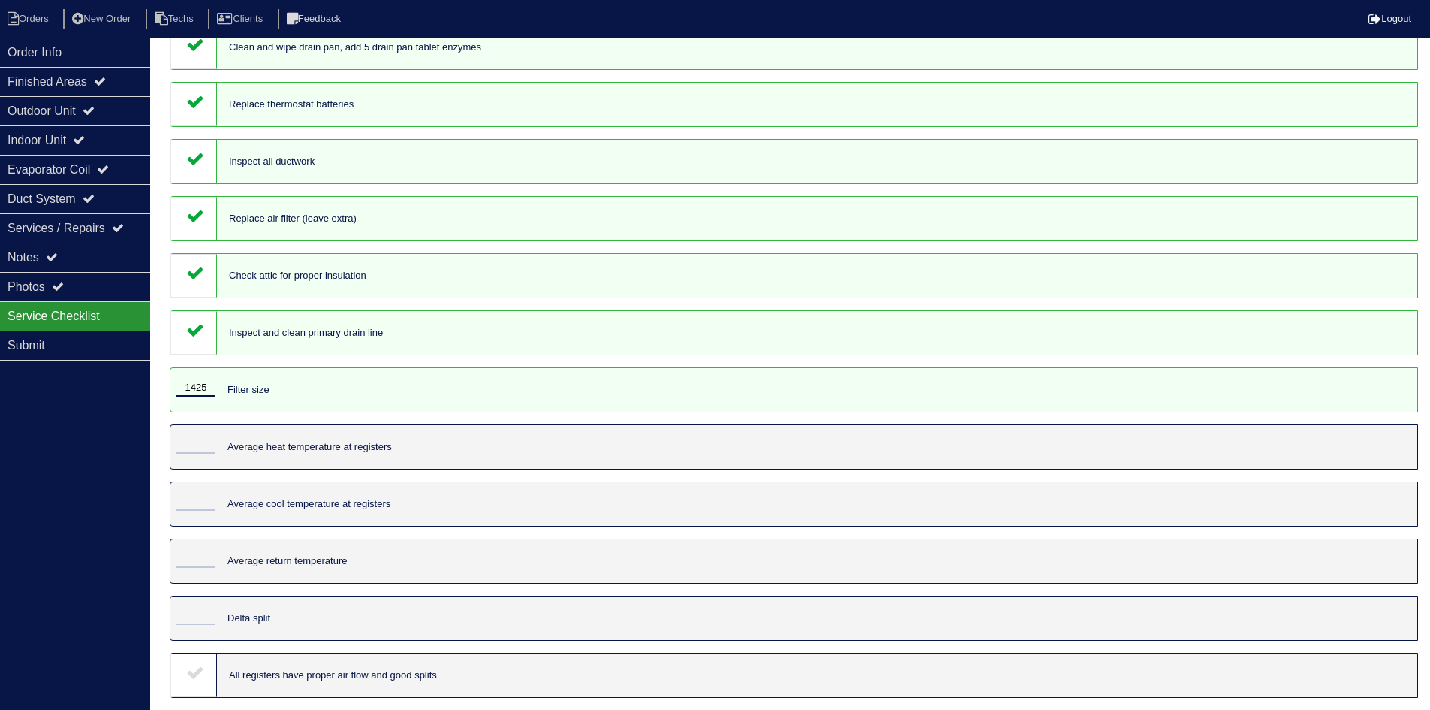
type input "1425"
click at [194, 442] on input "tel" at bounding box center [195, 445] width 39 height 17
click at [195, 557] on input "tel" at bounding box center [195, 559] width 39 height 17
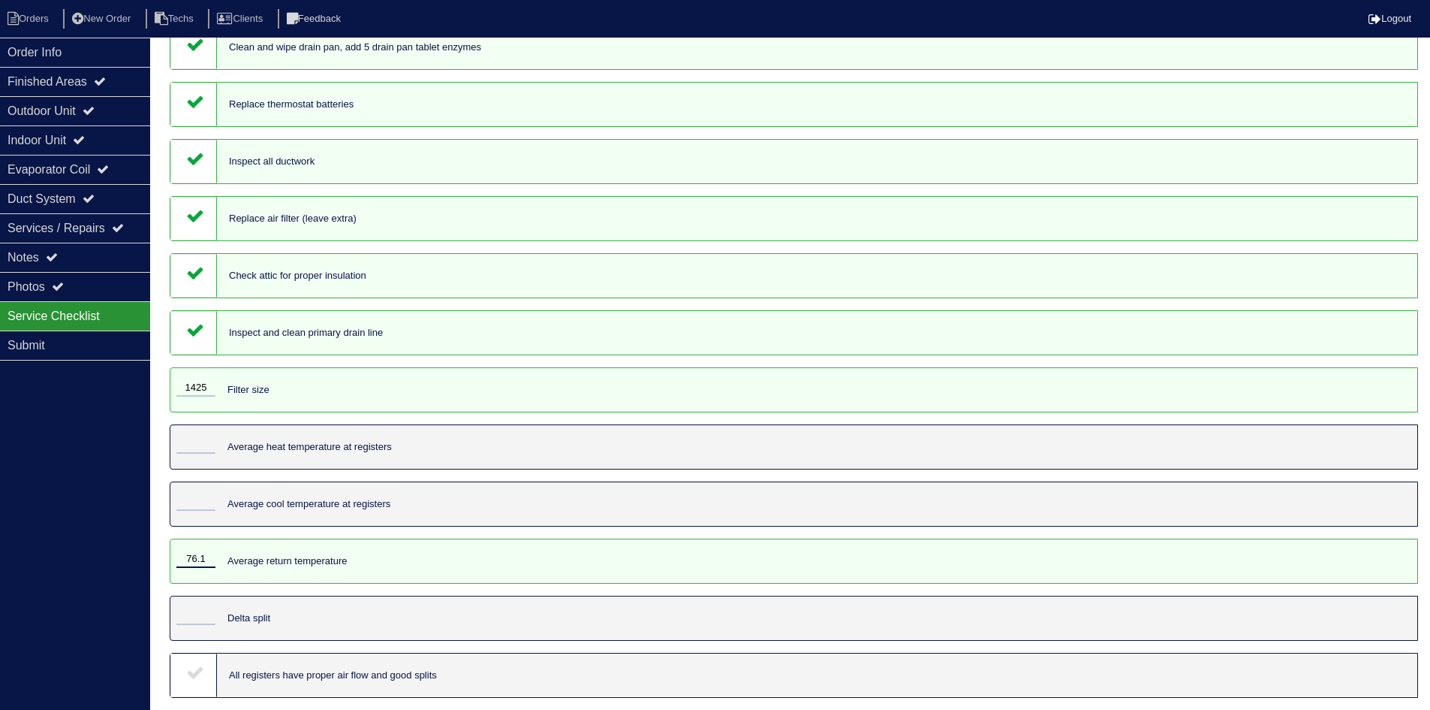
type input "76.1"
click at [194, 441] on input "tel" at bounding box center [195, 445] width 39 height 17
click at [206, 499] on input "tel" at bounding box center [195, 502] width 39 height 17
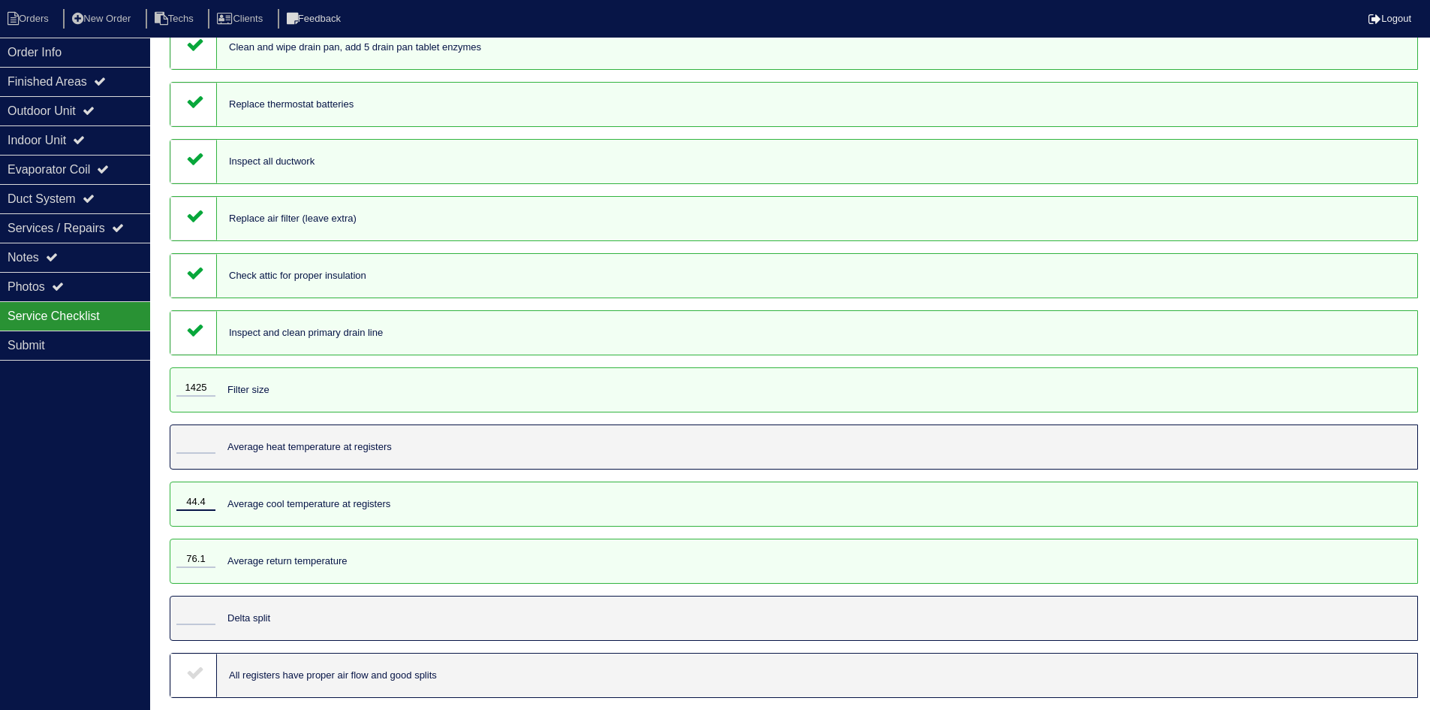
type input "44.4"
click at [197, 435] on div at bounding box center [192, 447] width 45 height 44
click at [196, 438] on input "tel" at bounding box center [195, 445] width 39 height 17
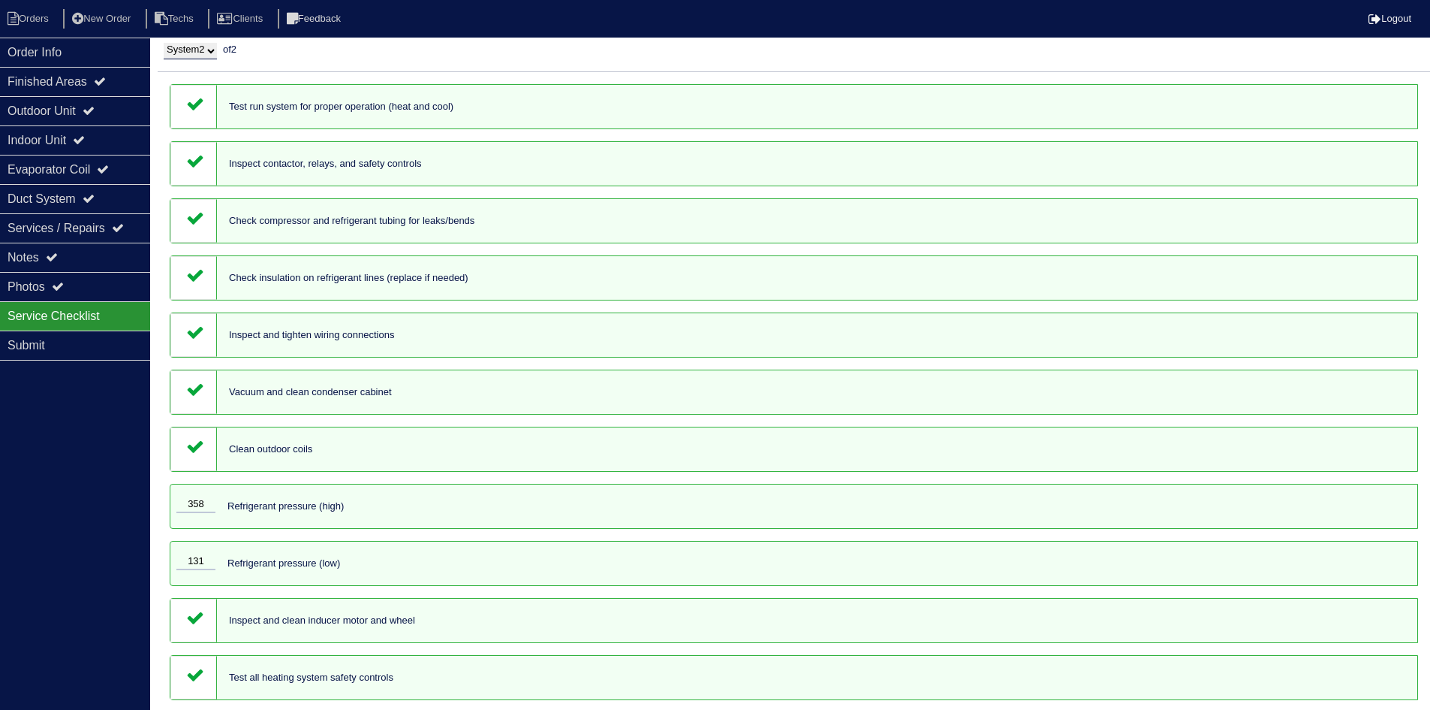
scroll to position [0, 0]
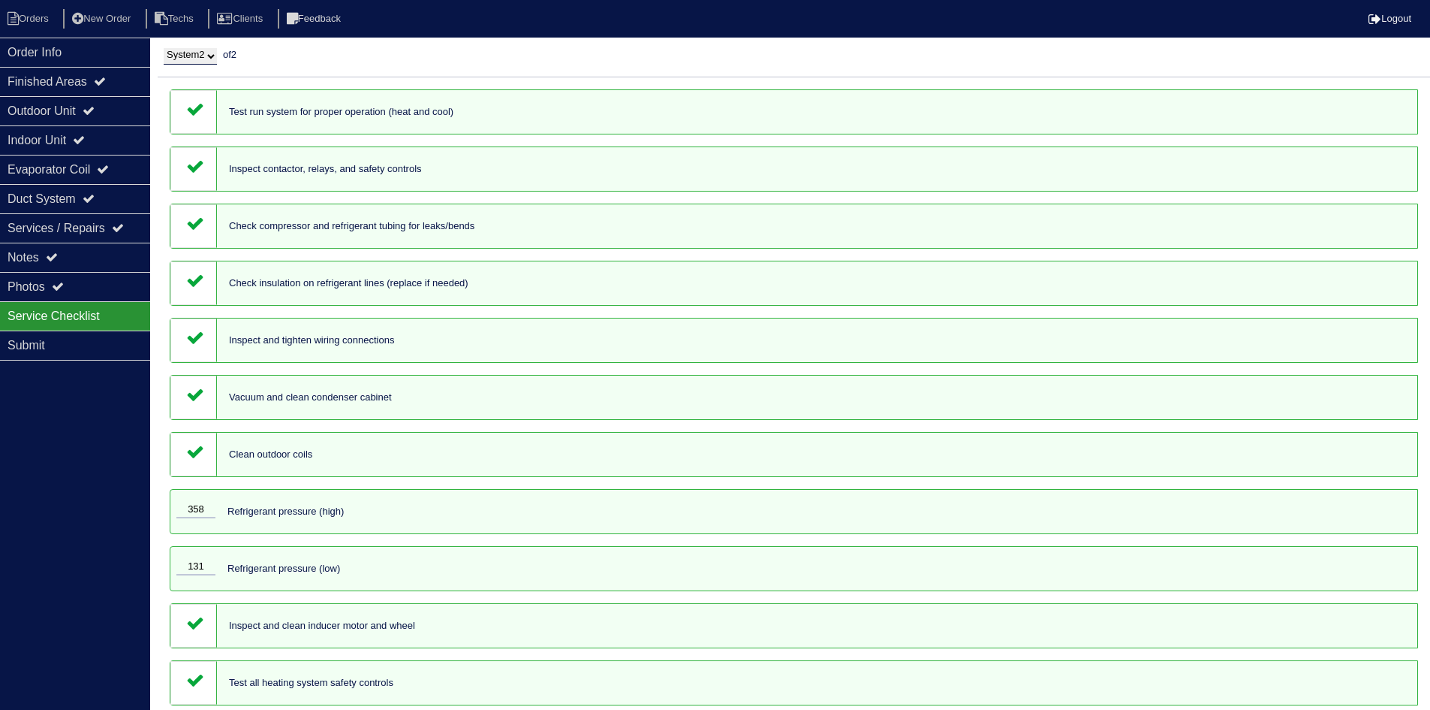
click at [202, 59] on select "System 1 System 2" at bounding box center [190, 56] width 53 height 17
click at [212, 54] on select "System 1 System 2" at bounding box center [190, 56] width 53 height 17
click at [164, 48] on select "System 1 System 2" at bounding box center [190, 56] width 53 height 17
click at [213, 56] on select "System 1 System 2" at bounding box center [190, 56] width 53 height 17
click at [164, 48] on select "System 1 System 2" at bounding box center [190, 56] width 53 height 17
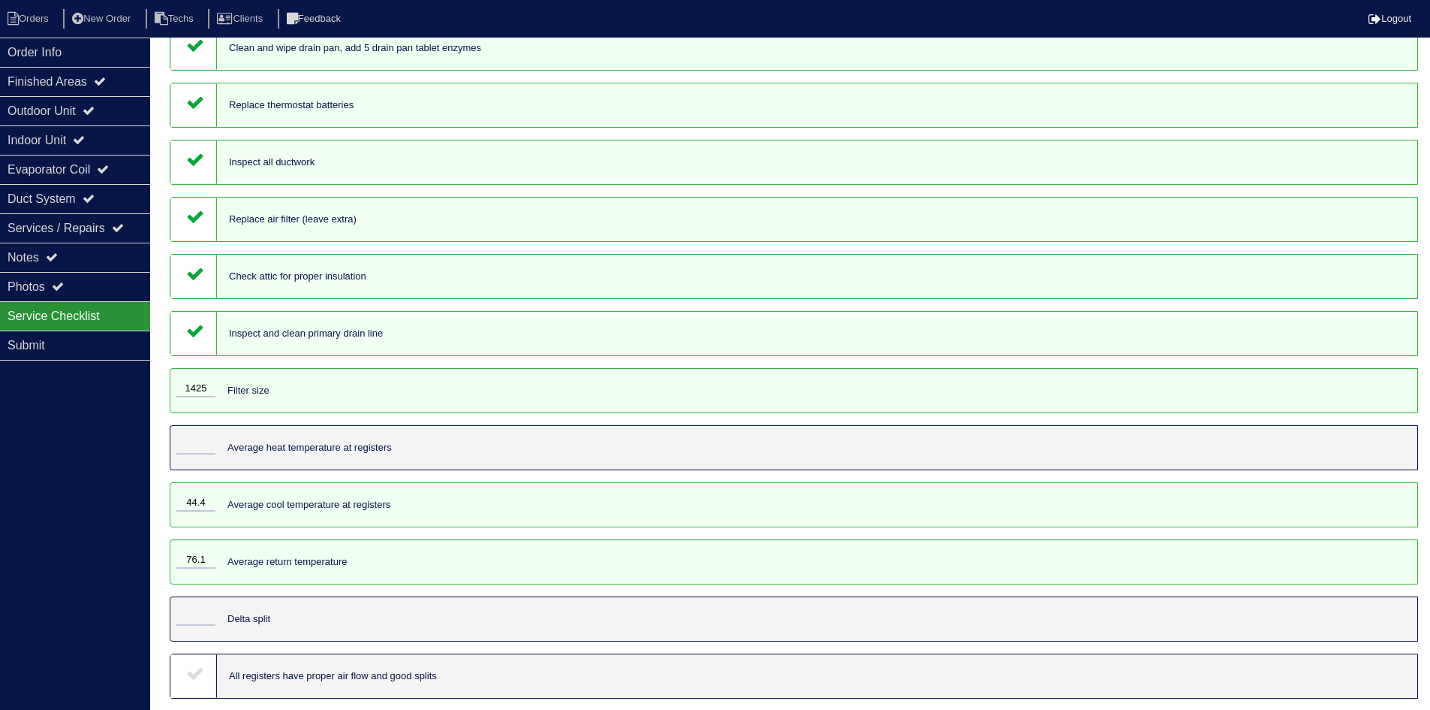
scroll to position [1207, 0]
click at [206, 559] on input "76.1" at bounding box center [195, 559] width 39 height 17
click at [207, 559] on input "76.1" at bounding box center [195, 559] width 39 height 17
click at [206, 558] on input "76.1" at bounding box center [195, 559] width 39 height 17
click at [457, 556] on div "76.1 Average return temperature" at bounding box center [794, 560] width 1249 height 45
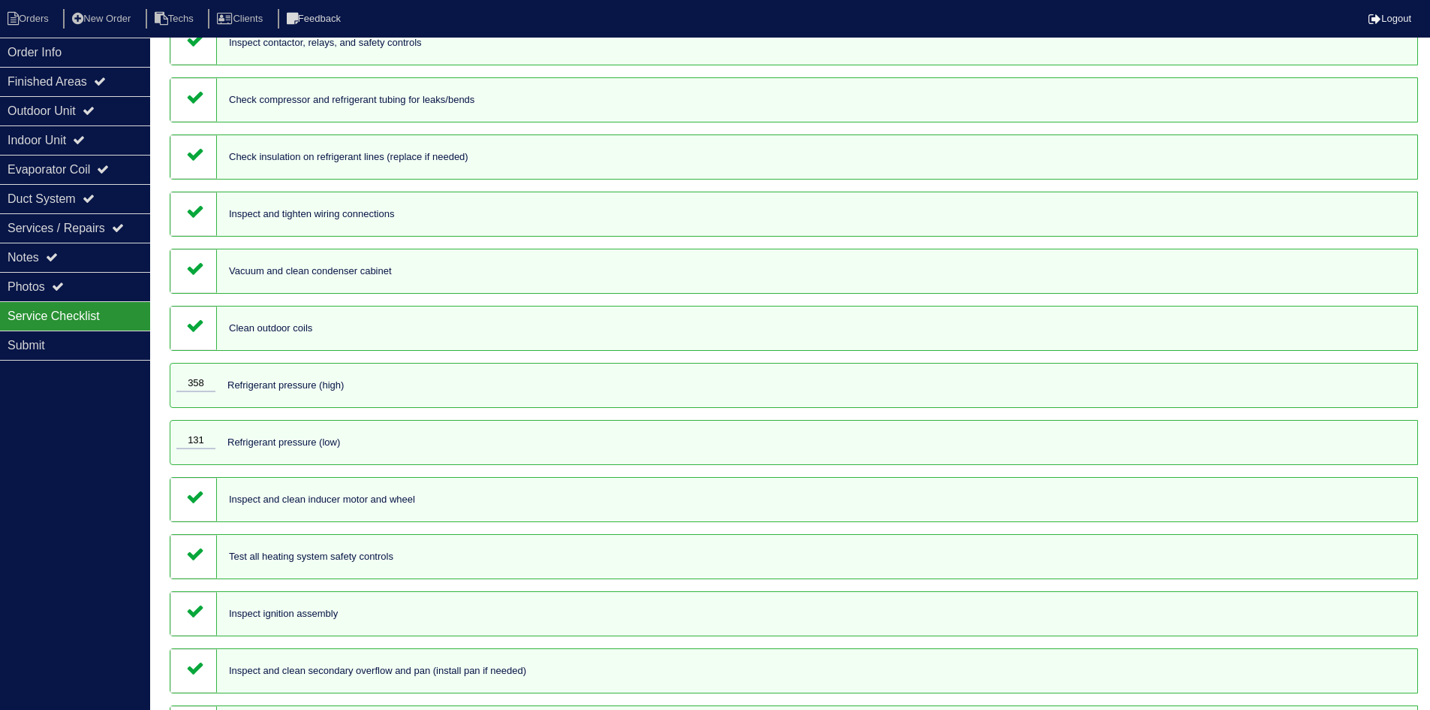
scroll to position [0, 0]
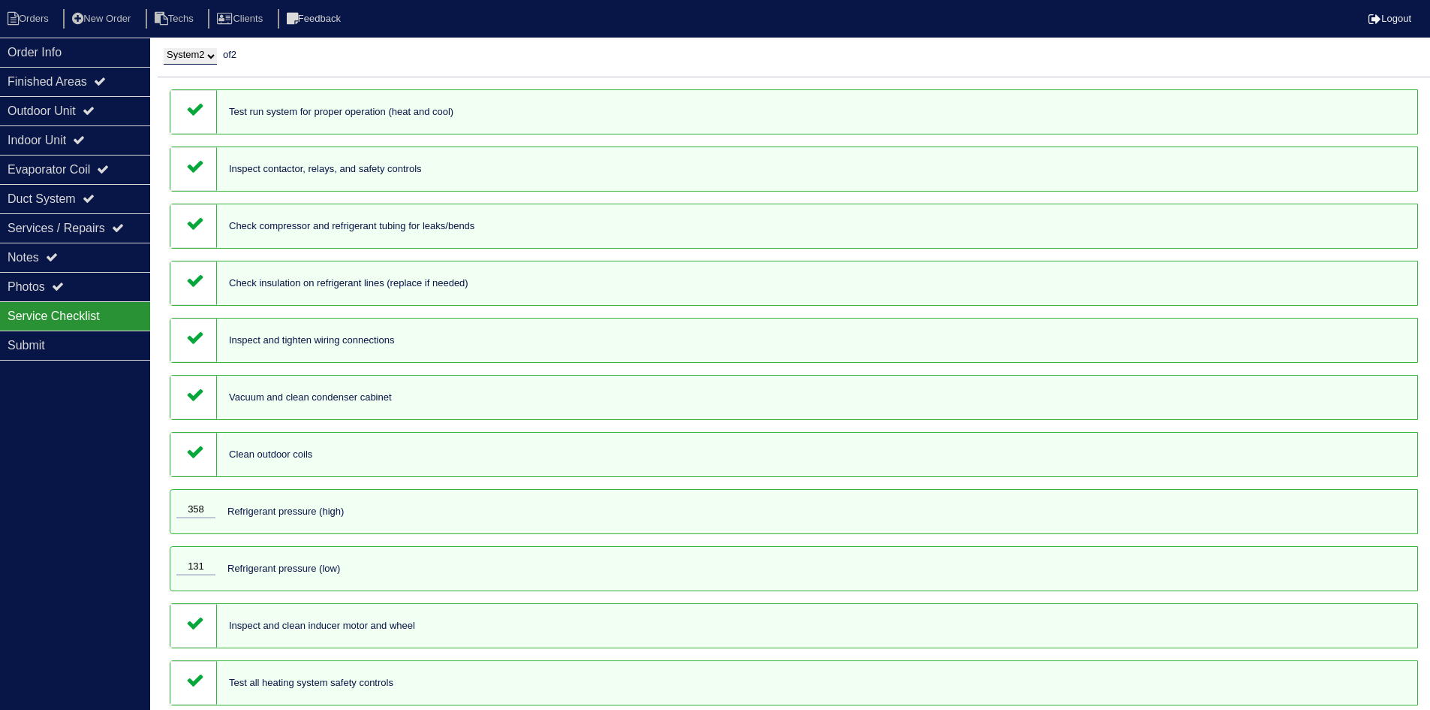
click at [197, 54] on select "System 1 System 2" at bounding box center [190, 56] width 53 height 17
click at [164, 48] on select "System 1 System 2" at bounding box center [190, 56] width 53 height 17
click at [213, 59] on select "System 1 System 2" at bounding box center [190, 56] width 53 height 17
click at [216, 51] on select "System 1 System 2" at bounding box center [190, 56] width 53 height 17
select select "2"
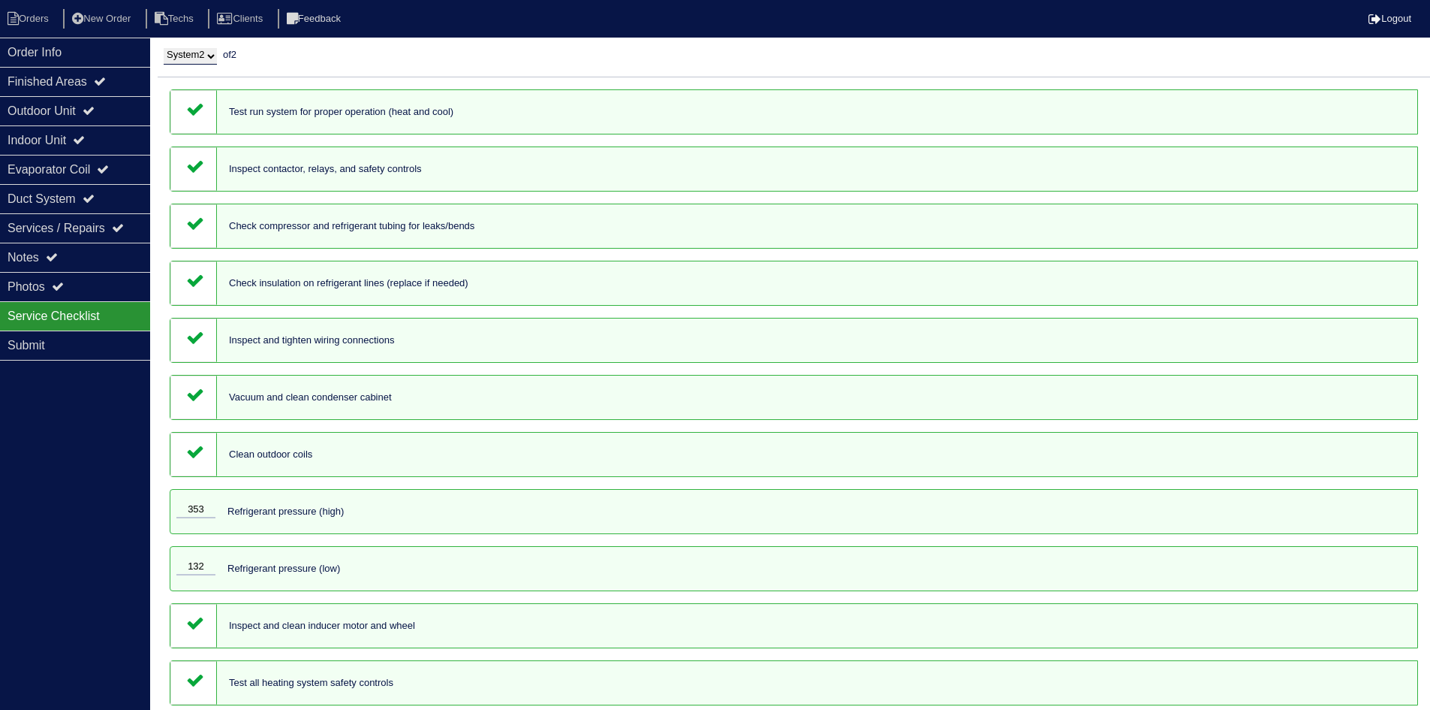
click at [164, 48] on select "System 1 System 2" at bounding box center [190, 56] width 53 height 17
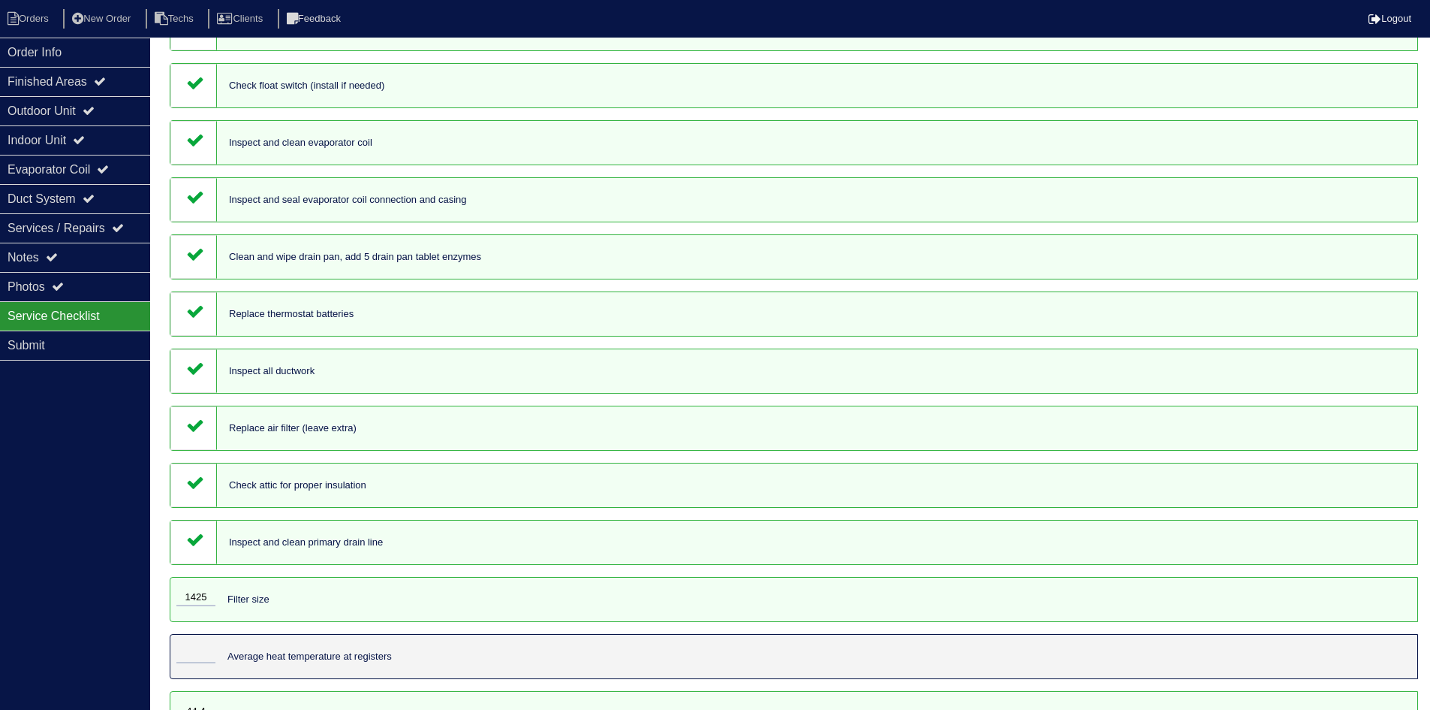
scroll to position [1207, 0]
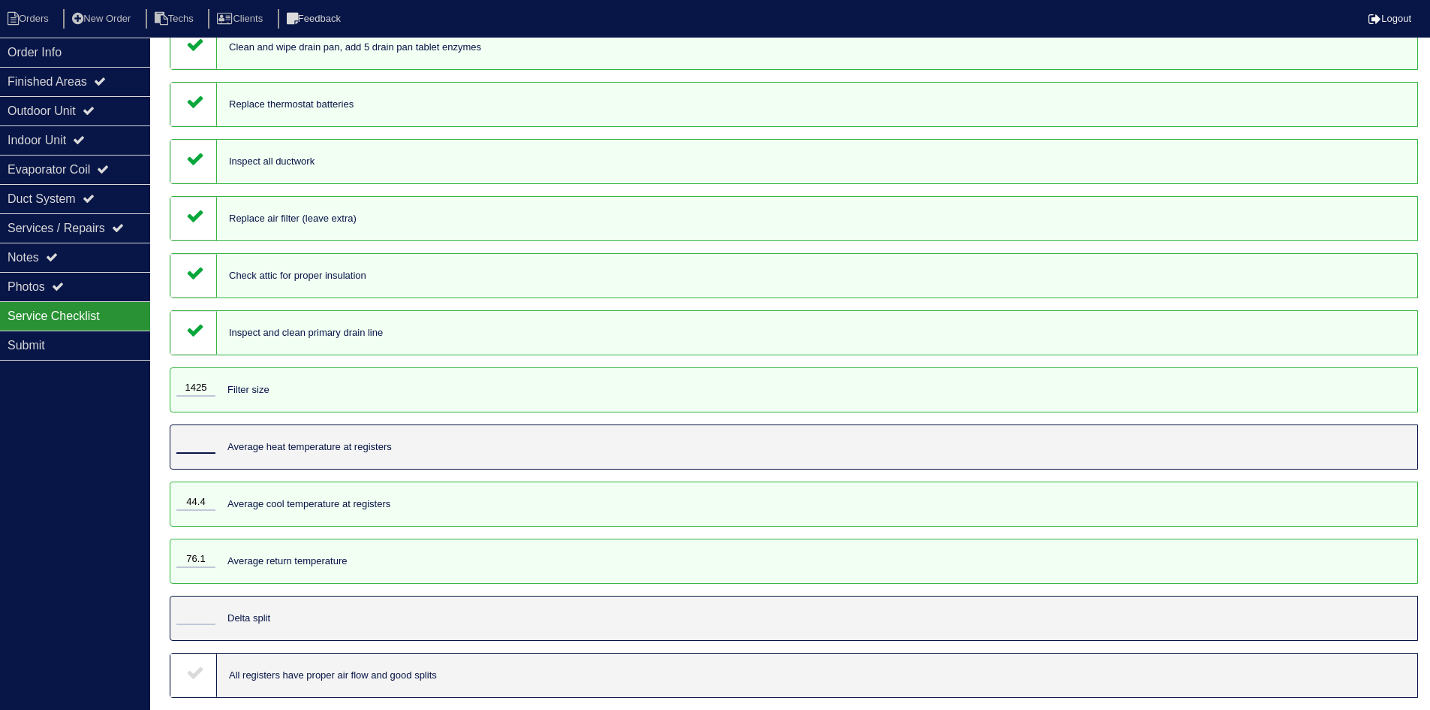
click at [195, 437] on input "tel" at bounding box center [195, 445] width 39 height 17
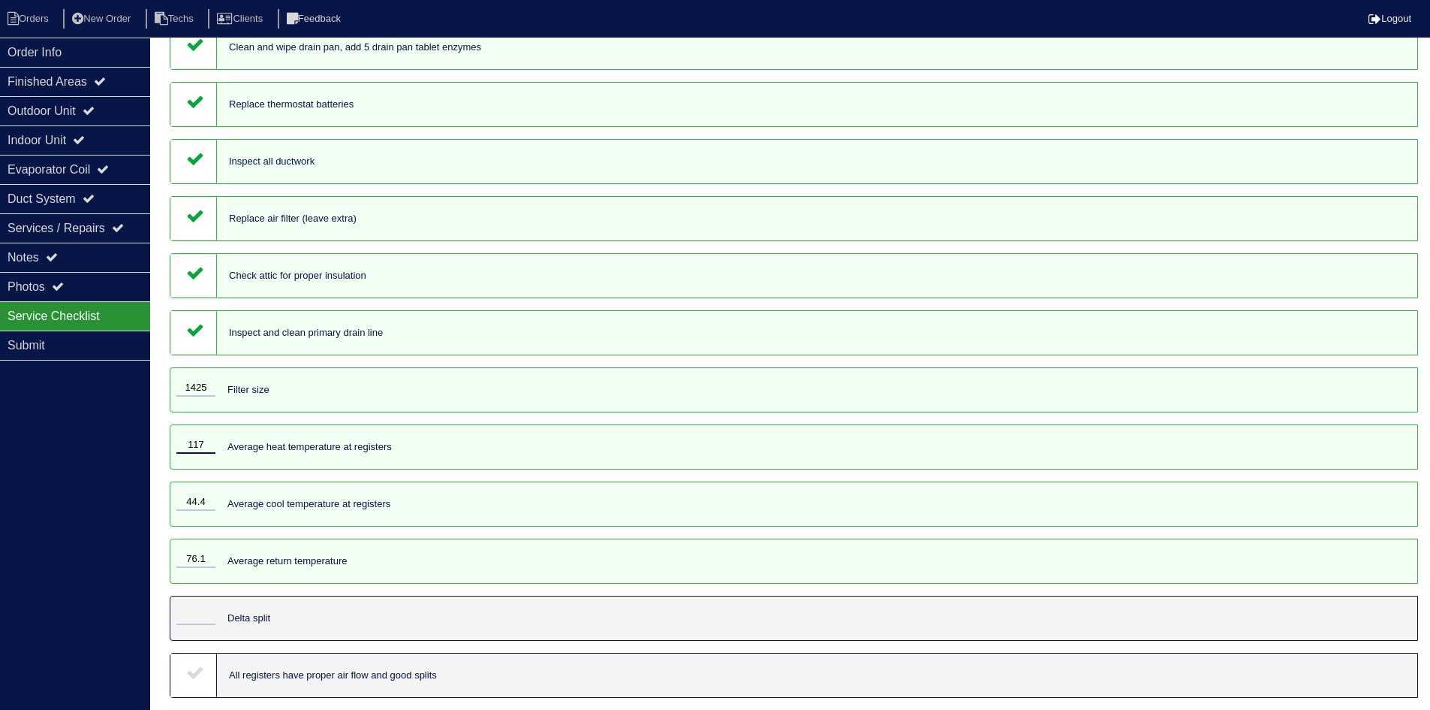
type input "117"
click at [194, 553] on input "76.1" at bounding box center [195, 559] width 39 height 17
type input "74.1"
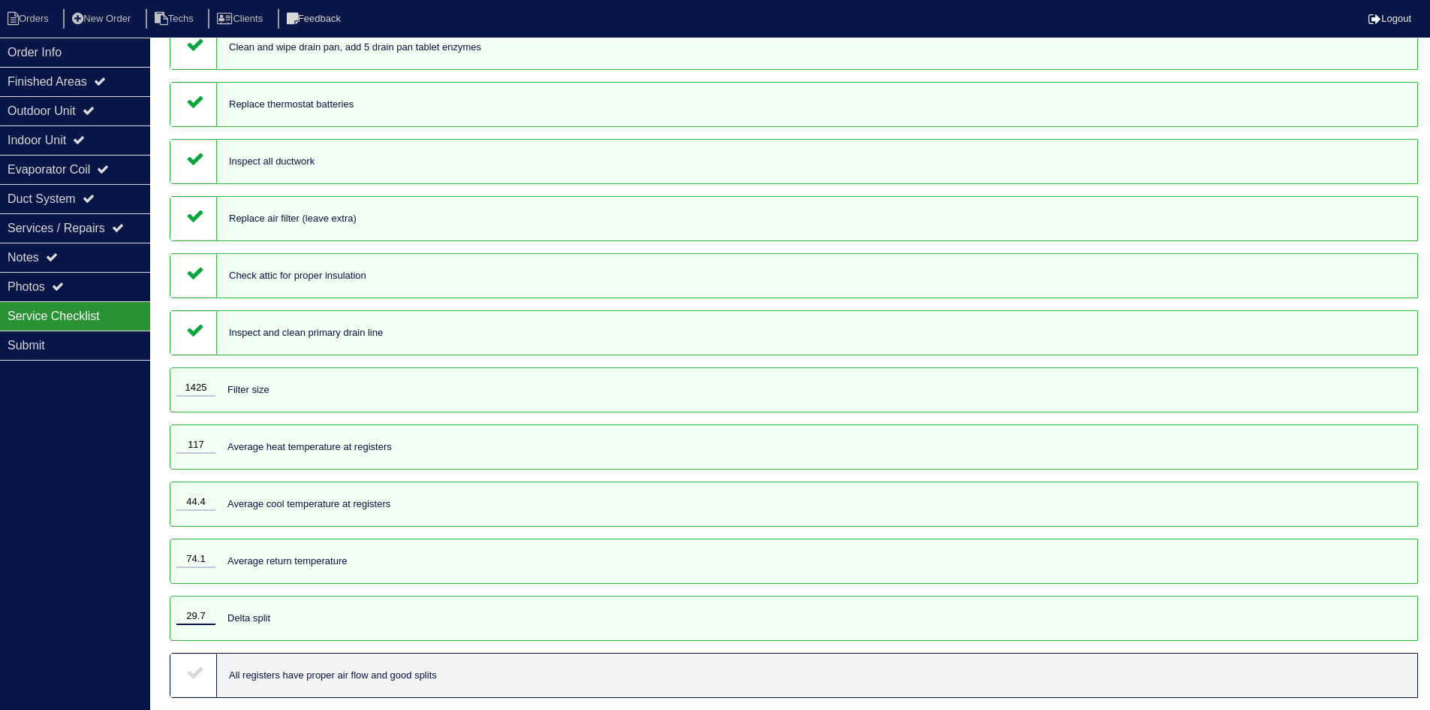
type input "29.7"
click at [189, 671] on icon at bounding box center [195, 672] width 18 height 18
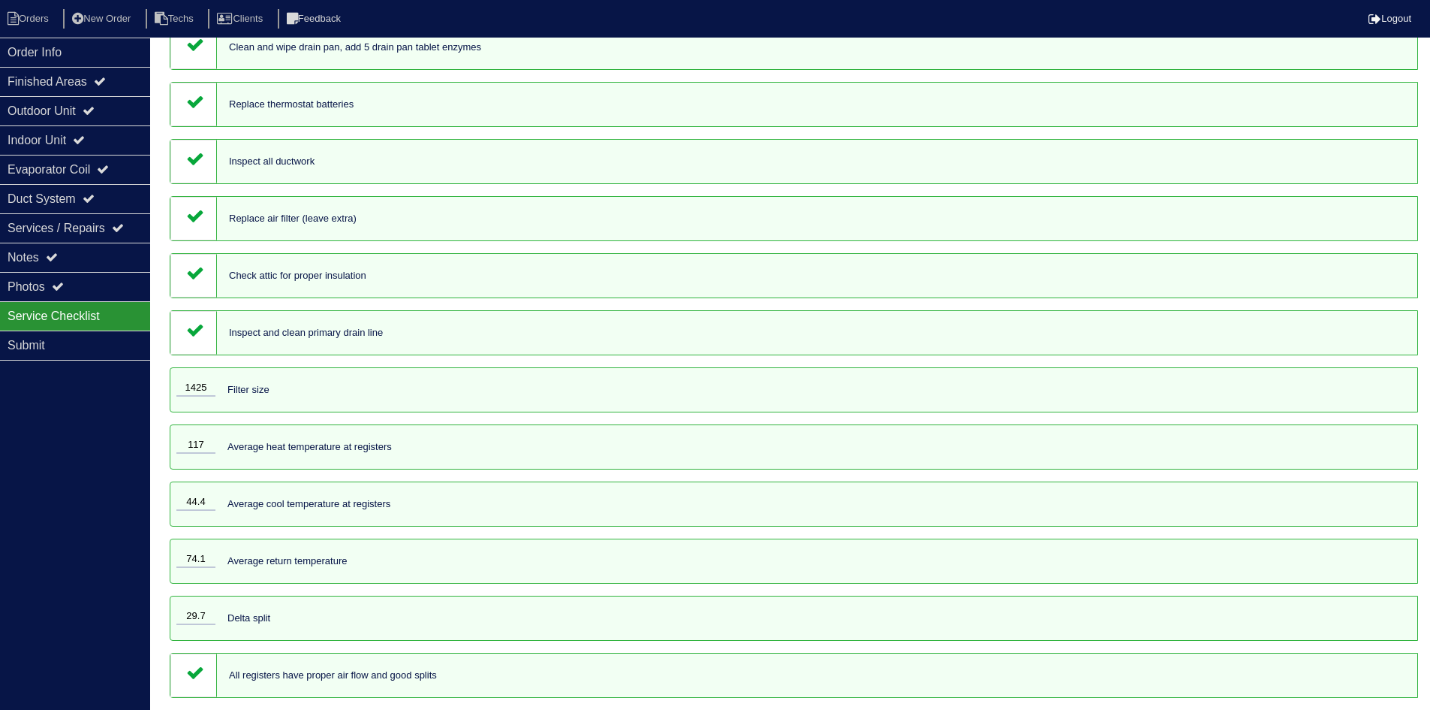
click at [50, 516] on div "Order Info Finished Areas Outdoor Unit Indoor Unit Evaporator Coil Duct System …" at bounding box center [75, 393] width 150 height 710
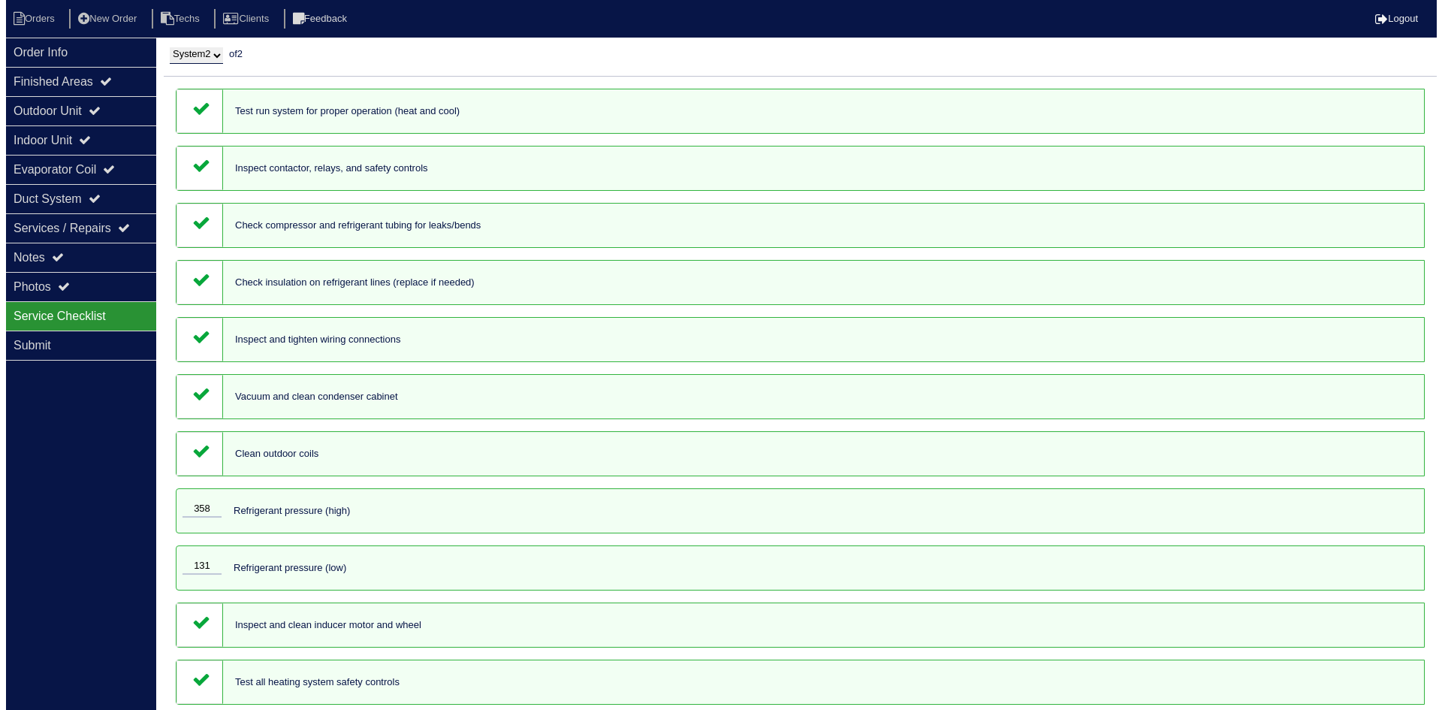
scroll to position [0, 0]
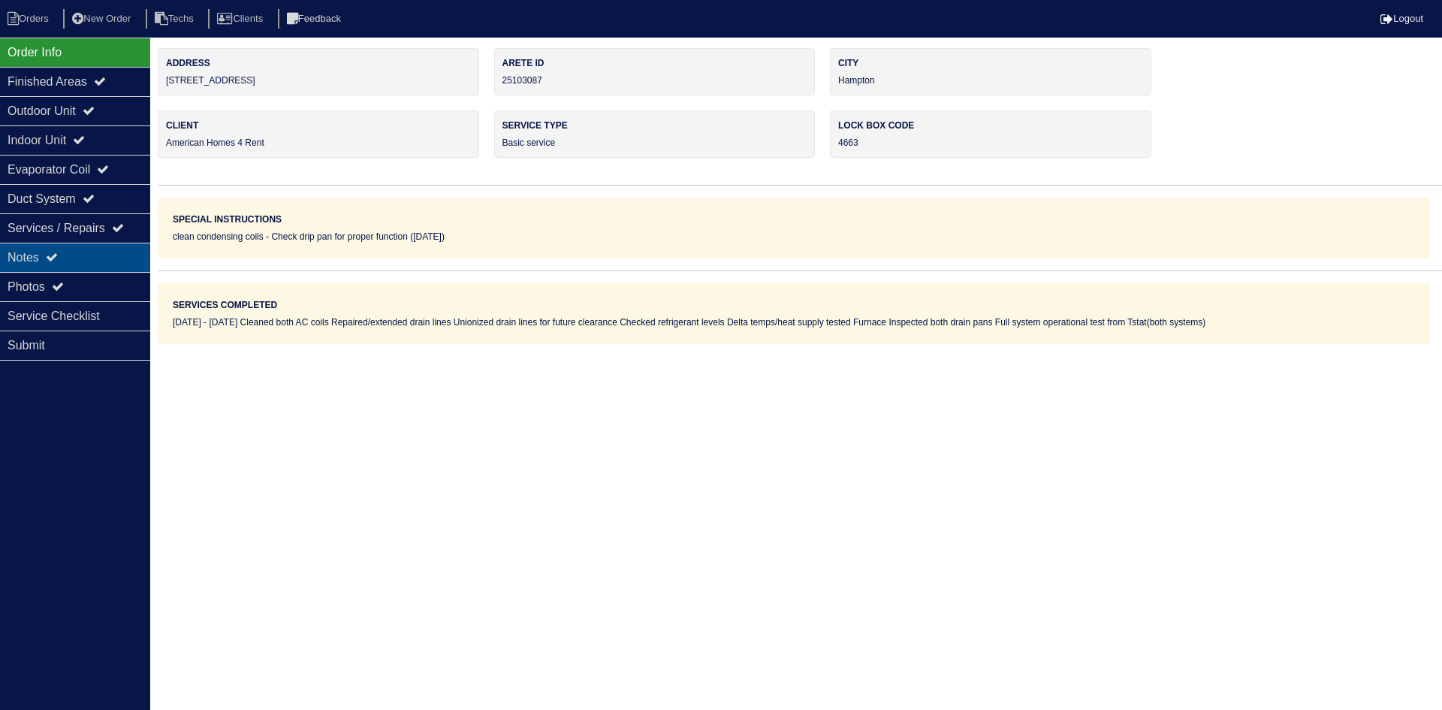
click at [87, 256] on div "Notes" at bounding box center [75, 257] width 150 height 29
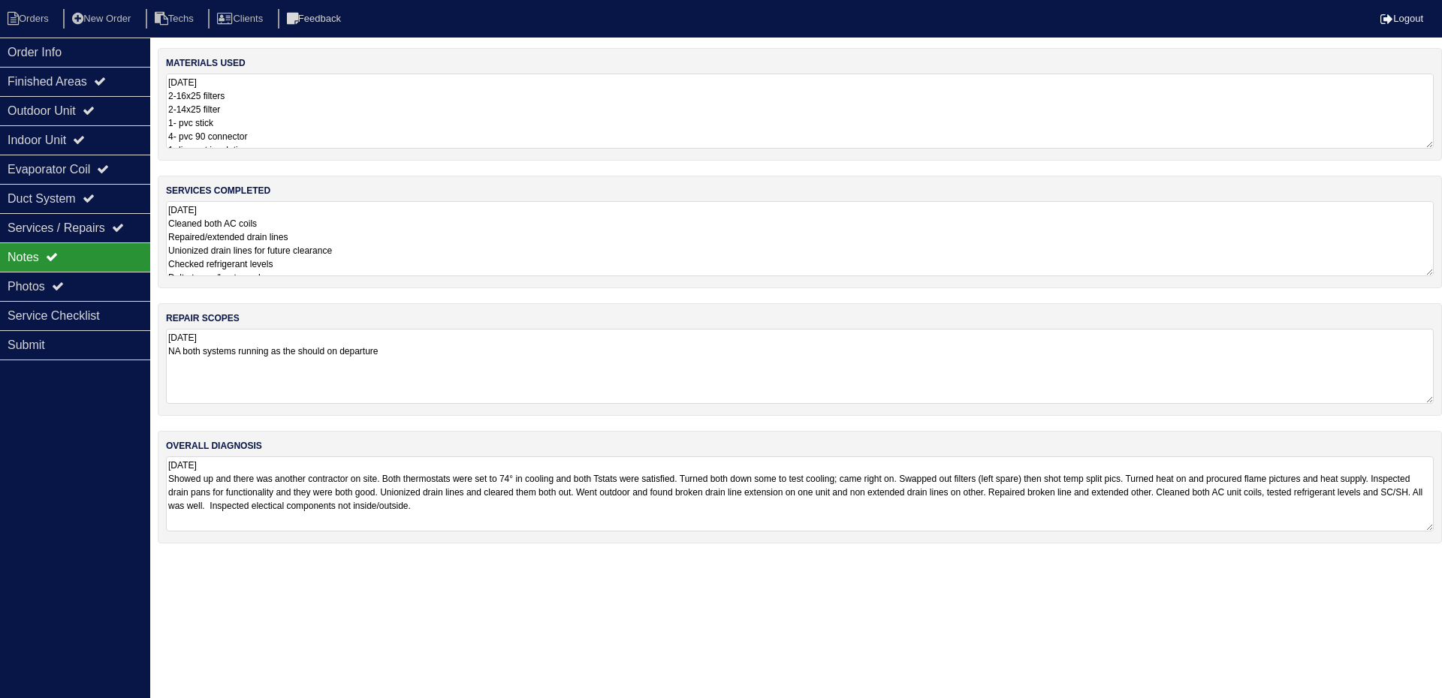
click at [338, 109] on textarea "[DATE] 2-16x25 filters 2-14x25 filter 1- pvc stick 4- pvc 90 connector 1- line …" at bounding box center [800, 111] width 1268 height 75
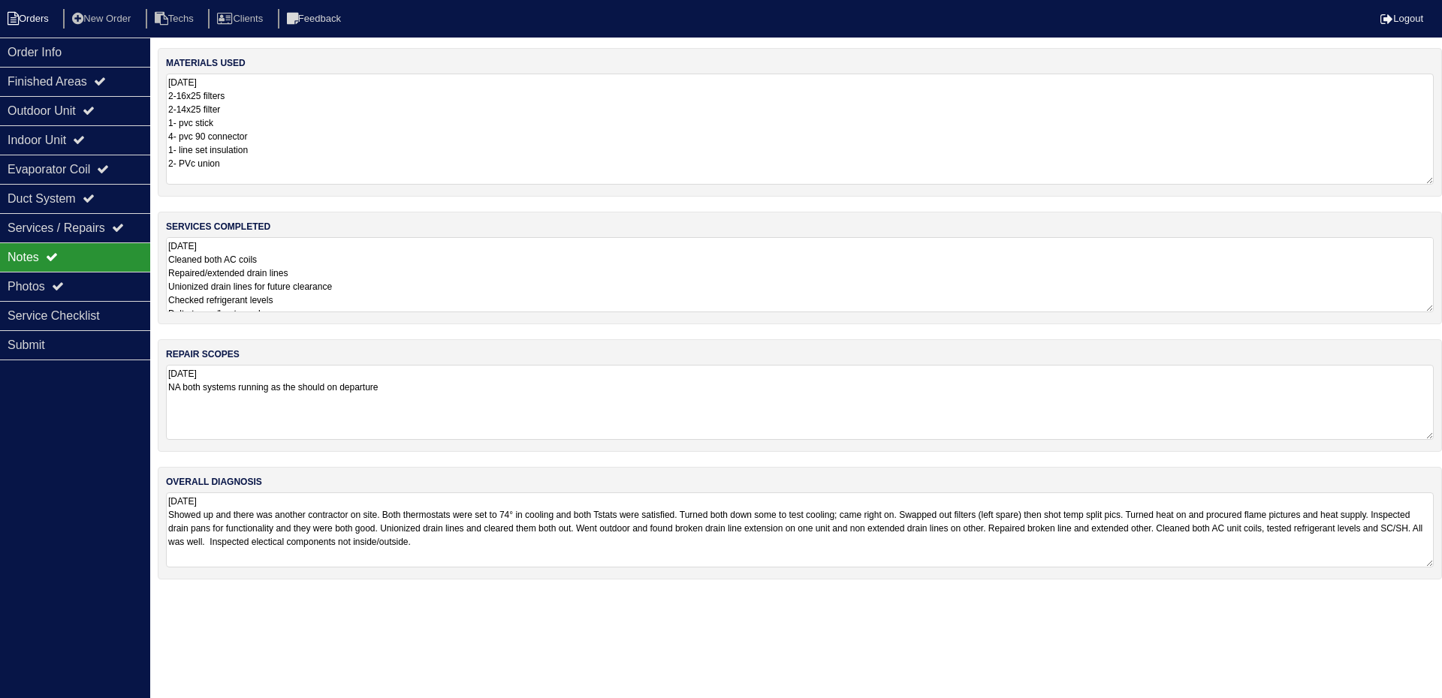
click at [40, 14] on li "Orders" at bounding box center [30, 19] width 61 height 20
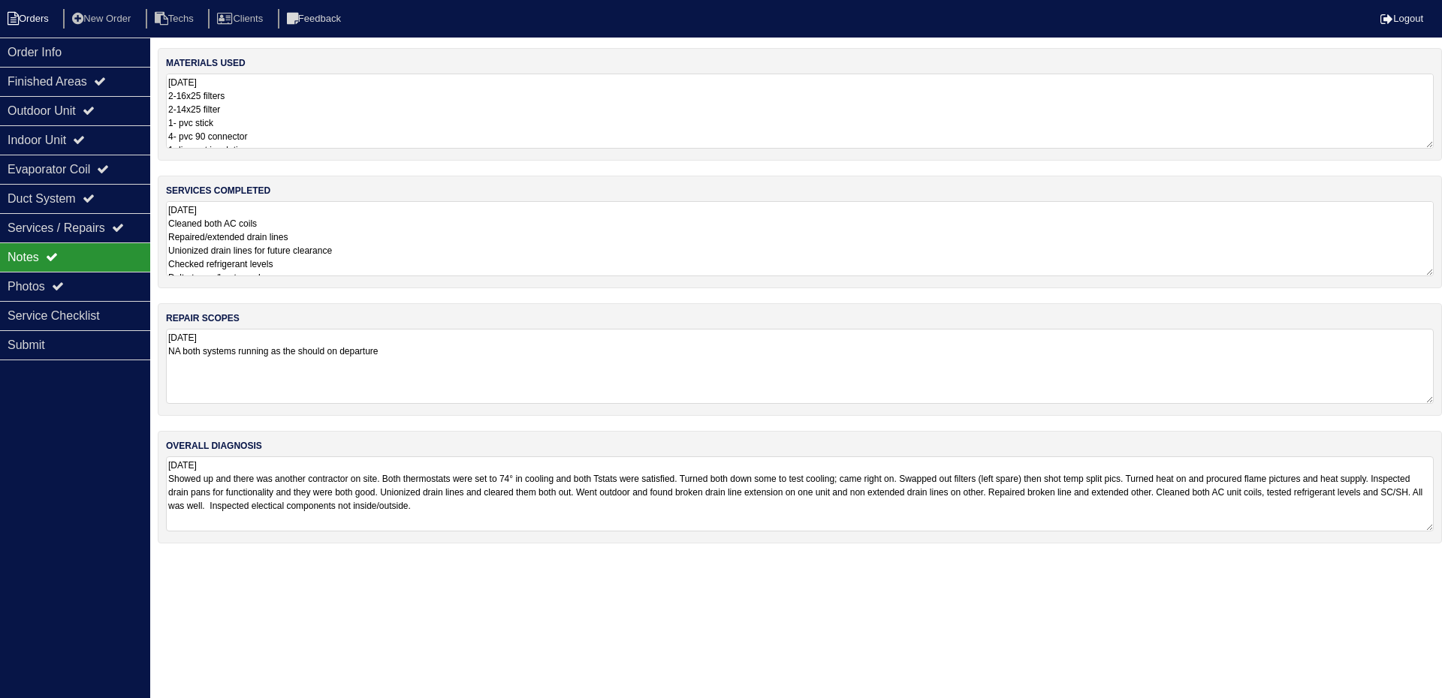
select select "15"
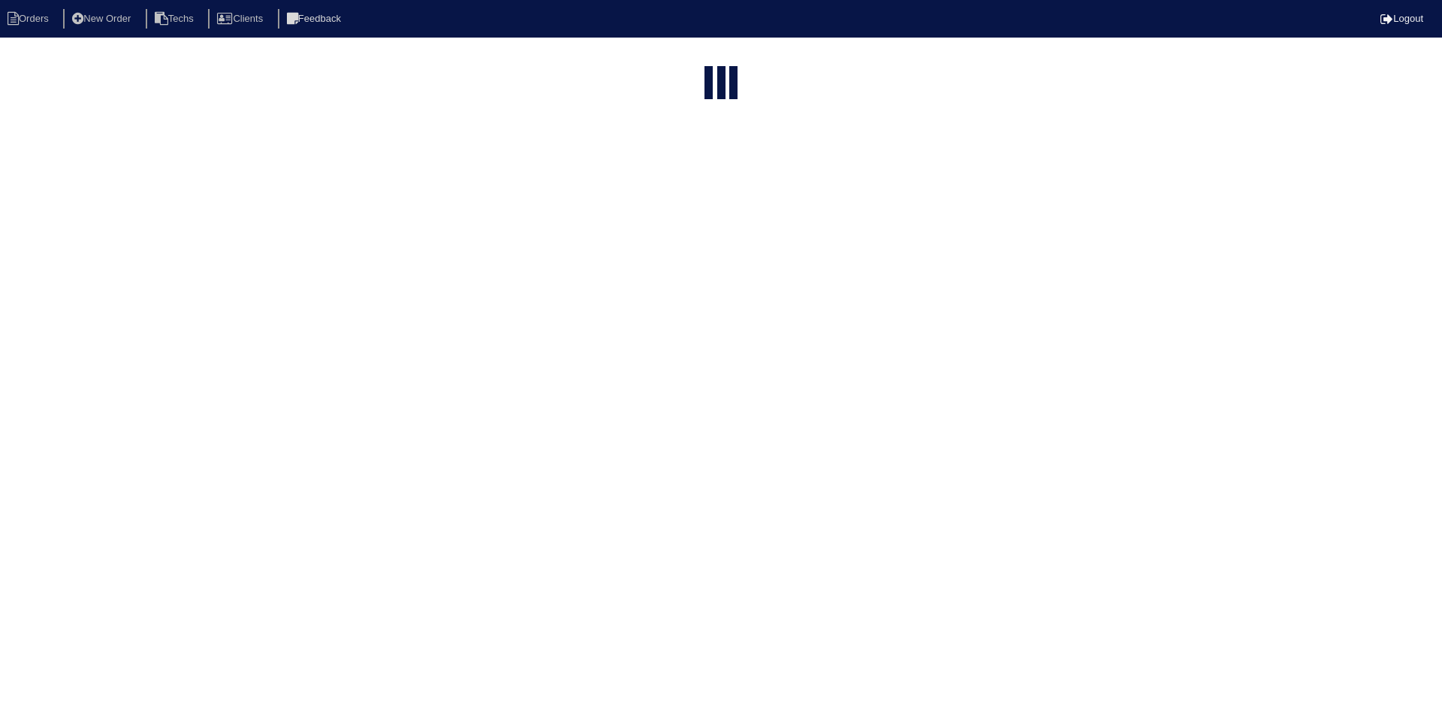
select select "field complete"
select select "need to quote"
select select "American Homes 4 Rent"
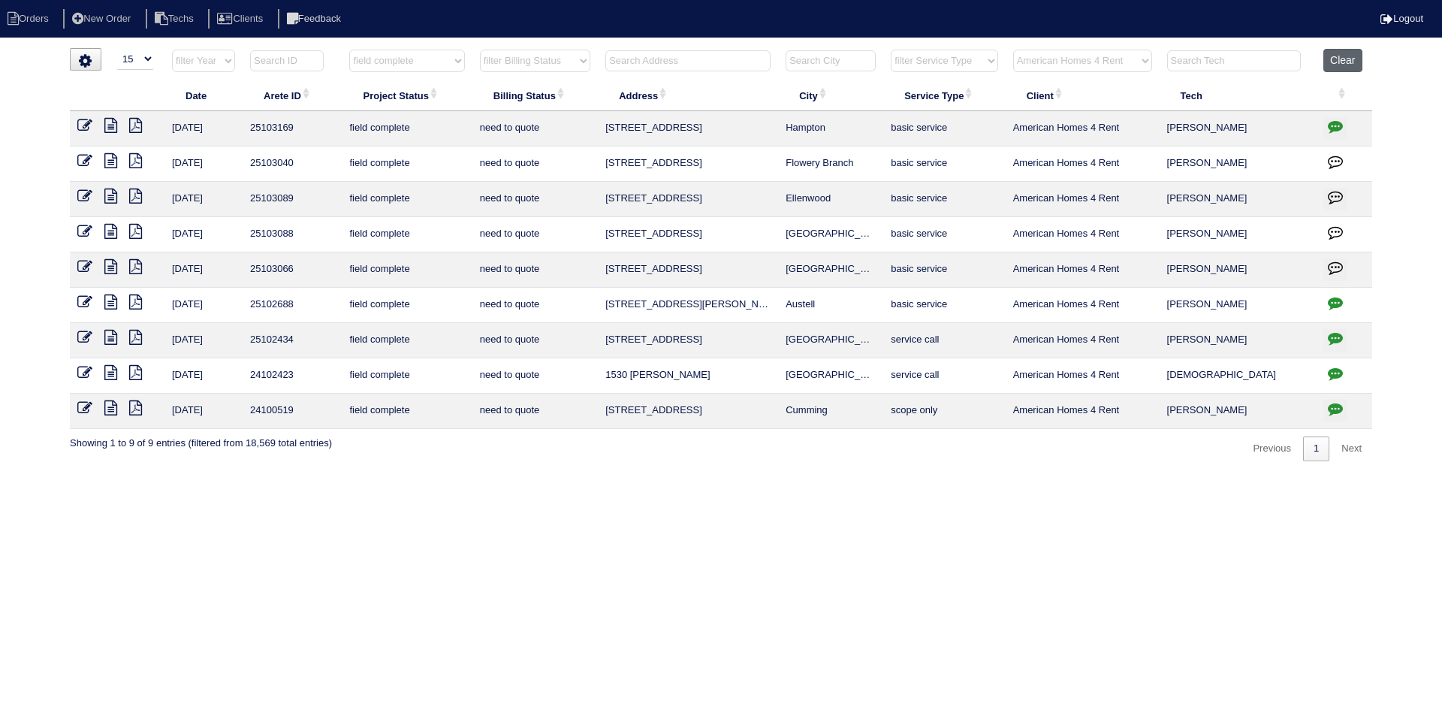
click at [1340, 65] on button "Clear" at bounding box center [1342, 60] width 38 height 23
select select
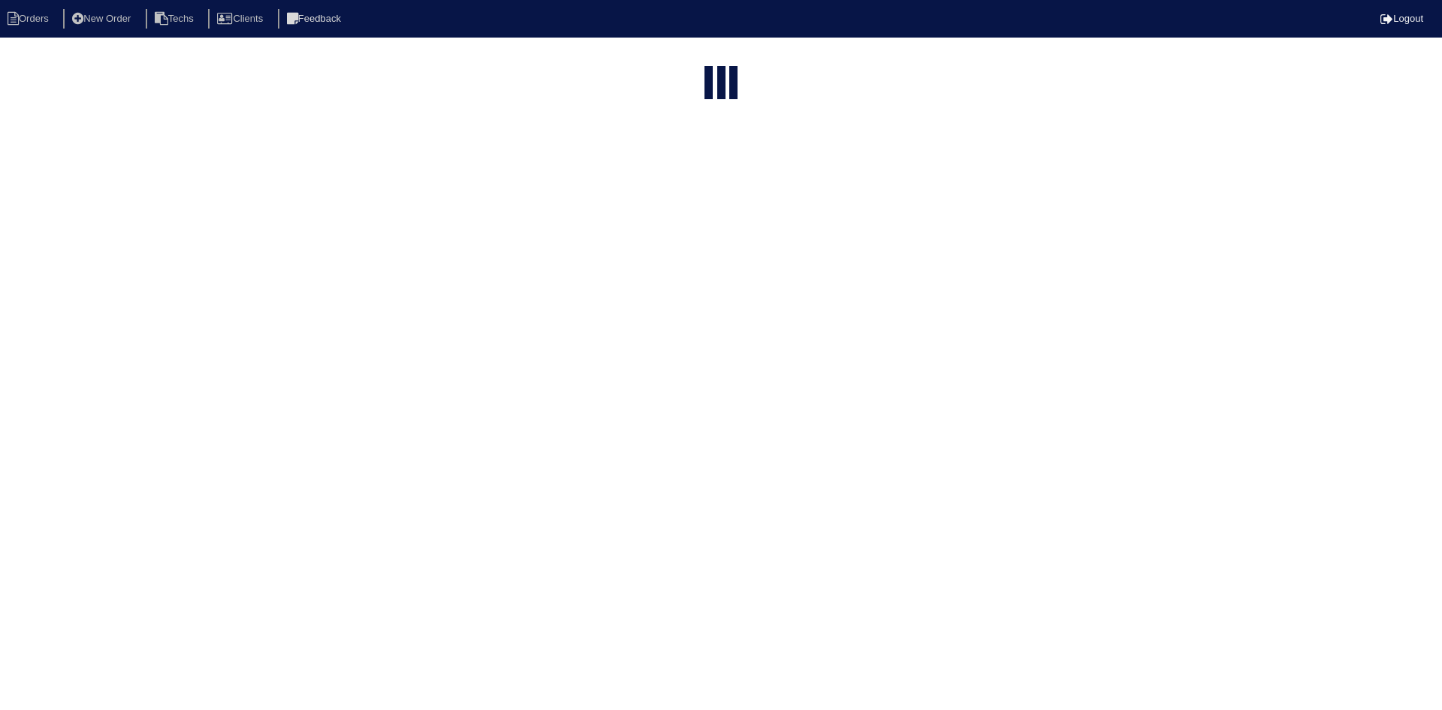
select select "15"
select select "field complete"
select select "need to quote"
select select "American Homes 4 Rent"
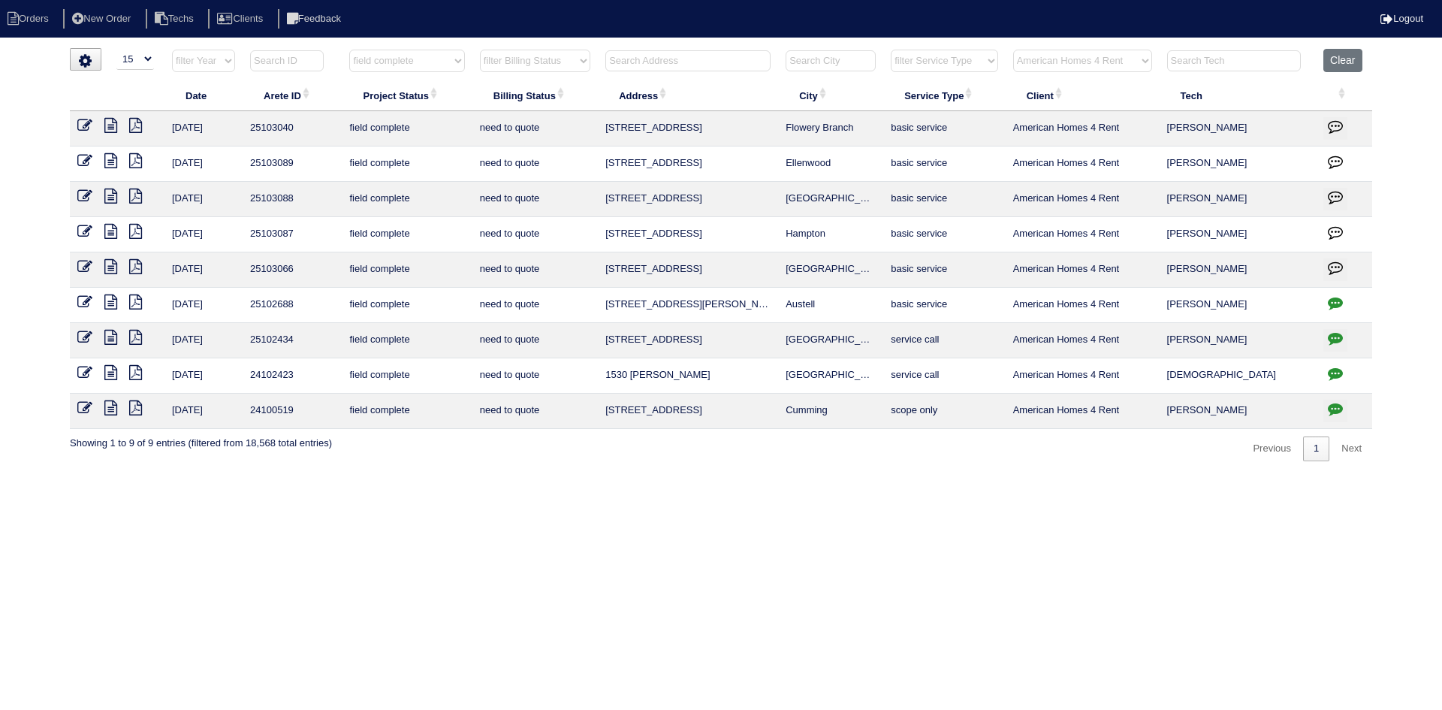
click at [140, 232] on icon at bounding box center [135, 231] width 13 height 15
click at [113, 228] on icon at bounding box center [110, 231] width 13 height 15
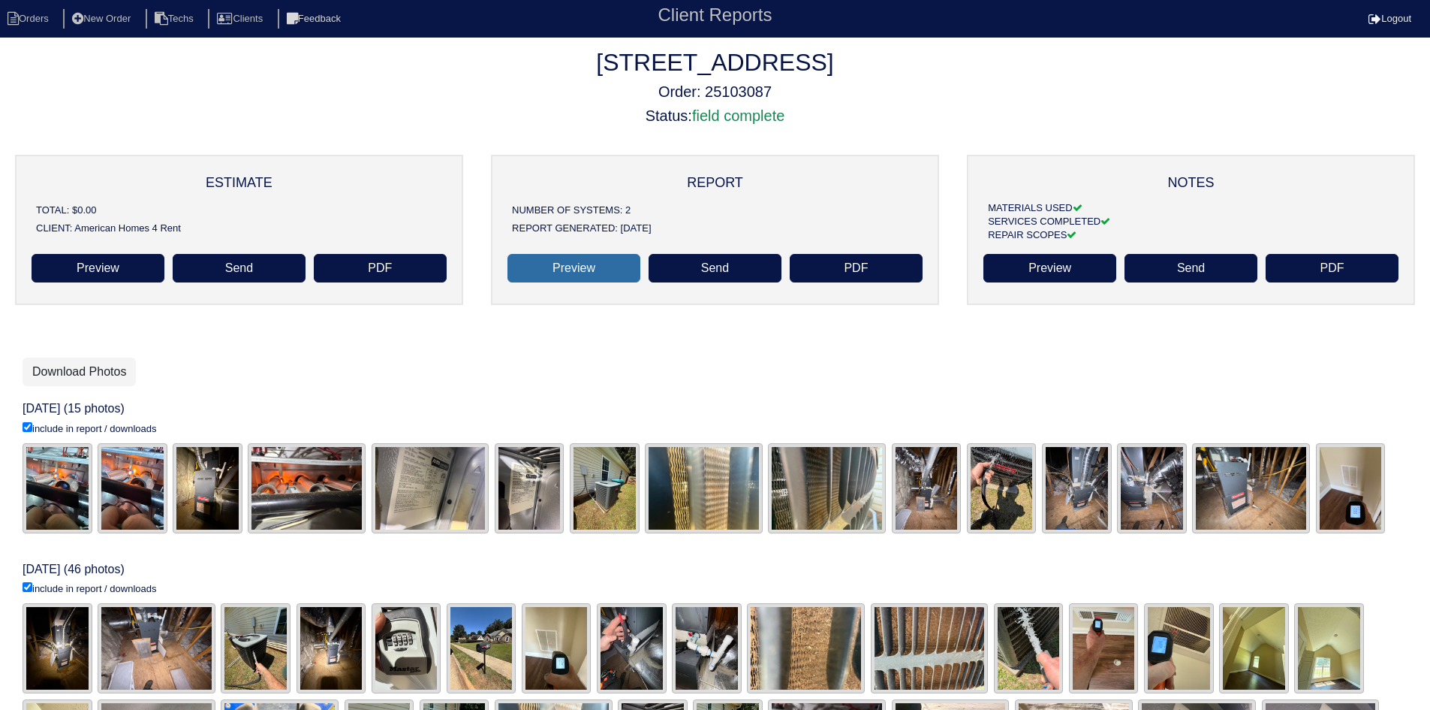
click at [581, 268] on link "Preview" at bounding box center [574, 268] width 133 height 29
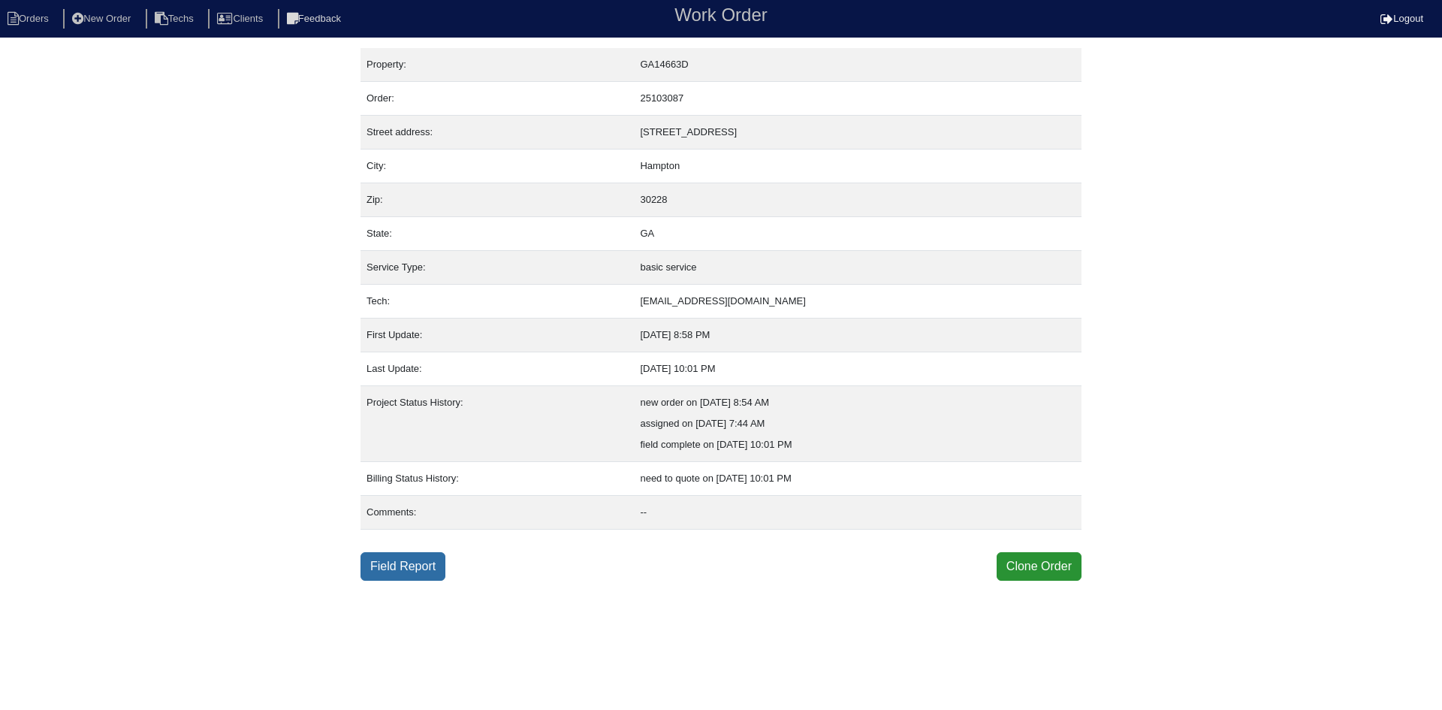
click at [435, 571] on link "Field Report" at bounding box center [402, 566] width 85 height 29
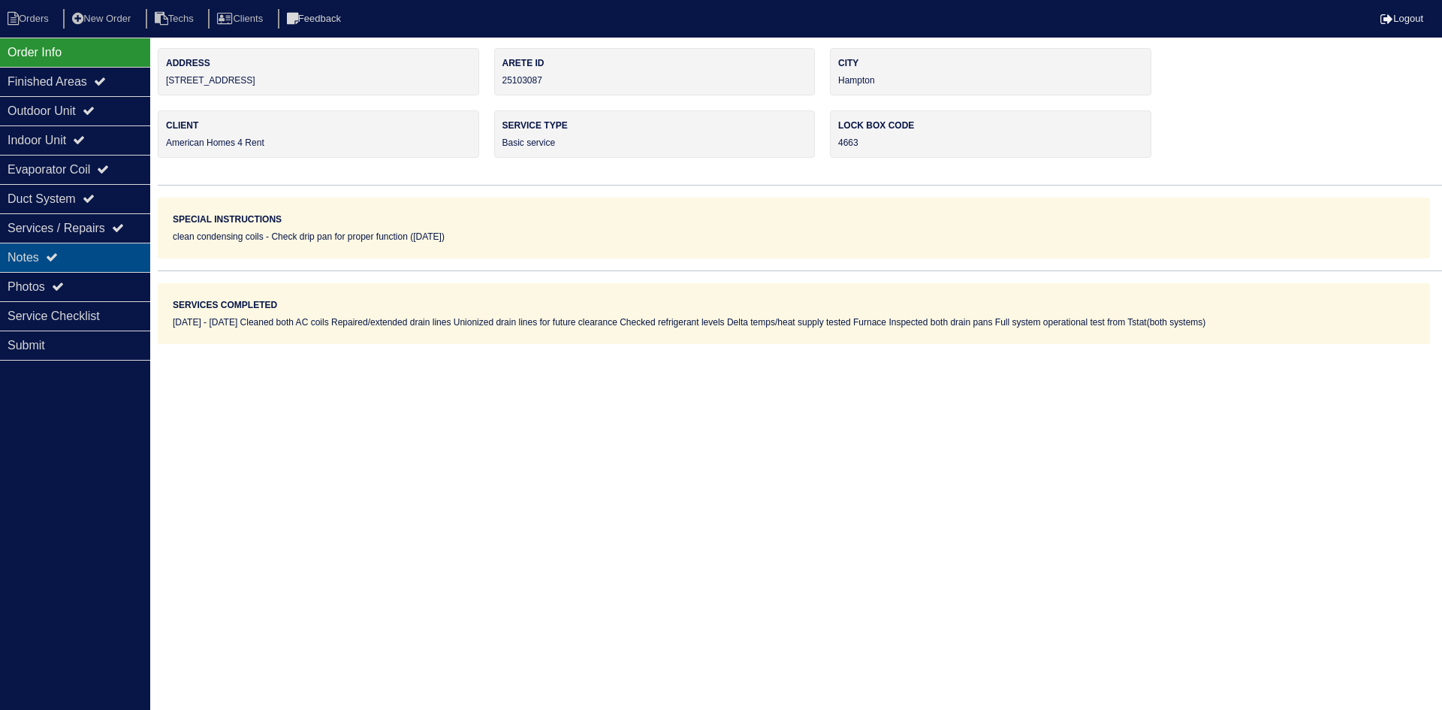
click at [97, 262] on div "Notes" at bounding box center [75, 257] width 150 height 29
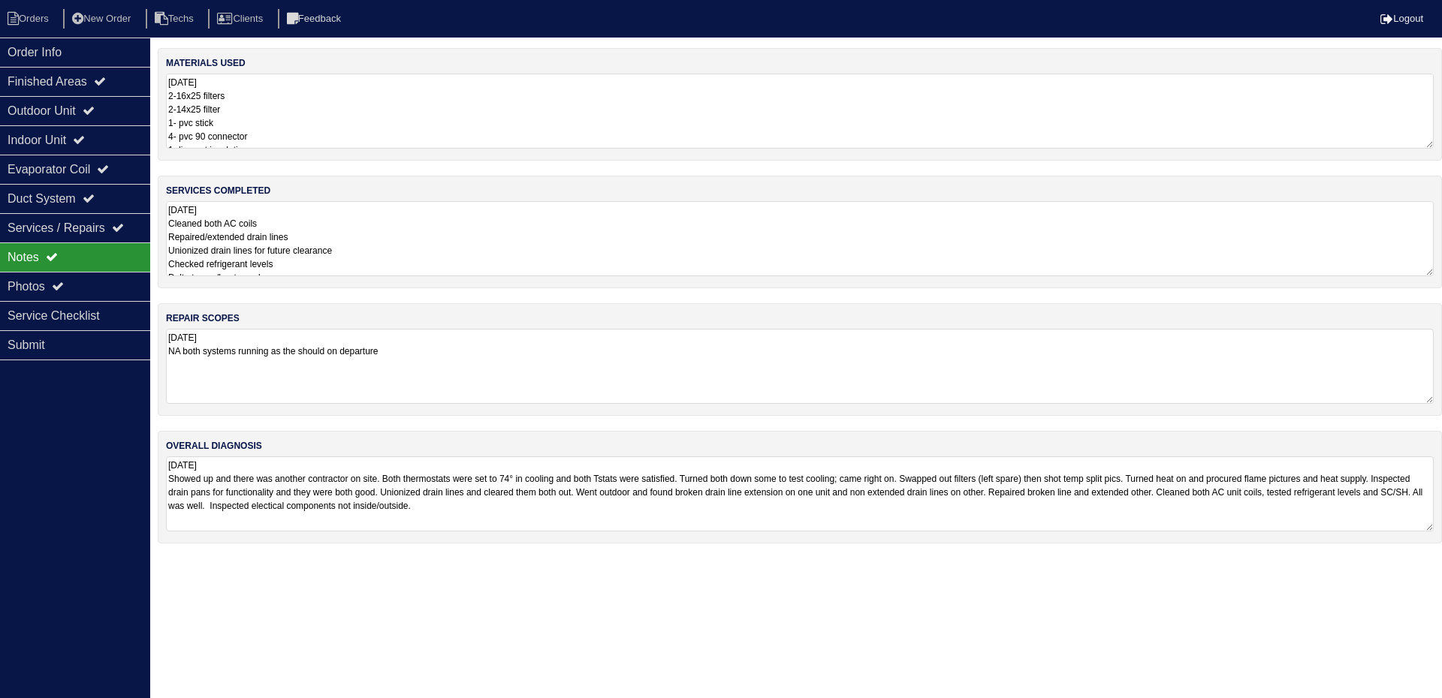
click at [449, 239] on textarea "8.25.25 Cleaned both AC coils Repaired/extended drain lines Unionized drain lin…" at bounding box center [800, 238] width 1268 height 75
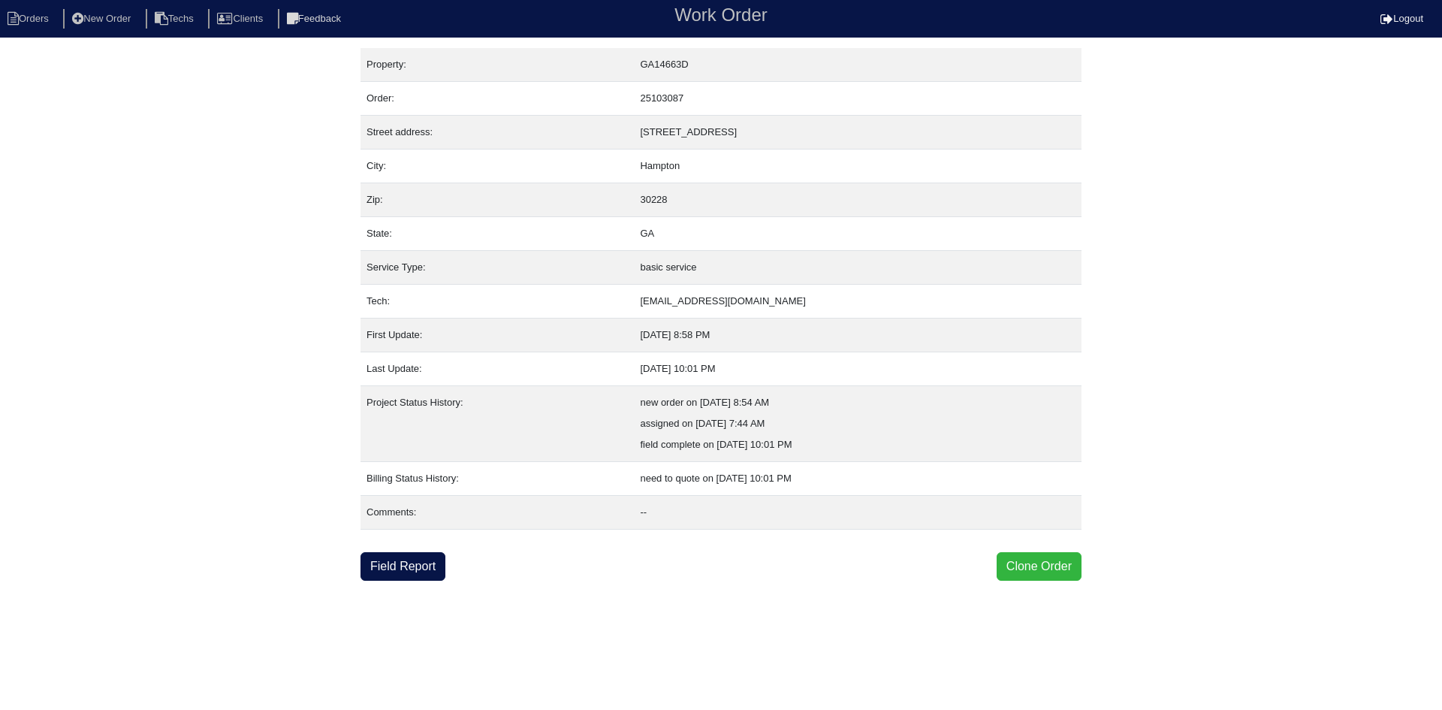
click at [1040, 559] on button "Clone Order" at bounding box center [1038, 566] width 85 height 29
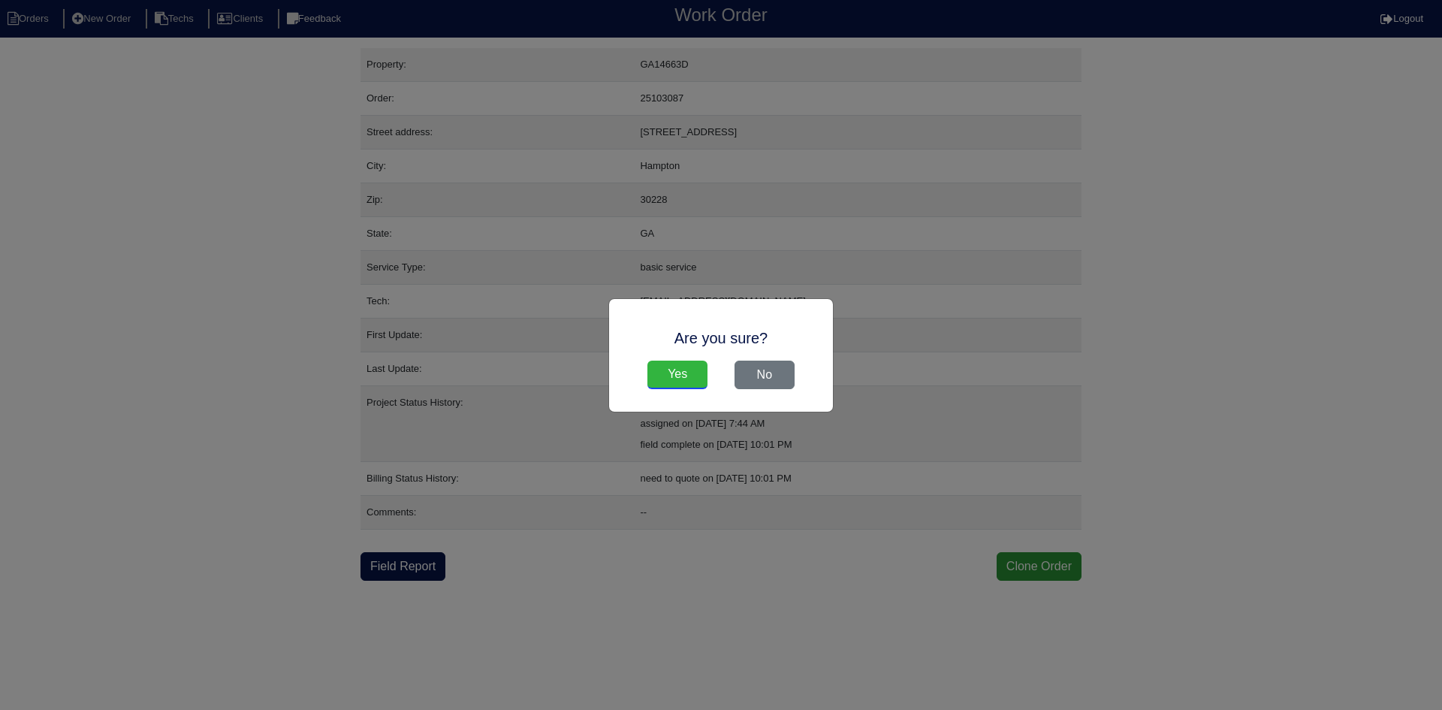
click at [675, 374] on input "Yes" at bounding box center [677, 374] width 60 height 29
click at [185, 267] on div "Are you sure? Yes No" at bounding box center [721, 355] width 1442 height 710
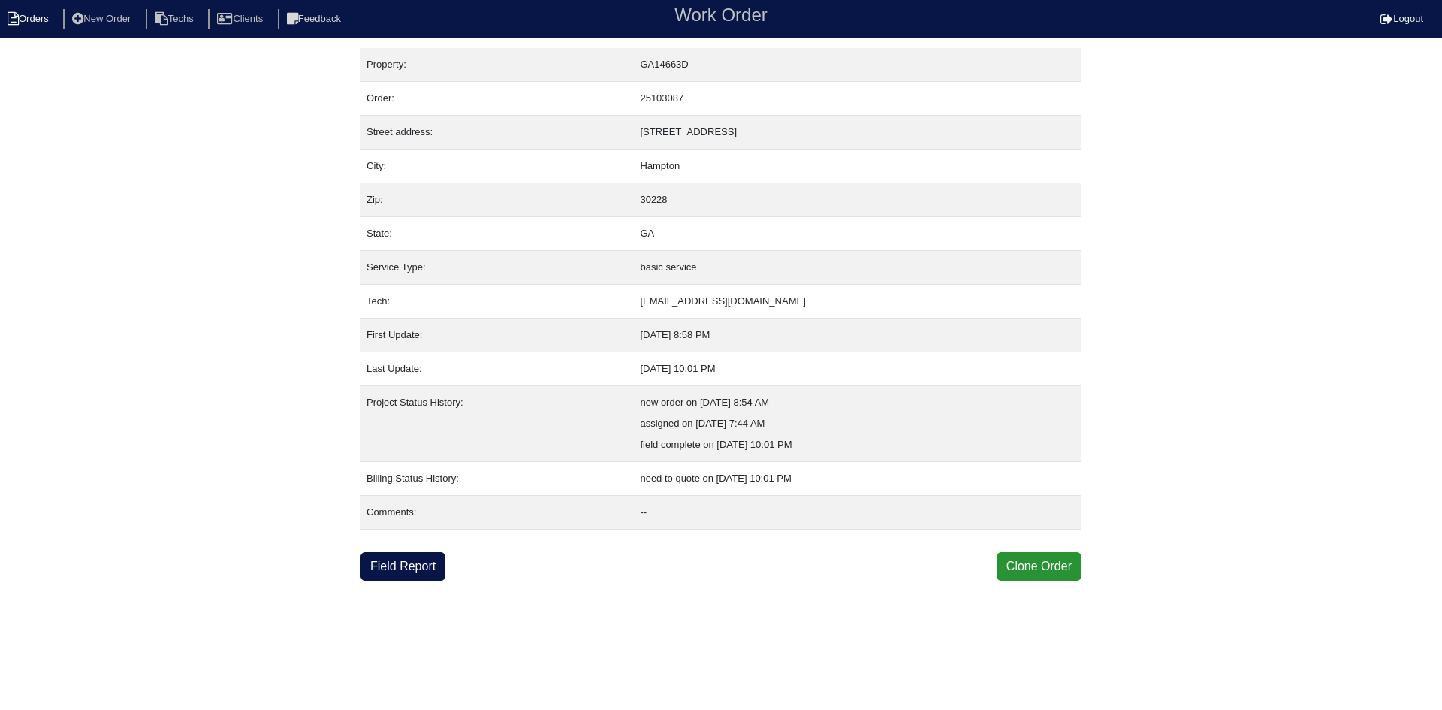
click at [41, 22] on li "Orders" at bounding box center [30, 19] width 61 height 20
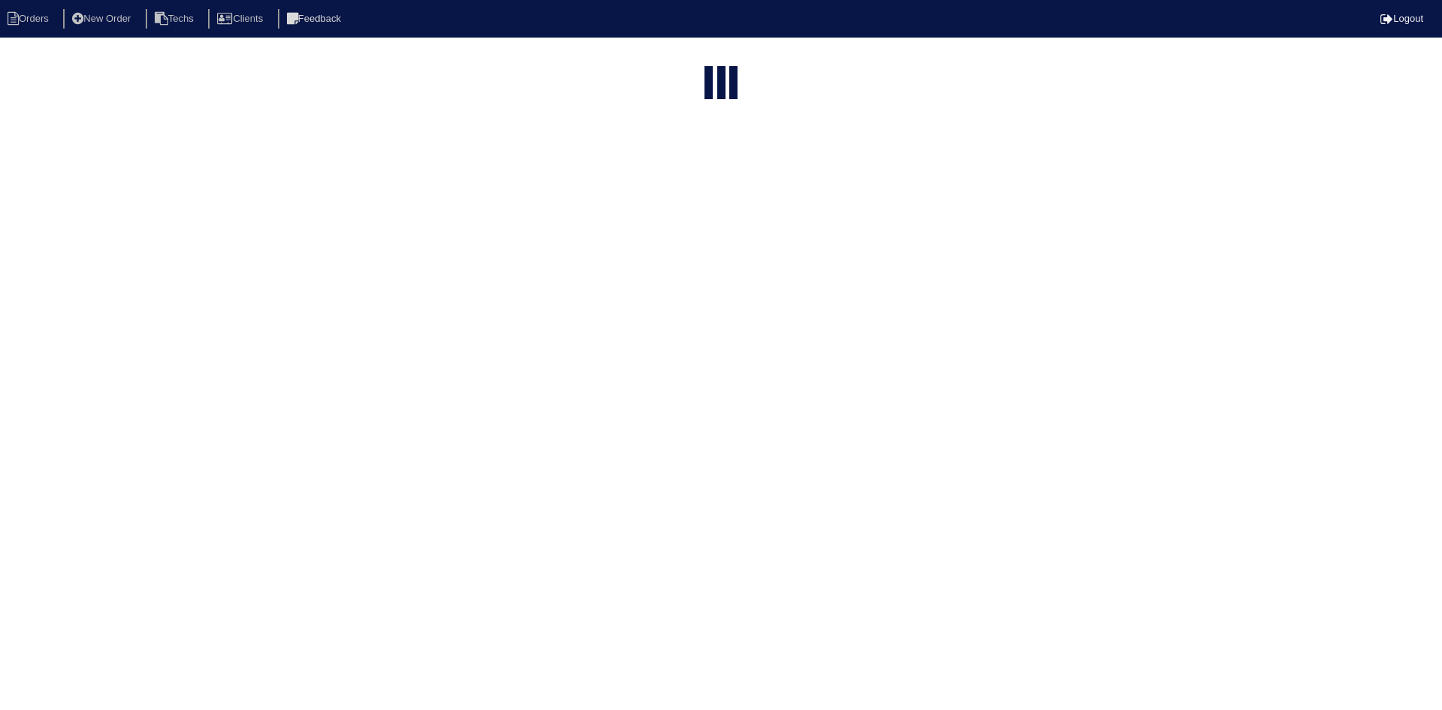
select select "15"
select select "field complete"
select select "need to quote"
select select "American Homes 4 Rent"
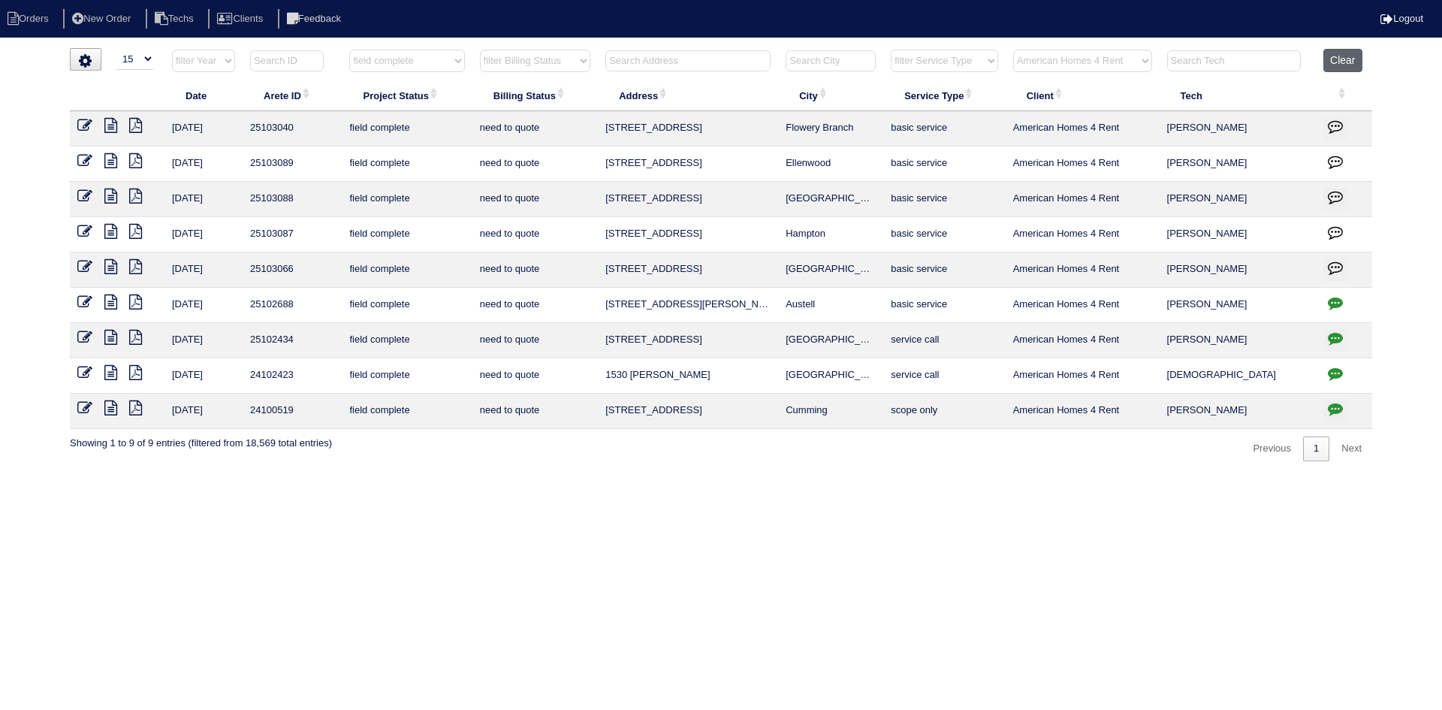
click at [1348, 59] on button "Clear" at bounding box center [1342, 60] width 38 height 23
select select
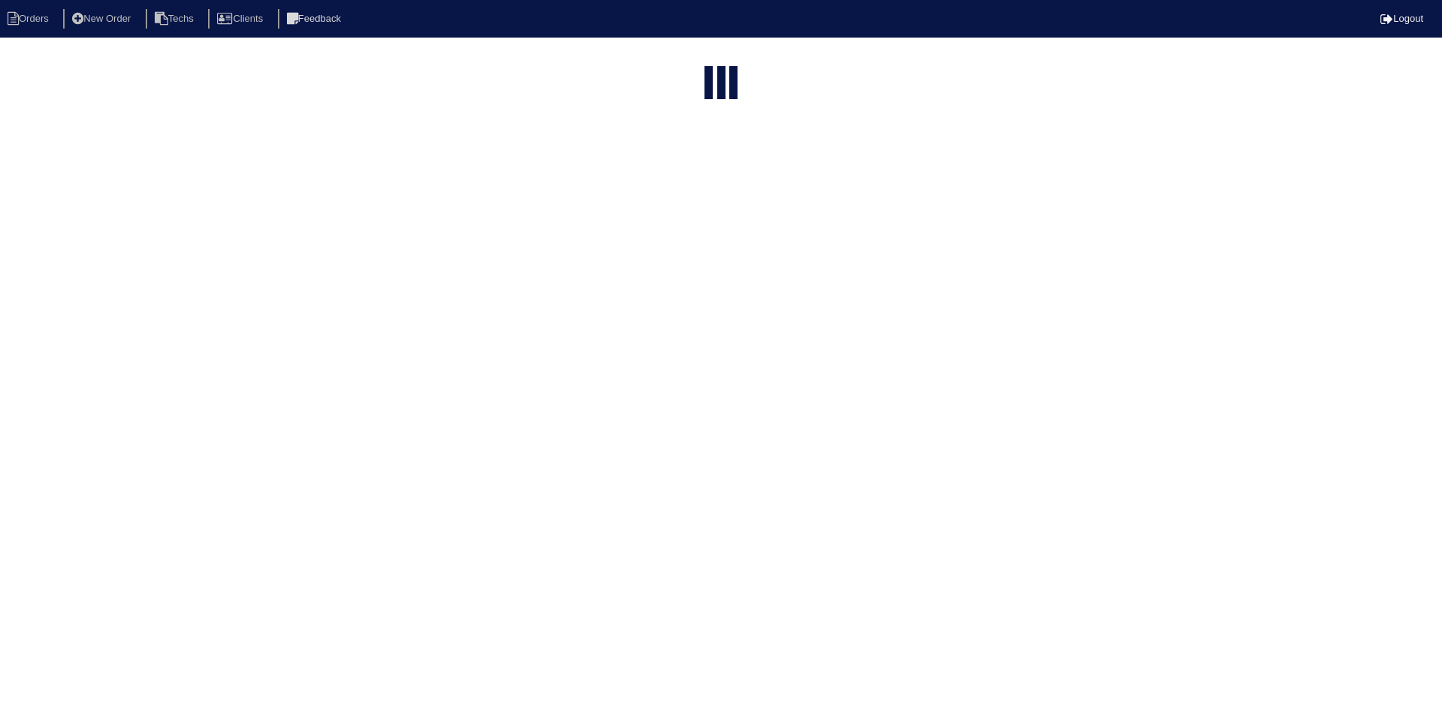
select select "15"
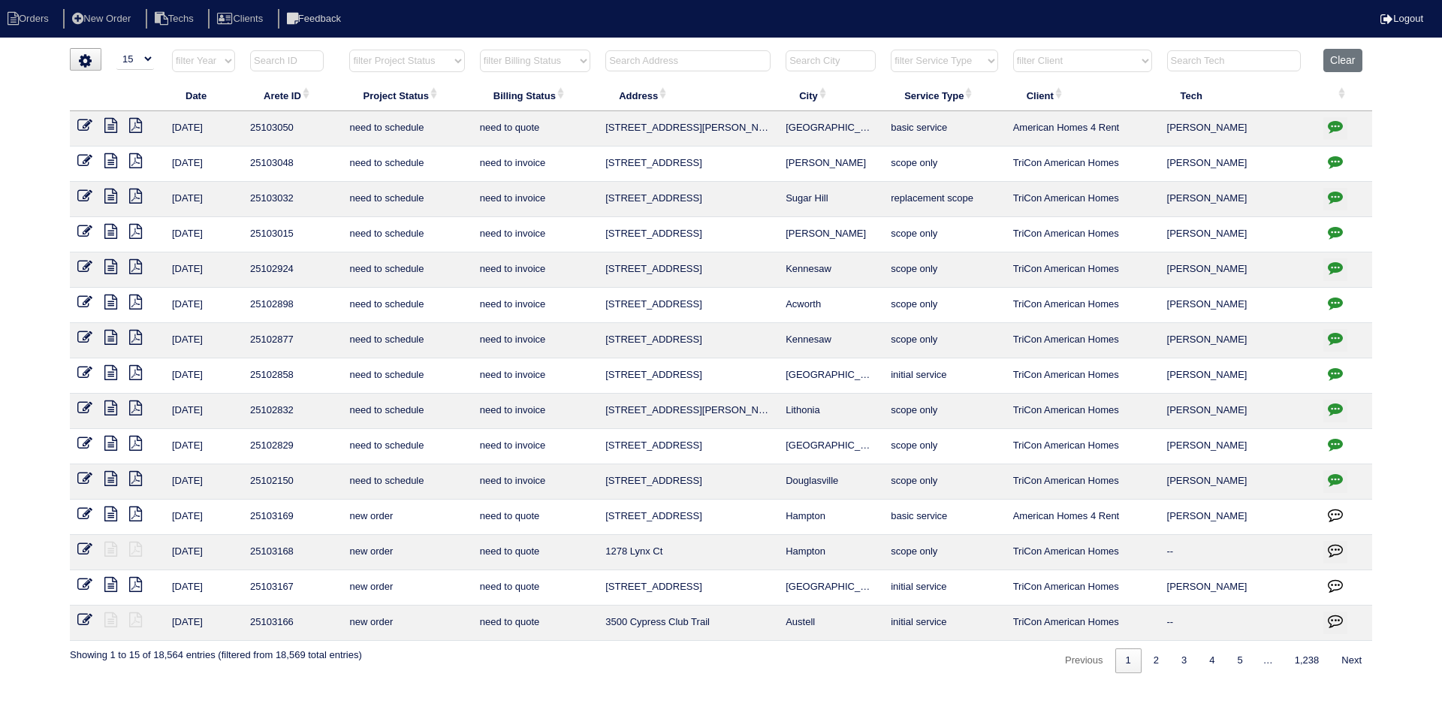
click at [1100, 62] on select "filter Client -- Any Client -- [PERSON_NAME] American Homes 4 Rent Arete Person…" at bounding box center [1082, 61] width 139 height 23
click at [1014, 50] on select "filter Client -- Any Client -- [PERSON_NAME] American Homes 4 Rent Arete Person…" at bounding box center [1082, 61] width 139 height 23
select select "American Homes 4 Rent"
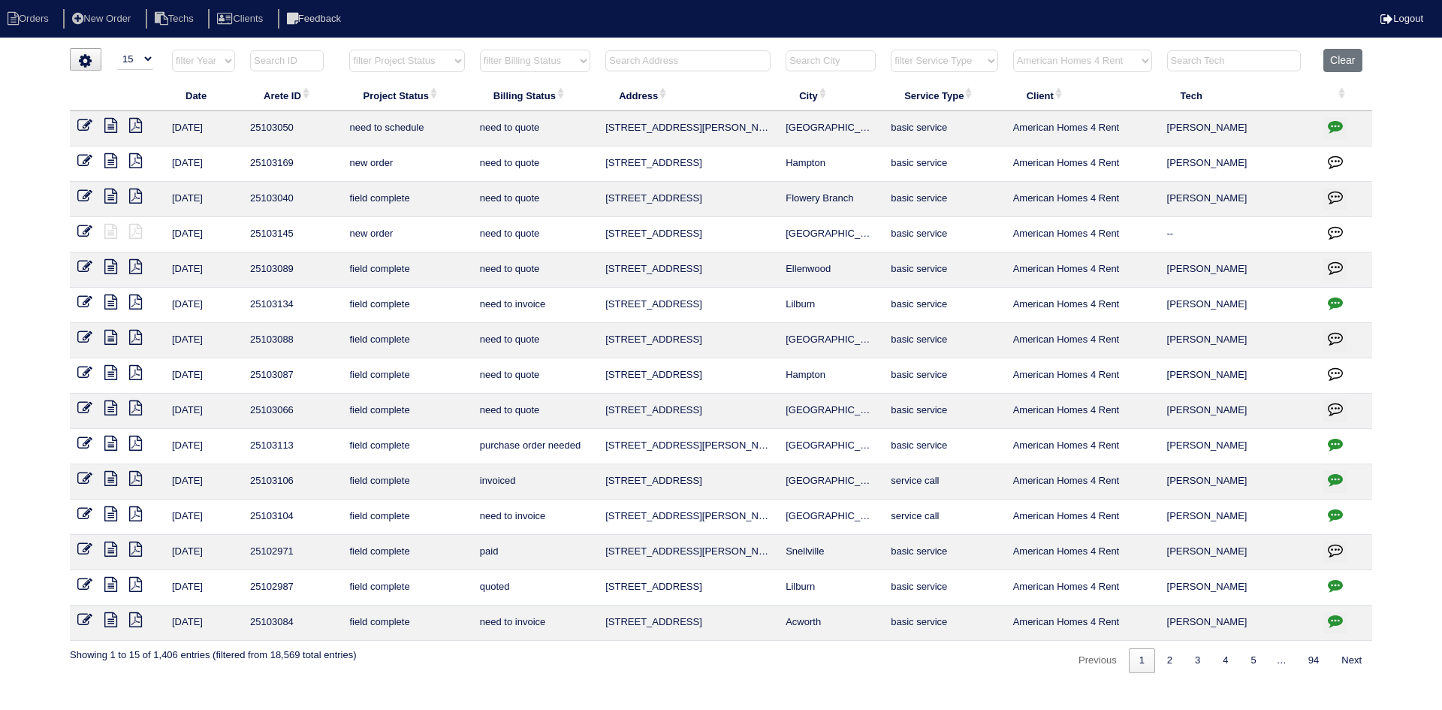
click at [651, 59] on input "text" at bounding box center [687, 60] width 165 height 21
type input "230"
select select "American Homes 4 Rent"
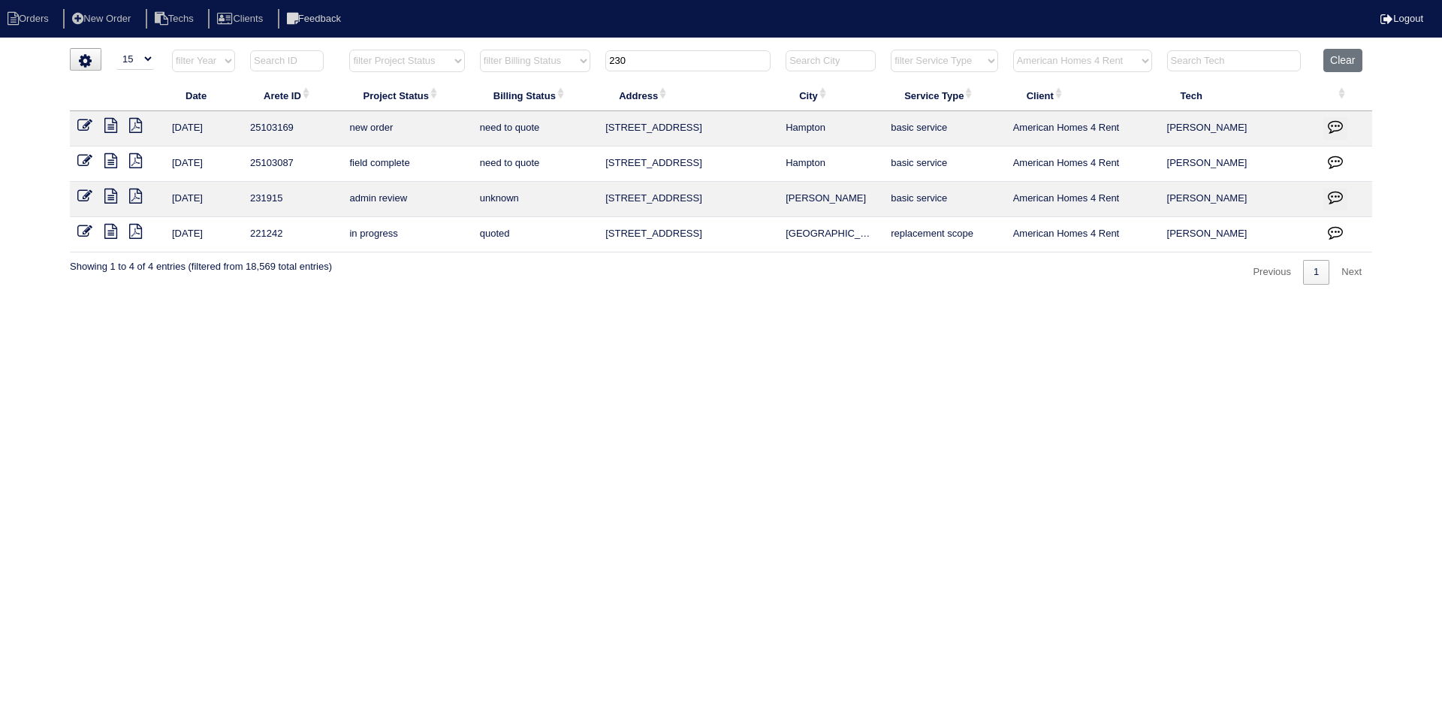
type input "230"
click at [83, 160] on icon at bounding box center [84, 160] width 15 height 15
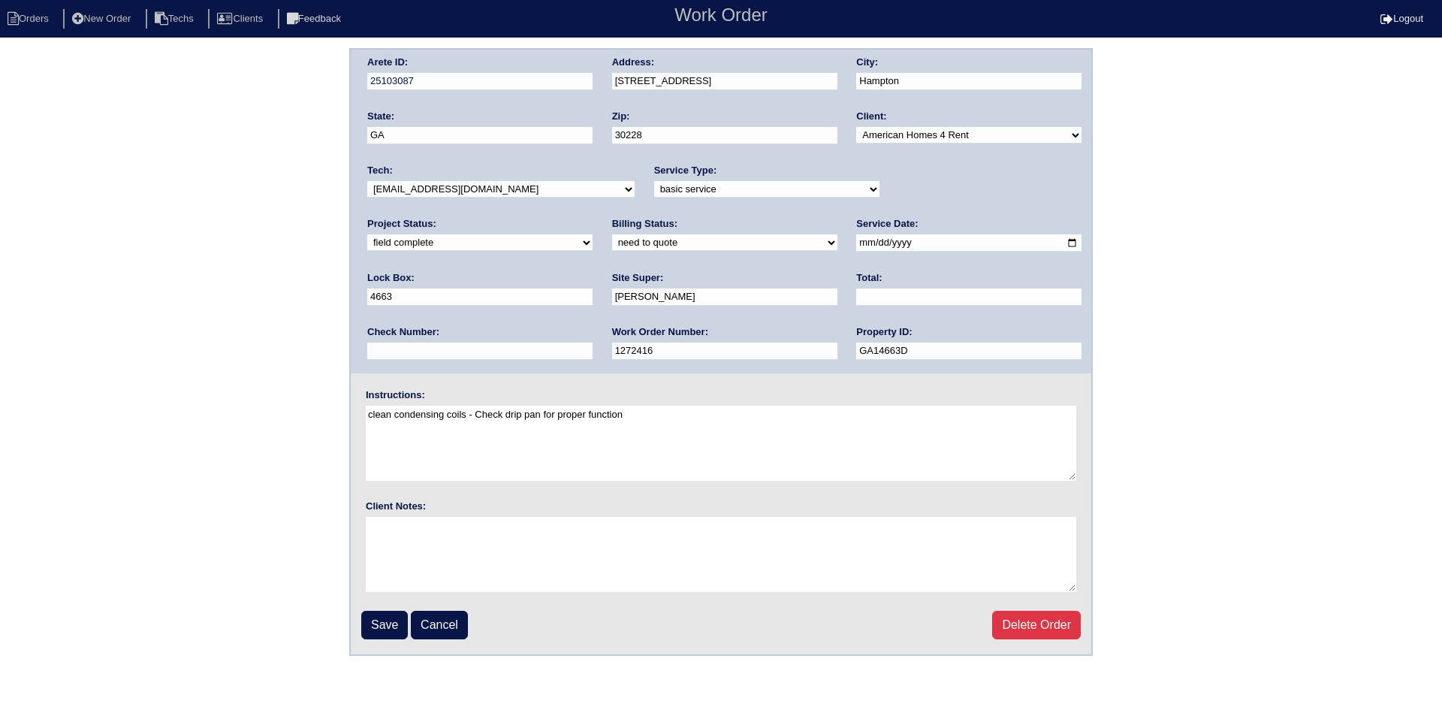
click at [856, 291] on input "text" at bounding box center [968, 296] width 225 height 17
type input "425.00"
click at [612, 242] on select "need to quote quoted need to invoice invoiced paid warranty purchase order need…" at bounding box center [724, 242] width 225 height 17
select select "quoted"
click at [612, 235] on select "need to quote quoted need to invoice invoiced paid warranty purchase order need…" at bounding box center [724, 242] width 225 height 17
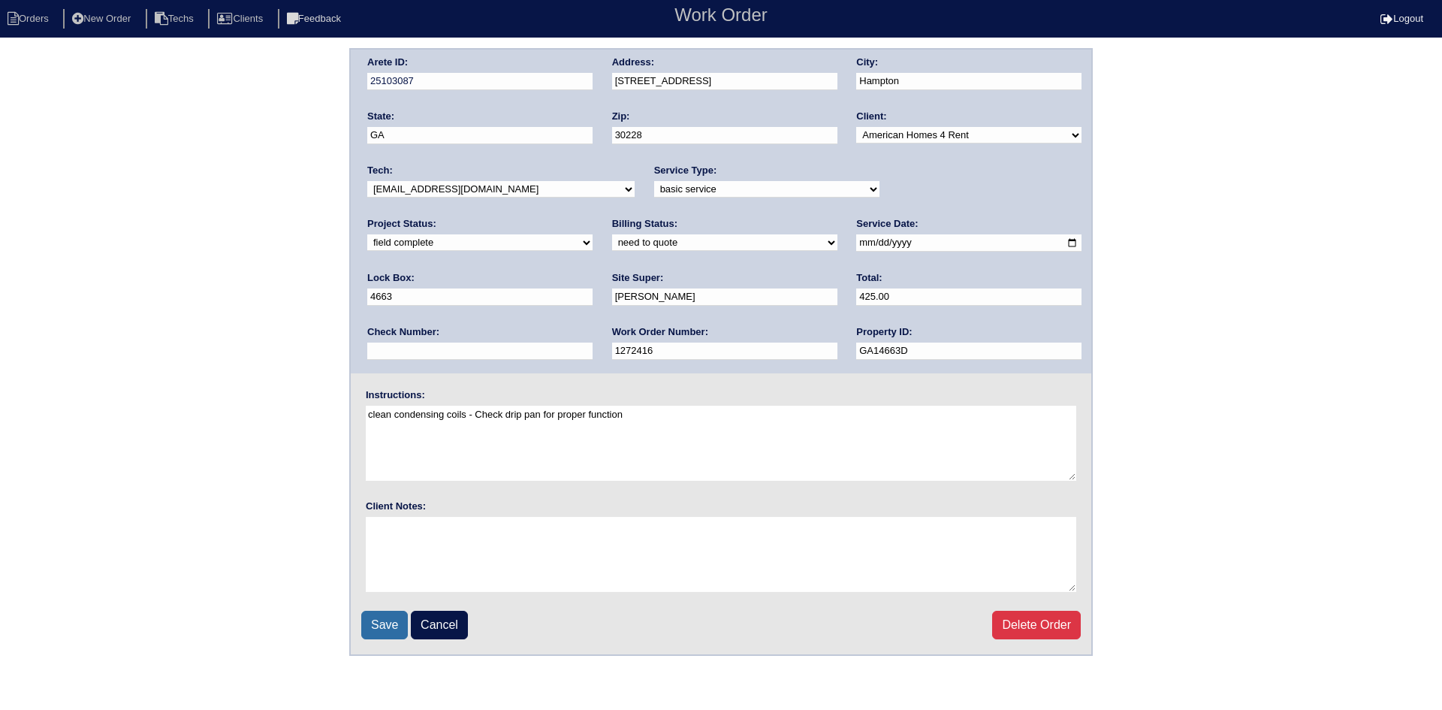
click at [375, 622] on input "Save" at bounding box center [384, 624] width 47 height 29
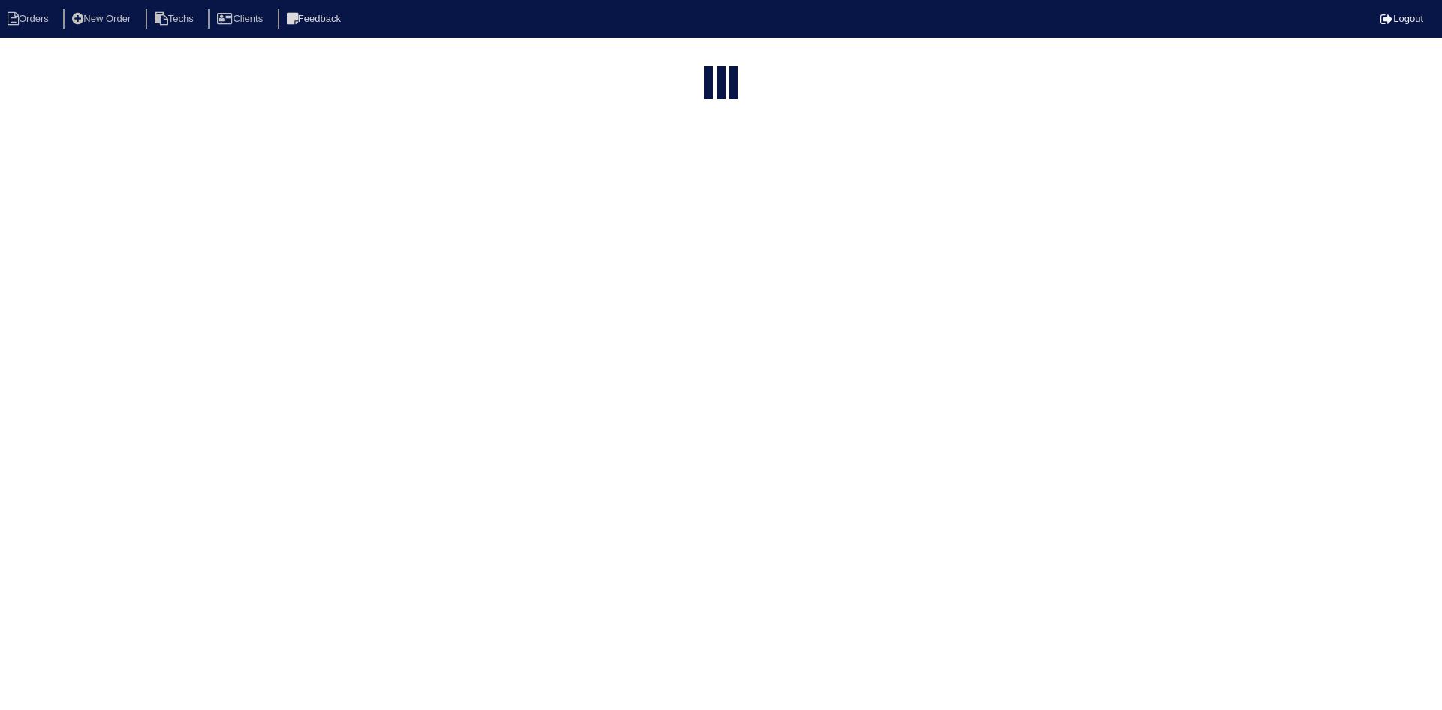
select select "15"
select select "American Homes 4 Rent"
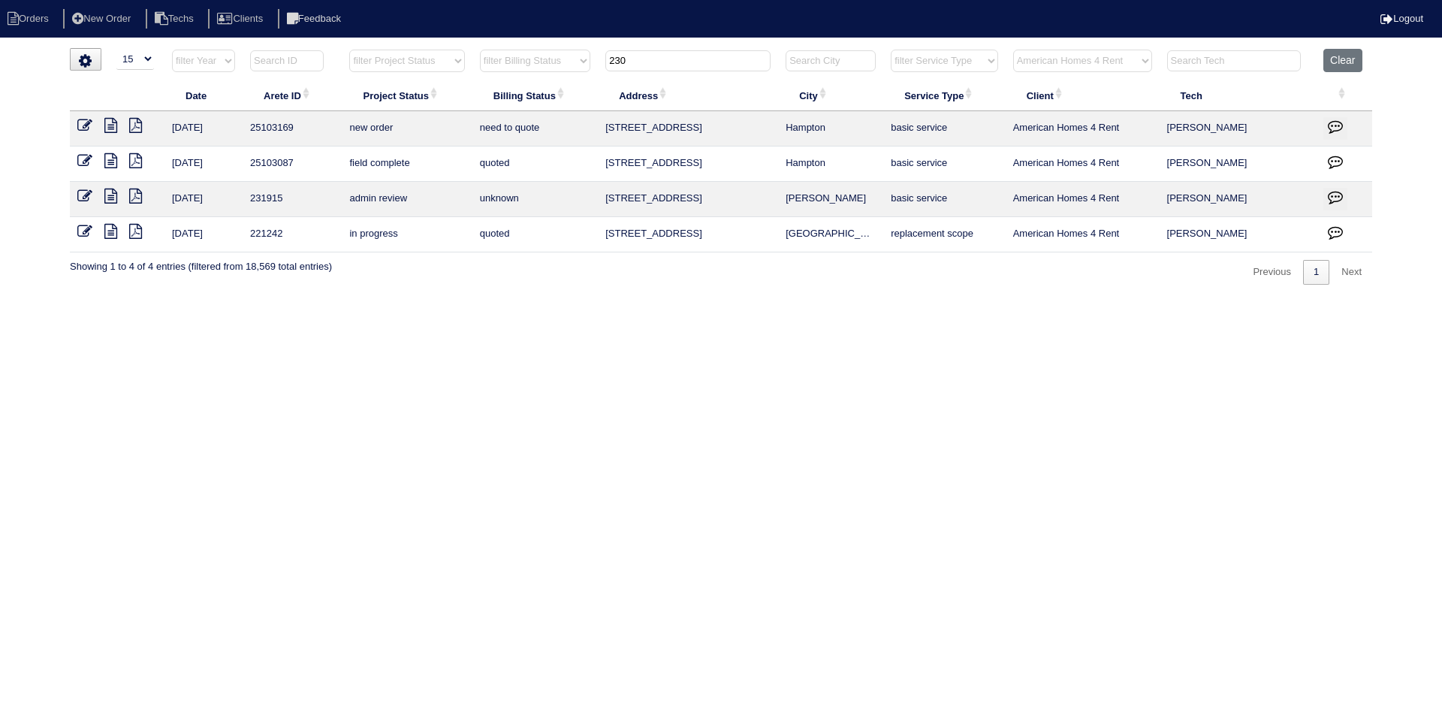
click at [87, 160] on icon at bounding box center [84, 160] width 15 height 15
click at [84, 120] on icon at bounding box center [84, 125] width 15 height 15
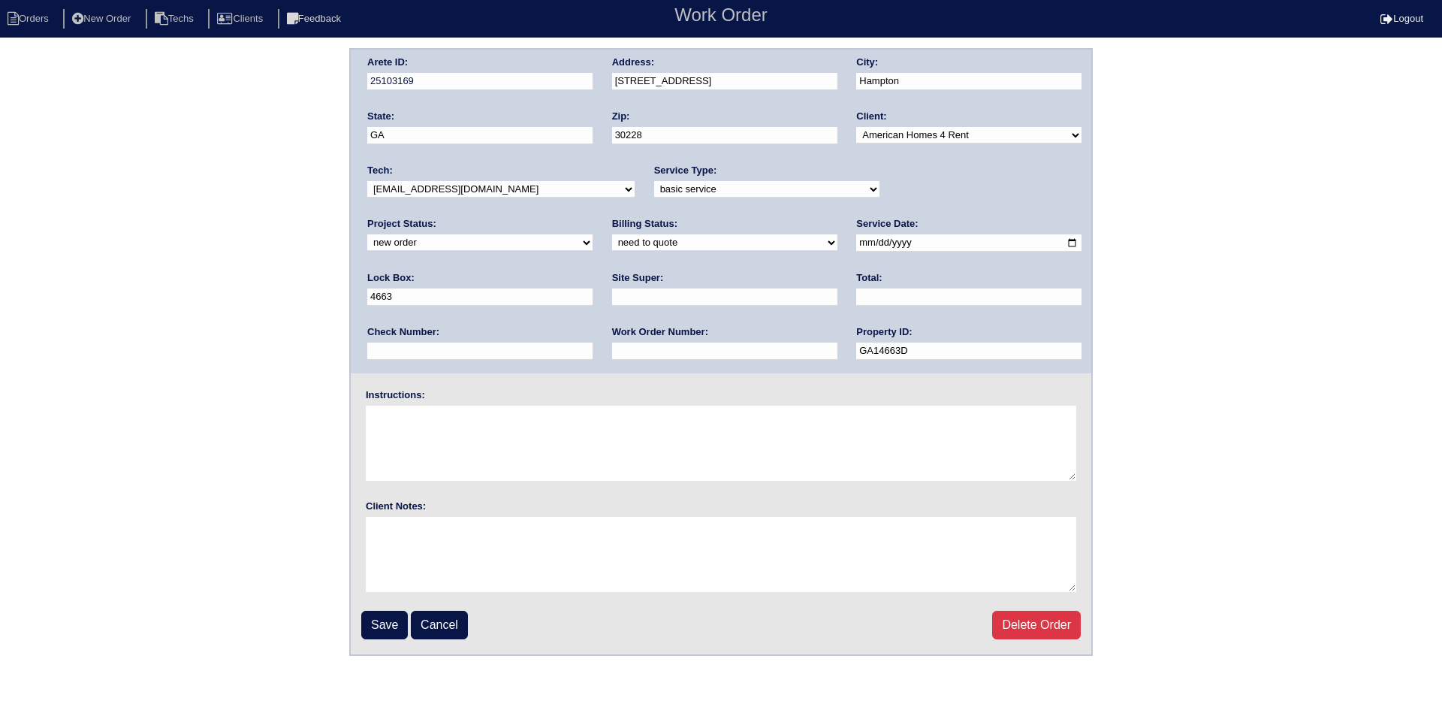
click at [592, 234] on select "new order assigned in progress field complete need to schedule admin review arc…" at bounding box center [479, 242] width 225 height 17
select select "field complete"
click at [592, 234] on select "new order assigned in progress field complete need to schedule admin review arc…" at bounding box center [479, 242] width 225 height 17
click at [612, 291] on input "text" at bounding box center [724, 296] width 225 height 17
type input "Charlie Murphy"
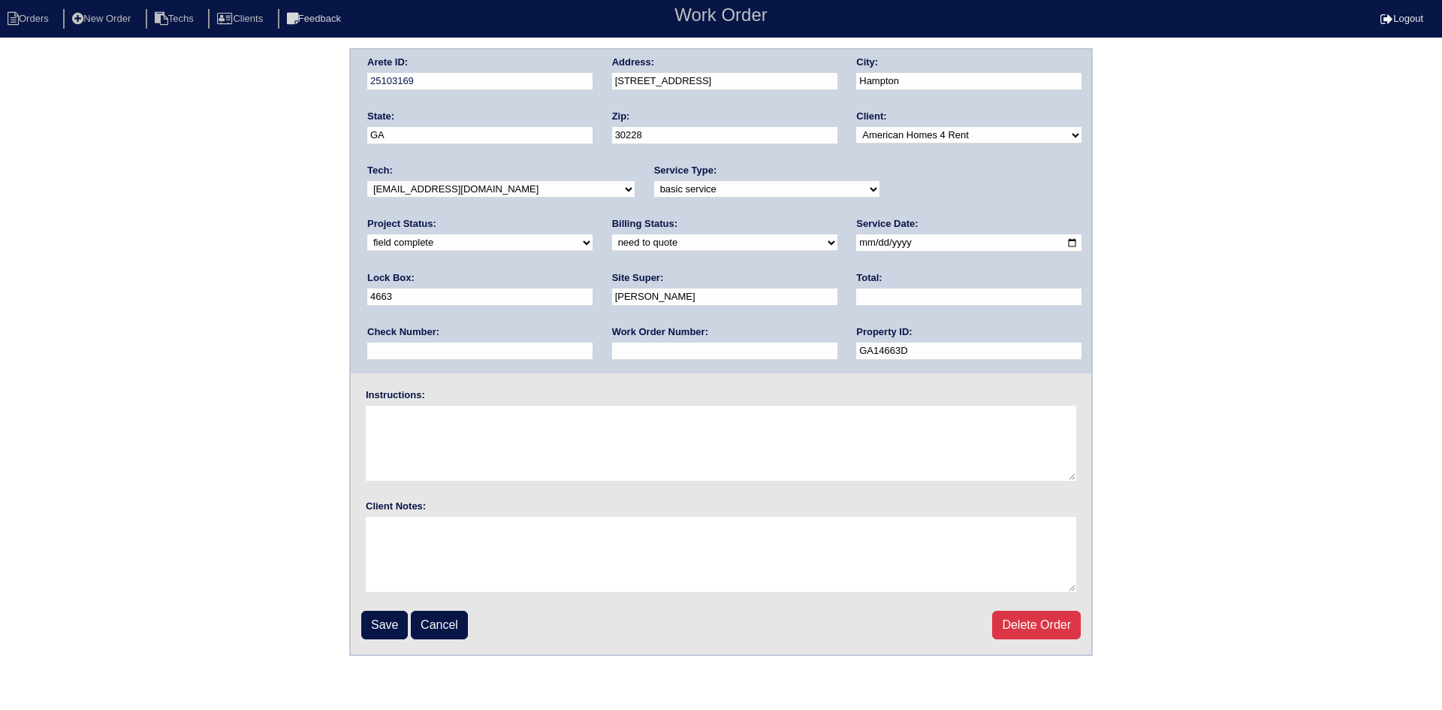
click at [856, 295] on input "text" at bounding box center [968, 296] width 225 height 17
type input "782.50"
click at [612, 348] on input "text" at bounding box center [724, 350] width 225 height 17
type input "Requested"
click at [445, 430] on textarea at bounding box center [721, 442] width 710 height 75
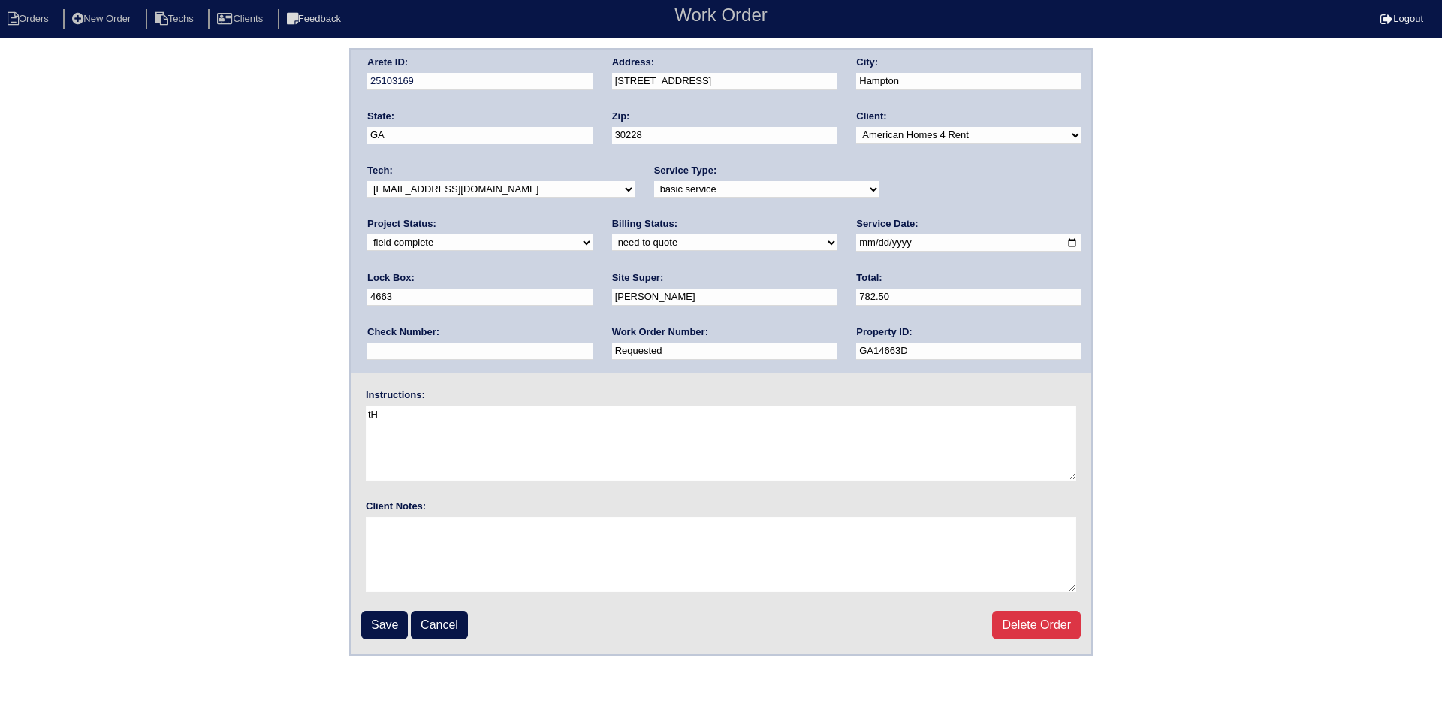
type textarea "t"
type textarea "This is for a change order only"
click at [374, 629] on input "Save" at bounding box center [384, 624] width 47 height 29
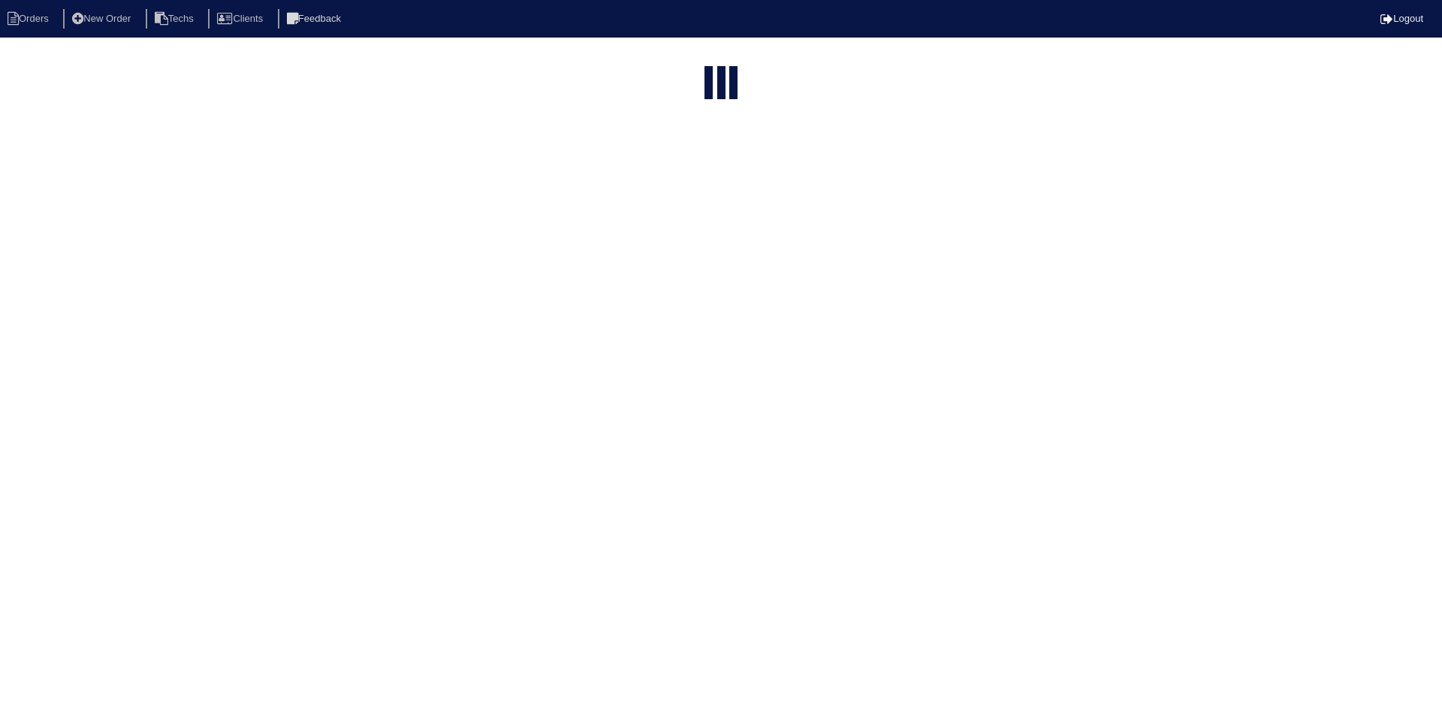
select select "15"
select select "American Homes 4 Rent"
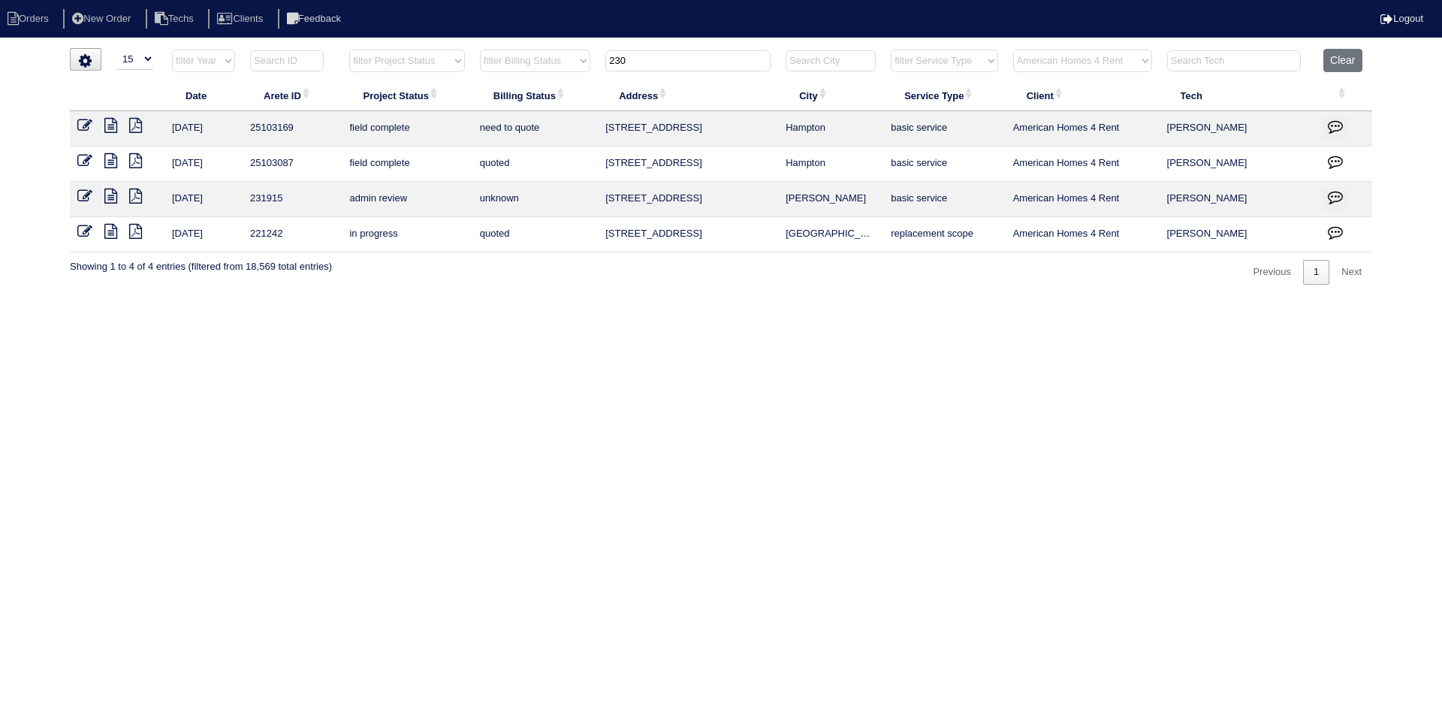
click at [1337, 122] on icon "button" at bounding box center [1335, 126] width 15 height 15
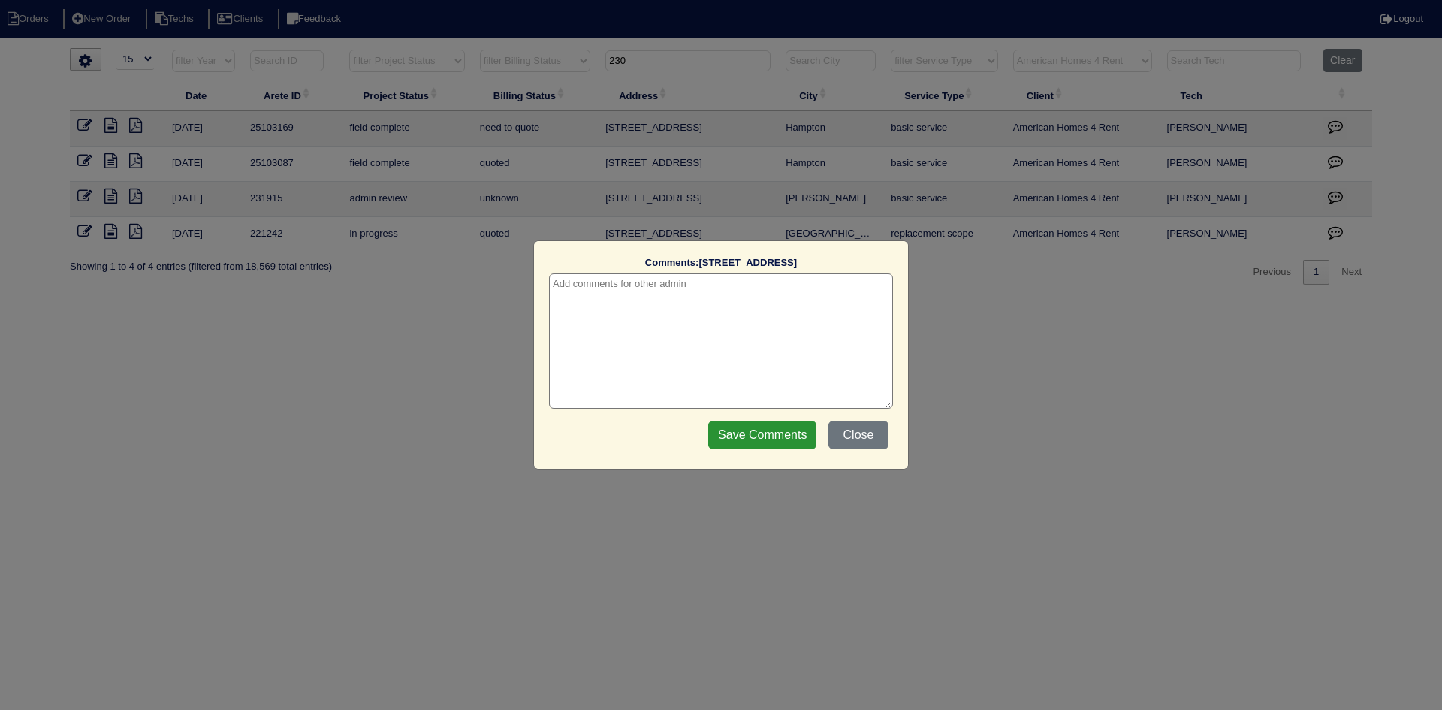
click at [821, 302] on textarea at bounding box center [721, 340] width 344 height 135
type textarea "[DATE] - This is for a change order only - rk"
click at [743, 430] on input "Save Comments" at bounding box center [762, 435] width 108 height 29
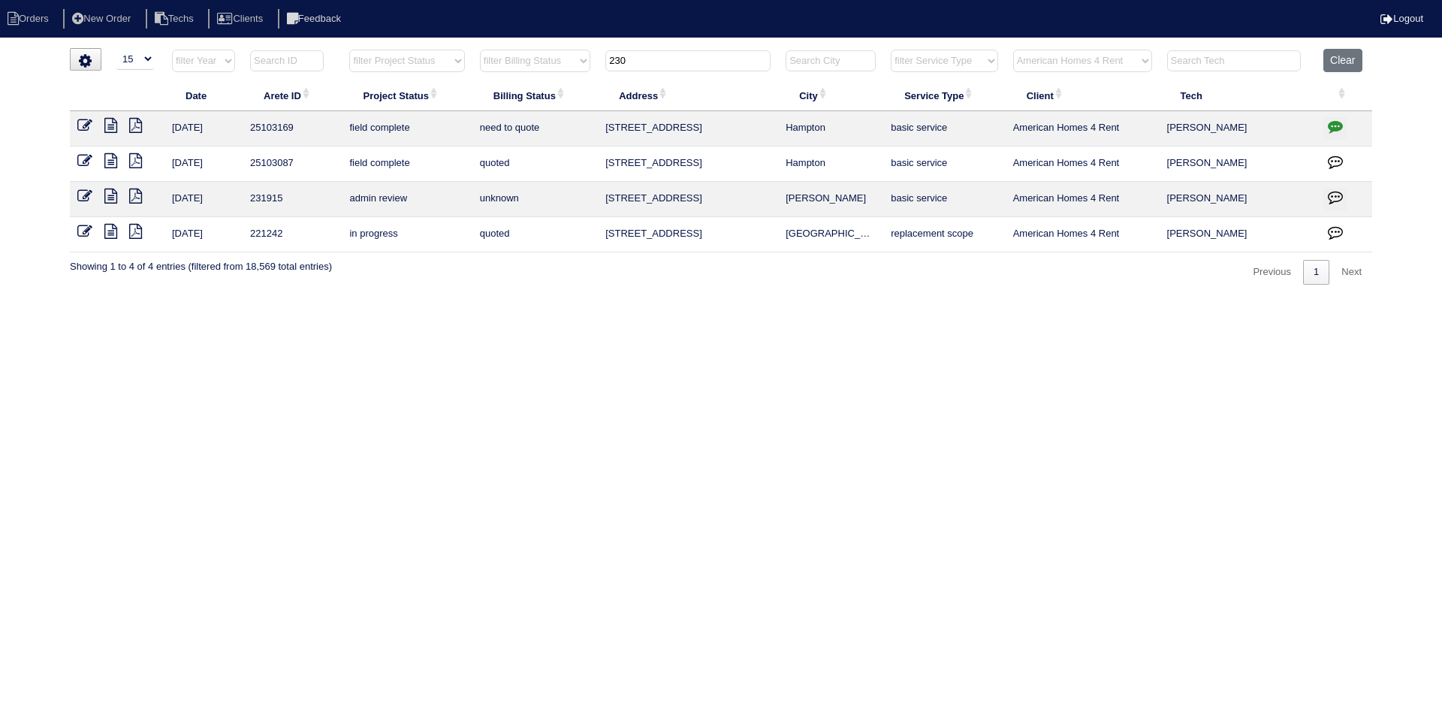
click at [629, 62] on input "230" at bounding box center [687, 60] width 165 height 21
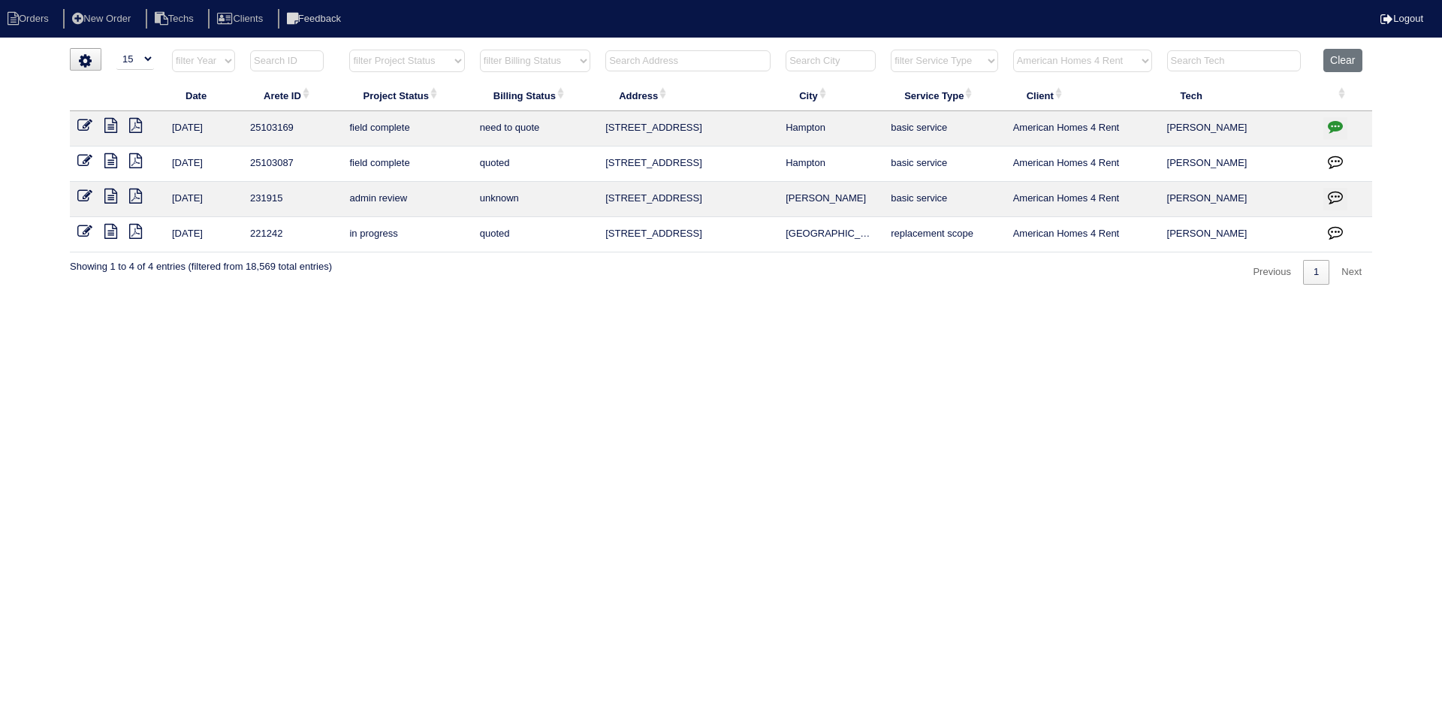
select select "American Homes 4 Rent"
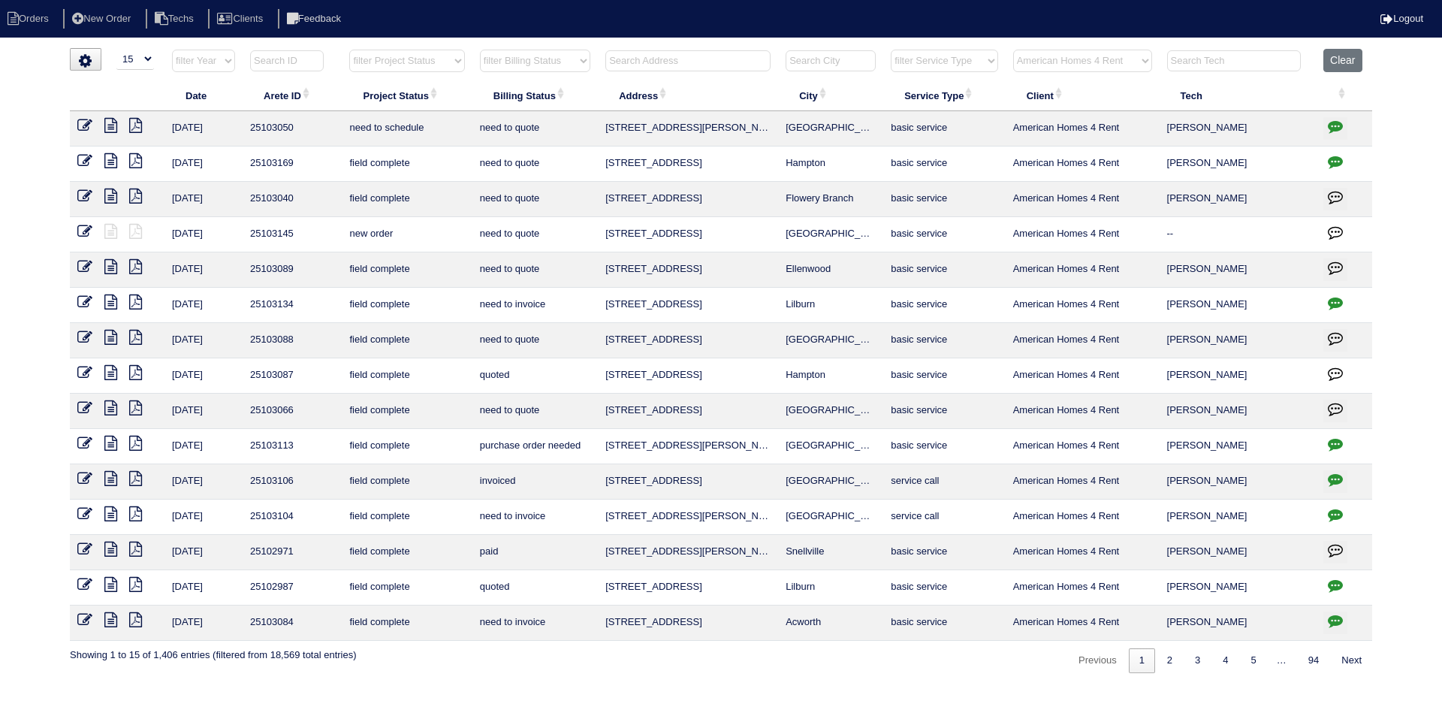
click at [454, 59] on select "filter Project Status -- Any Project Status -- new order assigned in progress f…" at bounding box center [406, 61] width 115 height 23
click at [349, 50] on select "filter Project Status -- Any Project Status -- new order assigned in progress f…" at bounding box center [406, 61] width 115 height 23
select select "field complete"
select select "American Homes 4 Rent"
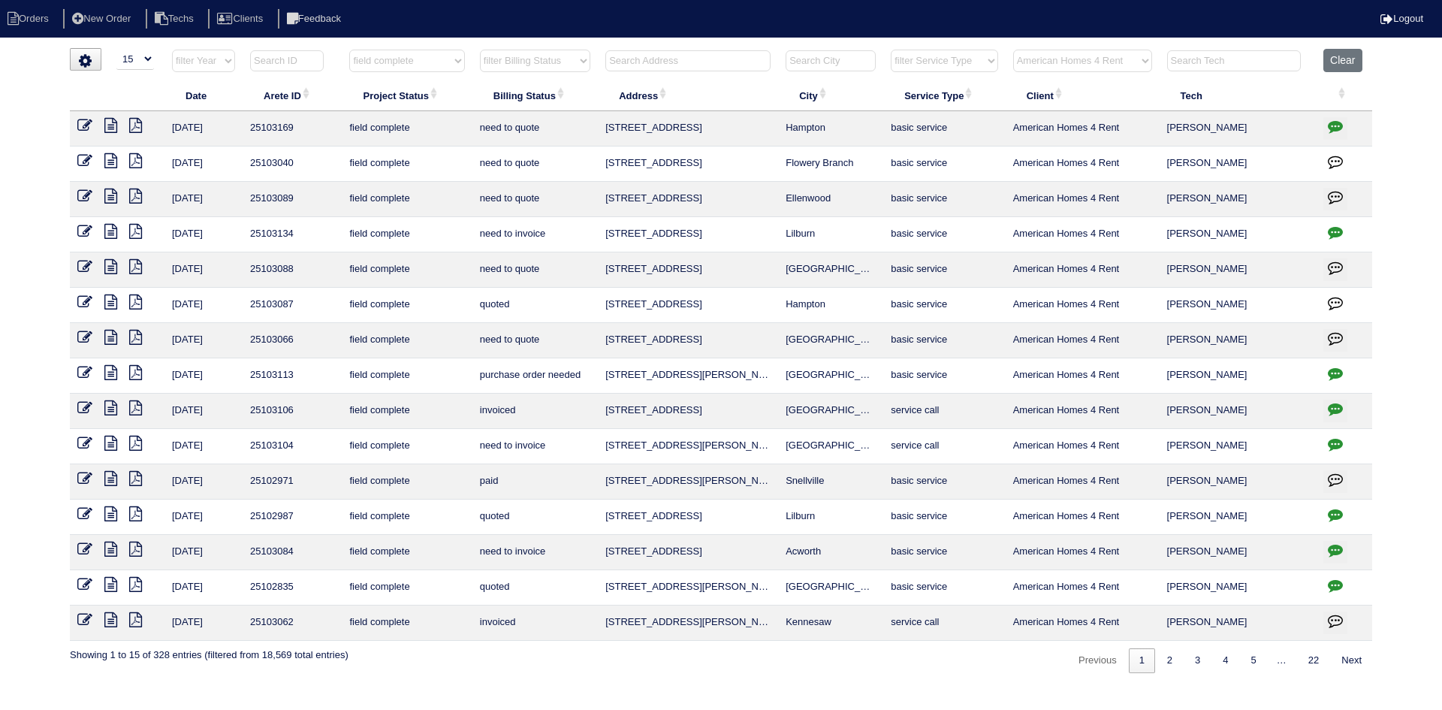
click at [568, 60] on select "filter Billing Status -- Any Billing Status -- need to quote quoted need to inv…" at bounding box center [535, 61] width 110 height 23
select select "need to quote"
click at [480, 50] on select "filter Billing Status -- Any Billing Status -- need to quote quoted need to inv…" at bounding box center [535, 61] width 110 height 23
select select "field complete"
select select "need to quote"
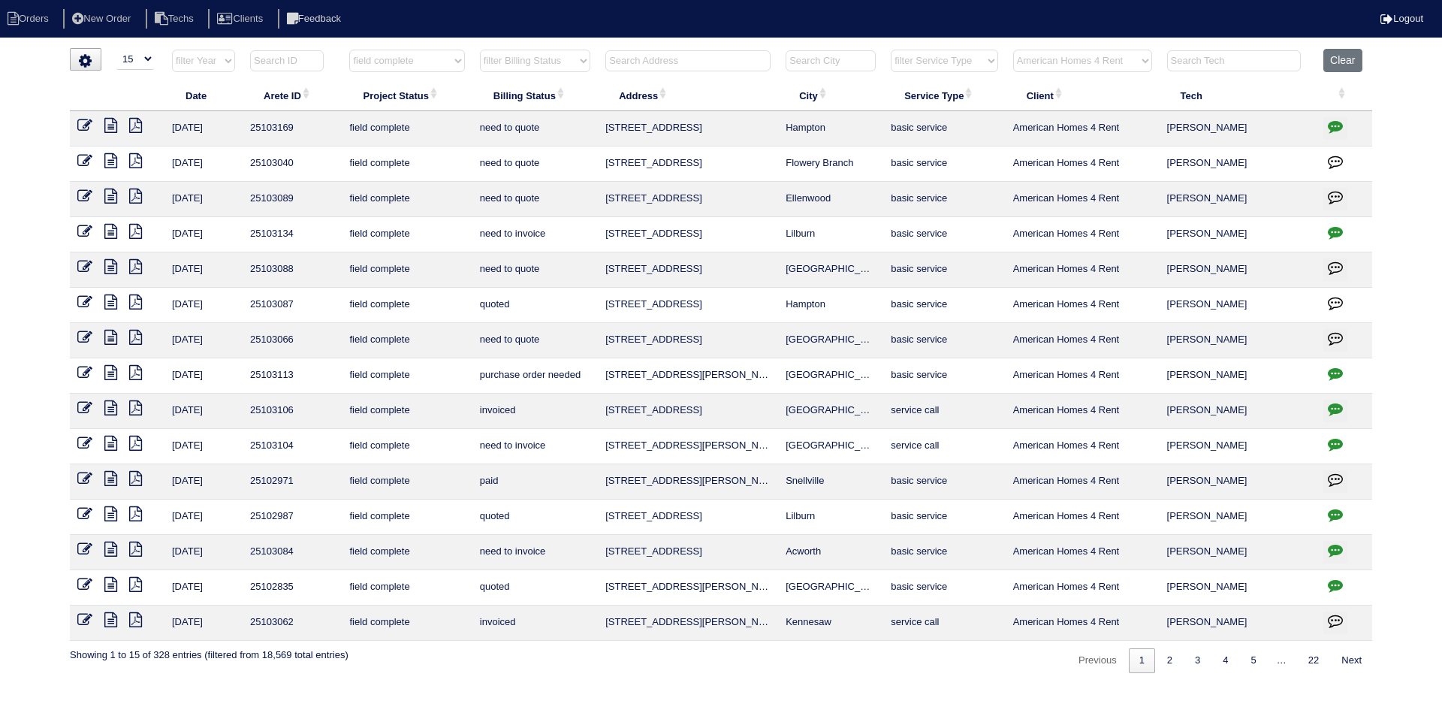
select select "American Homes 4 Rent"
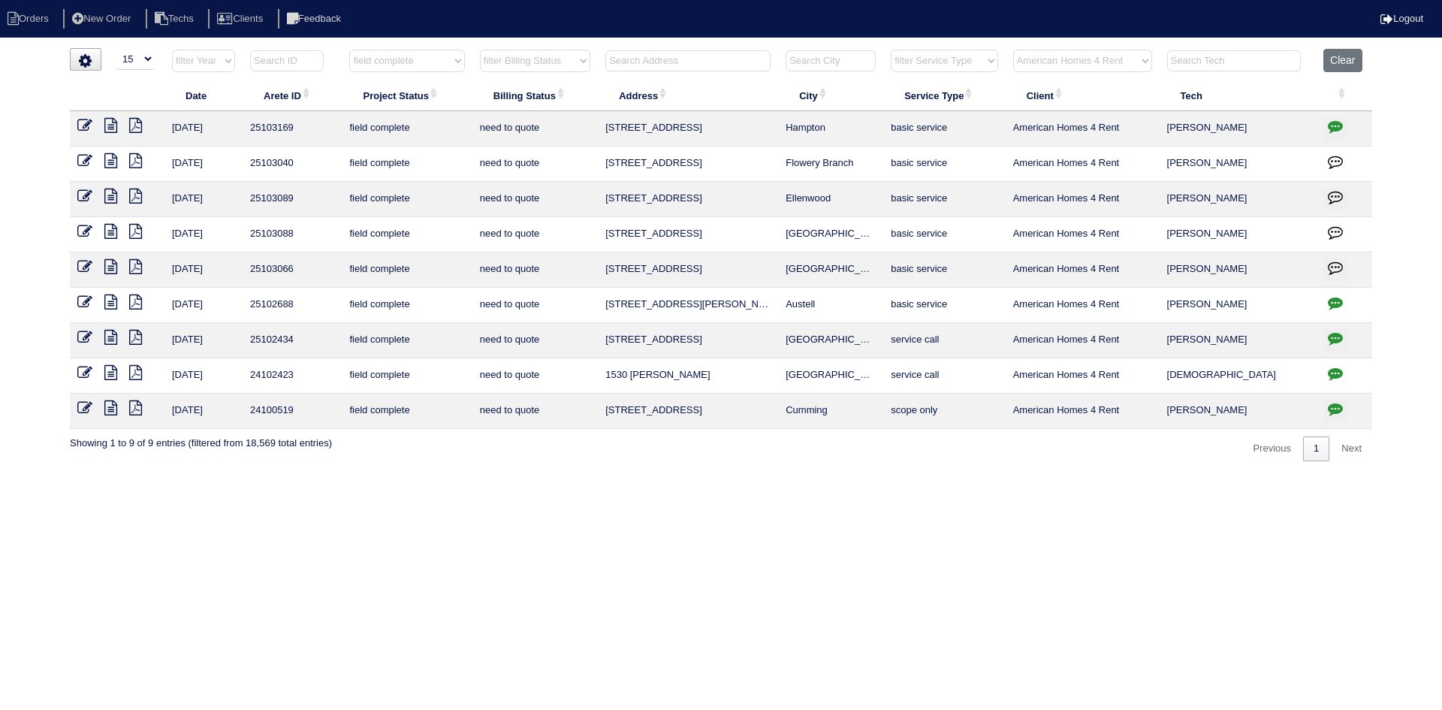
click at [651, 69] on input "text" at bounding box center [687, 60] width 165 height 21
drag, startPoint x: 1353, startPoint y: 54, endPoint x: 1346, endPoint y: 53, distance: 7.7
click at [1353, 53] on button "Clear" at bounding box center [1342, 60] width 38 height 23
select select
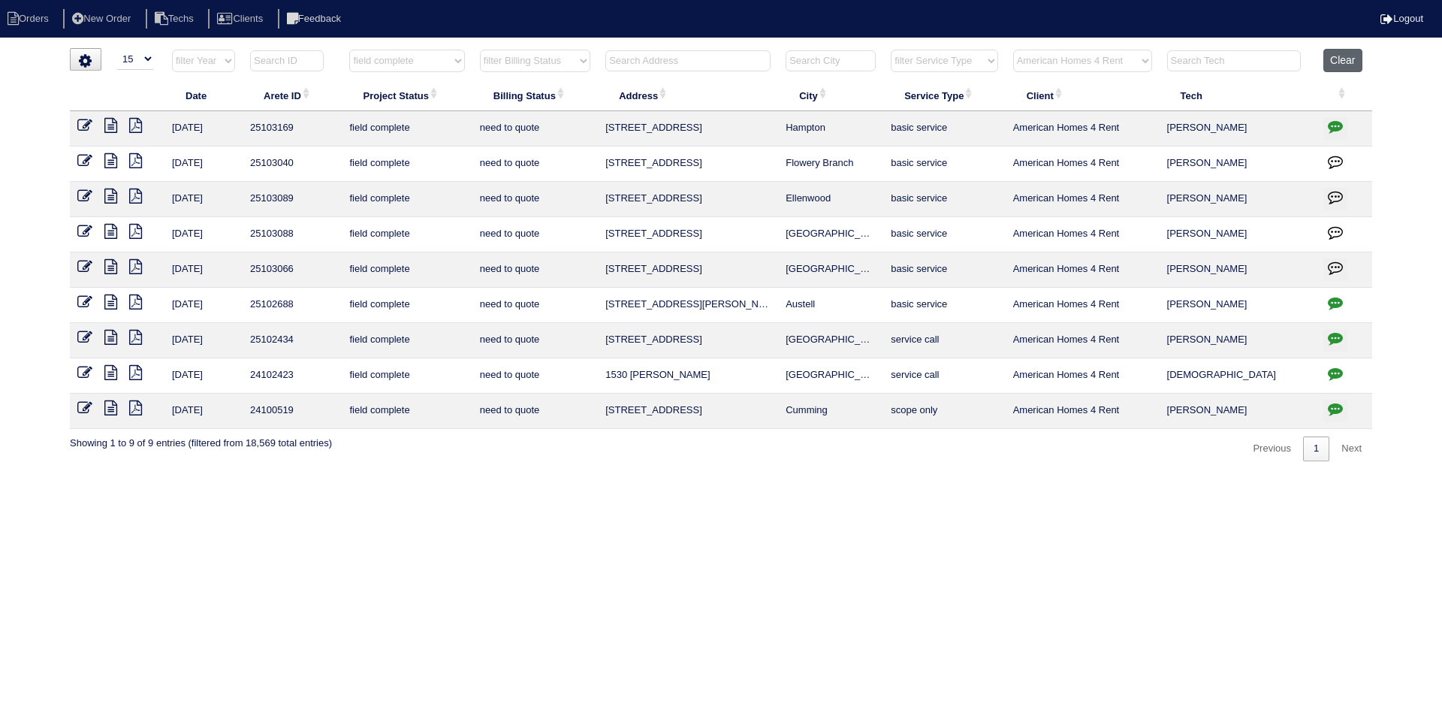
select select
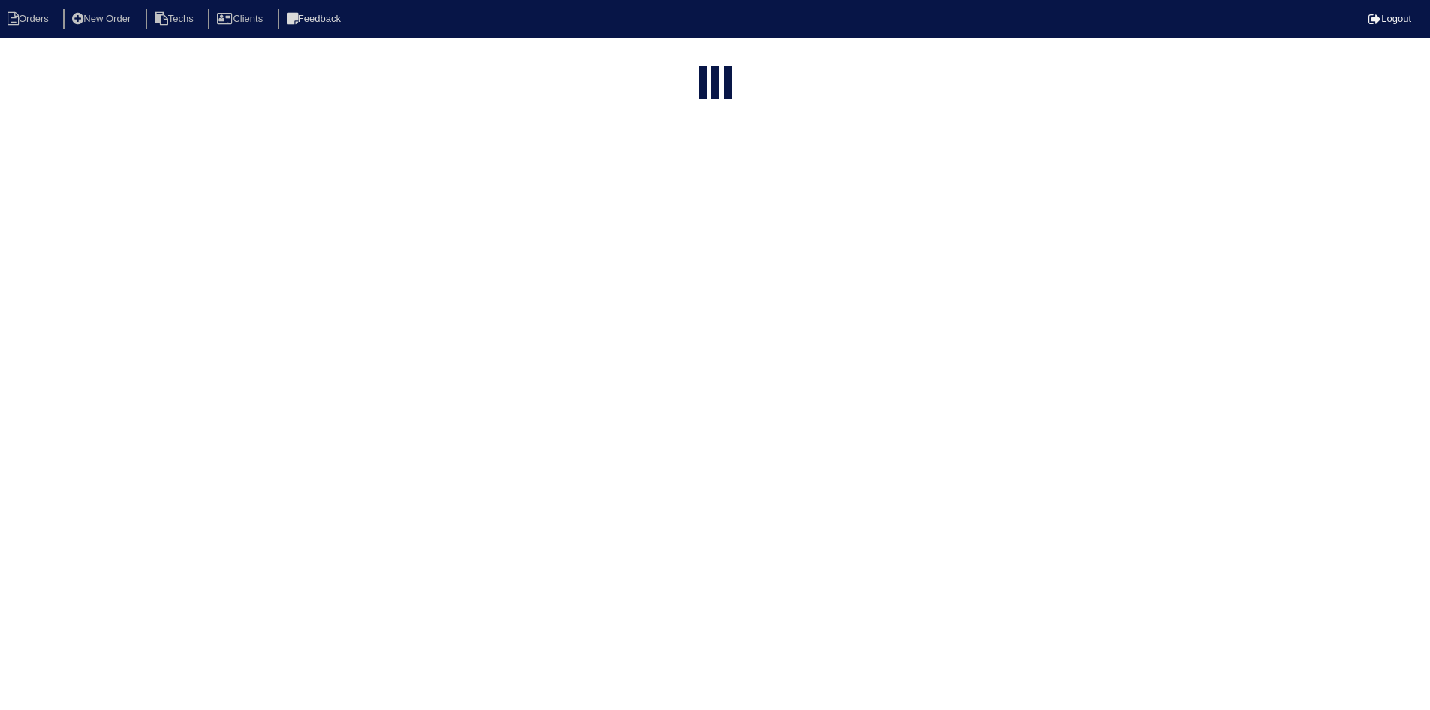
select select "15"
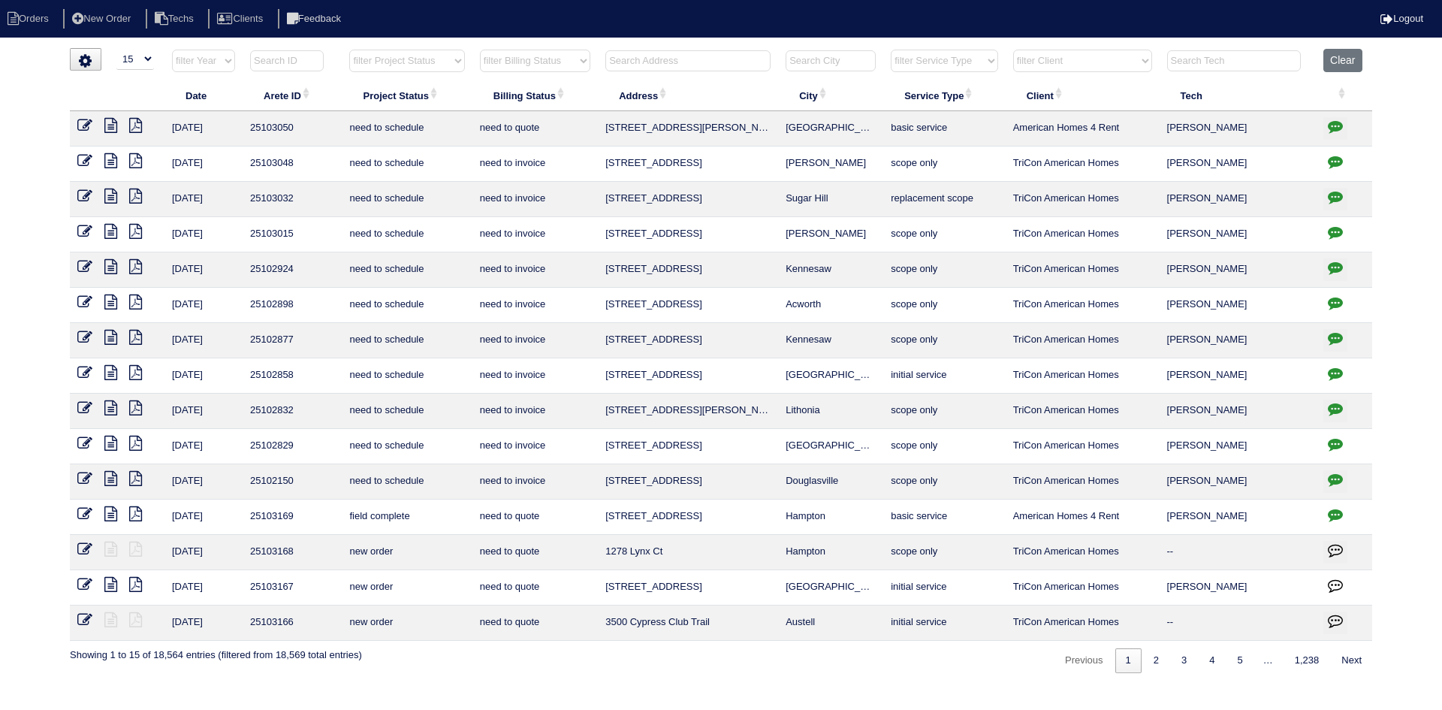
click at [662, 54] on input "text" at bounding box center [687, 60] width 165 height 21
type input "5664"
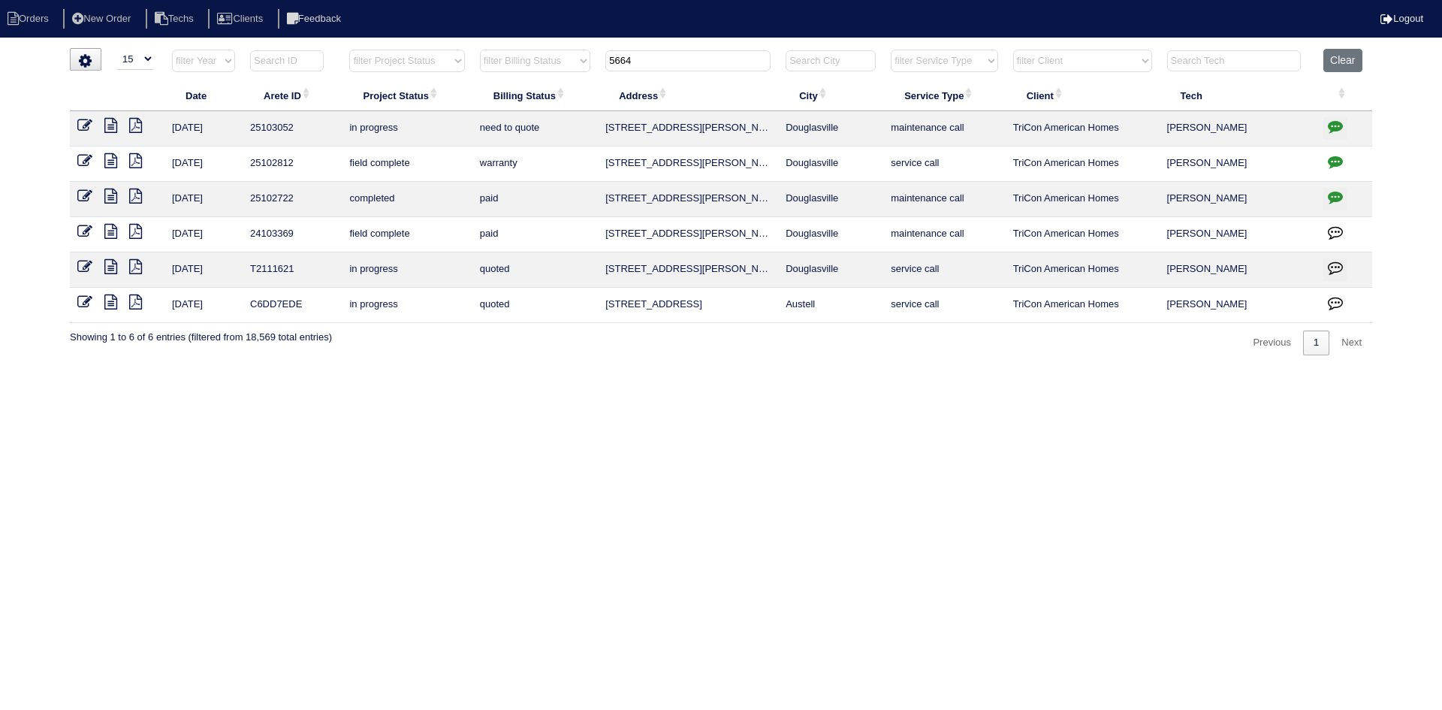
click at [110, 122] on icon at bounding box center [110, 125] width 13 height 15
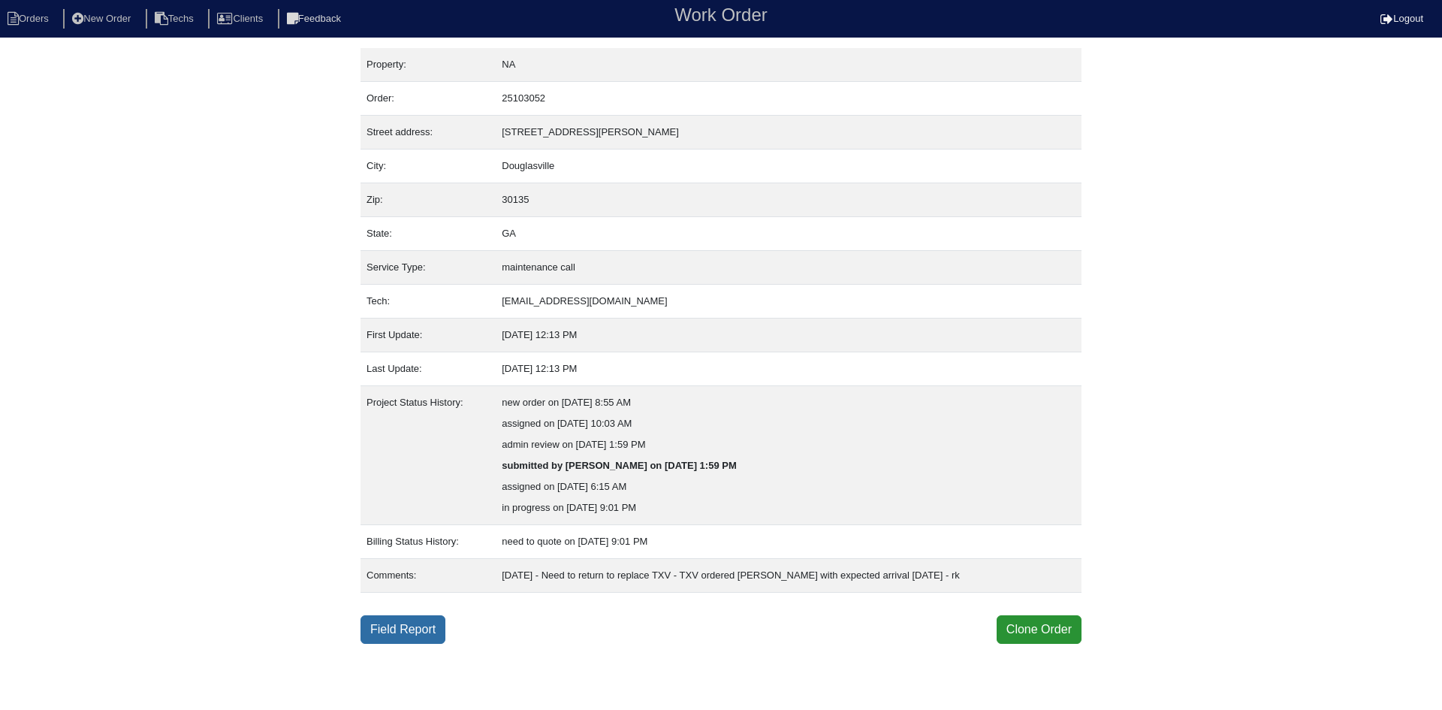
click at [412, 635] on link "Field Report" at bounding box center [402, 629] width 85 height 29
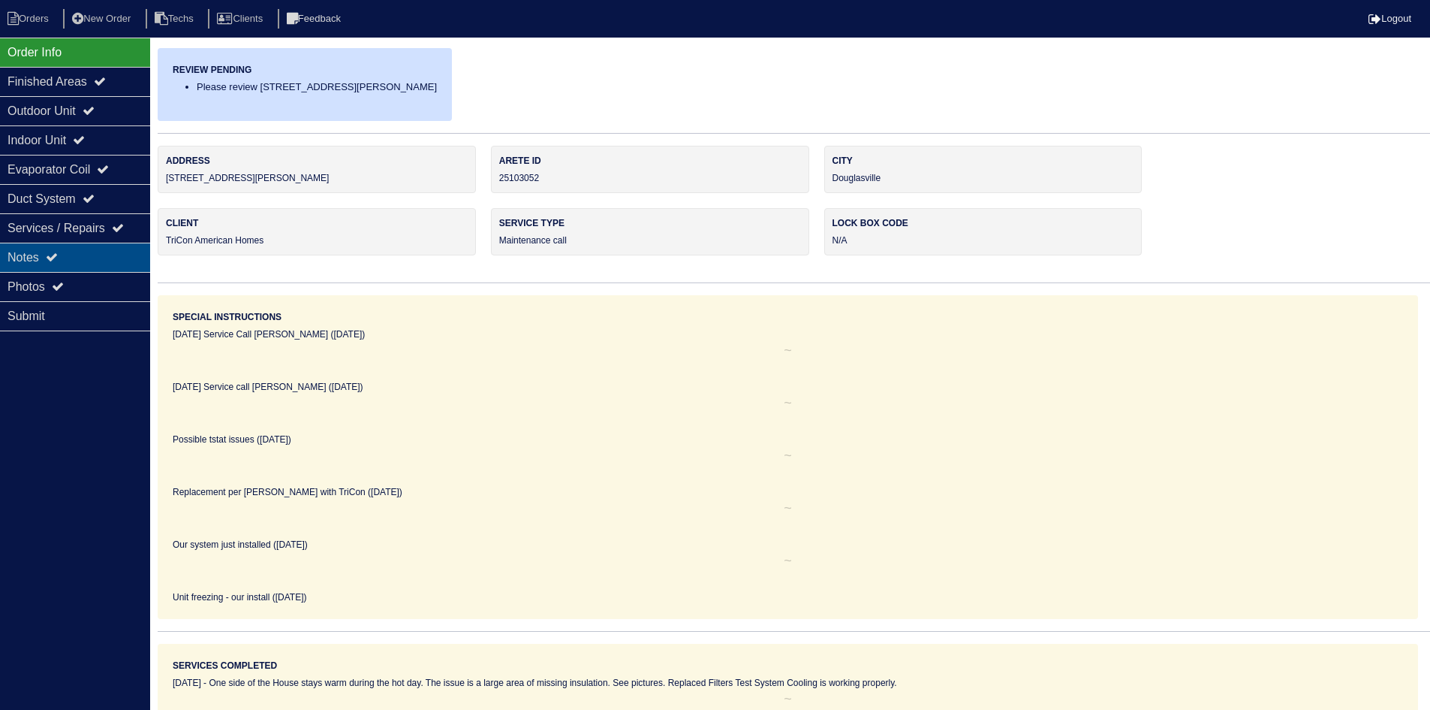
click at [109, 249] on div "Notes" at bounding box center [75, 257] width 150 height 29
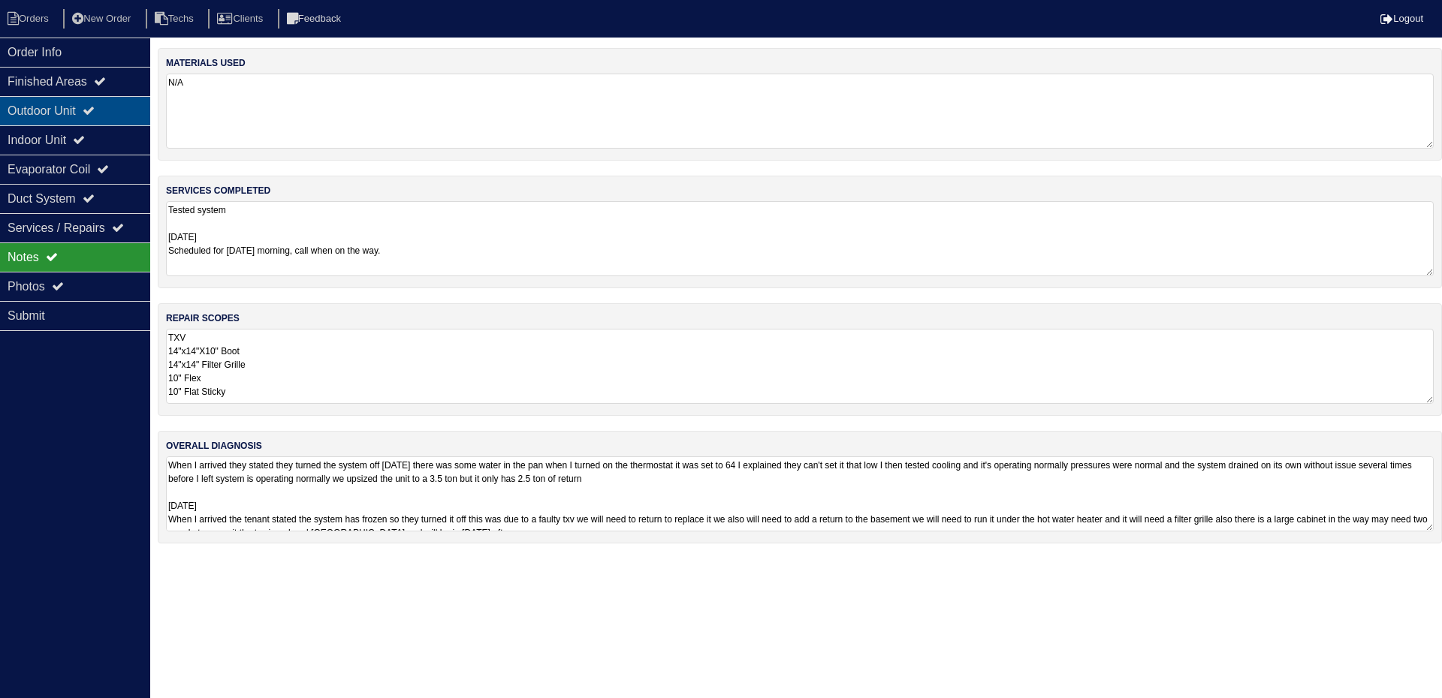
click at [119, 118] on div "Outdoor Unit" at bounding box center [75, 110] width 150 height 29
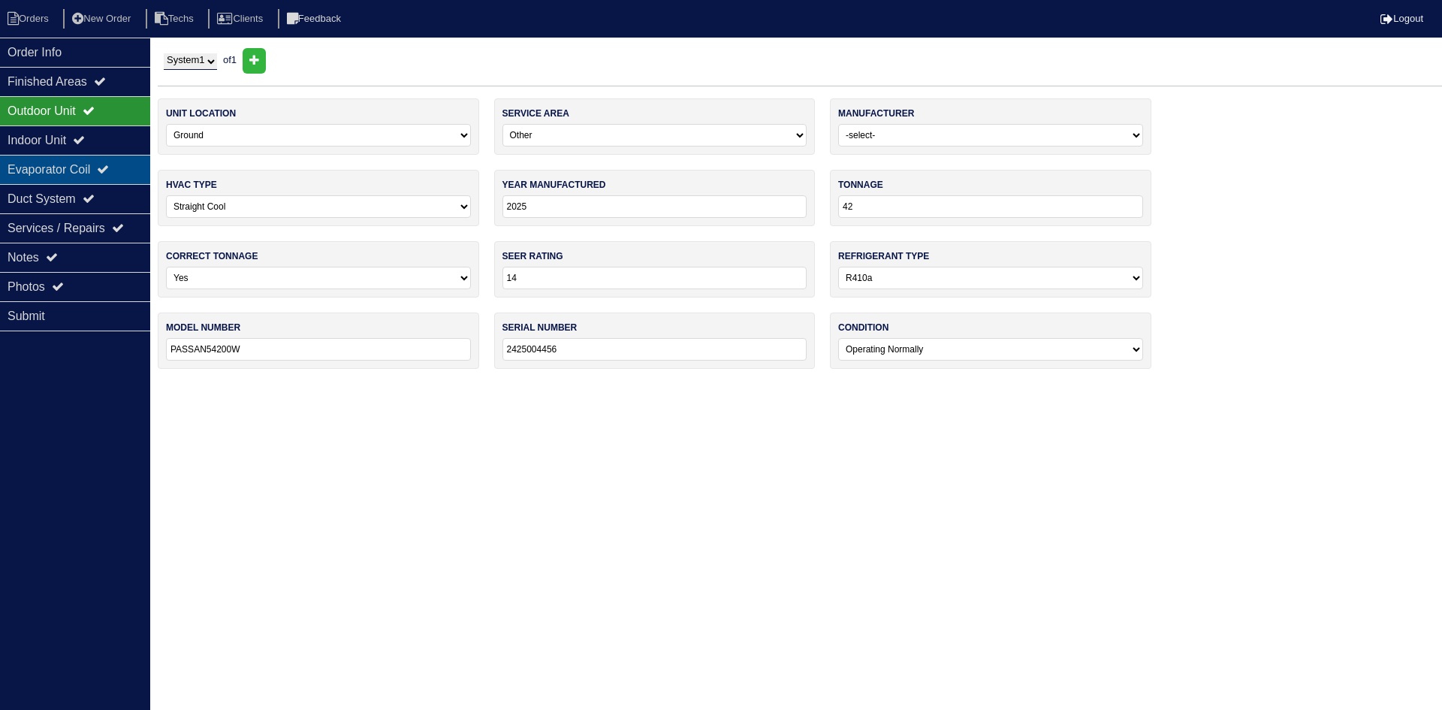
click at [65, 157] on div "Evaporator Coil" at bounding box center [75, 169] width 150 height 29
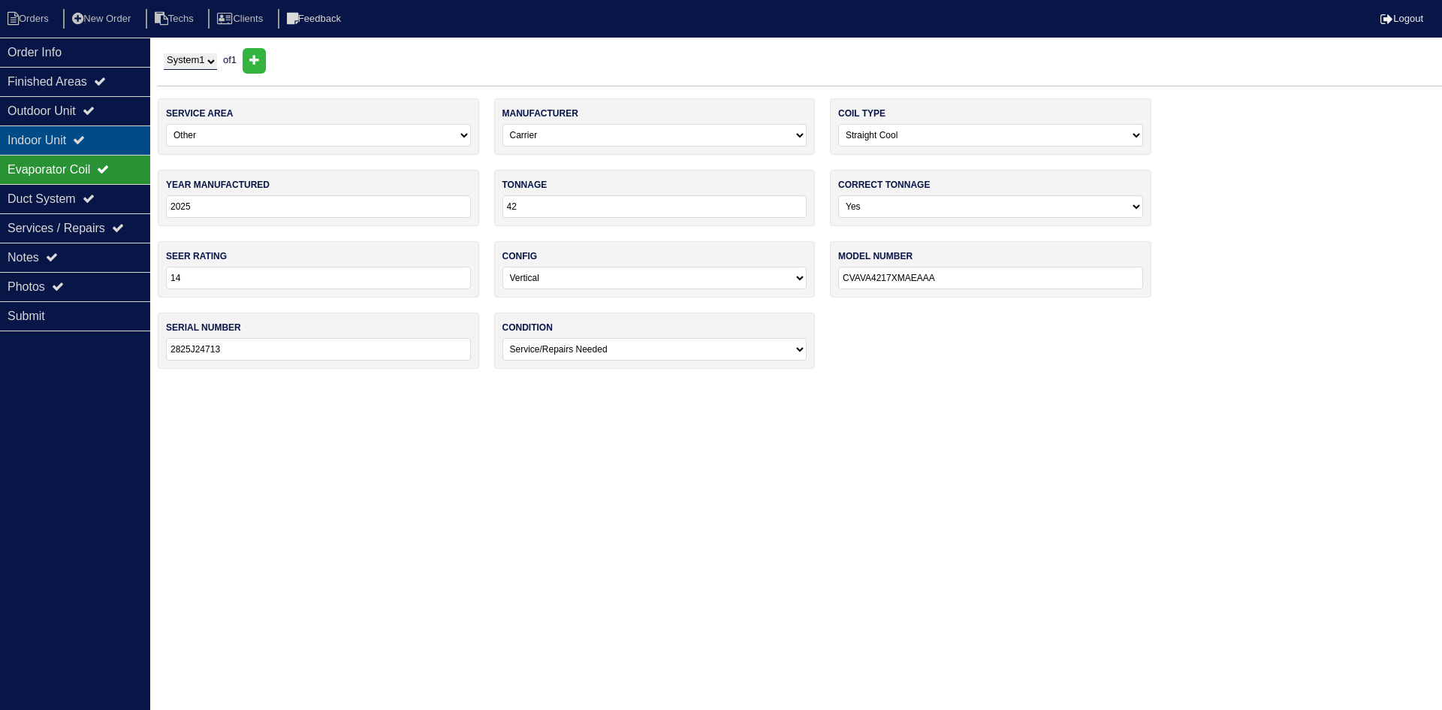
click at [78, 147] on div "Indoor Unit" at bounding box center [75, 139] width 150 height 29
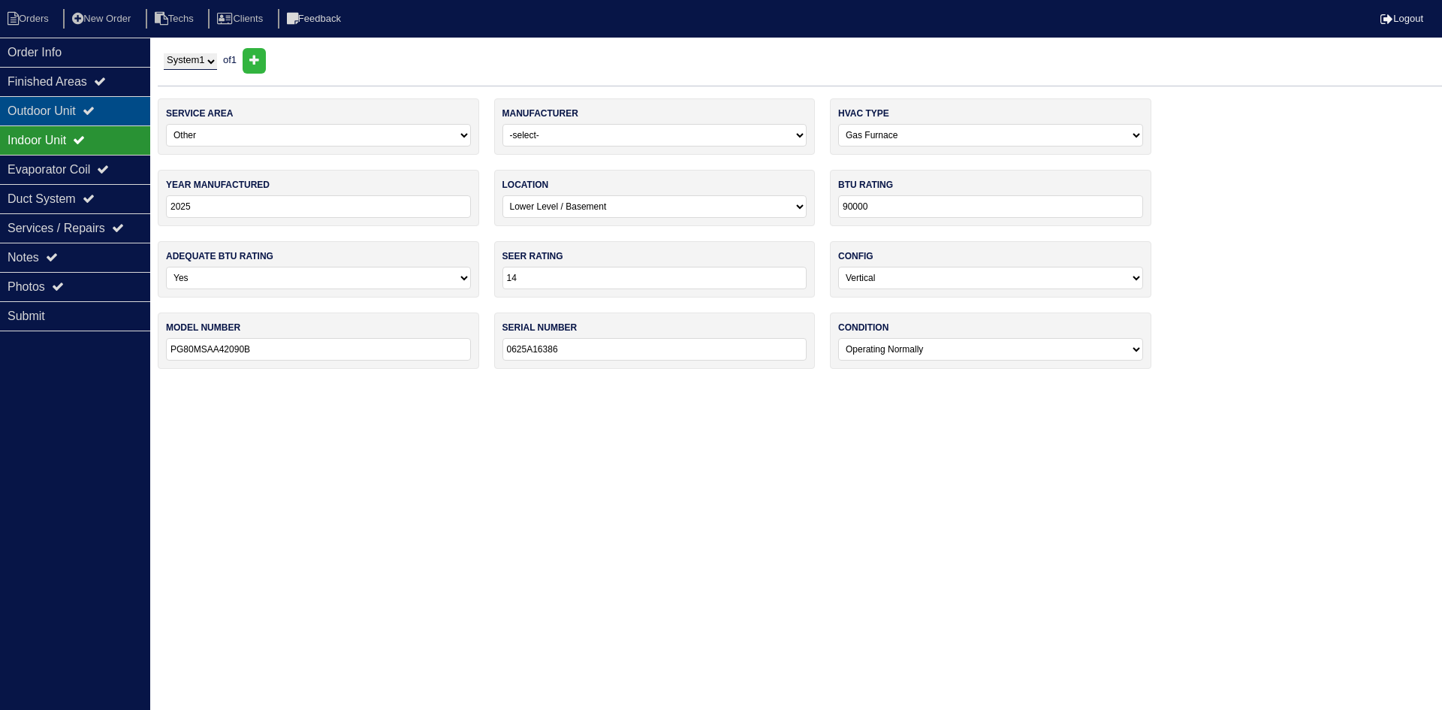
click at [92, 109] on div "Outdoor Unit" at bounding box center [75, 110] width 150 height 29
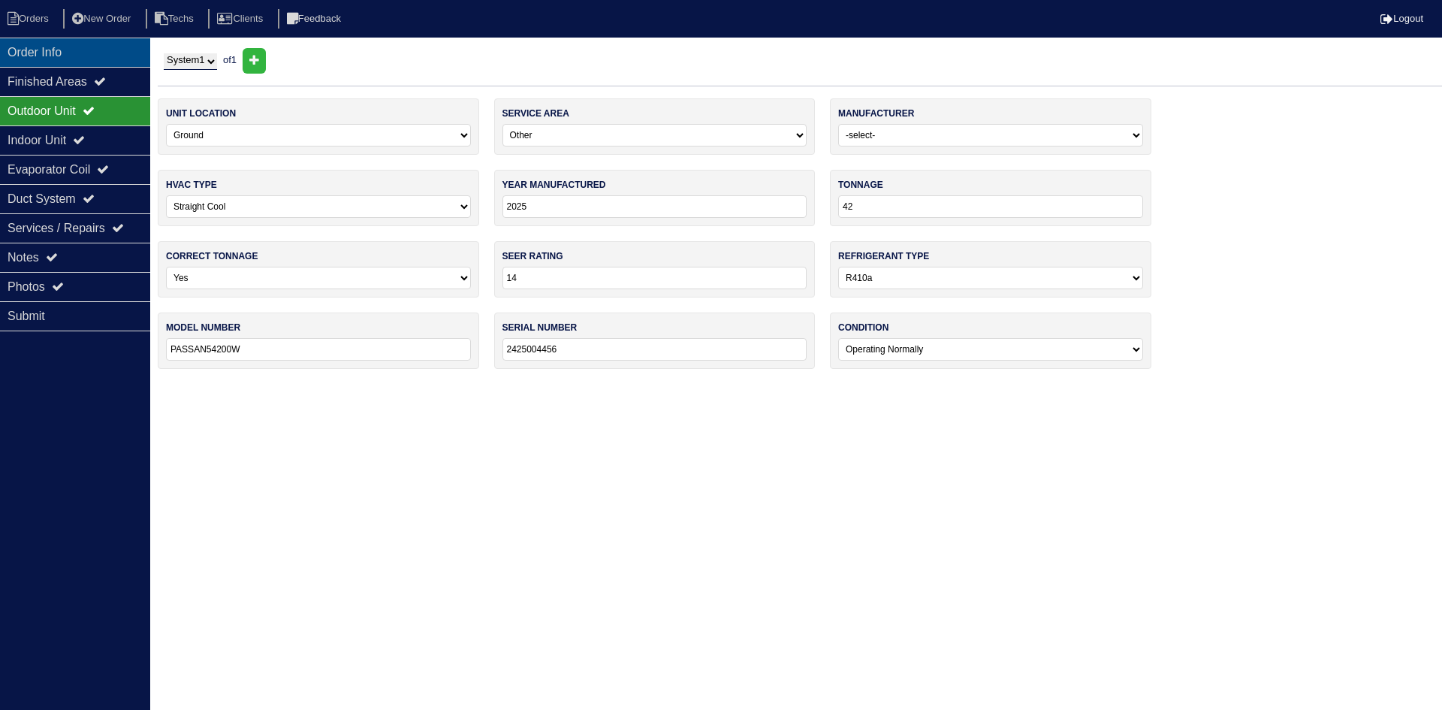
click at [56, 63] on div "Order Info" at bounding box center [75, 52] width 150 height 29
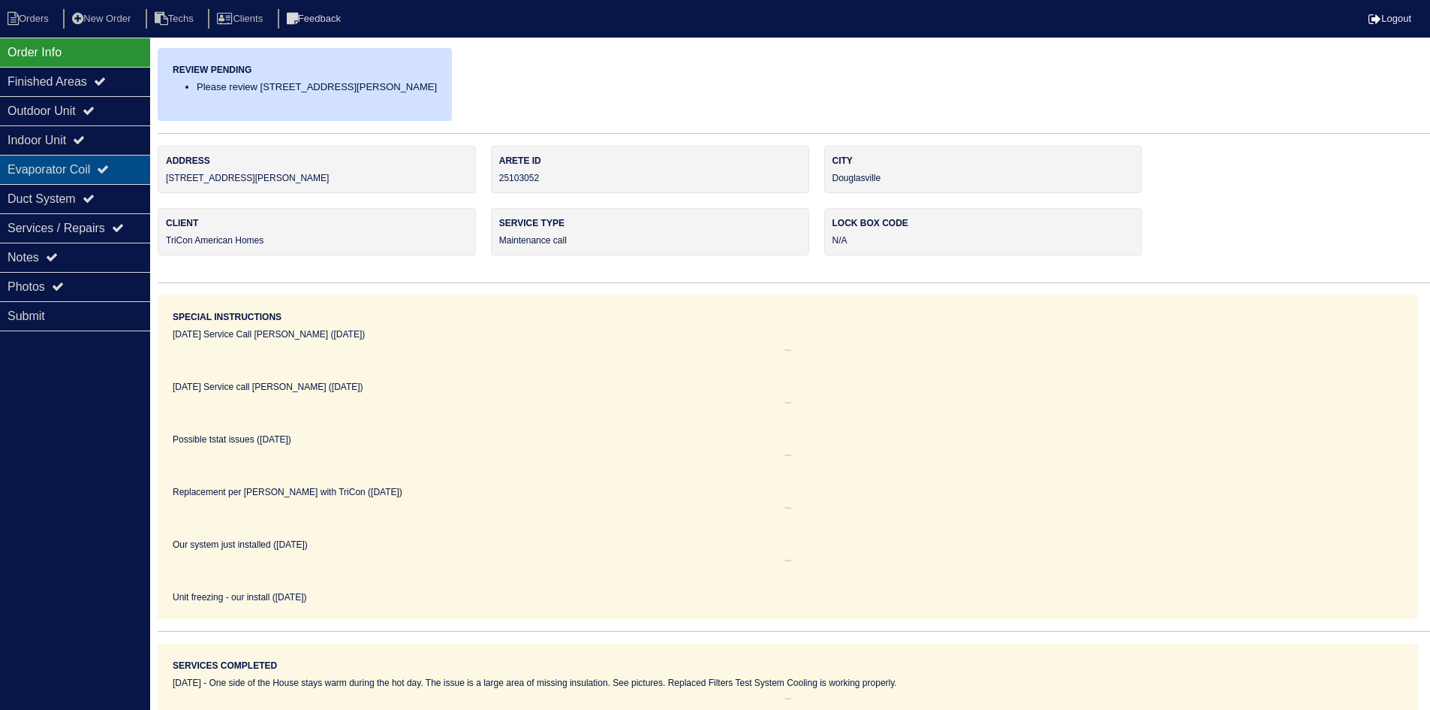
click at [101, 158] on div "Evaporator Coil" at bounding box center [75, 169] width 150 height 29
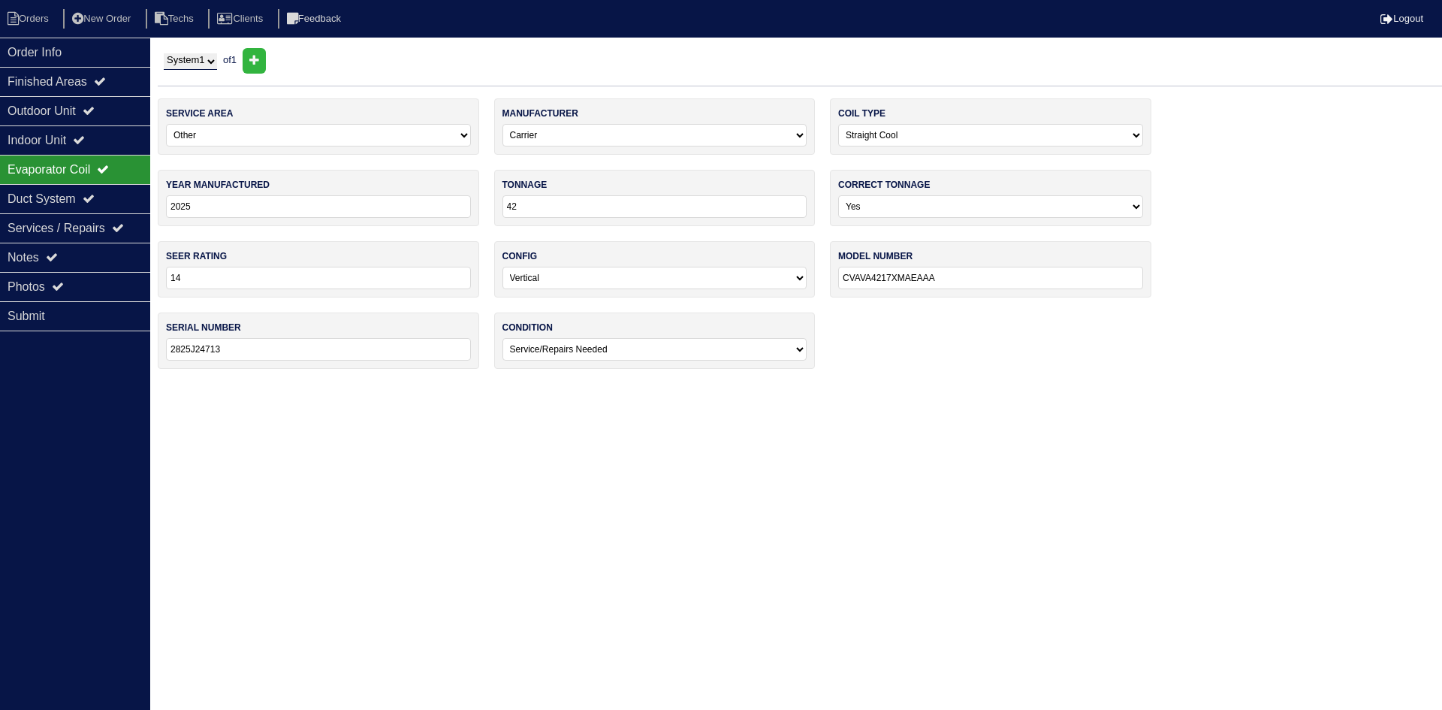
drag, startPoint x: 920, startPoint y: 280, endPoint x: 829, endPoint y: 280, distance: 90.9
click at [829, 280] on div "service area -select- Main Level Upstairs Level Lower/Basement Level Other manu…" at bounding box center [800, 240] width 1284 height 285
drag, startPoint x: 201, startPoint y: 348, endPoint x: 162, endPoint y: 349, distance: 39.1
click at [162, 349] on div "serial number 2825J24713" at bounding box center [318, 340] width 321 height 56
click at [74, 56] on div "Order Info" at bounding box center [75, 52] width 150 height 29
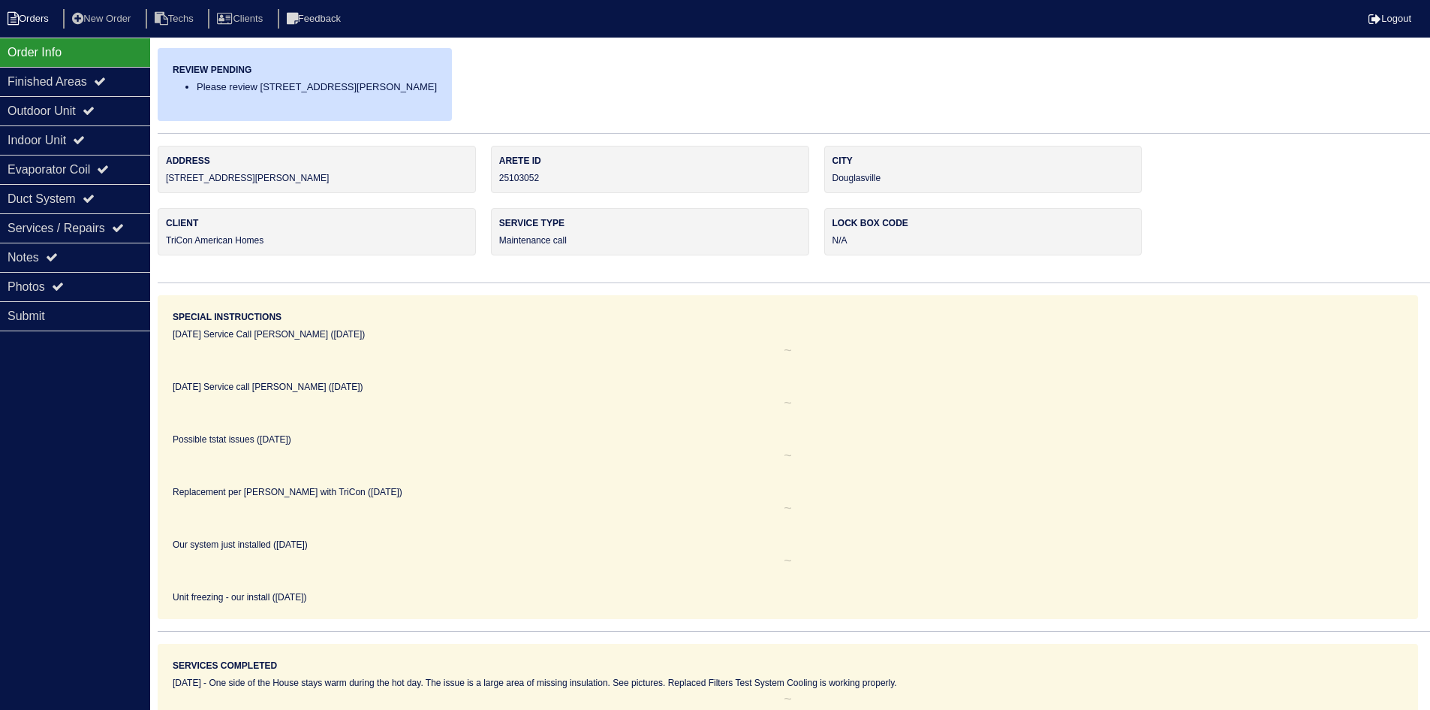
click at [23, 16] on li "Orders" at bounding box center [30, 19] width 61 height 20
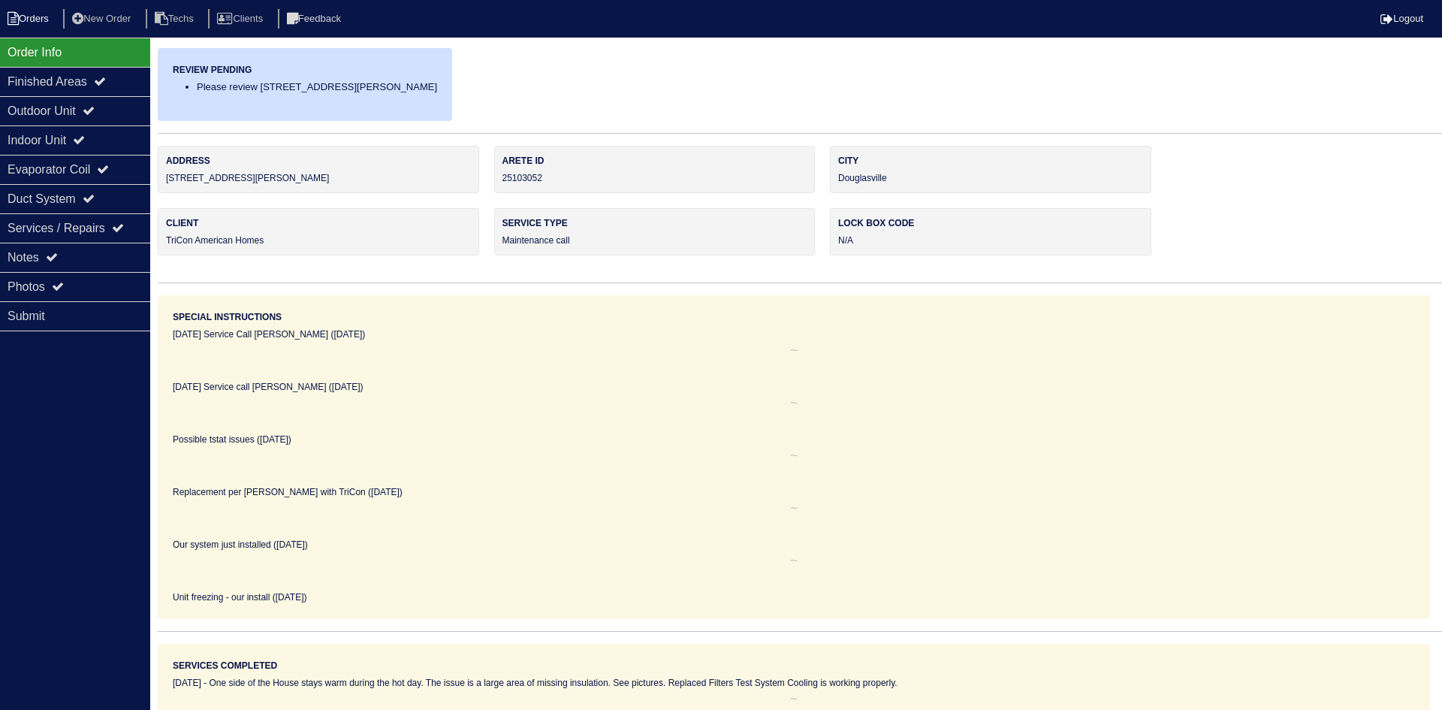
select select "15"
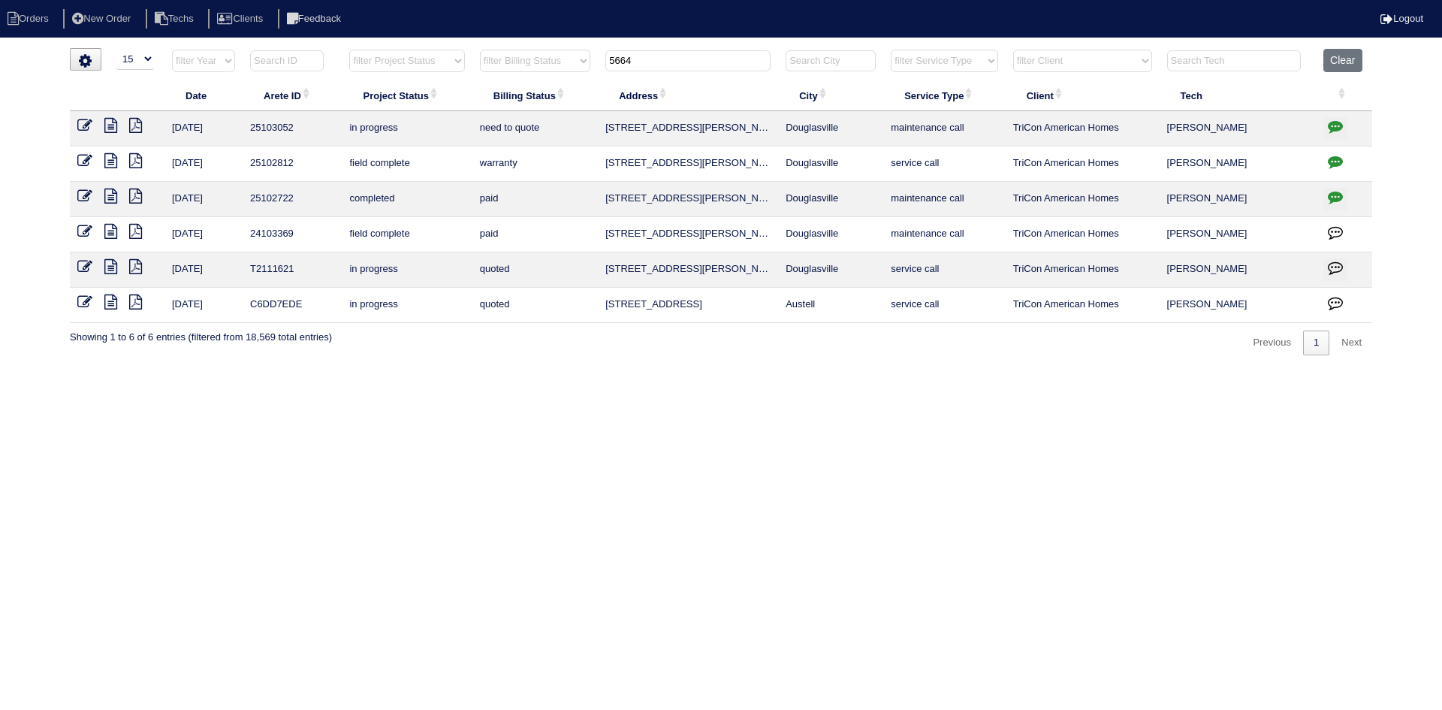
click at [639, 62] on input "5664" at bounding box center [687, 60] width 165 height 21
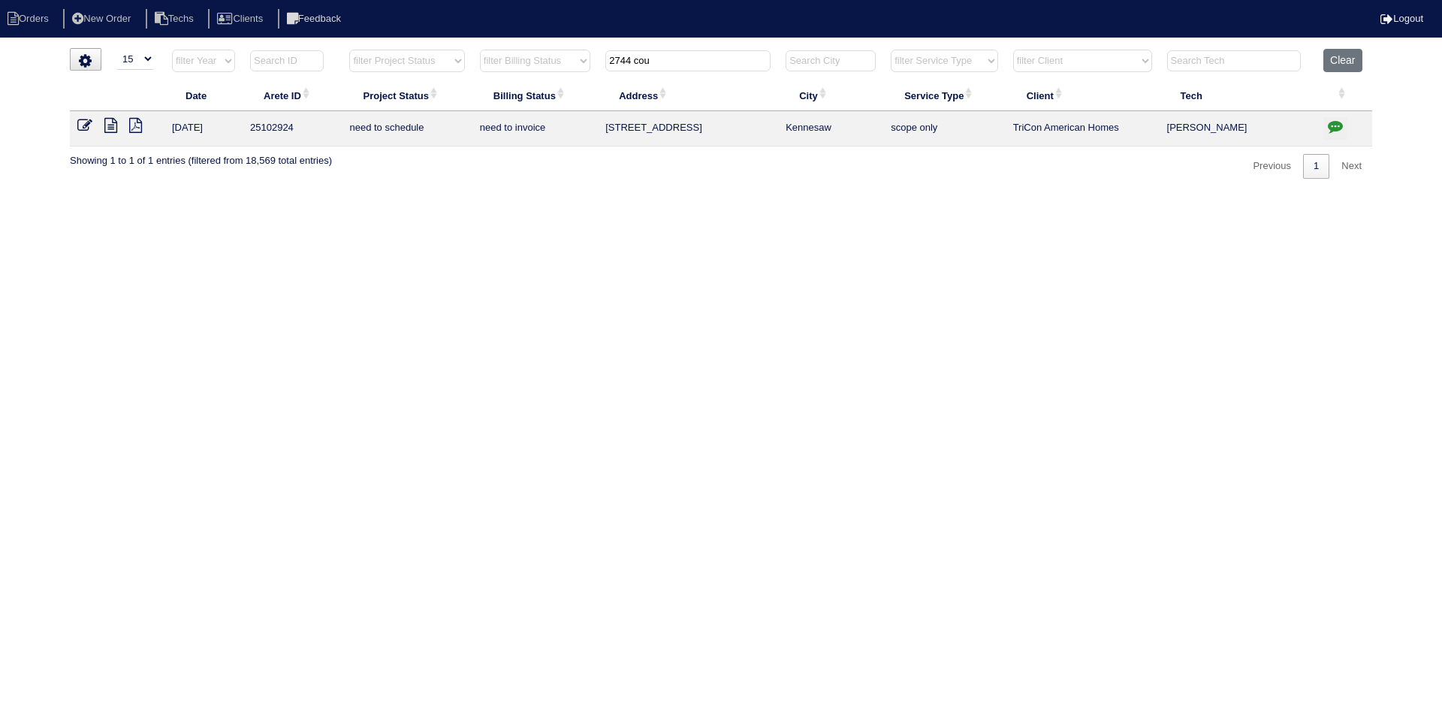
type input "2744 cou"
click at [1336, 128] on icon "button" at bounding box center [1335, 126] width 15 height 15
type textarea "8/27/25 - Clean condenser (need long water hose) - other services complete - Cl…"
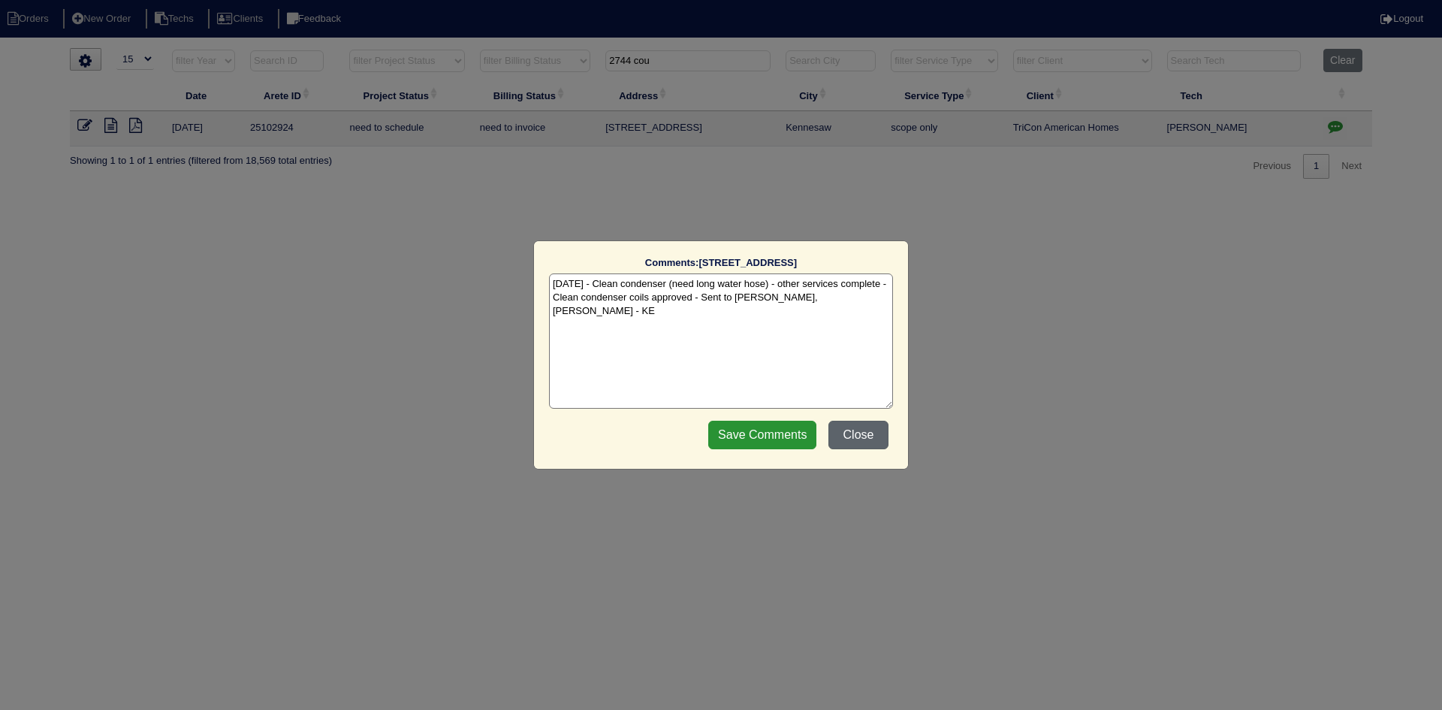
click at [861, 441] on button "Close" at bounding box center [858, 435] width 60 height 29
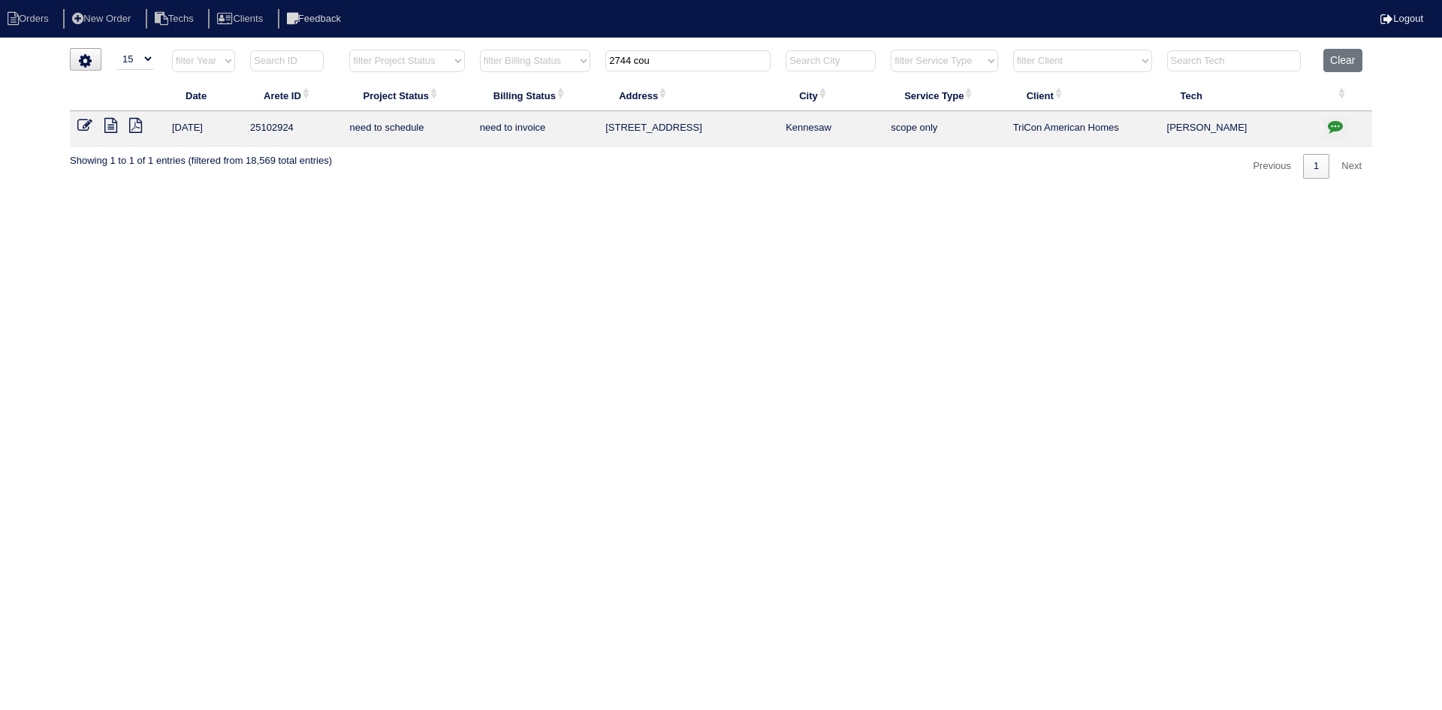
click at [110, 125] on icon at bounding box center [110, 125] width 13 height 15
click at [670, 59] on input "2744 cou" at bounding box center [687, 60] width 165 height 21
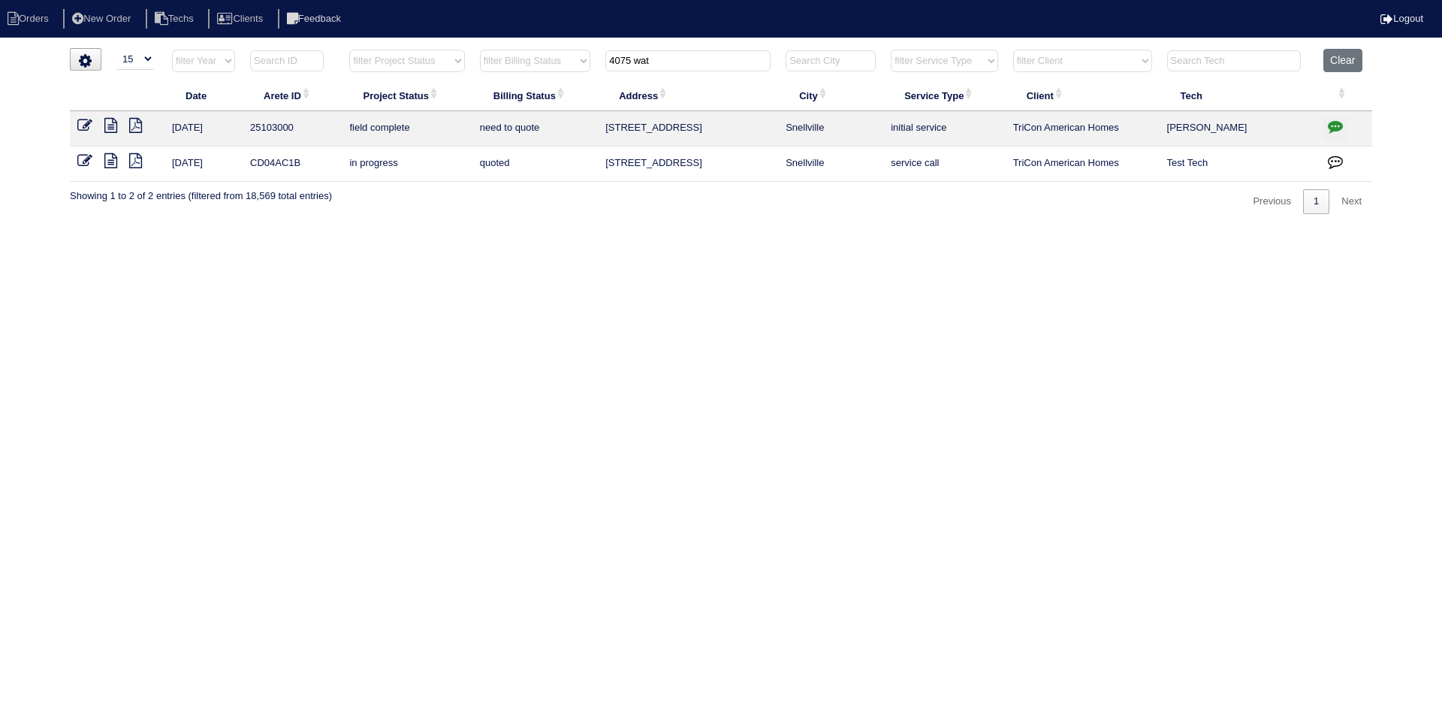
type input "4075 wat"
click at [1331, 125] on icon "button" at bounding box center [1335, 126] width 15 height 15
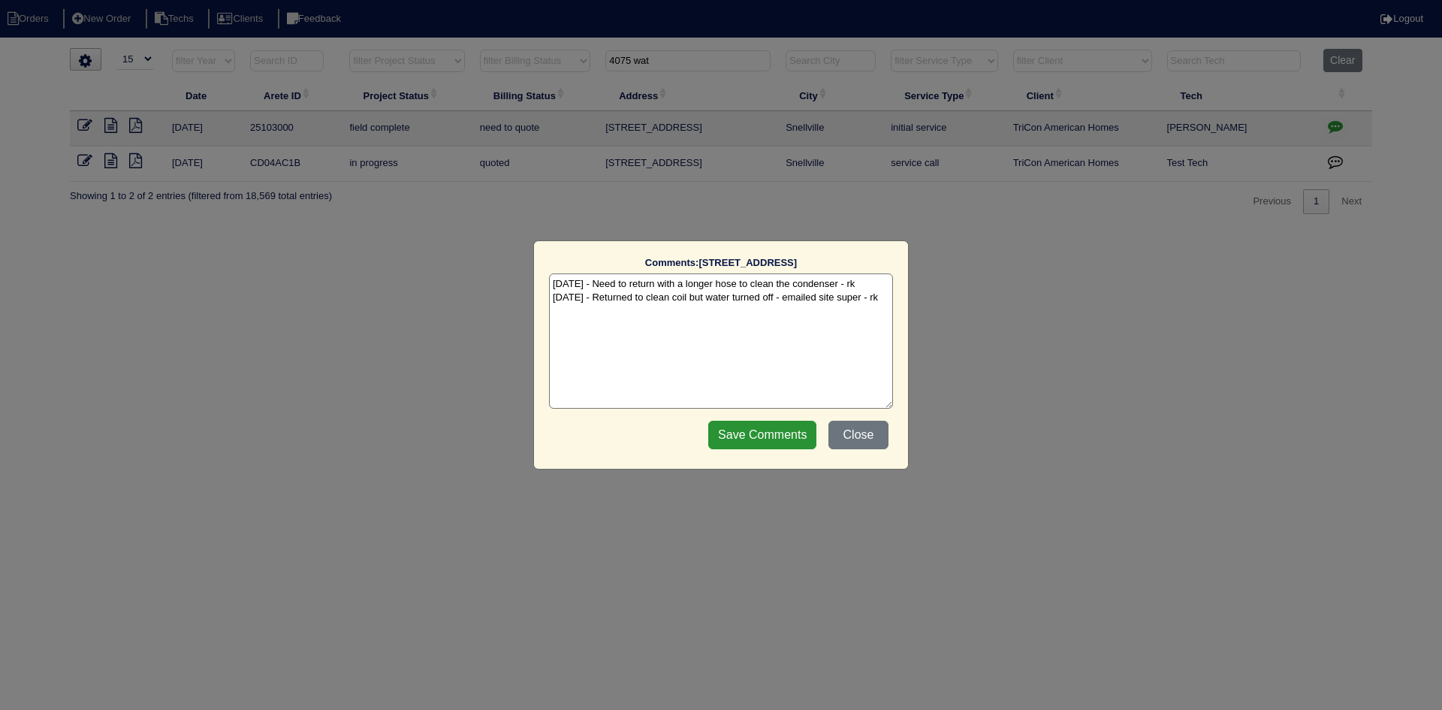
click at [885, 300] on textarea "8/18/25 - Need to return with a longer hose to clean the condenser - rk 8/20/25…" at bounding box center [721, 340] width 344 height 135
type textarea "8/18/25 - Need to return with a longer hose to clean the condenser - rk 8/20/25…"
click at [770, 429] on input "Save Comments" at bounding box center [762, 435] width 108 height 29
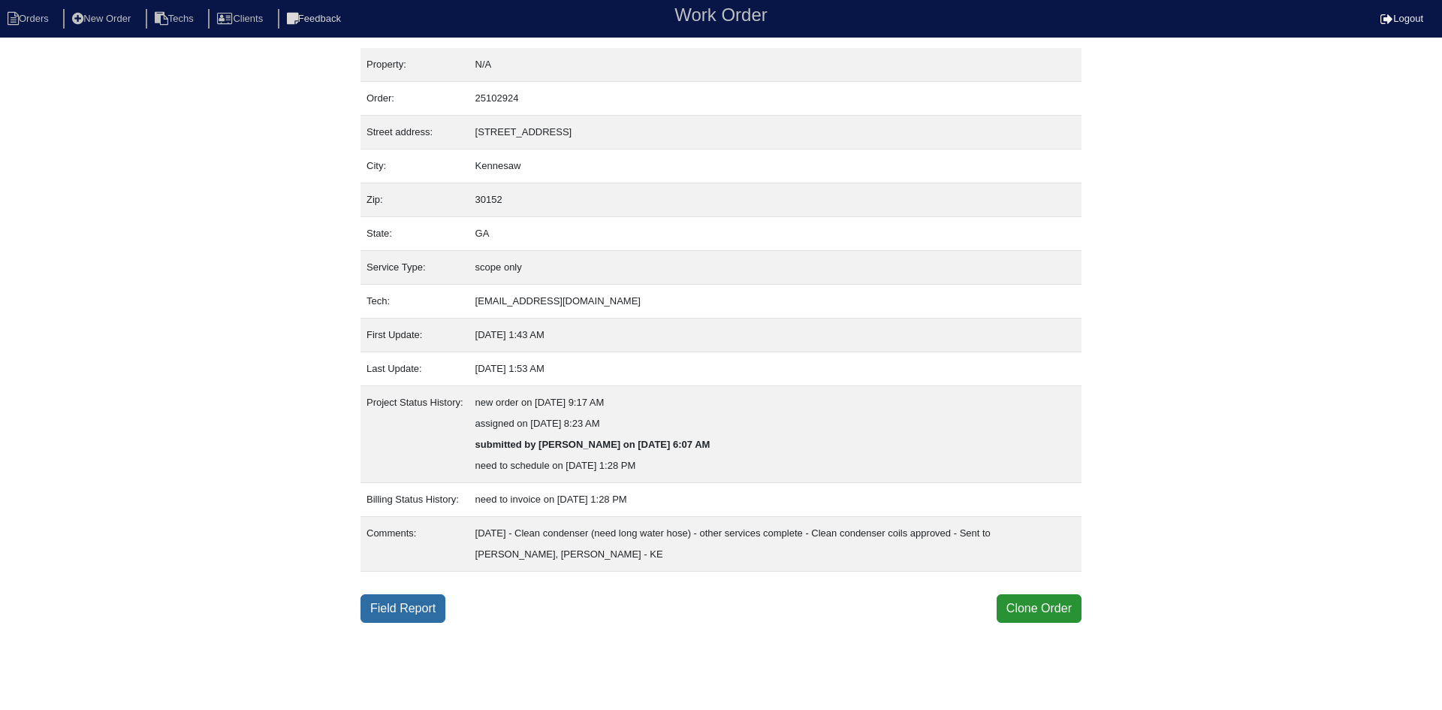
click at [414, 606] on link "Field Report" at bounding box center [402, 608] width 85 height 29
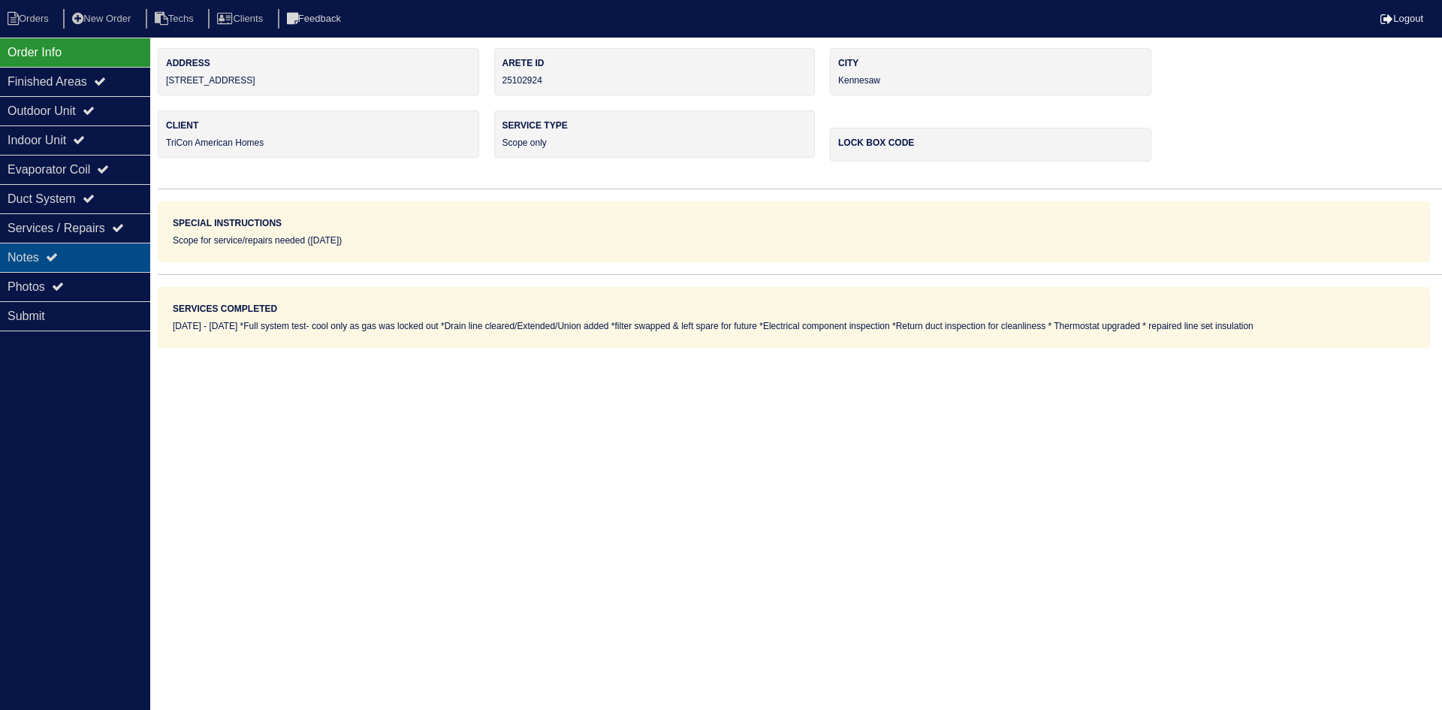
click at [49, 258] on div "Notes" at bounding box center [75, 257] width 150 height 29
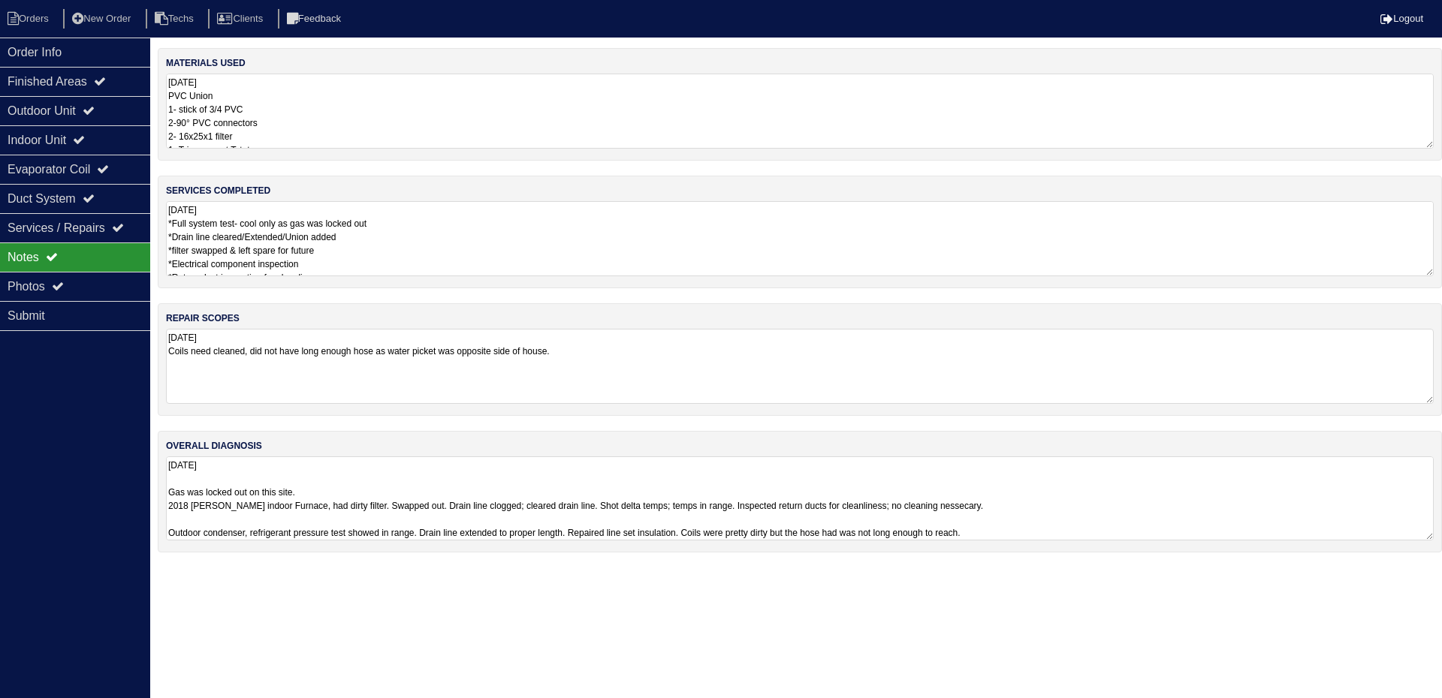
click at [1219, 504] on textarea "[DATE] Gas was locked out on this site. 2018 [PERSON_NAME] indoor Furnace, had …" at bounding box center [800, 499] width 1268 height 84
click at [511, 244] on textarea "[DATE] *Full system test- cool only as gas was locked out *Drain line cleared/E…" at bounding box center [800, 238] width 1268 height 75
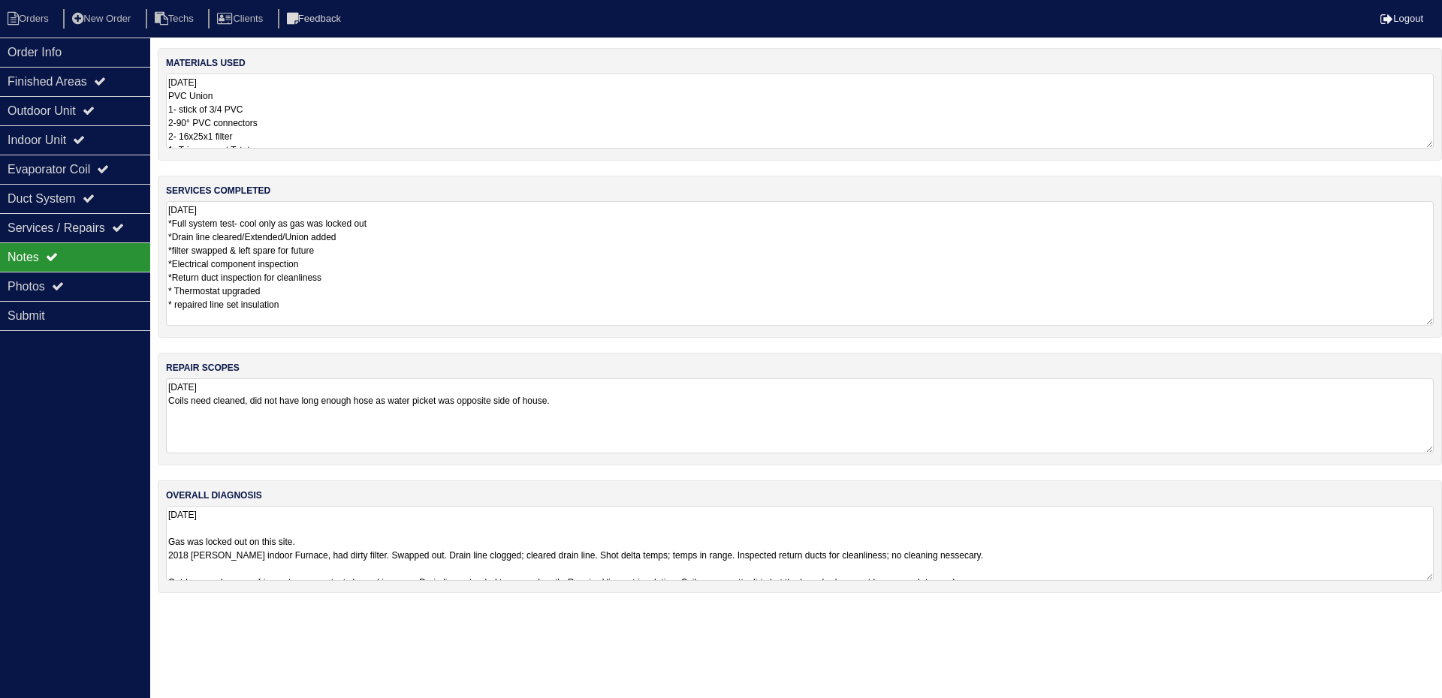
click at [436, 118] on textarea "[DATE] PVC Union 1- stick of 3/4 PVC 2-90° PVC connectors 2- 16x25x1 filter 1- …" at bounding box center [800, 111] width 1268 height 75
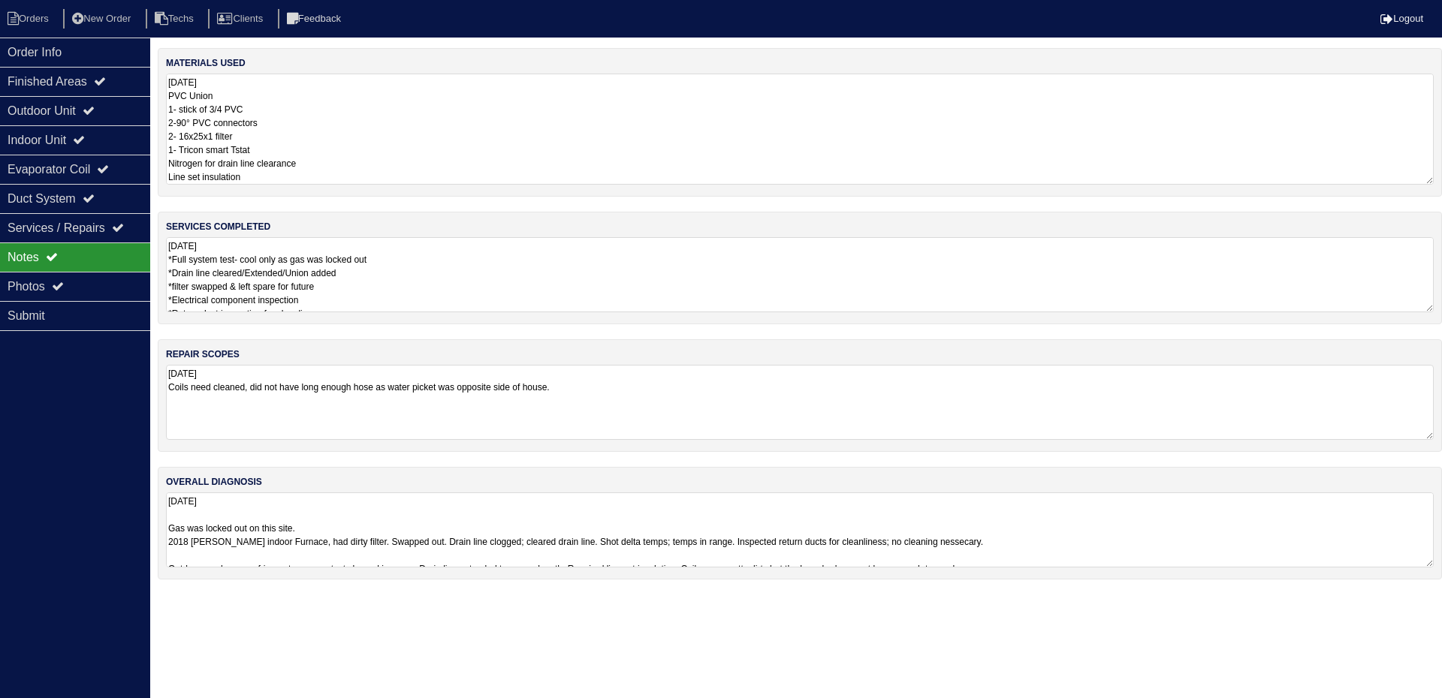
click at [449, 286] on textarea "[DATE] *Full system test- cool only as gas was locked out *Drain line cleared/E…" at bounding box center [800, 274] width 1268 height 75
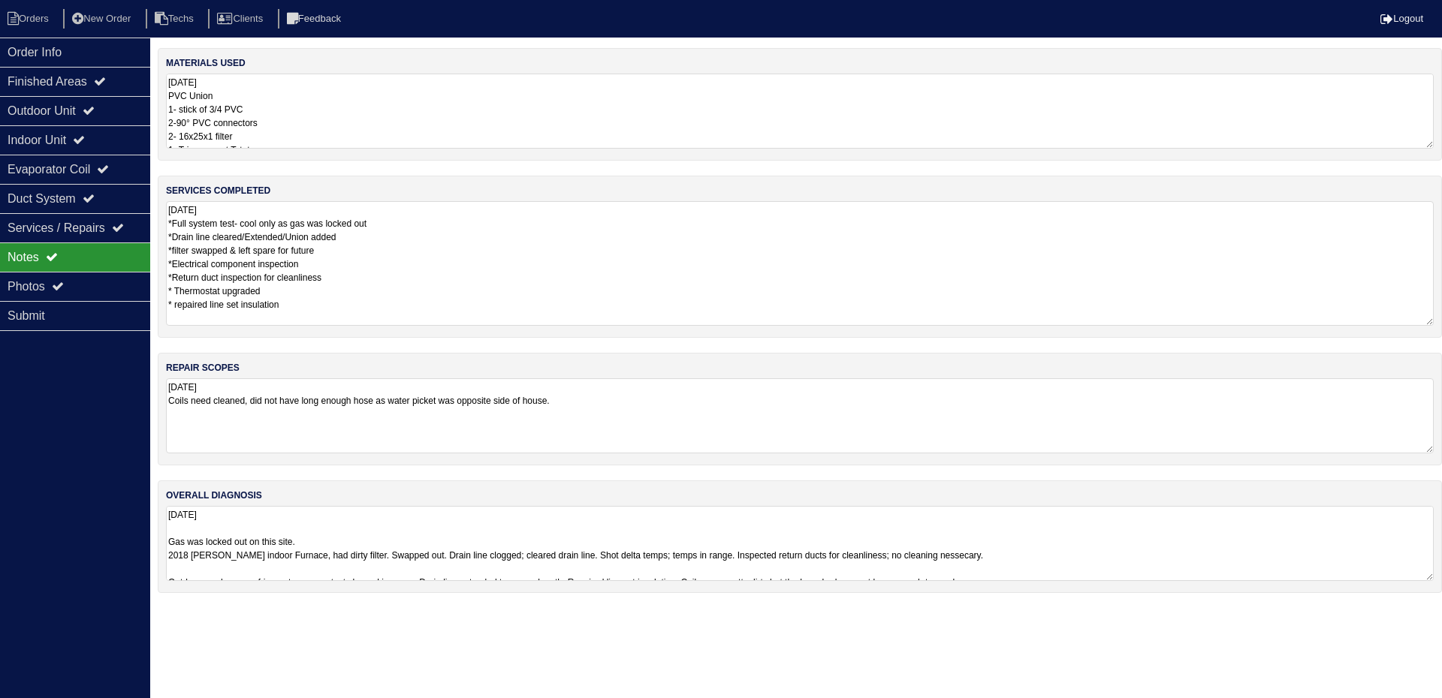
click at [1136, 537] on textarea "[DATE] Gas was locked out on this site. 2018 [PERSON_NAME] indoor Furnace, had …" at bounding box center [800, 543] width 1268 height 75
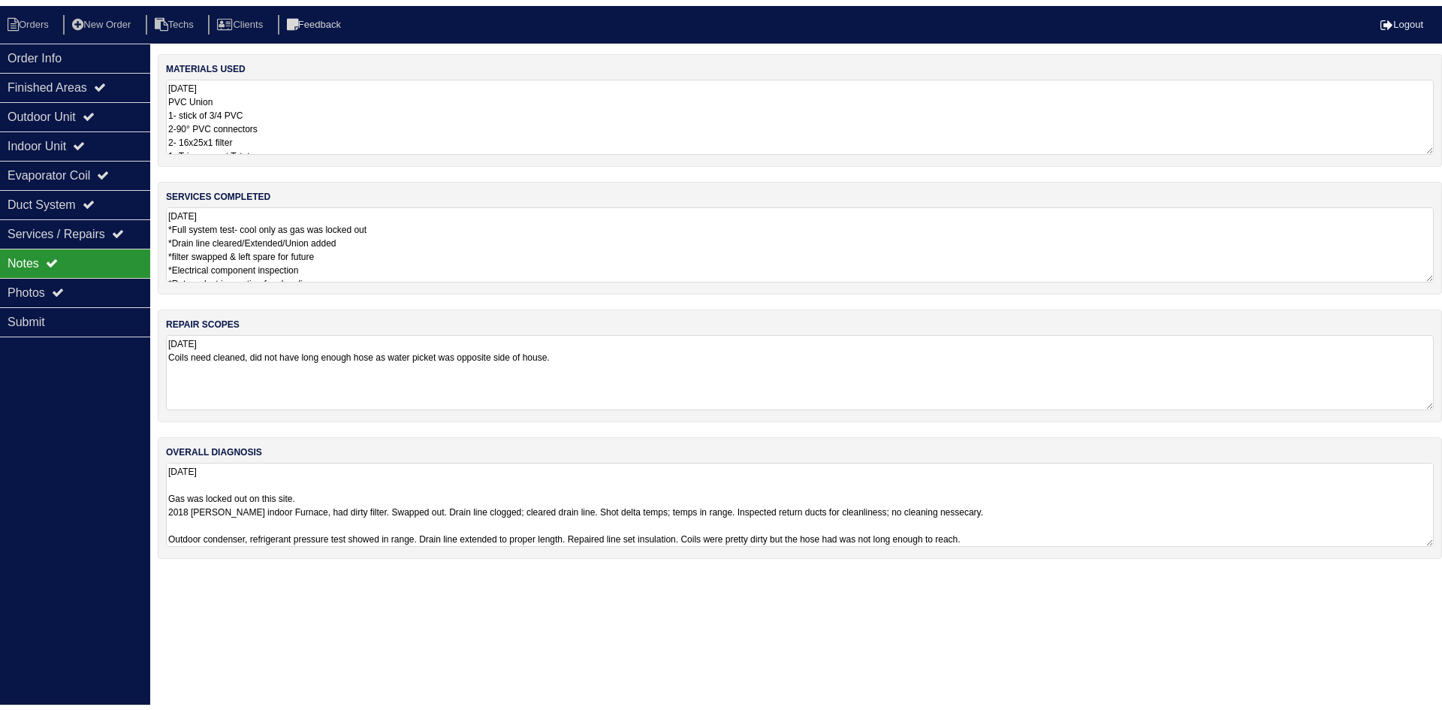
scroll to position [2, 0]
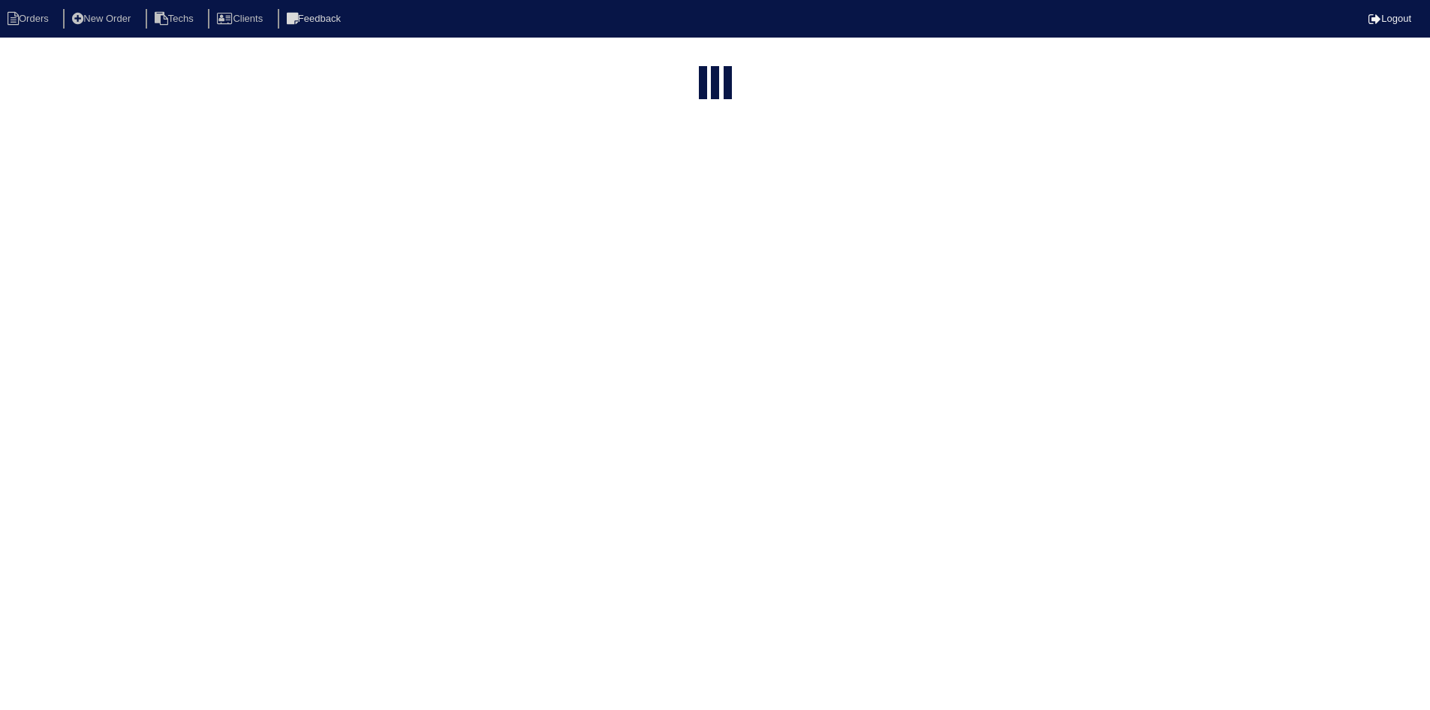
select select "15"
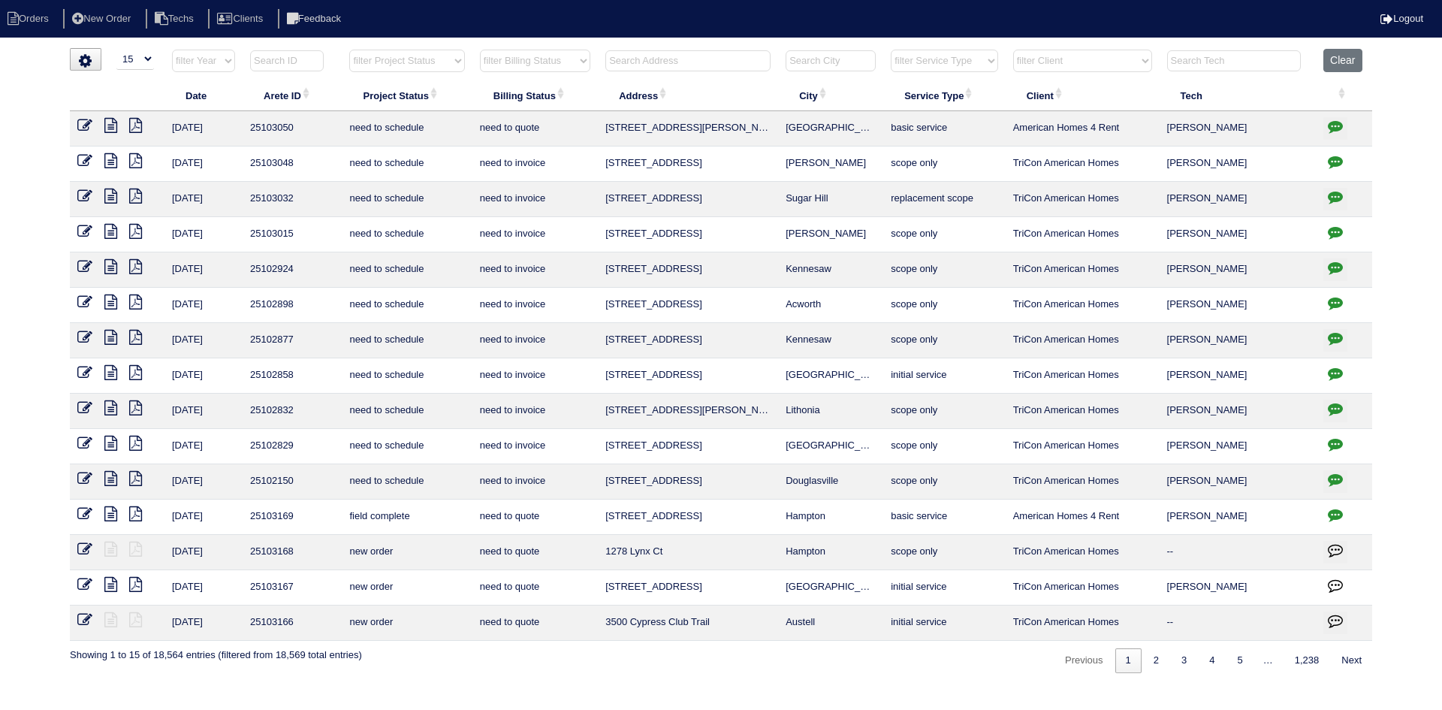
click at [695, 64] on input "text" at bounding box center [687, 60] width 165 height 21
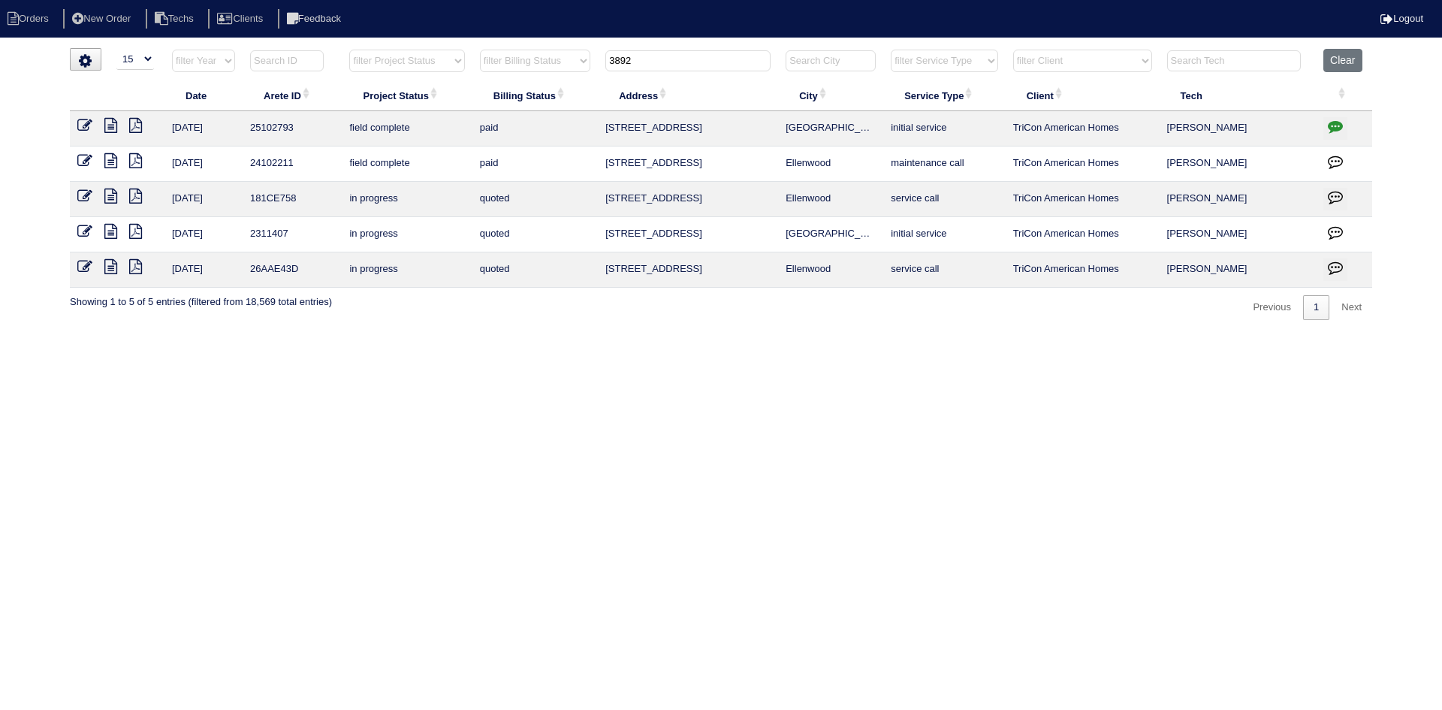
type input "3892"
click at [83, 124] on icon at bounding box center [84, 125] width 15 height 15
click at [666, 59] on input "3892" at bounding box center [687, 60] width 165 height 21
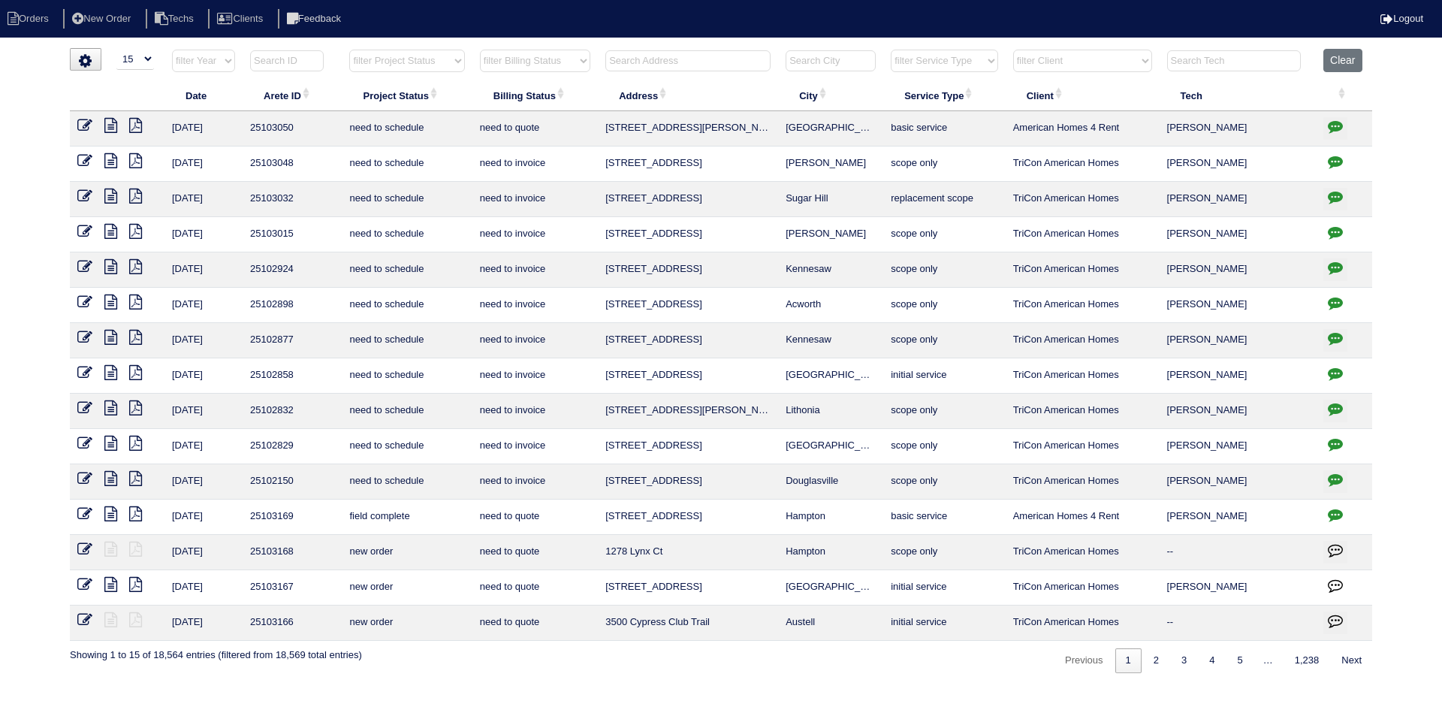
click at [293, 57] on input "text" at bounding box center [287, 60] width 74 height 21
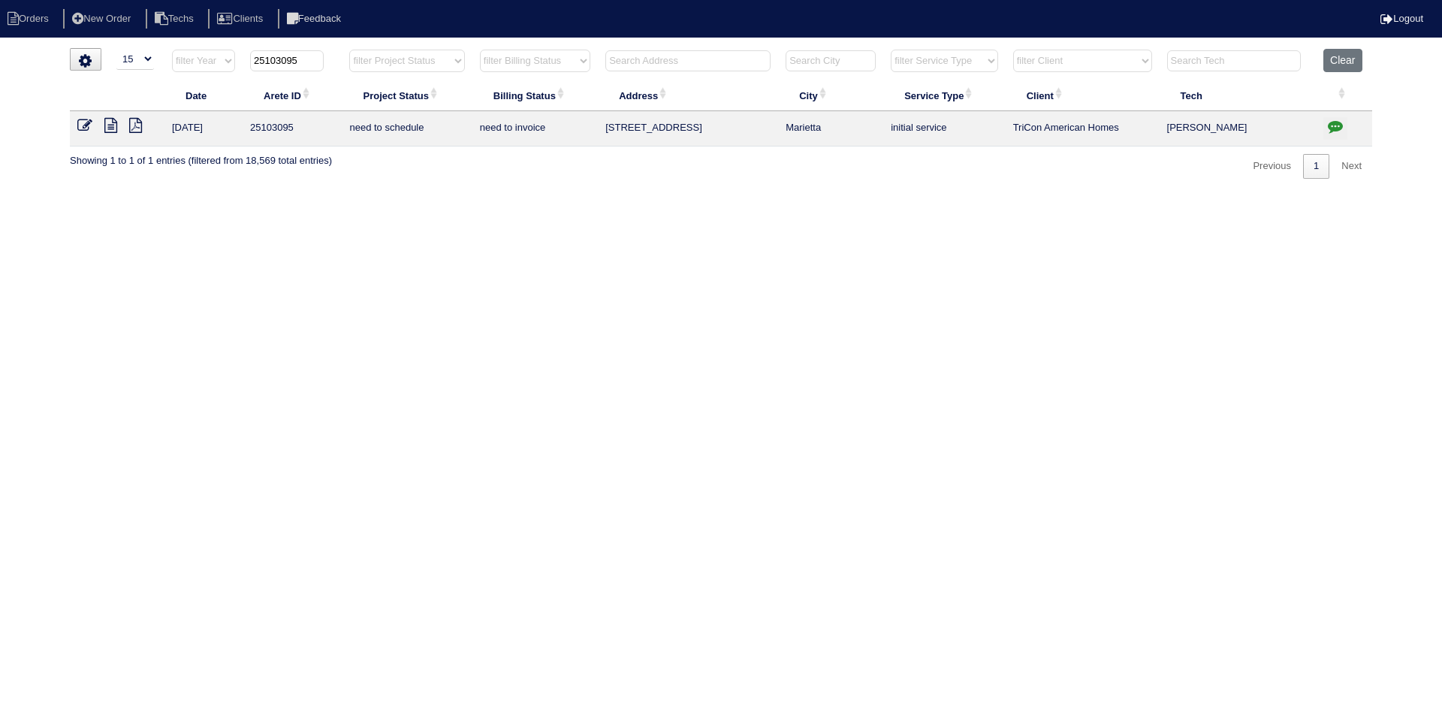
type input "25103095"
click at [114, 126] on icon at bounding box center [110, 125] width 13 height 15
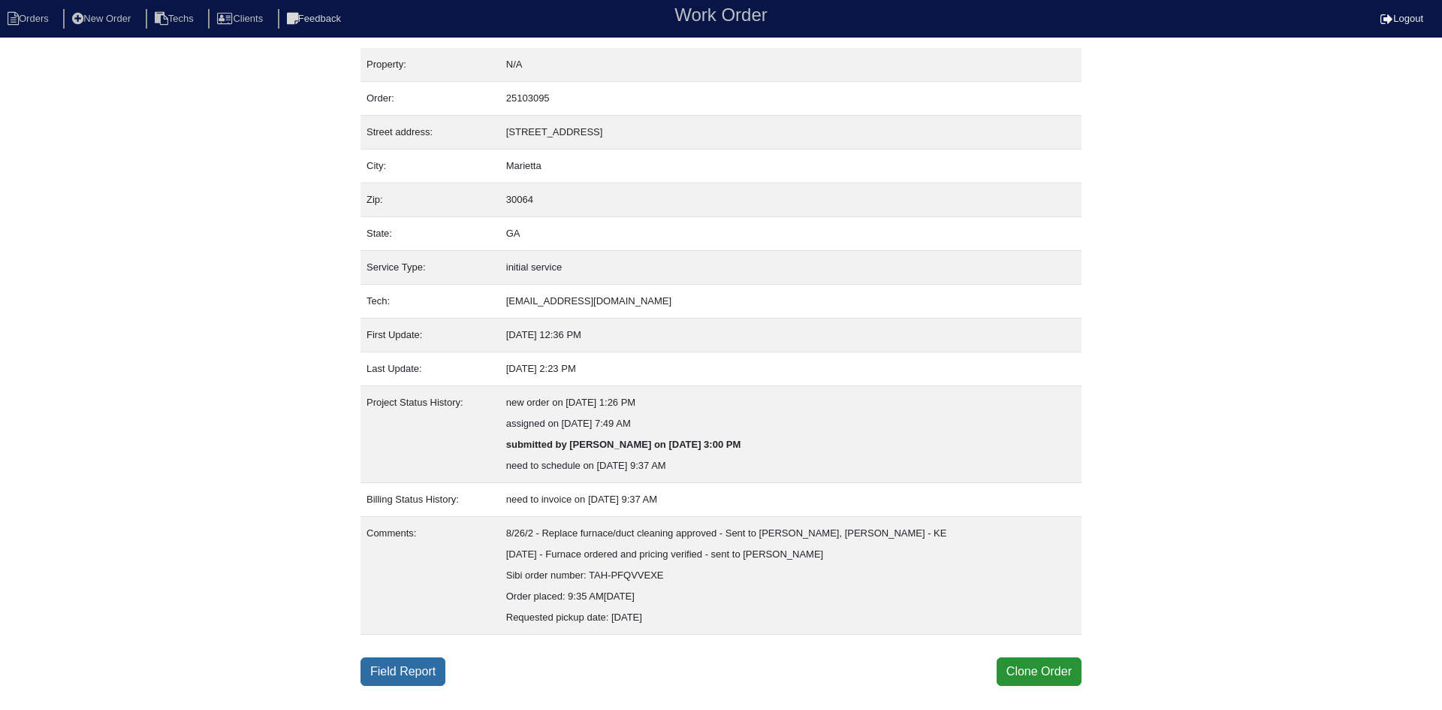
click at [427, 661] on link "Field Report" at bounding box center [402, 671] width 85 height 29
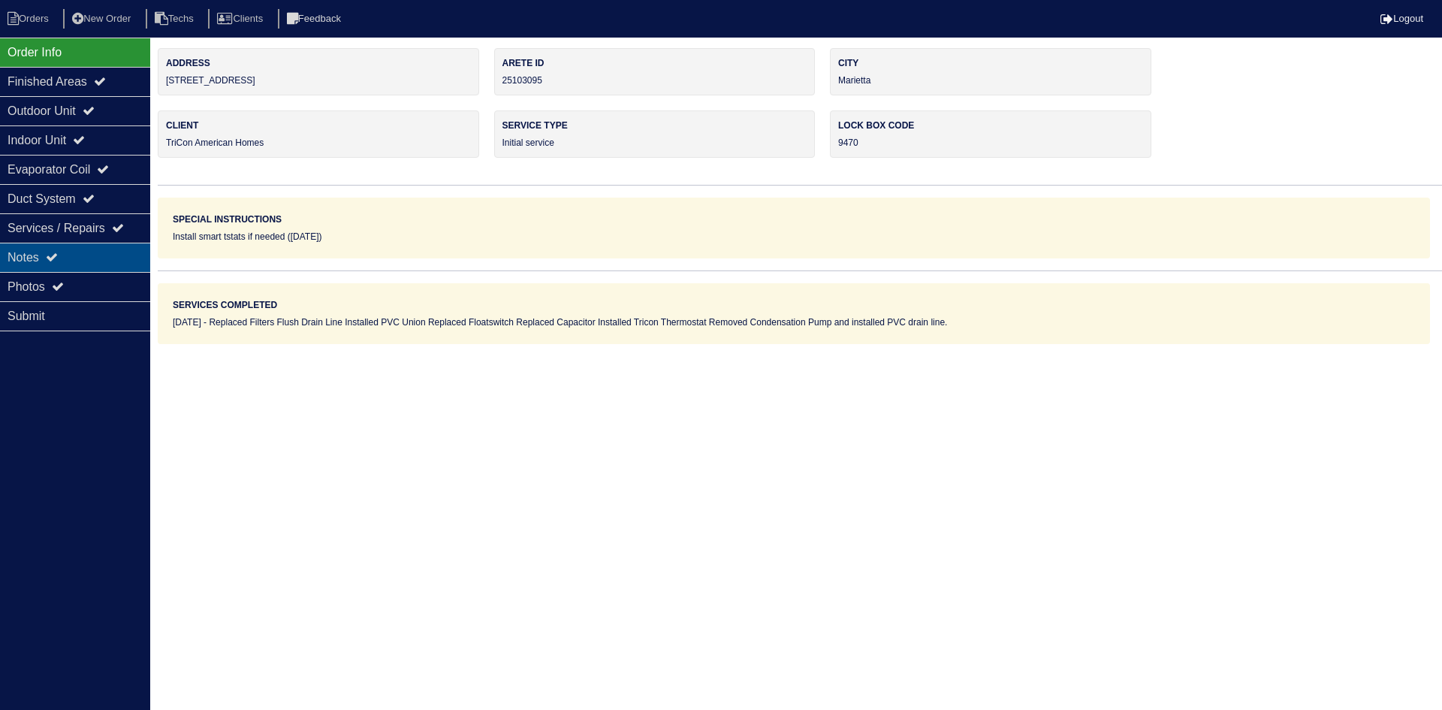
click at [109, 243] on div "Notes" at bounding box center [75, 257] width 150 height 29
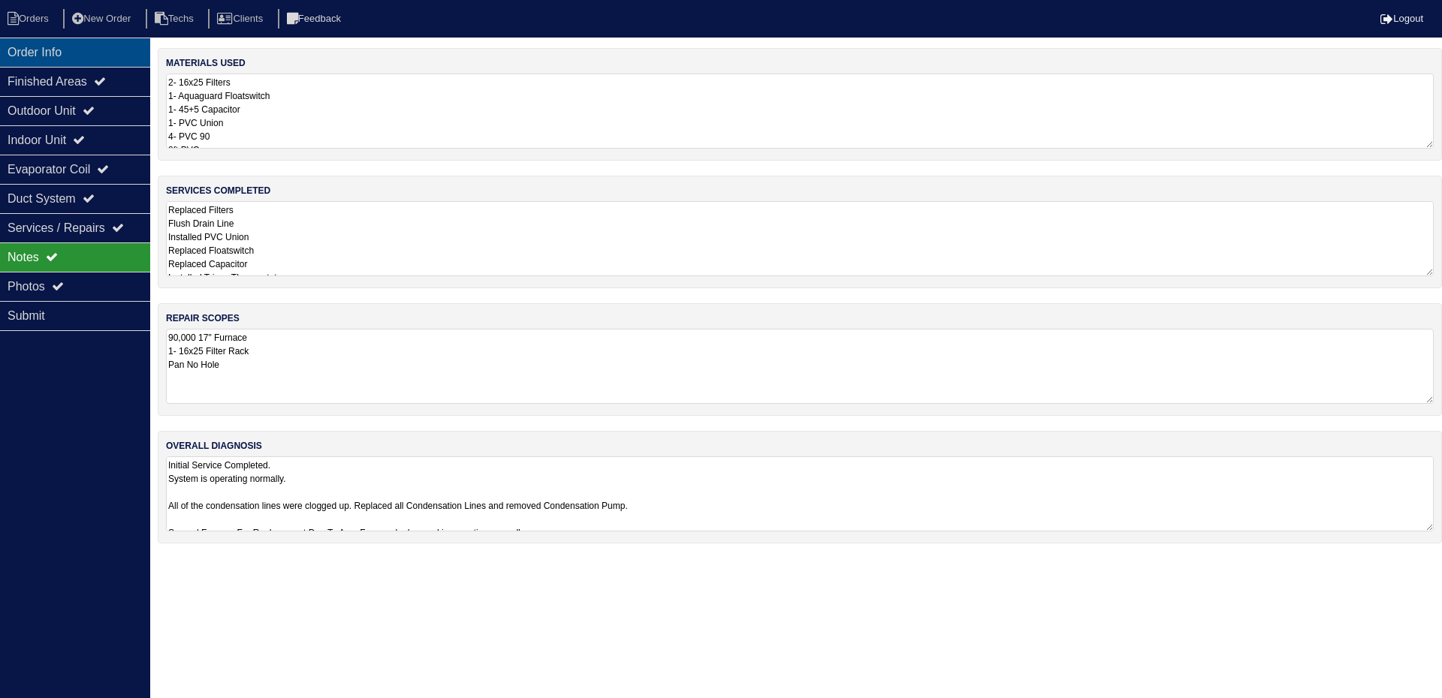
click at [77, 53] on div "Order Info" at bounding box center [75, 52] width 150 height 29
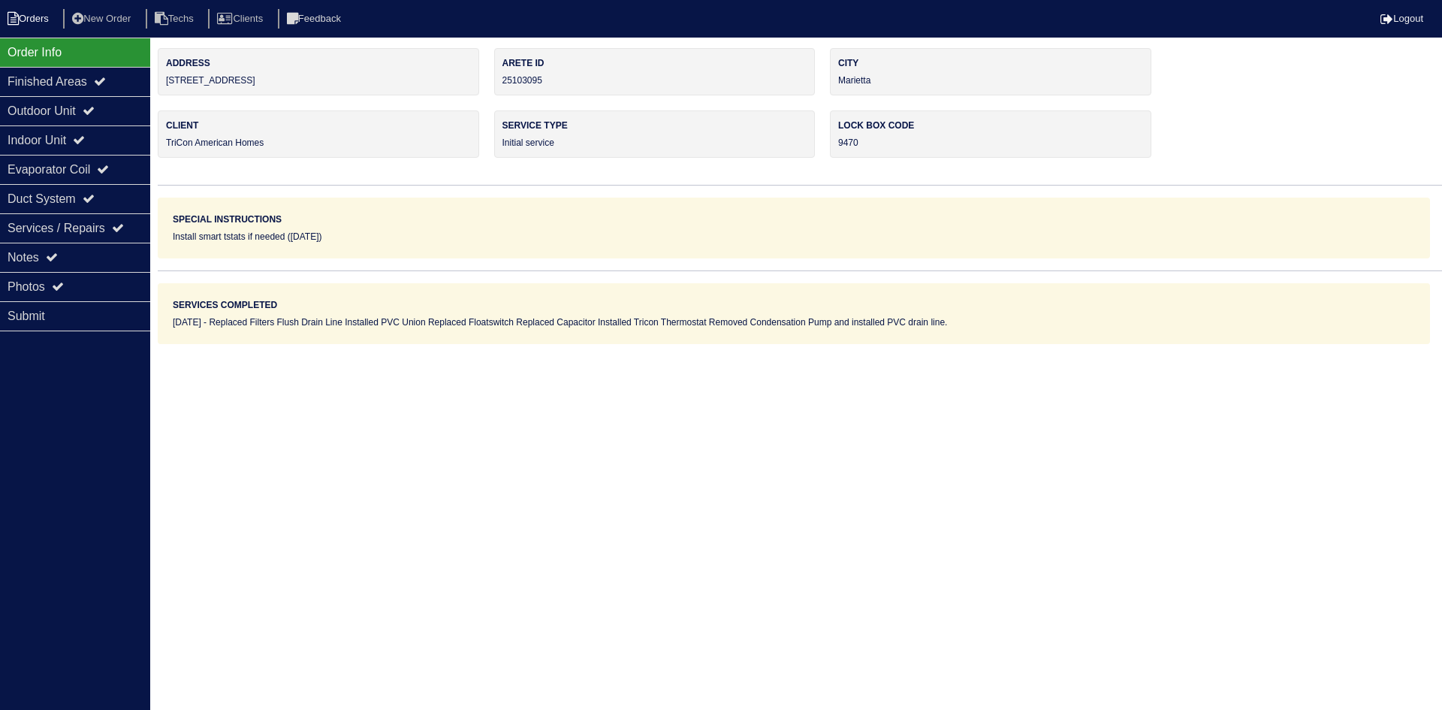
click at [23, 28] on li "Orders" at bounding box center [30, 19] width 61 height 20
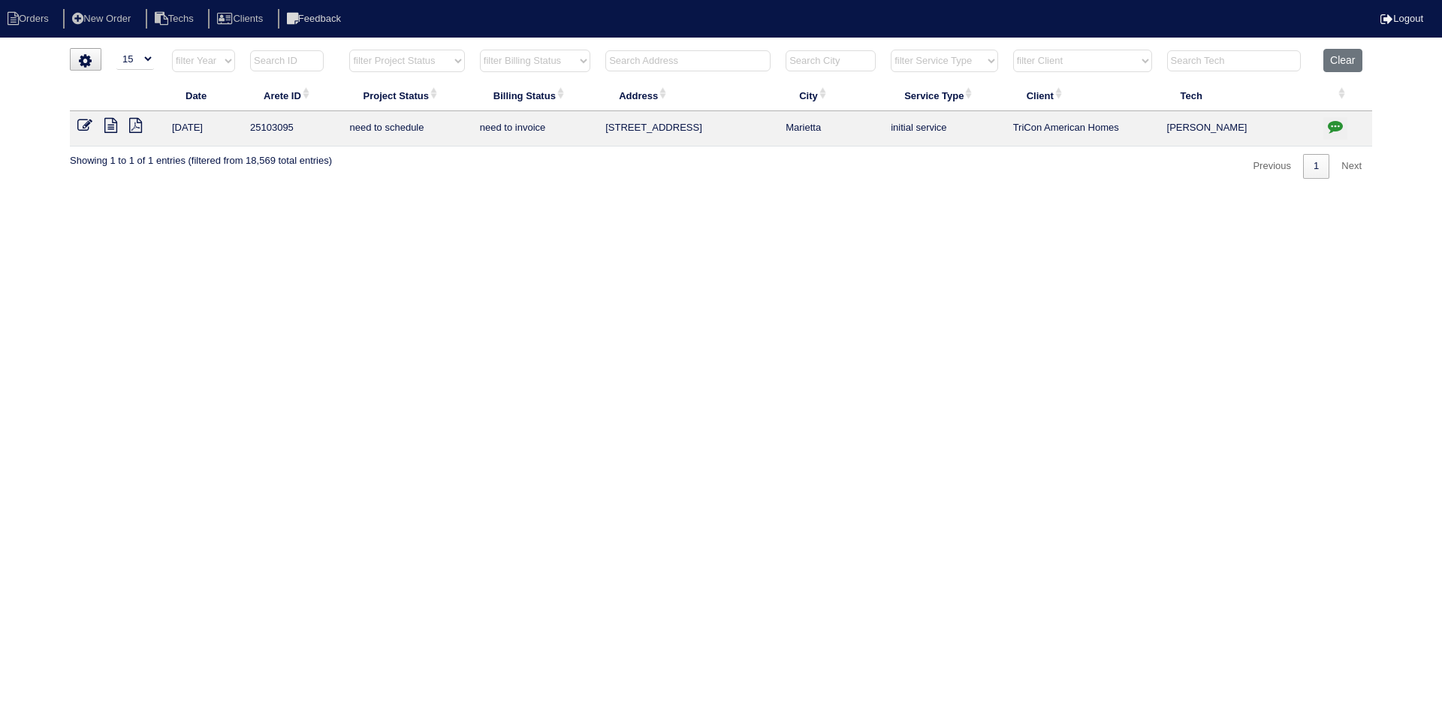
select select "15"
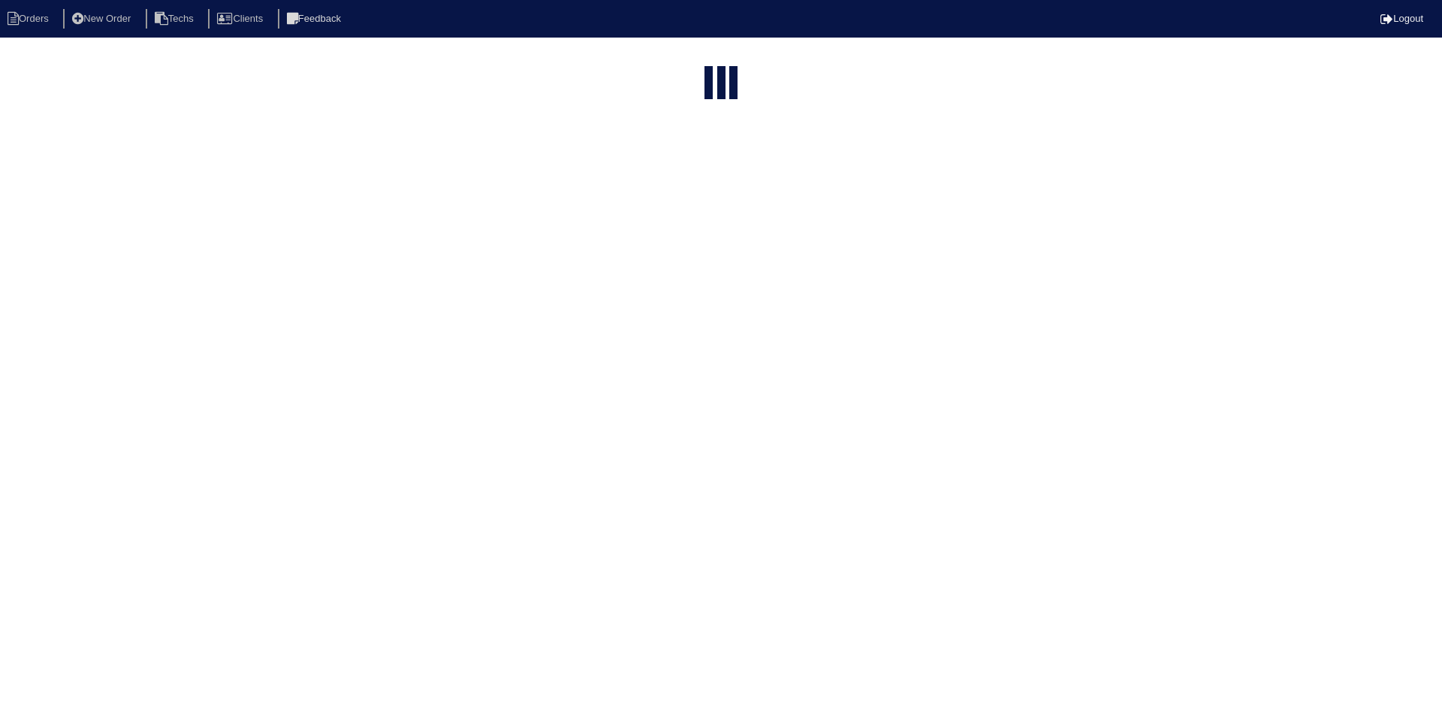
select select "15"
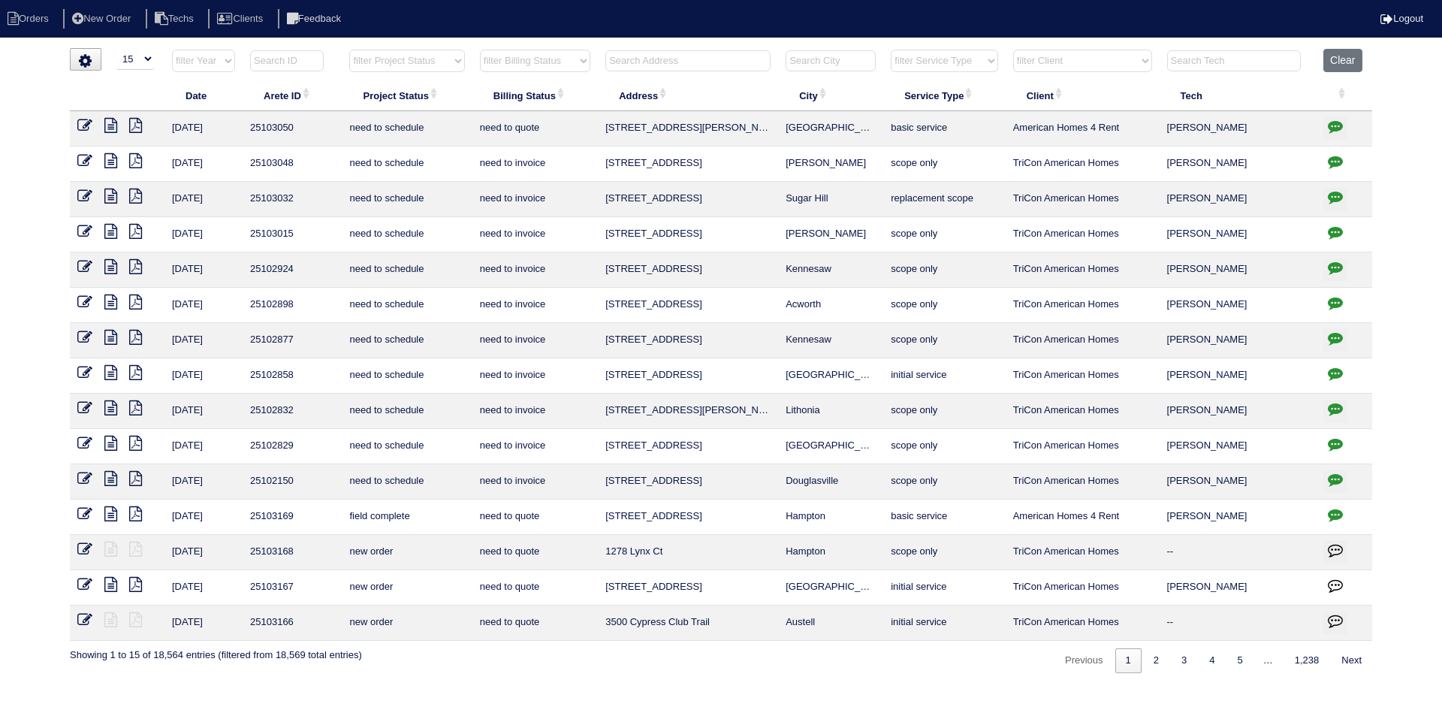
click at [686, 59] on input "text" at bounding box center [687, 60] width 165 height 21
paste input "239 Shaker Hollow Drive"
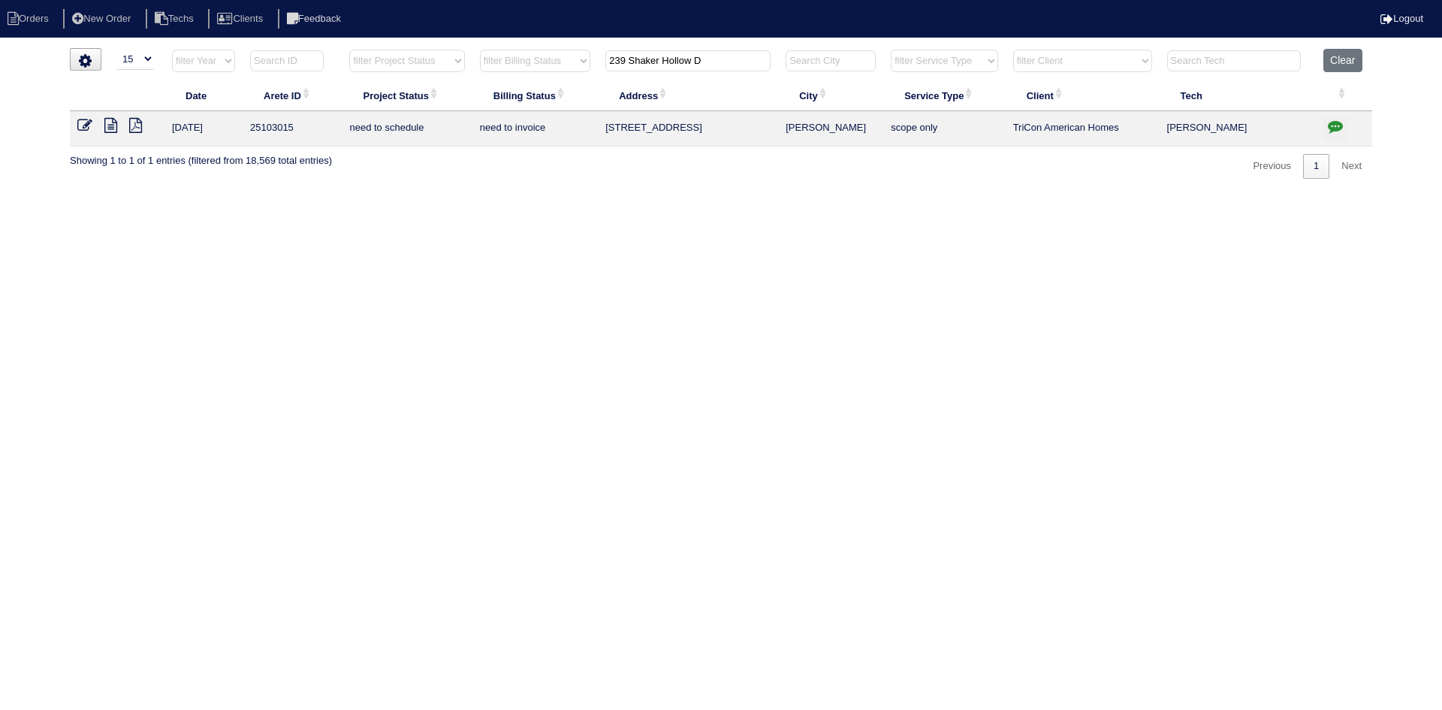
type input "239 Shaker Hollow D"
click at [108, 124] on icon at bounding box center [110, 125] width 13 height 15
click at [1331, 124] on icon "button" at bounding box center [1335, 126] width 15 height 15
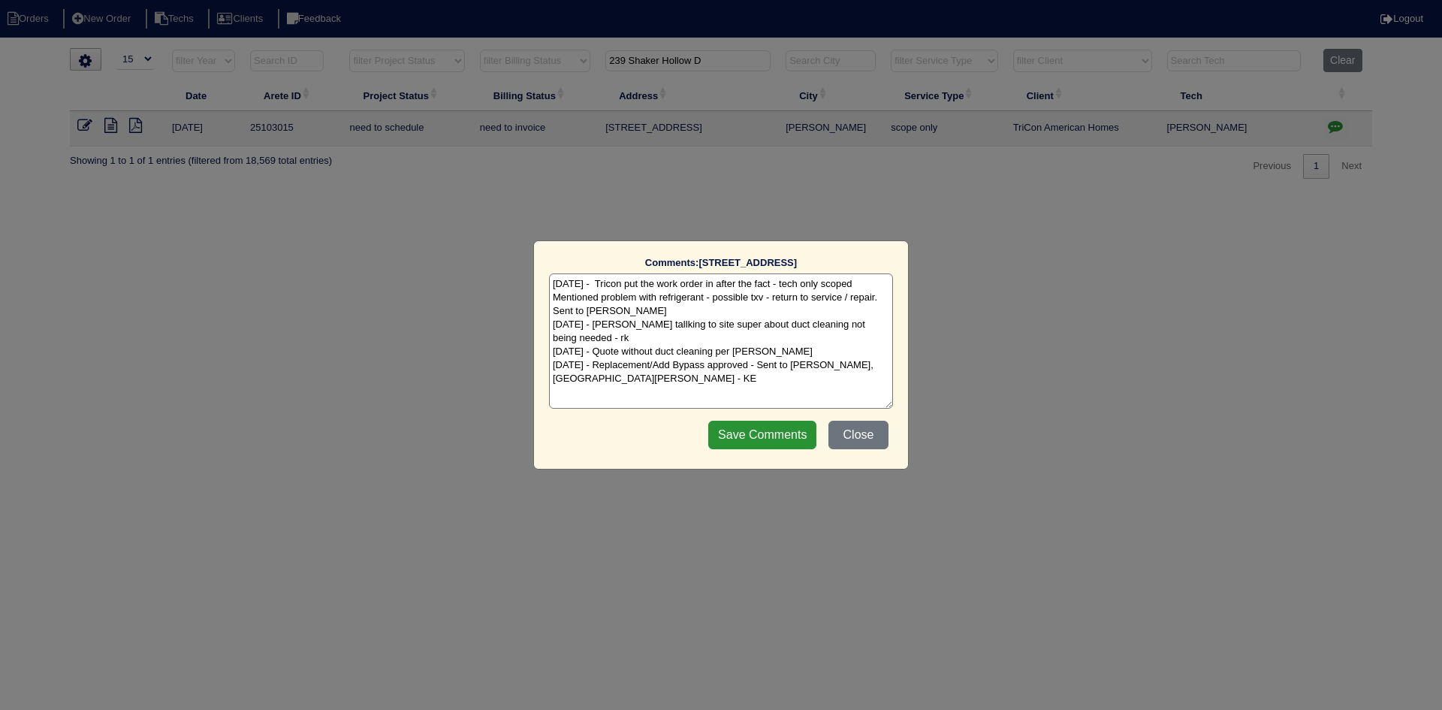
click at [586, 372] on textarea "8/18/25 - Tricon put the work order in after the fact - tech only scoped Mentio…" at bounding box center [721, 340] width 344 height 135
paste textarea "quipment ordered - pricing verified Sibi order number: TAH-ZIF5DVFV Order place…"
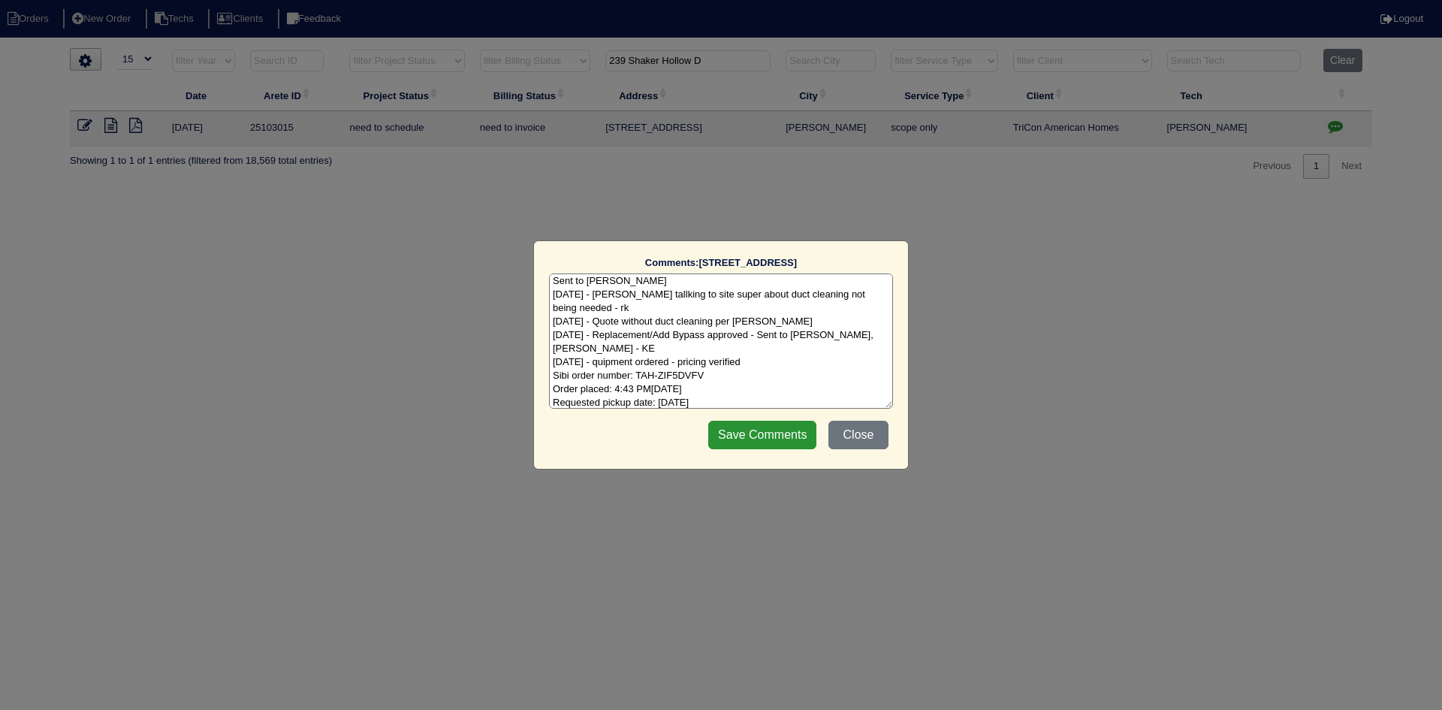
click at [595, 366] on textarea "8/18/25 - Tricon put the work order in after the fact - tech only scoped Mentio…" at bounding box center [721, 340] width 344 height 135
click at [760, 363] on textarea "8/18/25 - Tricon put the work order in after the fact - tech only scoped Mentio…" at bounding box center [721, 340] width 344 height 135
type textarea "8/18/25 - Tricon put the work order in after the fact - tech only scoped Mentio…"
click at [774, 427] on input "Save Comments" at bounding box center [762, 435] width 108 height 29
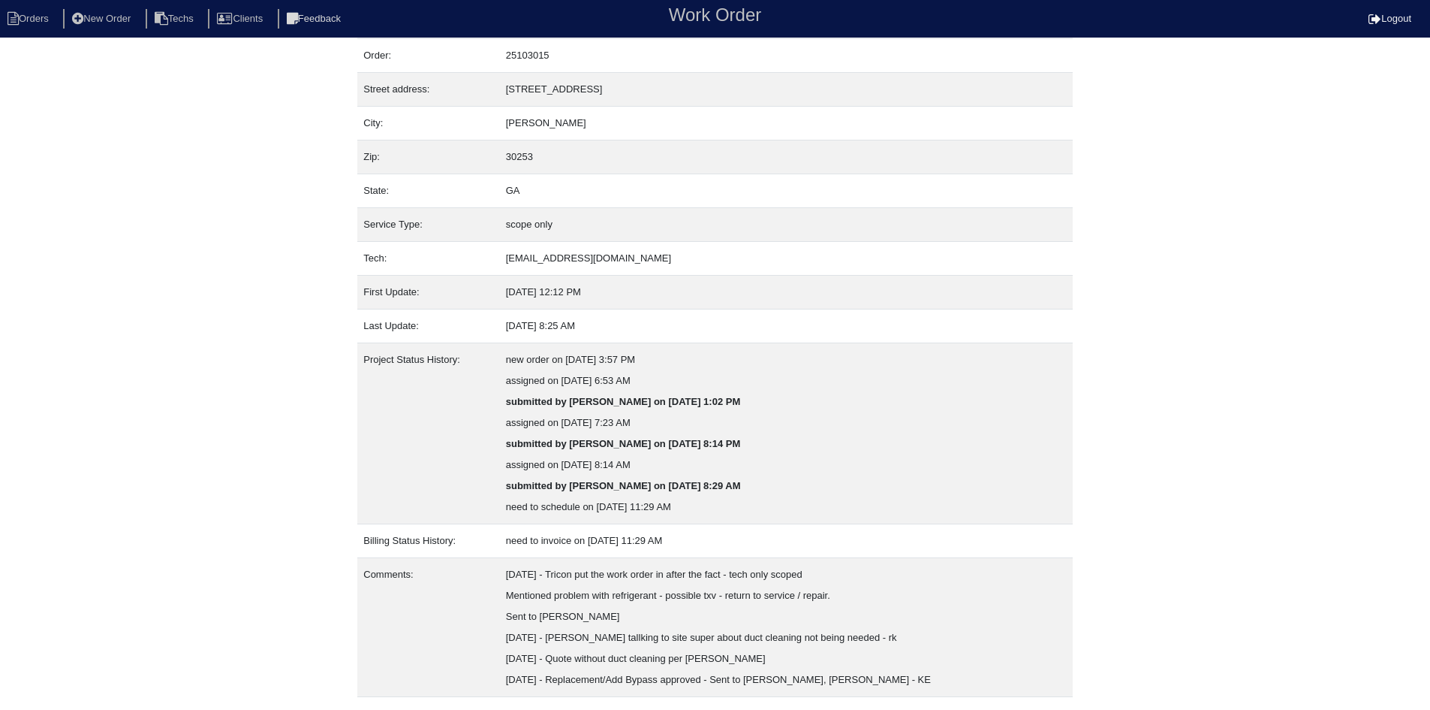
scroll to position [81, 0]
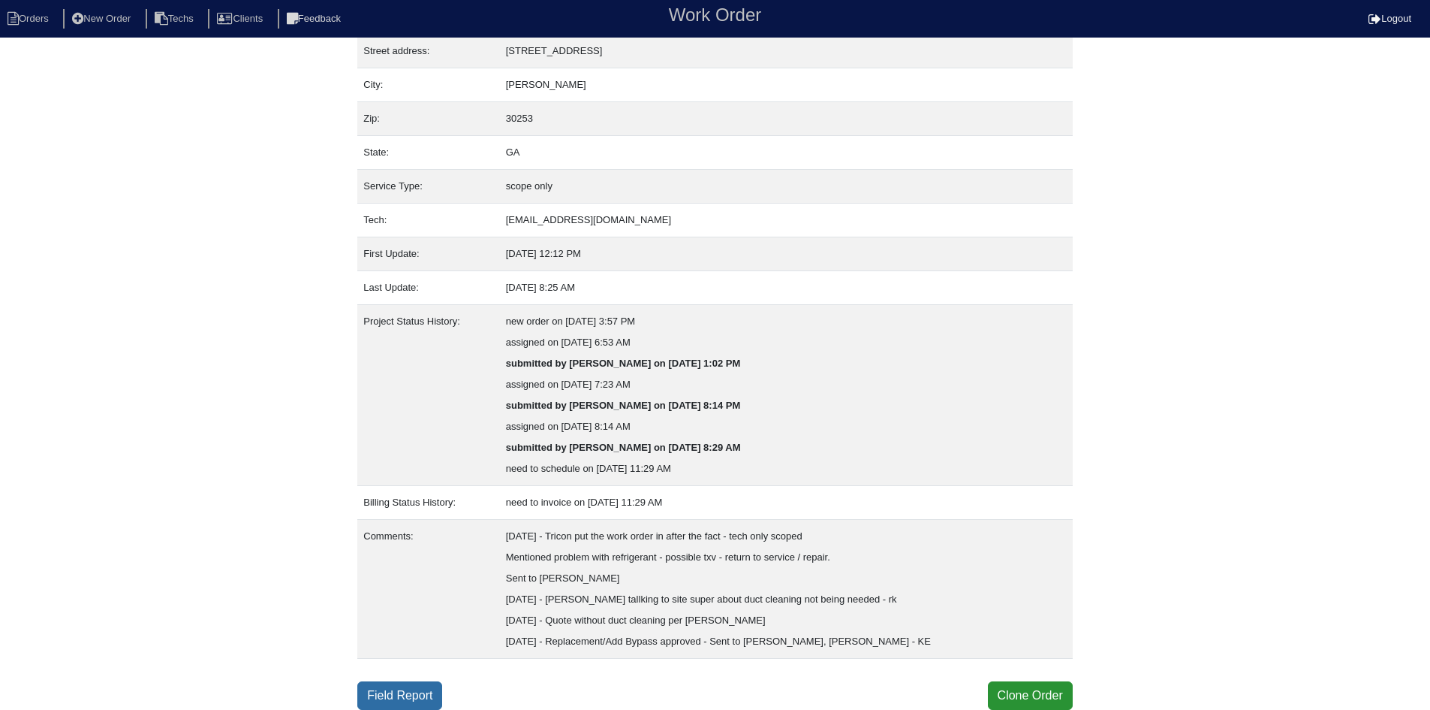
click at [393, 695] on link "Field Report" at bounding box center [399, 695] width 85 height 29
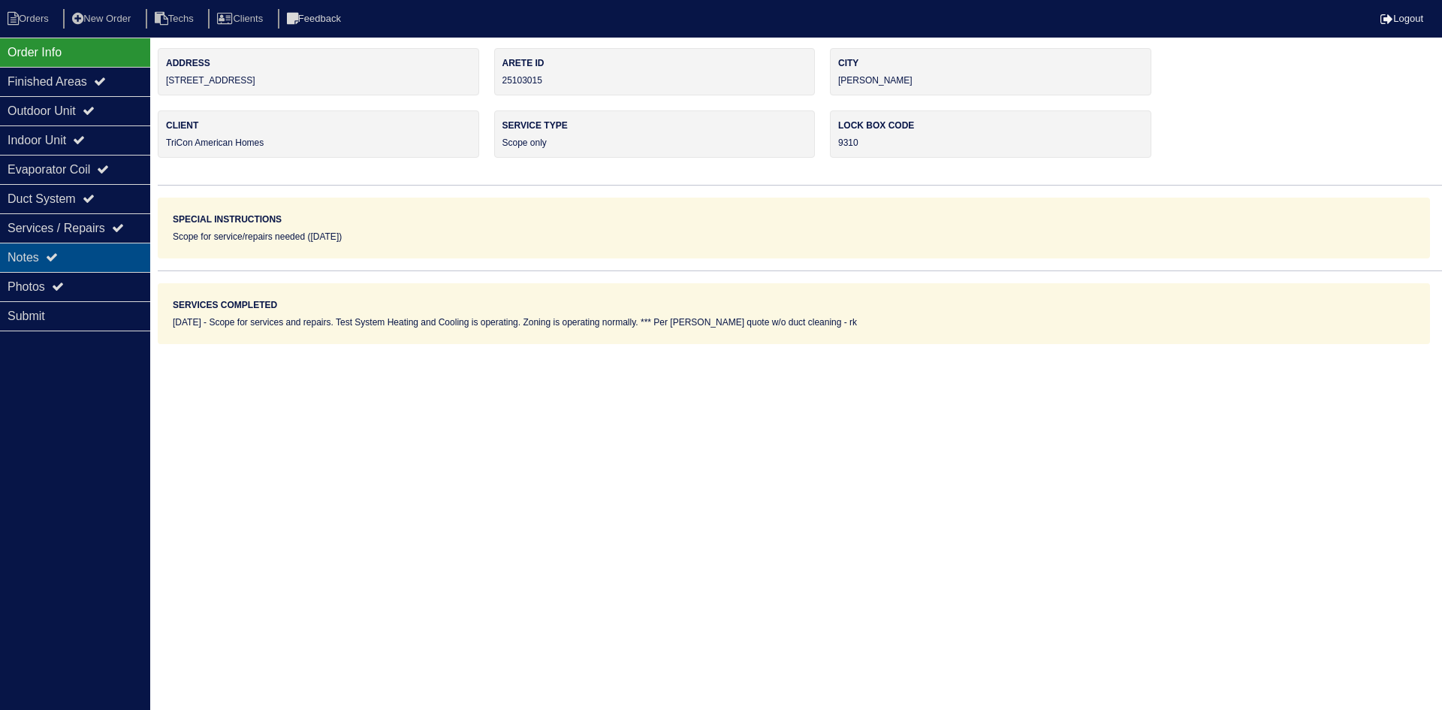
click at [58, 258] on icon at bounding box center [52, 257] width 12 height 12
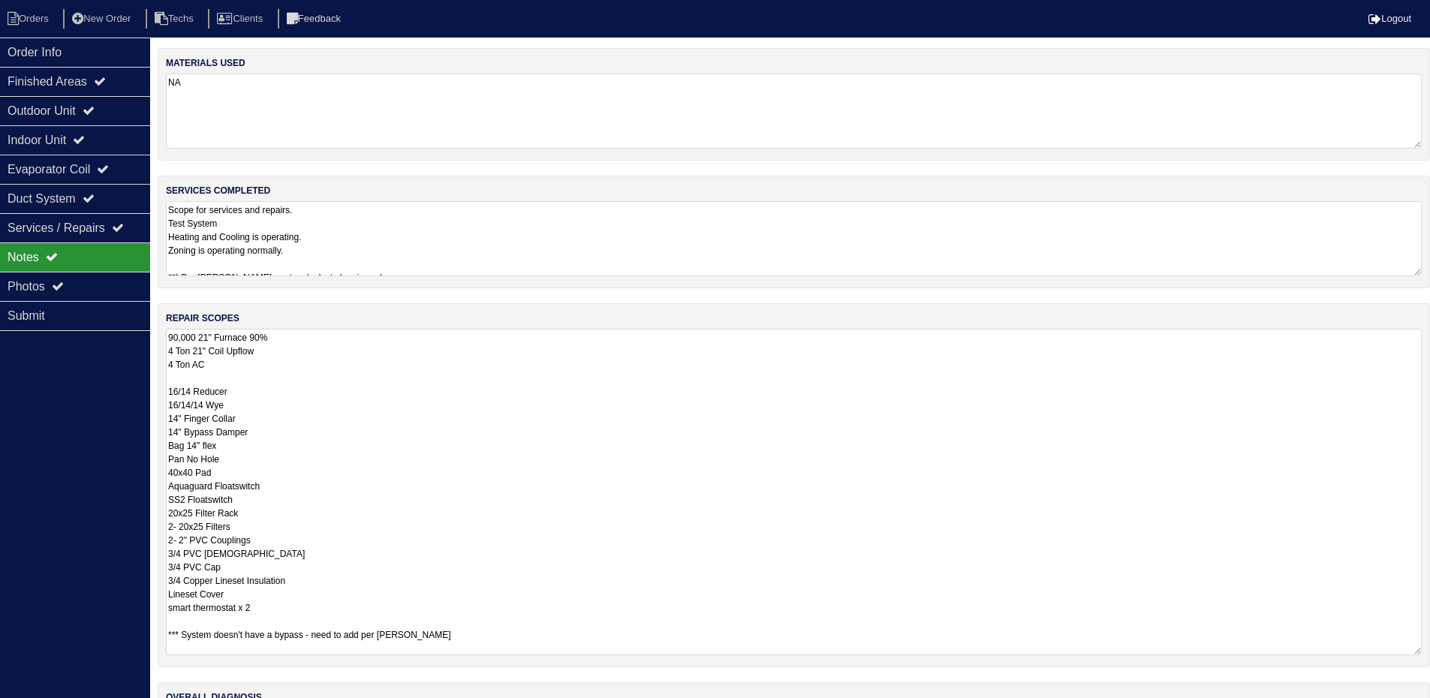
drag, startPoint x: 1427, startPoint y: 399, endPoint x: 1441, endPoint y: 650, distance: 252.0
click at [1430, 650] on html "Orders New Order Techs Clients Feedback Logout Orders New Order Users Clients M…" at bounding box center [715, 405] width 1430 height 810
click at [68, 131] on div "Indoor Unit" at bounding box center [75, 139] width 150 height 29
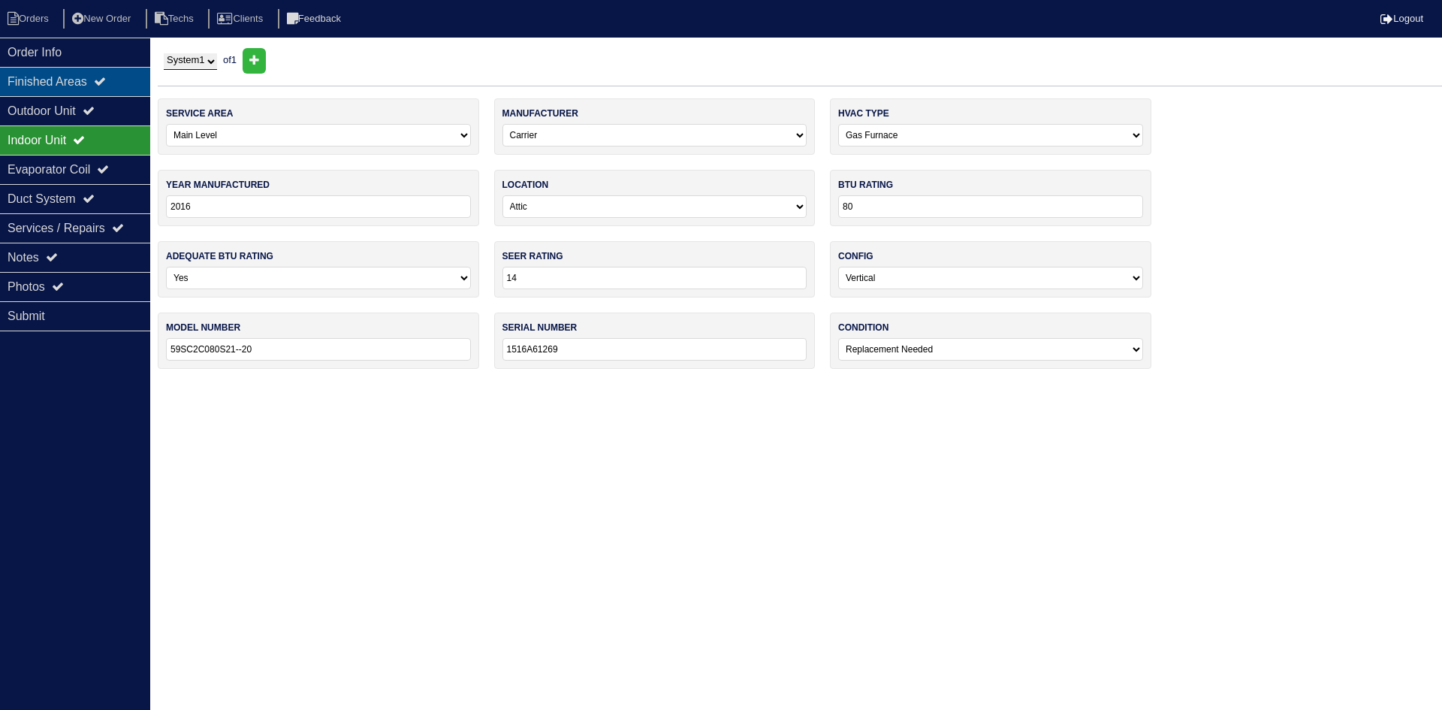
click at [79, 78] on div "Finished Areas" at bounding box center [75, 81] width 150 height 29
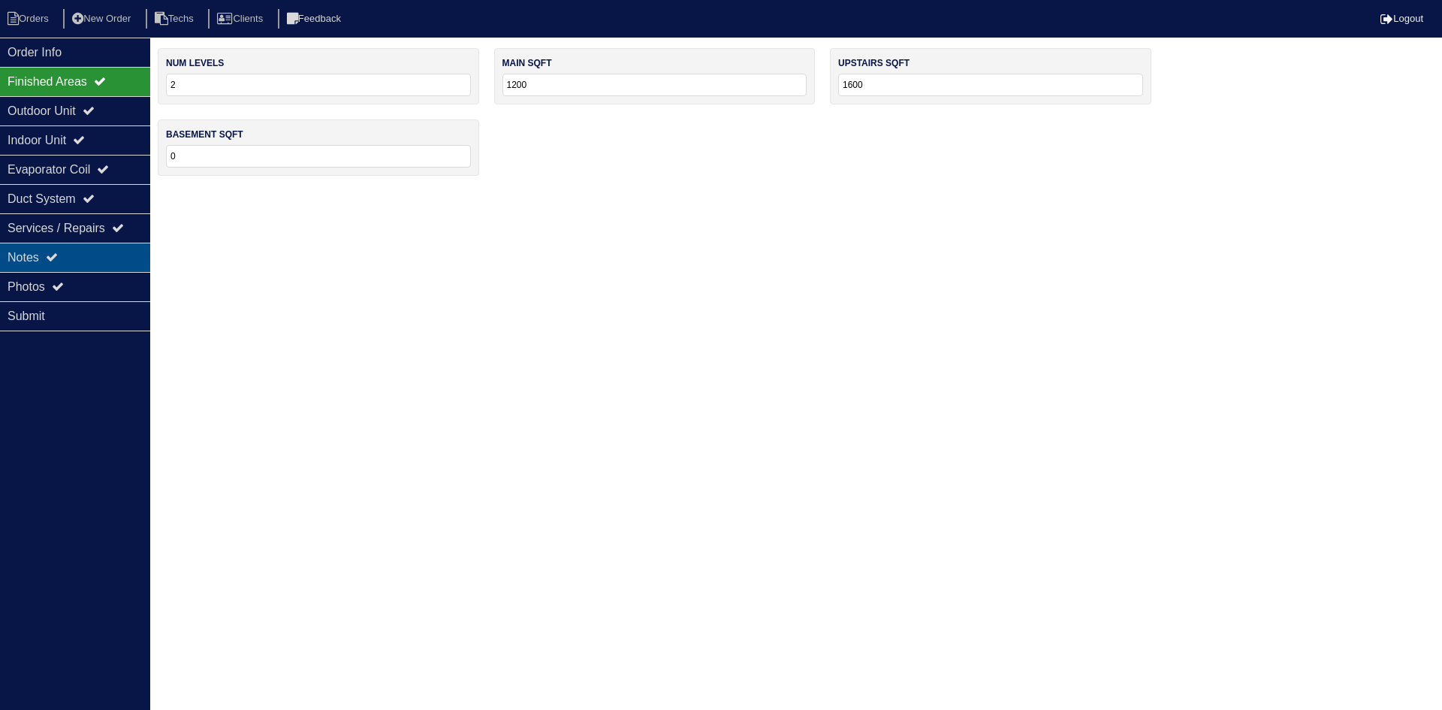
click at [94, 257] on div "Notes" at bounding box center [75, 257] width 150 height 29
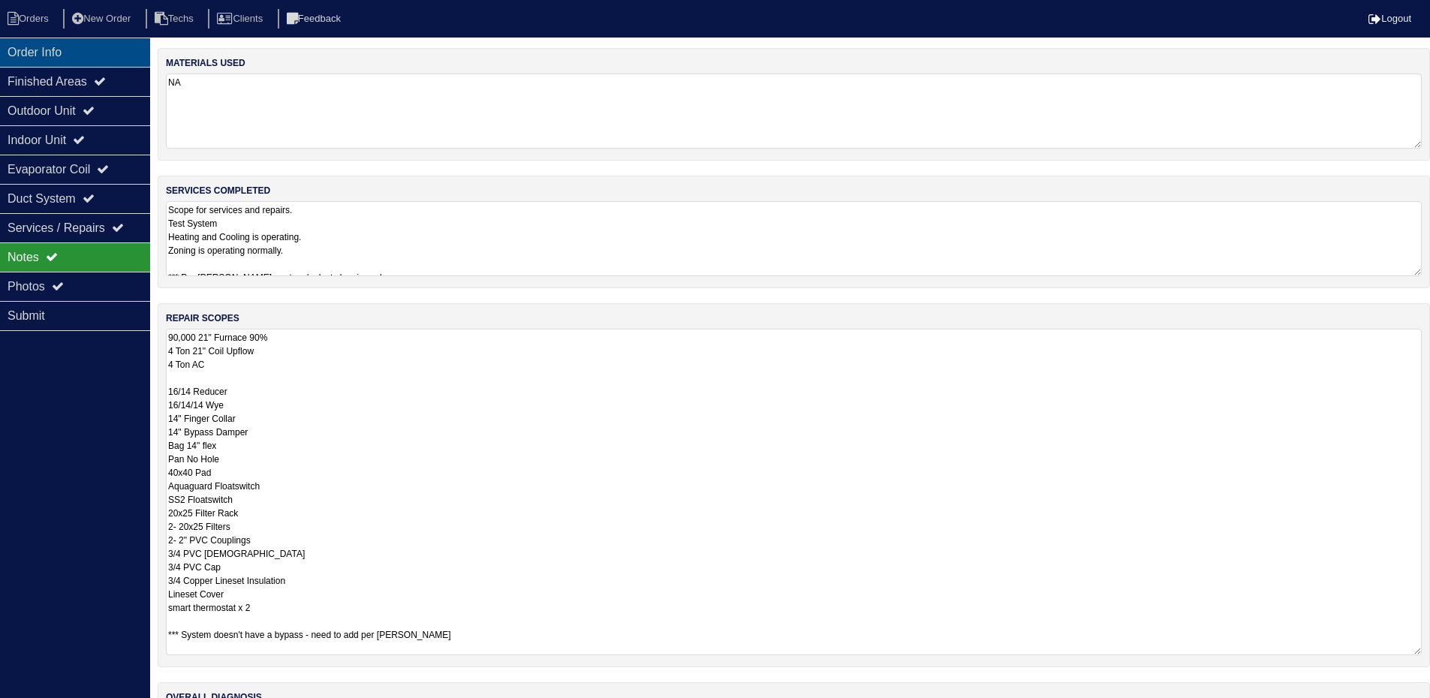
click at [119, 50] on div "Order Info" at bounding box center [75, 52] width 150 height 29
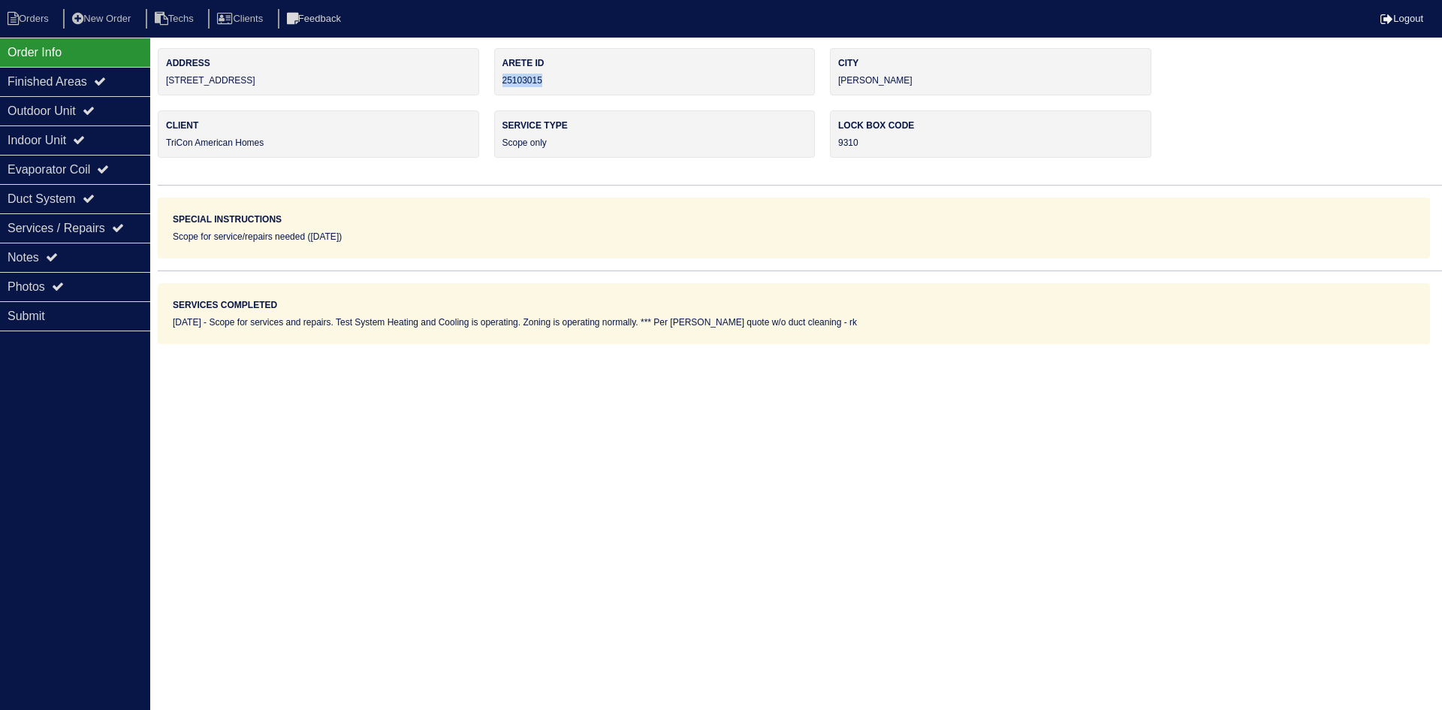
drag, startPoint x: 552, startPoint y: 79, endPoint x: 502, endPoint y: 81, distance: 50.4
click at [502, 78] on div "Arete ID 25103015" at bounding box center [654, 71] width 321 height 47
copy div "25103015"
click at [124, 257] on div "Notes" at bounding box center [75, 257] width 150 height 29
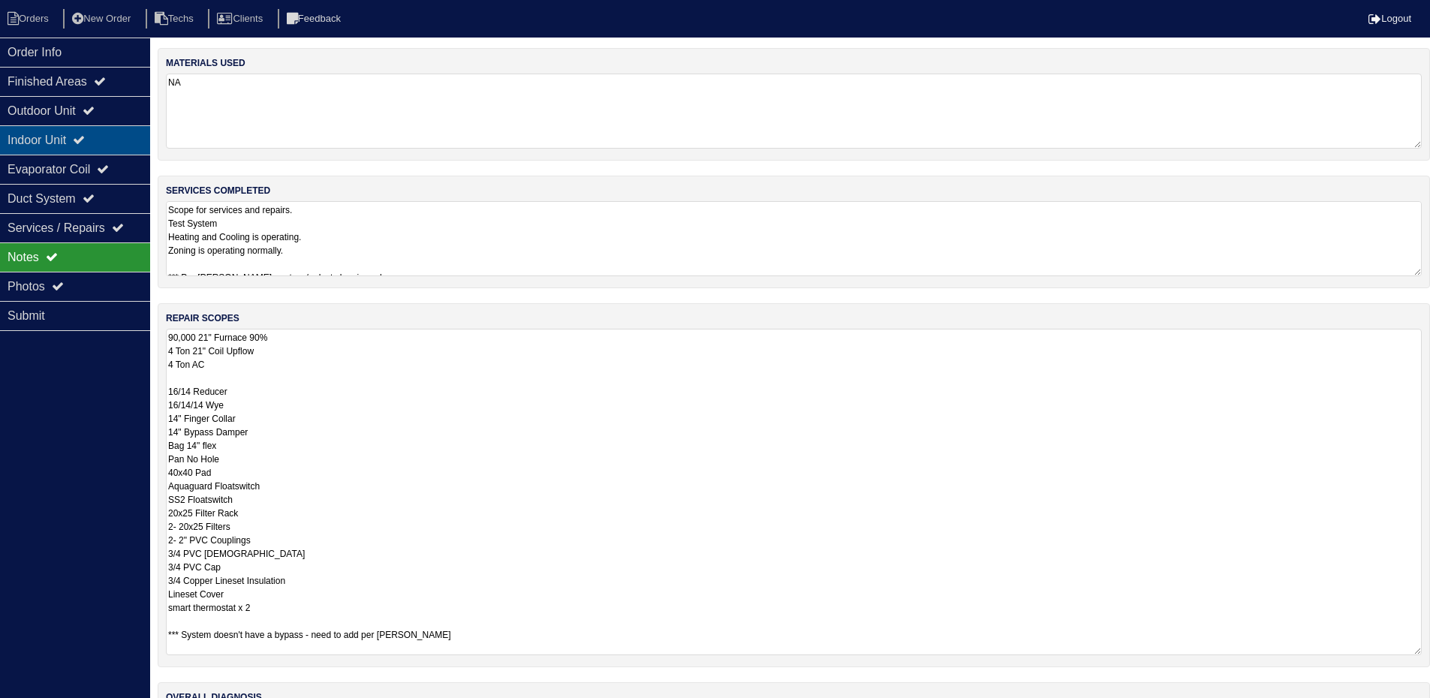
click at [127, 143] on div "Indoor Unit" at bounding box center [75, 139] width 150 height 29
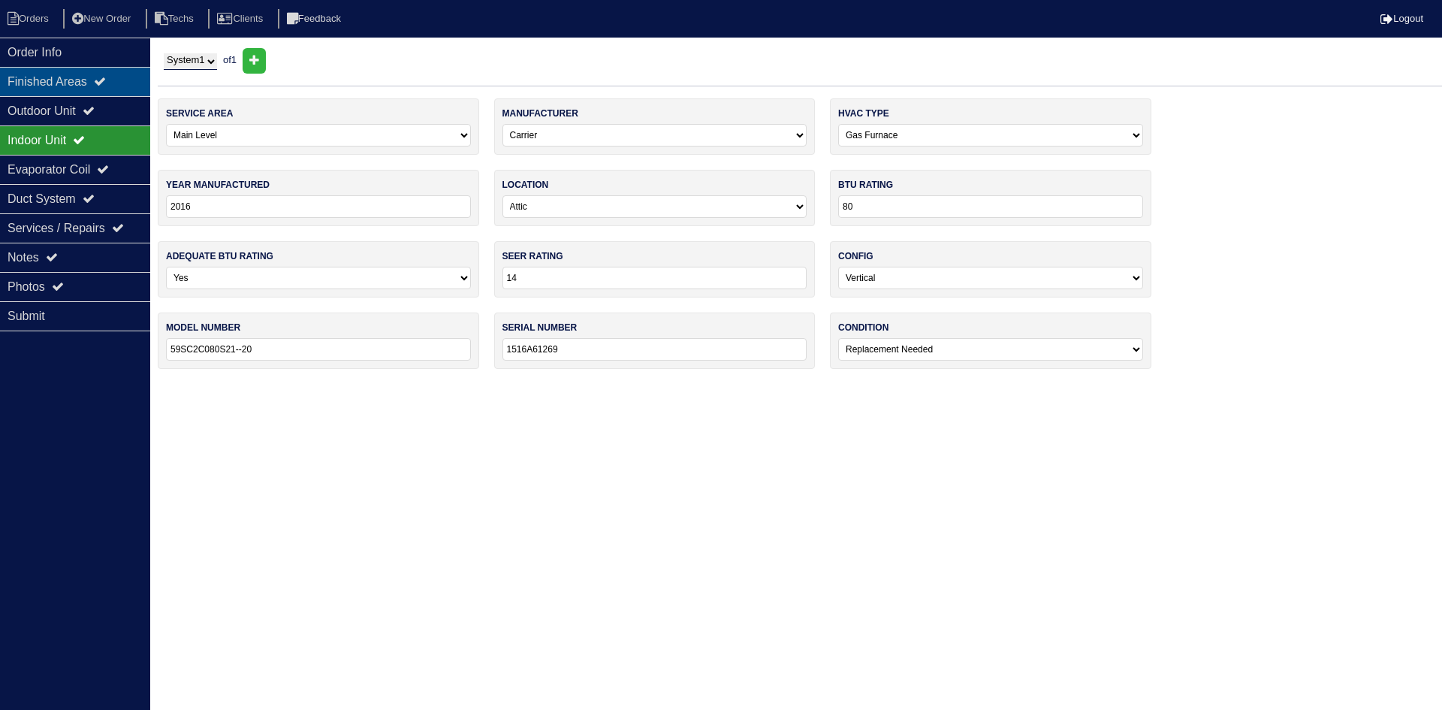
drag, startPoint x: 91, startPoint y: 57, endPoint x: 132, endPoint y: 74, distance: 44.8
click at [91, 57] on div "Order Info" at bounding box center [75, 52] width 150 height 29
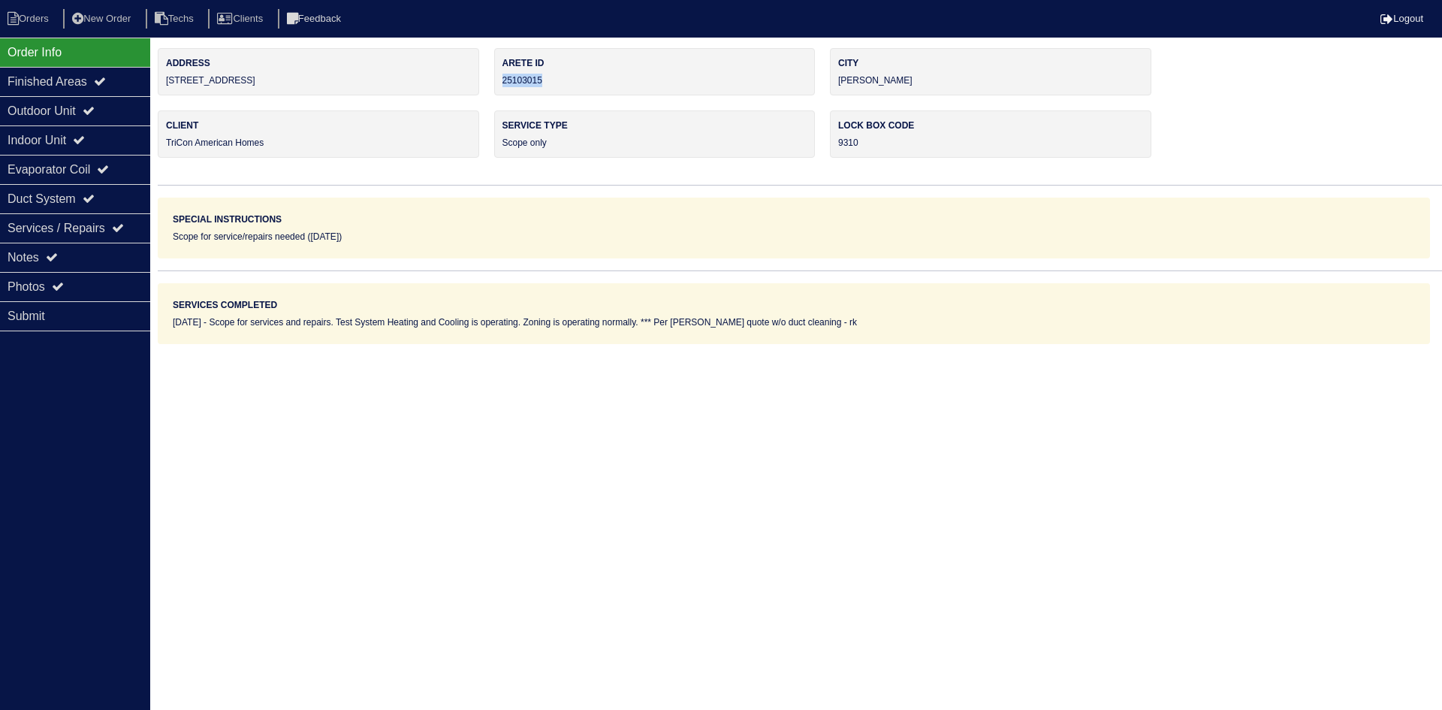
drag, startPoint x: 556, startPoint y: 80, endPoint x: 499, endPoint y: 83, distance: 56.4
click at [499, 83] on div "Arete ID 25103015" at bounding box center [654, 71] width 321 height 47
copy div "25103015"
click at [94, 256] on div "Notes" at bounding box center [75, 257] width 150 height 29
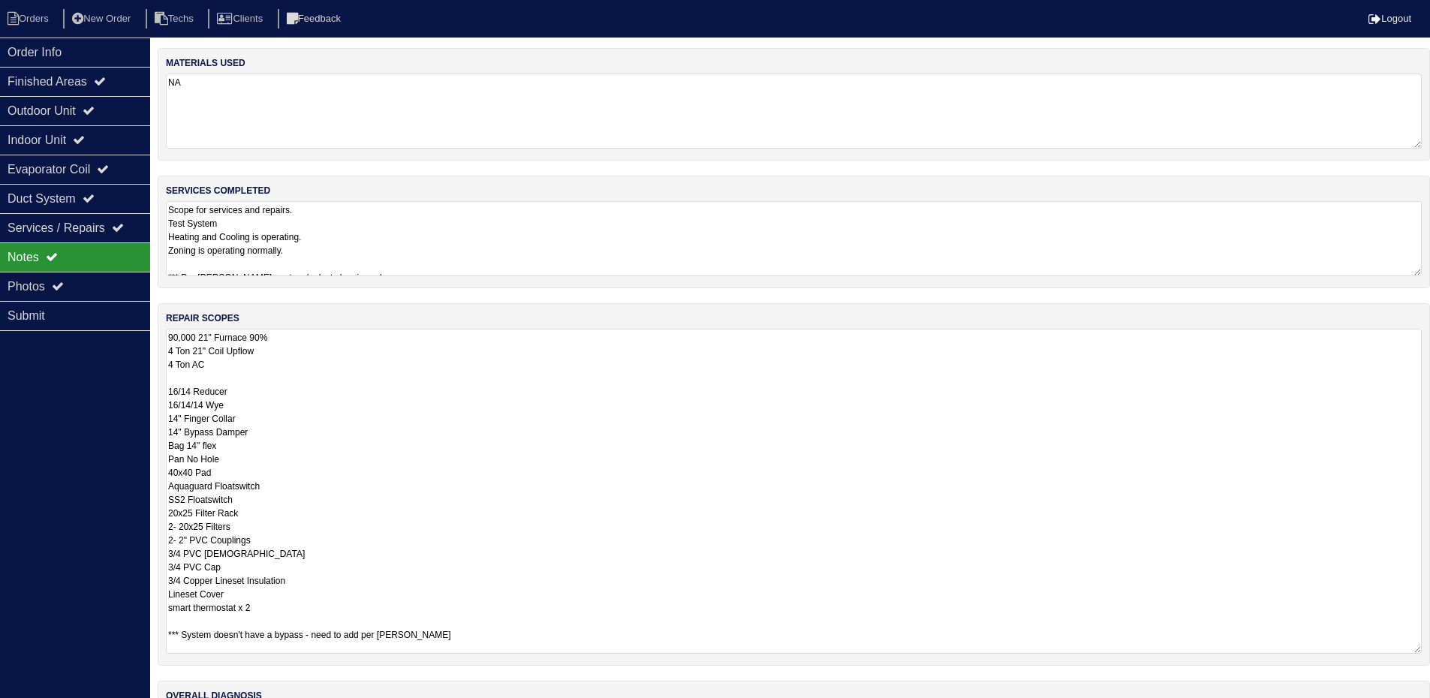
click at [297, 338] on textarea "90,000 21" Furnace 90% 4 Ton 21" Coil Upflow 4 Ton AC 16/14 Reducer 16/14/14 Wy…" at bounding box center [794, 491] width 1256 height 325
type textarea "90,000 21" Furnace 90% - auto subbed 4 Ton 21" Coil Upflow 4 Ton AC 16/14 Reduc…"
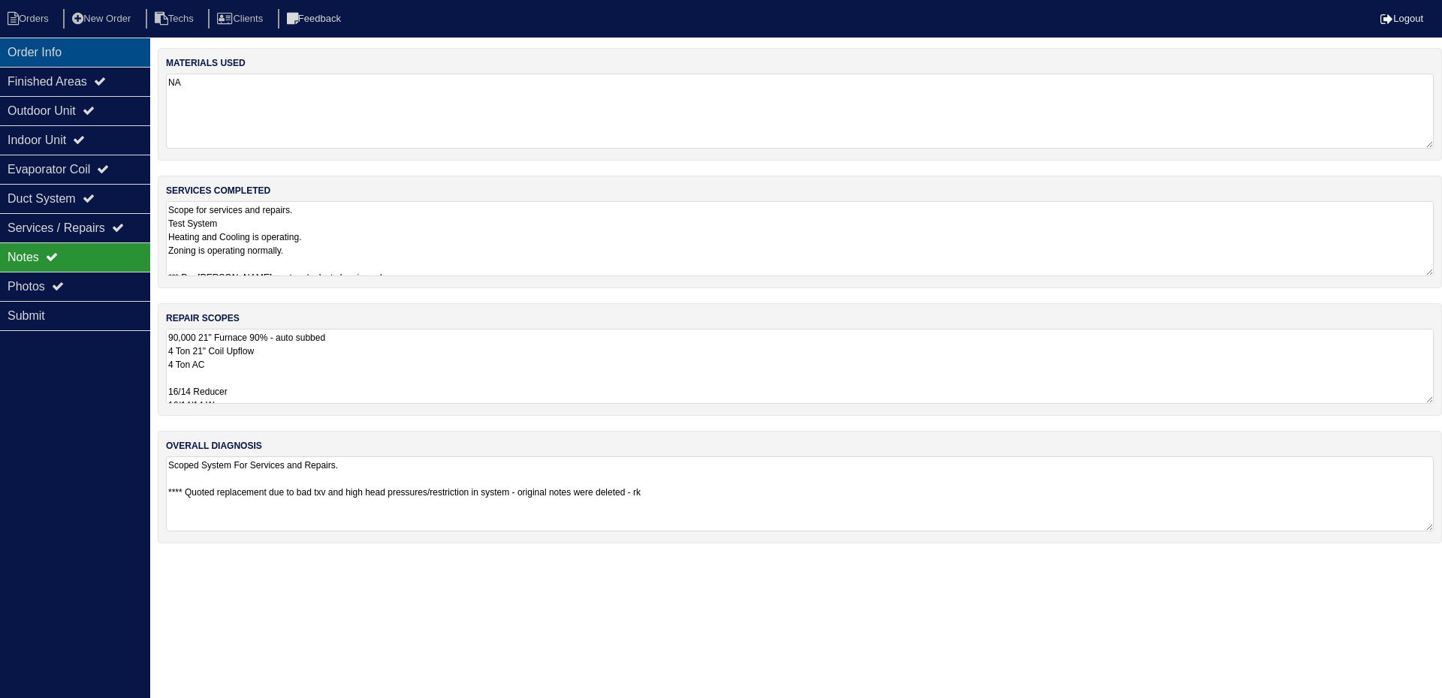
click at [60, 50] on div "Order Info" at bounding box center [75, 52] width 150 height 29
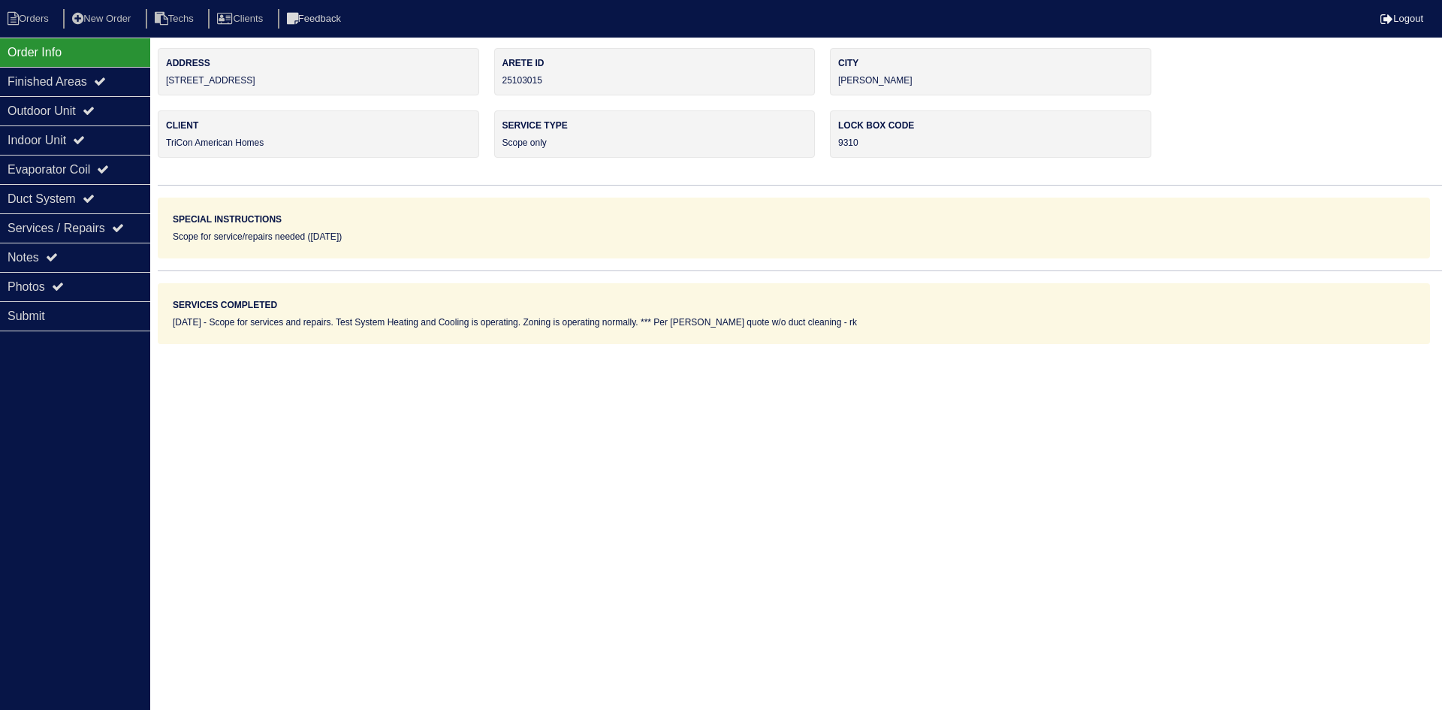
drag, startPoint x: 100, startPoint y: 254, endPoint x: 159, endPoint y: 275, distance: 62.9
click at [100, 254] on div "Notes" at bounding box center [75, 257] width 150 height 29
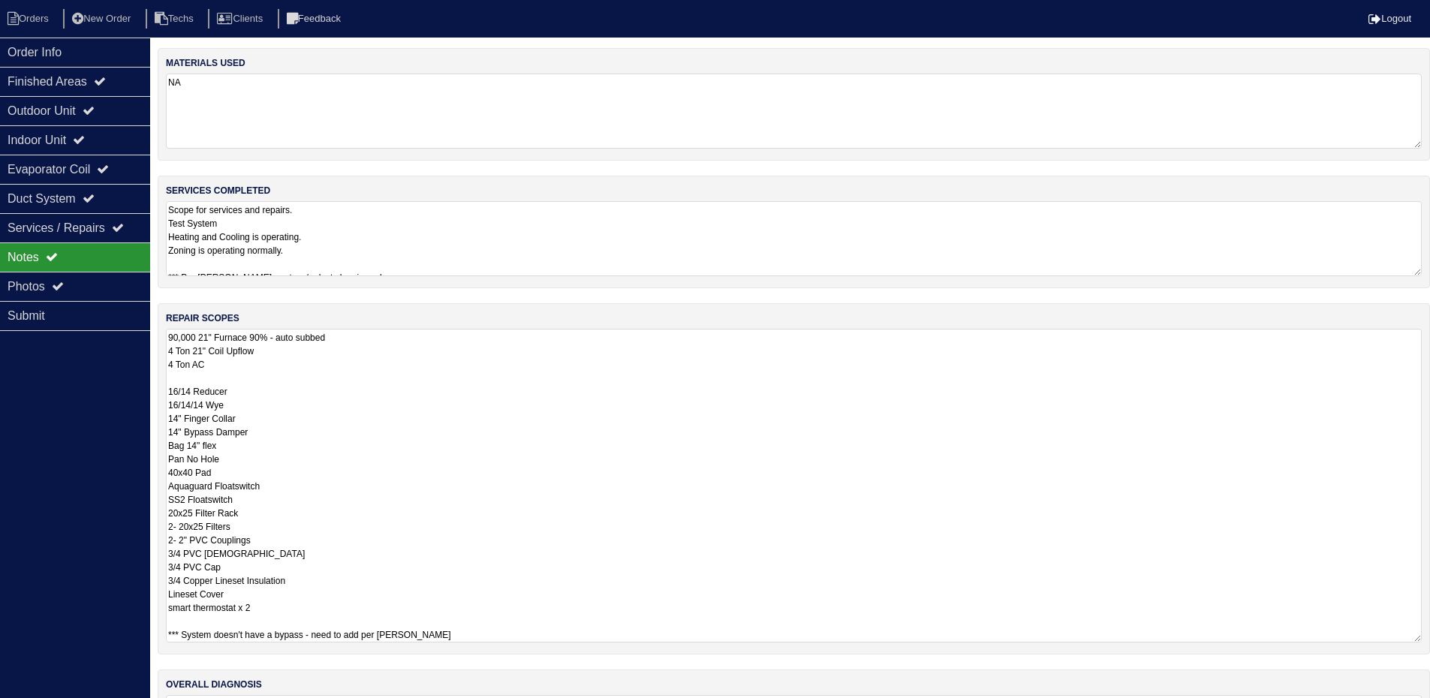
click at [446, 357] on textarea "90,000 21" Furnace 90% - auto subbed 4 Ton 21" Coil Upflow 4 Ton AC 16/14 Reduc…" at bounding box center [794, 486] width 1256 height 314
click at [533, 413] on textarea "90,000 21" Furnace 90% - auto subbed 4 Ton 21" Coil Upflow 4 Ton AC 16/14 Reduc…" at bounding box center [794, 486] width 1256 height 314
click at [500, 378] on textarea "90,000 21" Furnace 90% - auto subbed 4 Ton 21" Coil Upflow 4 Ton AC 16/14 Reduc…" at bounding box center [794, 486] width 1256 height 314
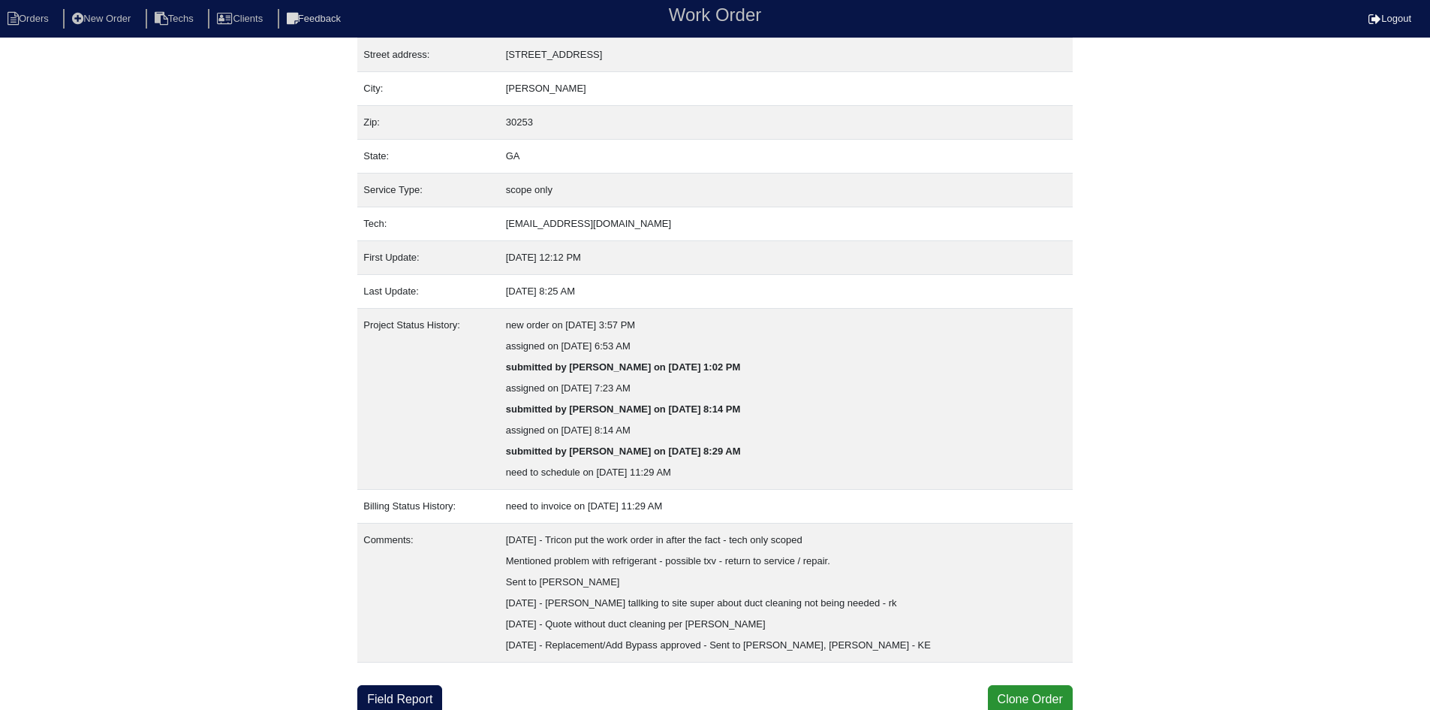
scroll to position [81, 0]
